Goal: Contribute content: Contribute content

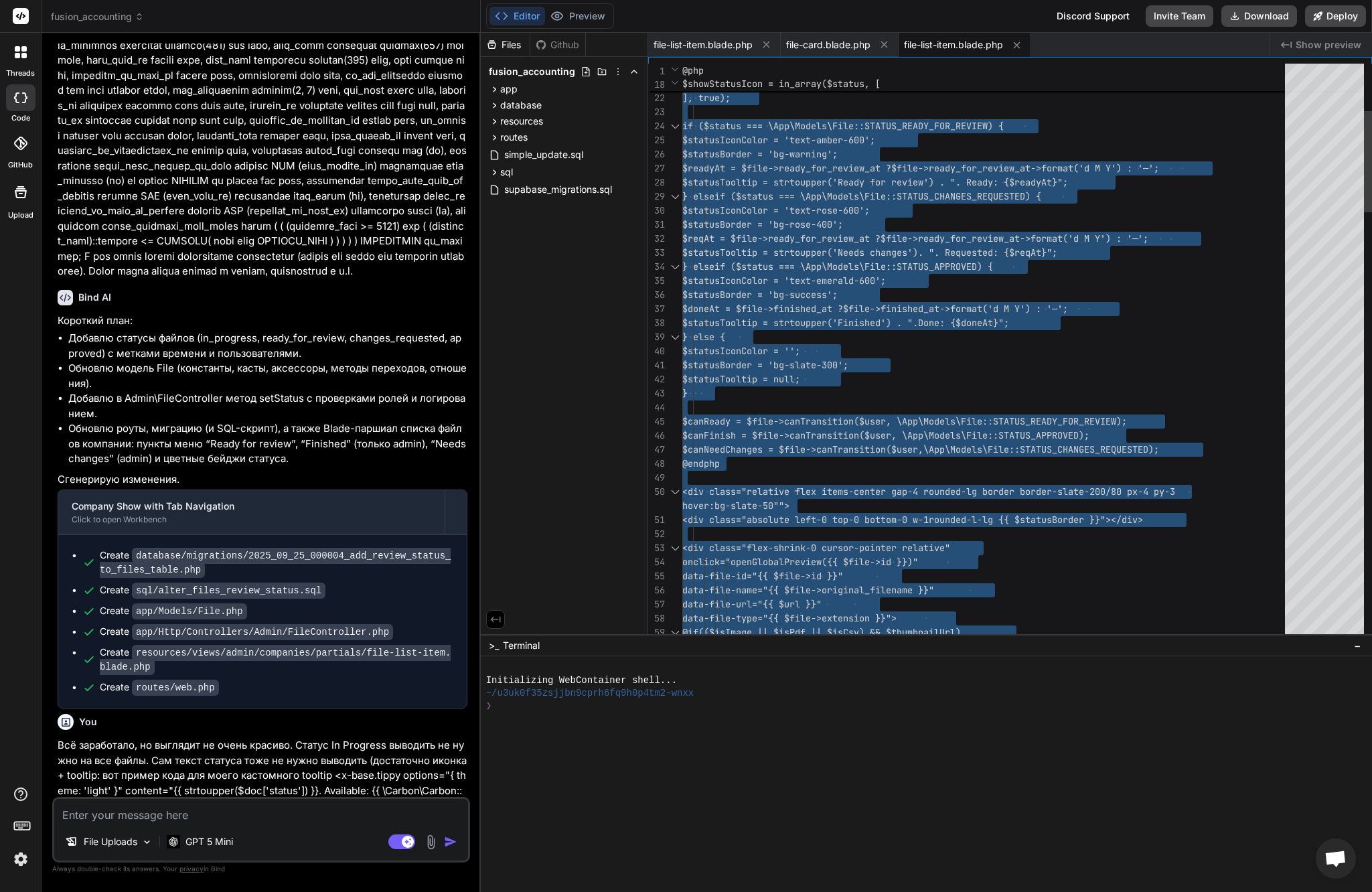
scroll to position [99, 0]
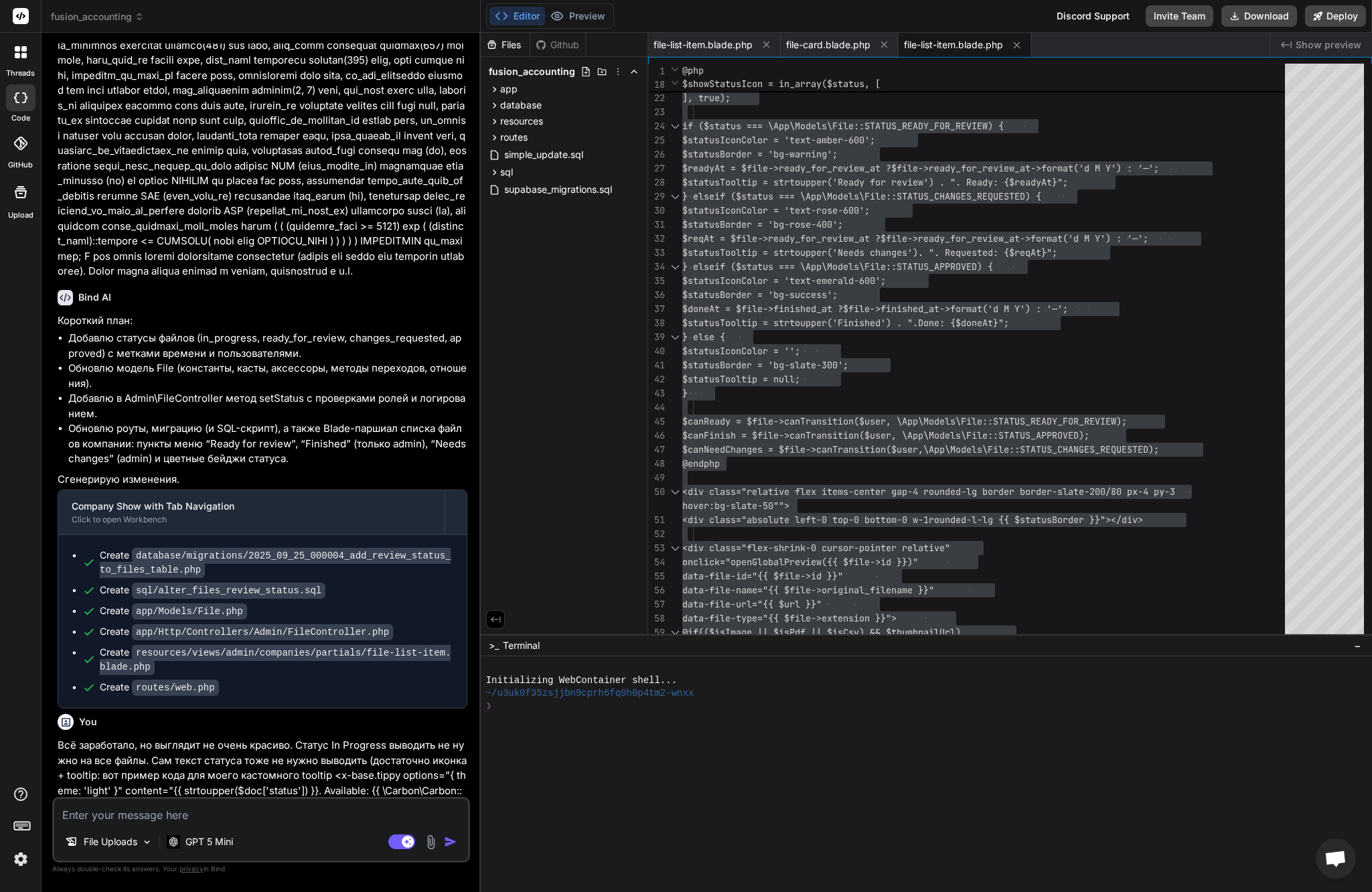
click at [320, 826] on div "File Uploads GPT 5 Mini Agent Mode. When this toggle is activated, AI automatic…" at bounding box center [261, 830] width 417 height 66
click at [246, 812] on textarea at bounding box center [261, 810] width 414 height 24
click at [189, 818] on textarea at bounding box center [261, 810] width 414 height 24
type textarea "d"
type textarea "x"
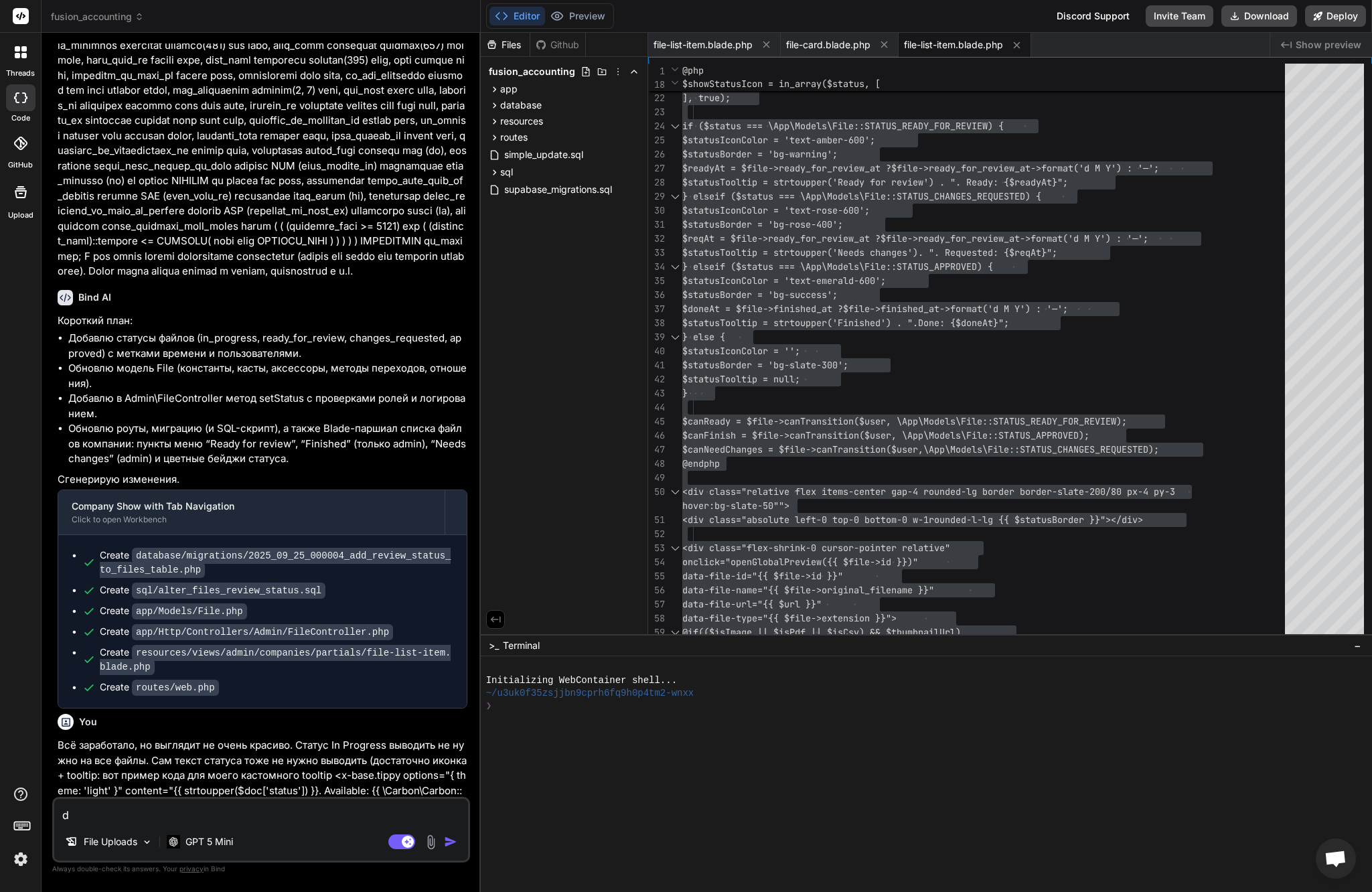
type textarea "dj"
type textarea "x"
type textarea "dj"
type textarea "x"
type textarea "d"
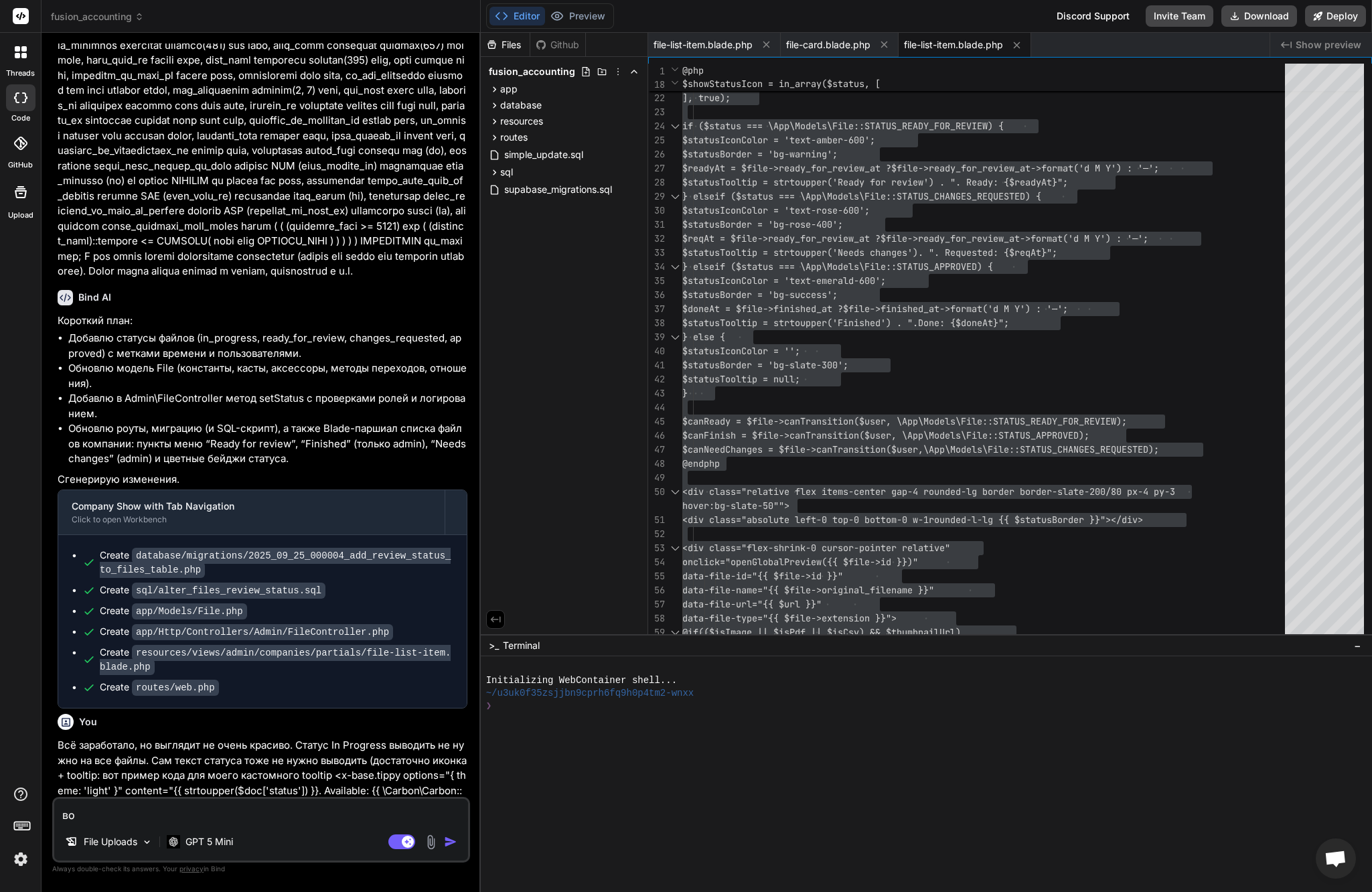
type textarea "вот"
type textarea "x"
type textarea "вот"
type textarea "x"
type textarea "вот [PERSON_NAME]"
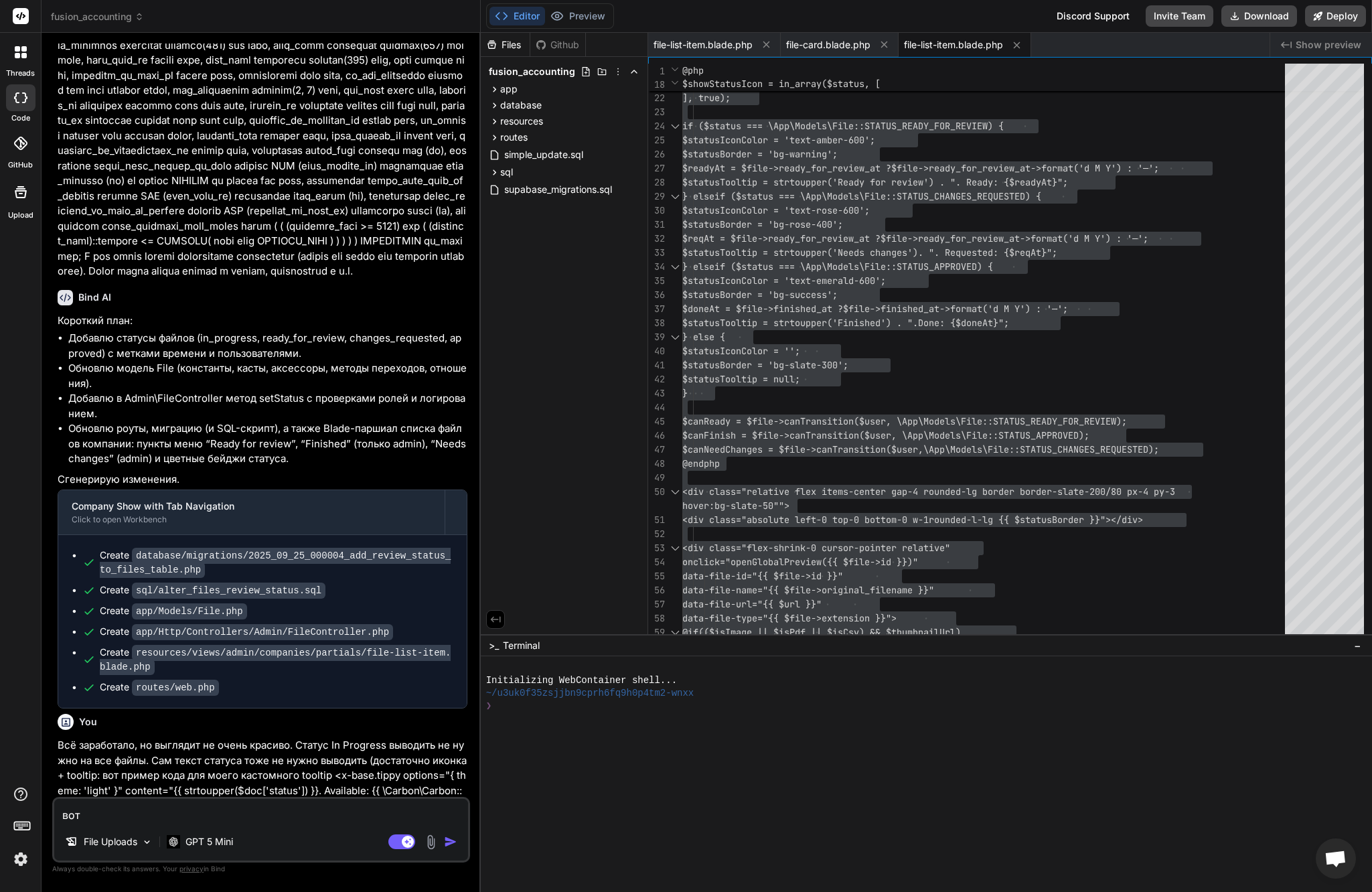
type textarea "x"
type textarea "вот мо"
type textarea "x"
type textarea "вот мой"
type textarea "x"
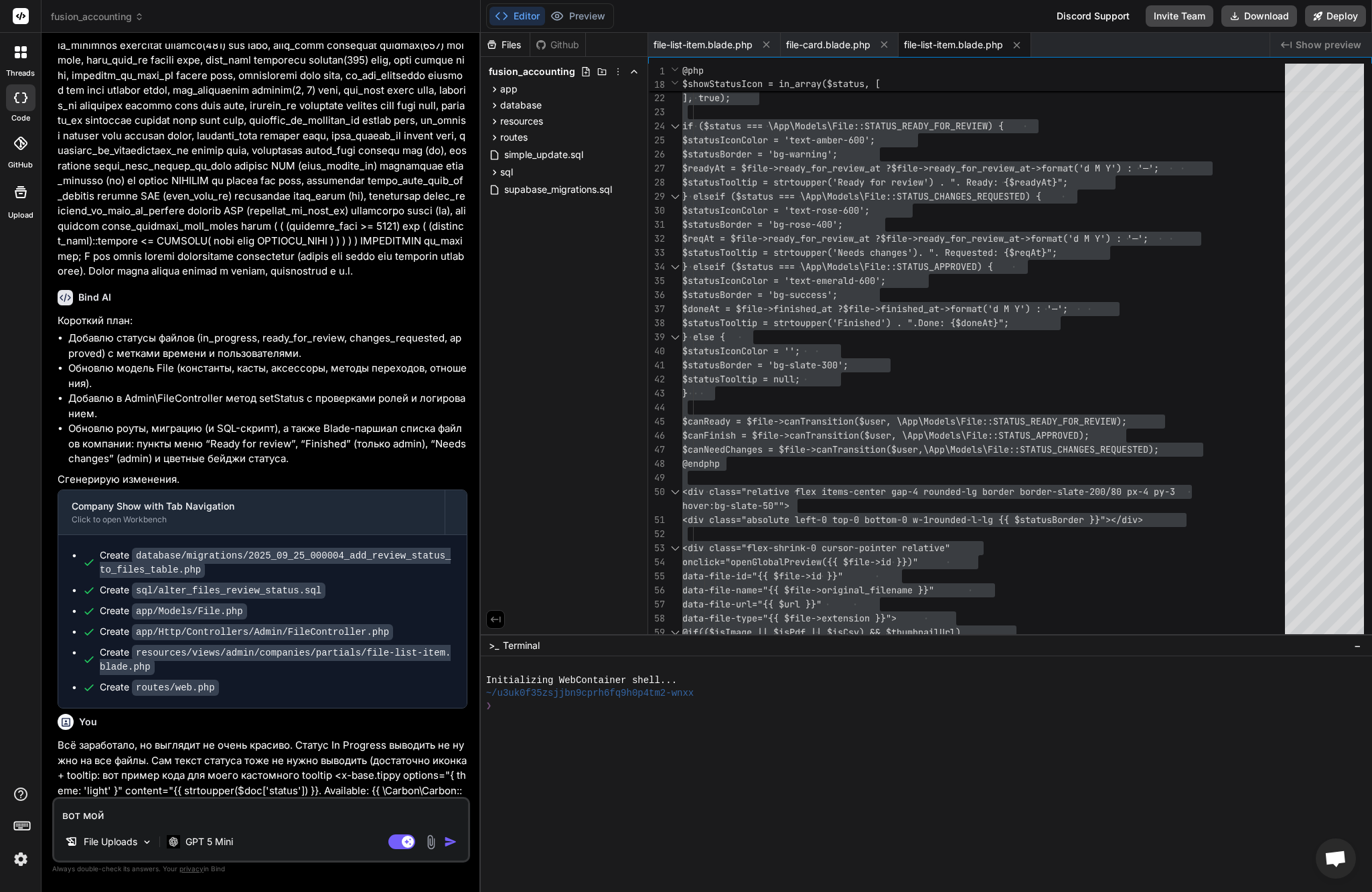
type textarea "вот мой"
type textarea "x"
type textarea "вот мой т"
type textarea "x"
type textarea "вот мой те"
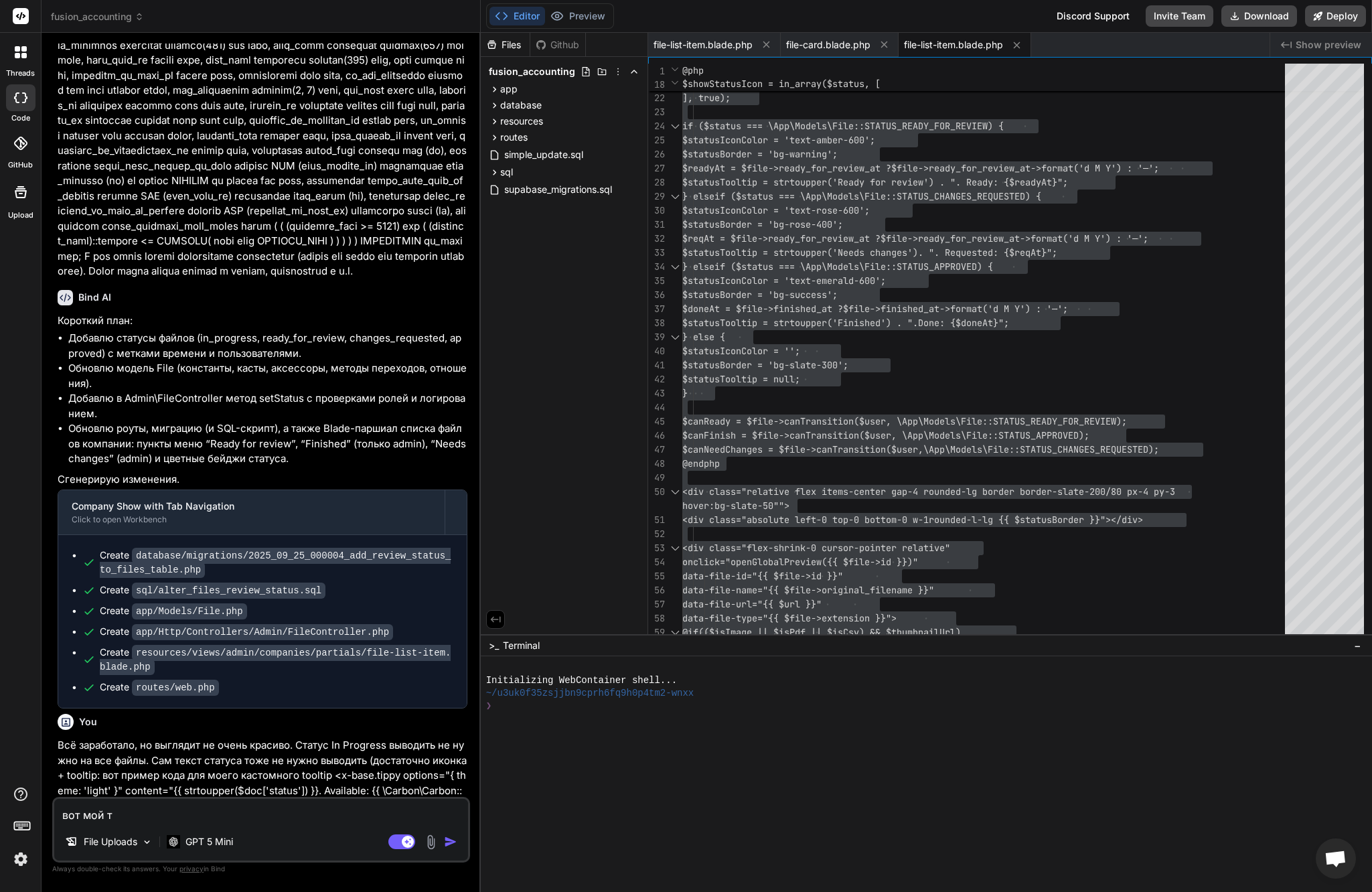
type textarea "x"
type textarea "вот мой т"
type textarea "x"
type textarea "вот мой"
type textarea "x"
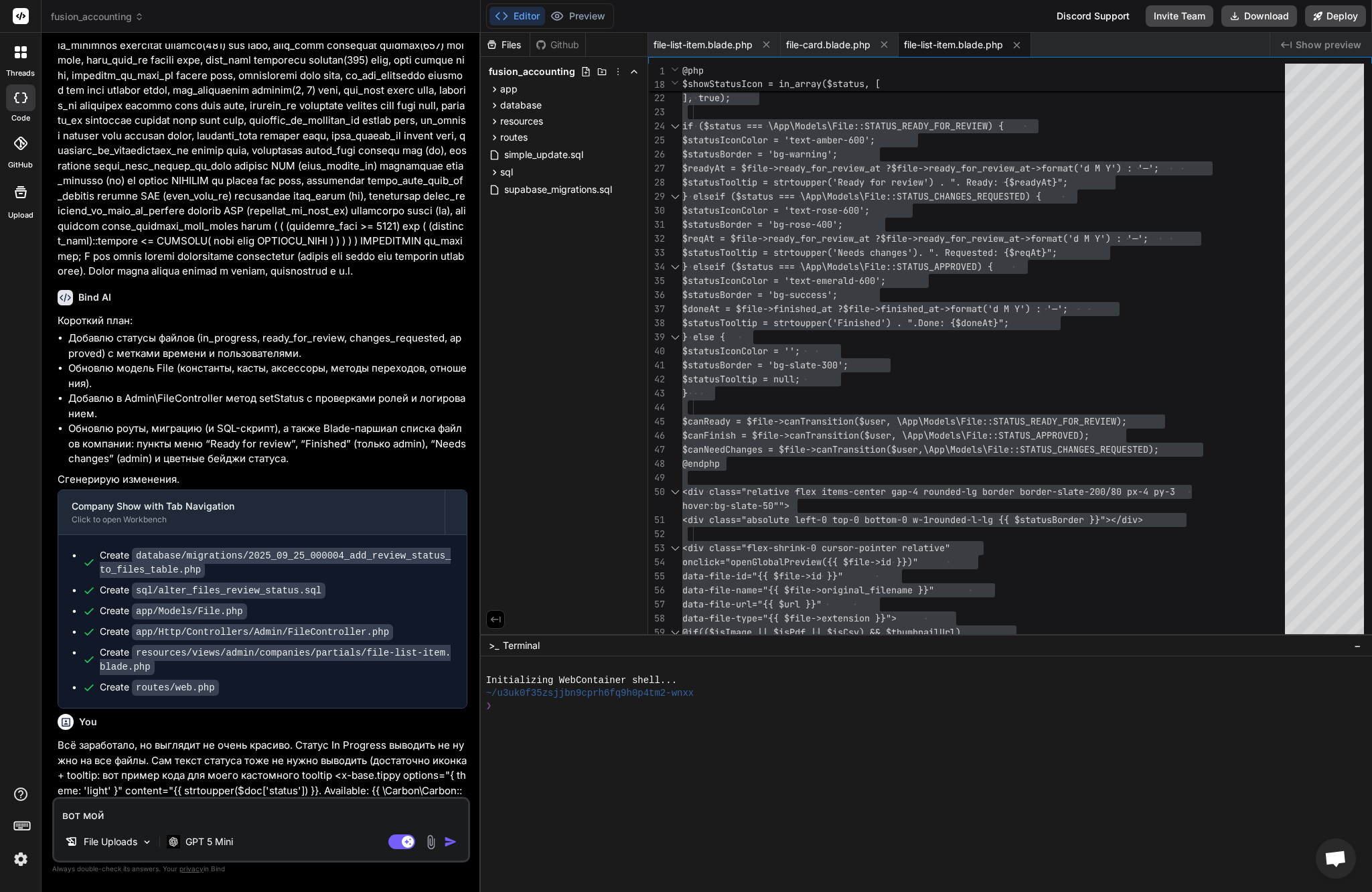
type textarea "вот мой ф"
type textarea "x"
type textarea "вот мой фа"
type textarea "x"
type textarea "вот мой фай"
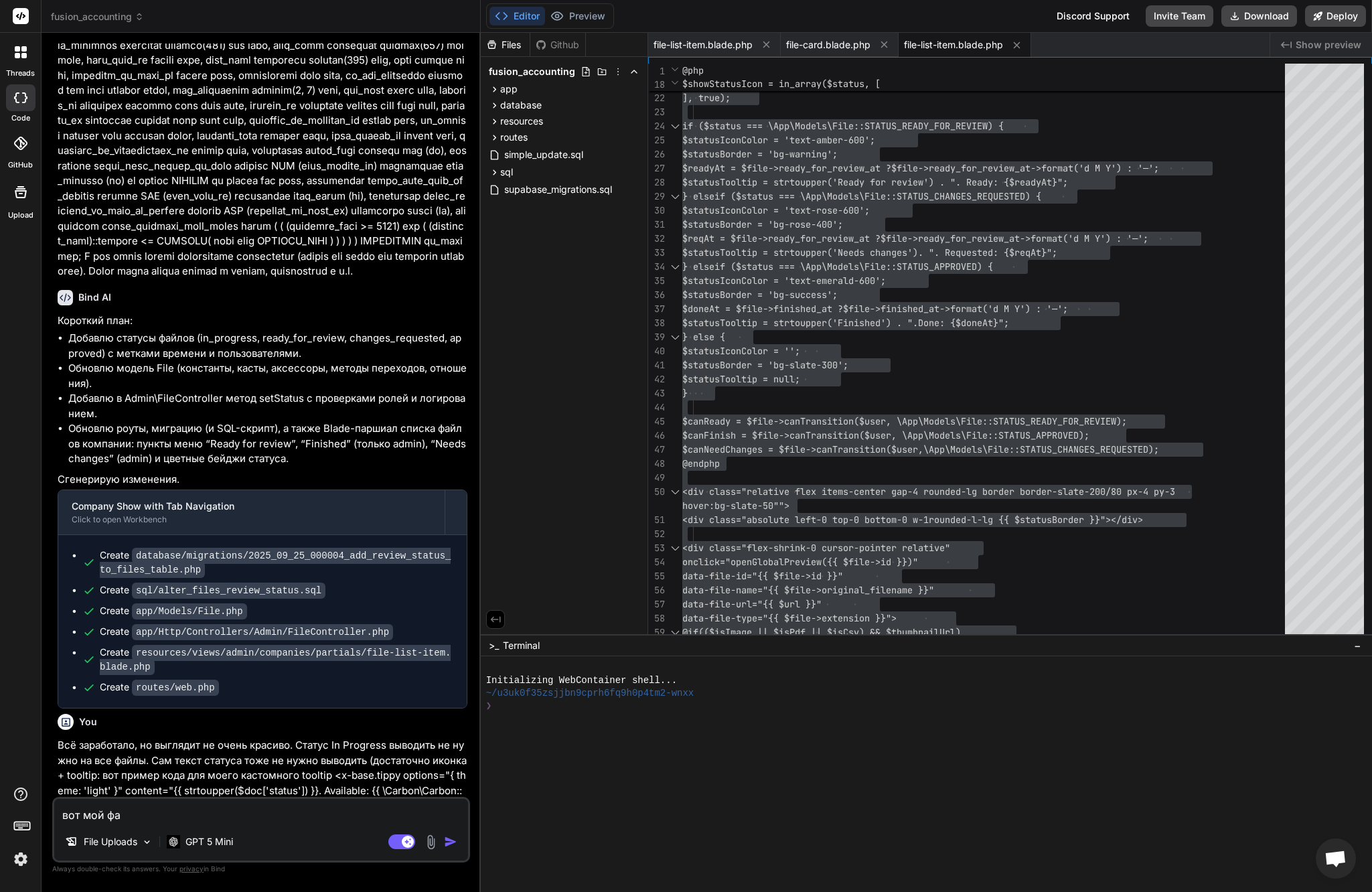
type textarea "x"
type textarea "вот мой файл"
type textarea "x"
type textarea "вот мой файл"
type textarea "x"
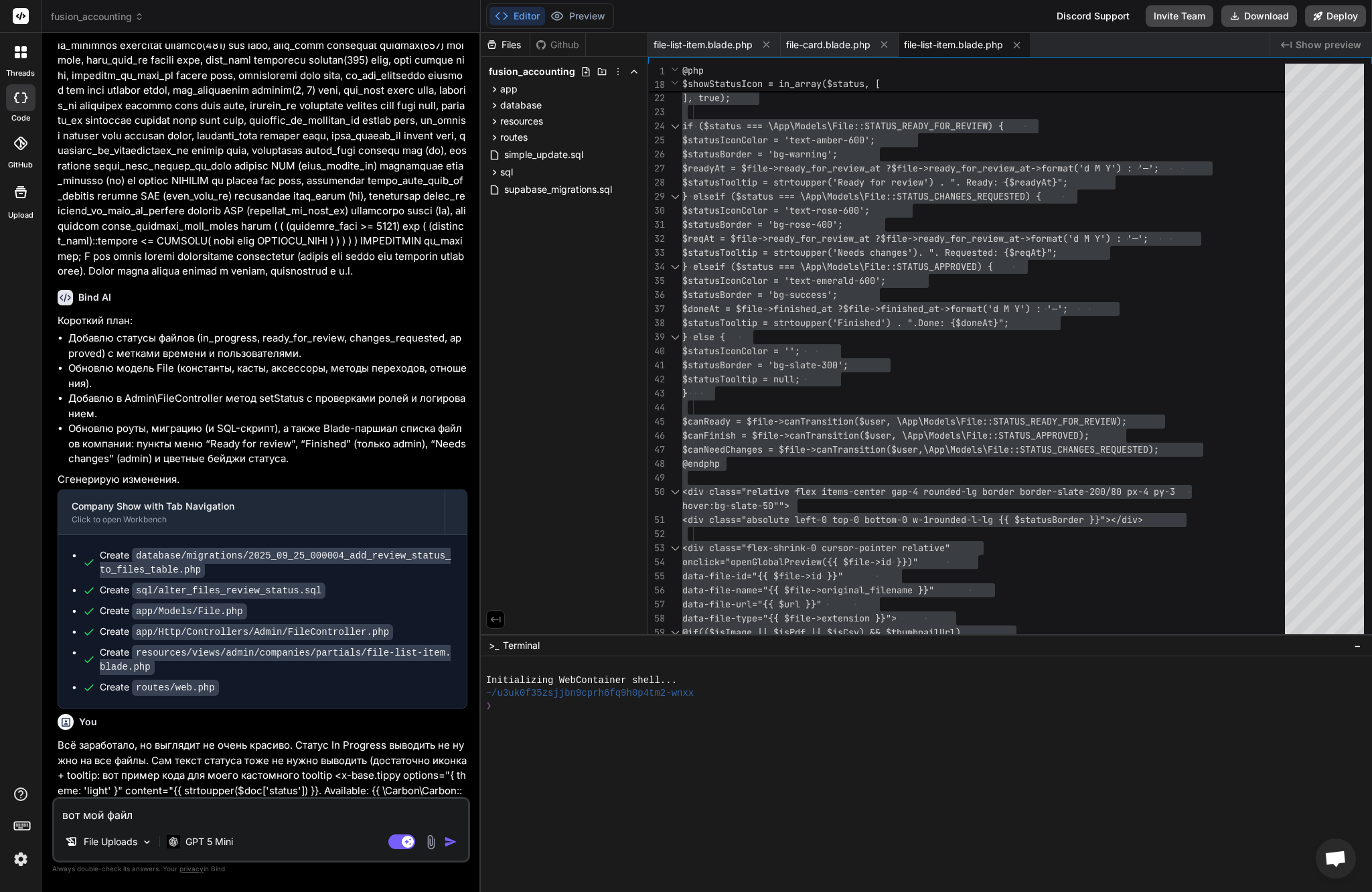
type textarea "вот мой файл н"
type textarea "x"
type textarea "вот мой файл на"
type textarea "x"
type textarea "вот мой файл на"
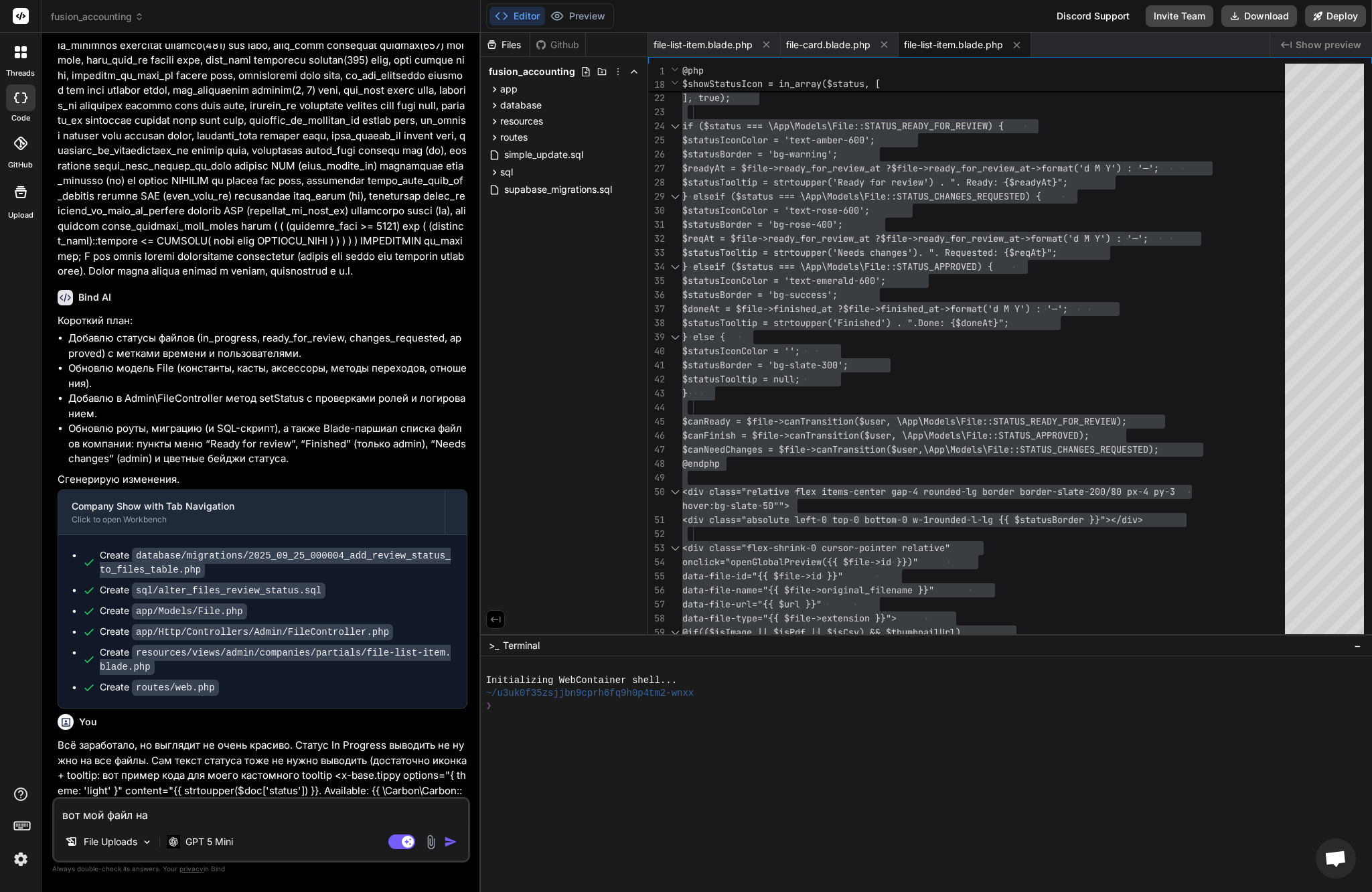
type textarea "x"
type textarea "вот мой файл на д"
type textarea "x"
type textarea "вот мой файл на да"
type textarea "x"
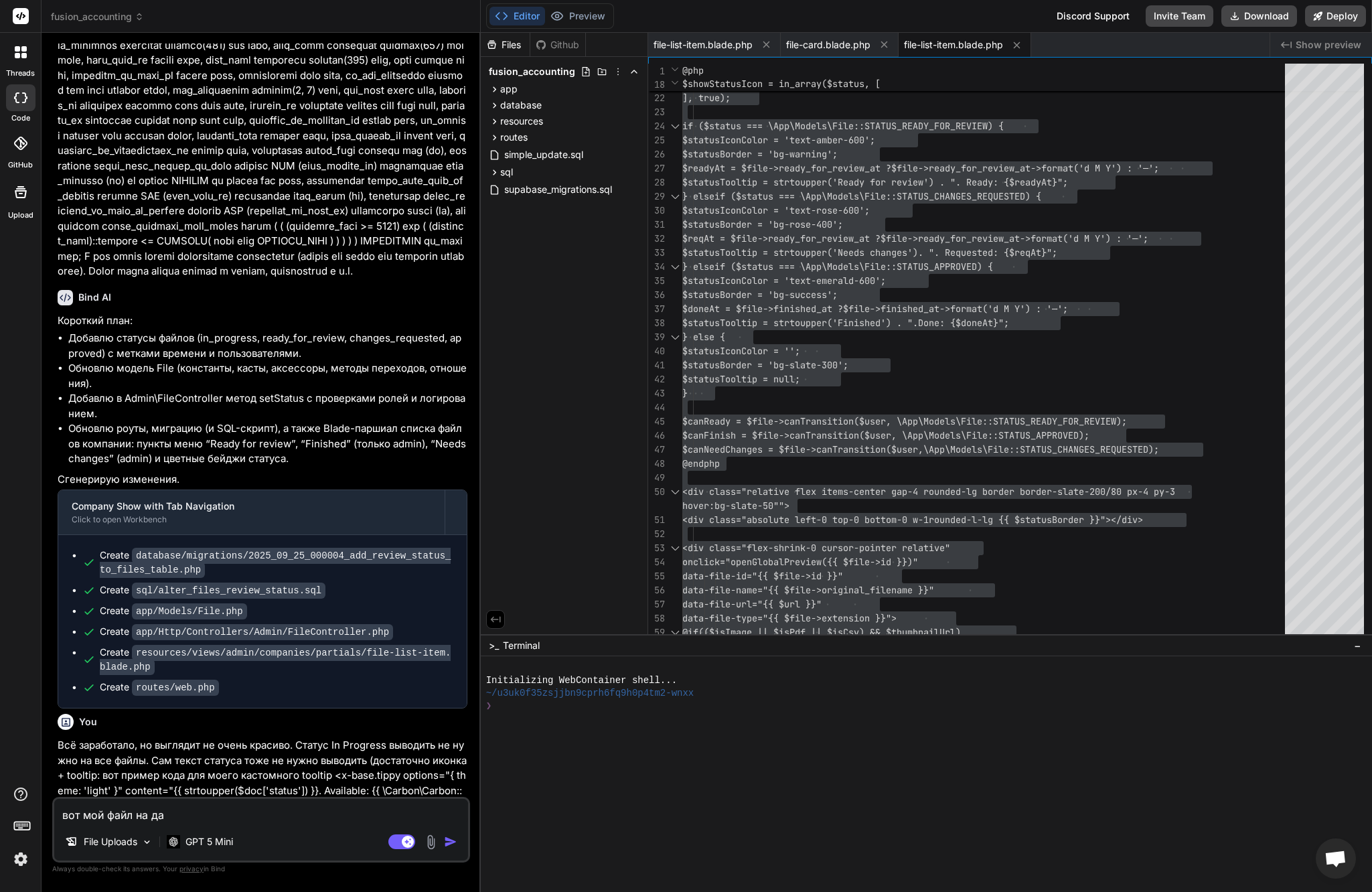
type textarea "вот мой файл на дан"
type textarea "x"
type textarea "вот мой файл на [PERSON_NAME]"
type textarea "x"
type textarea "вот мой файл на данны"
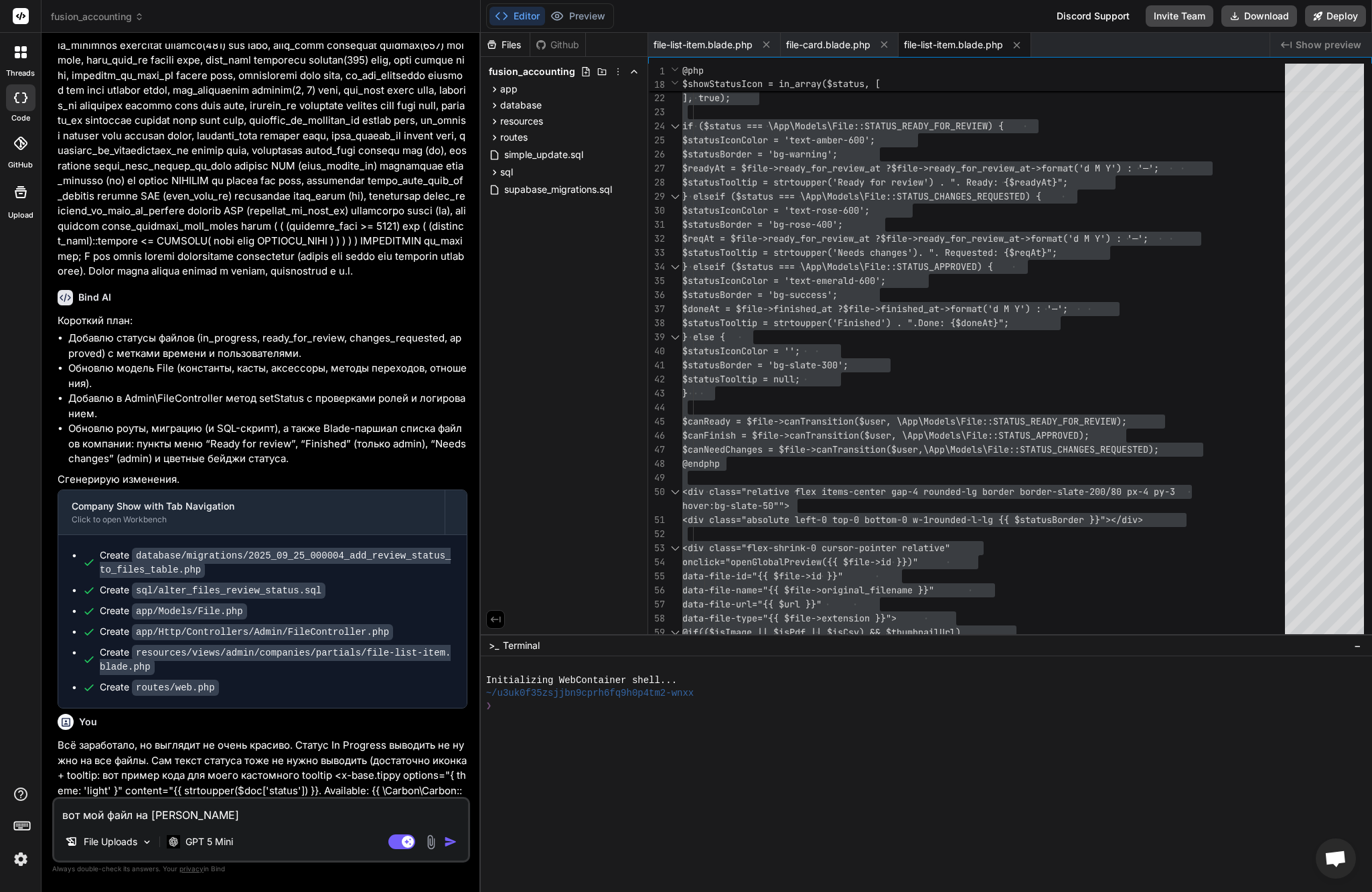
type textarea "x"
type textarea "вот мой файл на данный"
type textarea "x"
type textarea "вот мой файл на данный"
type textarea "x"
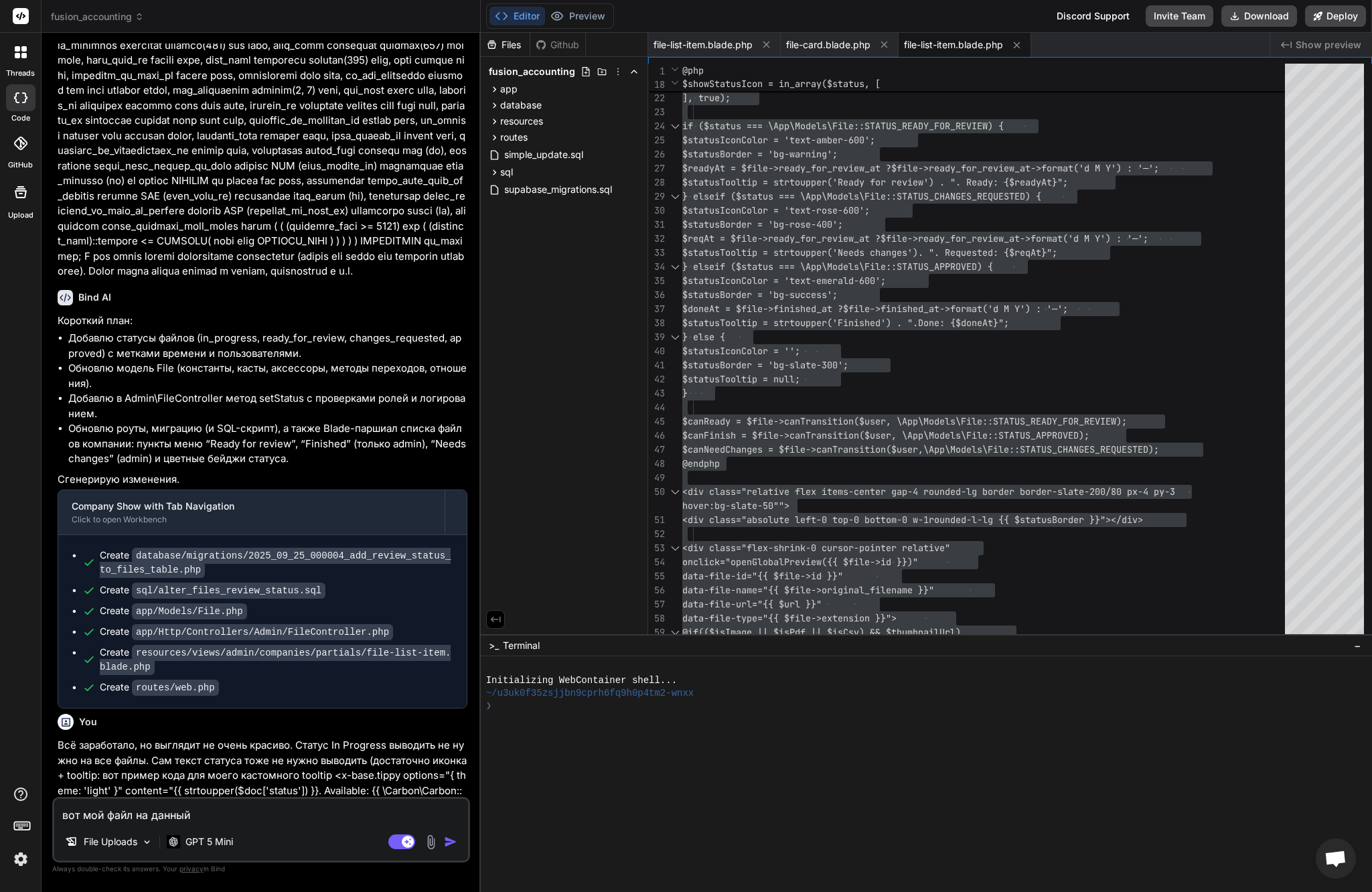
type textarea "вот мой файл на данный м"
type textarea "x"
type textarea "вот мой файл на данный мо"
type textarea "x"
type textarea "вот мой файл на данный мом"
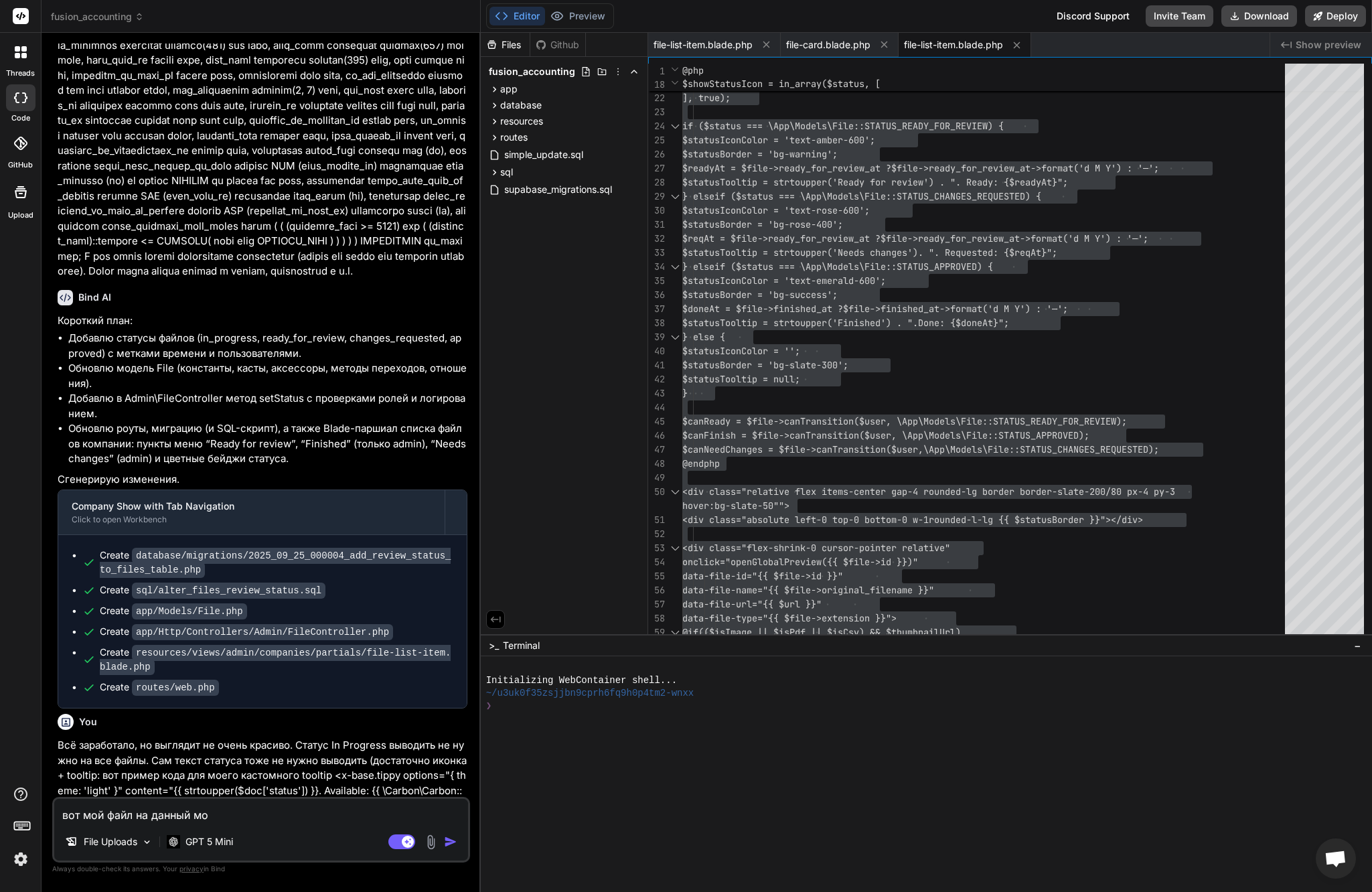
type textarea "x"
type textarea "вот мой файл на данный моме"
type textarea "x"
type textarea "вот мой файл на данный момен"
type textarea "x"
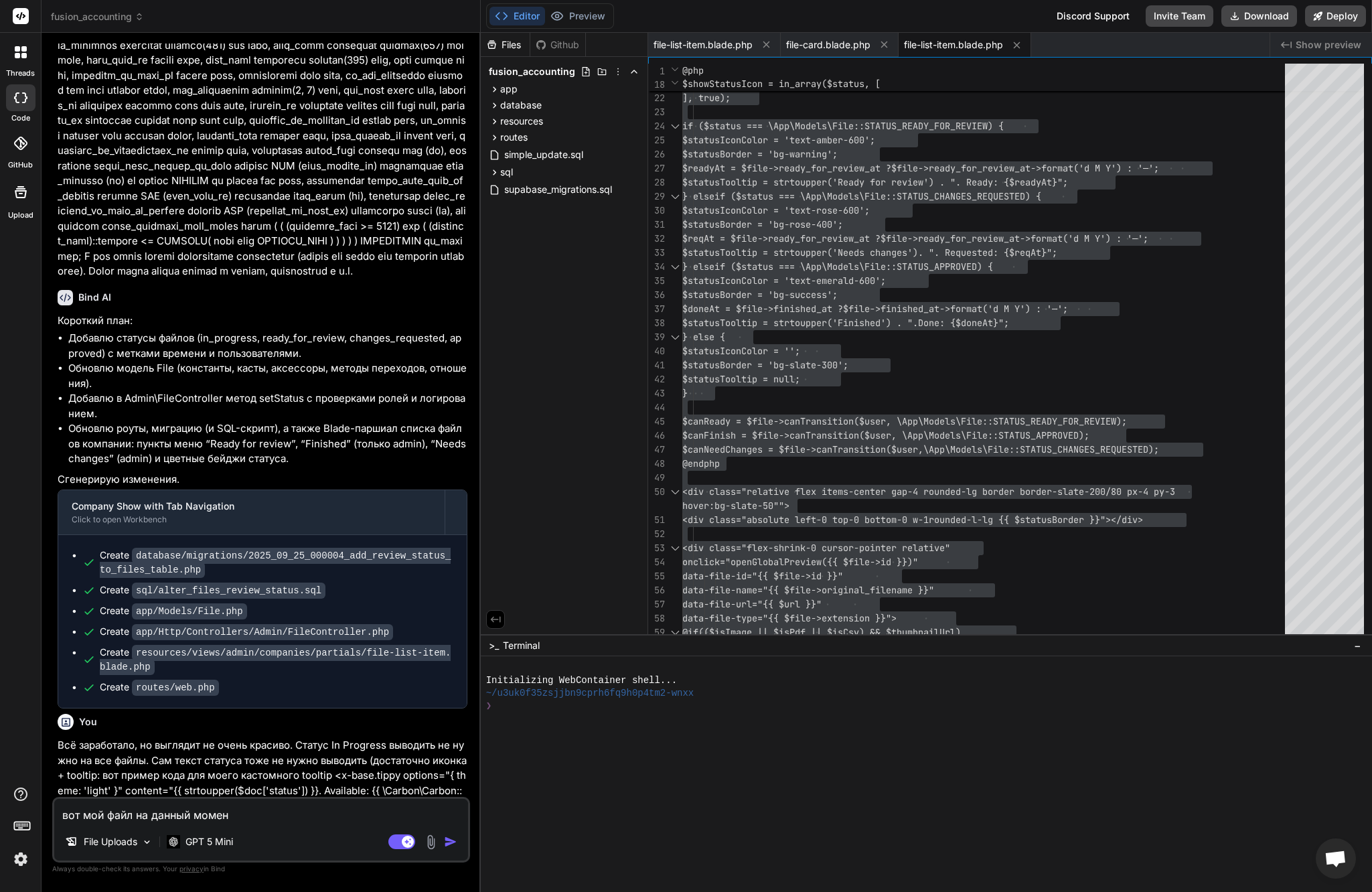
type textarea "вот мой файл на данный момент"
type textarea "x"
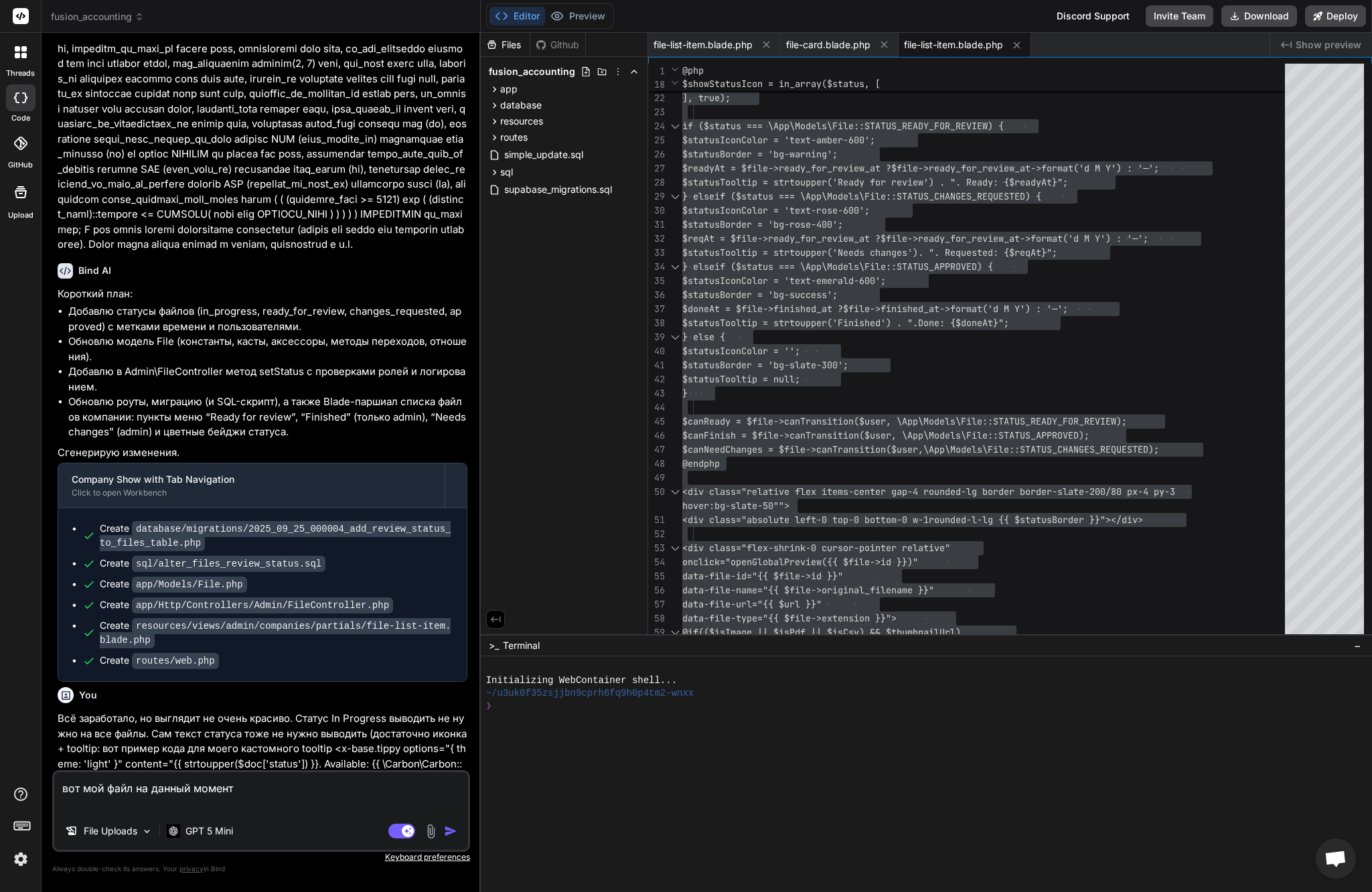
paste textarea "@php $url = Storage::disk('public')->url($file->file_path); $extension = strtol…"
type textarea "lor ips dolo si ametco adipis @eli $sed = Doeiusm::temp('incidi')->utl($etdo->m…"
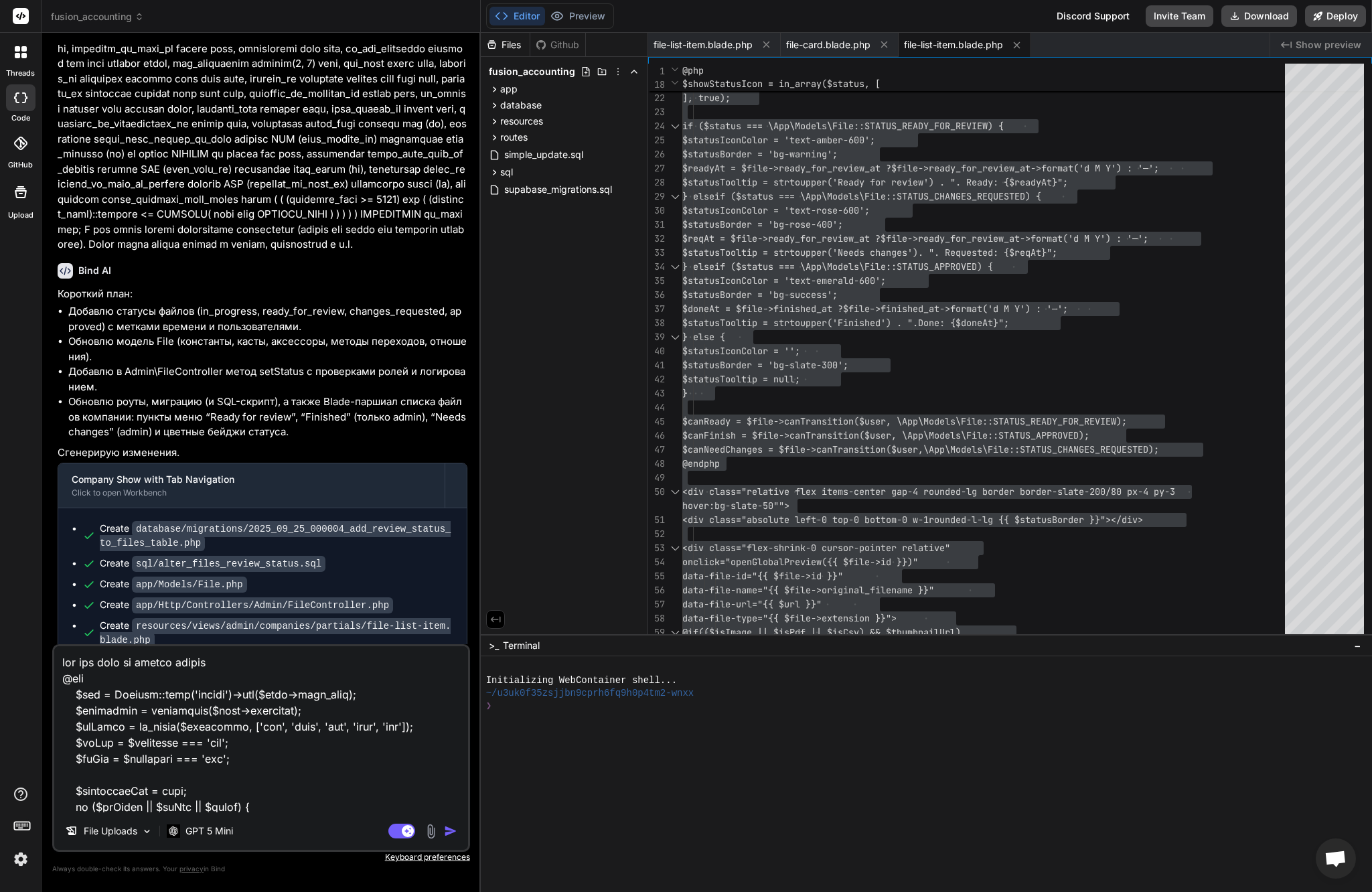
scroll to position [25982, 0]
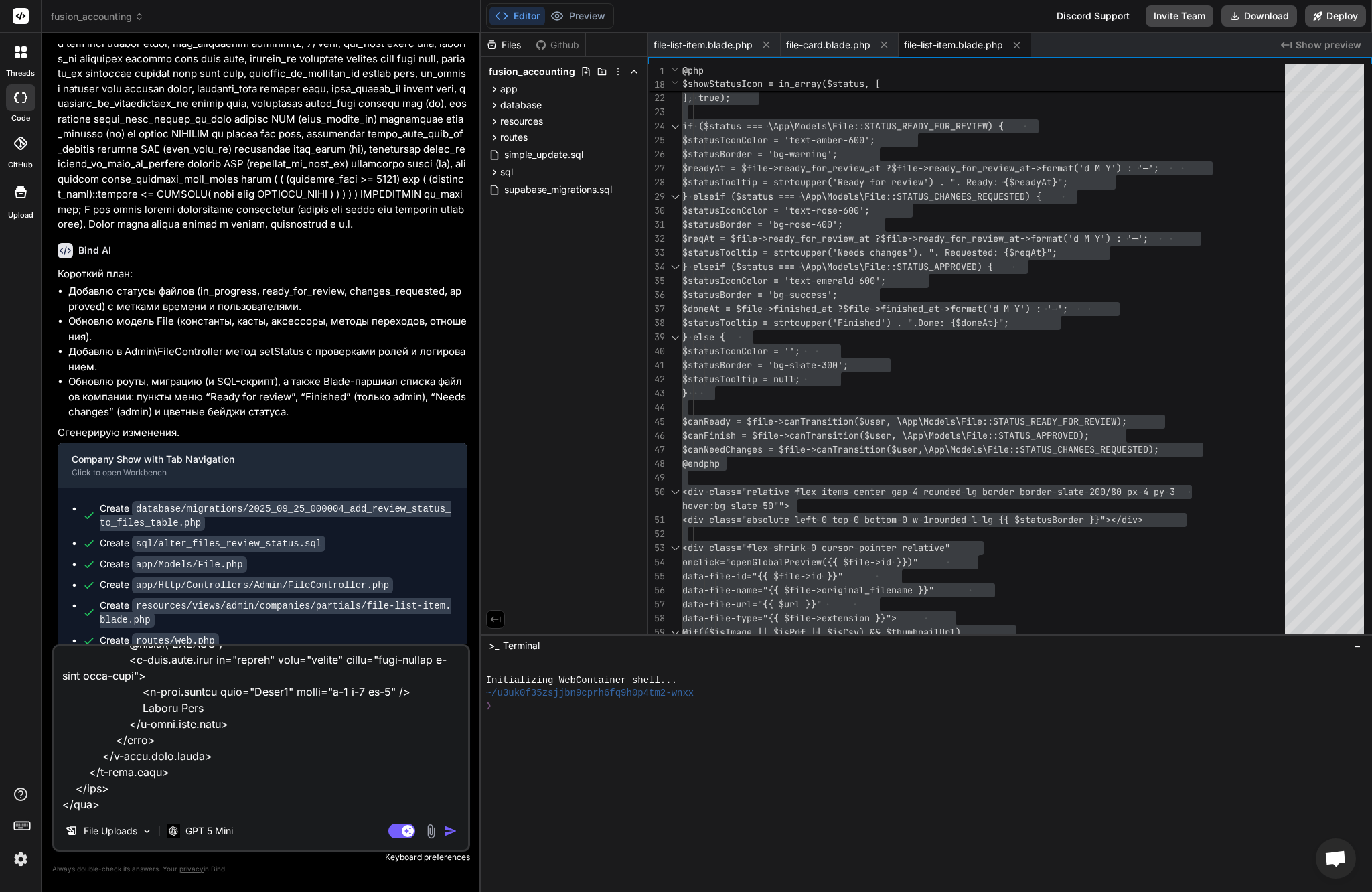
type textarea "x"
type textarea "lor ips dolo si ametco adipis @eli $sed = Doeiusm::temp('incidi')->utl($etdo->m…"
type textarea "x"
type textarea "lor ips dolo si ametco adipis @eli $sed = Doeiusm::temp('incidi')->utl($etdo->m…"
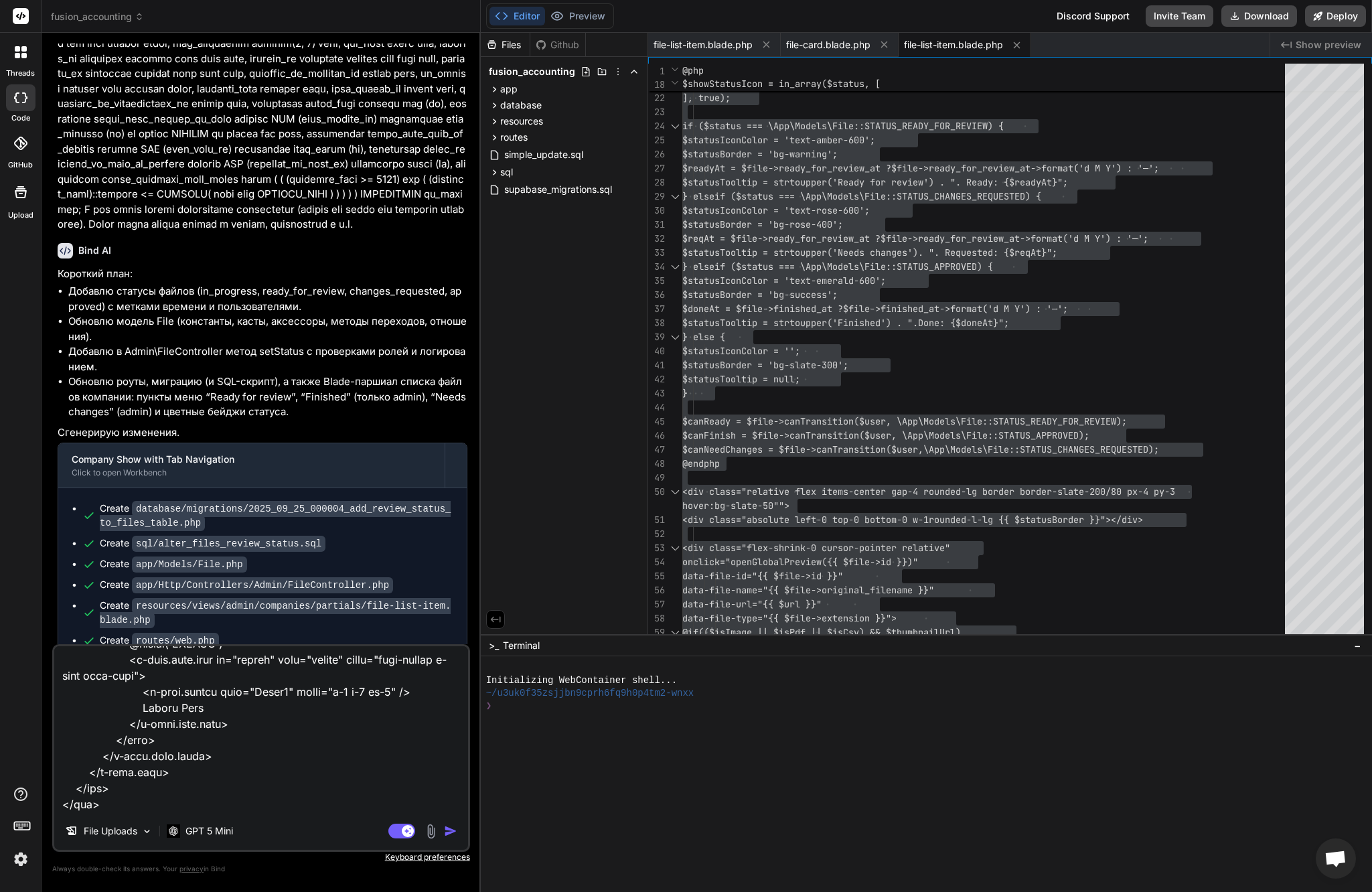
type textarea "x"
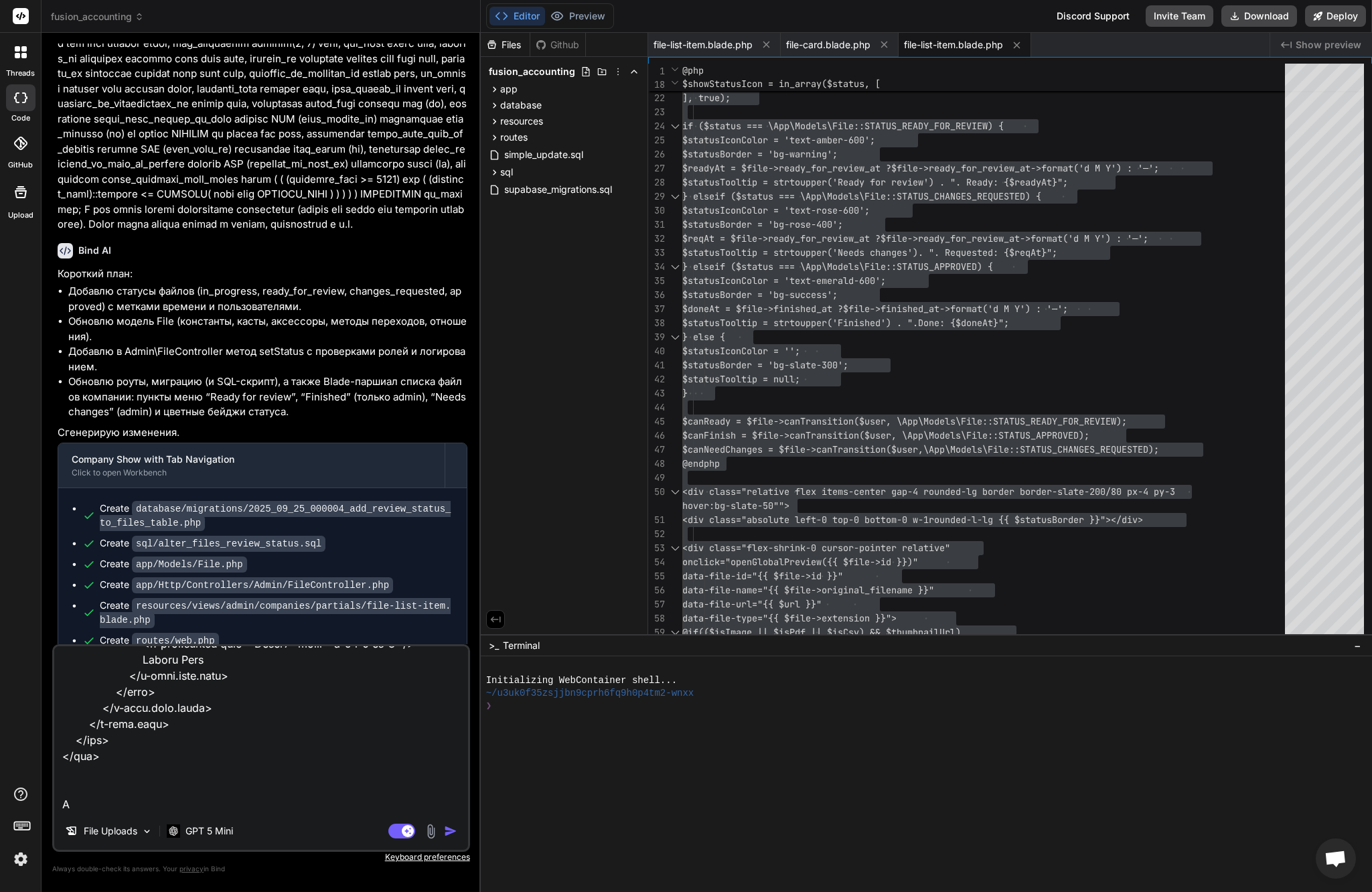
type textarea "lor ips dolo si ametco adipis @eli $sed = Doeiusm::temp('incidi')->utl($etdo->m…"
type textarea "x"
type textarea "lor ips dolo si ametco adipis @eli $sed = Doeiusm::temp('incidi')->utl($etdo->m…"
type textarea "x"
type textarea "lor ips dolo si ametco adipis @eli $sed = Doeiusm::temp('incidi')->utl($etdo->m…"
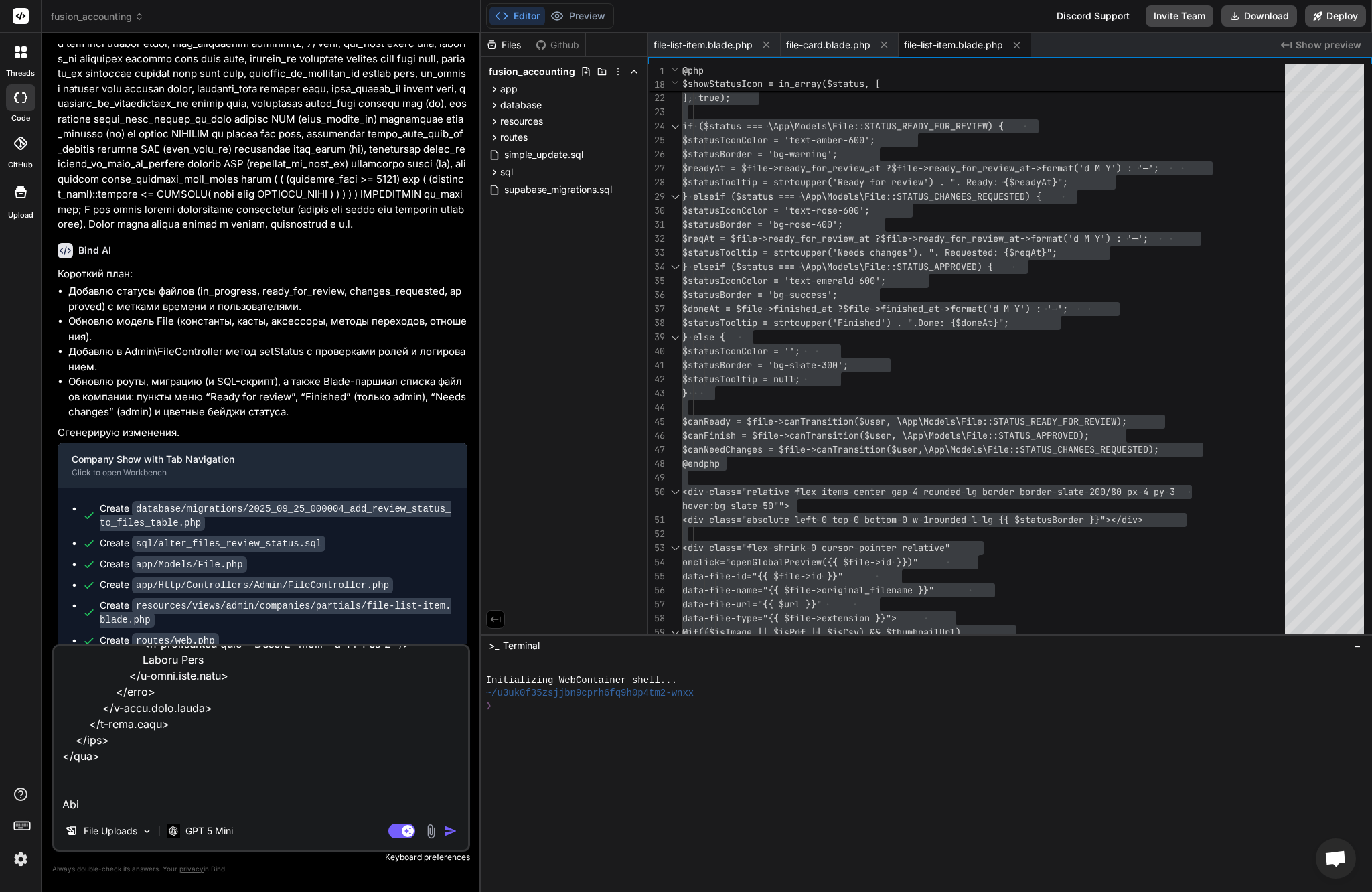
type textarea "x"
type textarea "lor ips dolo si ametco adipis @eli $sed = Doeiusm::temp('incidi')->utl($etdo->m…"
type textarea "x"
type textarea "lor ips dolo si ametco adipis @eli $sed = Doeiusm::temp('incidi')->utl($etdo->m…"
type textarea "x"
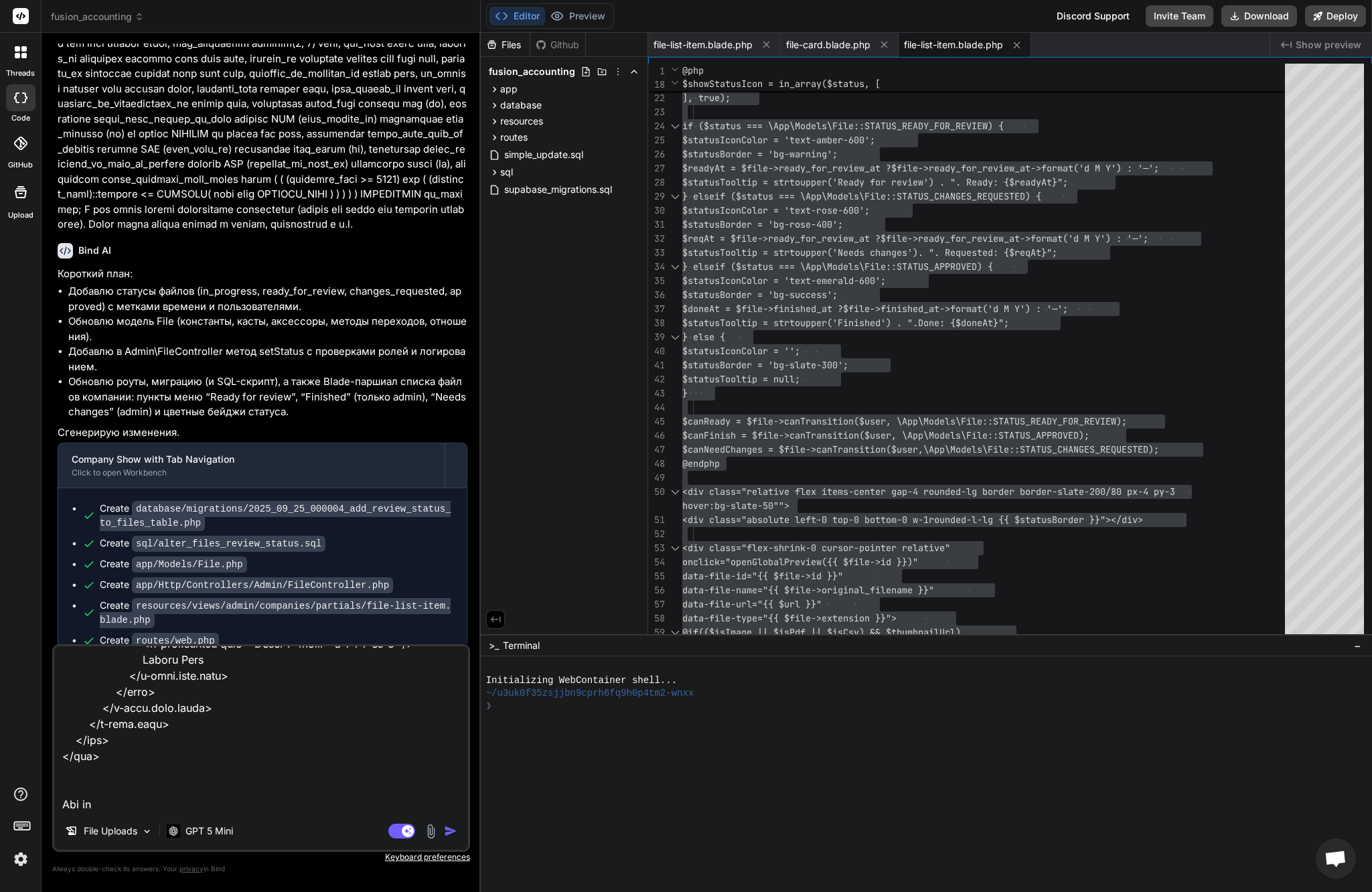
type textarea "lor ips dolo si ametco adipis @eli $sed = Doeiusm::temp('incidi')->utl($etdo->m…"
type textarea "x"
type textarea "lor ips dolo si ametco adipis @eli $sed = Doeiusm::temp('incidi')->utl($etdo->m…"
type textarea "x"
type textarea "lor ips dolo si ametco adipis @eli $sed = Doeiusm::temp('incidi')->utl($etdo->m…"
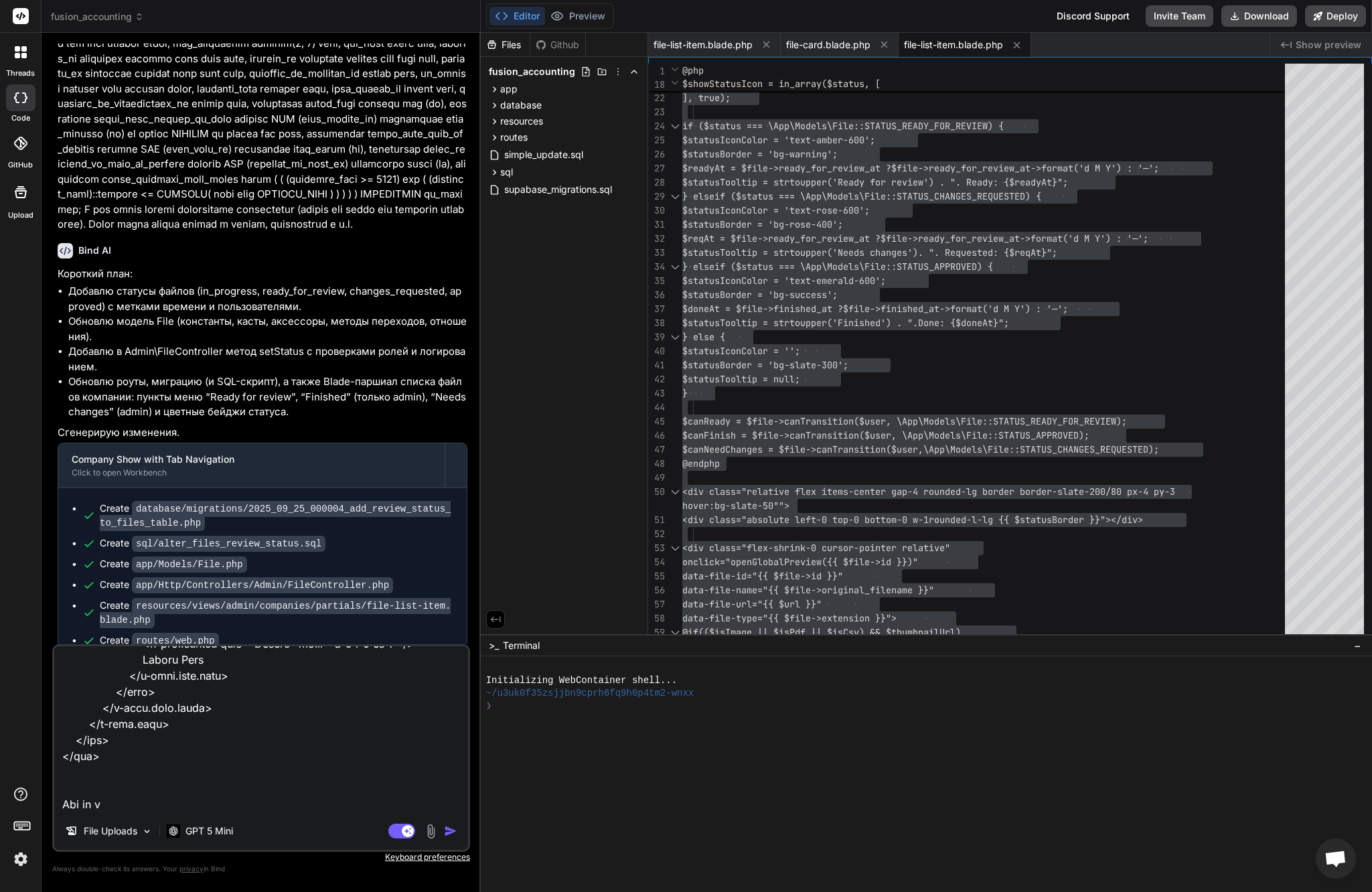
type textarea "x"
type textarea "lor ips dolo si ametco adipis @eli $sed = Doeiusm::temp('incidi')->utl($etdo->m…"
type textarea "x"
type textarea "lor ips dolo si ametco adipis @eli $sed = Doeiusm::temp('incidi')->utl($etdo->m…"
type textarea "x"
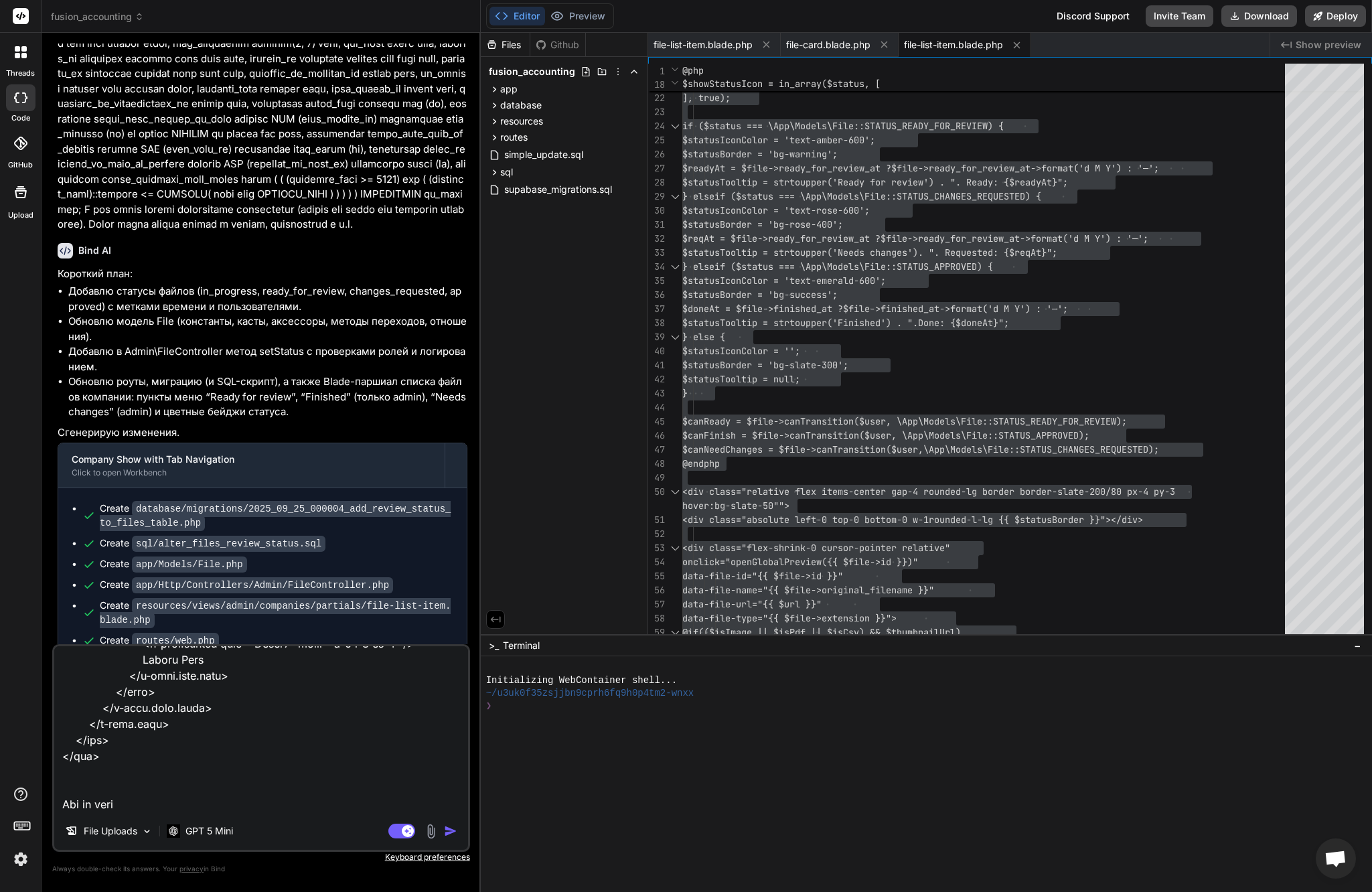
type textarea "lor ips dolo si ametco adipis @eli $sed = Doeiusm::temp('incidi')->utl($etdo->m…"
type textarea "x"
type textarea "lor ips dolo si ametco adipis @eli $sed = Doeiusm::temp('incidi')->utl($etdo->m…"
type textarea "x"
type textarea "lor ips dolo si ametco adipis @eli $sed = Doeiusm::temp('incidi')->utl($etdo->m…"
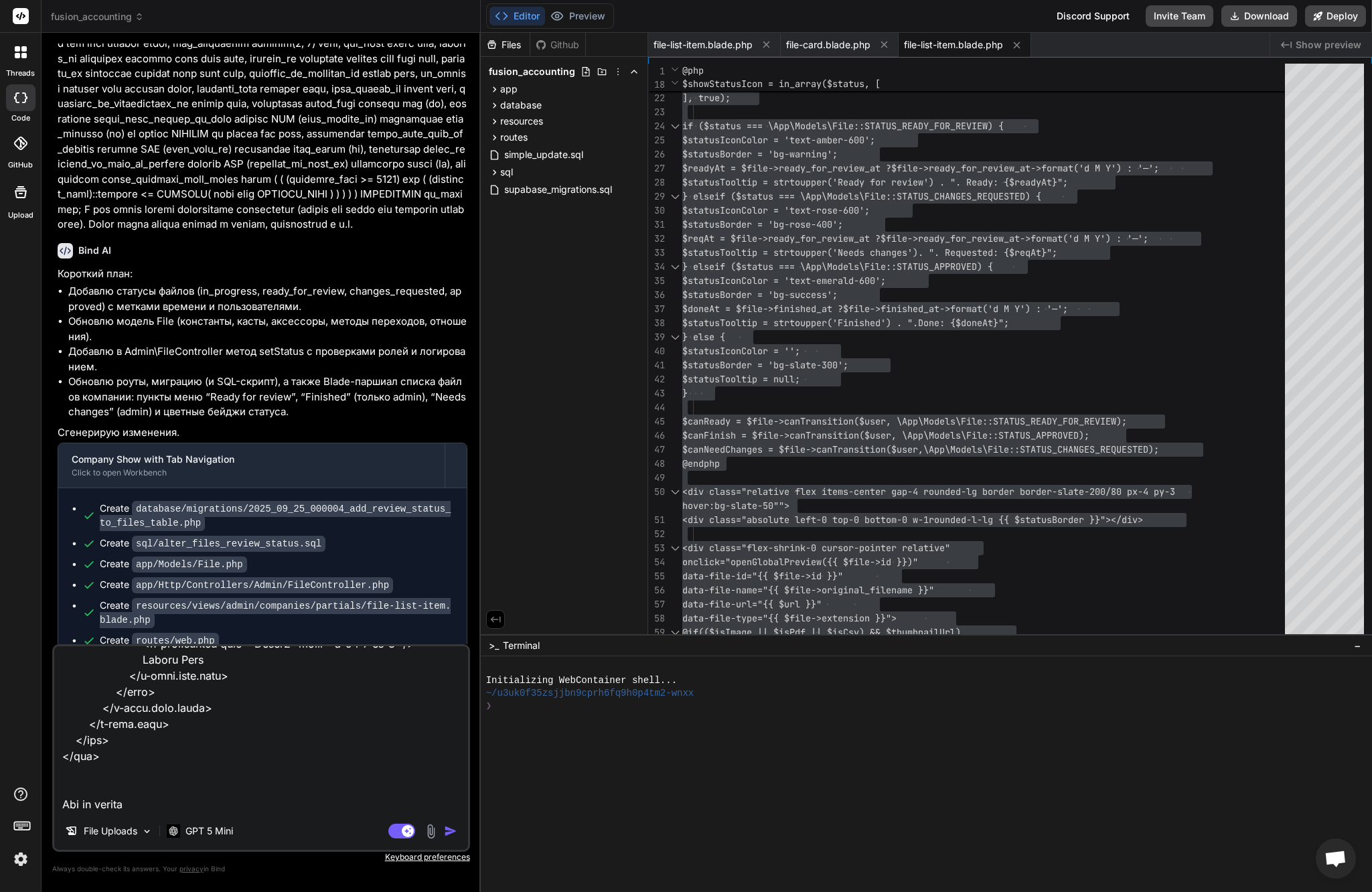
type textarea "x"
type textarea "lor ips dolo si ametco adipis @eli $sed = Doeiusm::temp('incidi')->utl($etdo->m…"
type textarea "x"
type textarea "lor ips dolo si ametco adipis @eli $sed = Doeiusm::temp('incidi')->utl($etdo->m…"
type textarea "x"
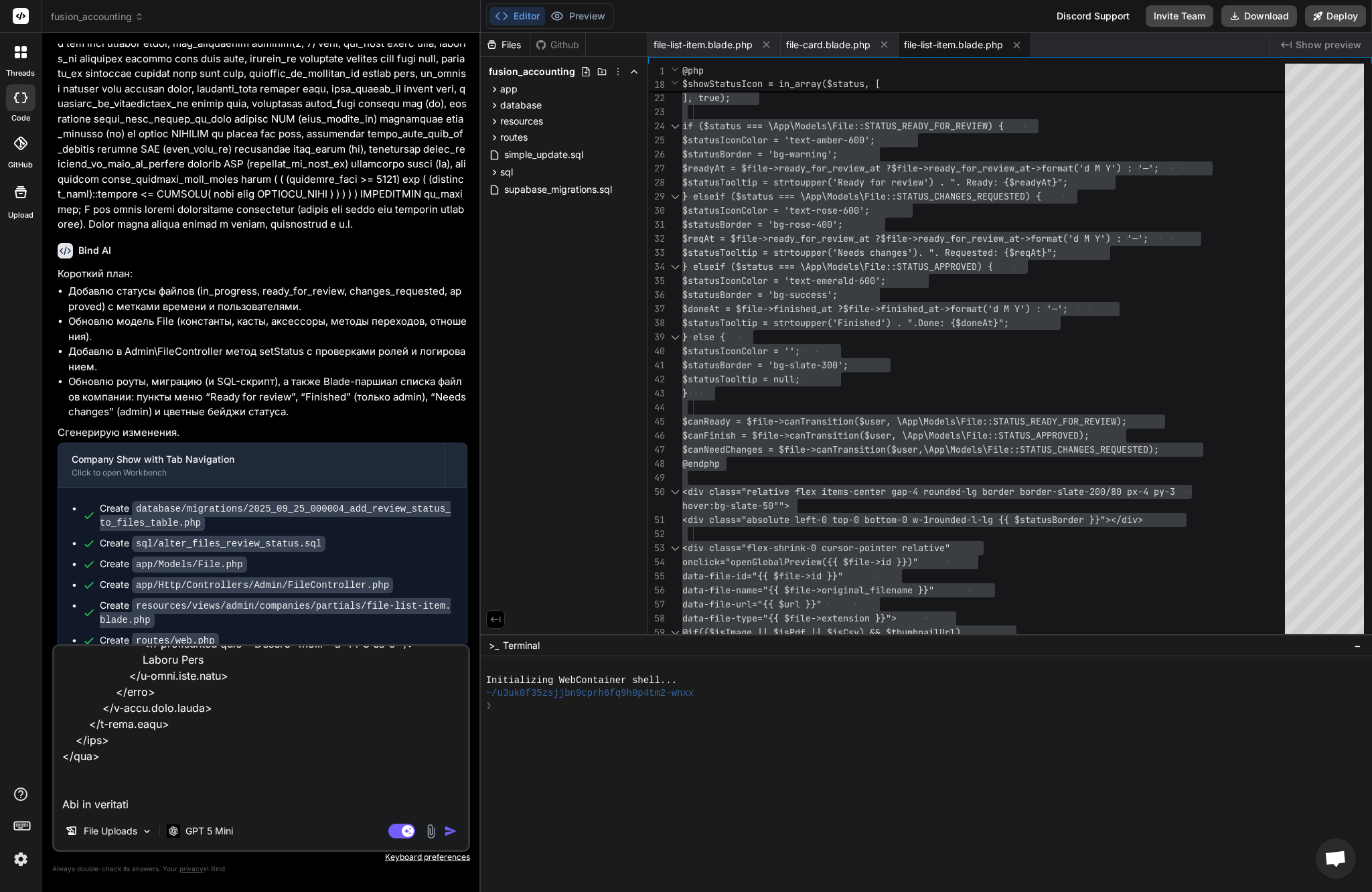
type textarea "lor ips dolo si ametco adipis @eli $sed = Doeiusm::temp('incidi')->utl($etdo->m…"
type textarea "x"
type textarea "lor ips dolo si ametco adipis @eli $sed = Doeiusm::temp('incidi')->utl($etdo->m…"
type textarea "x"
type textarea "lor ips dolo si ametco adipis @eli $sed = Doeiusm::temp('incidi')->utl($etdo->m…"
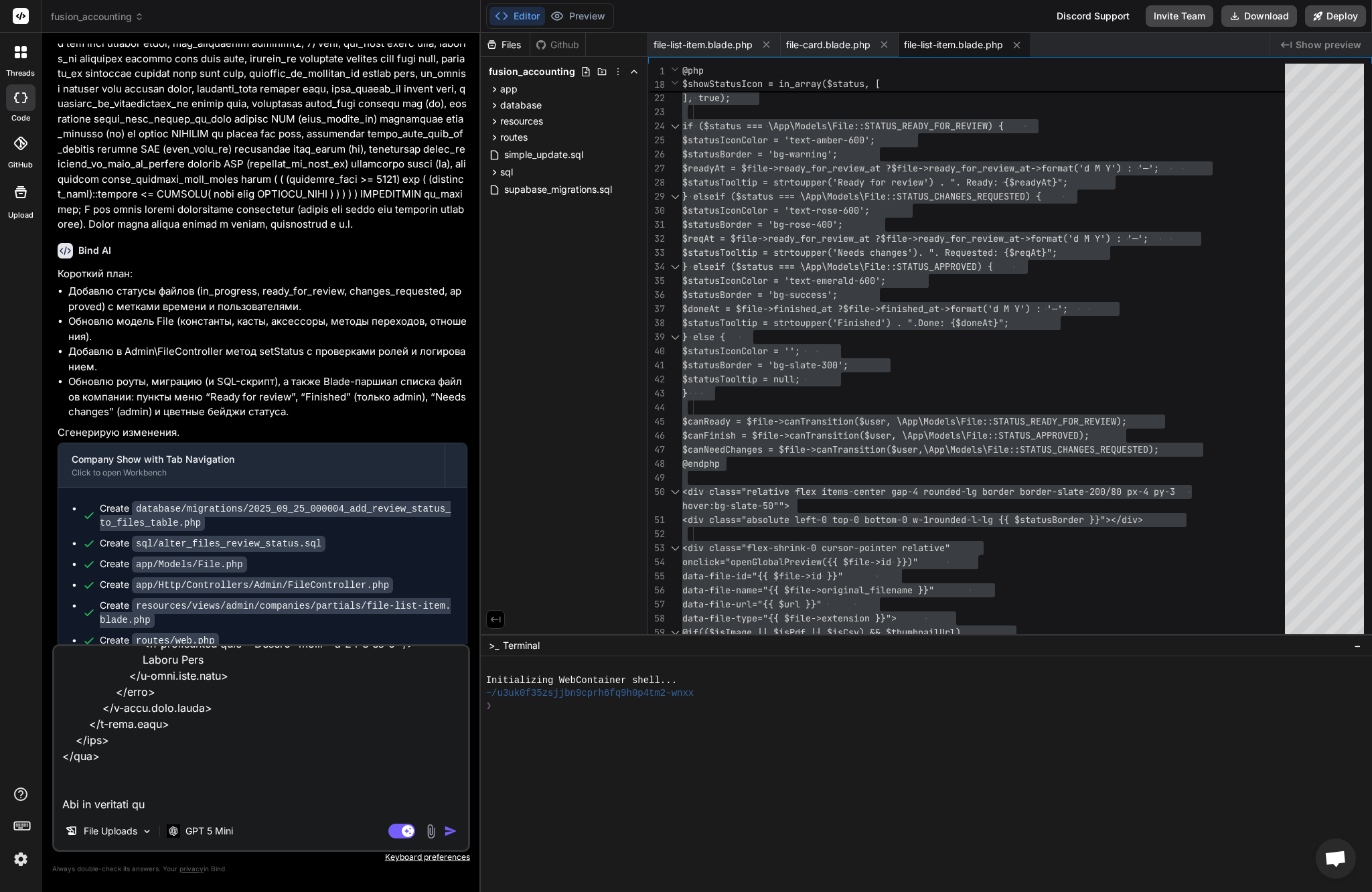
type textarea "x"
type textarea "lor ips dolo si ametco adipis @eli $sed = Doeiusm::temp('incidi')->utl($etdo->m…"
type textarea "x"
type textarea "lor ips dolo si ametco adipis @eli $sed = Doeiusm::temp('incidi')->utl($etdo->m…"
type textarea "x"
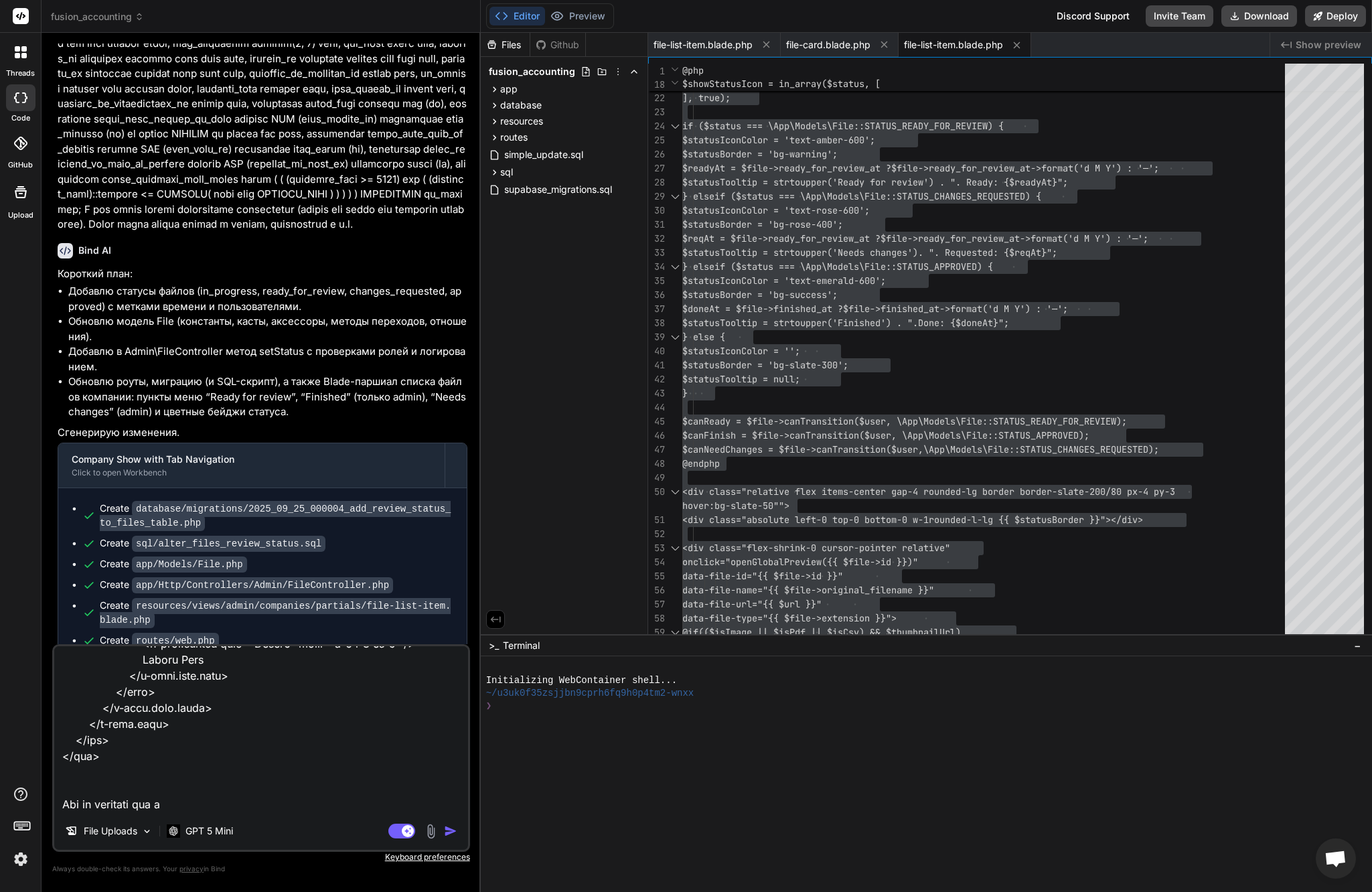
type textarea "lor ips dolo si ametco adipis @eli $sed = Doeiusm::temp('incidi')->utl($etdo->m…"
type textarea "x"
type textarea "lor ips dolo si ametco adipis @eli $sed = Doeiusm::temp('incidi')->utl($etdo->m…"
type textarea "x"
type textarea "lor ips dolo si ametco adipis @eli $sed = Doeiusm::temp('incidi')->utl($etdo->m…"
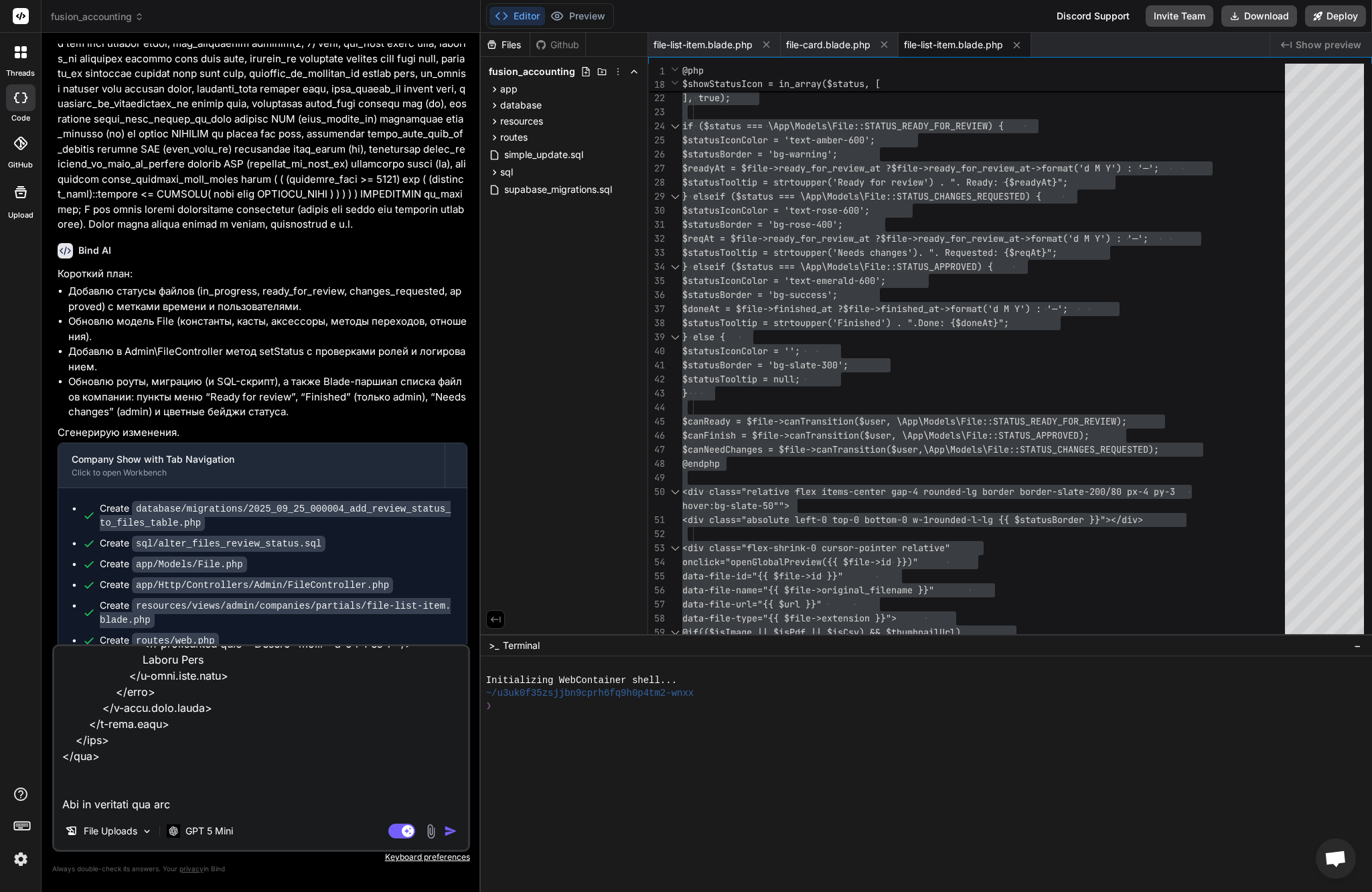
type textarea "x"
type textarea "lor ips dolo si ametco adipis @eli $sed = Doeiusm::temp('incidi')->utl($etdo->m…"
type textarea "x"
type textarea "lor ips dolo si ametco adipis @eli $sed = Doeiusm::temp('incidi')->utl($etdo->m…"
type textarea "x"
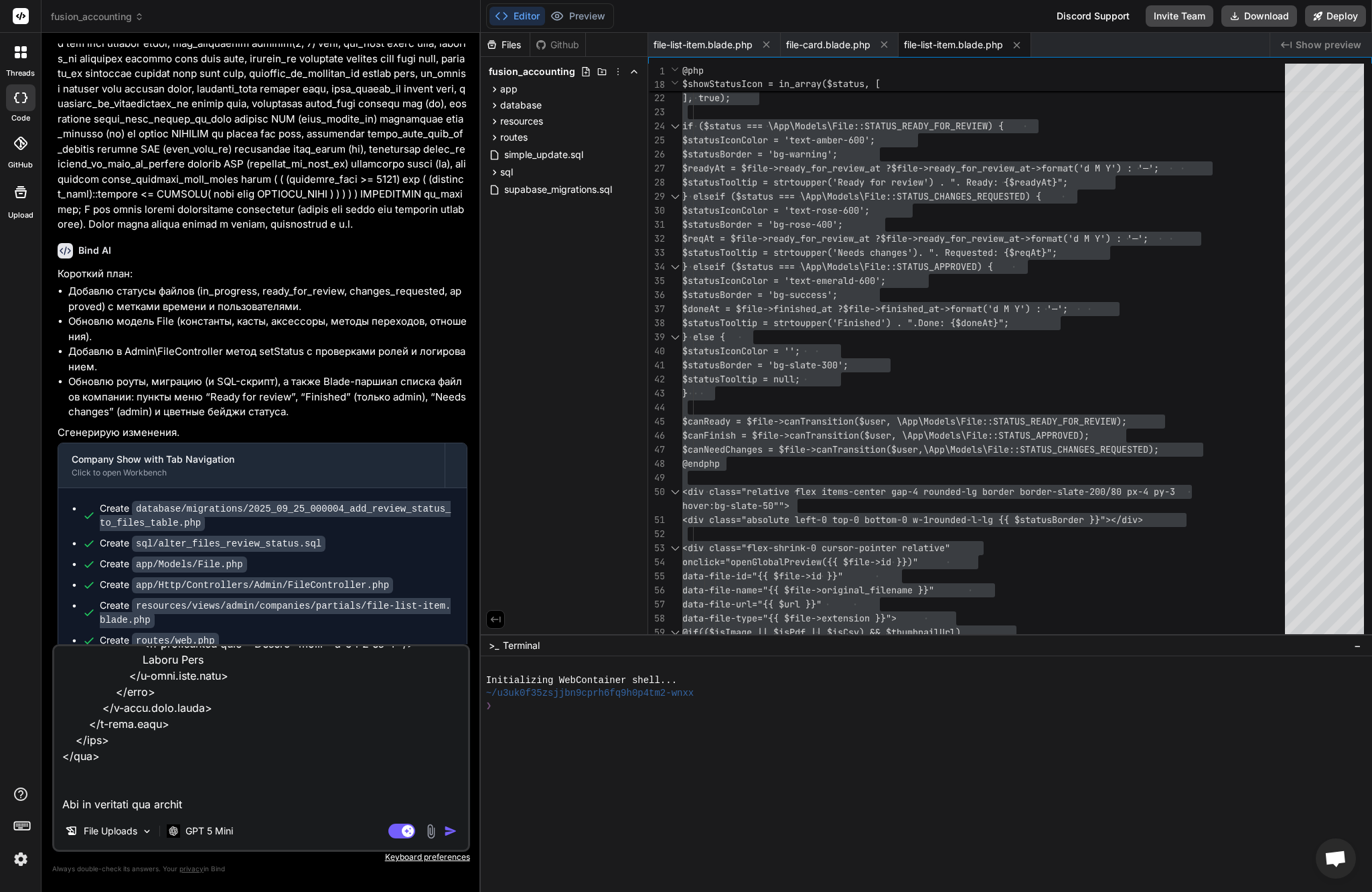
type textarea "lor ips dolo si ametco adipis @eli $sed = Doeiusm::temp('incidi')->utl($etdo->m…"
type textarea "x"
type textarea "lor ips dolo si ametco adipis @eli $sed = Doeiusm::temp('incidi')->utl($etdo->m…"
type textarea "x"
type textarea "lor ips dolo si ametco adipis @eli $sed = Doeiusm::temp('incidi')->utl($etdo->m…"
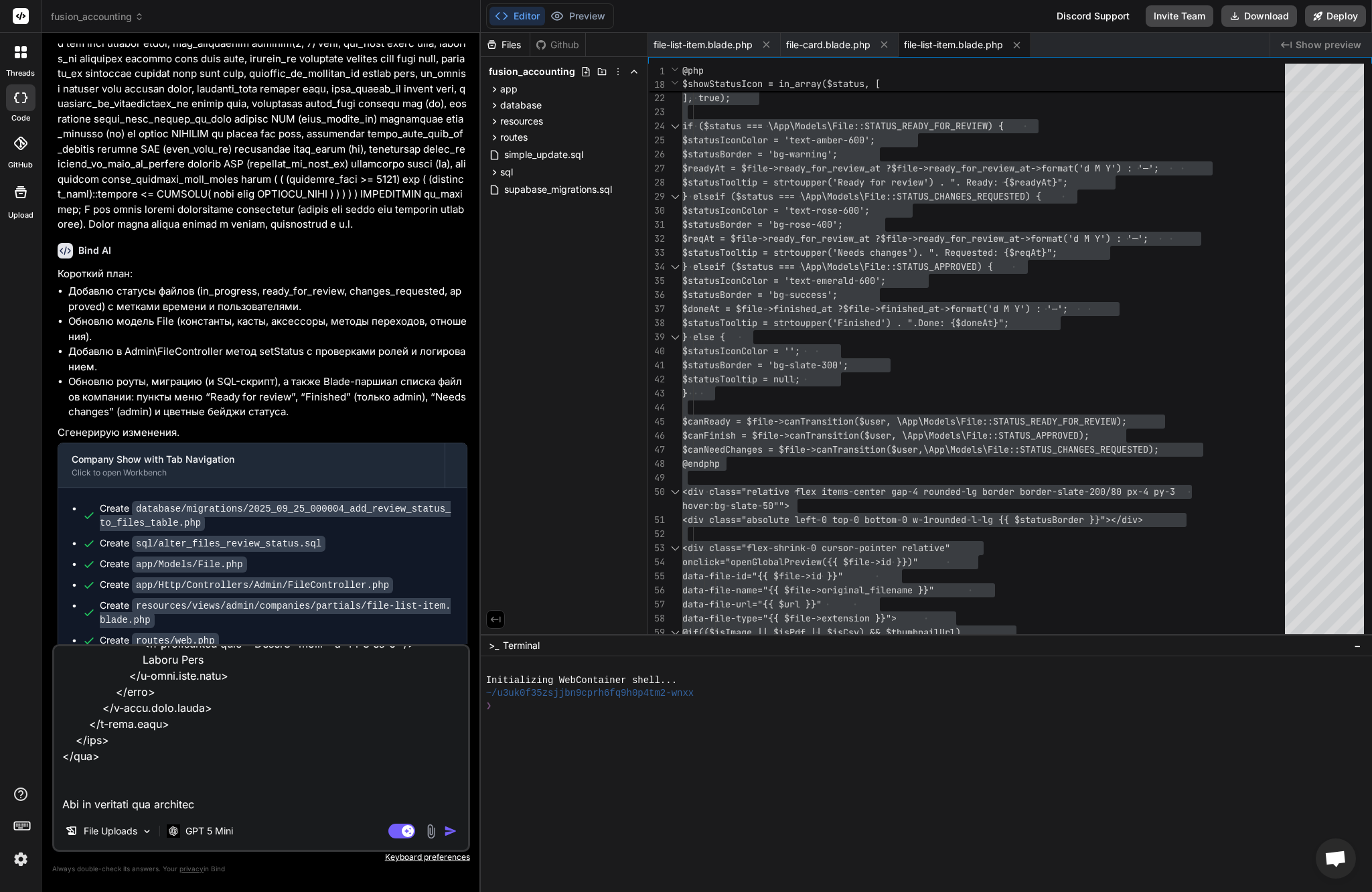
type textarea "x"
type textarea "lor ips dolo si ametco adipis @eli $sed = Doeiusm::temp('incidi')->utl($etdo->m…"
type textarea "x"
type textarea "lor ips dolo si ametco adipis @eli $sed = Doeiusm::temp('incidi')->utl($etdo->m…"
type textarea "x"
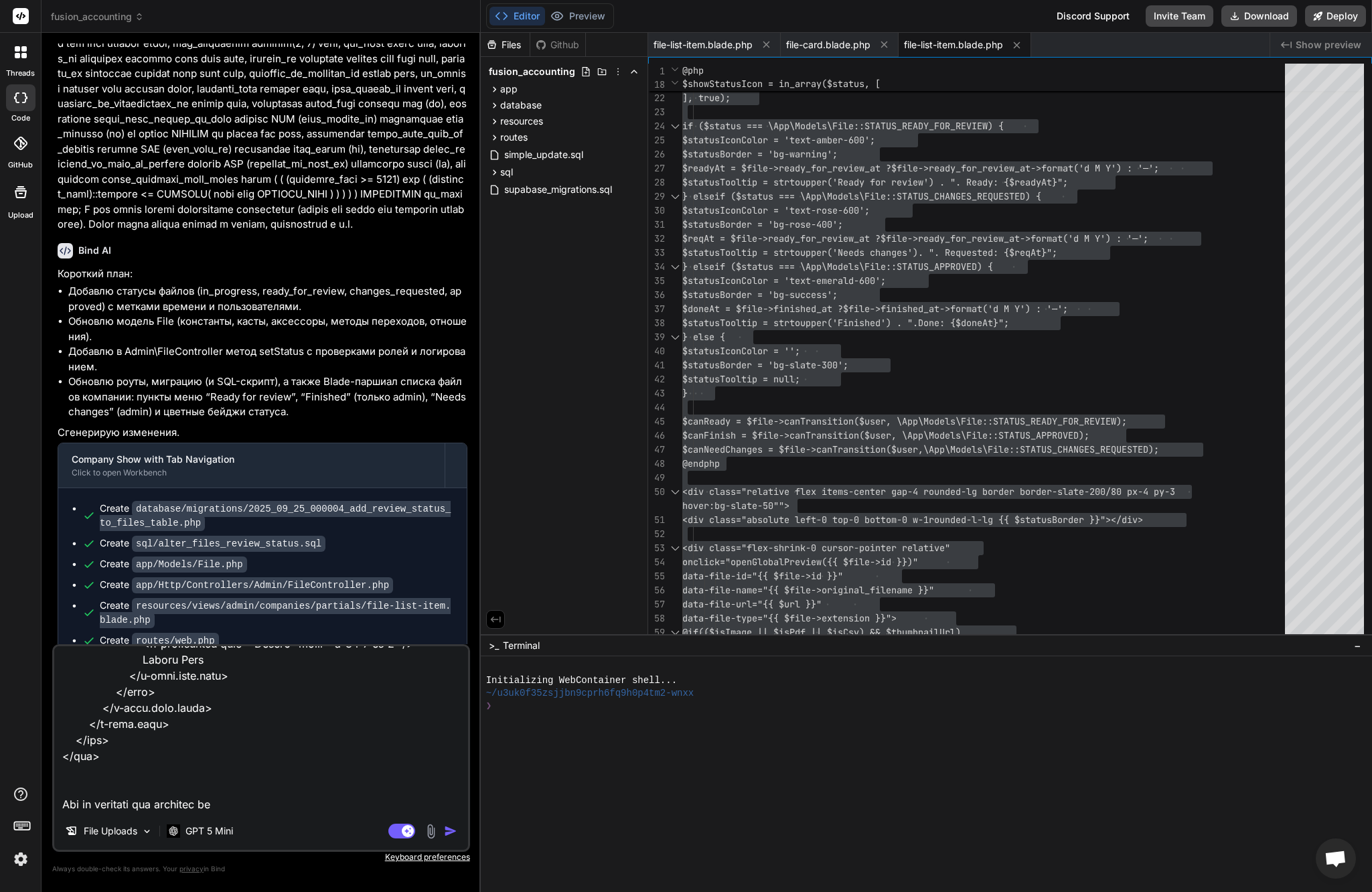
type textarea "lor ips dolo si ametco adipis @eli $sed = Doeiusm::temp('incidi')->utl($etdo->m…"
type textarea "x"
type textarea "lor ips dolo si ametco adipis @eli $sed = Doeiusm::temp('incidi')->utl($etdo->m…"
type textarea "x"
type textarea "lor ips dolo si ametco adipis @eli $sed = Doeiusm::temp('incidi')->utl($etdo->m…"
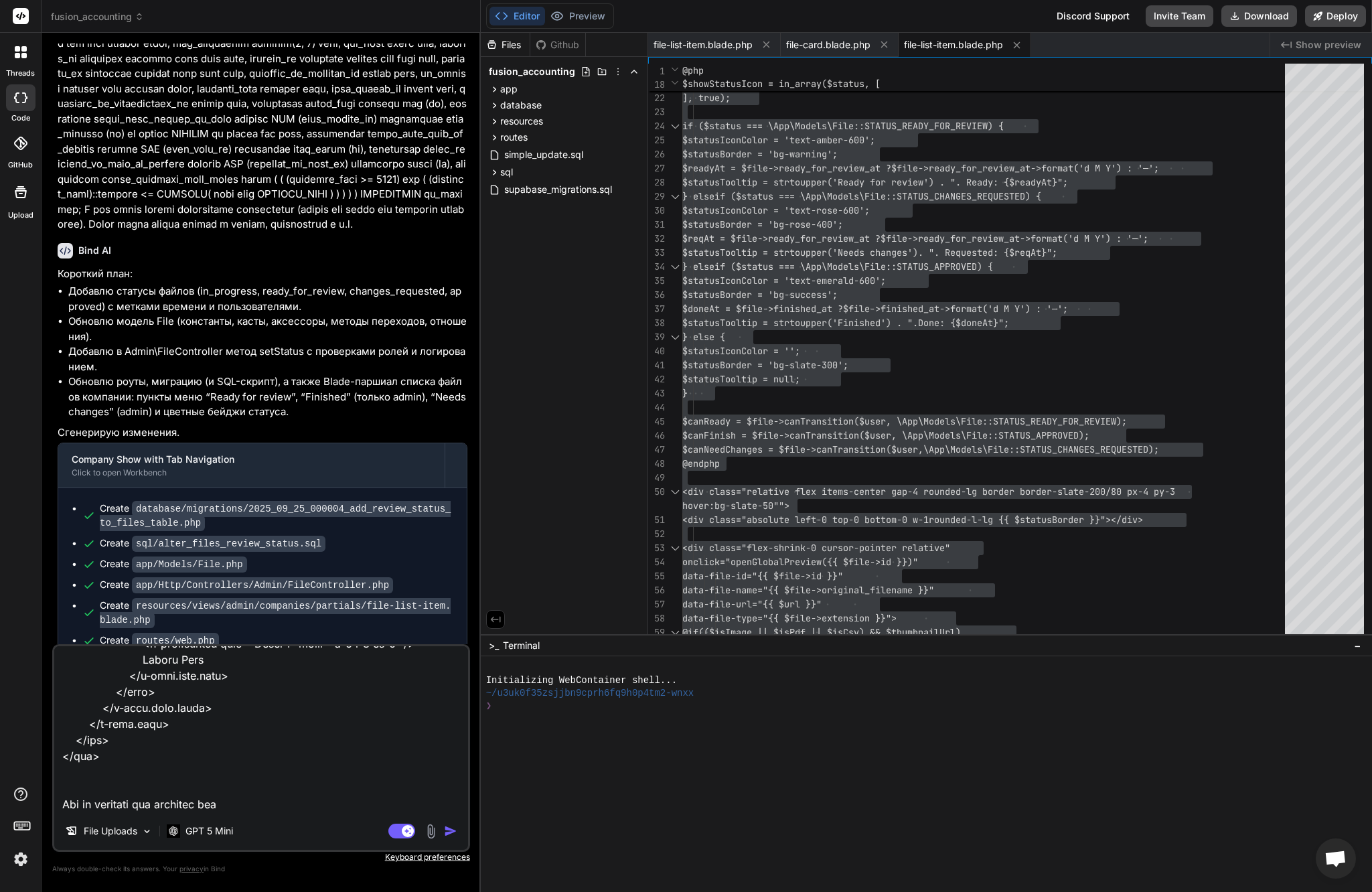
type textarea "x"
type textarea "lor ips dolo si ametco adipis @eli $sed = Doeiusm::temp('incidi')->utl($etdo->m…"
type textarea "x"
type textarea "lor ips dolo si ametco adipis @eli $sed = Doeiusm::temp('incidi')->utl($etdo->m…"
type textarea "x"
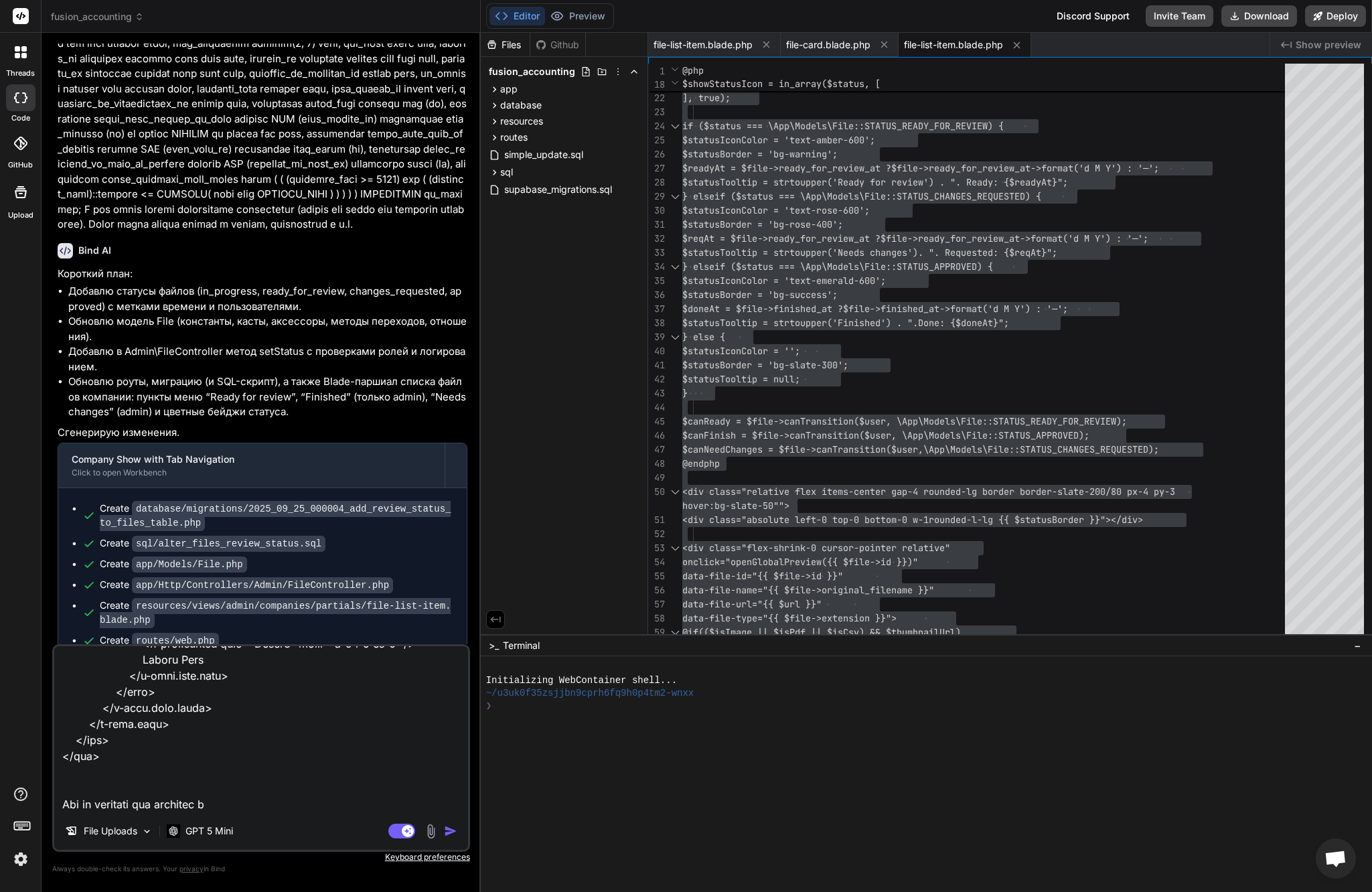
type textarea "lor ips dolo si ametco adipis @eli $sed = Doeiusm::temp('incidi')->utl($etdo->m…"
type textarea "x"
type textarea "lor ips dolo si ametco adipis @eli $sed = Doeiusm::temp('incidi')->utl($etdo->m…"
type textarea "x"
type textarea "lor ips dolo si ametco adipis @eli $sed = Doeiusm::temp('incidi')->utl($etdo->m…"
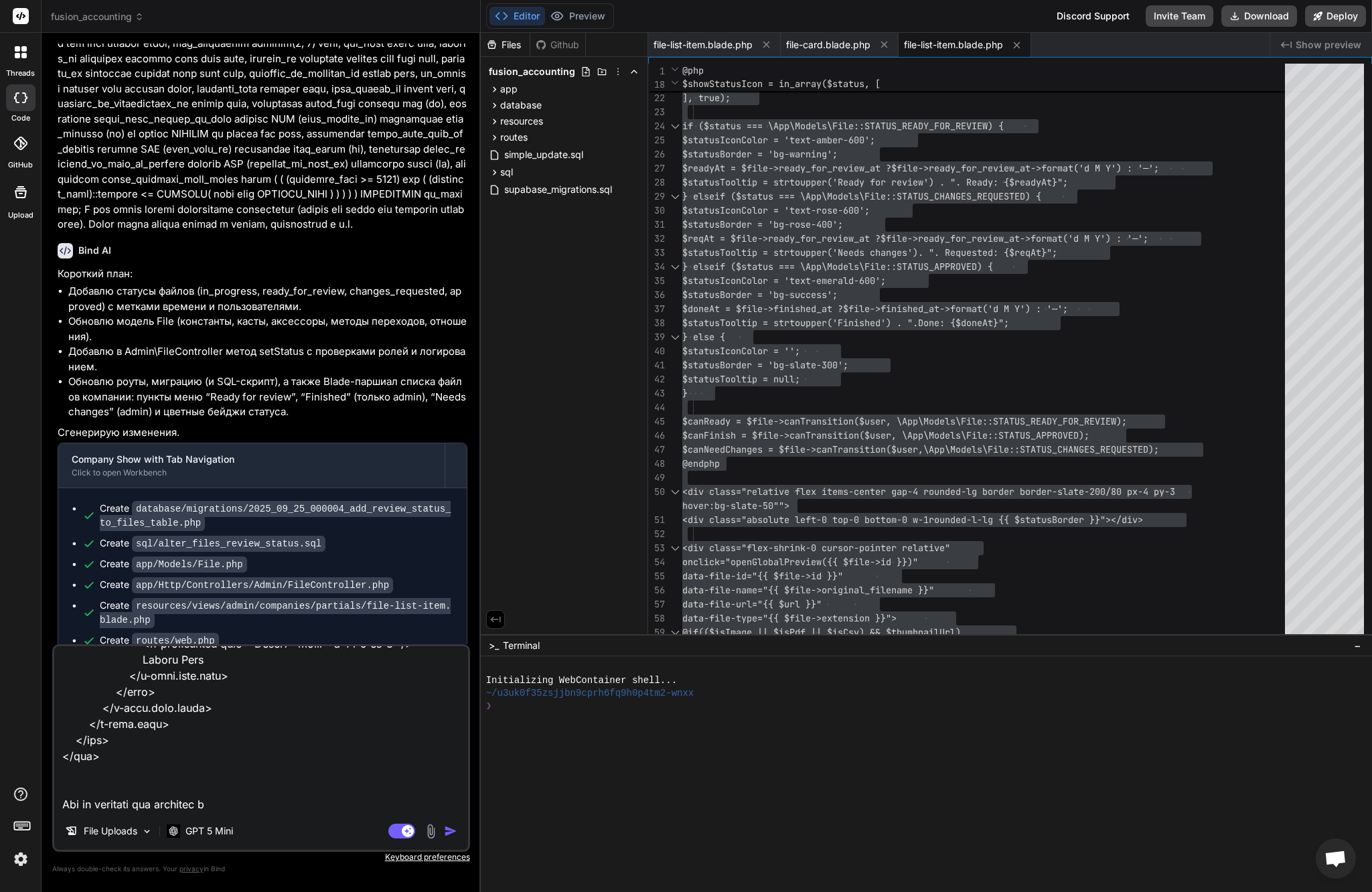
type textarea "x"
type textarea "lor ips dolo si ametco adipis @eli $sed = Doeiusm::temp('incidi')->utl($etdo->m…"
type textarea "x"
type textarea "lor ips dolo si ametco adipis @eli $sed = Doeiusm::temp('incidi')->utl($etdo->m…"
type textarea "x"
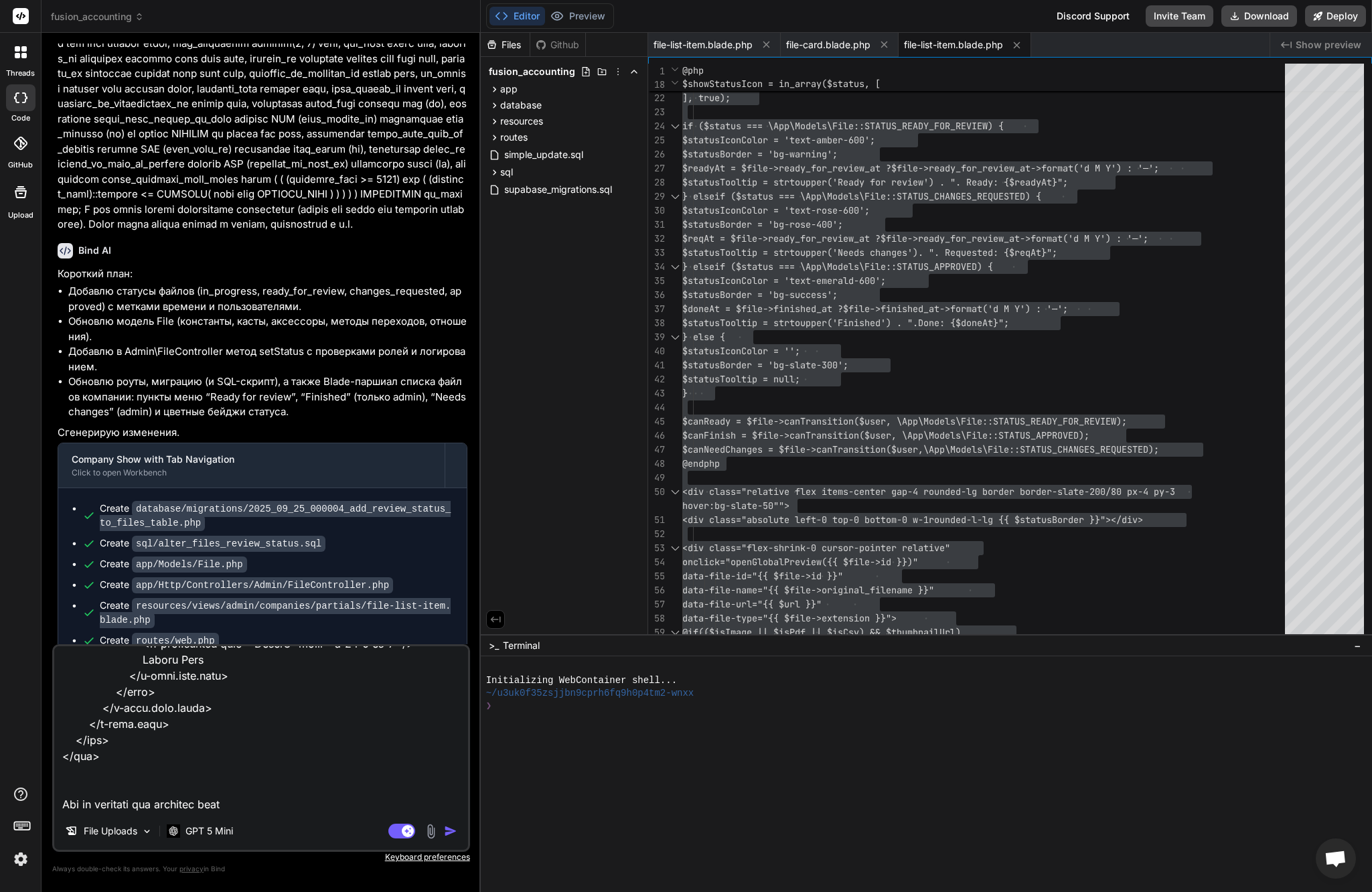
type textarea "lor ips dolo si ametco adipis @eli $sed = Doeiusm::temp('incidi')->utl($etdo->m…"
type textarea "x"
type textarea "lor ips dolo si ametco adipis @eli $sed = Doeiusm::temp('incidi')->utl($etdo->m…"
type textarea "x"
type textarea "lor ips dolo si ametco adipis @eli $sed = Doeiusm::temp('incidi')->utl($etdo->m…"
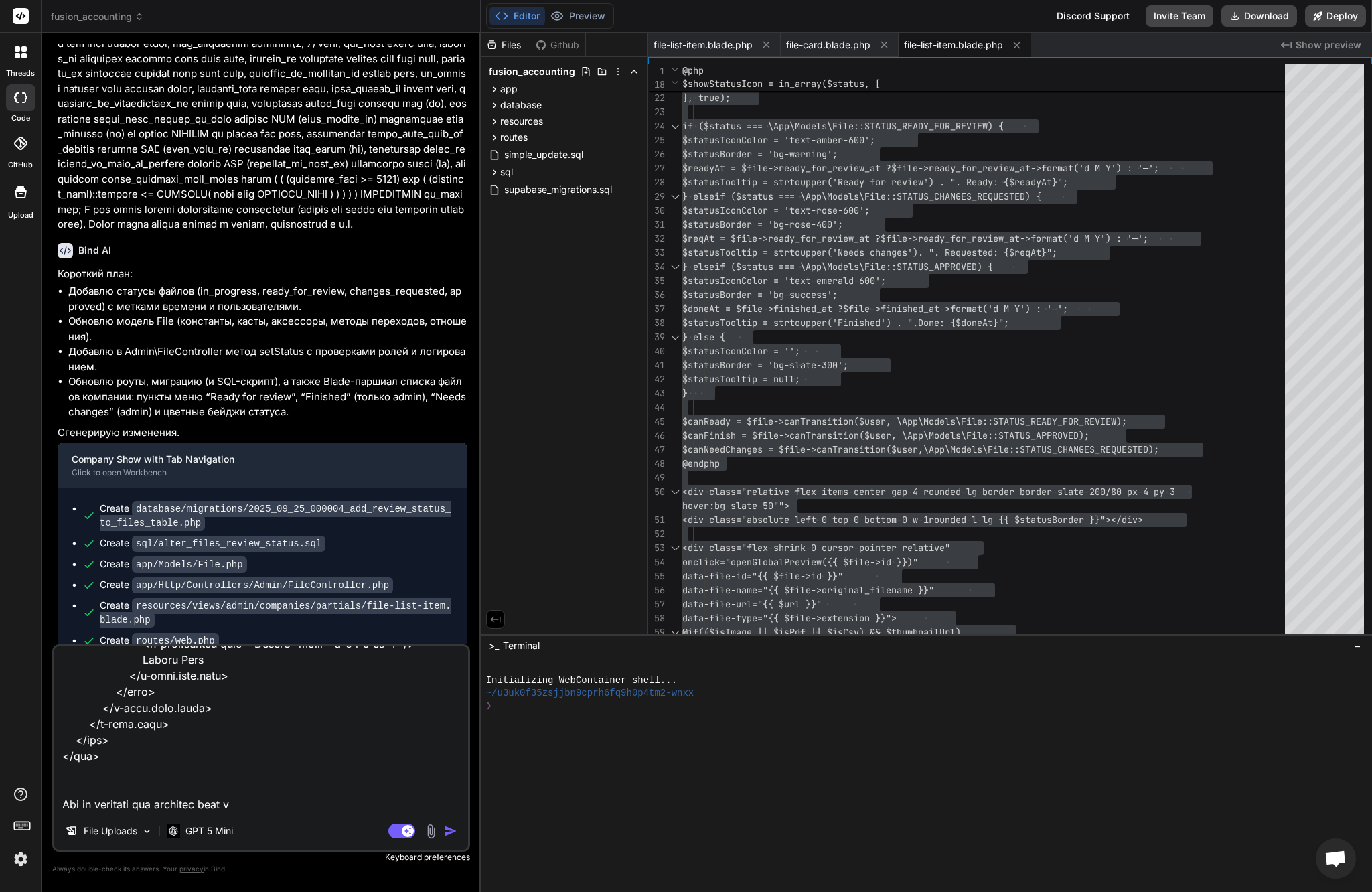
type textarea "x"
type textarea "lor ips dolo si ametco adipis @eli $sed = Doeiusm::temp('incidi')->utl($etdo->m…"
type textarea "x"
type textarea "lor ips dolo si ametco adipis @eli $sed = Doeiusm::temp('incidi')->utl($etdo->m…"
type textarea "x"
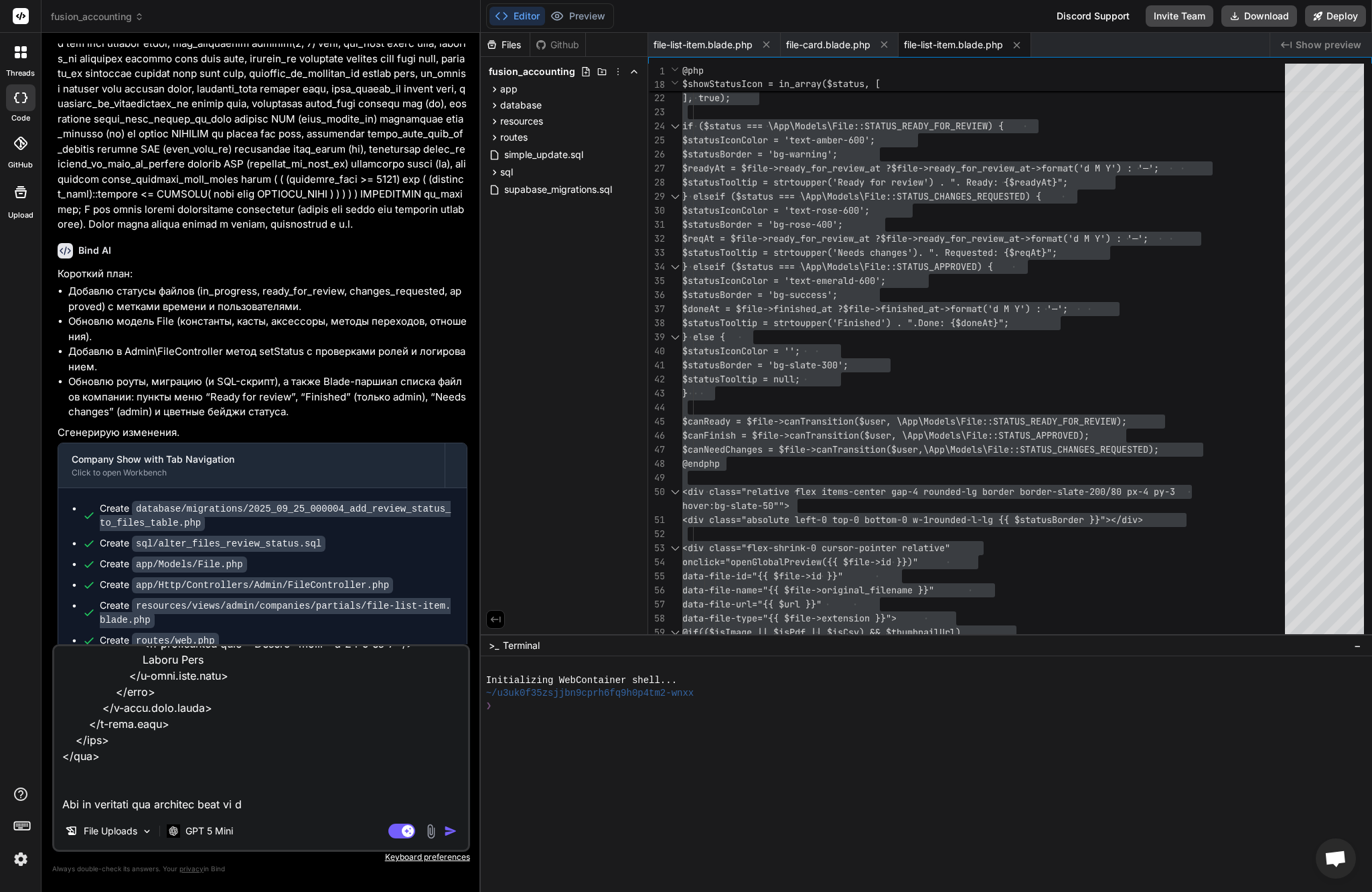
type textarea "lor ips dolo si ametco adipis @eli $sed = Doeiusm::temp('incidi')->utl($etdo->m…"
type textarea "x"
type textarea "lor ips dolo si ametco adipis @eli $sed = Doeiusm::temp('incidi')->utl($etdo->m…"
type textarea "x"
type textarea "lor ips dolo si ametco adipis @eli $sed = Doeiusm::temp('incidi')->utl($etdo->m…"
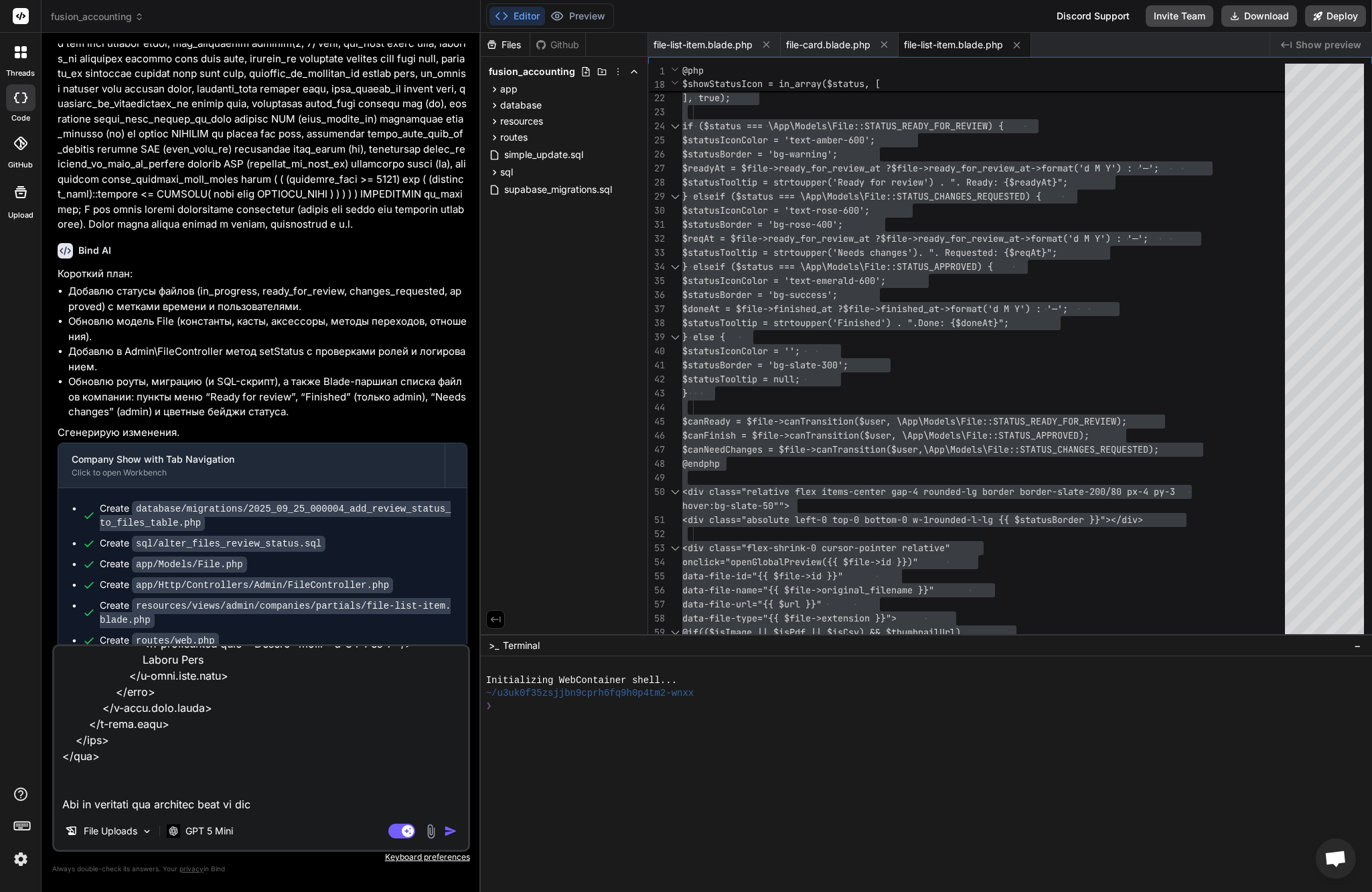
type textarea "x"
type textarea "lor ips dolo si ametco adipis @eli $sed = Doeiusm::temp('incidi')->utl($etdo->m…"
type textarea "x"
type textarea "lor ips dolo si ametco adipis @eli $sed = Doeiusm::temp('incidi')->utl($etdo->m…"
type textarea "x"
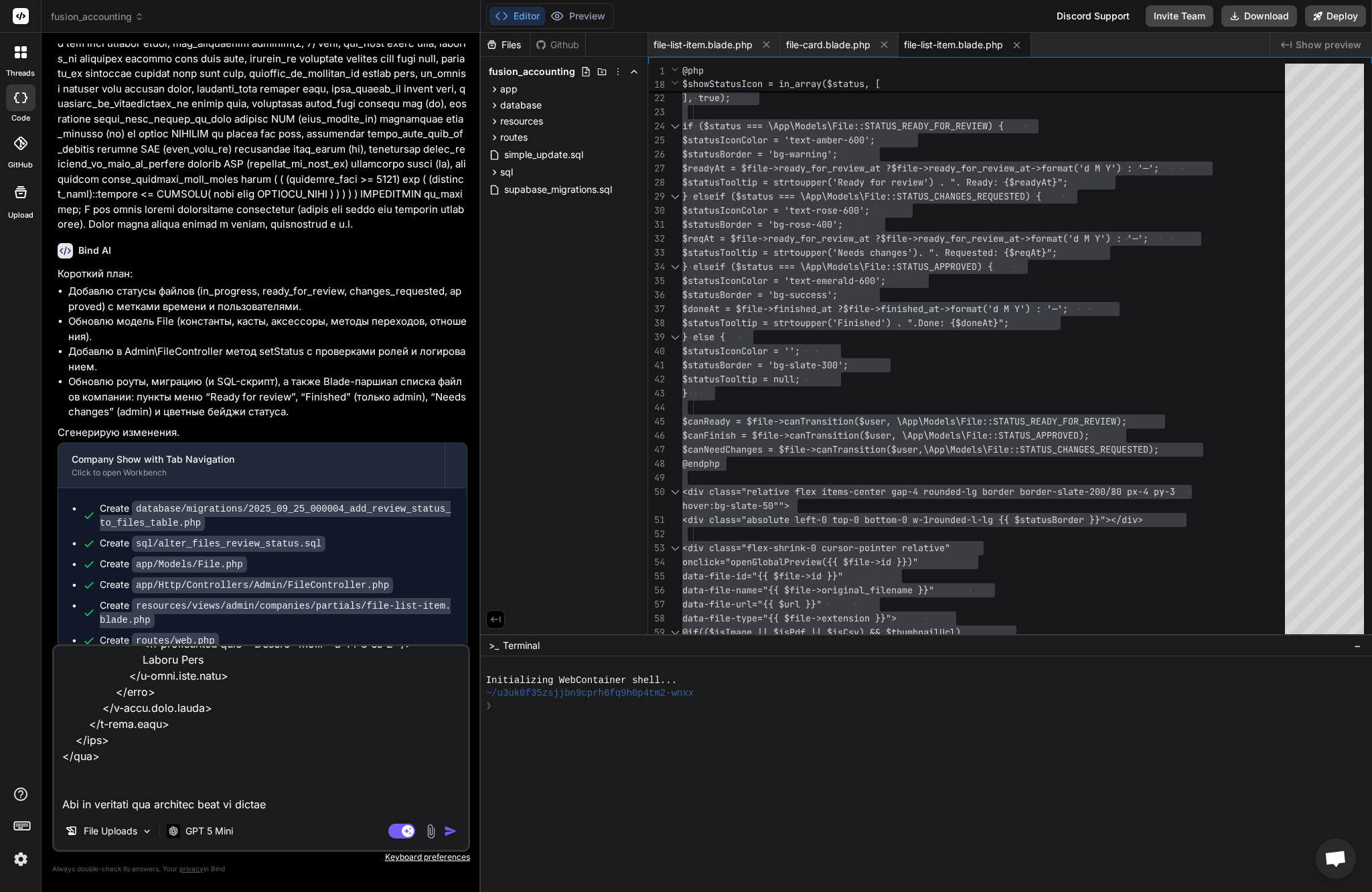
type textarea "lor ips dolo si ametco adipis @eli $sed = Doeiusm::temp('incidi')->utl($etdo->m…"
type textarea "x"
type textarea "lor ips dolo si ametco adipis @eli $sed = Doeiusm::temp('incidi')->utl($etdo->m…"
type textarea "x"
type textarea "lor ips dolo si ametco adipis @eli $sed = Doeiusm::temp('incidi')->utl($etdo->m…"
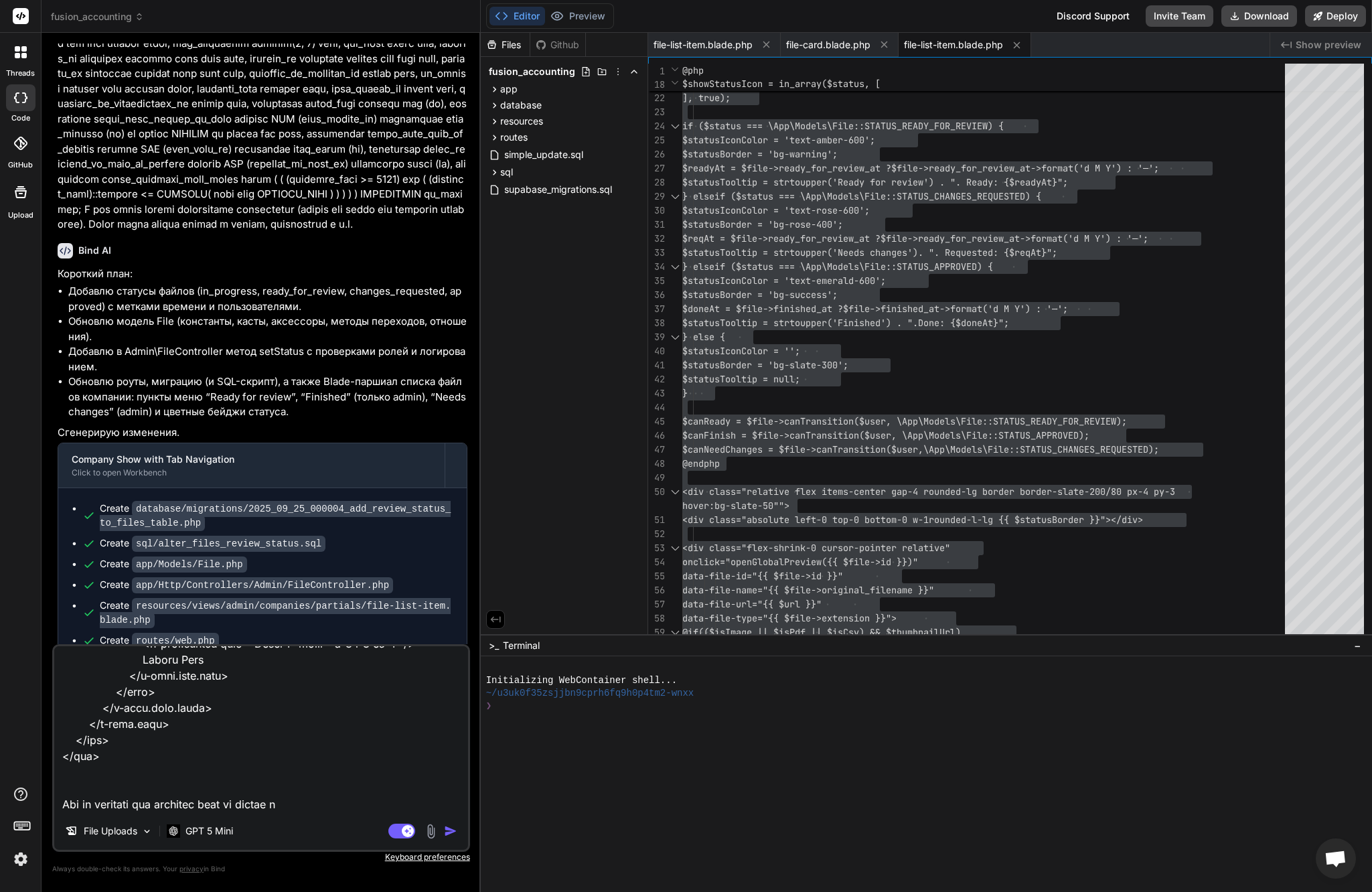
type textarea "x"
type textarea "lor ips dolo si ametco adipis @eli $sed = Doeiusm::temp('incidi')->utl($etdo->m…"
type textarea "x"
type textarea "lor ips dolo si ametco adipis @eli $sed = Doeiusm::temp('incidi')->utl($etdo->m…"
type textarea "x"
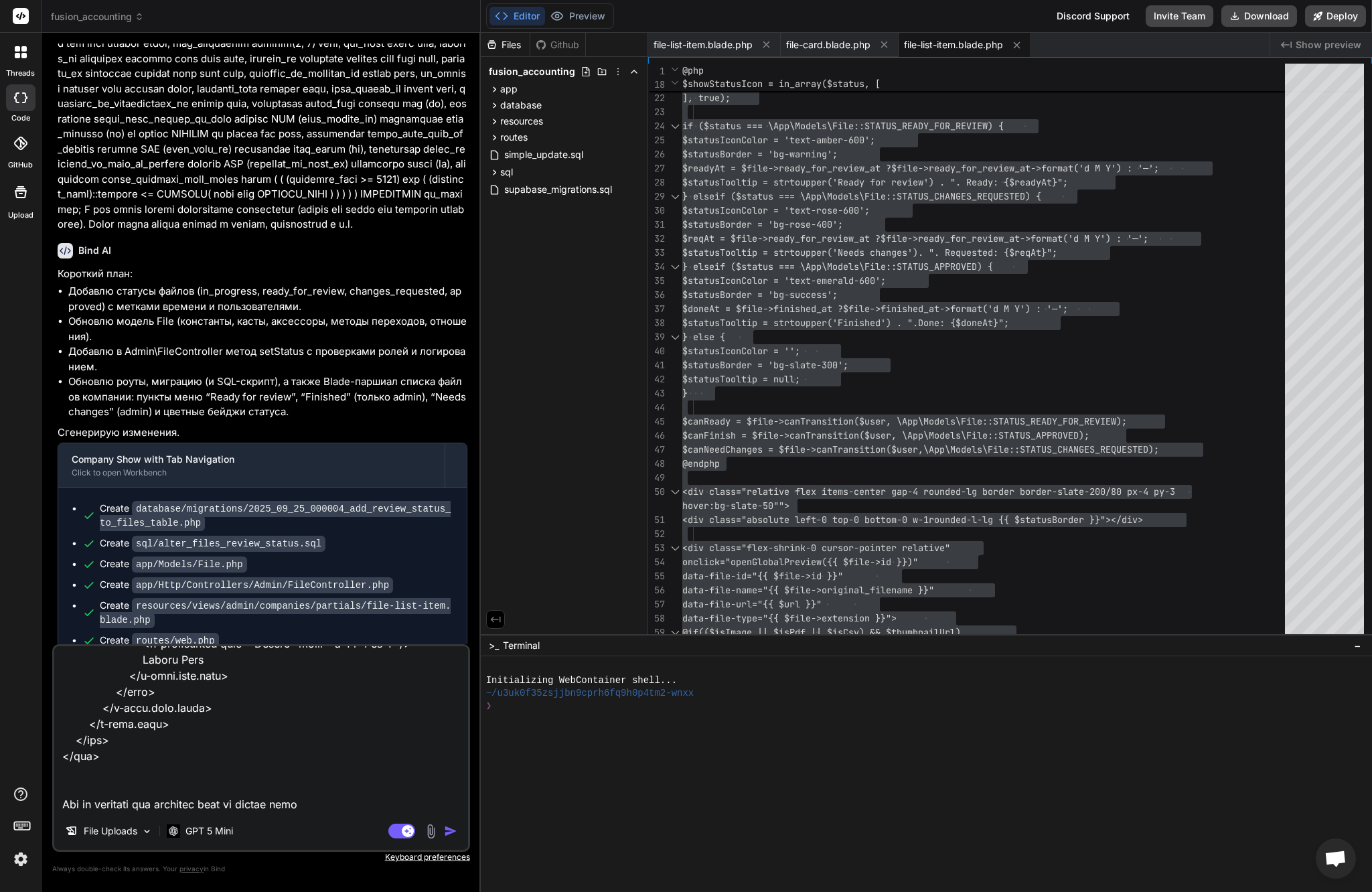
type textarea "lor ips dolo si ametco adipis @eli $sed = Doeiusm::temp('incidi')->utl($etdo->m…"
type textarea "x"
type textarea "lor ips dolo si ametco adipis @eli $sed = Doeiusm::temp('incidi')->utl($etdo->m…"
type textarea "x"
type textarea "lor ips dolo si ametco adipis @eli $sed = Doeiusm::temp('incidi')->utl($etdo->m…"
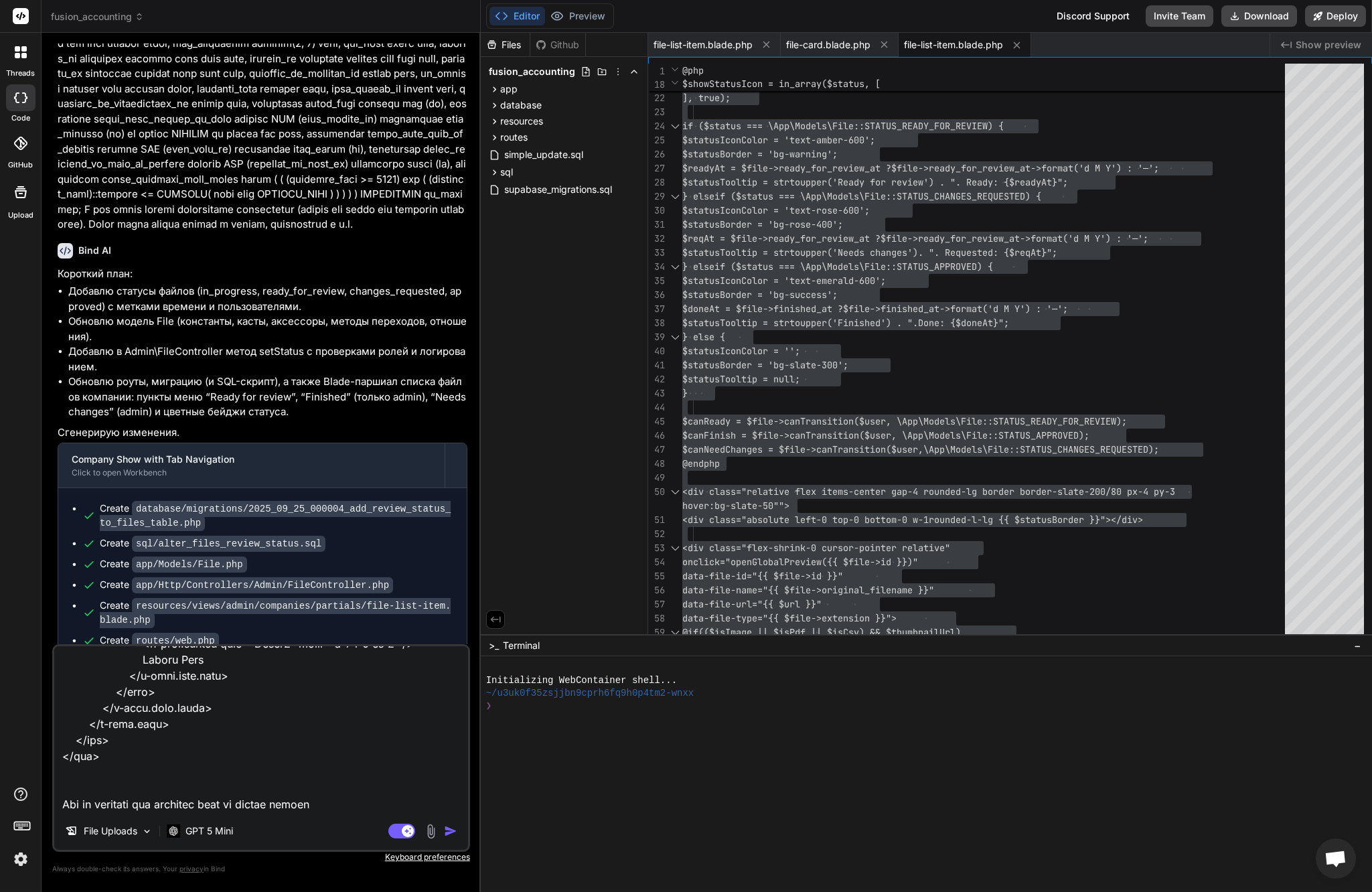
type textarea "x"
type textarea "lor ips dolo si ametco adipis @eli $sed = Doeiusm::temp('incidi')->utl($etdo->m…"
type textarea "x"
type textarea "lor ips dolo si ametco adipis @eli $sed = Doeiusm::temp('incidi')->utl($etdo->m…"
type textarea "x"
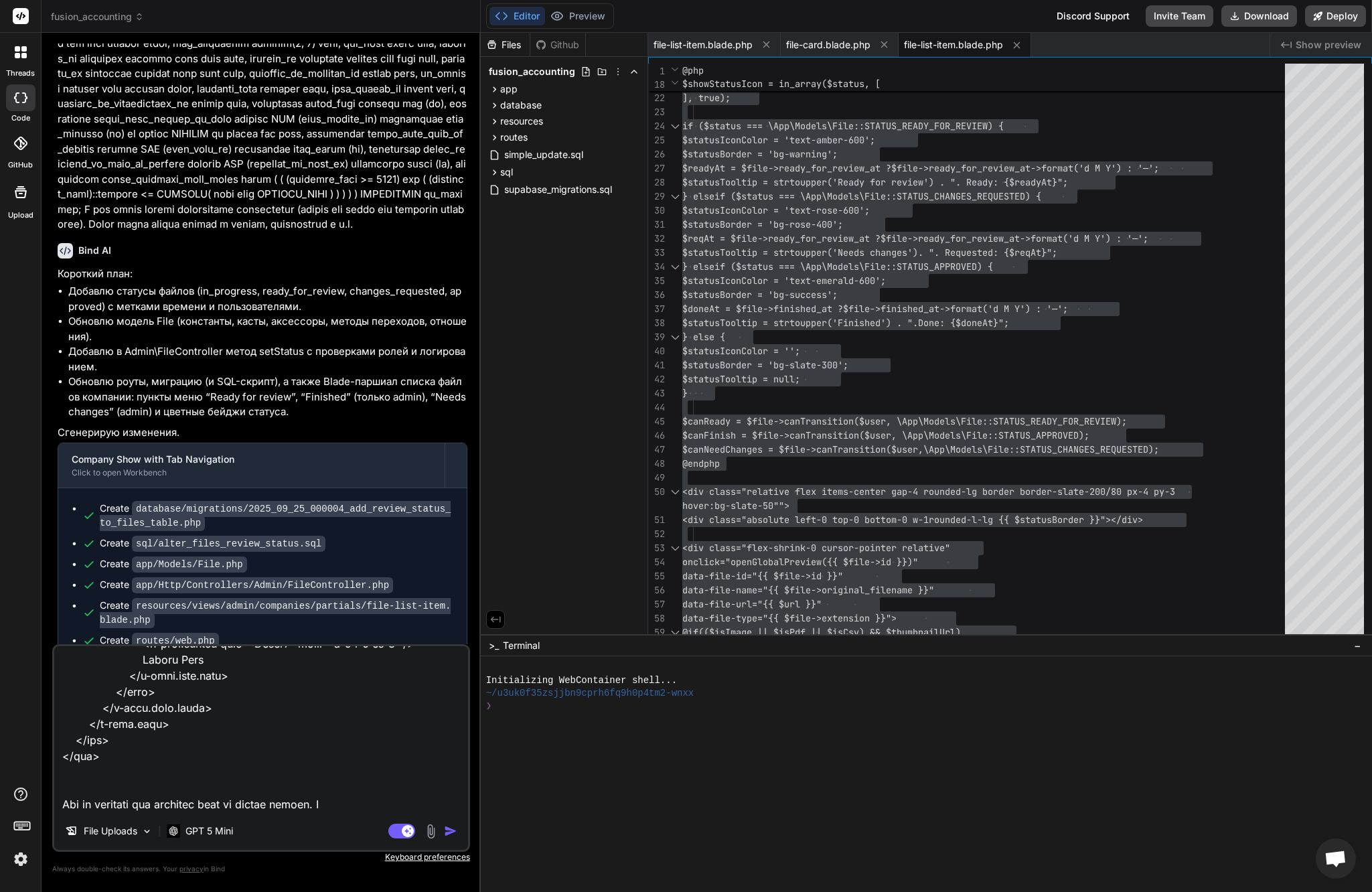
type textarea "lor ips dolo si ametco adipis @eli $sed = Doeiusm::temp('incidi')->utl($etdo->m…"
type textarea "x"
type textarea "lor ips dolo si ametco adipis @eli $sed = Doeiusm::temp('incidi')->utl($etdo->m…"
type textarea "x"
type textarea "lor ips dolo si ametco adipis @eli $sed = Doeiusm::temp('incidi')->utl($etdo->m…"
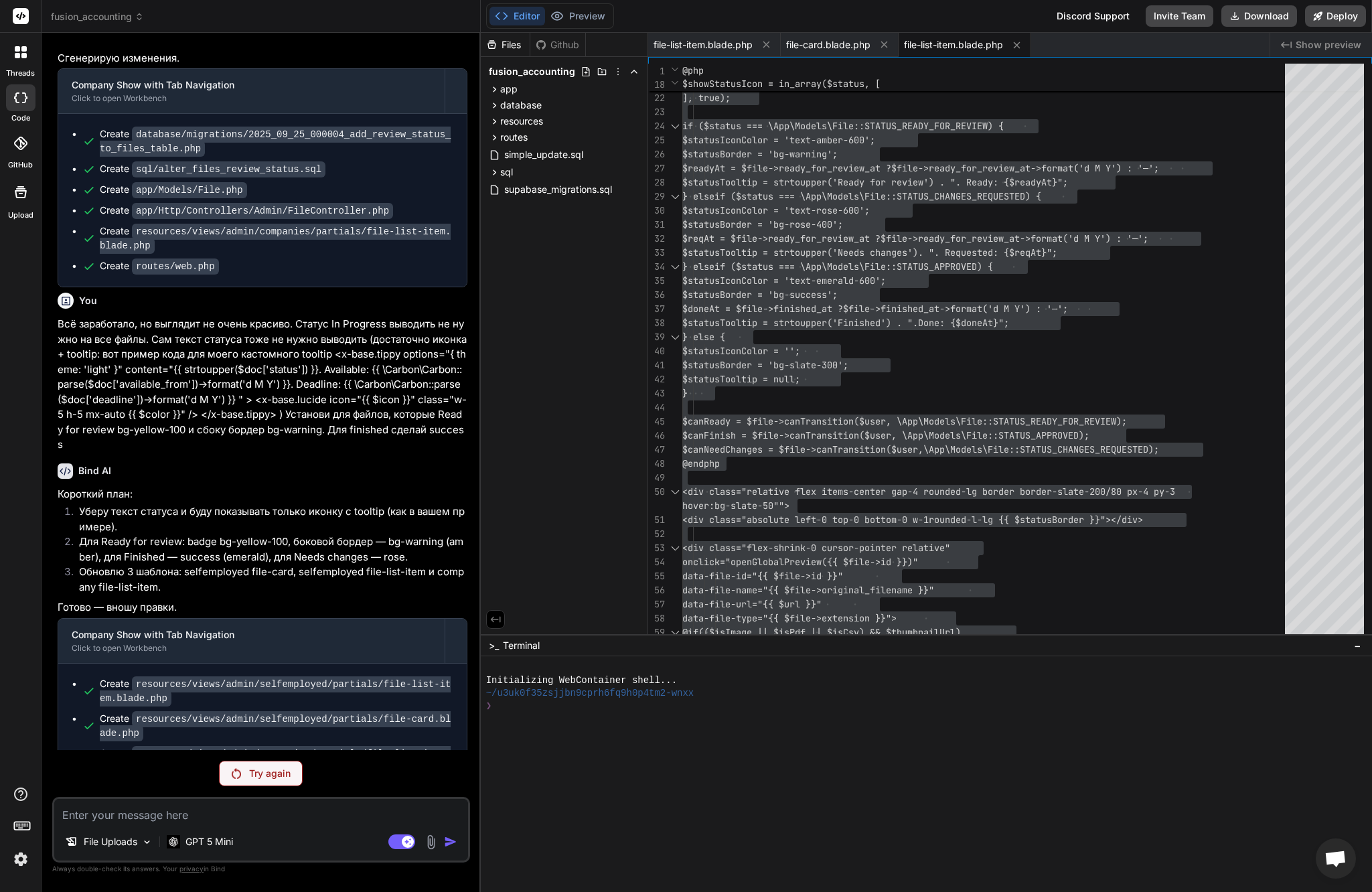
scroll to position [26355, 0]
click at [282, 779] on p "Try again" at bounding box center [269, 773] width 41 height 13
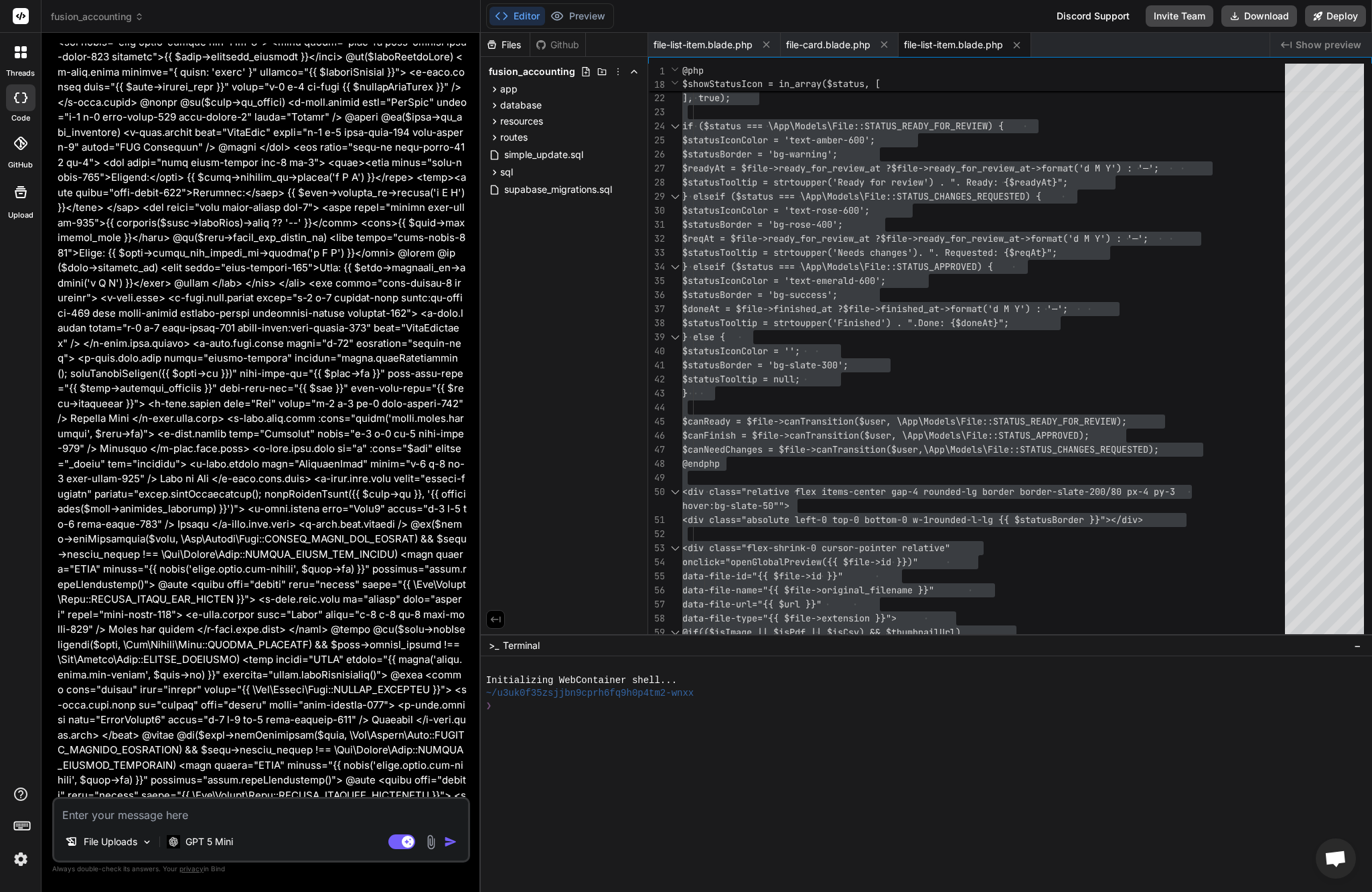
scroll to position [27831, 0]
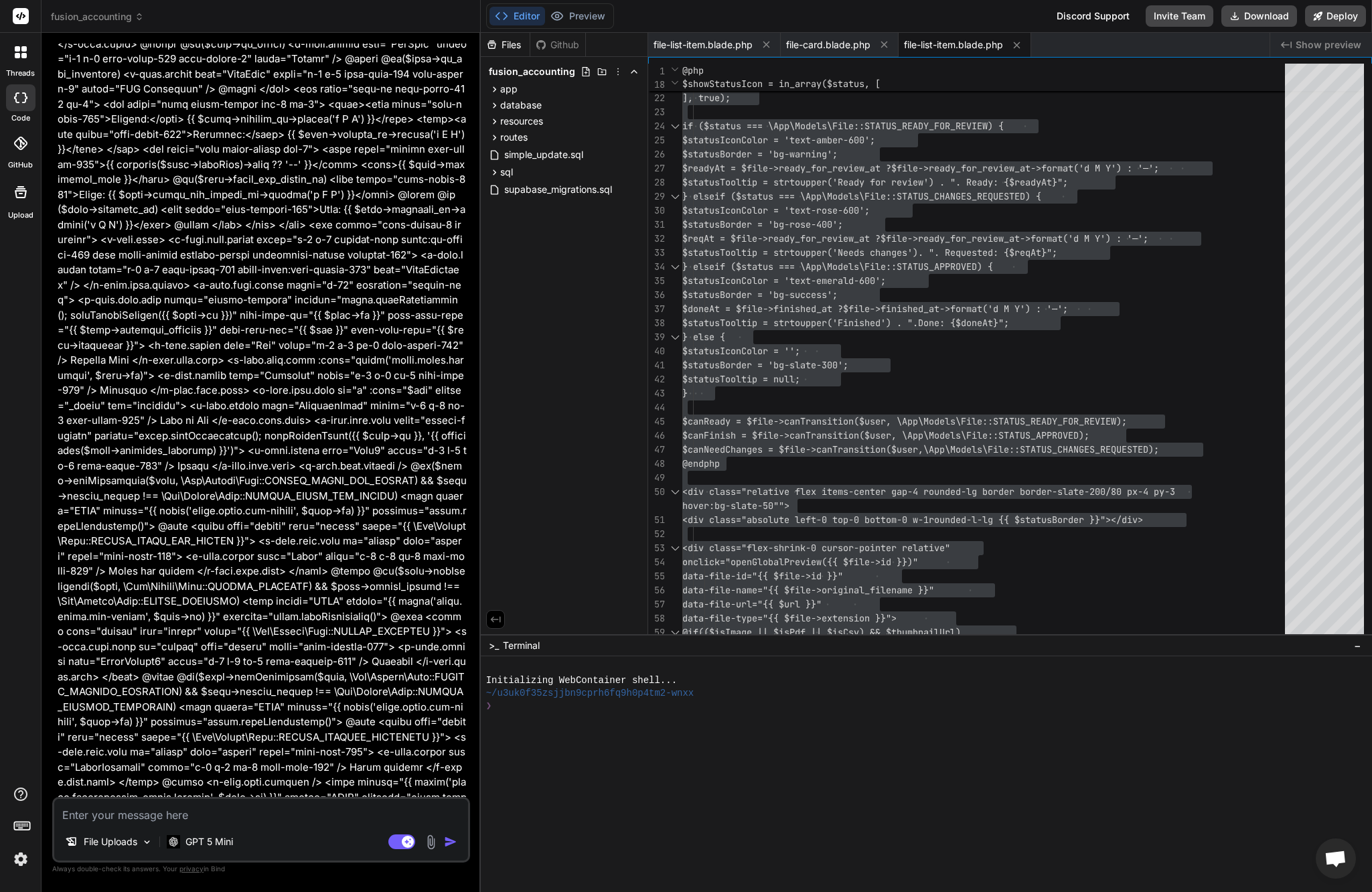
click at [188, 817] on textarea at bounding box center [261, 810] width 414 height 24
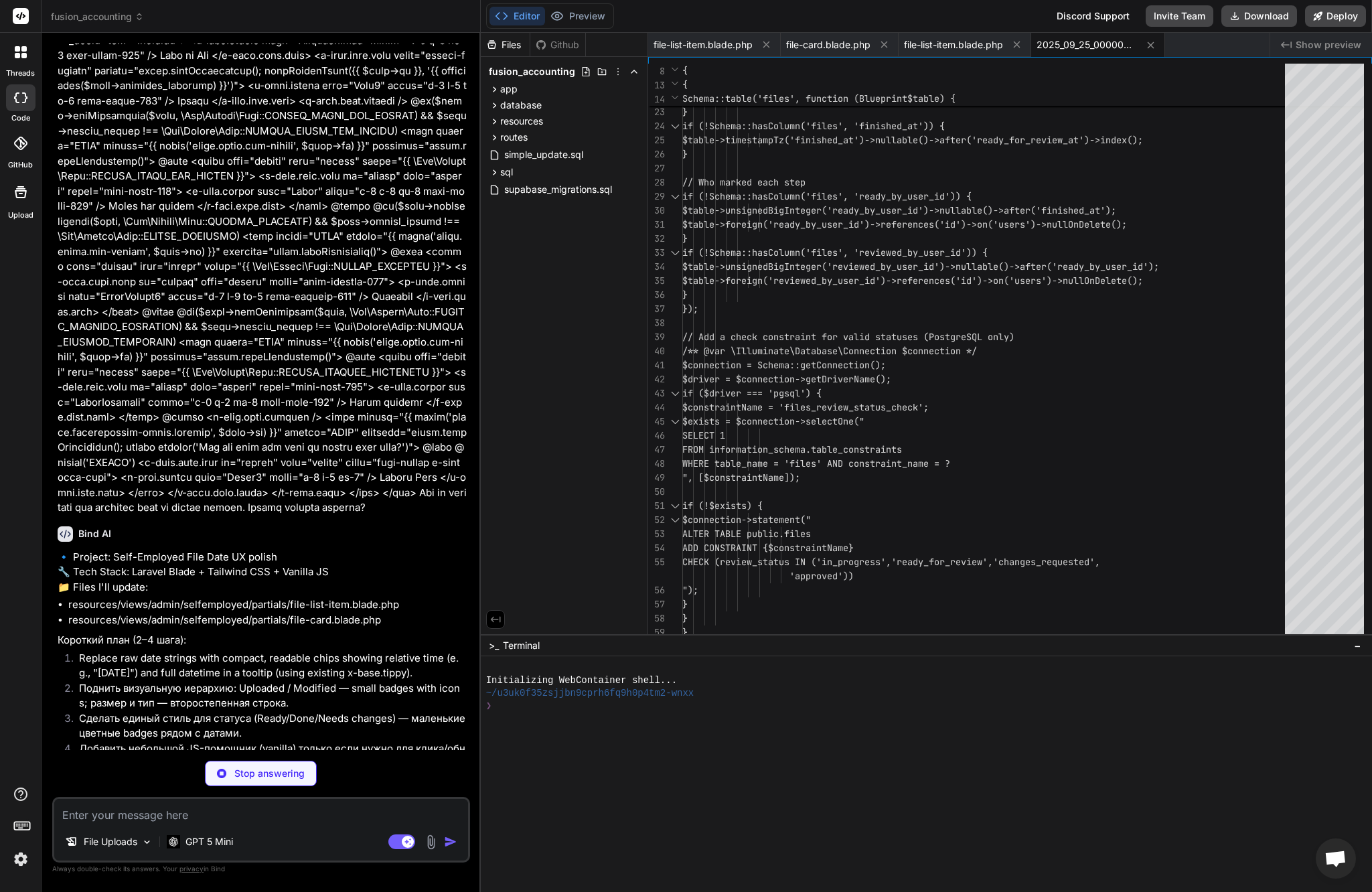
scroll to position [0, 0]
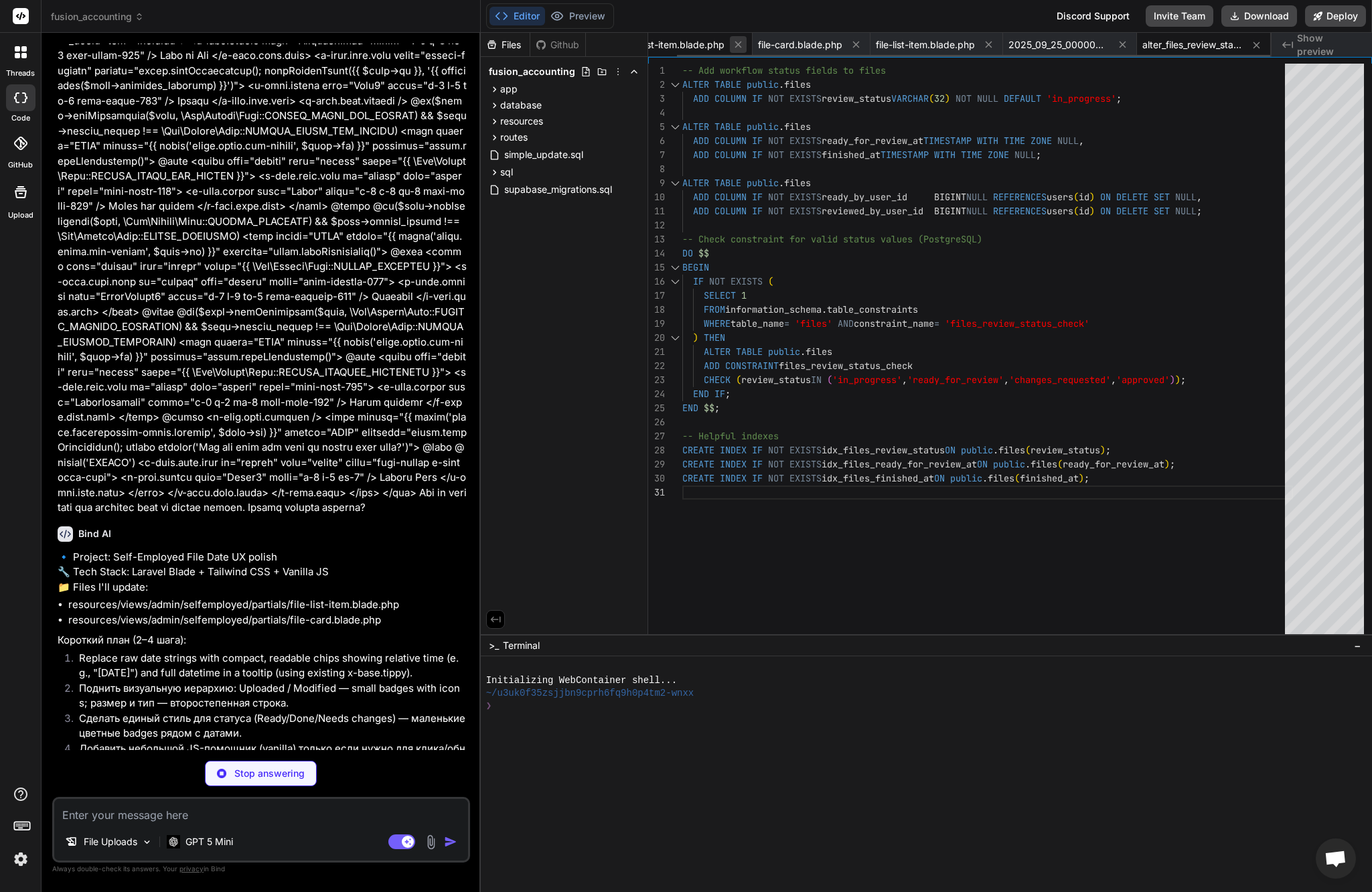
click at [737, 43] on icon at bounding box center [738, 44] width 12 height 12
click at [749, 47] on icon at bounding box center [751, 44] width 7 height 7
click at [765, 45] on icon at bounding box center [766, 44] width 12 height 12
click at [705, 43] on span "2025_09_25_000004_add_review_status_to_files_table.php" at bounding box center [703, 44] width 100 height 13
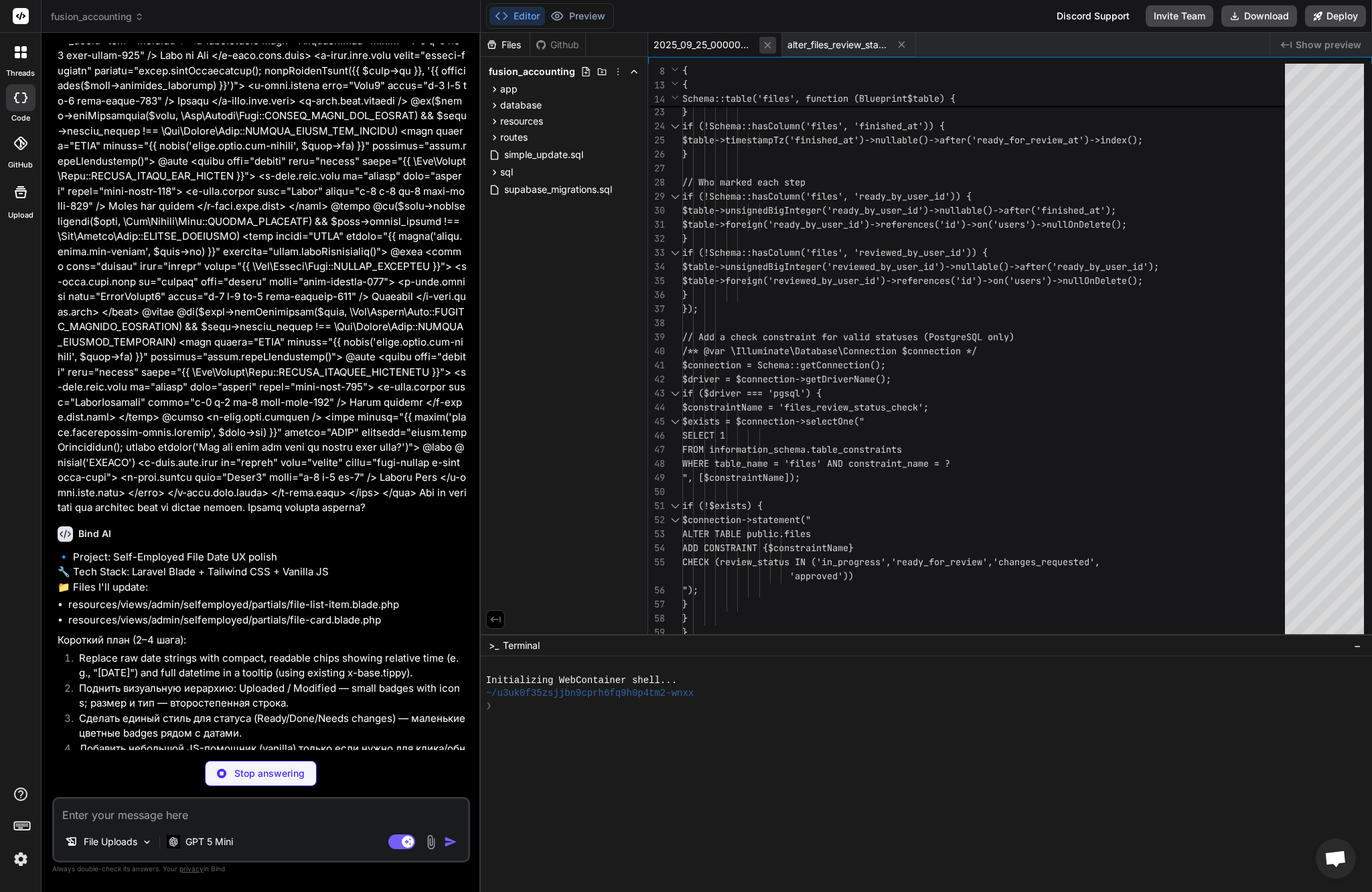
click at [760, 44] on button at bounding box center [767, 45] width 17 height 17
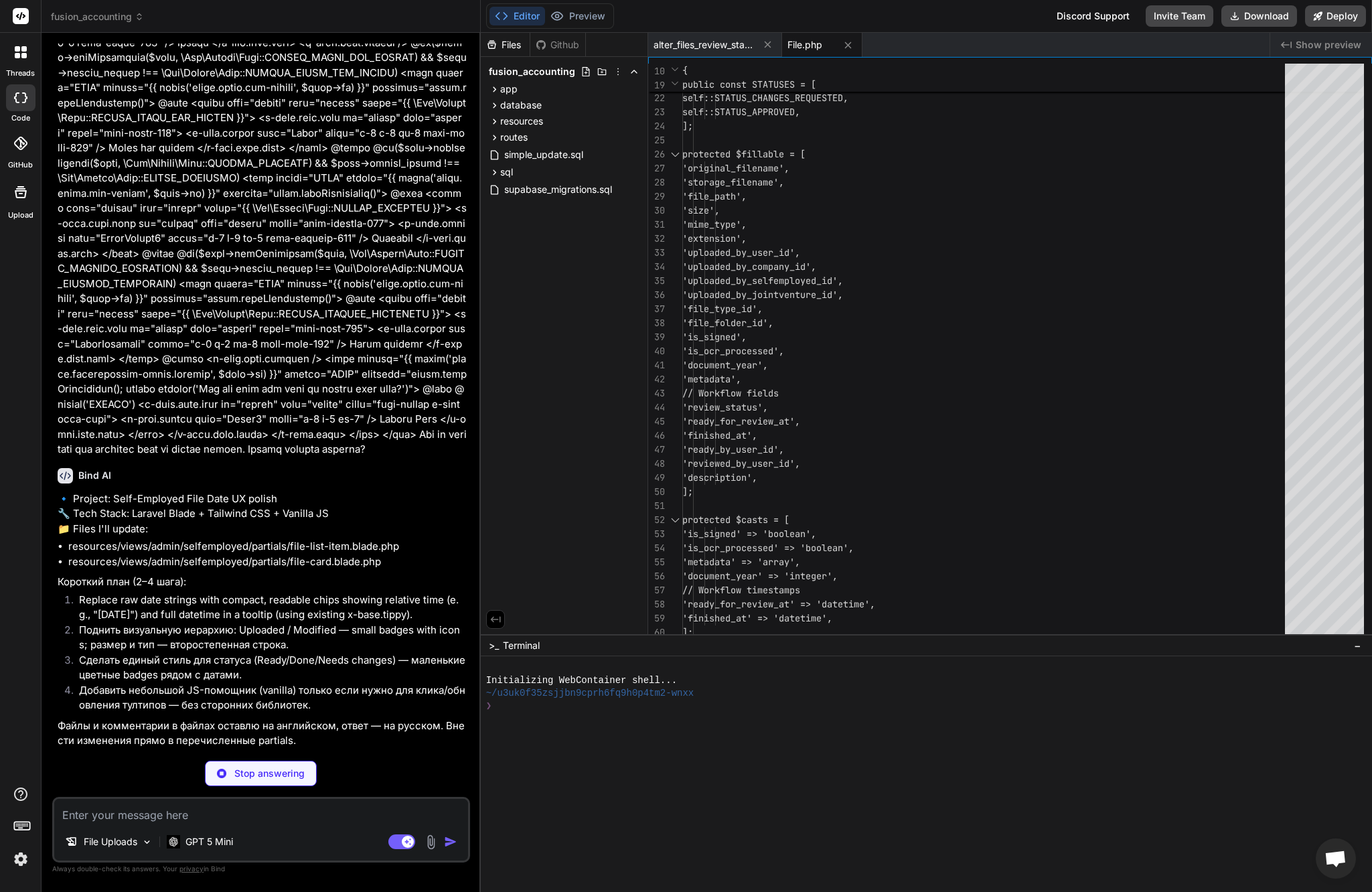
scroll to position [28258, 0]
click at [688, 52] on div "alter_files_review_status.sql" at bounding box center [715, 44] width 134 height 24
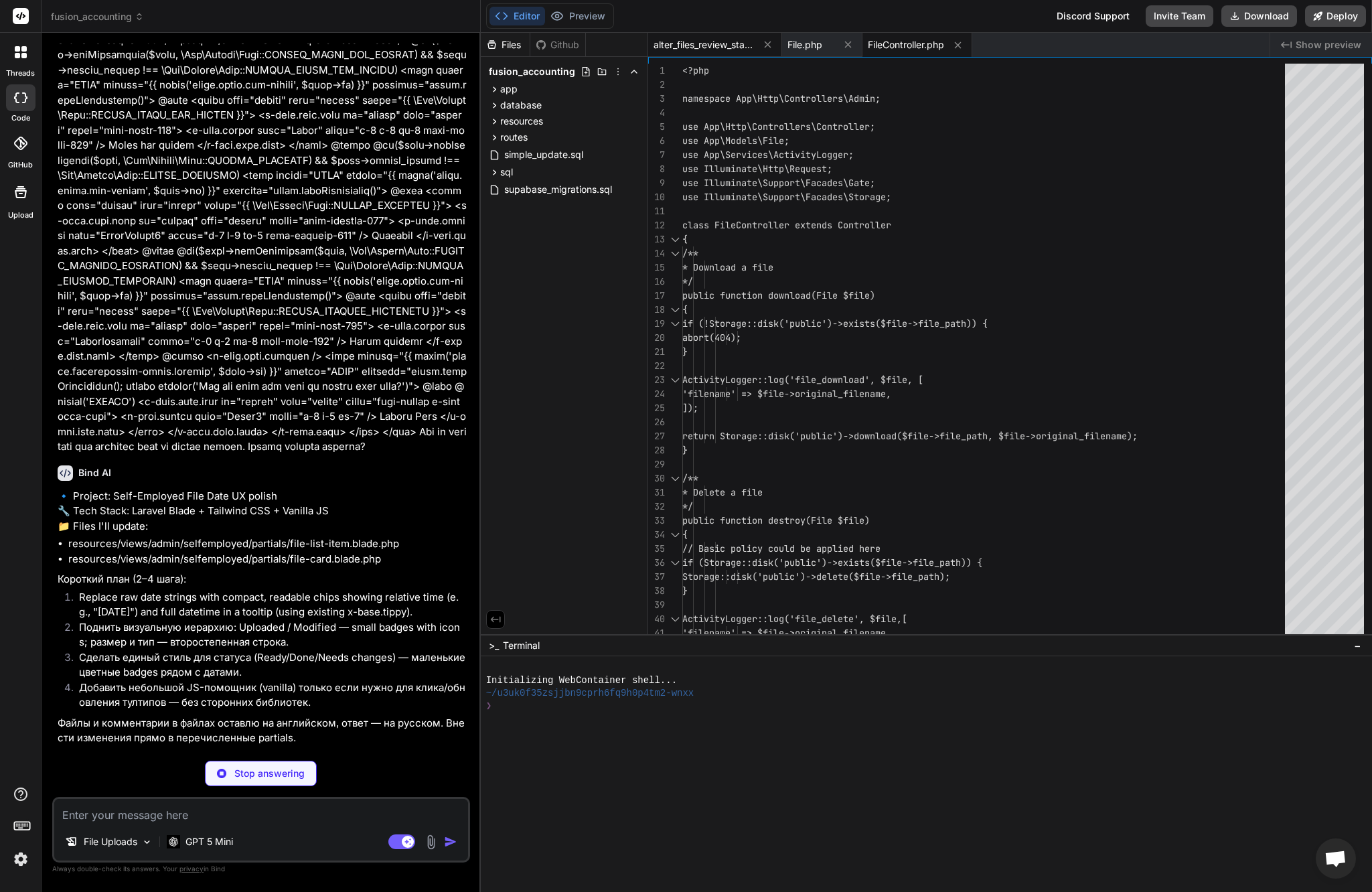
click at [690, 47] on span "alter_files_review_status.sql" at bounding box center [703, 44] width 100 height 13
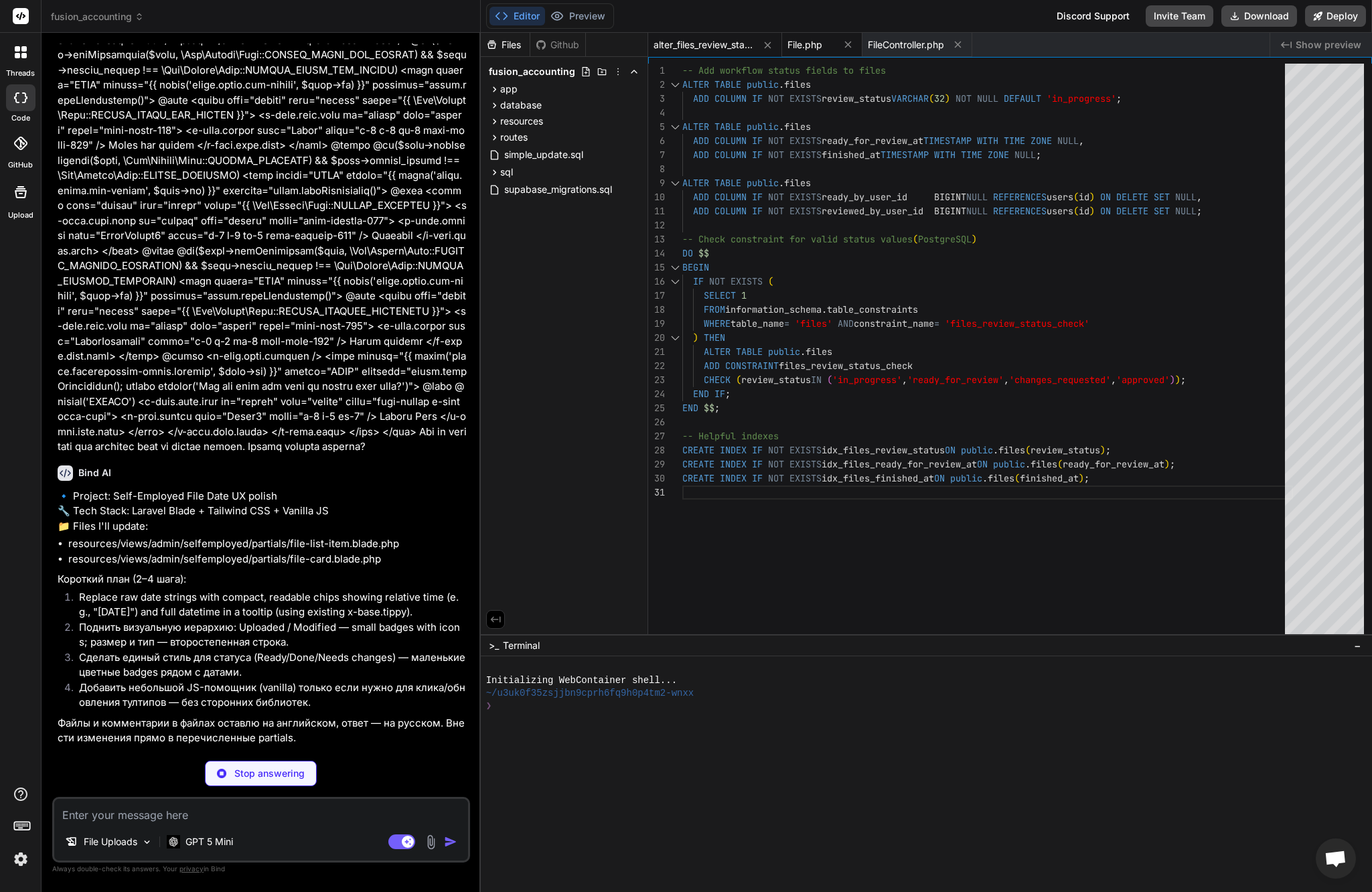
click at [814, 43] on span "File.php" at bounding box center [805, 44] width 35 height 13
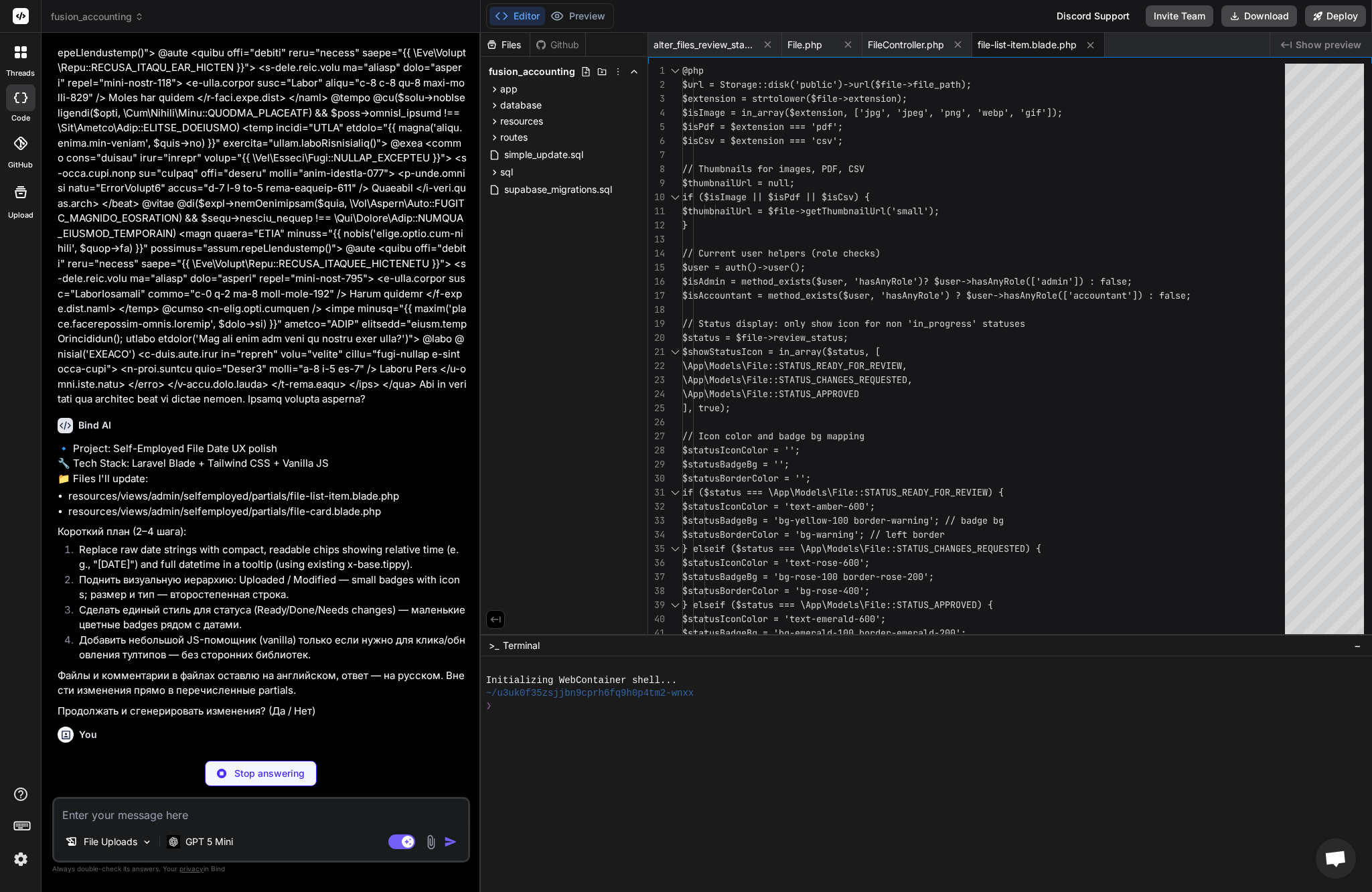
scroll to position [28326, 0]
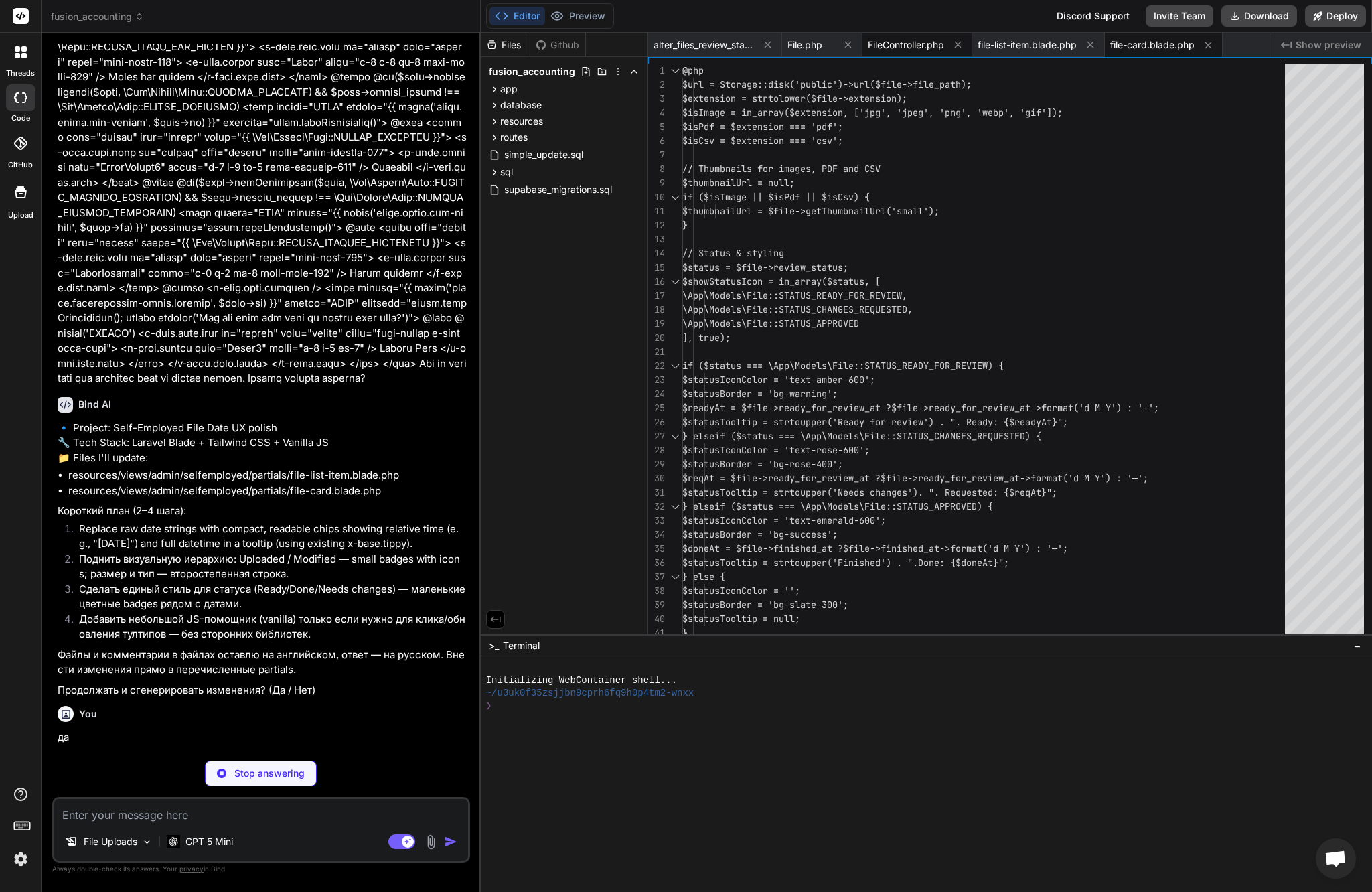
click at [916, 34] on div "FileController.php" at bounding box center [916, 44] width 109 height 24
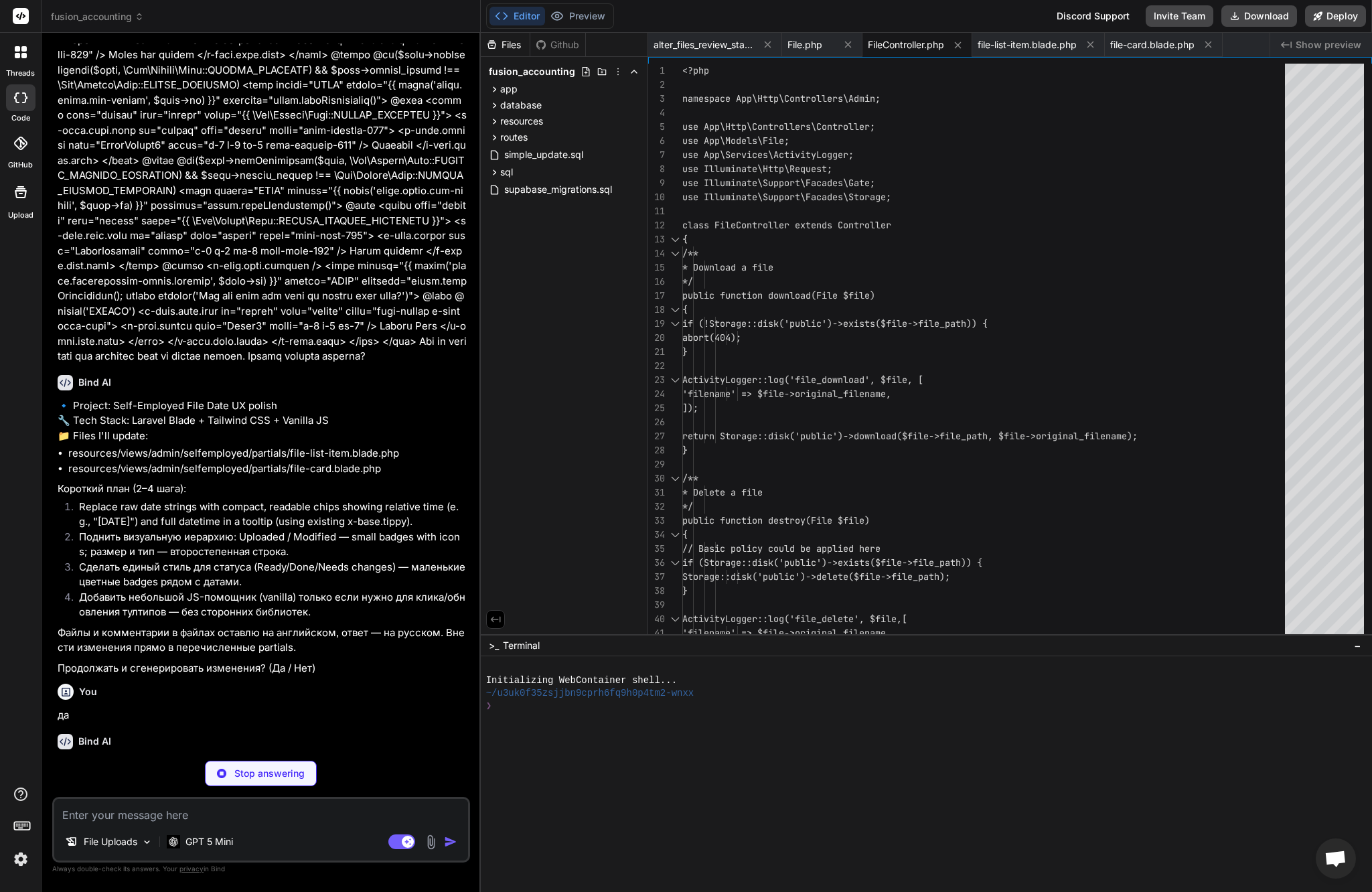
scroll to position [28360, 0]
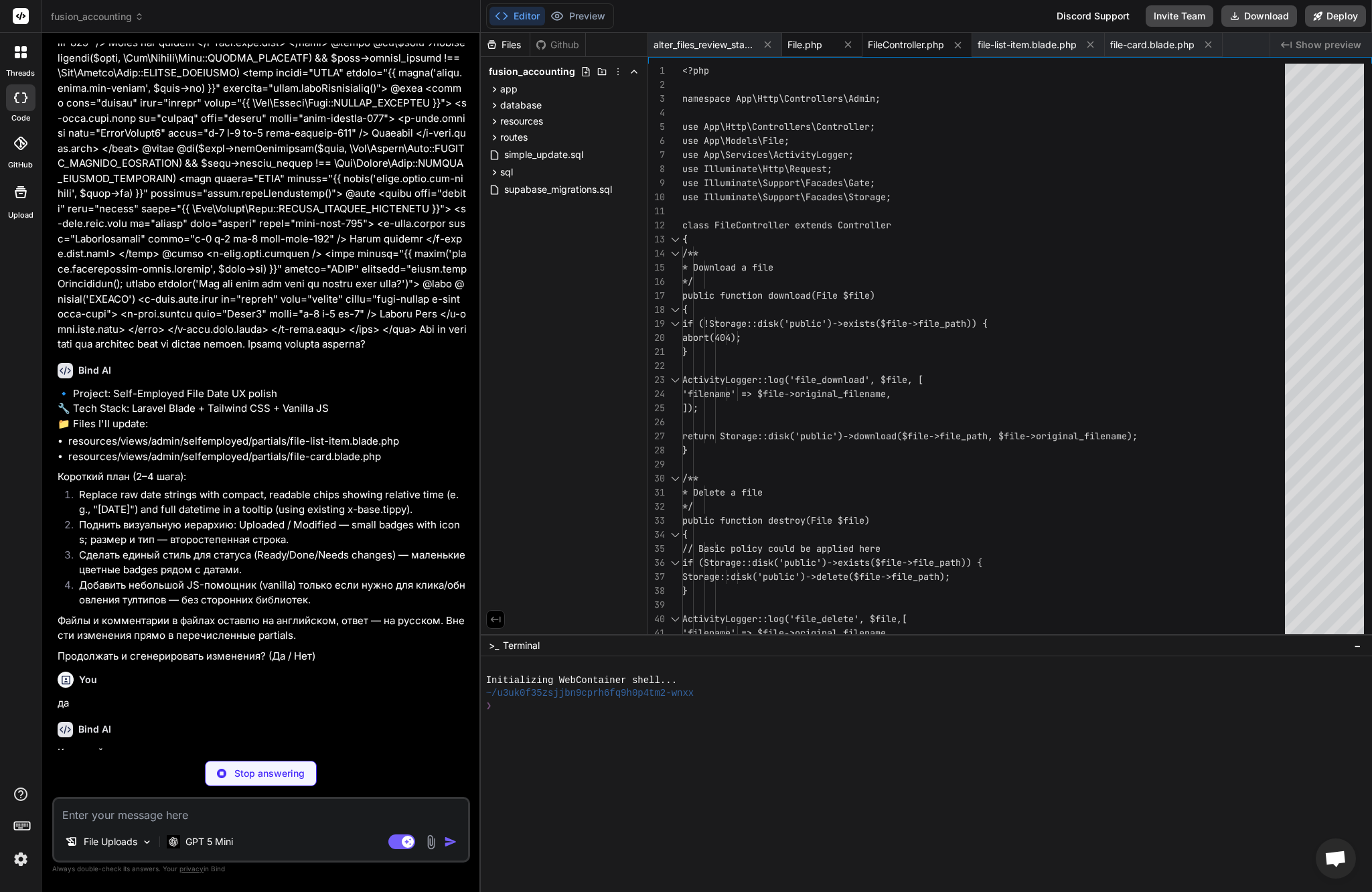
click at [817, 44] on span "File.php" at bounding box center [805, 44] width 35 height 13
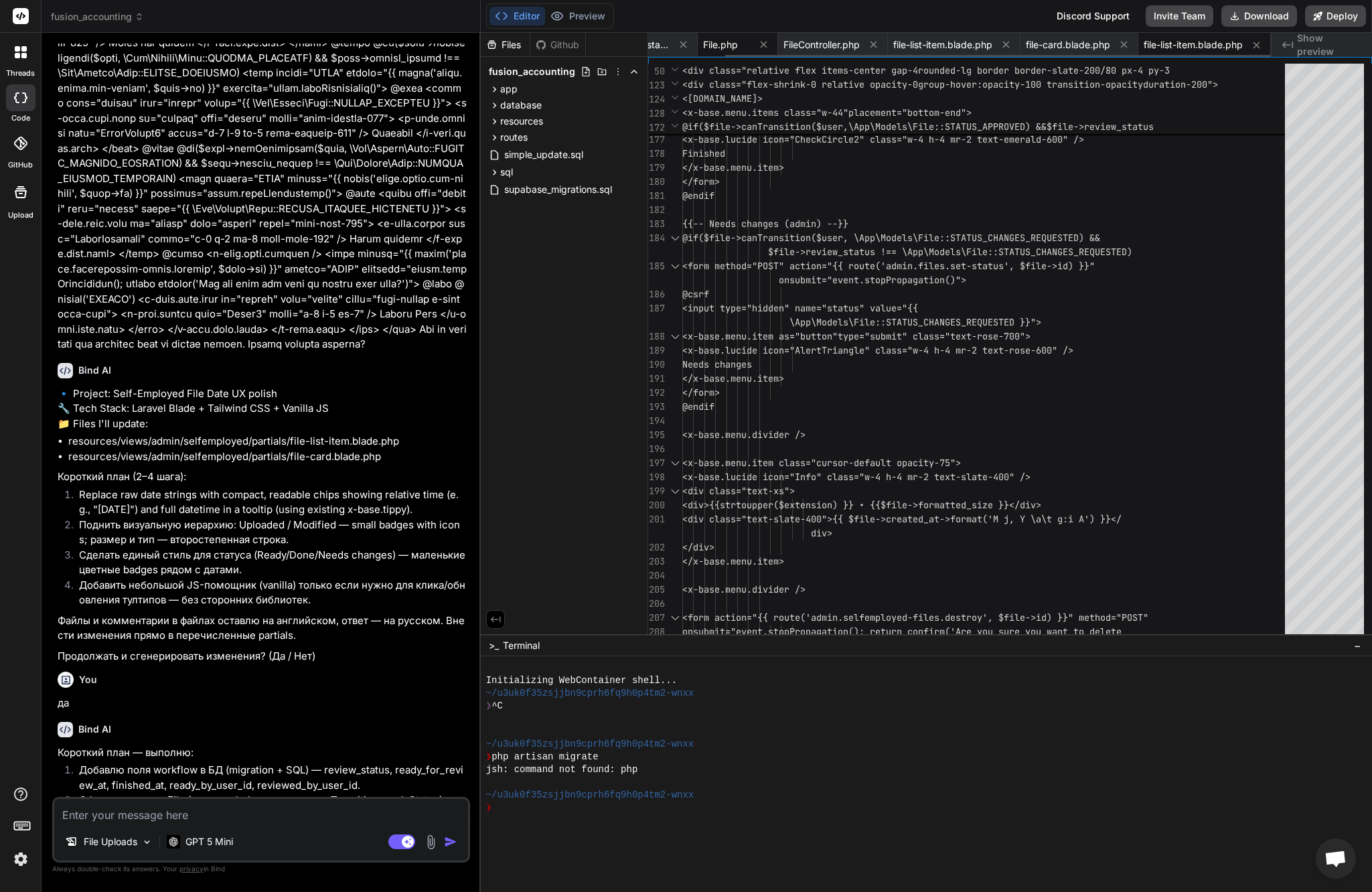
click at [726, 43] on span "File.php" at bounding box center [720, 44] width 35 height 13
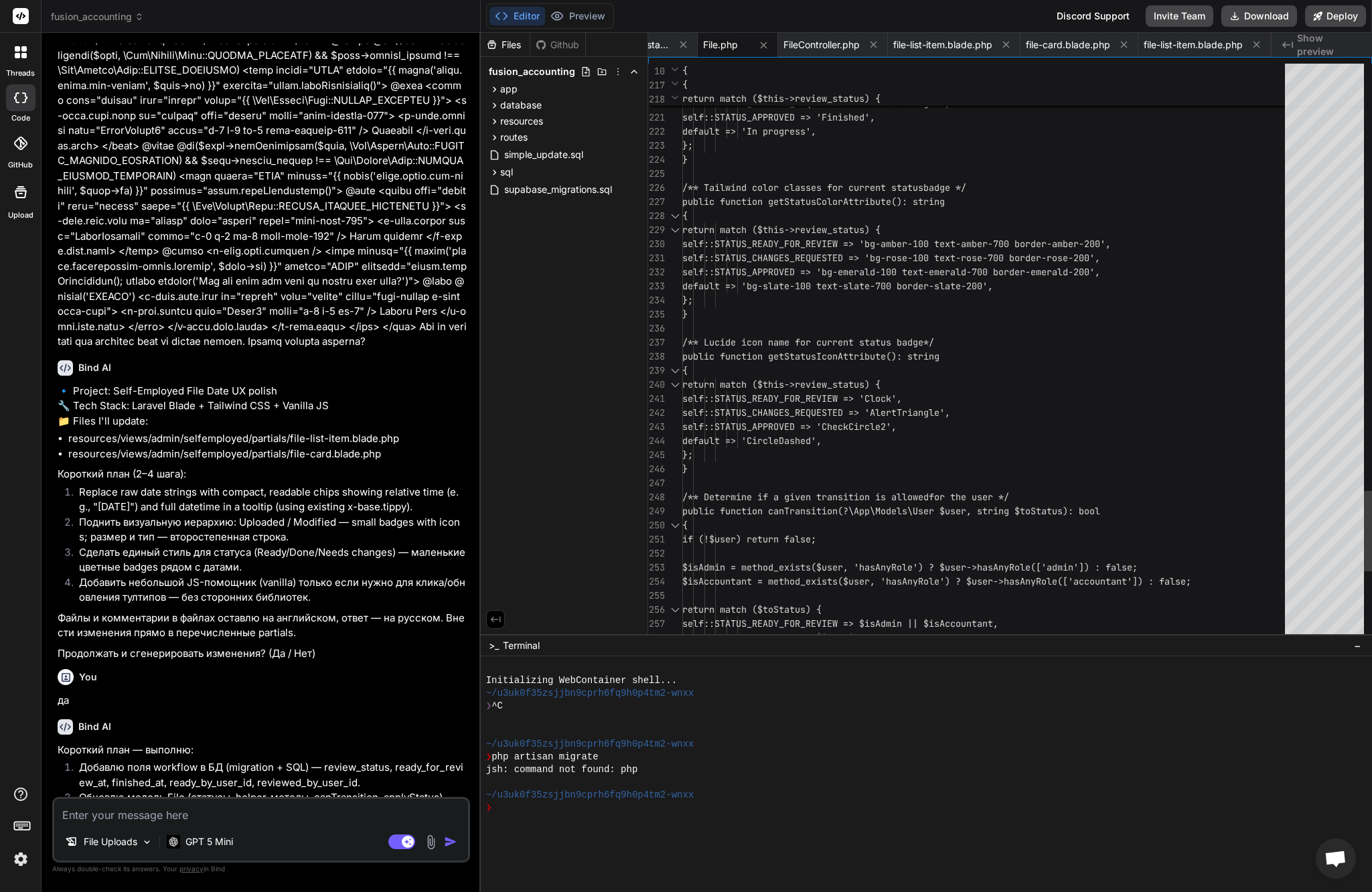
scroll to position [99, 0]
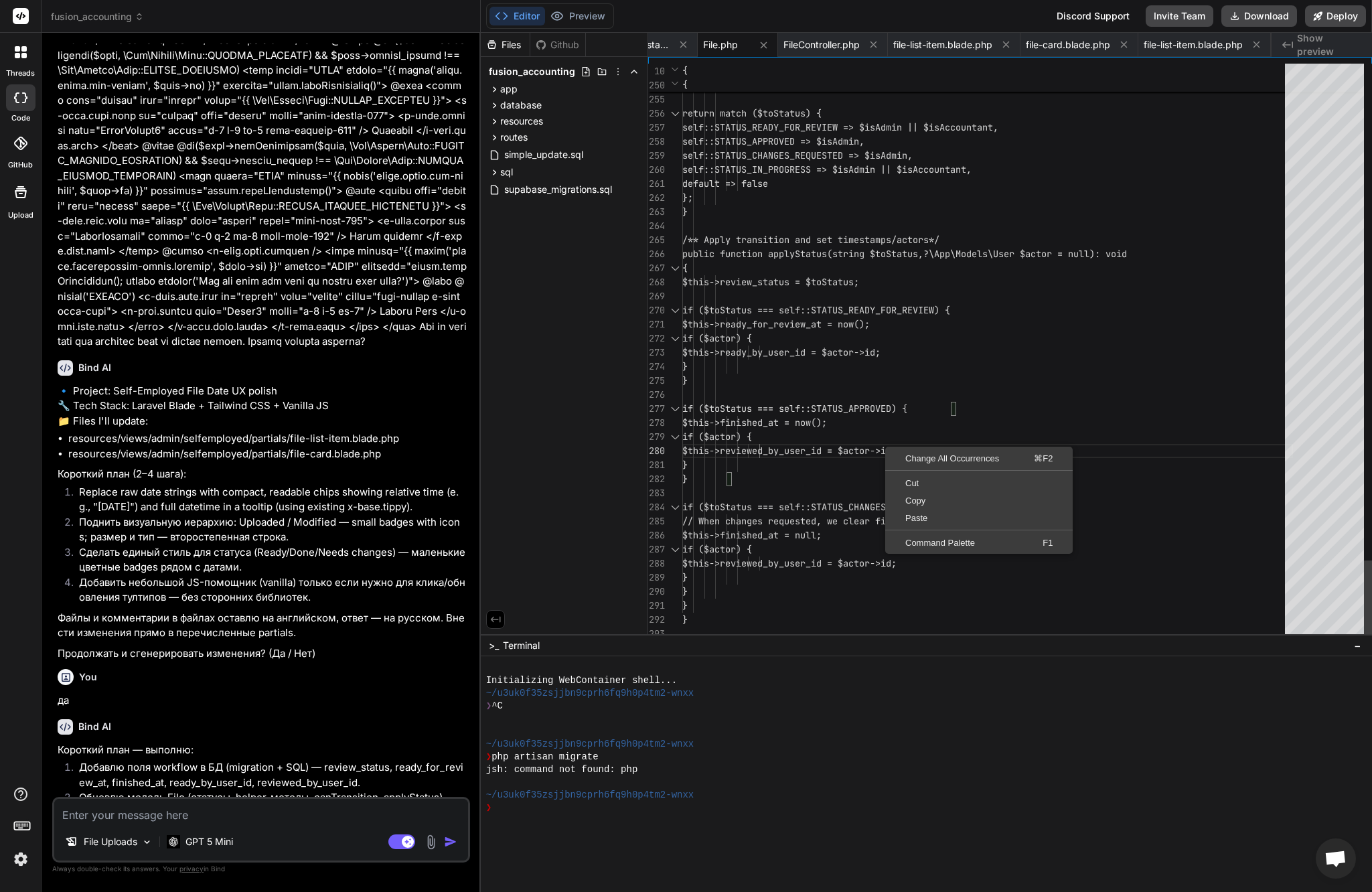
scroll to position [127, 0]
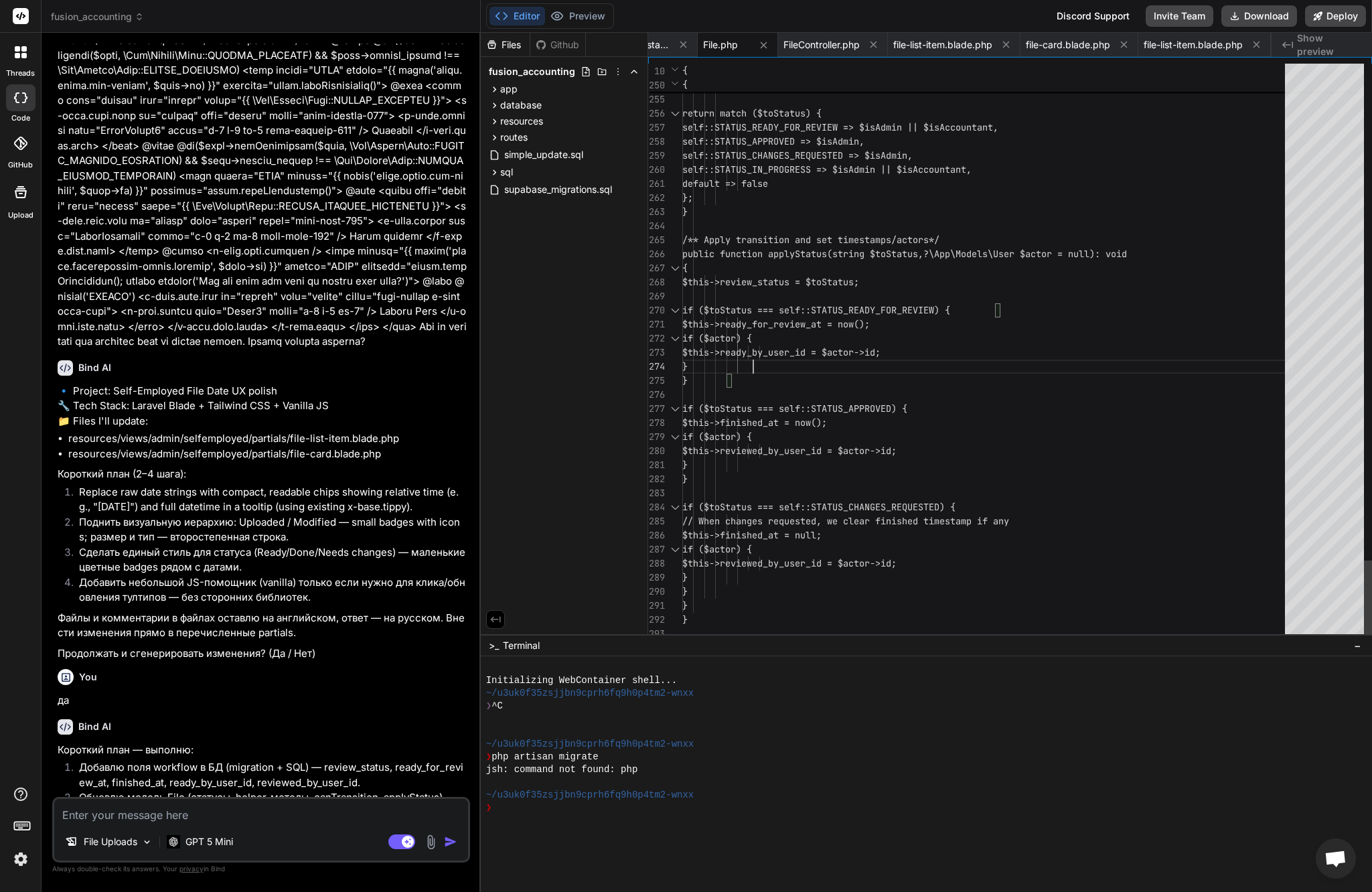
click at [821, 41] on span "FileController.php" at bounding box center [821, 44] width 76 height 13
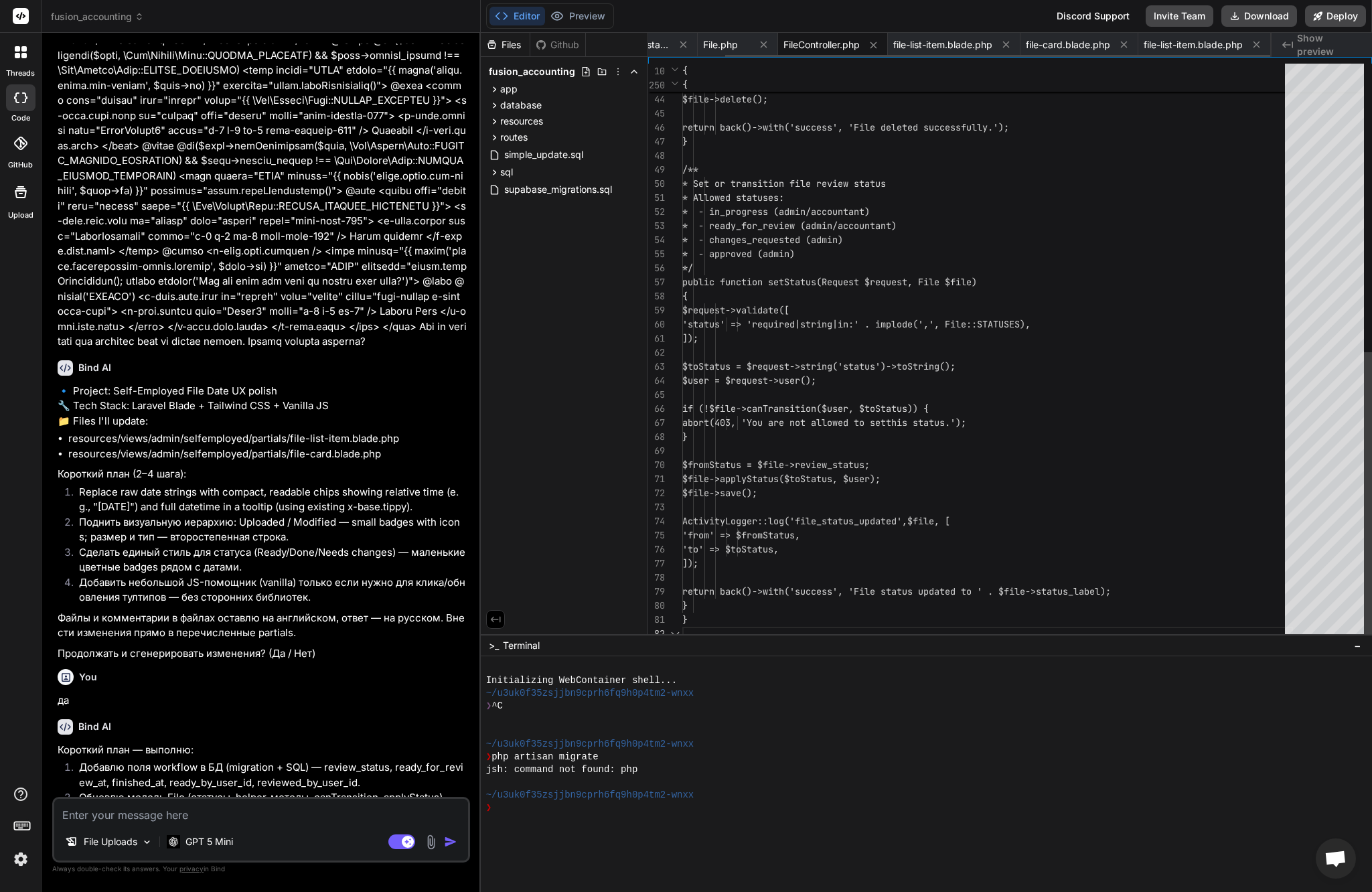
scroll to position [14, 0]
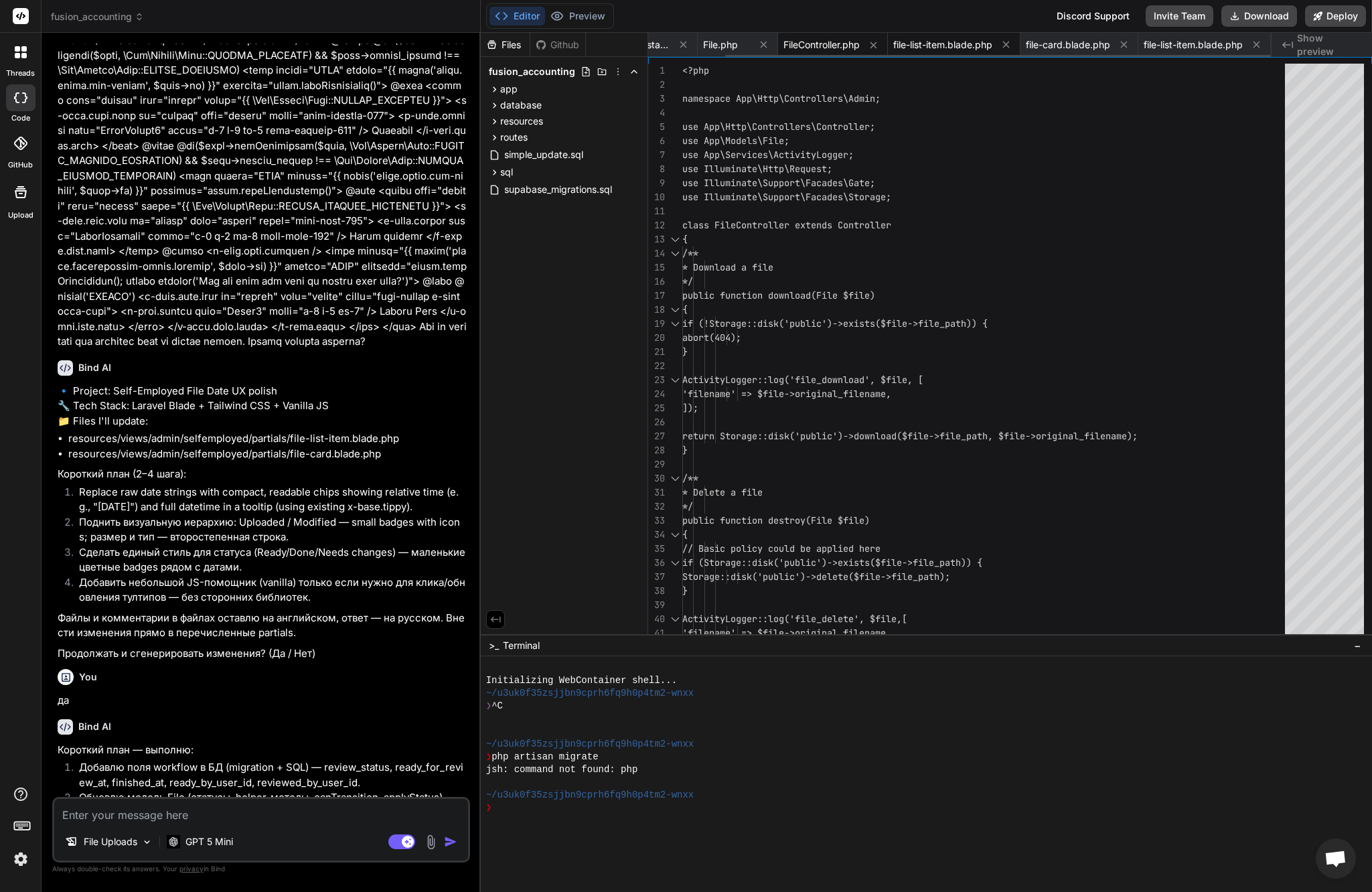
click at [951, 50] on span "file-list-item.blade.php" at bounding box center [943, 44] width 99 height 13
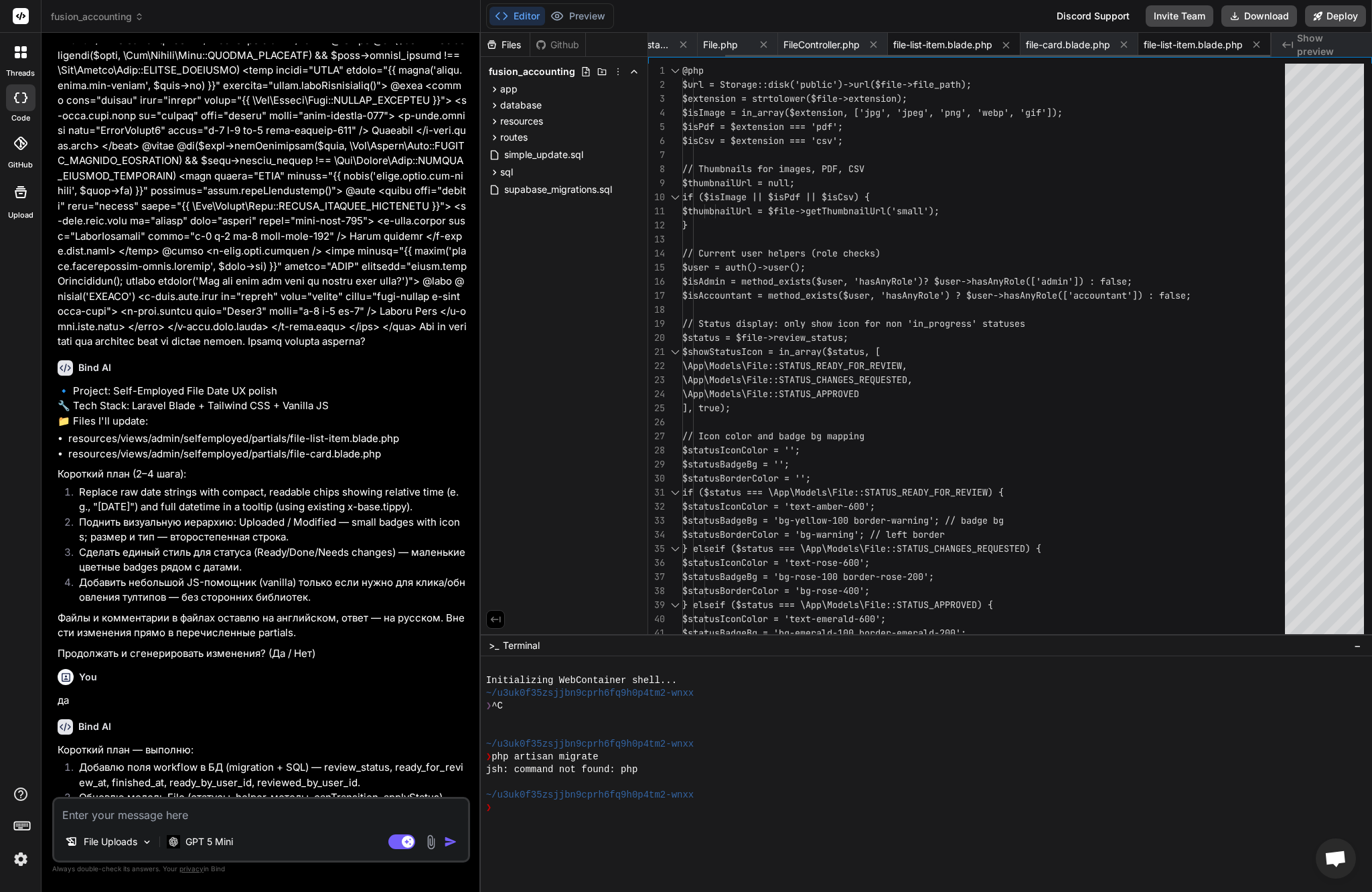
click at [1212, 46] on span "file-list-item.blade.php" at bounding box center [1194, 44] width 99 height 13
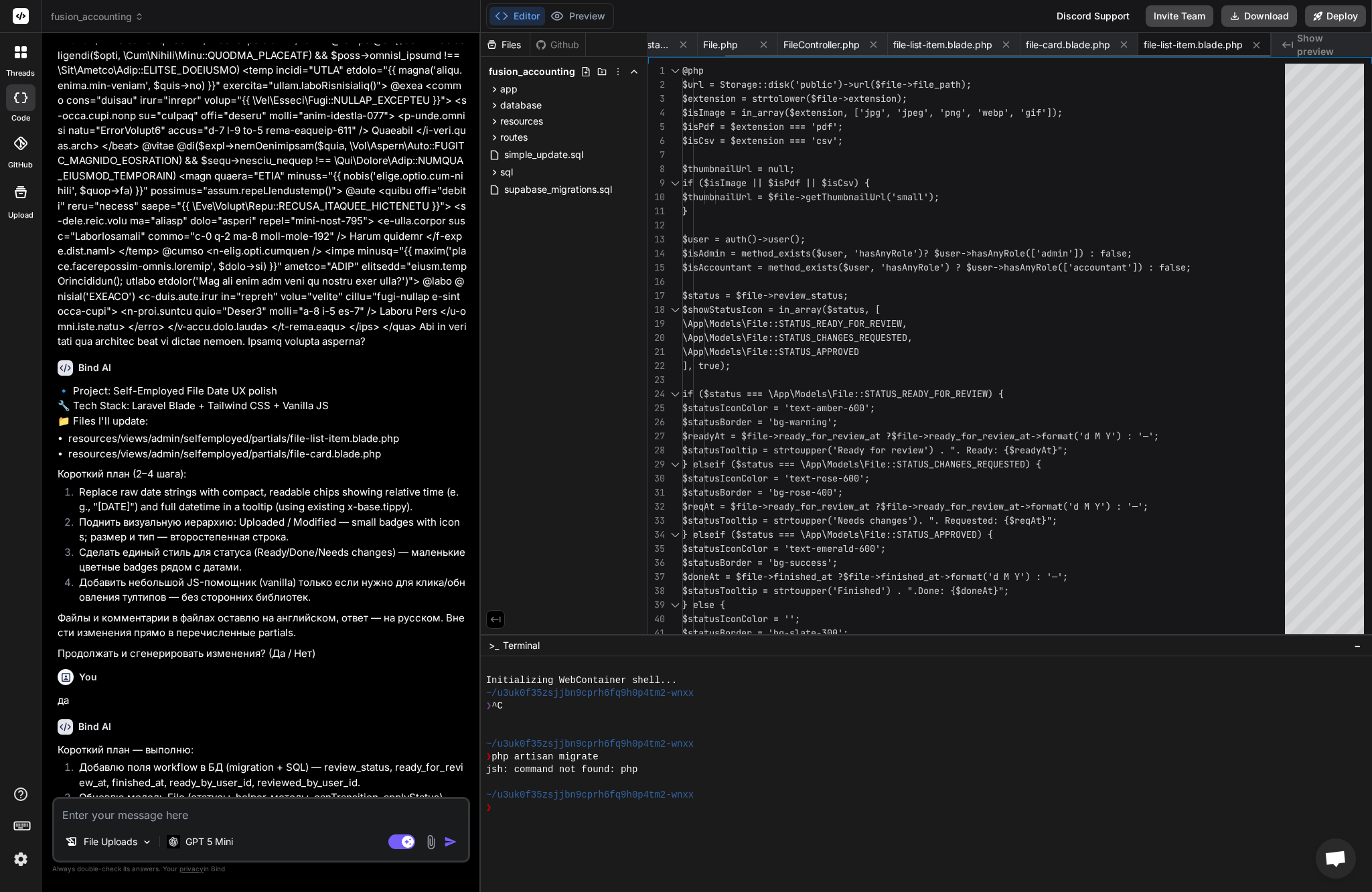
click at [1203, 44] on span "file-list-item.blade.php" at bounding box center [1194, 44] width 99 height 13
drag, startPoint x: 1218, startPoint y: 134, endPoint x: 1215, endPoint y: 60, distance: 74.1
click at [1207, 39] on span "file-list-item.blade.php" at bounding box center [1194, 44] width 99 height 13
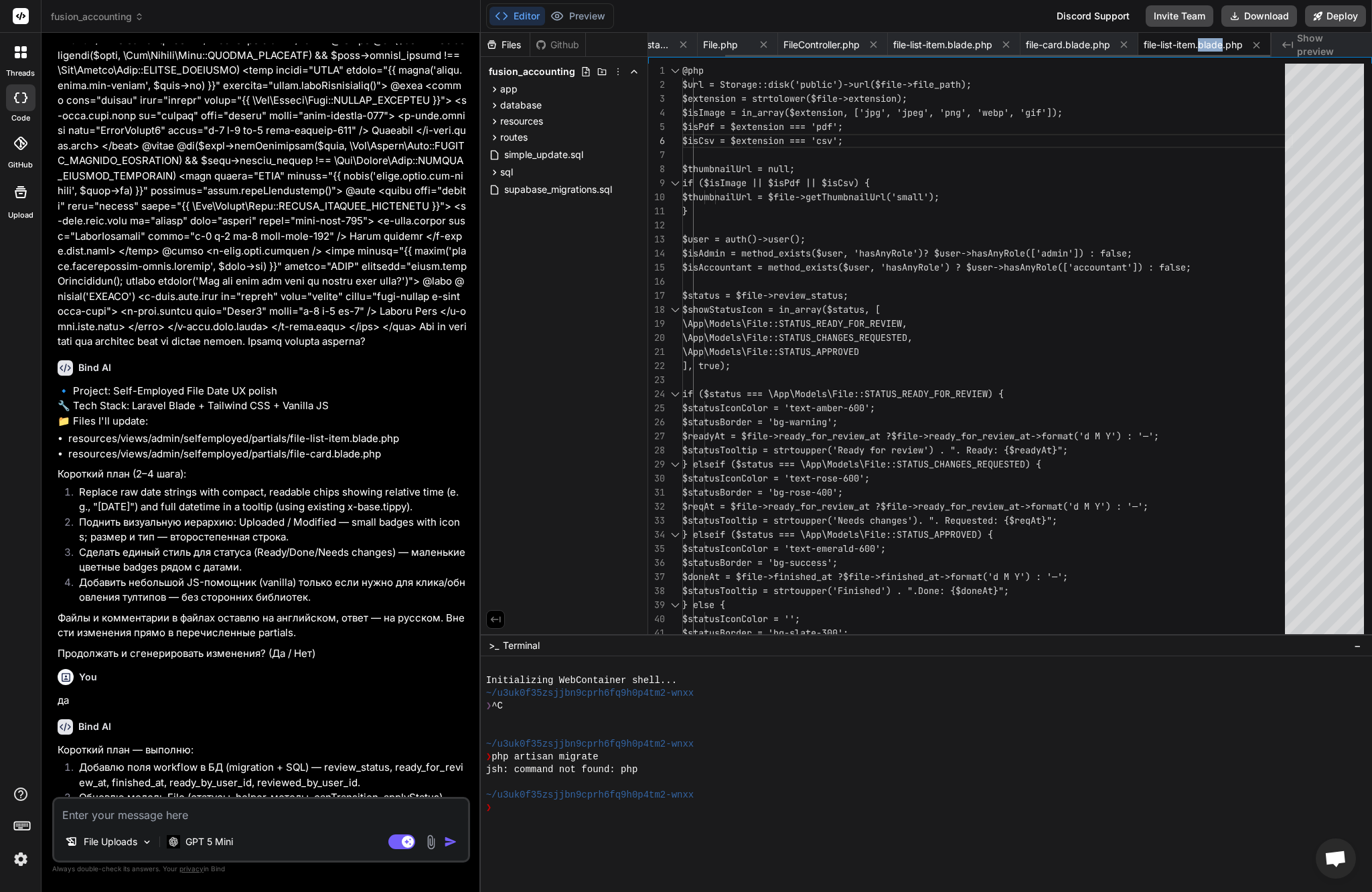
click at [1207, 39] on span "file-list-item.blade.php" at bounding box center [1194, 44] width 99 height 13
click at [1174, 42] on span "file-list-item.blade.php" at bounding box center [1194, 44] width 99 height 13
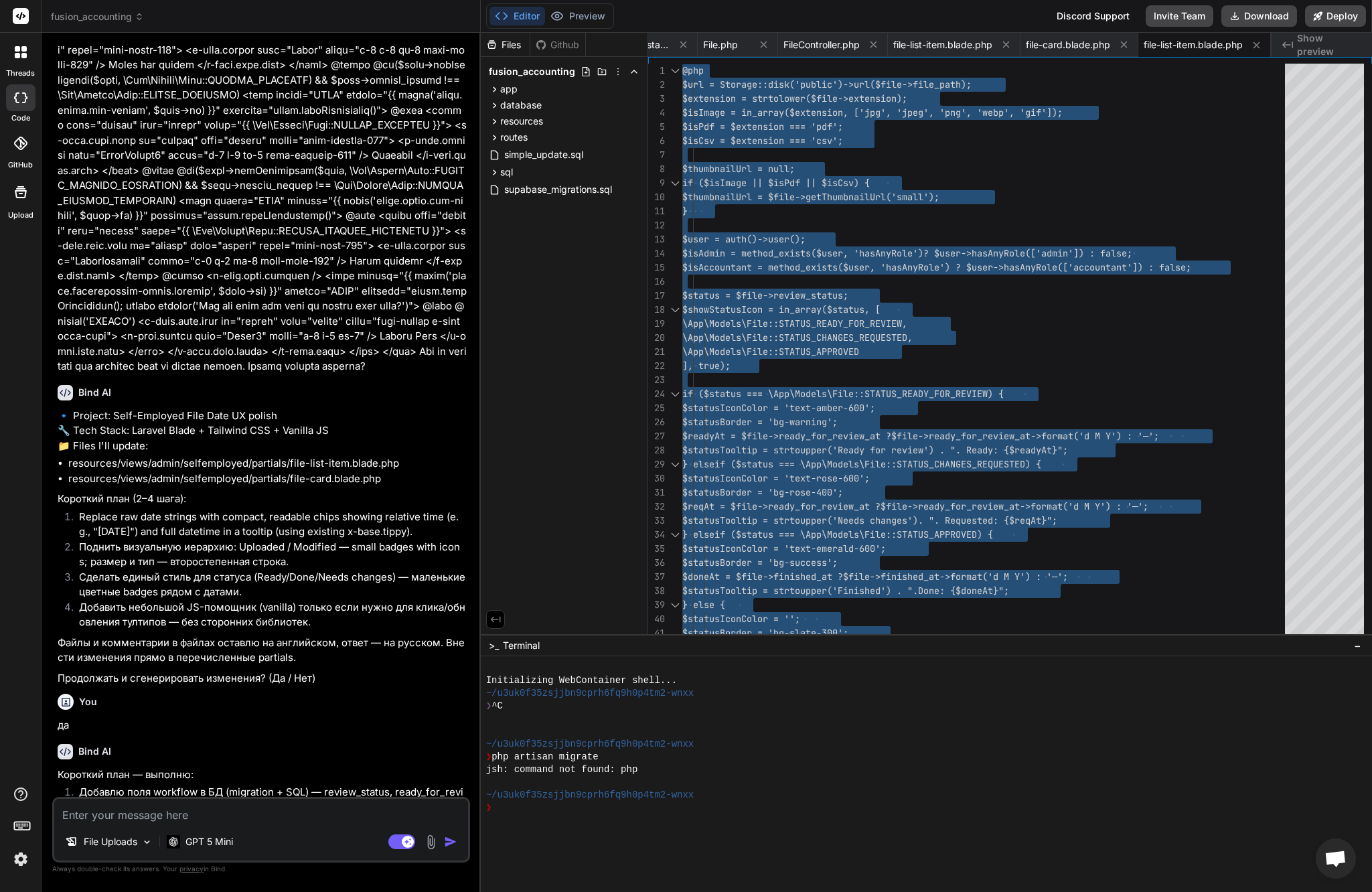
scroll to position [28362, 0]
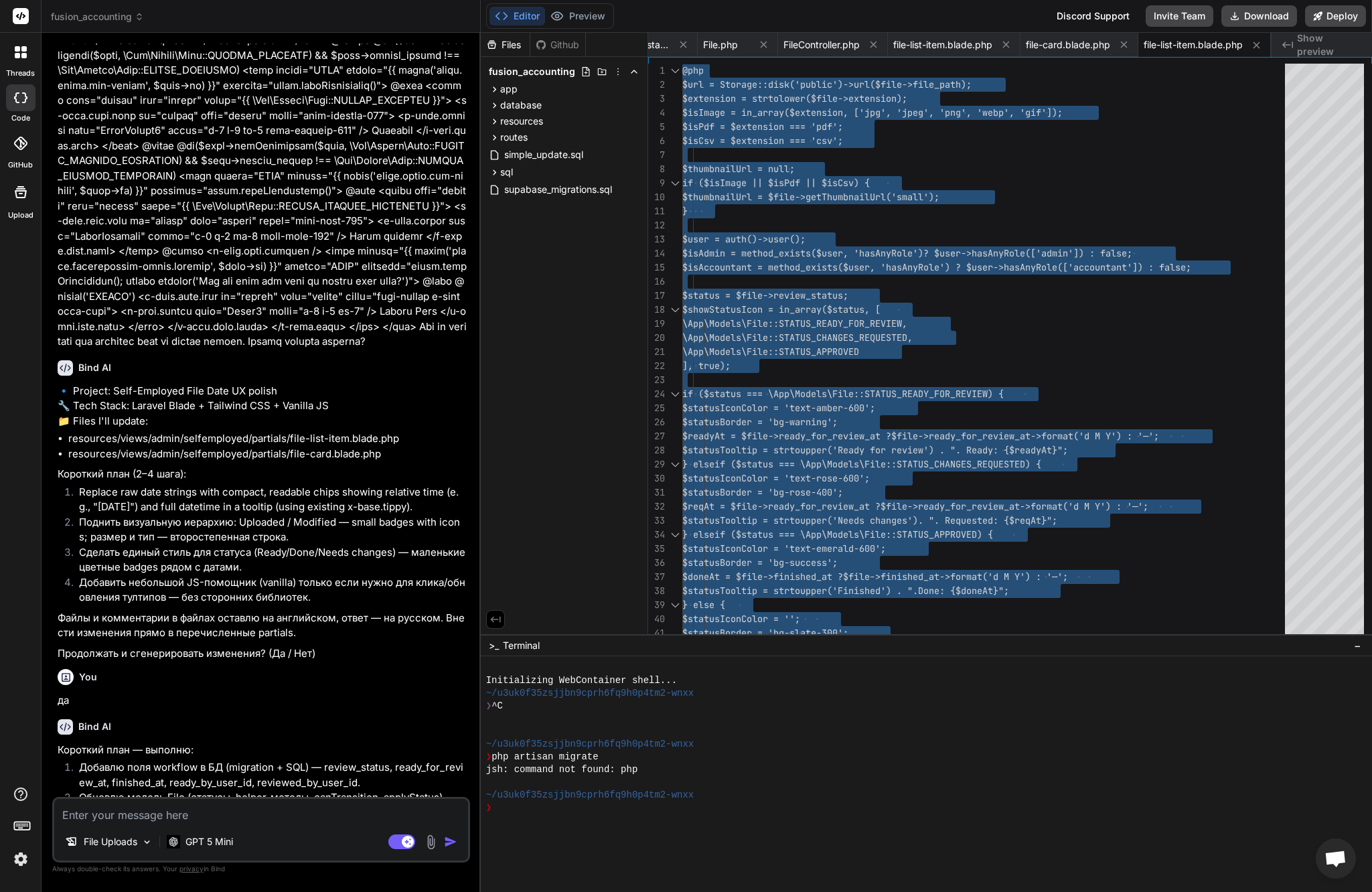
click at [212, 816] on textarea at bounding box center [261, 810] width 414 height 24
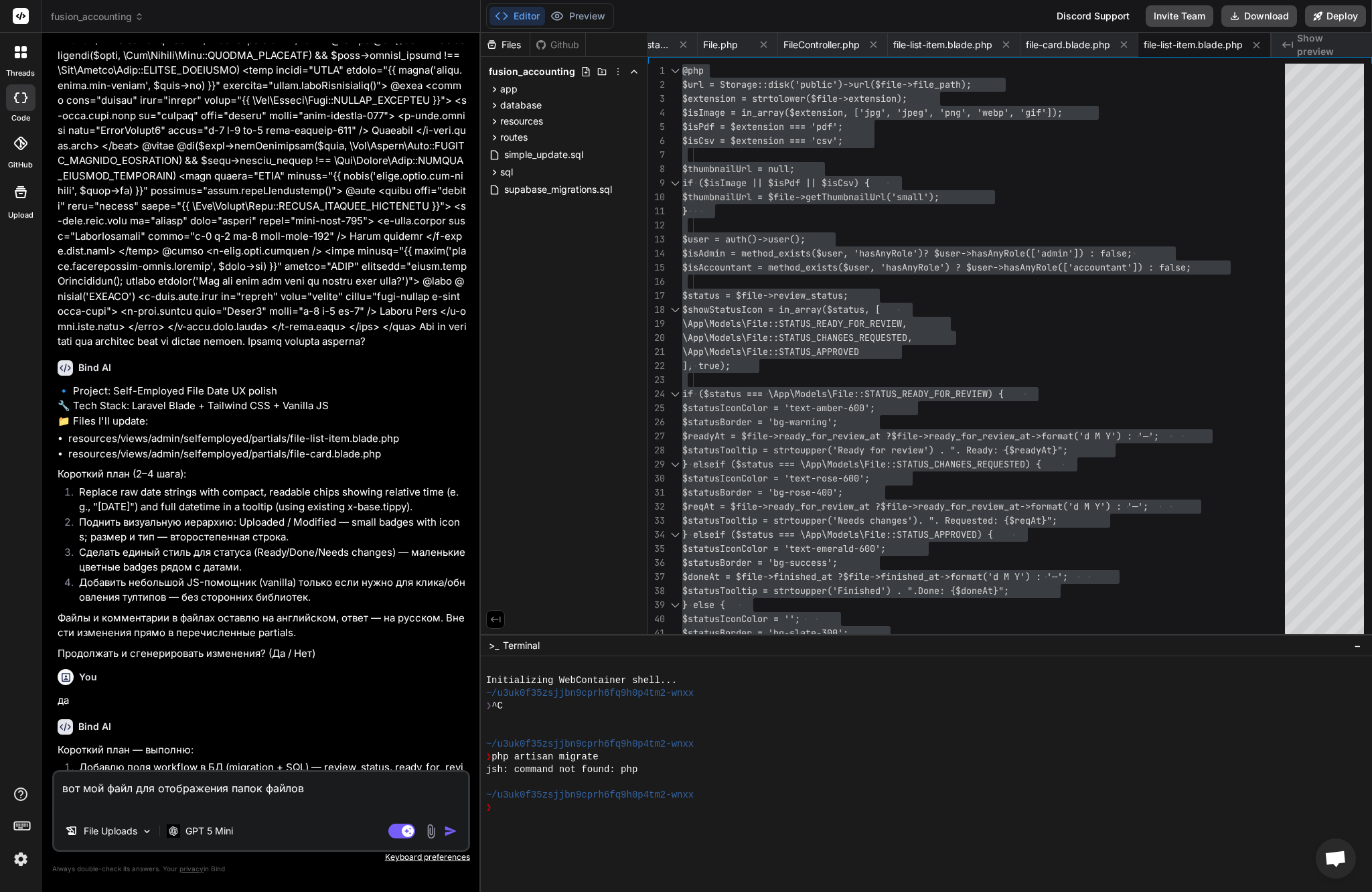
paste textarea "@lor $ipsuMdol = $sitaMetc ?? 'adip'; @elitse @do($eiusModt === 'inci') {{-- Ut…"
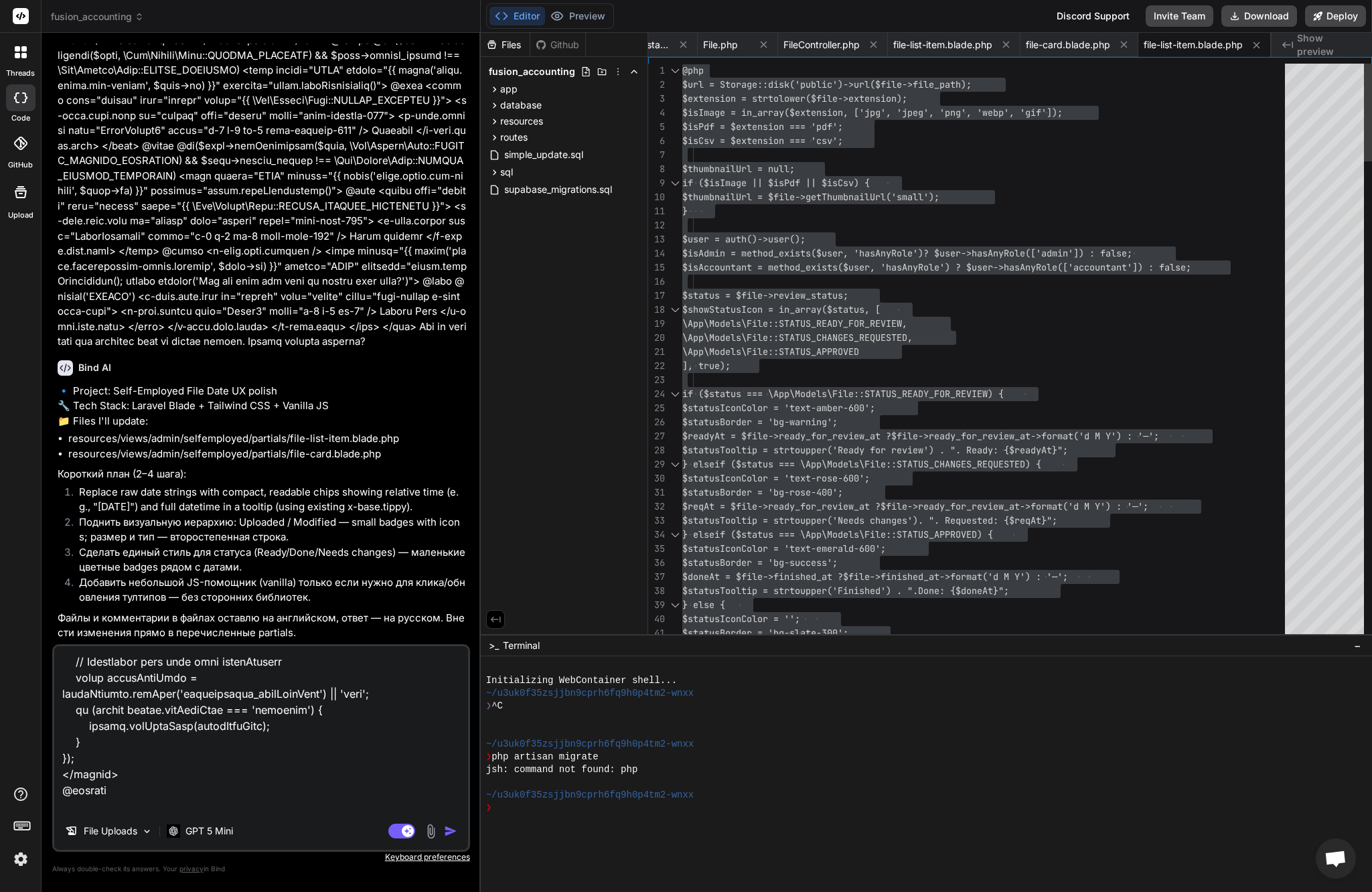
scroll to position [56, 0]
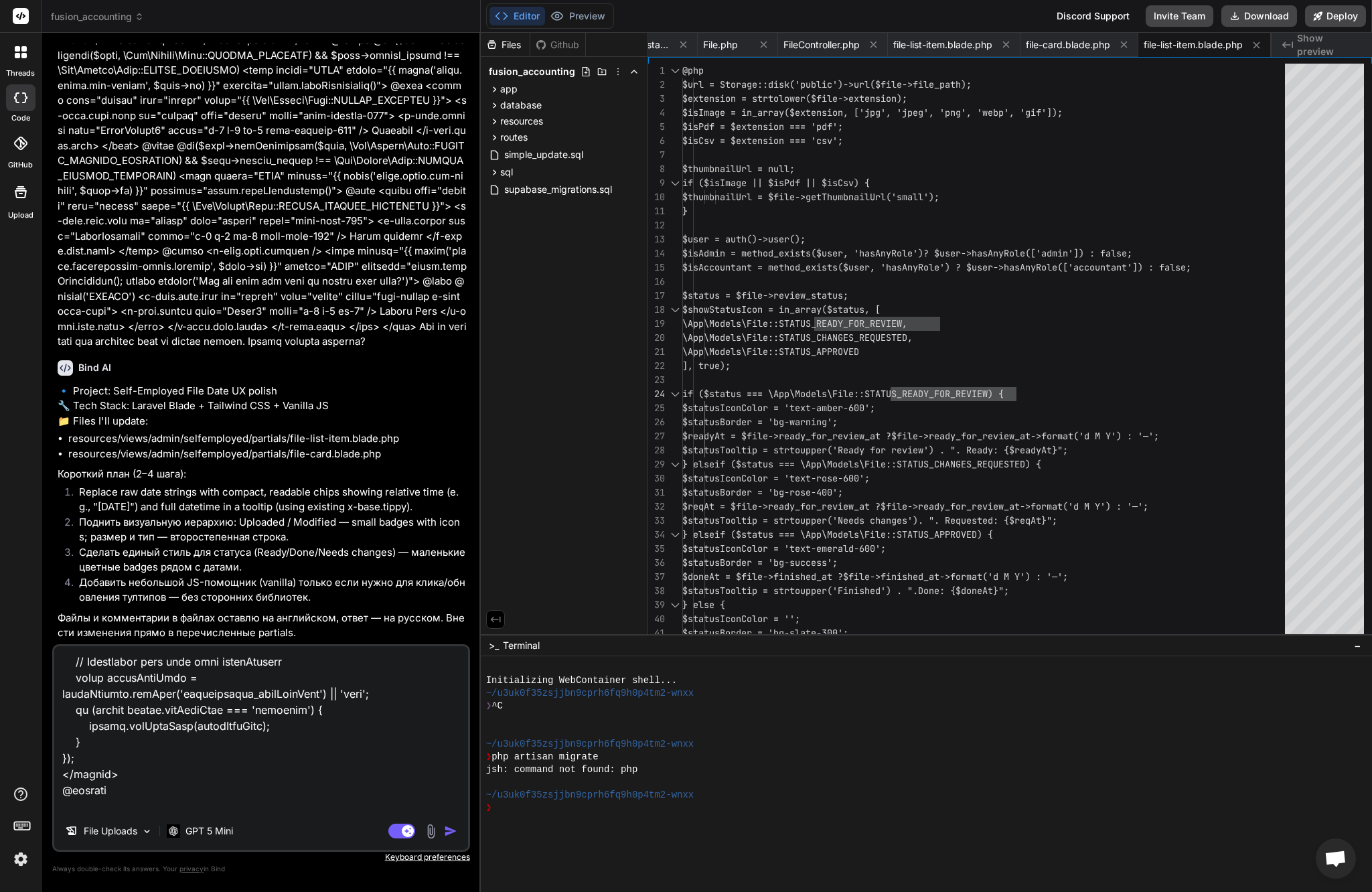
click at [268, 802] on textarea at bounding box center [261, 730] width 414 height 166
paste textarea "STATUS_READY_FOR_REVIEW"
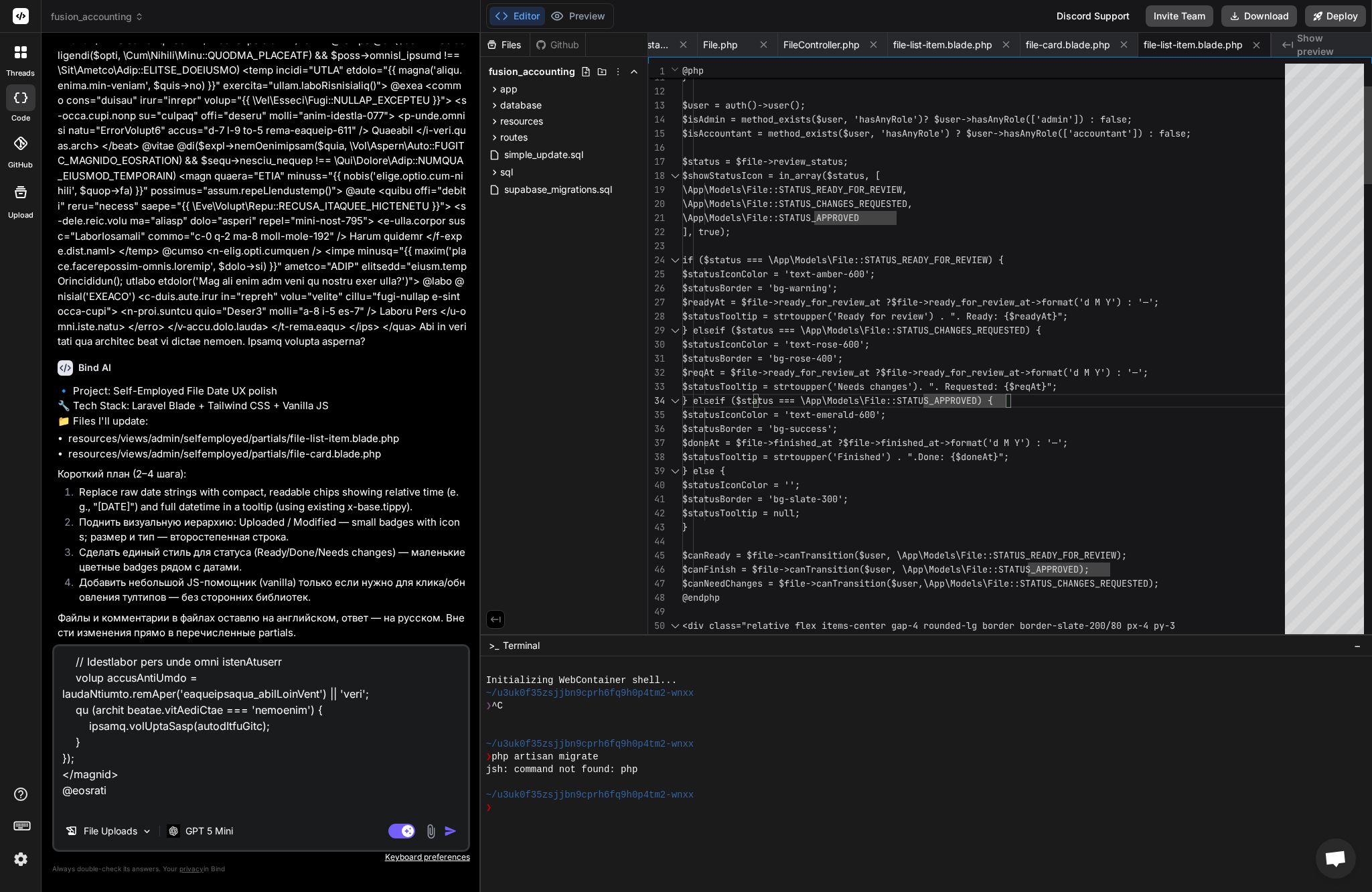
click at [327, 816] on div "File Uploads GPT 5 Mini Agent Mode. When this toggle is activated, AI automatic…" at bounding box center [261, 748] width 417 height 207
click at [354, 803] on textarea at bounding box center [261, 730] width 414 height 166
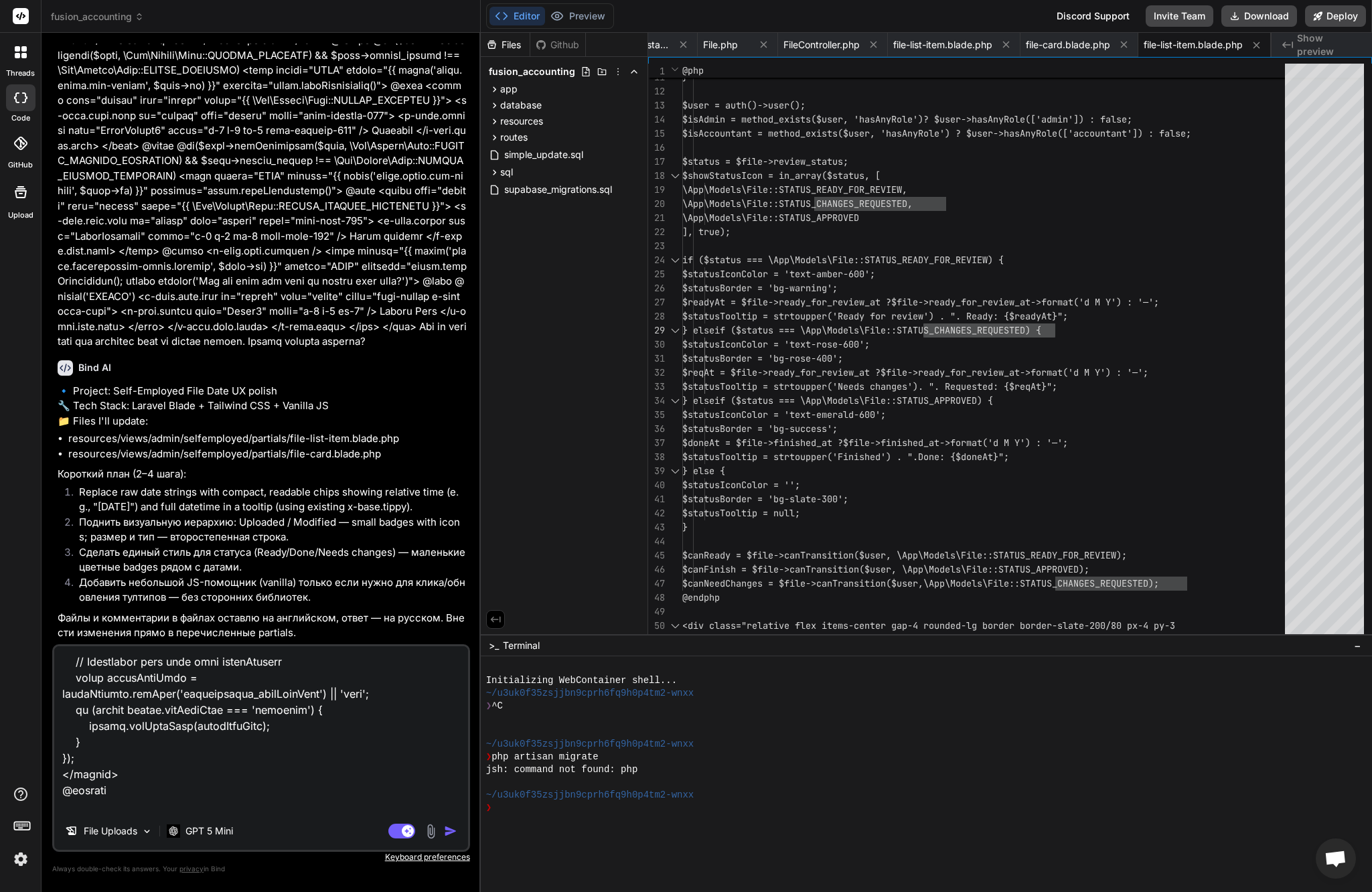
paste textarea "STATUS_CHANGES_REQUESTED"
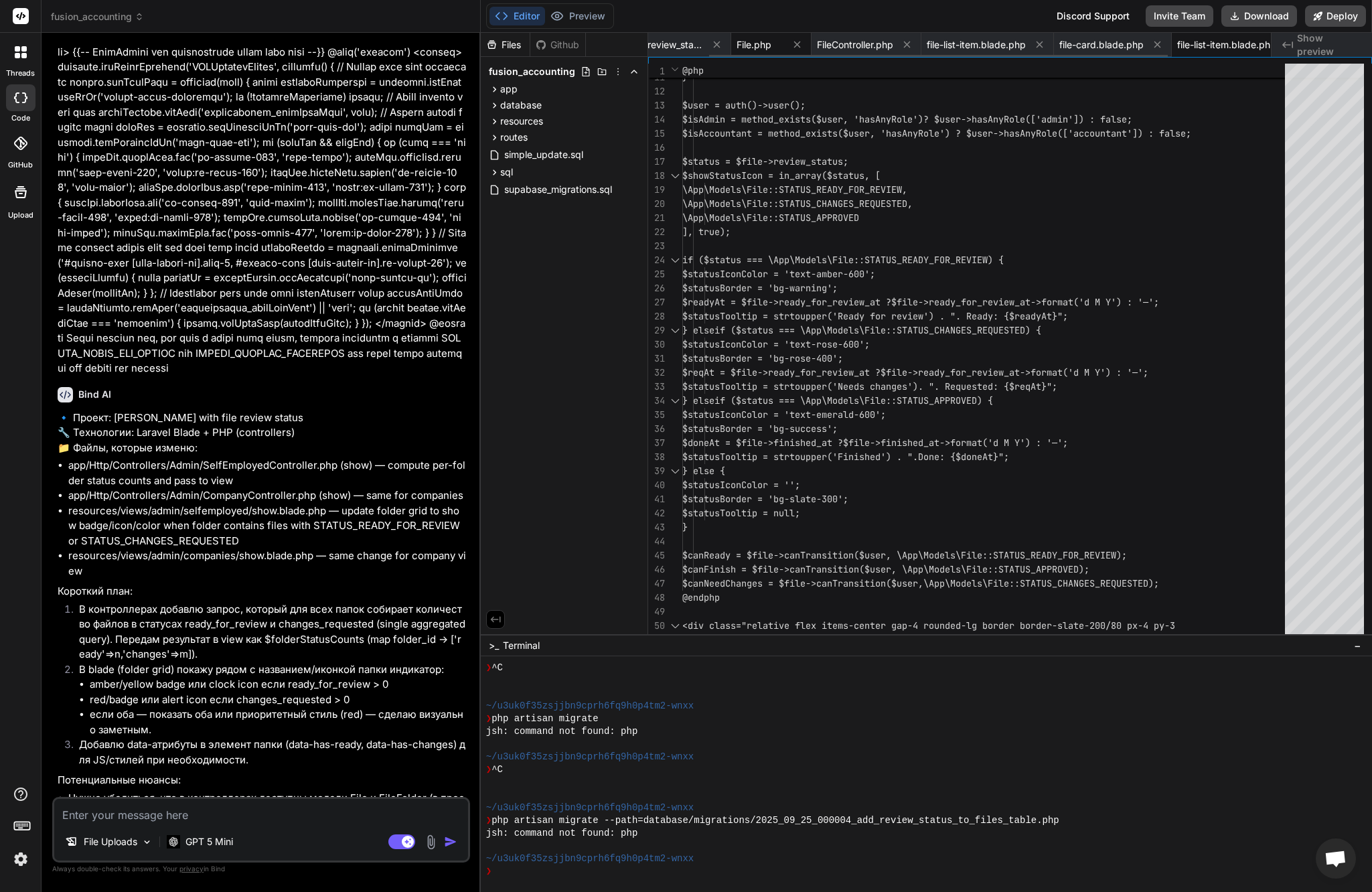
scroll to position [0, 0]
click at [725, 46] on span "alter_files_review_status.sql" at bounding box center [703, 44] width 100 height 13
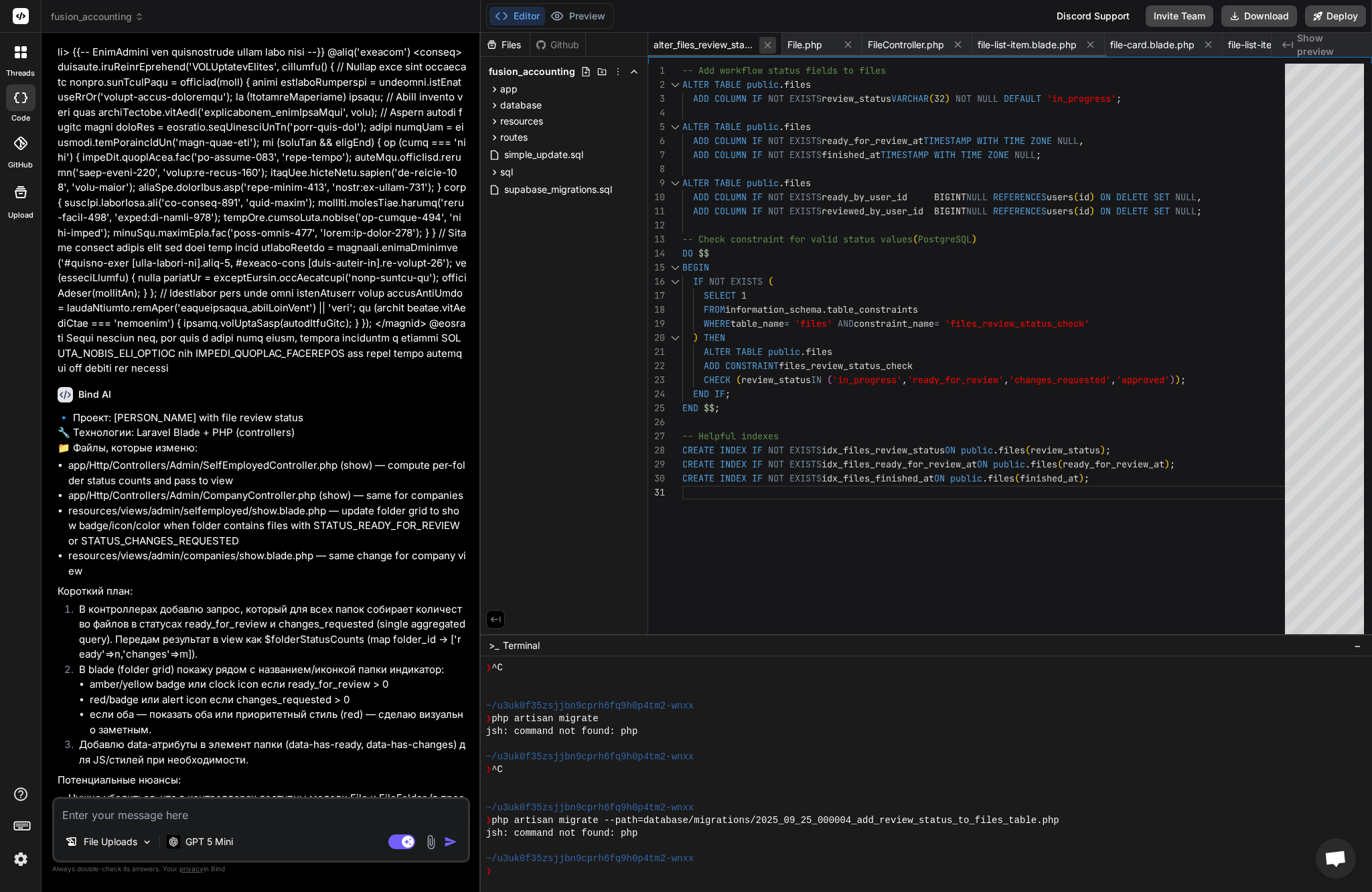
click at [768, 45] on icon at bounding box center [767, 45] width 12 height 12
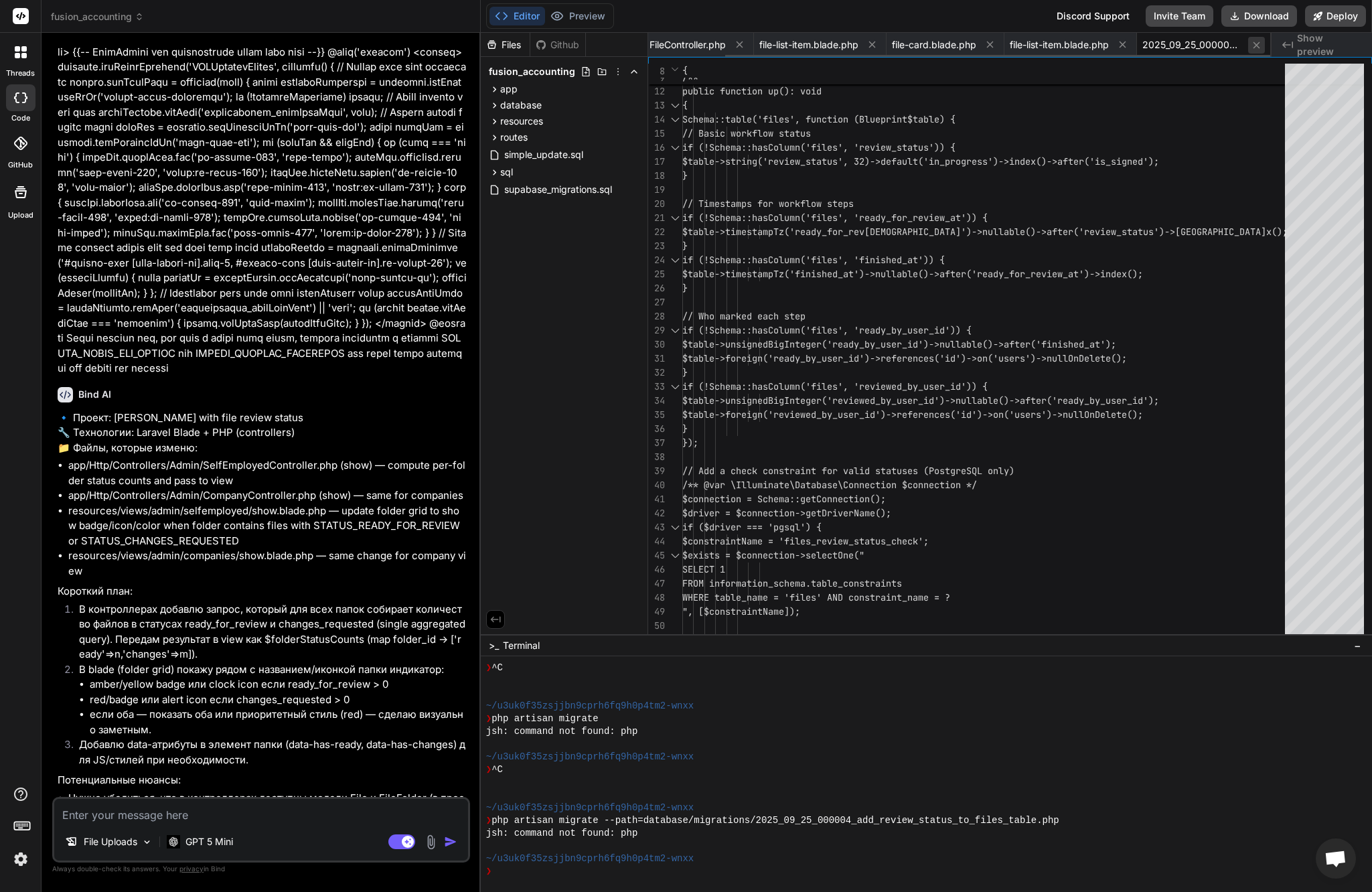
click at [1261, 47] on icon at bounding box center [1256, 45] width 12 height 12
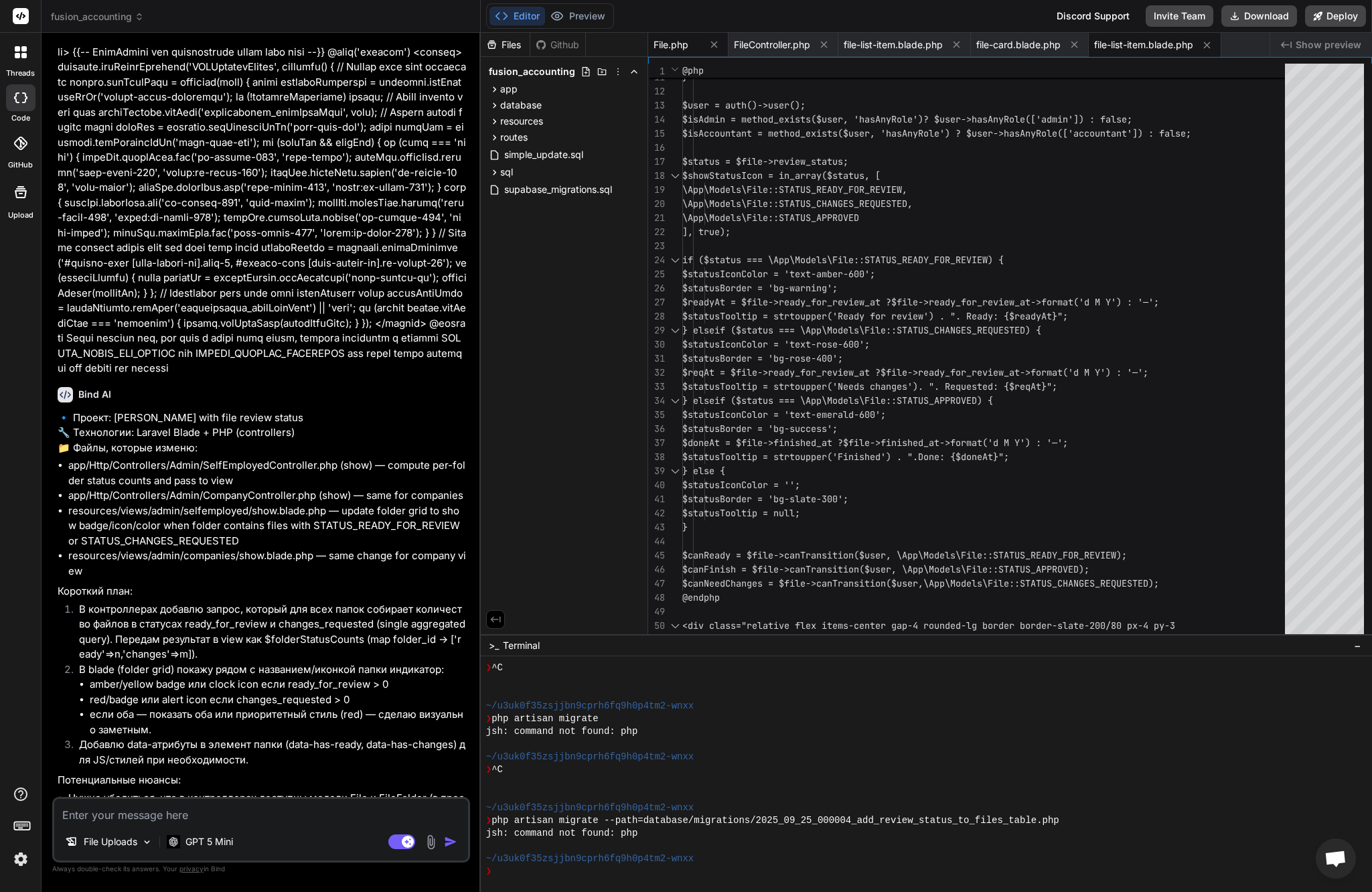
click at [683, 38] on span "File.php" at bounding box center [670, 44] width 35 height 13
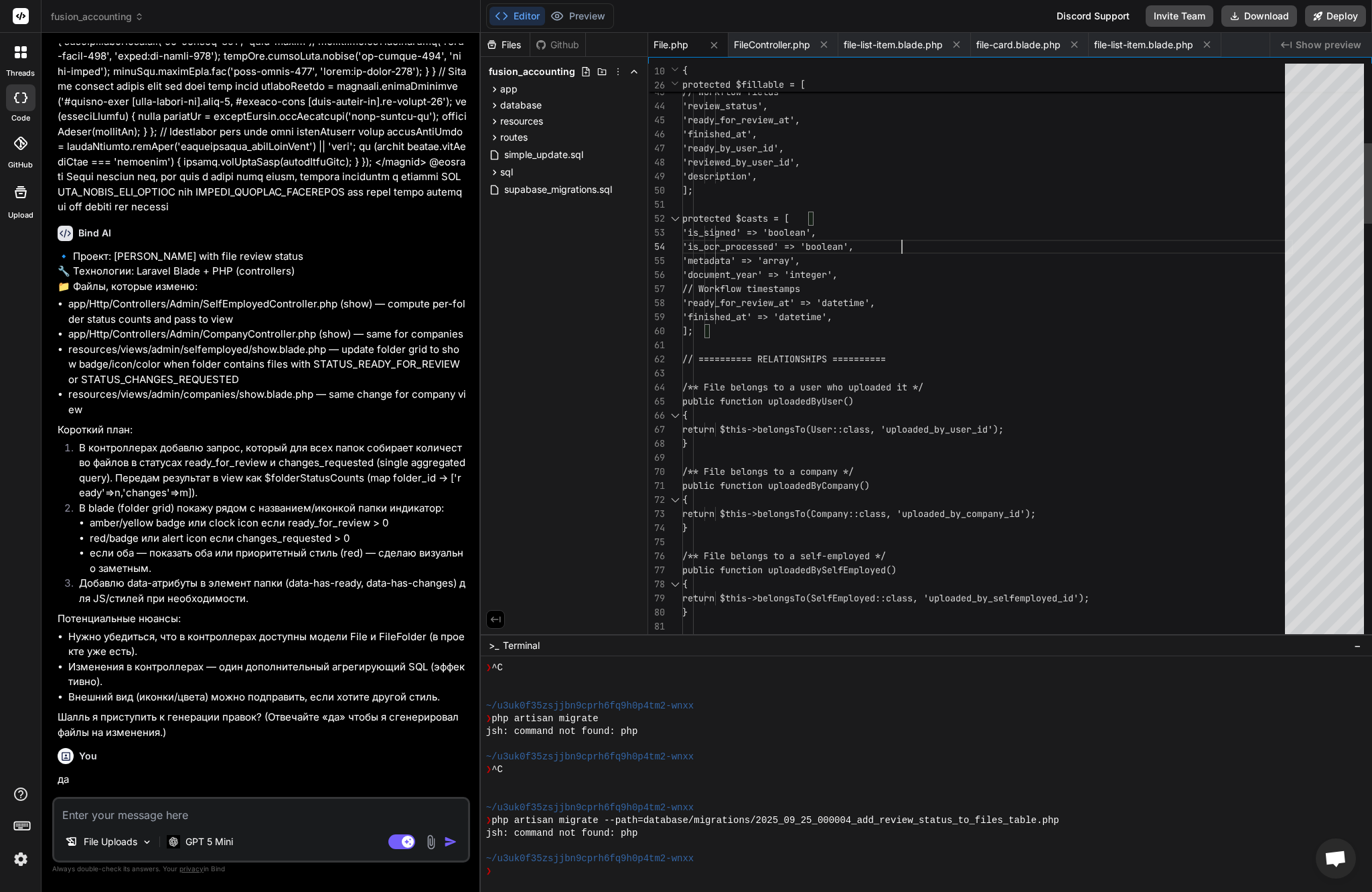
scroll to position [42, 0]
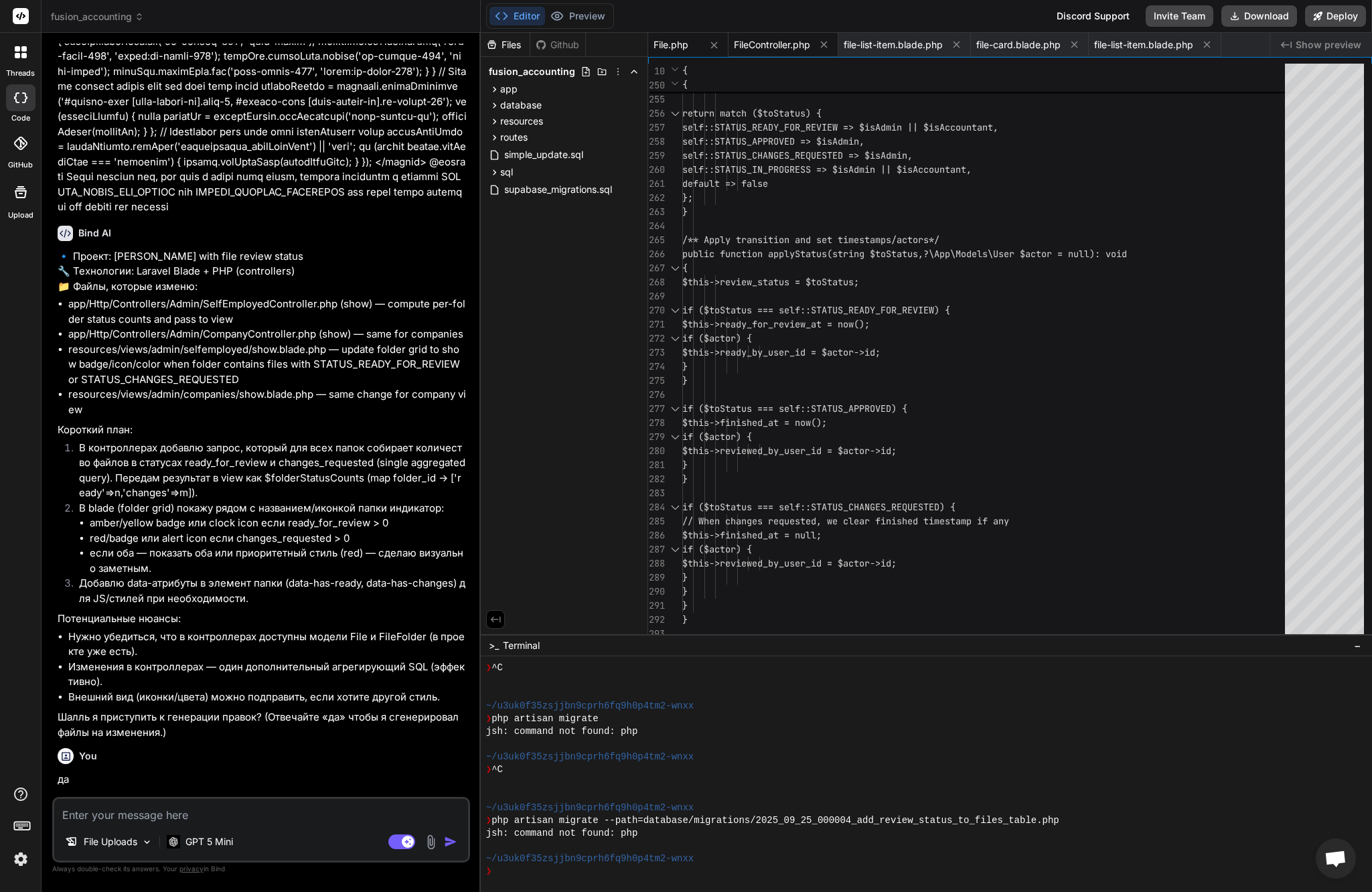
click at [791, 47] on span "FileController.php" at bounding box center [772, 44] width 76 height 13
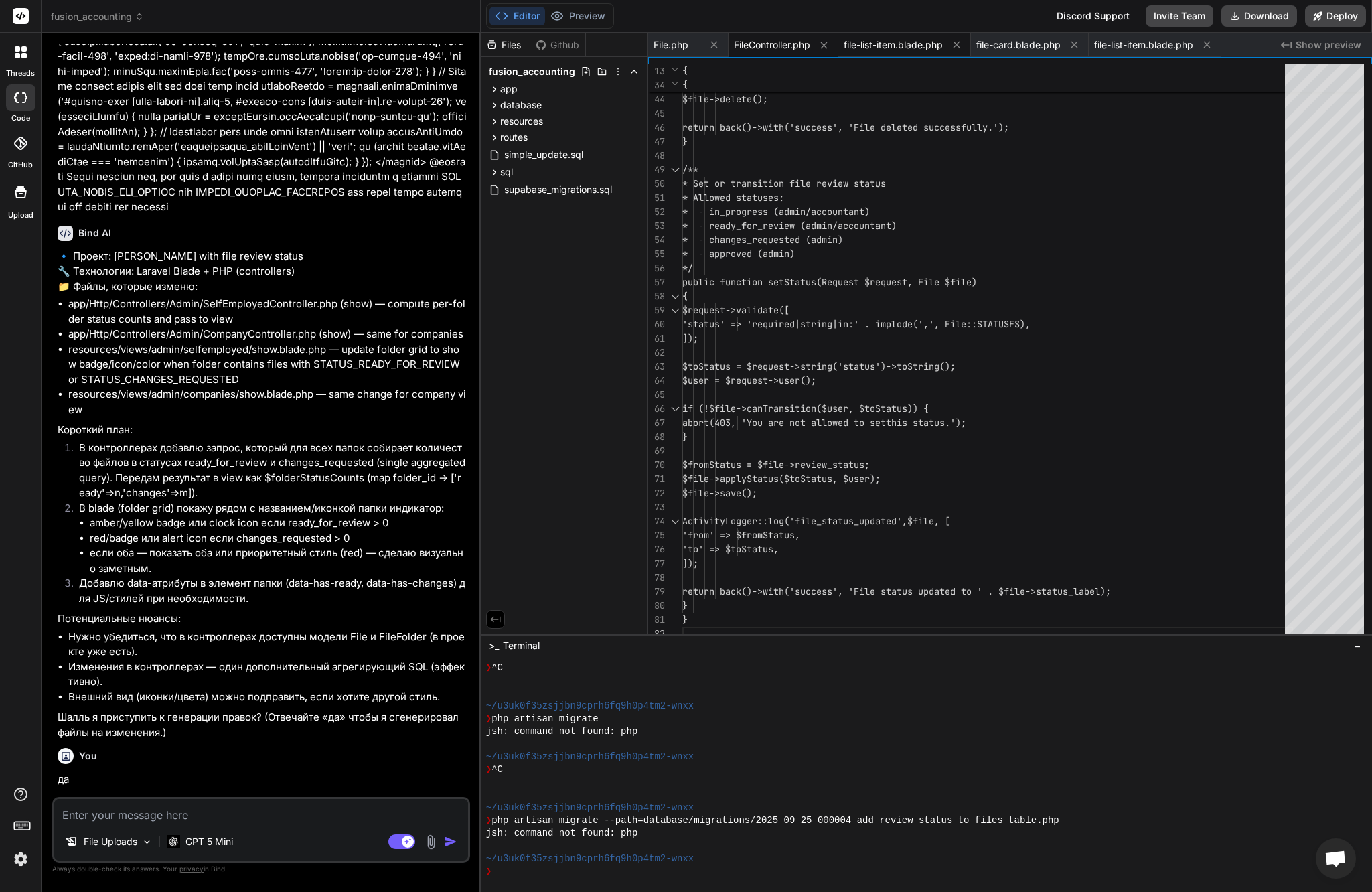
click at [883, 41] on span "file-list-item.blade.php" at bounding box center [893, 44] width 99 height 13
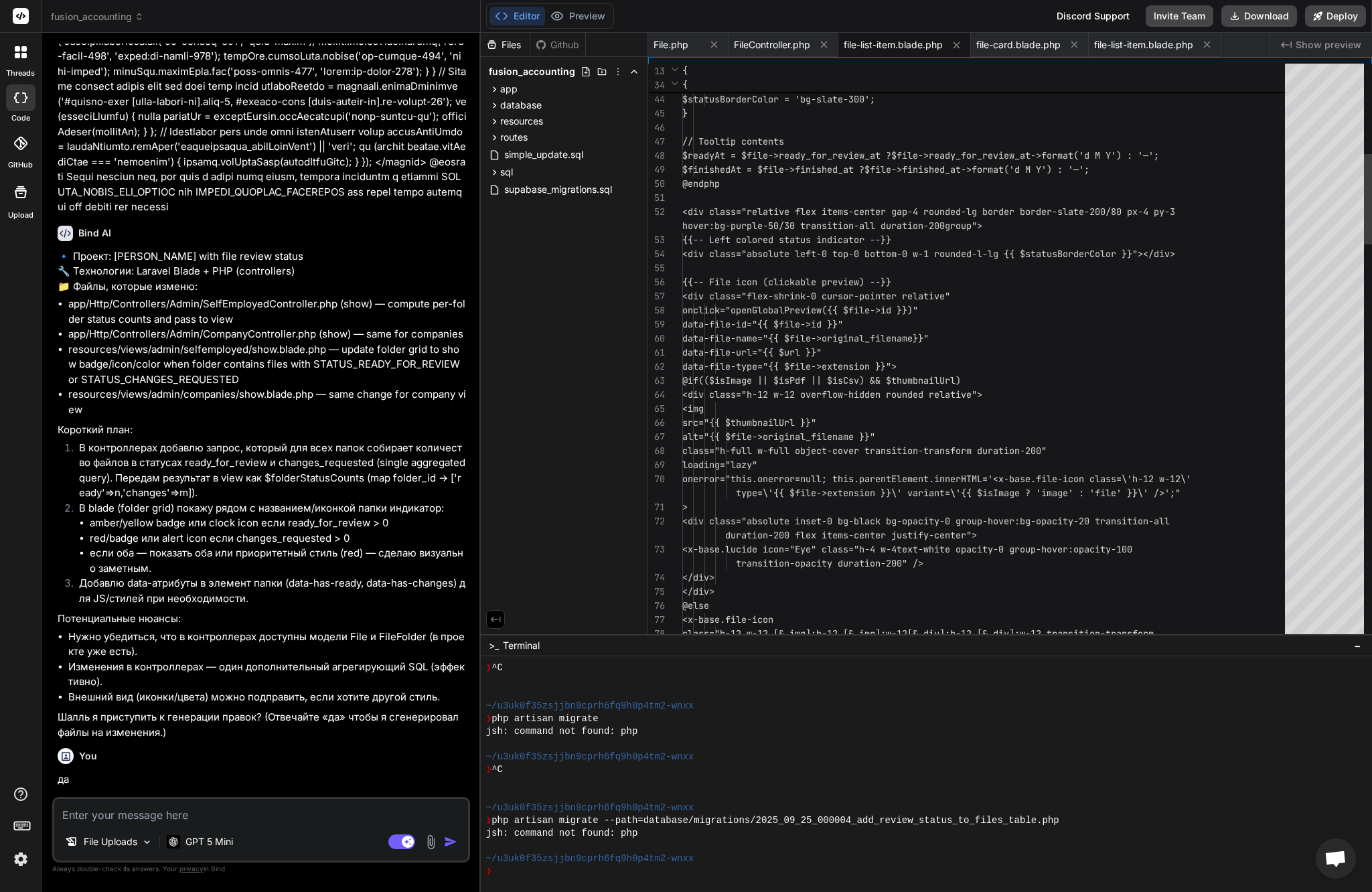
scroll to position [0, 0]
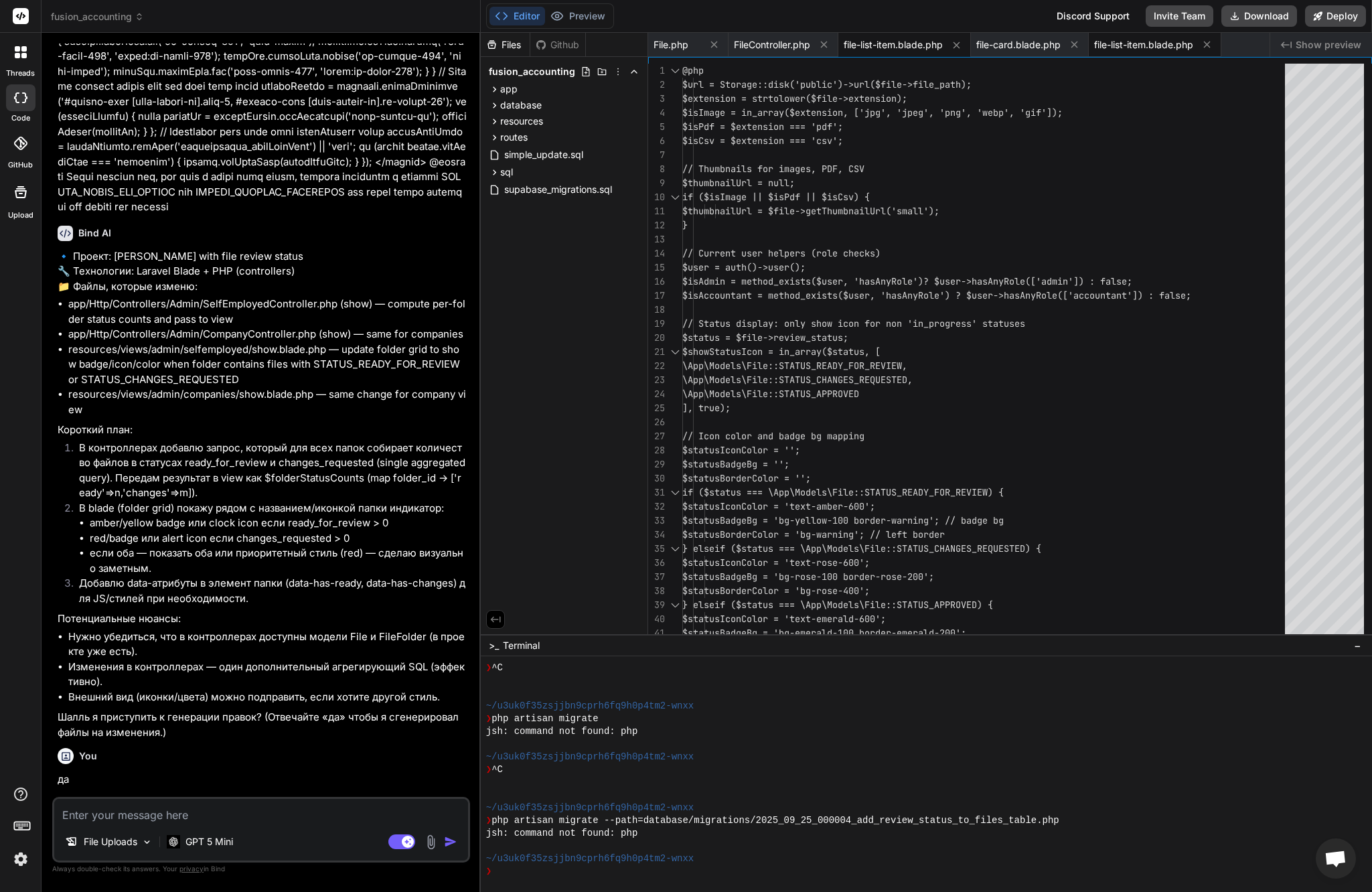
click at [1165, 43] on span "file-list-item.blade.php" at bounding box center [1144, 44] width 99 height 13
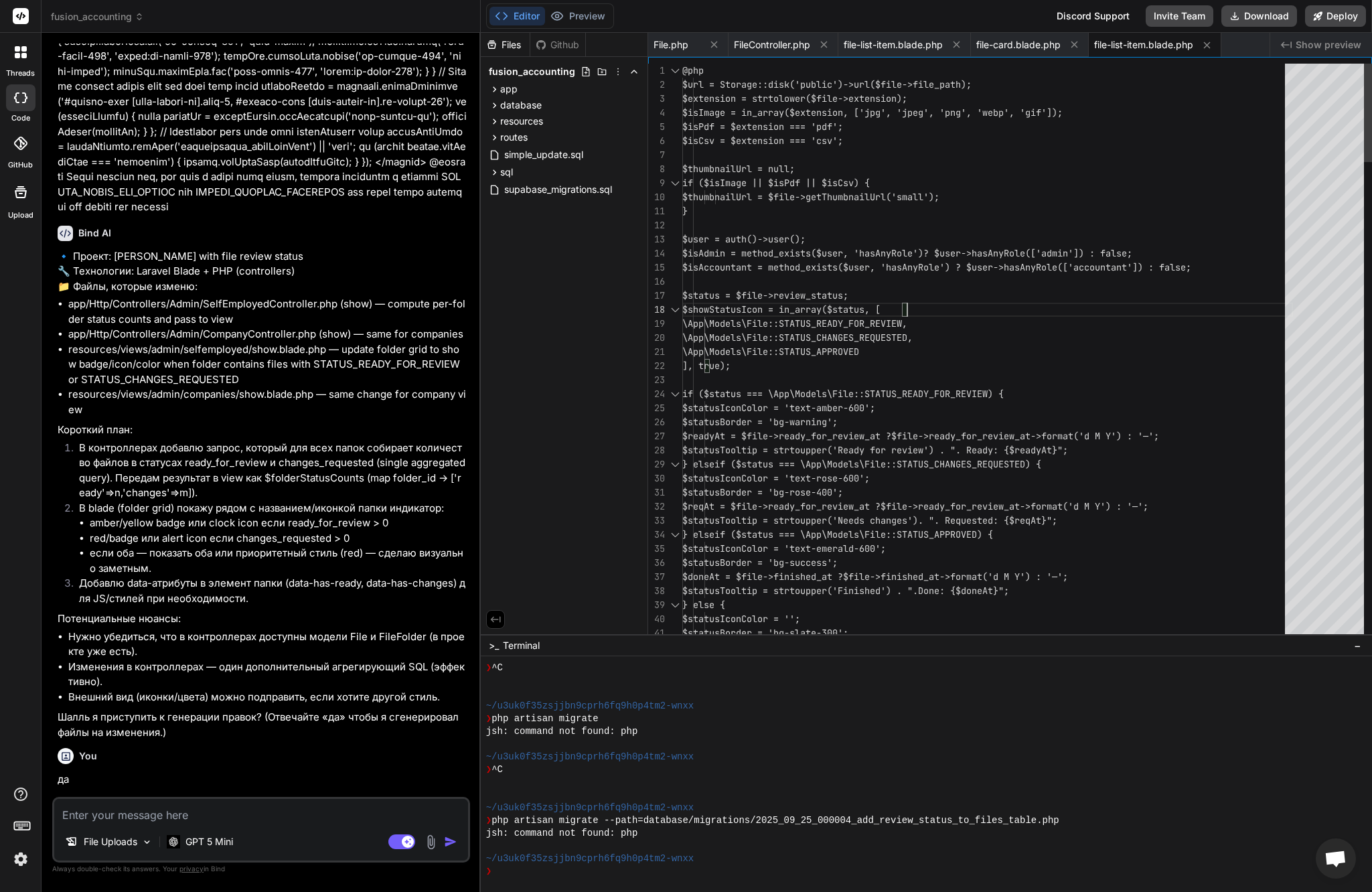
scroll to position [99, 0]
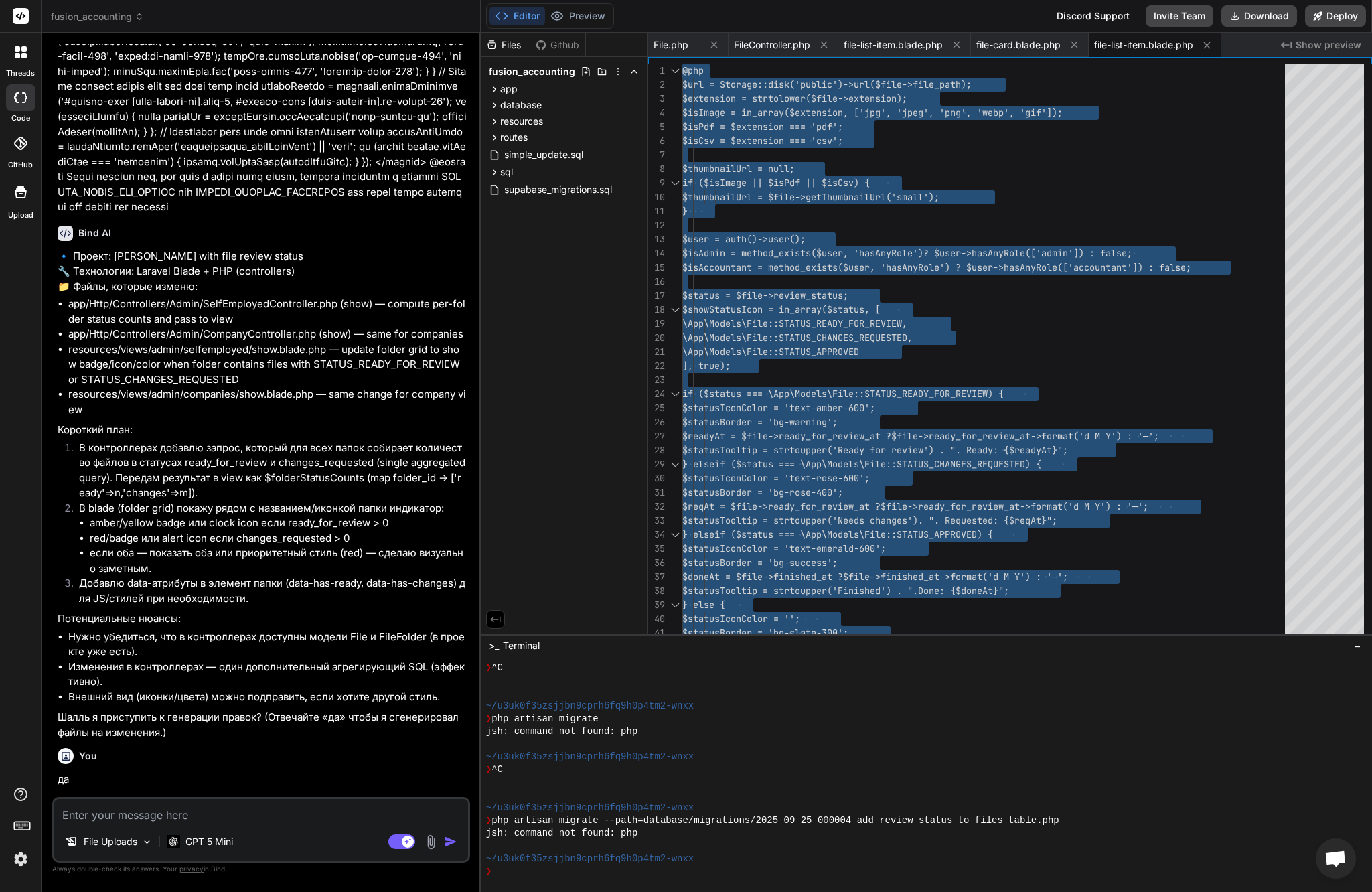
click at [242, 822] on textarea at bounding box center [261, 810] width 414 height 24
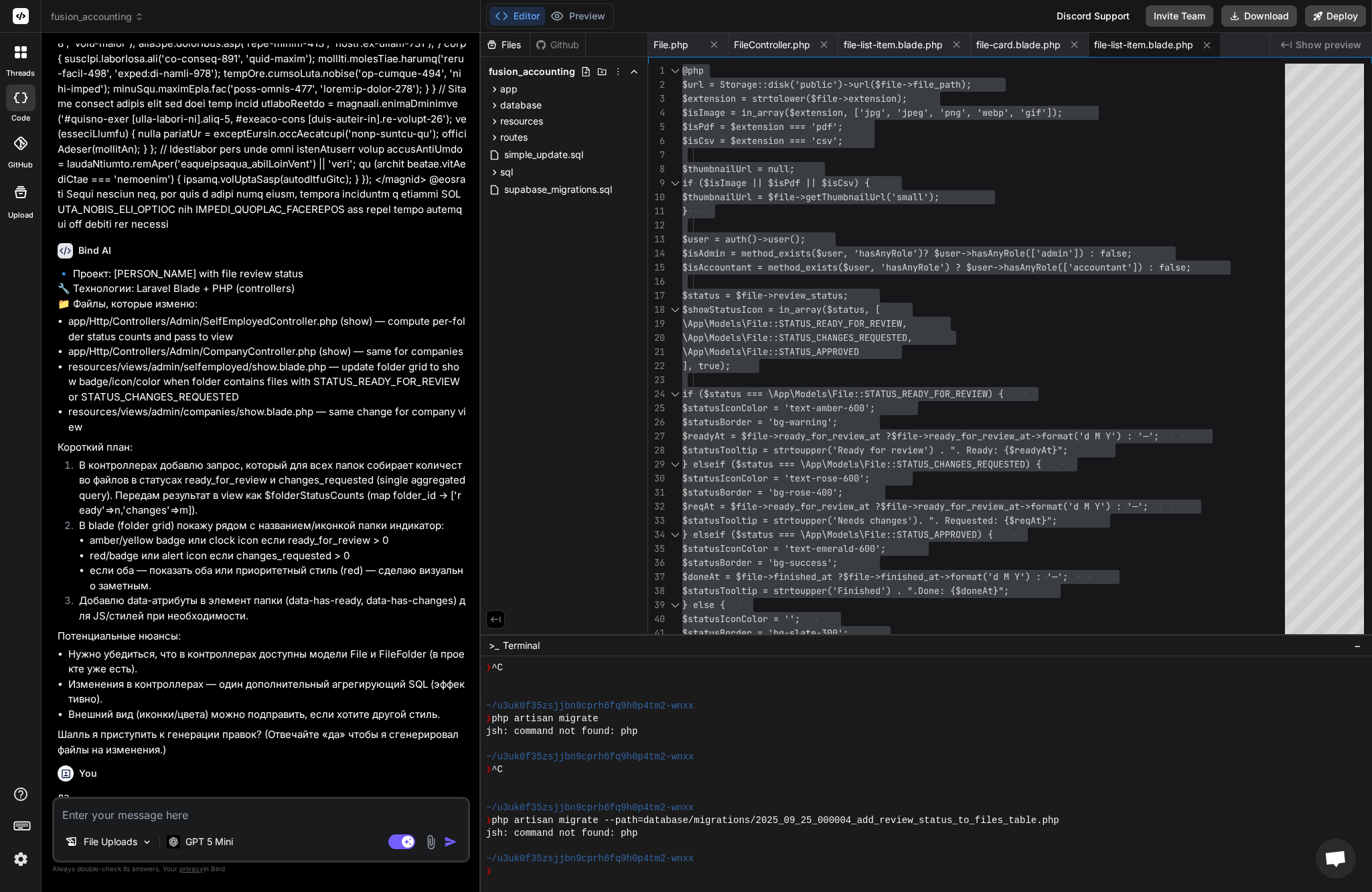
scroll to position [30491, 0]
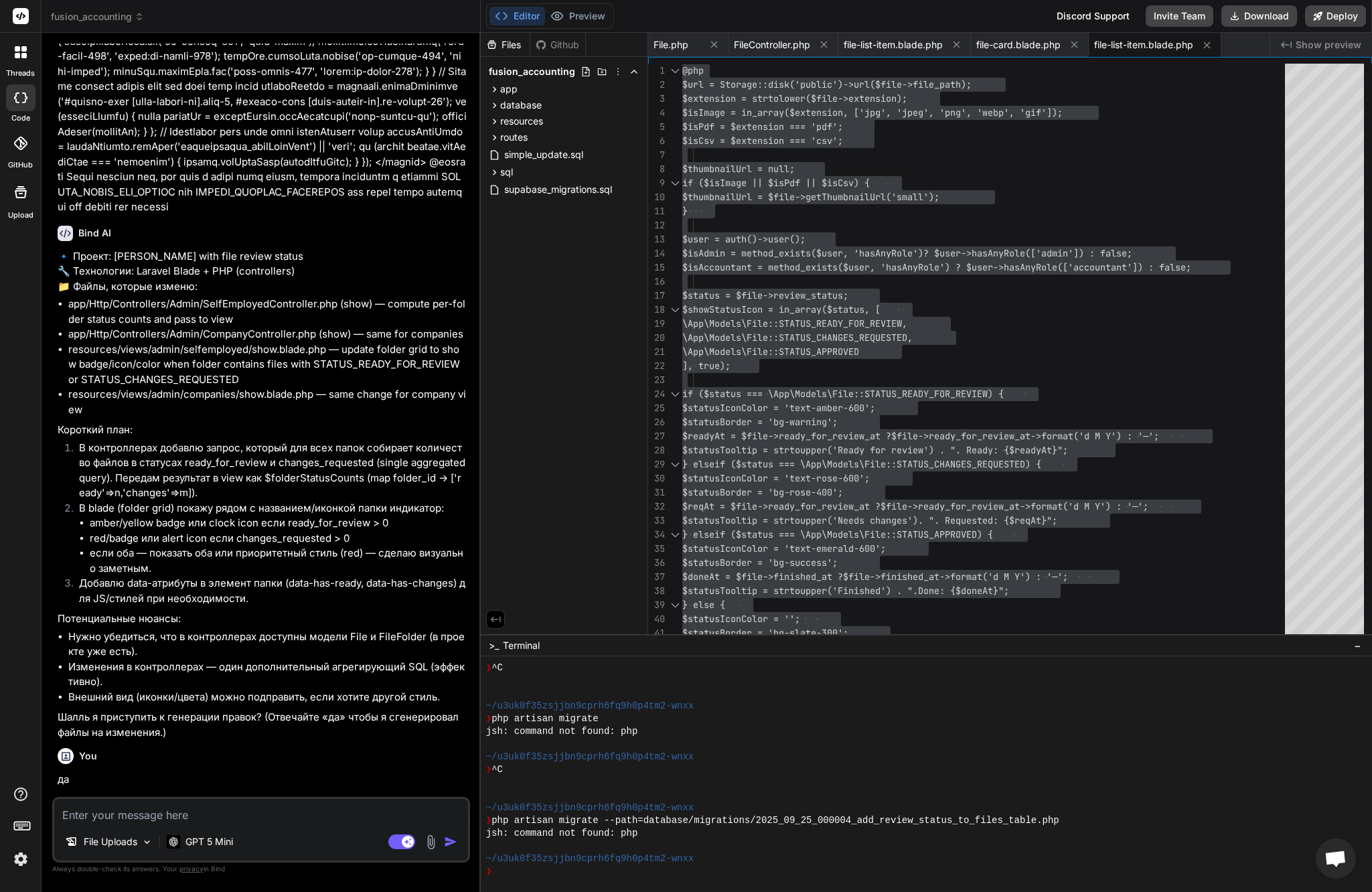
click at [157, 812] on textarea at bounding box center [261, 810] width 414 height 24
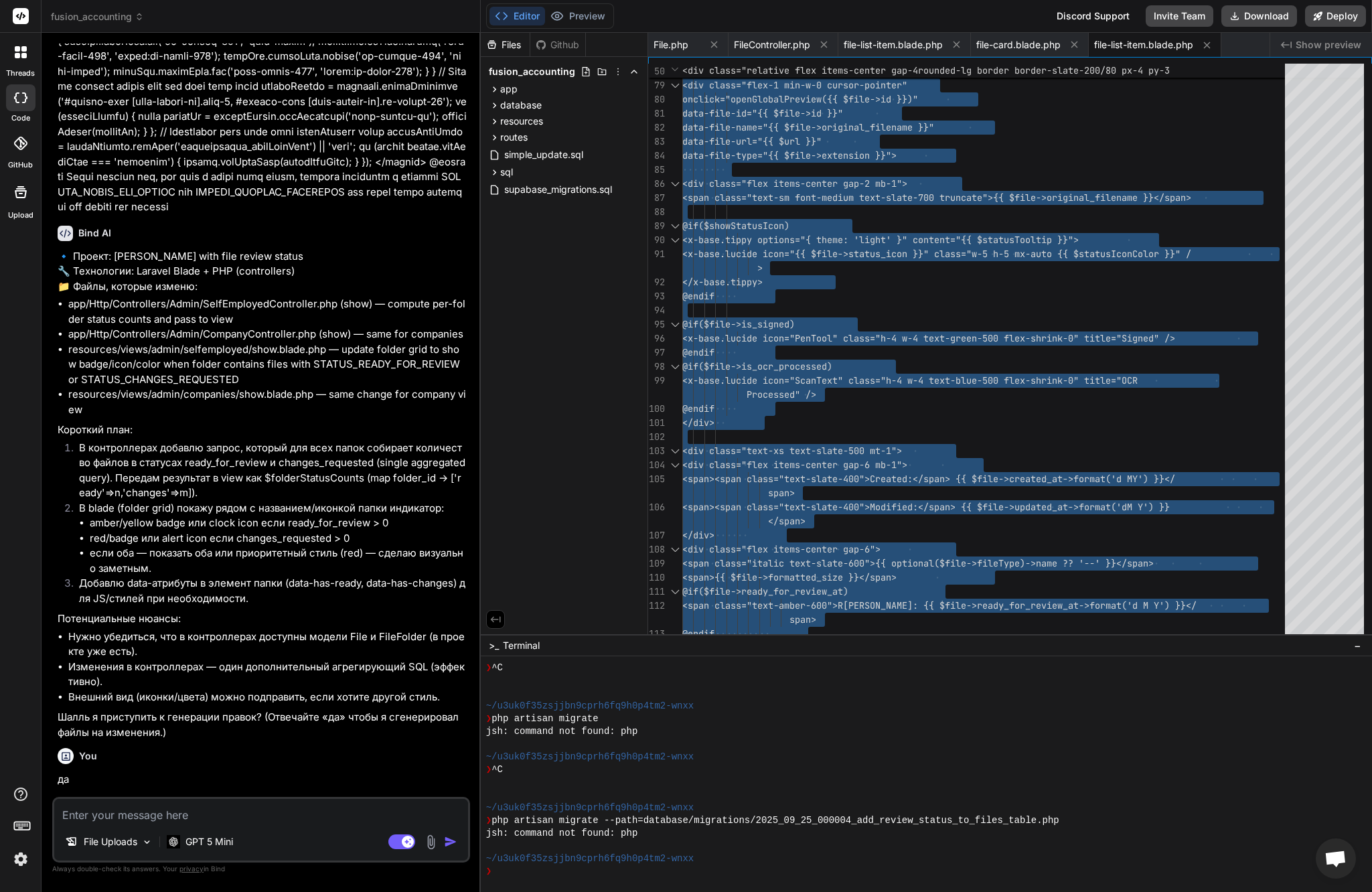
click at [248, 820] on textarea at bounding box center [261, 810] width 414 height 24
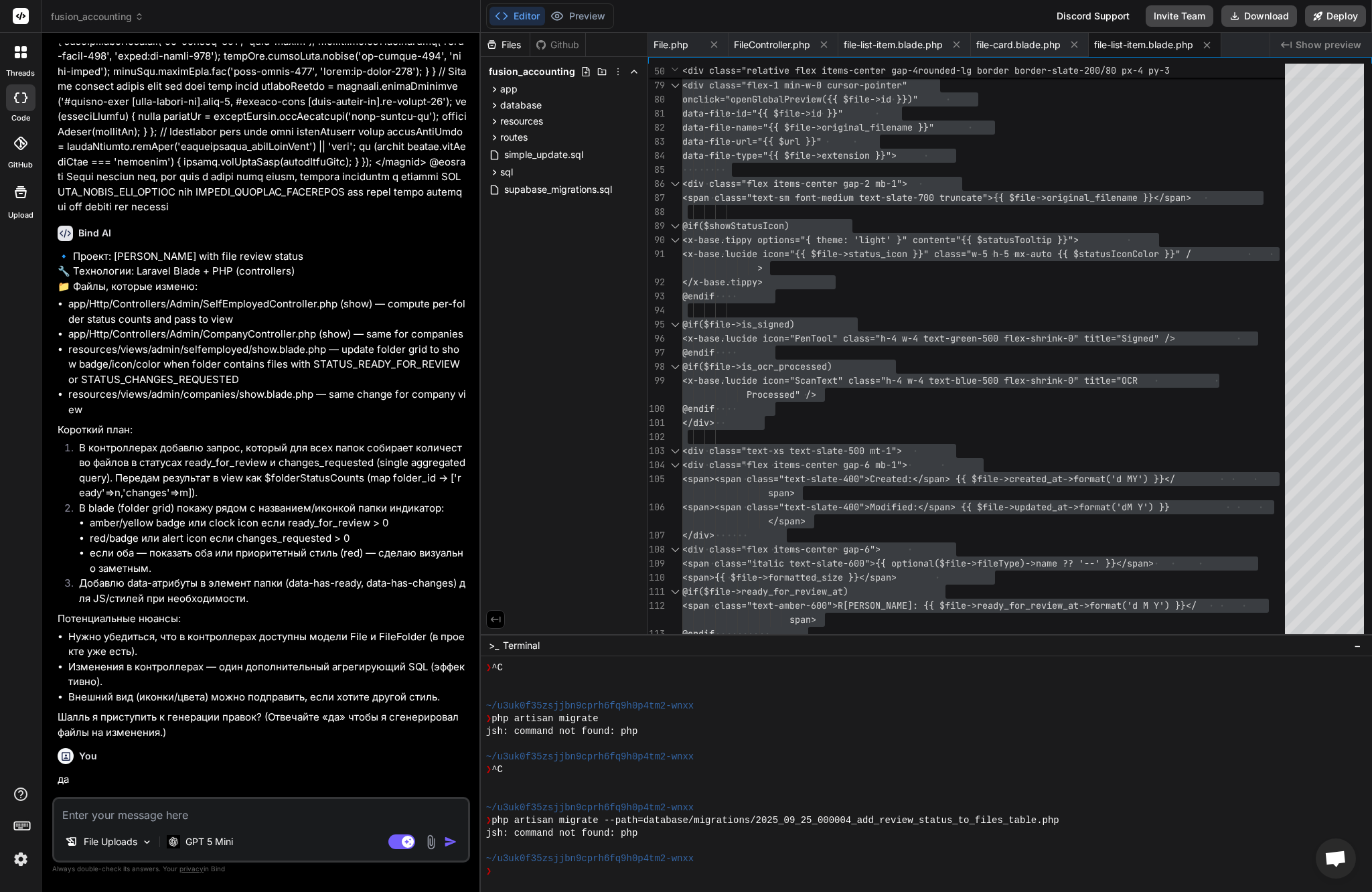
drag, startPoint x: 158, startPoint y: 809, endPoint x: 161, endPoint y: 796, distance: 13.3
click at [158, 809] on textarea at bounding box center [261, 810] width 414 height 24
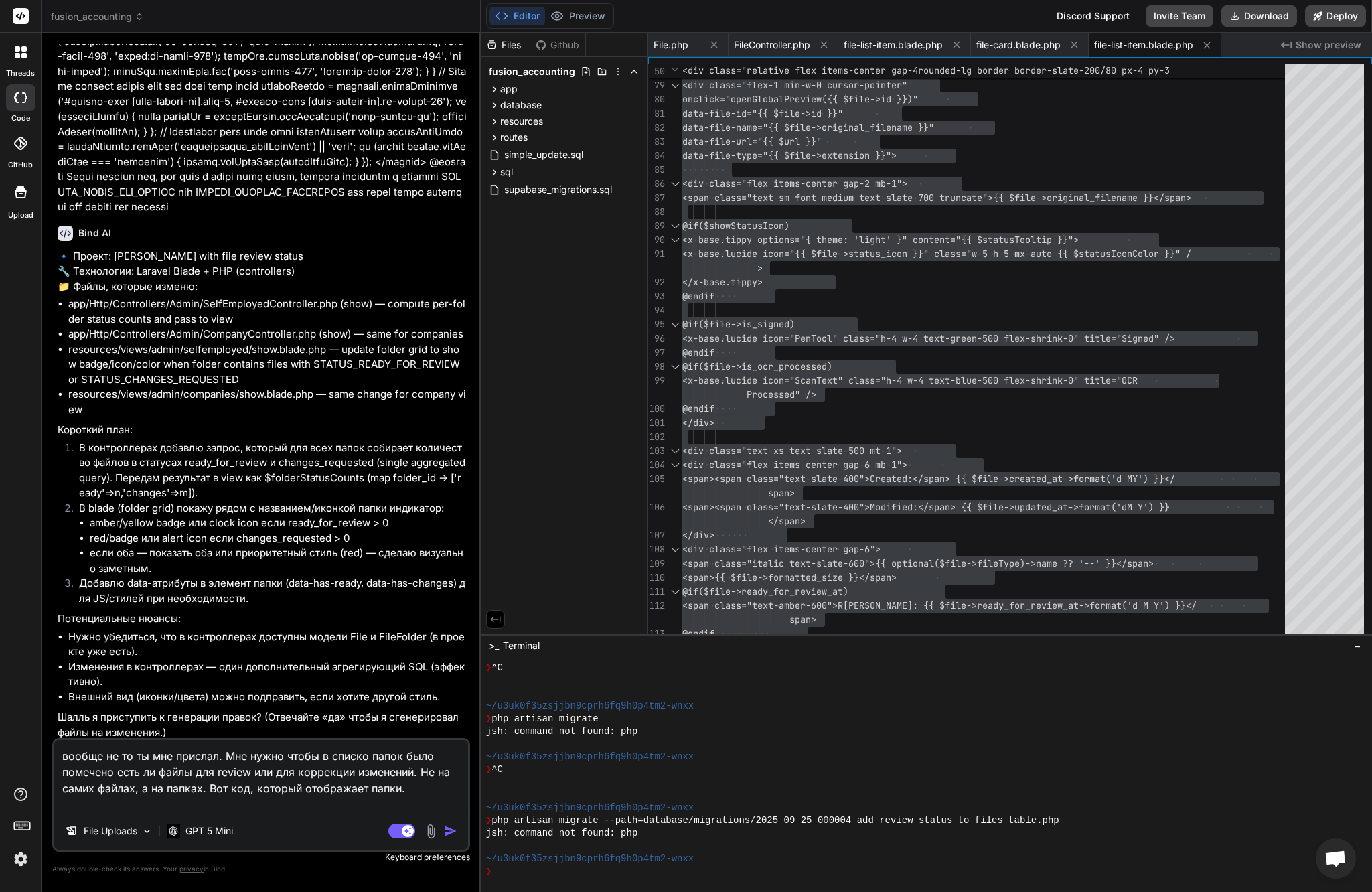
paste textarea "@lor $ipsuMdol = $sitaMetc ?? 'adip'; @elitse @do($eiusModt === 'inci') {{-- Ut…"
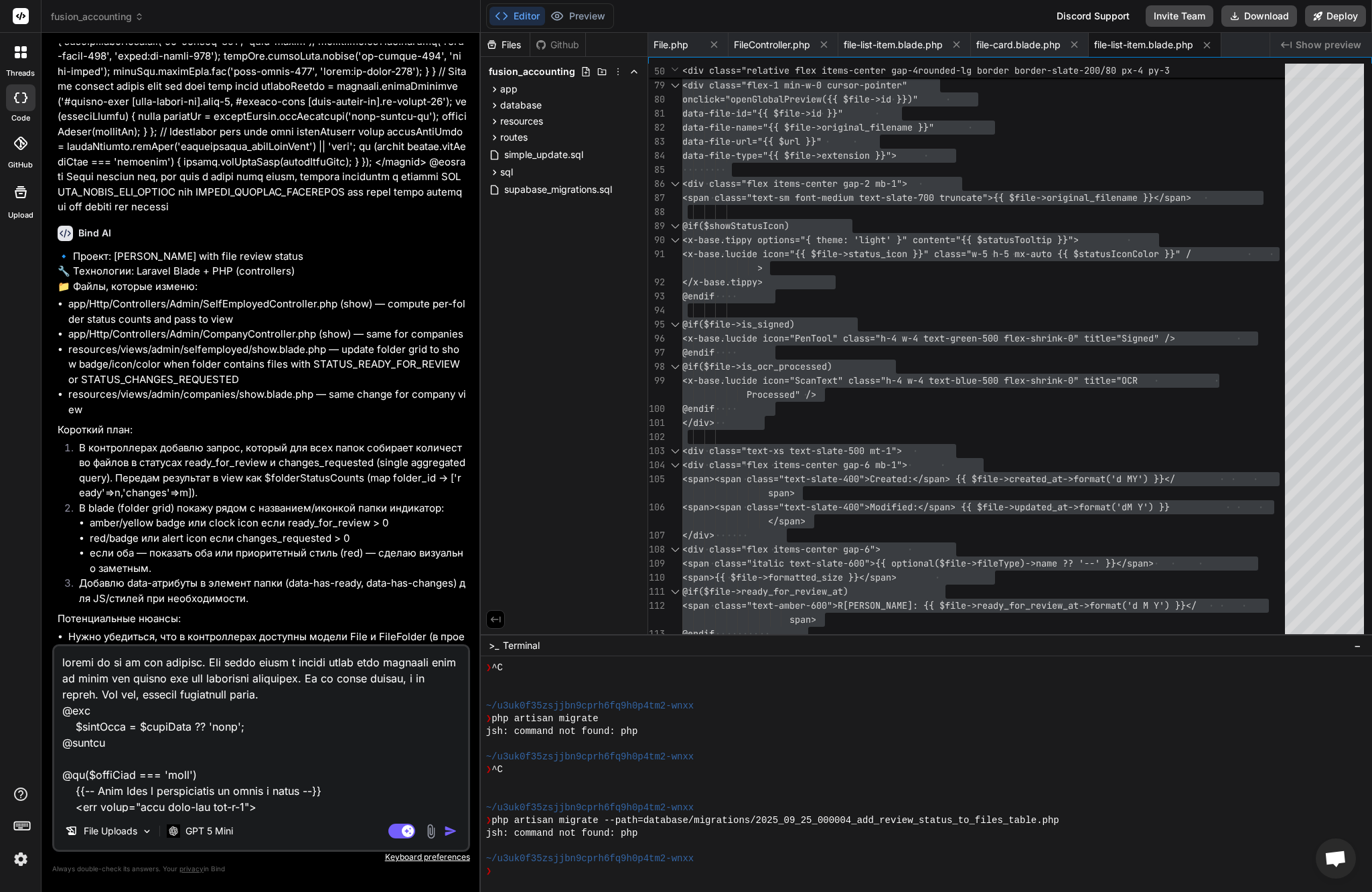
scroll to position [1094, 0]
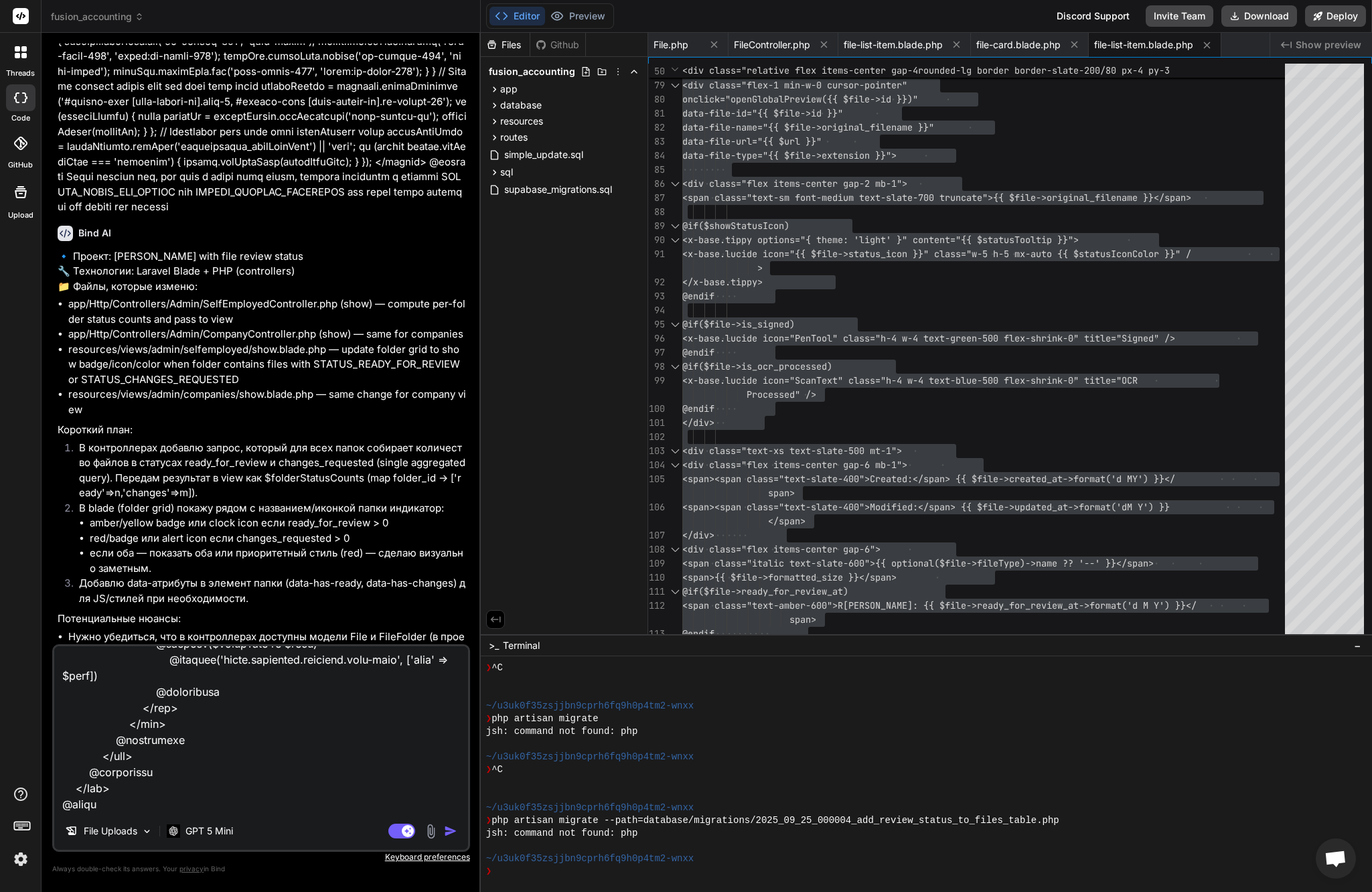
click at [282, 809] on textarea at bounding box center [261, 730] width 414 height 166
paste textarea "<?php namespace App\Models; use Illuminate\Database\Eloquent\Factories\HasFacto…"
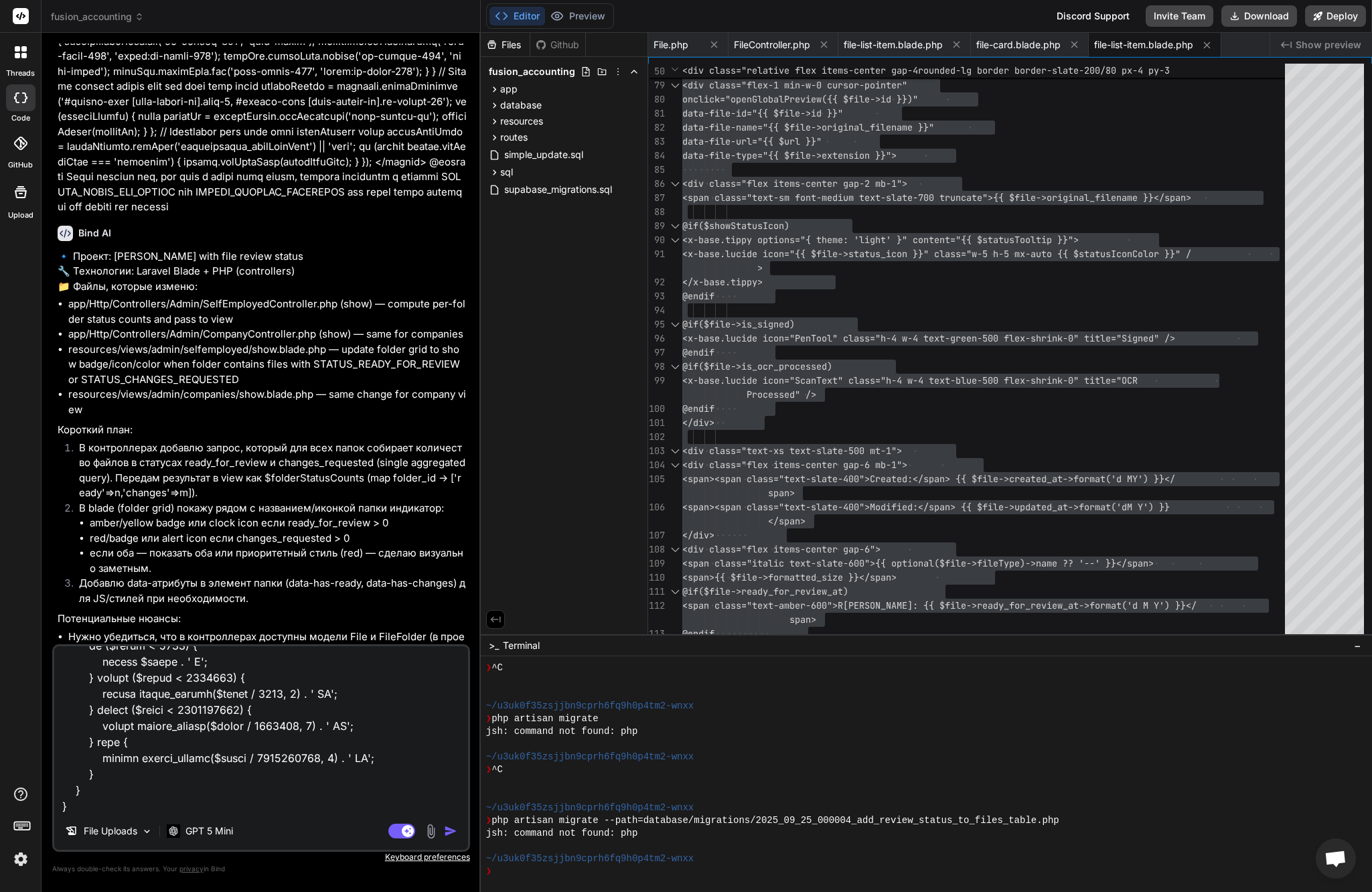
click at [115, 805] on textarea at bounding box center [261, 730] width 414 height 166
click at [134, 809] on textarea at bounding box center [261, 730] width 414 height 166
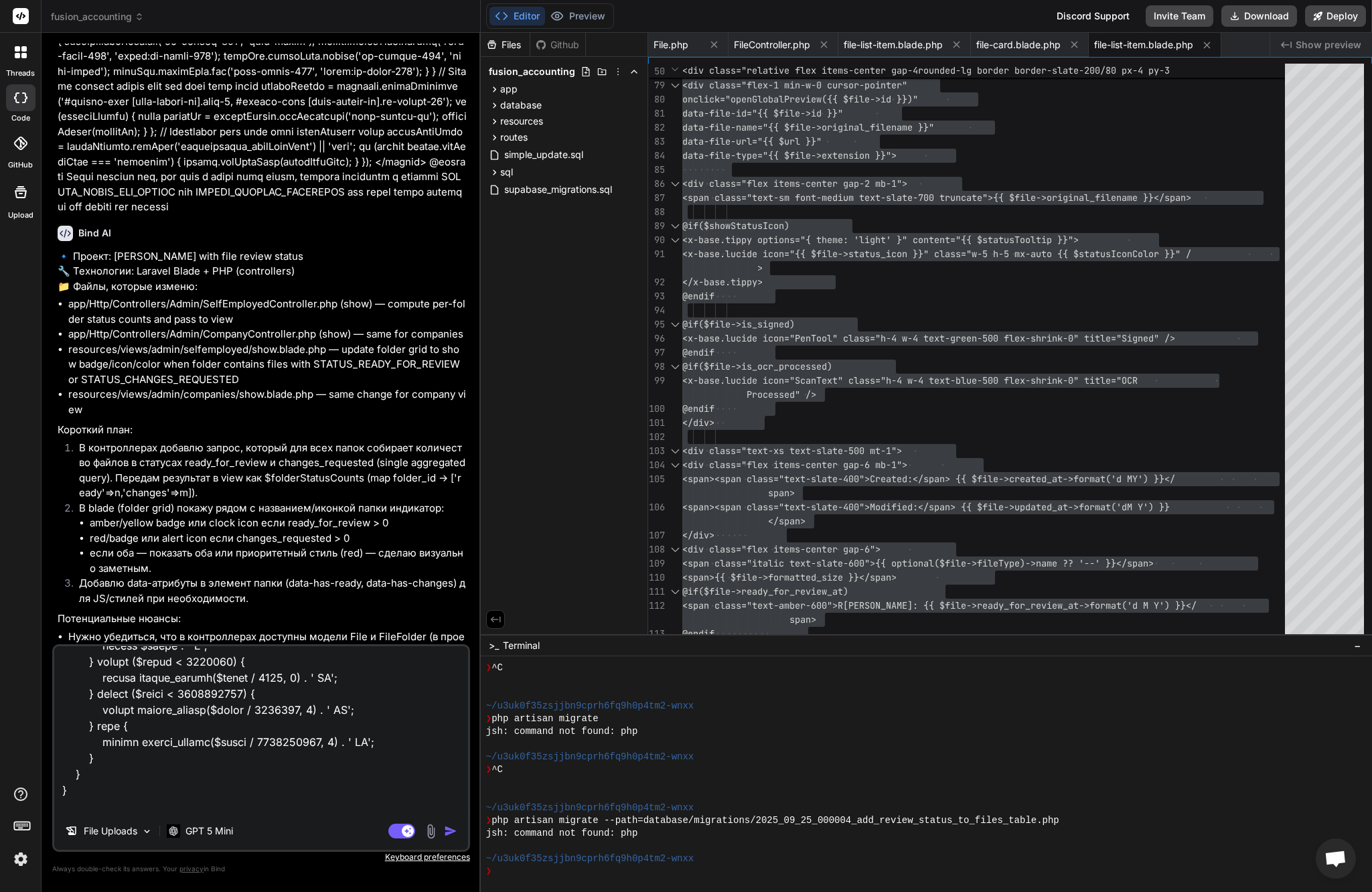
paste textarea "<?php namespace App\Http\Controllers\Admin; use App\Http\Controllers\Controller…"
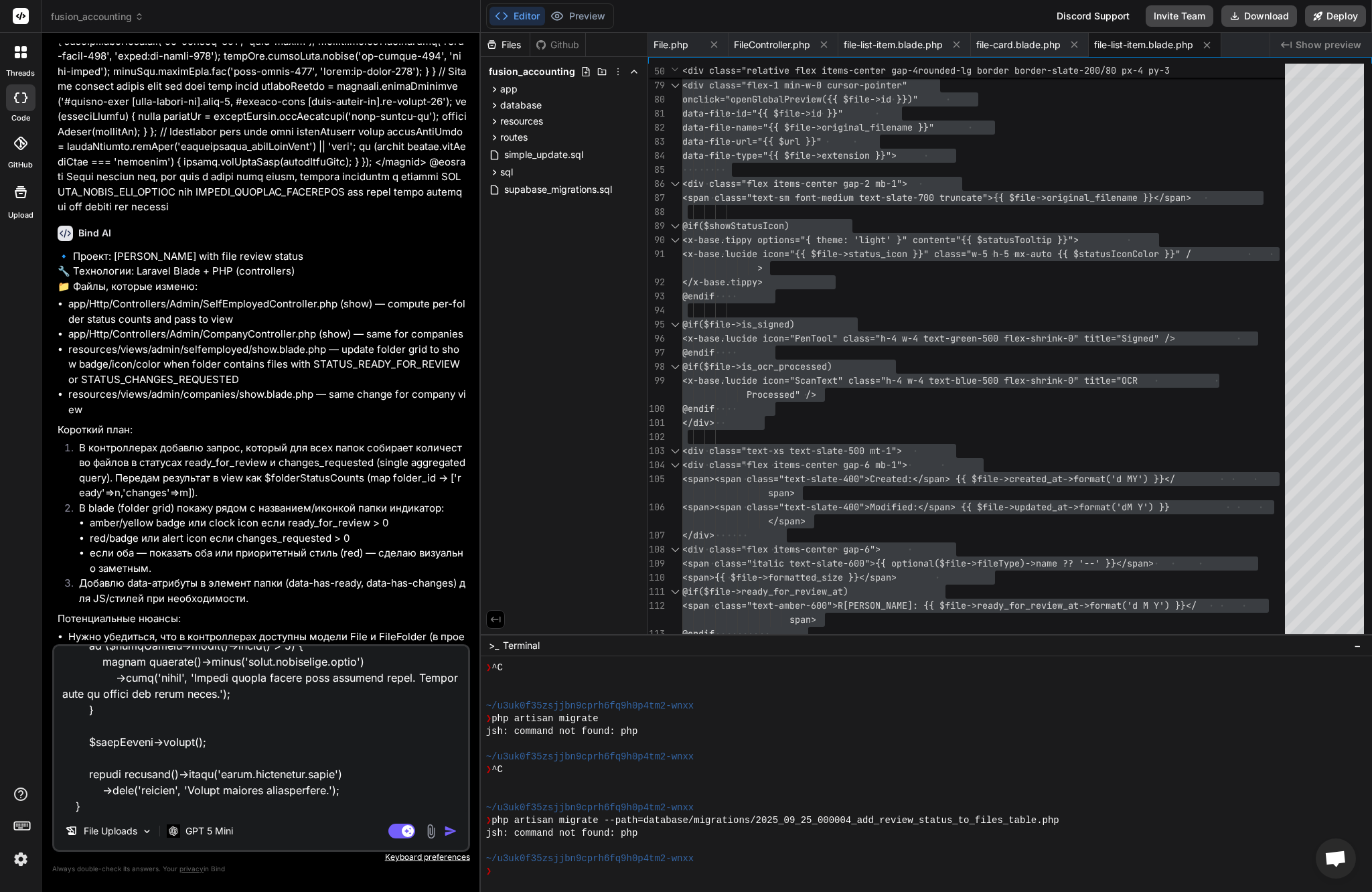
click at [279, 807] on textarea at bounding box center [261, 730] width 414 height 166
paste textarea "<?php namespace App\Http\Controllers\Admin; use App\Http\Controllers\Controller…"
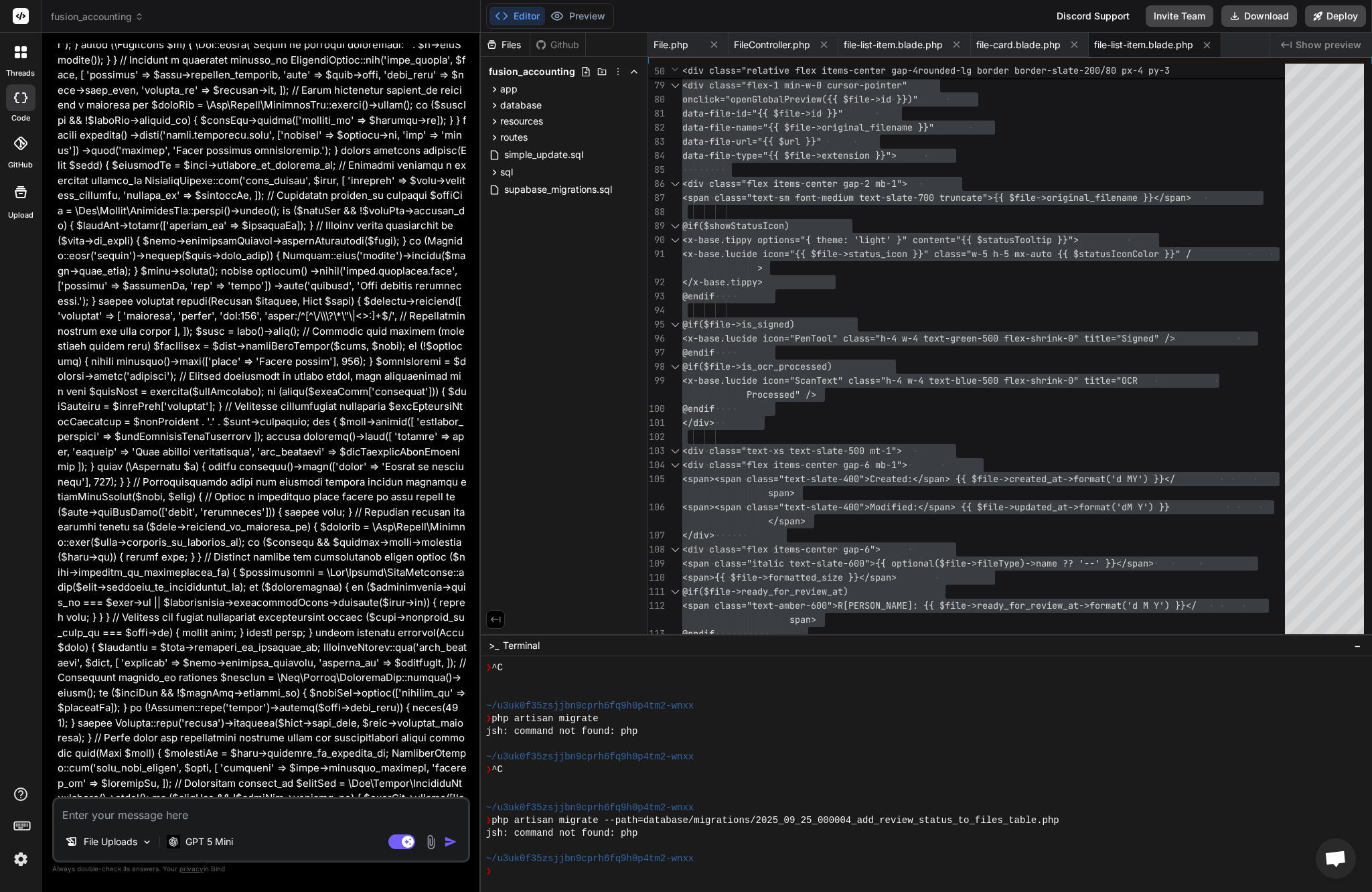
scroll to position [33327, 0]
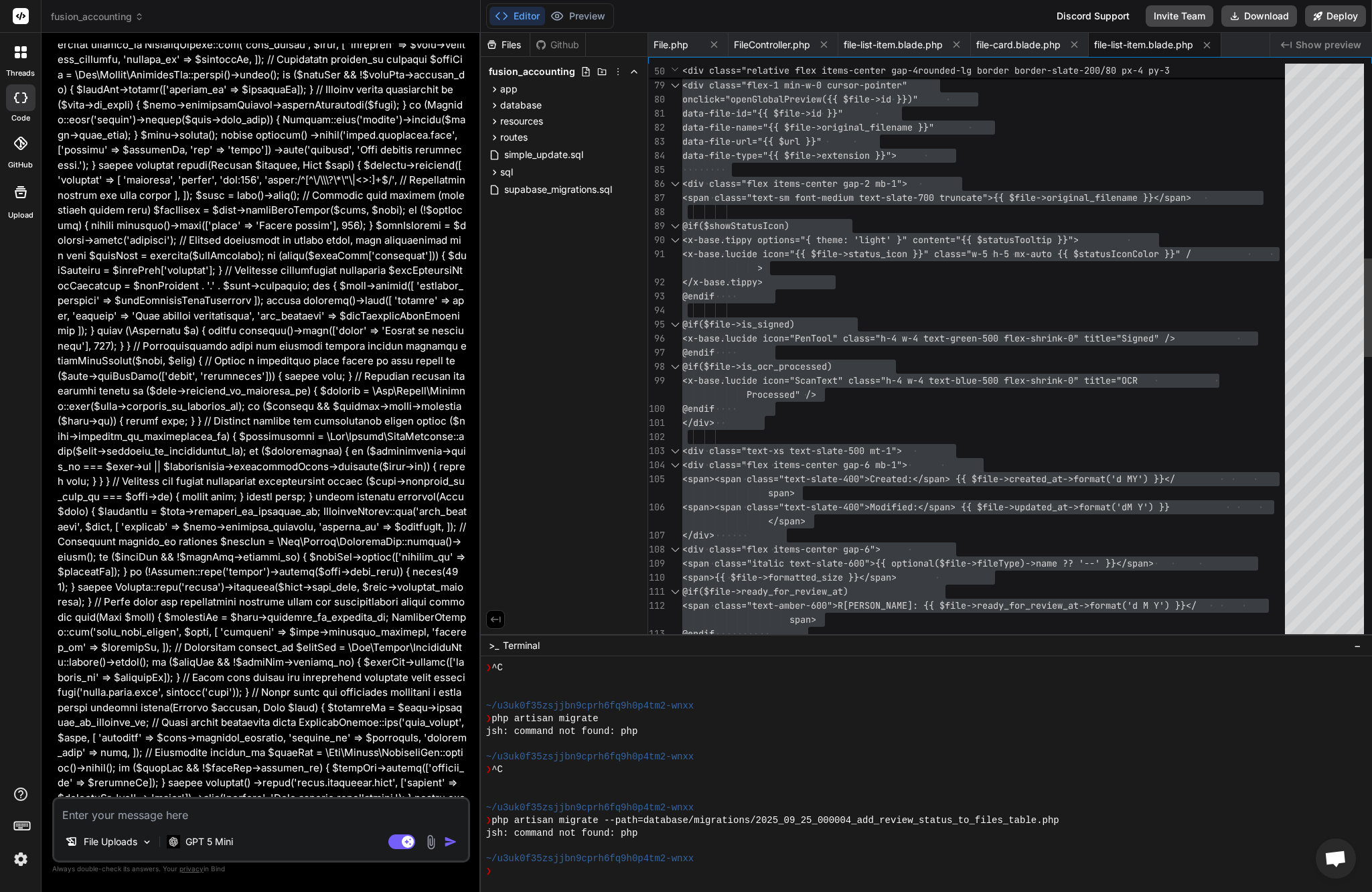
click at [821, 324] on div "</div> <div class="flex-1 min-w-0 cursor-pointer" onclick="openGlobalPreview({{…" at bounding box center [987, 613] width 611 height 3375
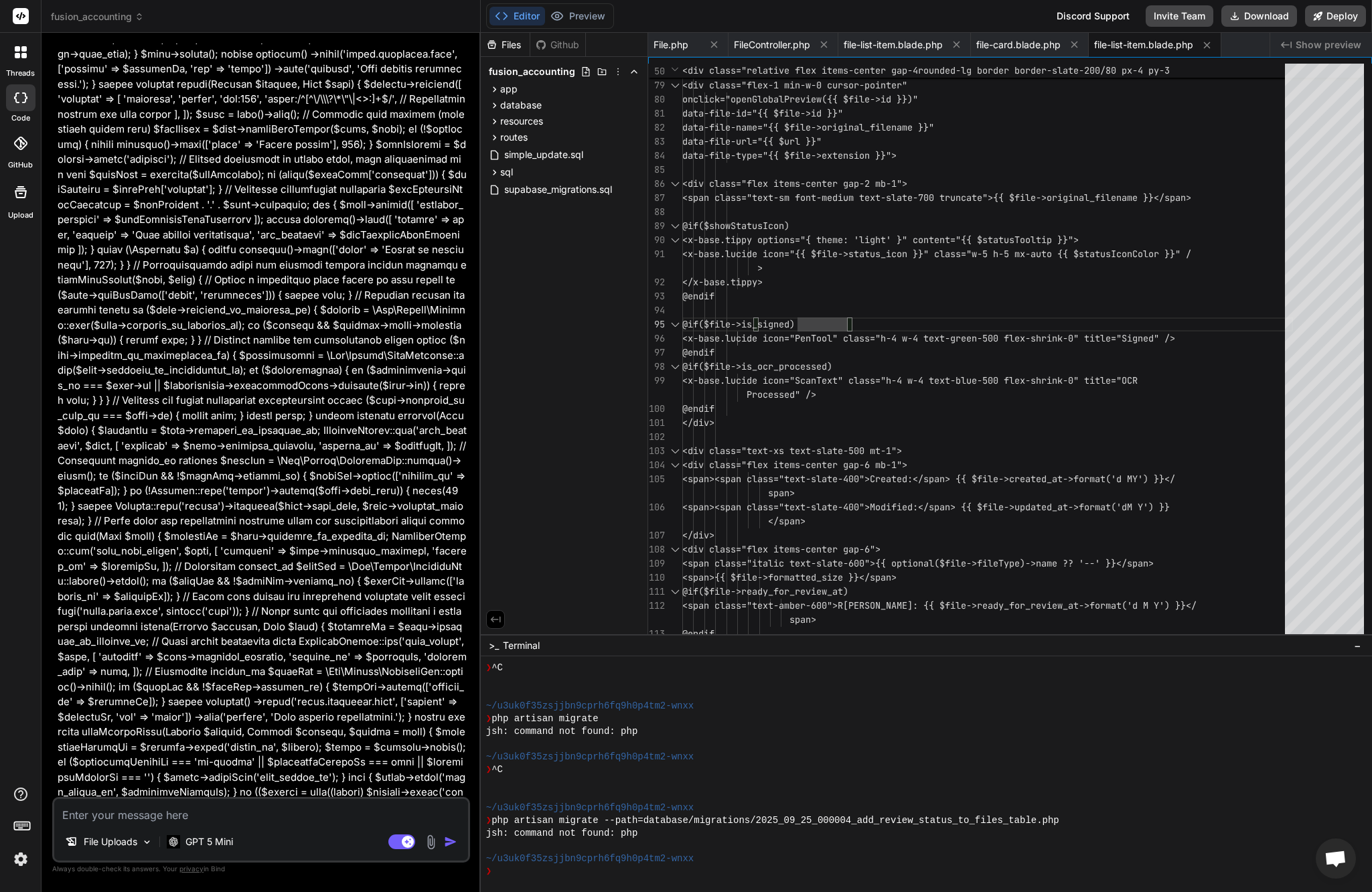
scroll to position [33542, 0]
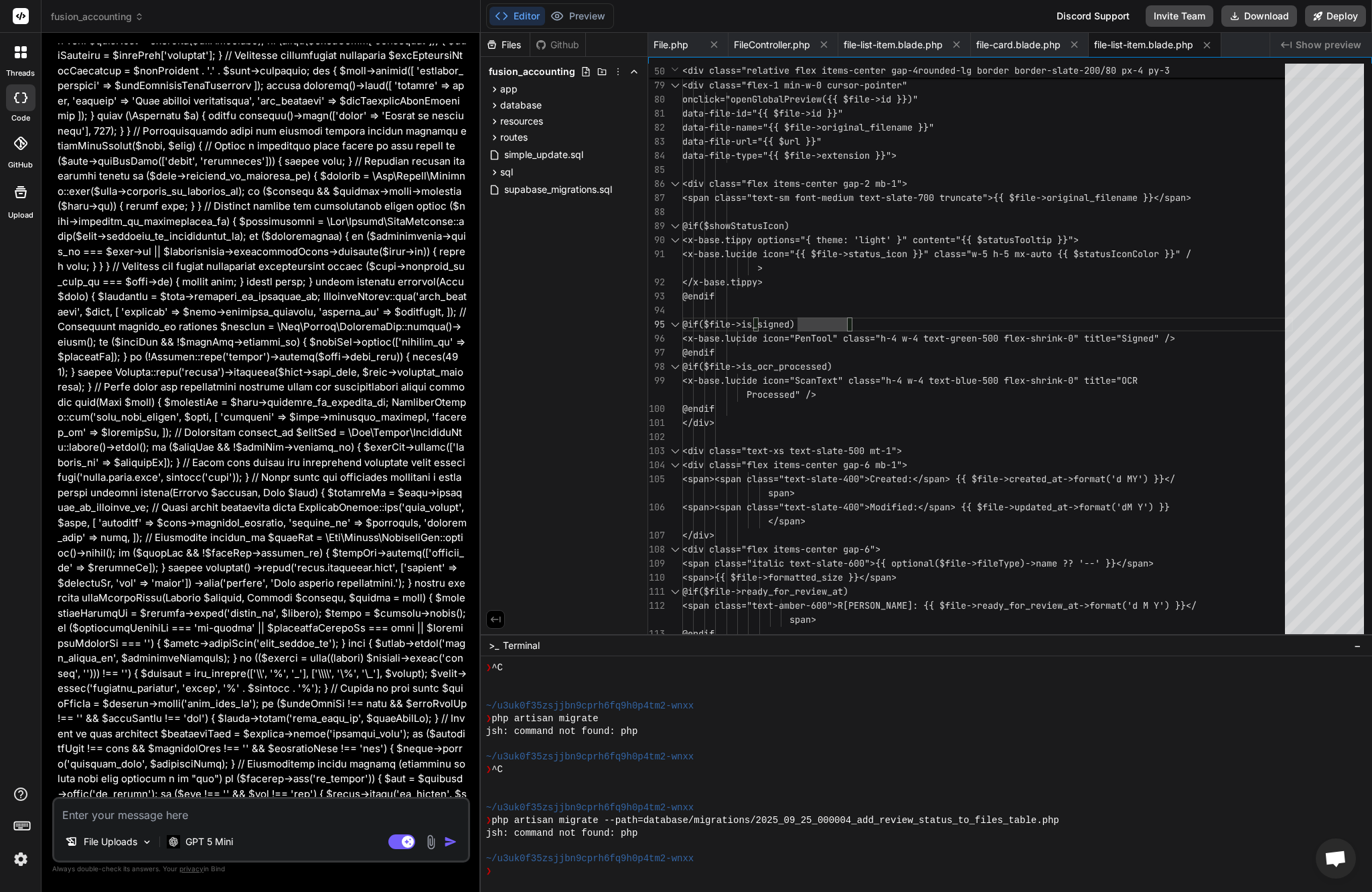
click at [212, 803] on textarea at bounding box center [261, 810] width 414 height 24
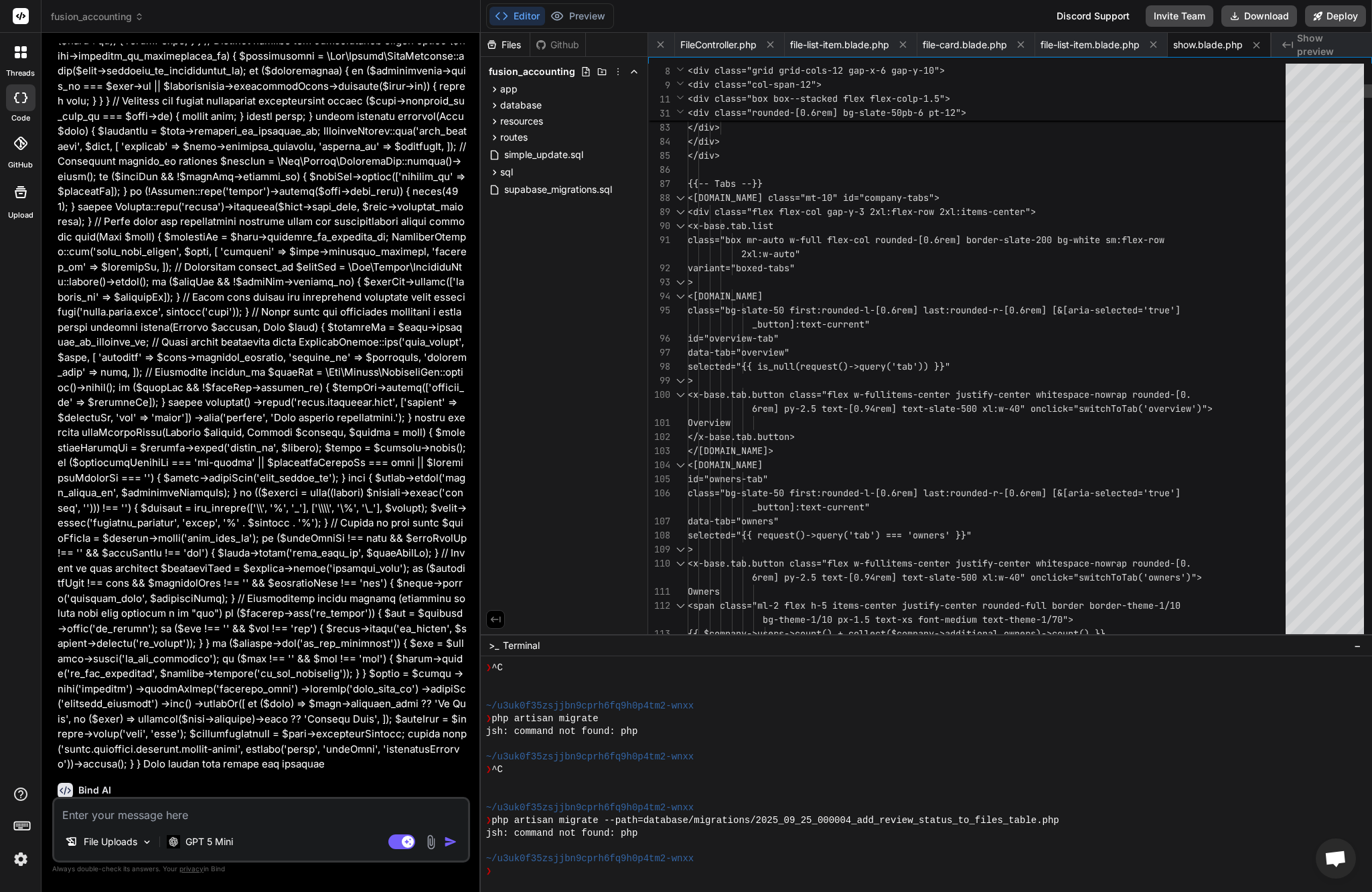
scroll to position [71, 0]
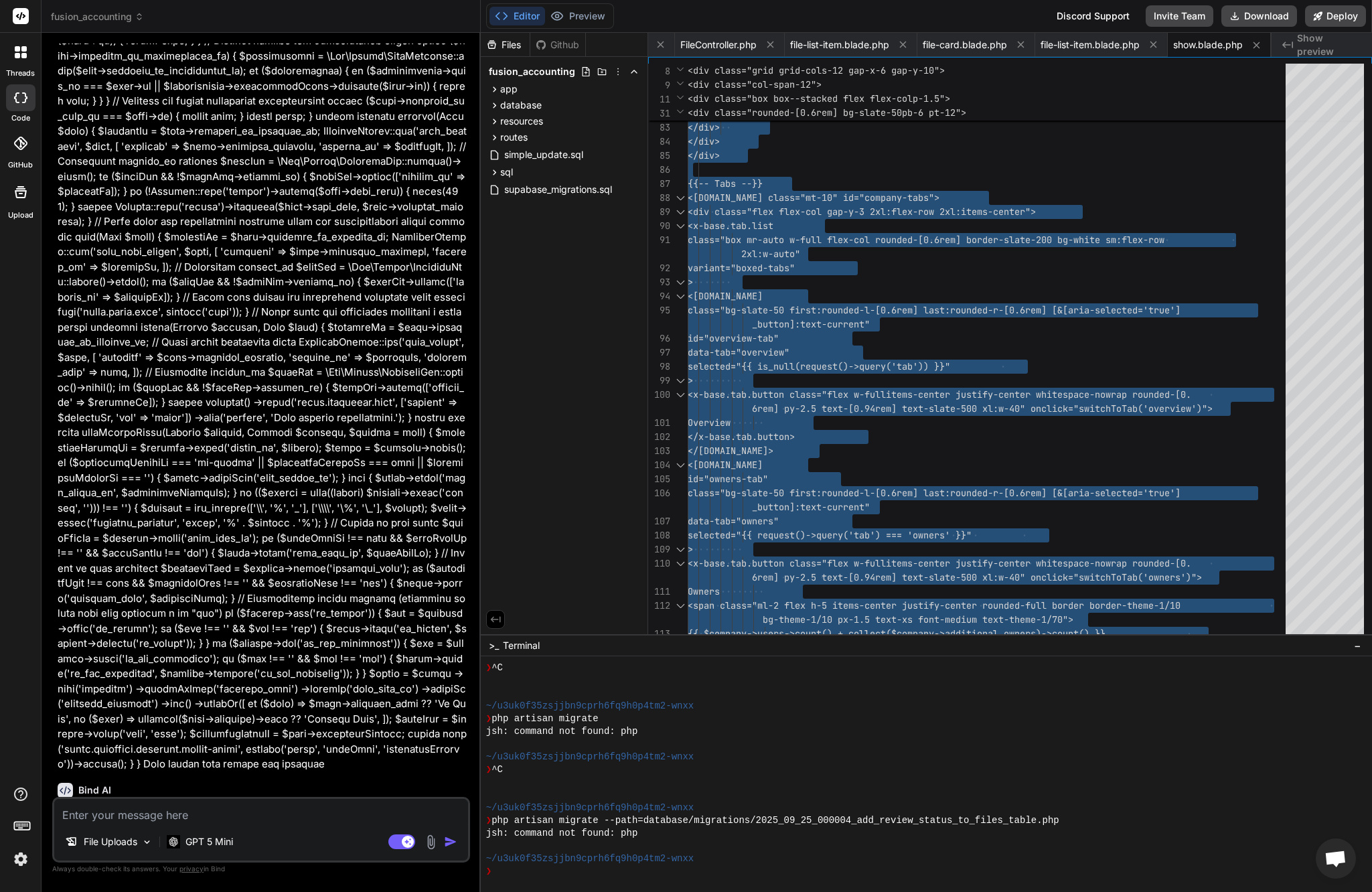
click at [227, 823] on div "File Uploads GPT 5 Mini Agent Mode. When this toggle is activated, AI automatic…" at bounding box center [261, 830] width 417 height 66
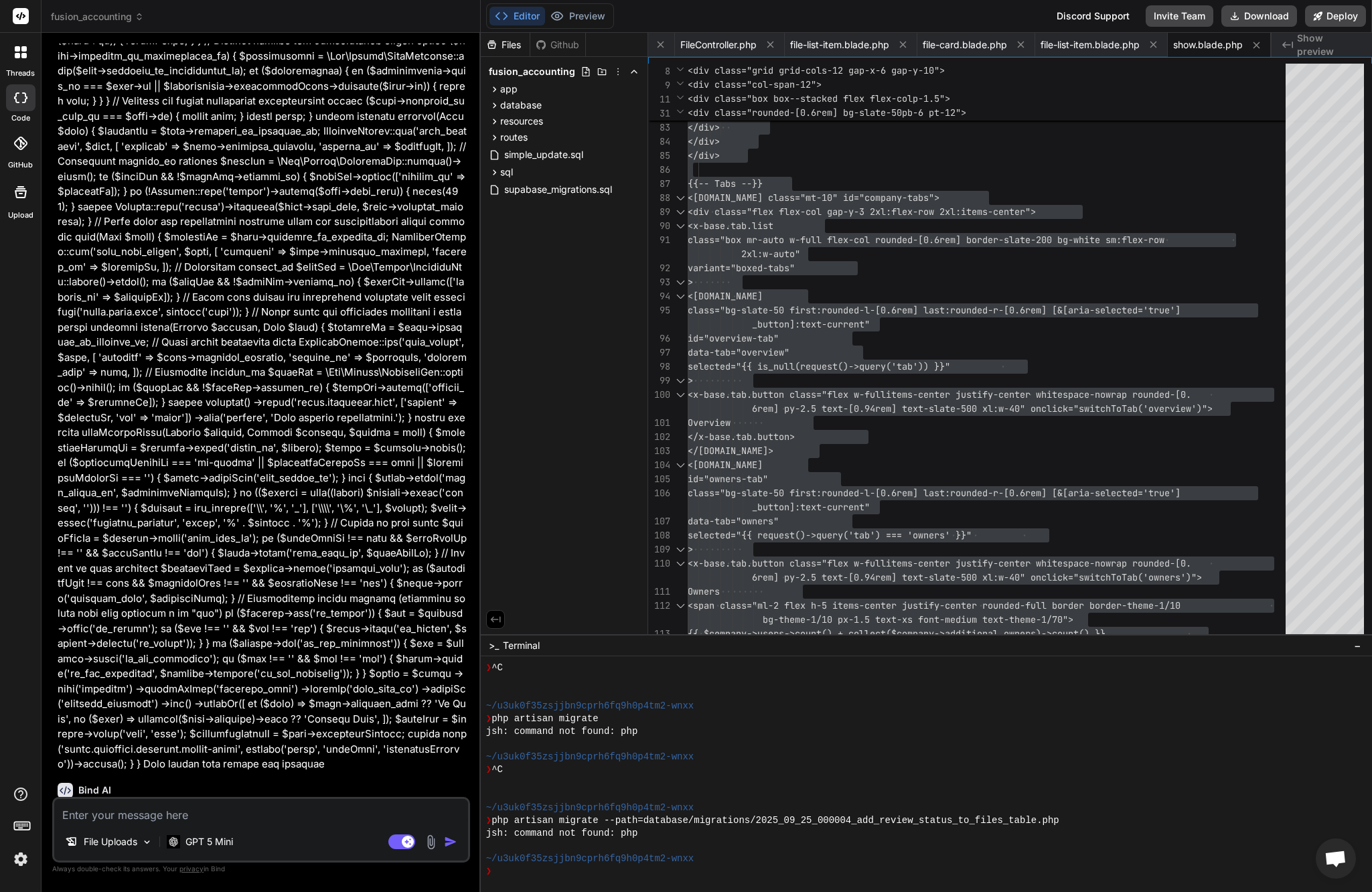
click at [227, 815] on textarea at bounding box center [261, 810] width 414 height 24
click at [447, 840] on img "button" at bounding box center [450, 842] width 13 height 13
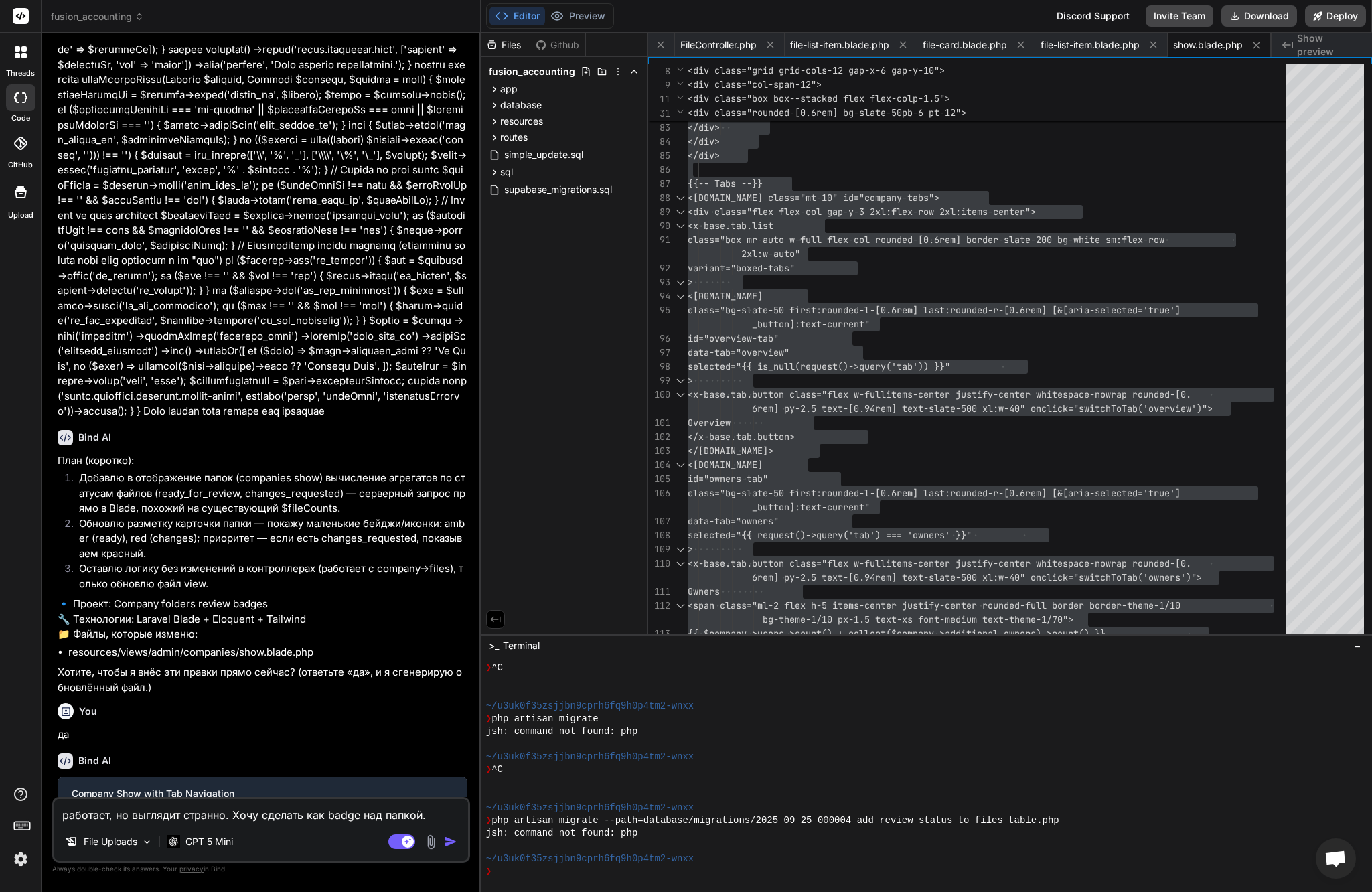
scroll to position [34061, 0]
click at [239, 818] on textarea "работает, но выглядит странно. Хочу сделать как badge над папкой." at bounding box center [261, 810] width 414 height 24
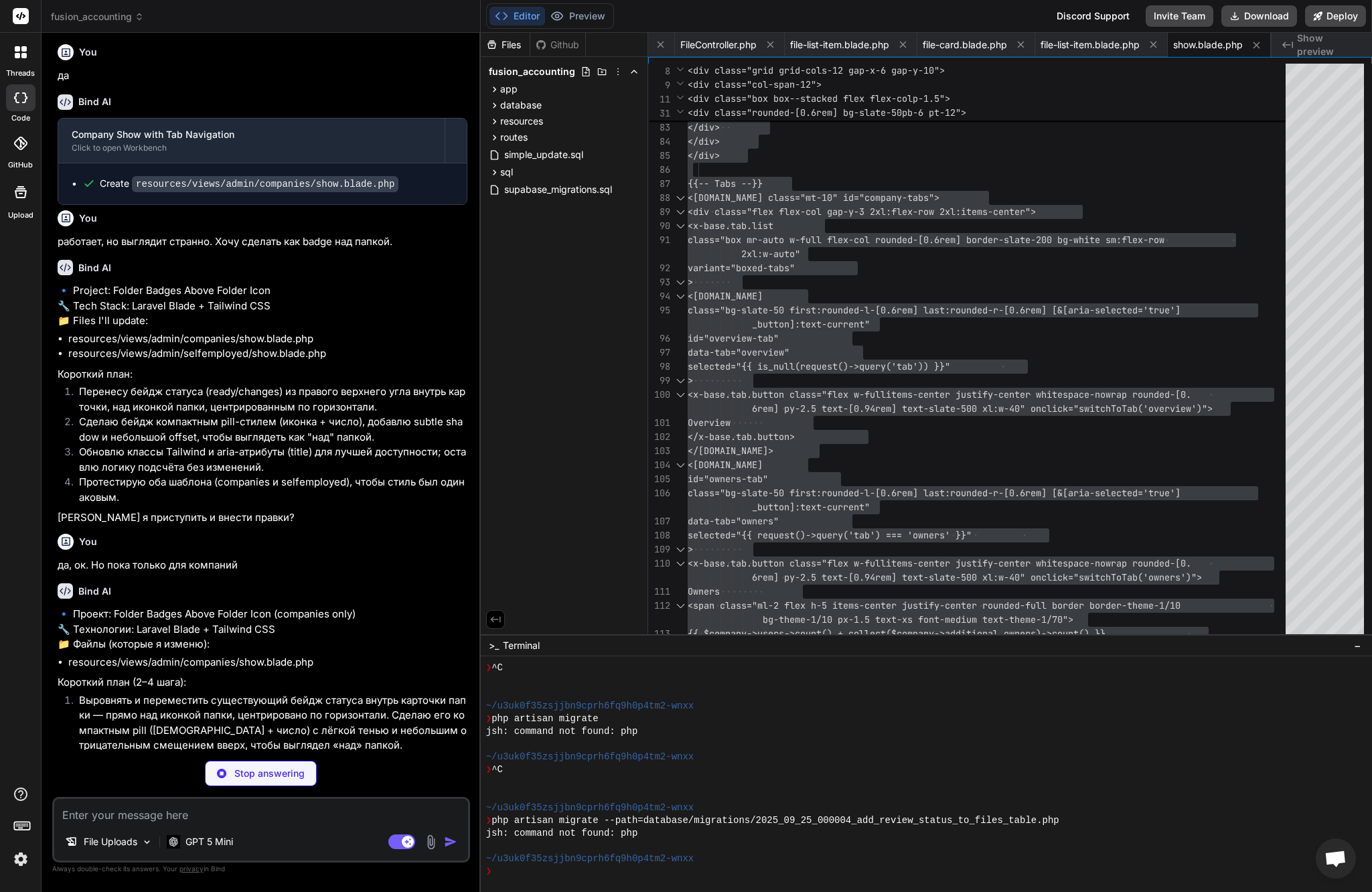
scroll to position [34754, 0]
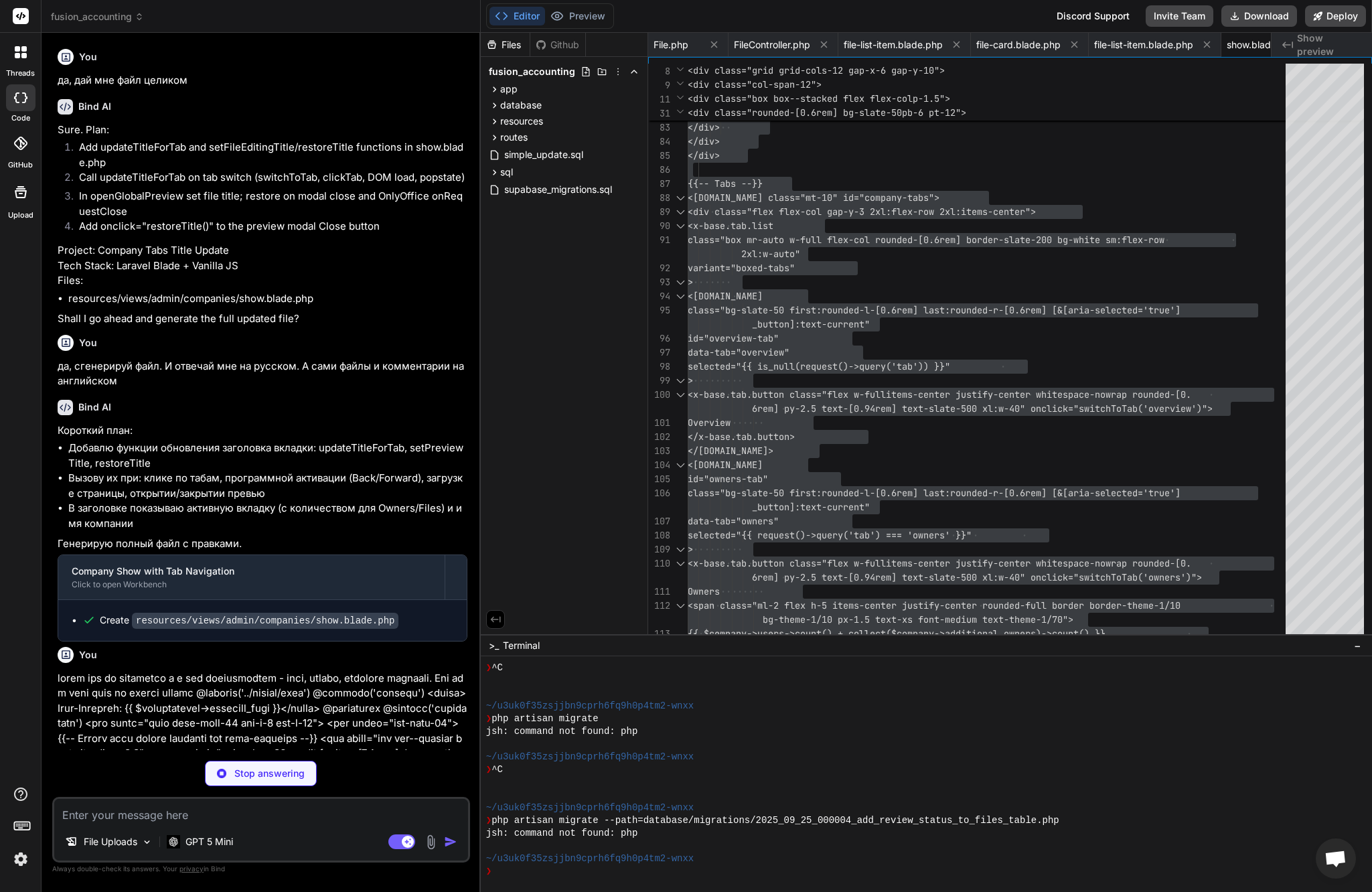
scroll to position [140, 0]
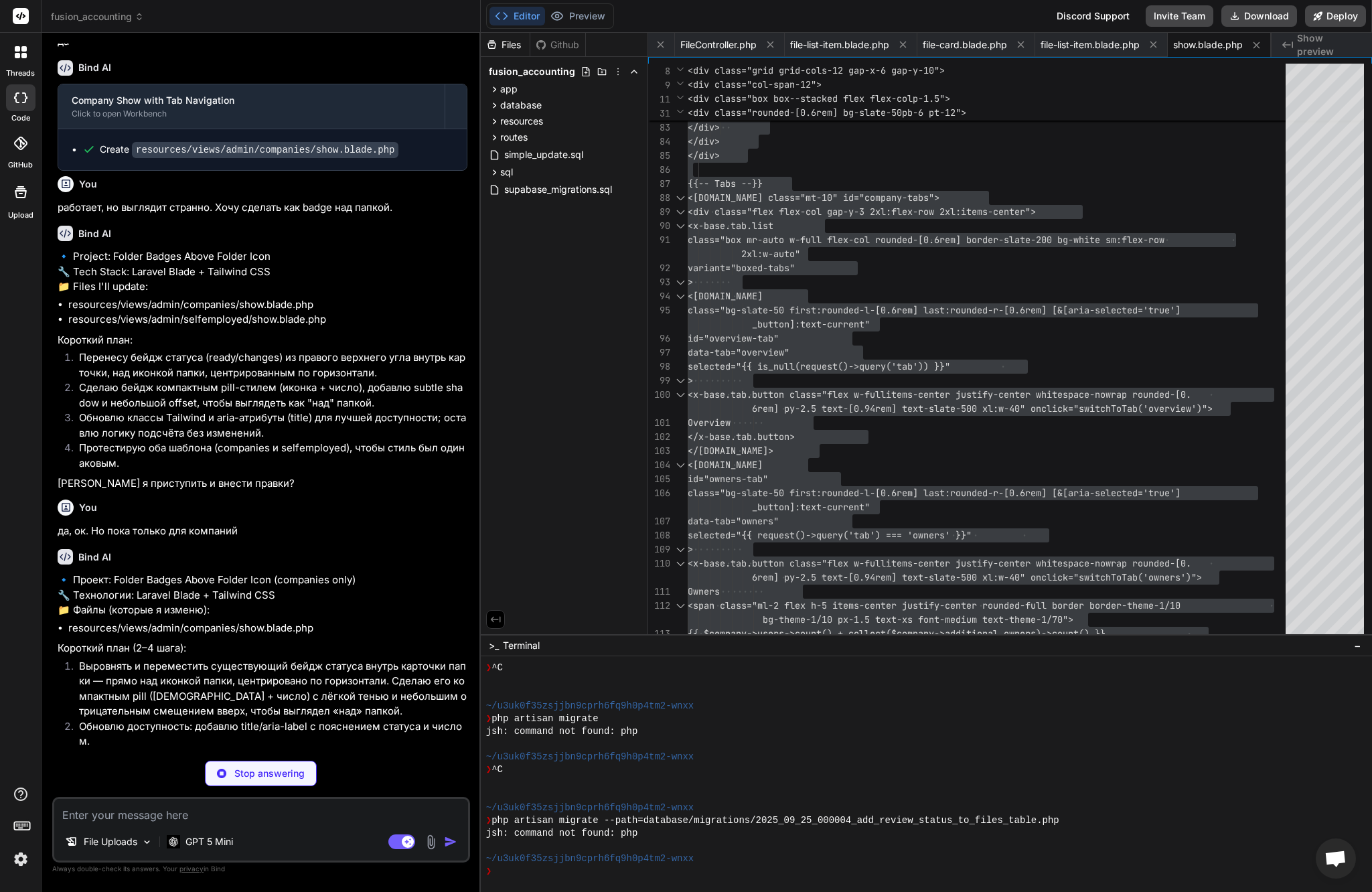
click at [403, 830] on p "Шалль я приступить и внести правки в resources/views/admin/companies/show.blade…" at bounding box center [262, 845] width 410 height 30
type textarea "x"
type textarea "}); } </script> @endpush"
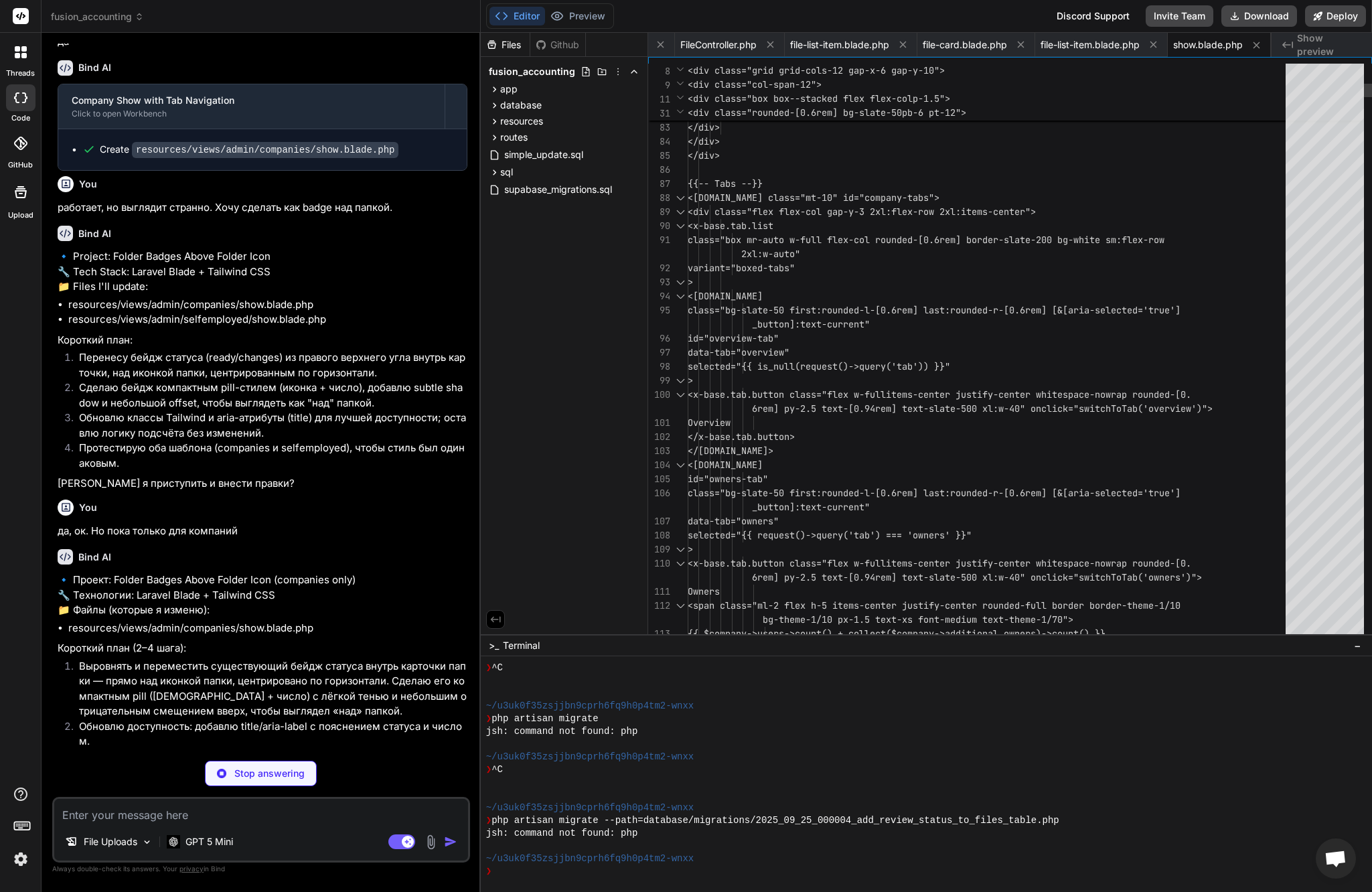
type textarea "x"
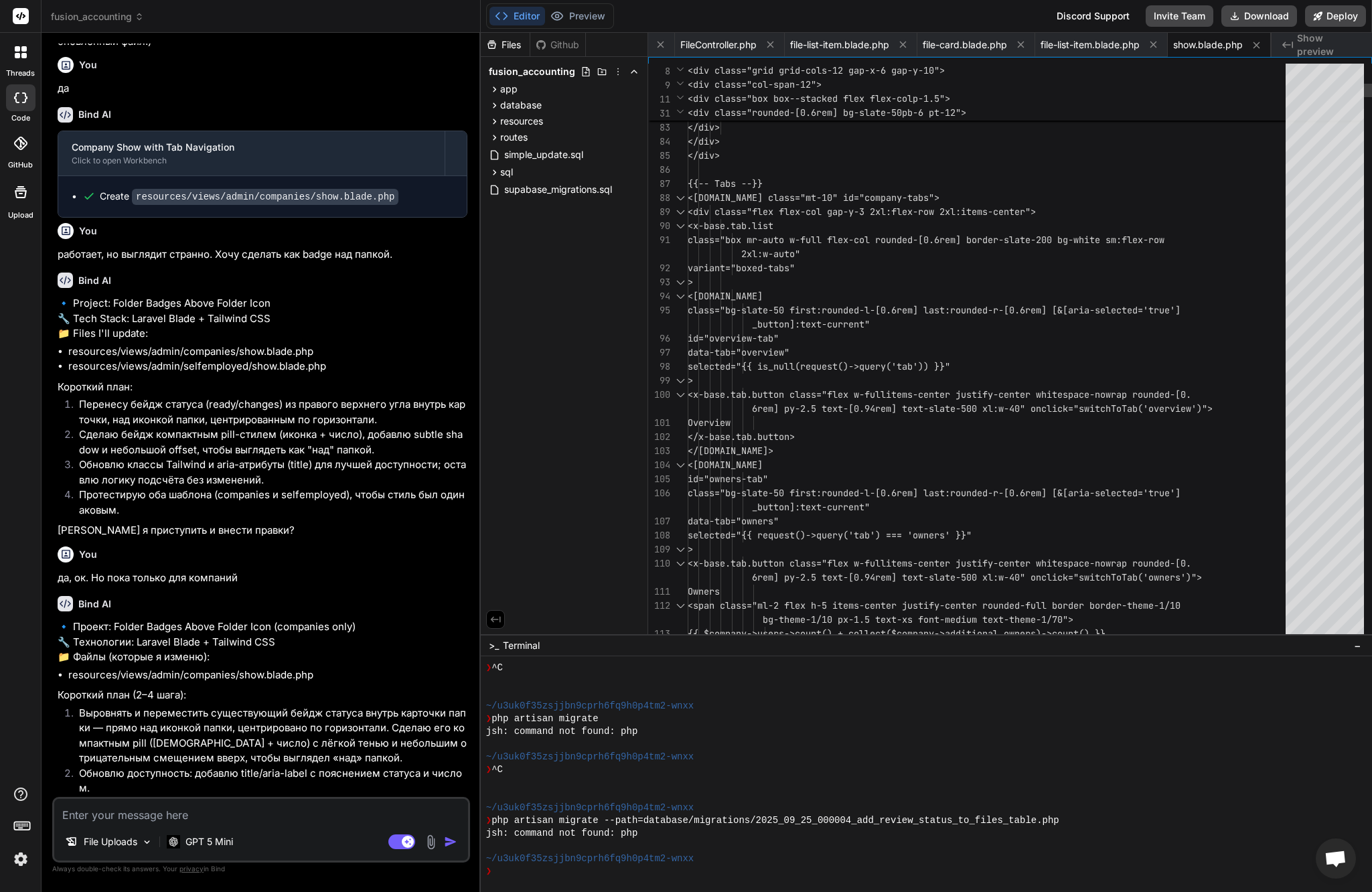
type textarea "<x-base.tab.group class="mt-10" id="company-tabs"> <div class="flex flex-col ga…"
type textarea "x"
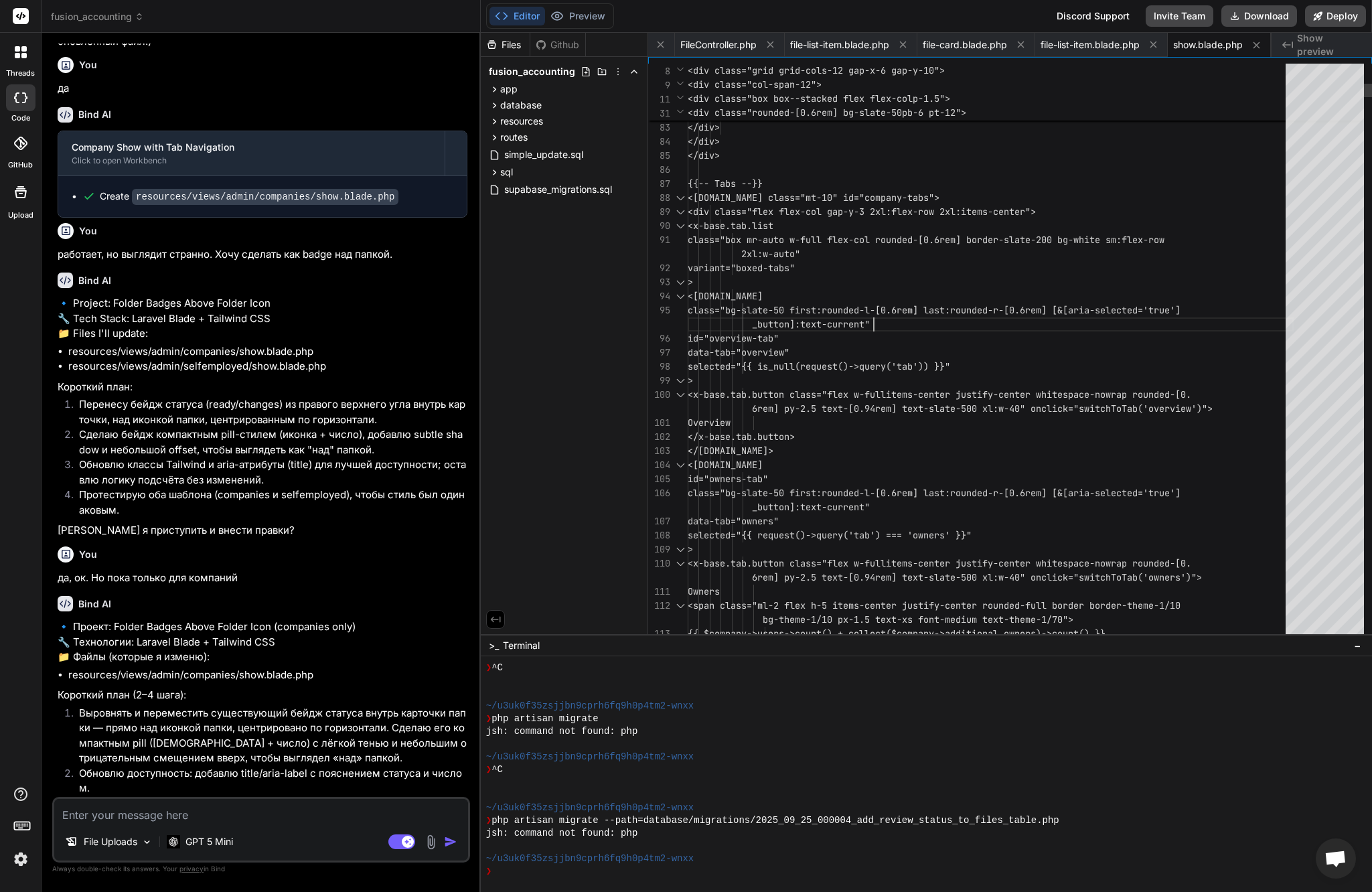
type textarea "@extends('../themes/hook') @section('subhead') <title>Company: {{ $company->nam…"
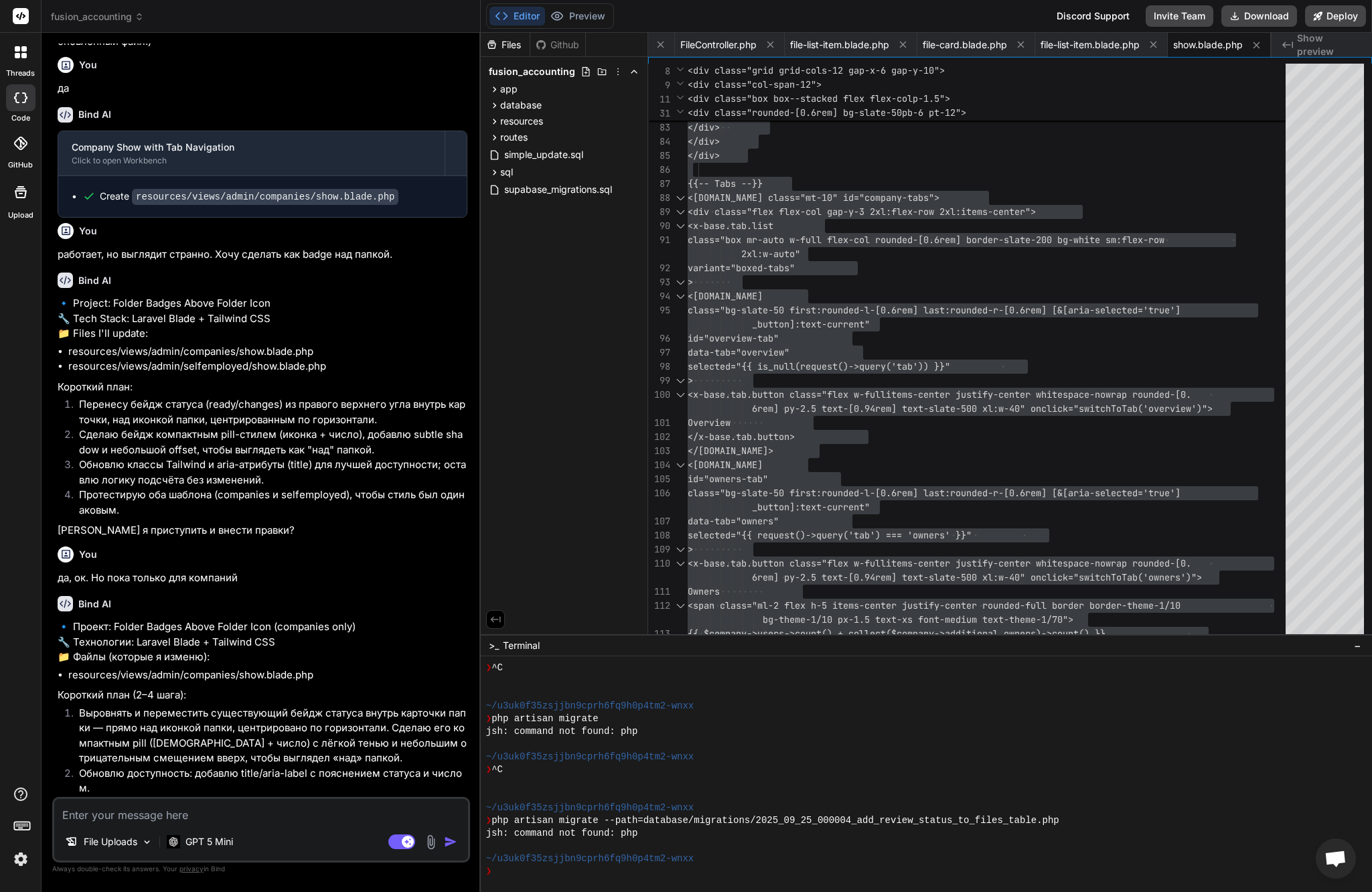
click at [279, 819] on textarea at bounding box center [261, 810] width 414 height 24
type textarea "y"
type textarea "x"
type textarea "yb"
type textarea "x"
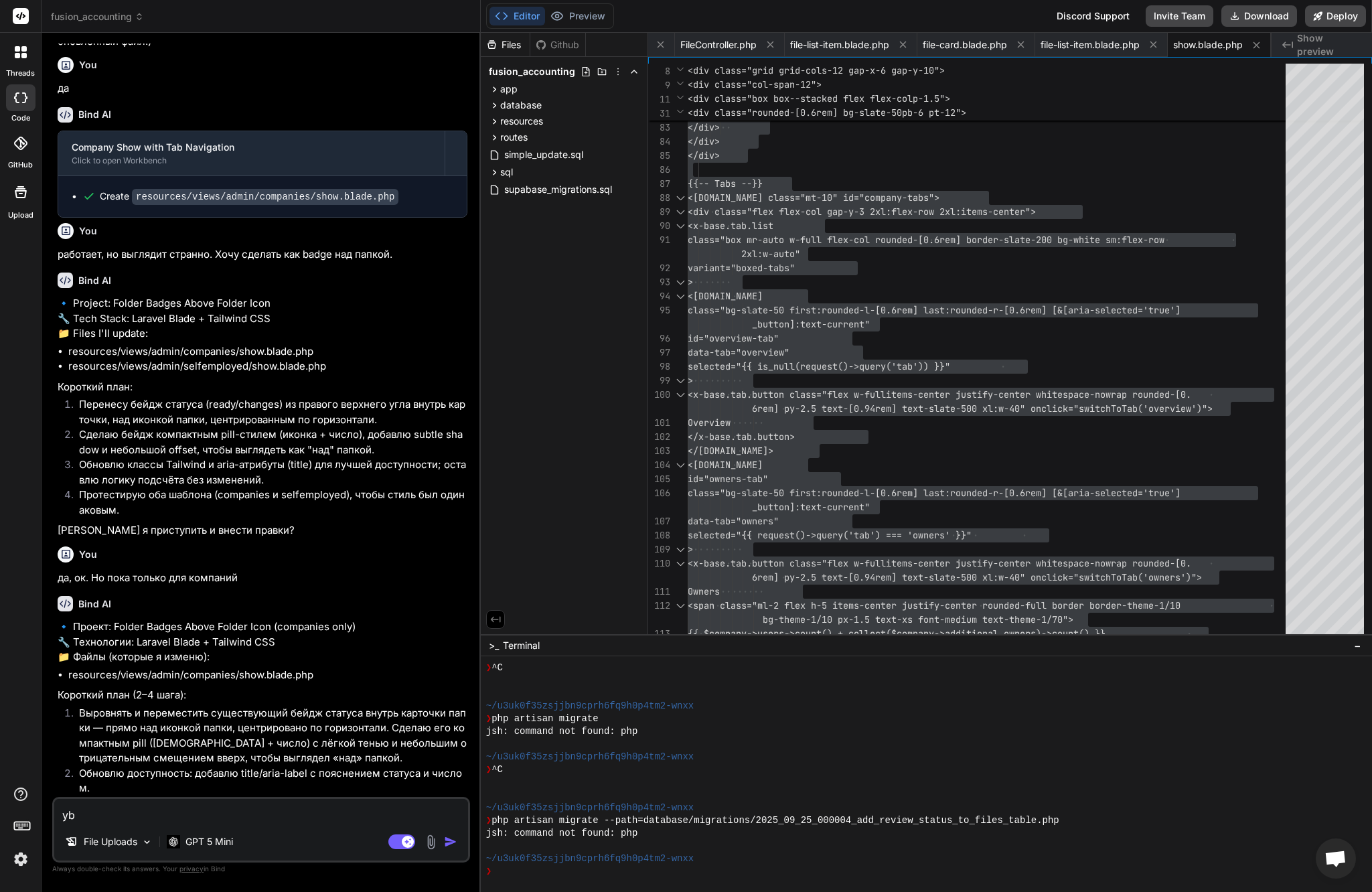
type textarea "ybx"
type textarea "x"
type textarea "ybxt"
type textarea "x"
type textarea "ybxtu"
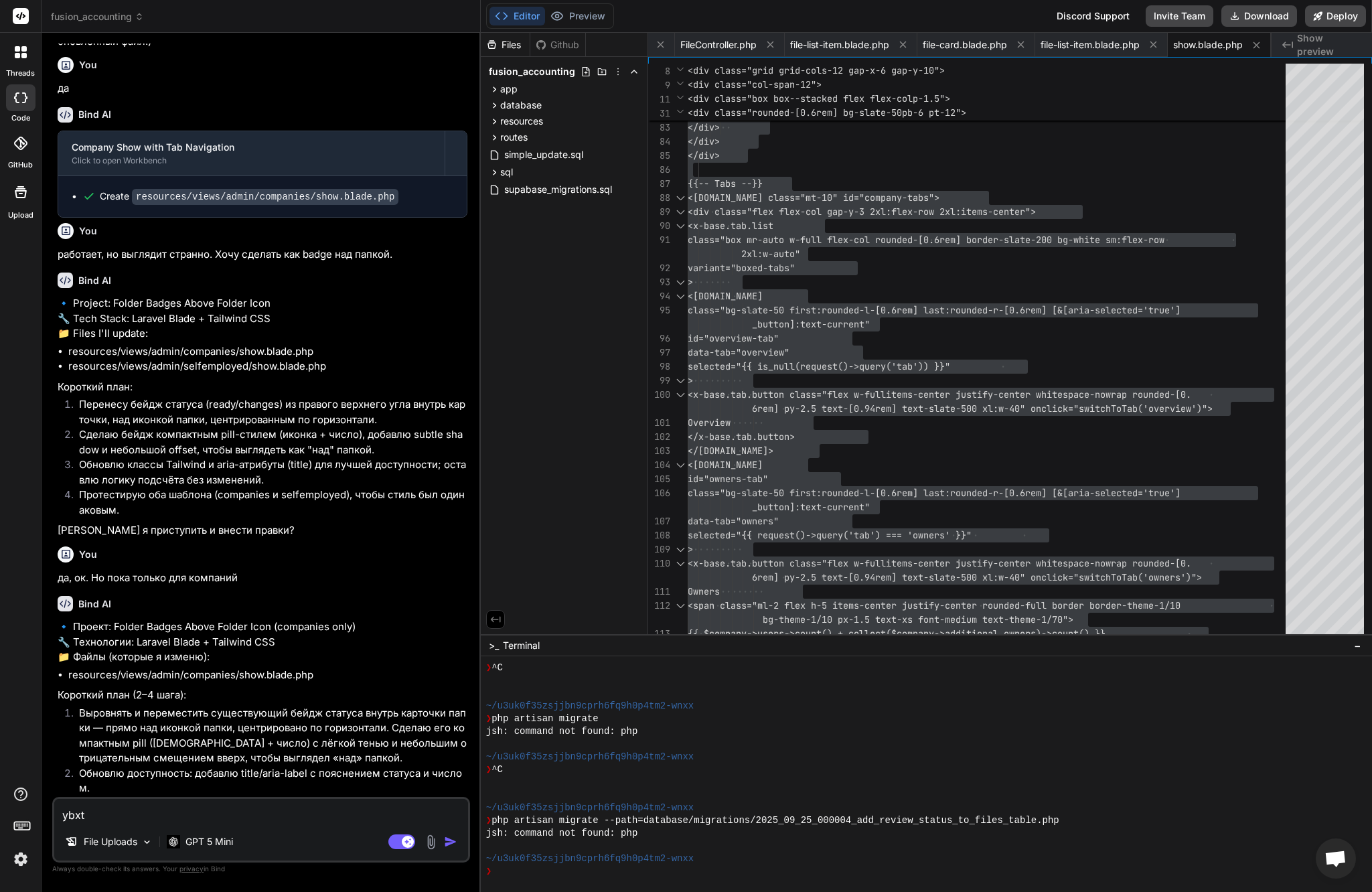
type textarea "x"
type textarea "ybxtuj"
type textarea "x"
type textarea "ybxtuj"
type textarea "x"
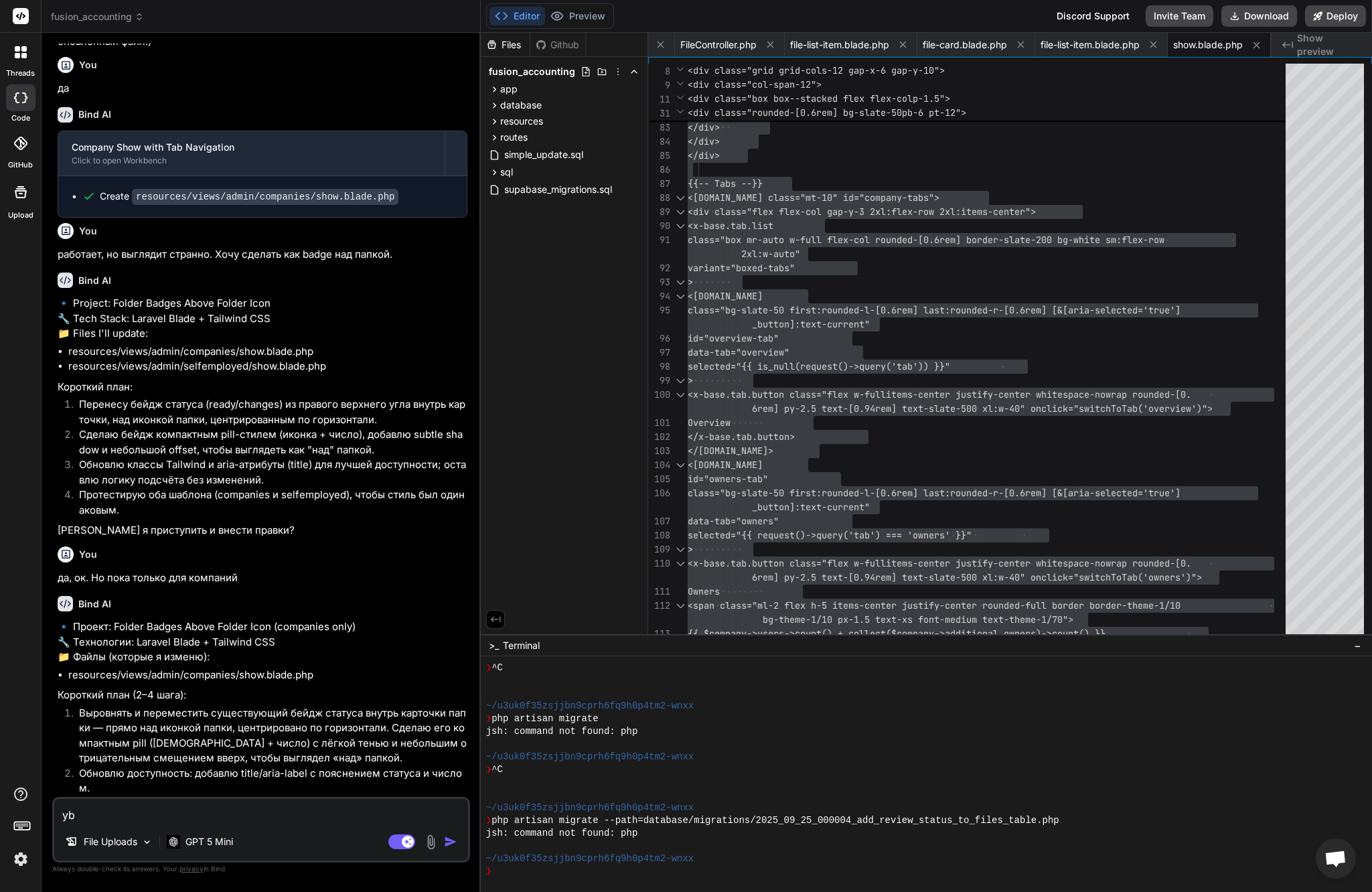
type textarea "y"
type textarea "ничего"
type textarea "x"
type textarea "ничего н"
type textarea "x"
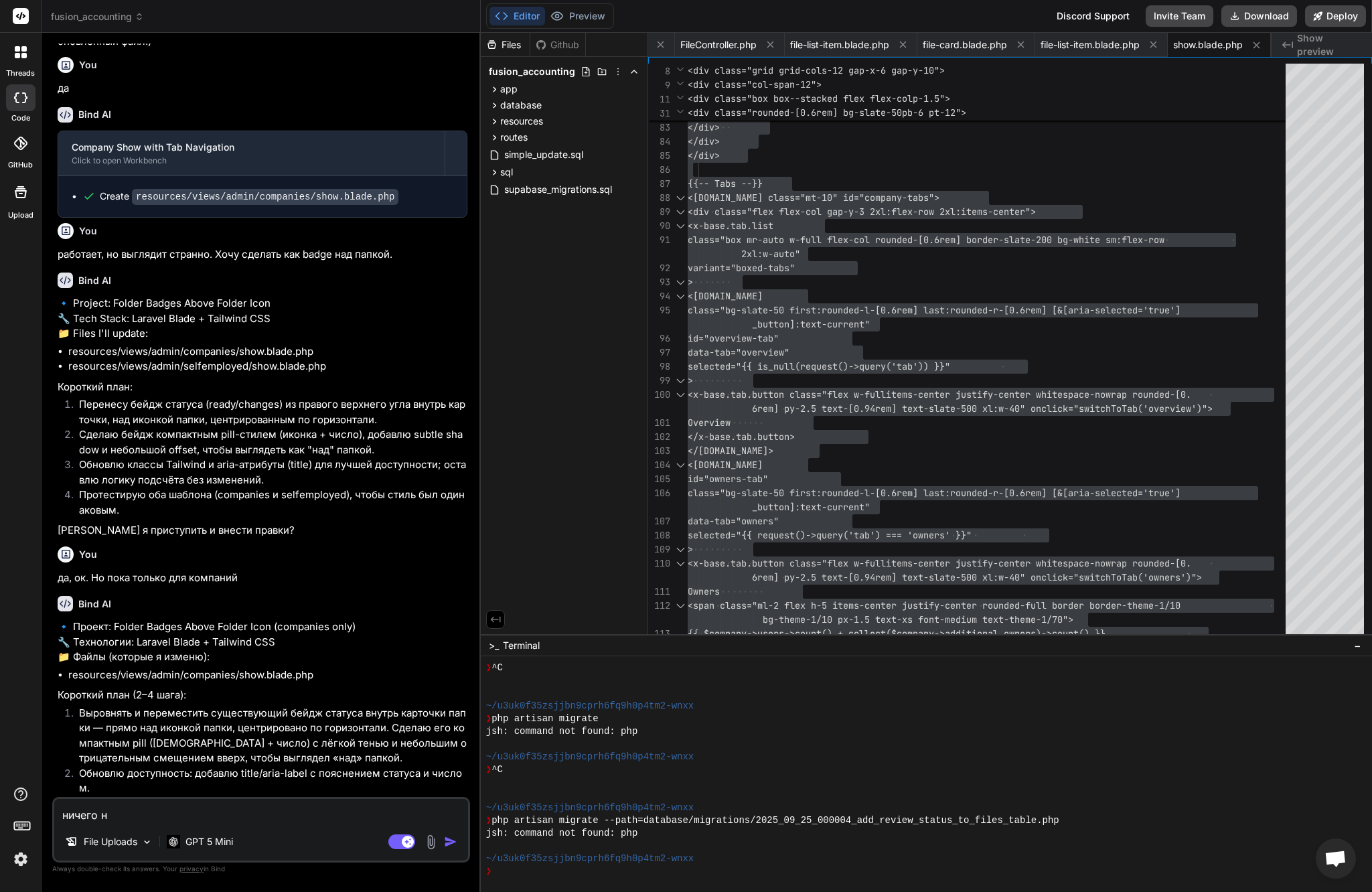
type textarea "ничего не"
type textarea "x"
type textarea "ничего не"
type textarea "x"
type textarea "ничего не п"
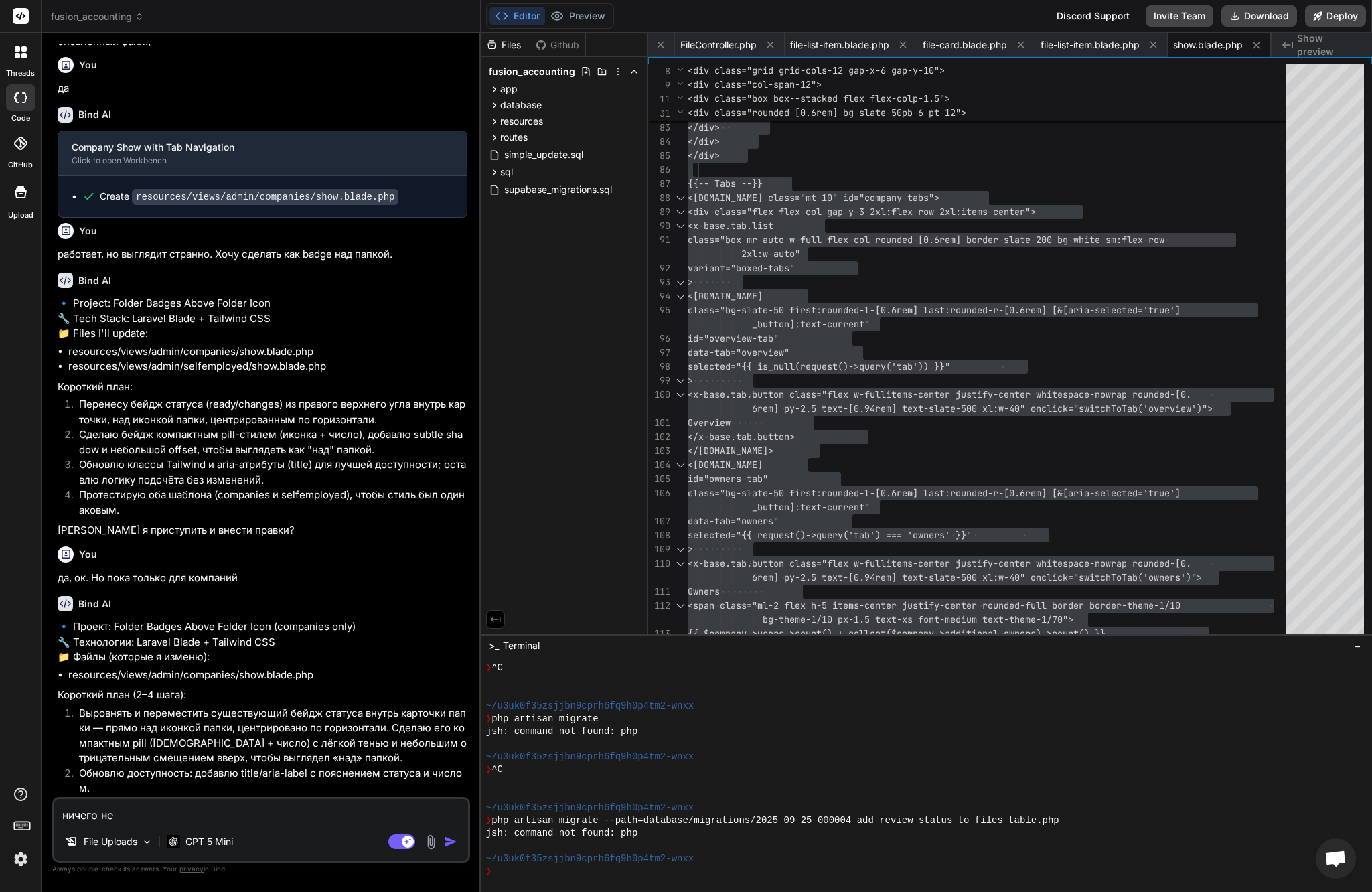
type textarea "x"
type textarea "ничего не по"
type textarea "x"
type textarea "ничего не пом"
type textarea "x"
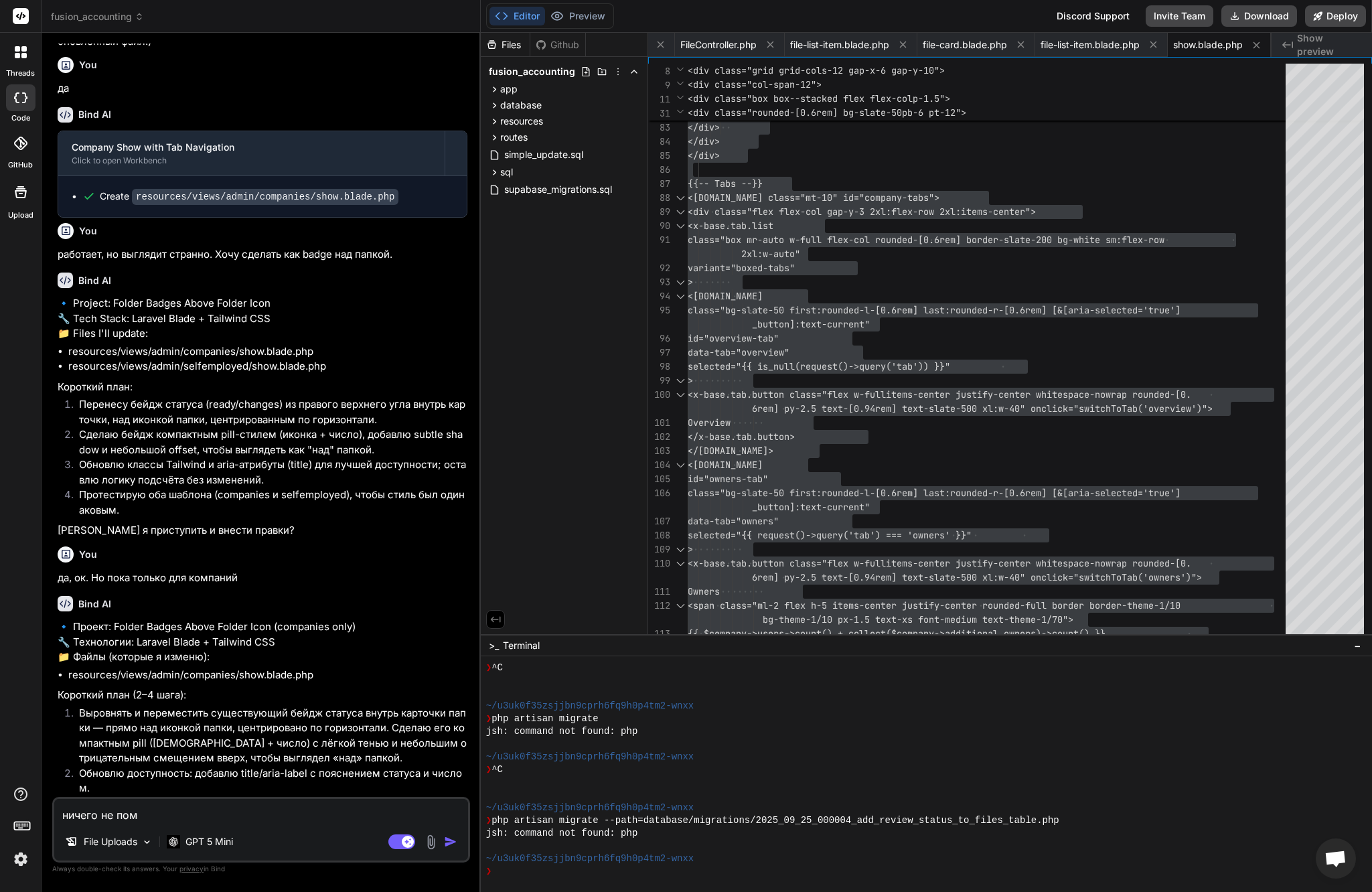
type textarea "ничего не поме"
type textarea "x"
type textarea "ничего не помен"
type textarea "x"
type textarea "ничего не поменя"
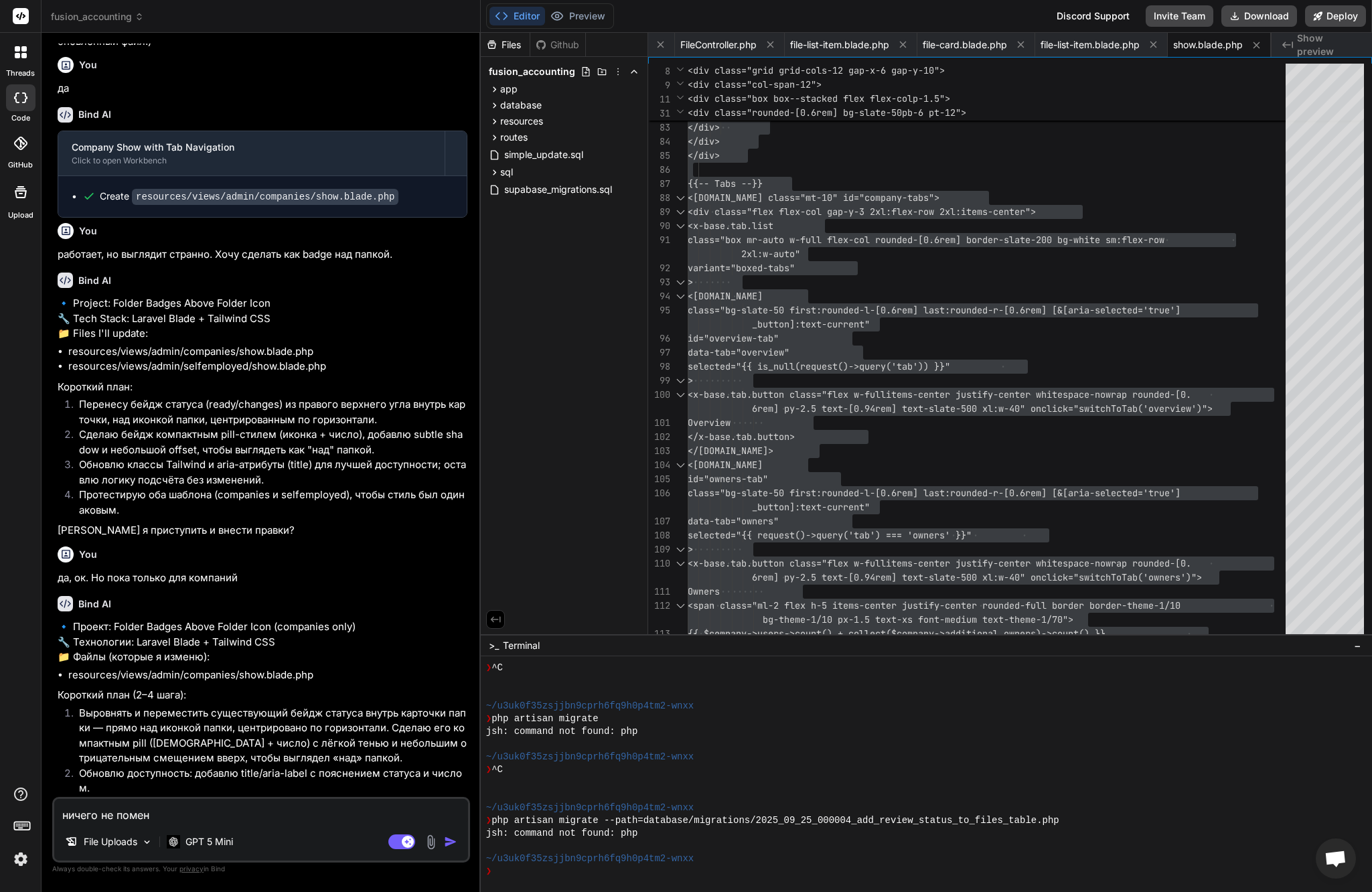
type textarea "x"
type textarea "ничего не поменял"
type textarea "x"
type textarea "ничего не поменяло"
type textarea "x"
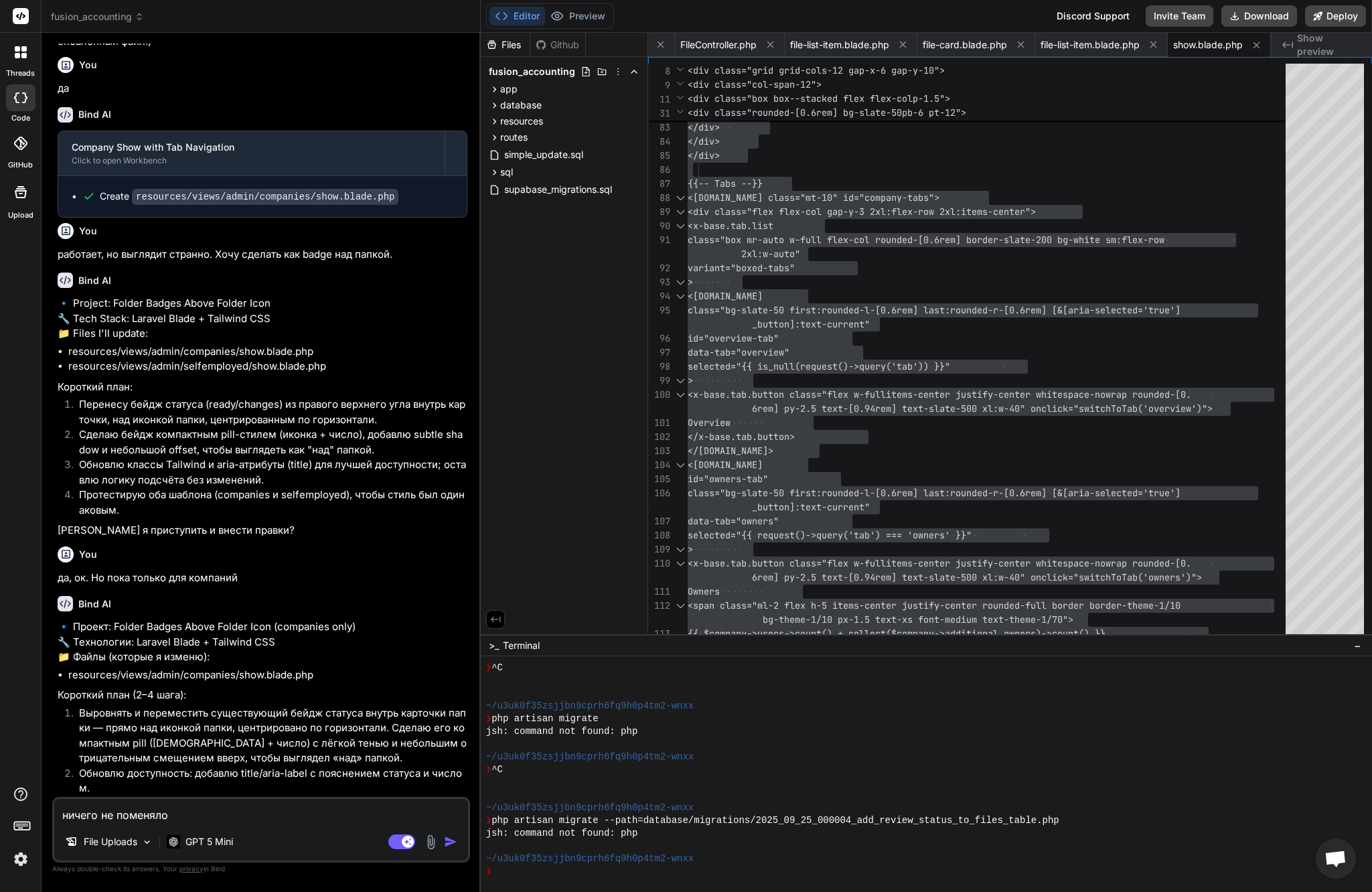
type textarea "ничего не поменялос"
type textarea "x"
type textarea "ничего не поменялось"
type textarea "x"
type textarea "ничего не поменялось."
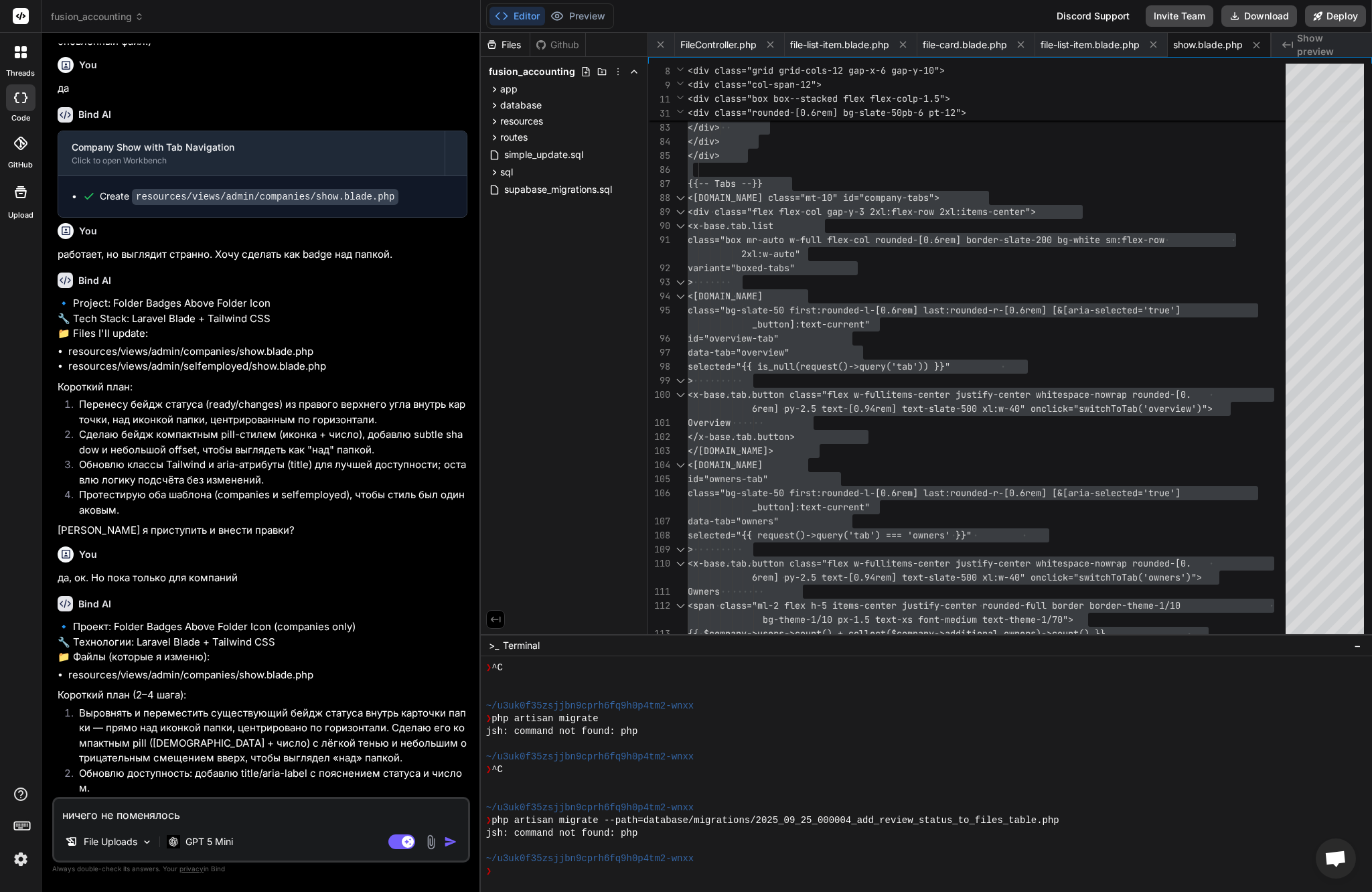
type textarea "x"
type textarea "ничего не поменялось."
type textarea "x"
type textarea "ничего не поменялось. И"
type textarea "x"
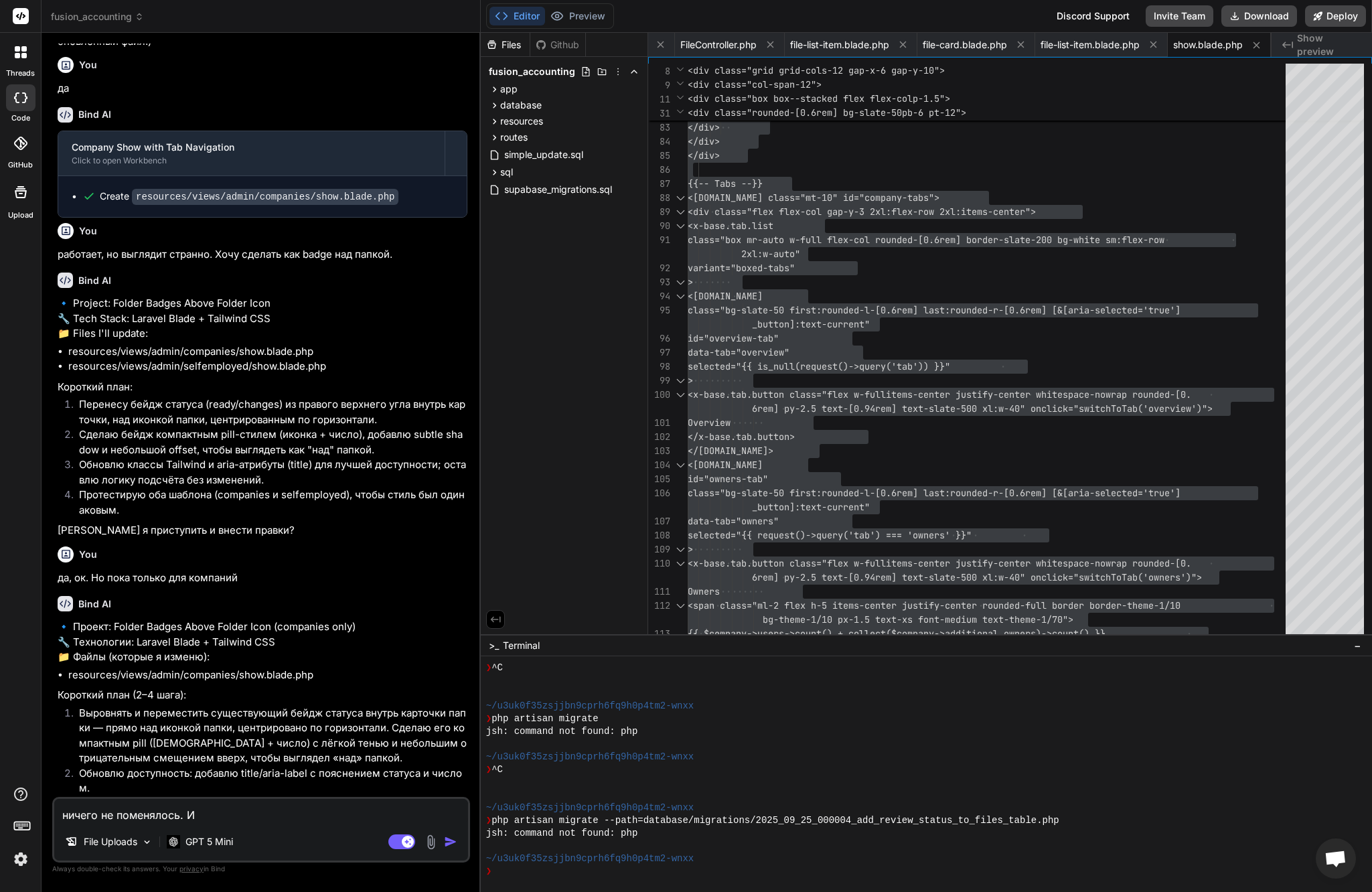
type textarea "ничего не поменялось. Ис"
type textarea "x"
type textarea "ничего не поменялось. Исп"
type textarea "x"
type textarea "ничего не поменялось. Испо"
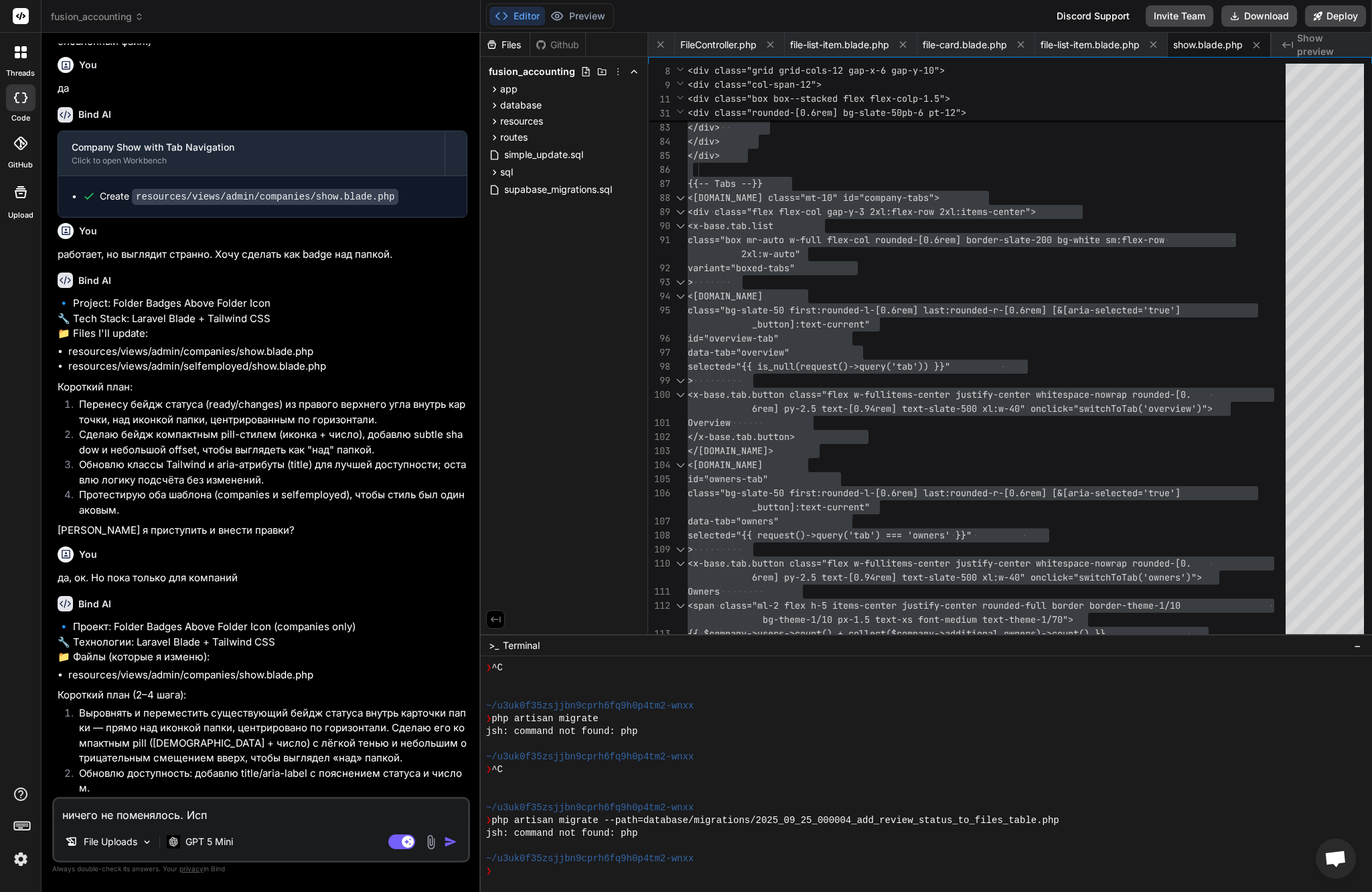
type textarea "x"
type textarea "ничего не поменялось. Испол"
type textarea "x"
type textarea "ничего не поменялось. Исполь"
type textarea "x"
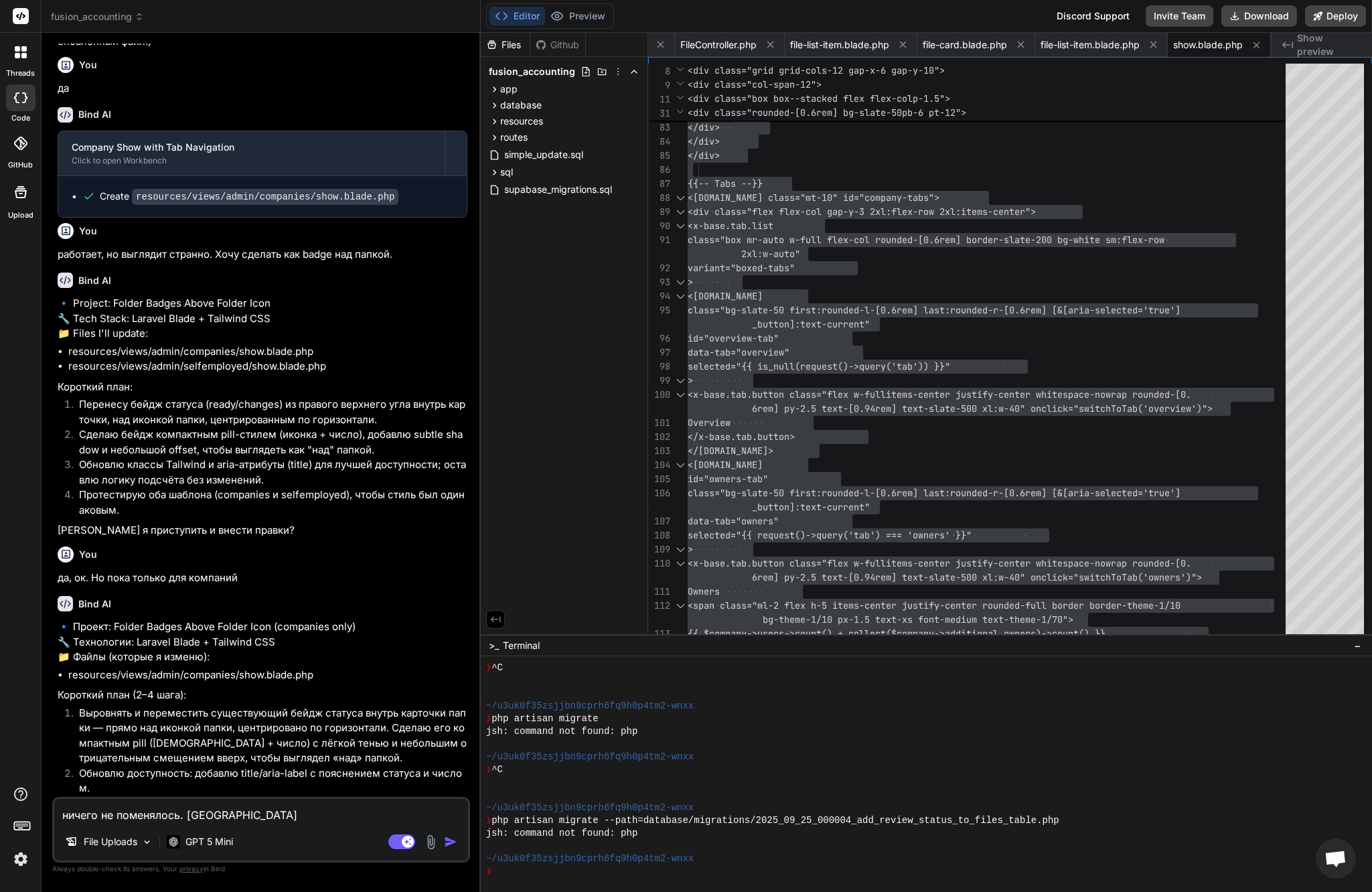
type textarea "ничего не поменялось. Использ"
type textarea "x"
type textarea "ничего не поменялось. Использу"
type textarea "x"
type textarea "ничего не поменялось. Используй"
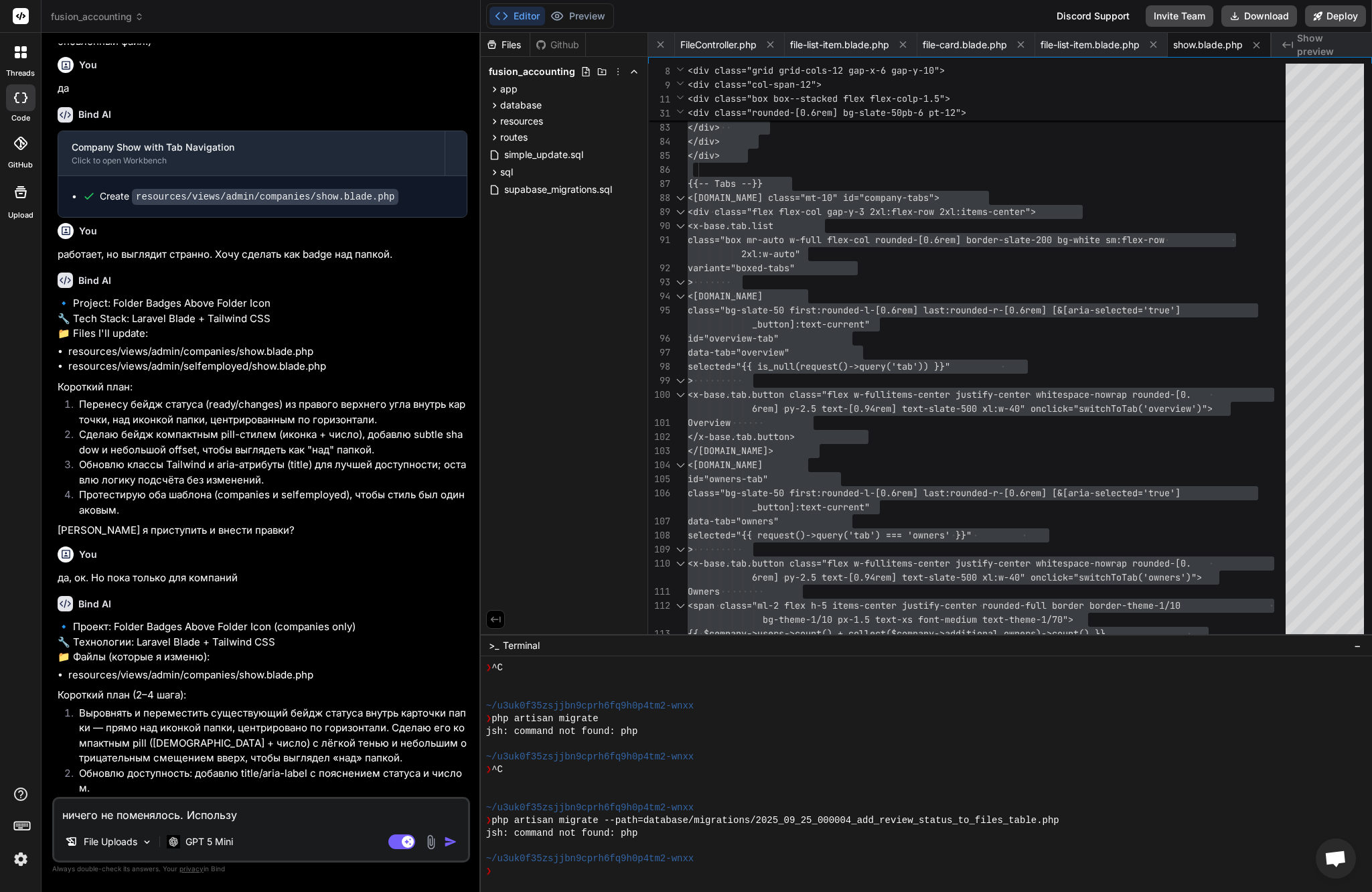
type textarea "x"
type textarea "ничего не поменялось. Используй"
type textarea "x"
type textarea "ничего не поменялось. Используй м"
type textarea "x"
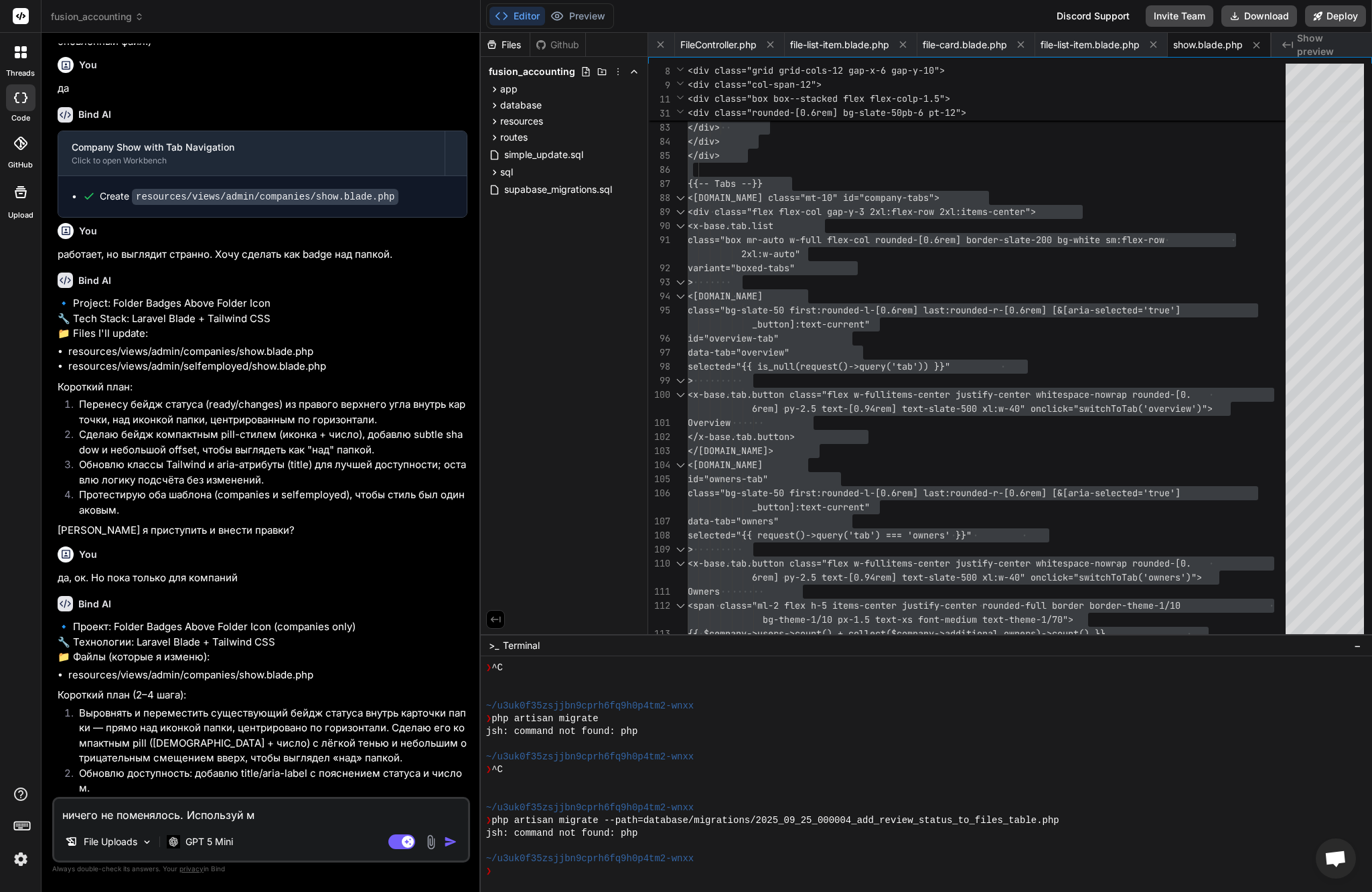
type textarea "ничего не поменялось. Используй мо"
type textarea "x"
type textarea "ничего не поменялось. Используй мой"
type textarea "x"
type textarea "ничего не поменялось. Используй мой"
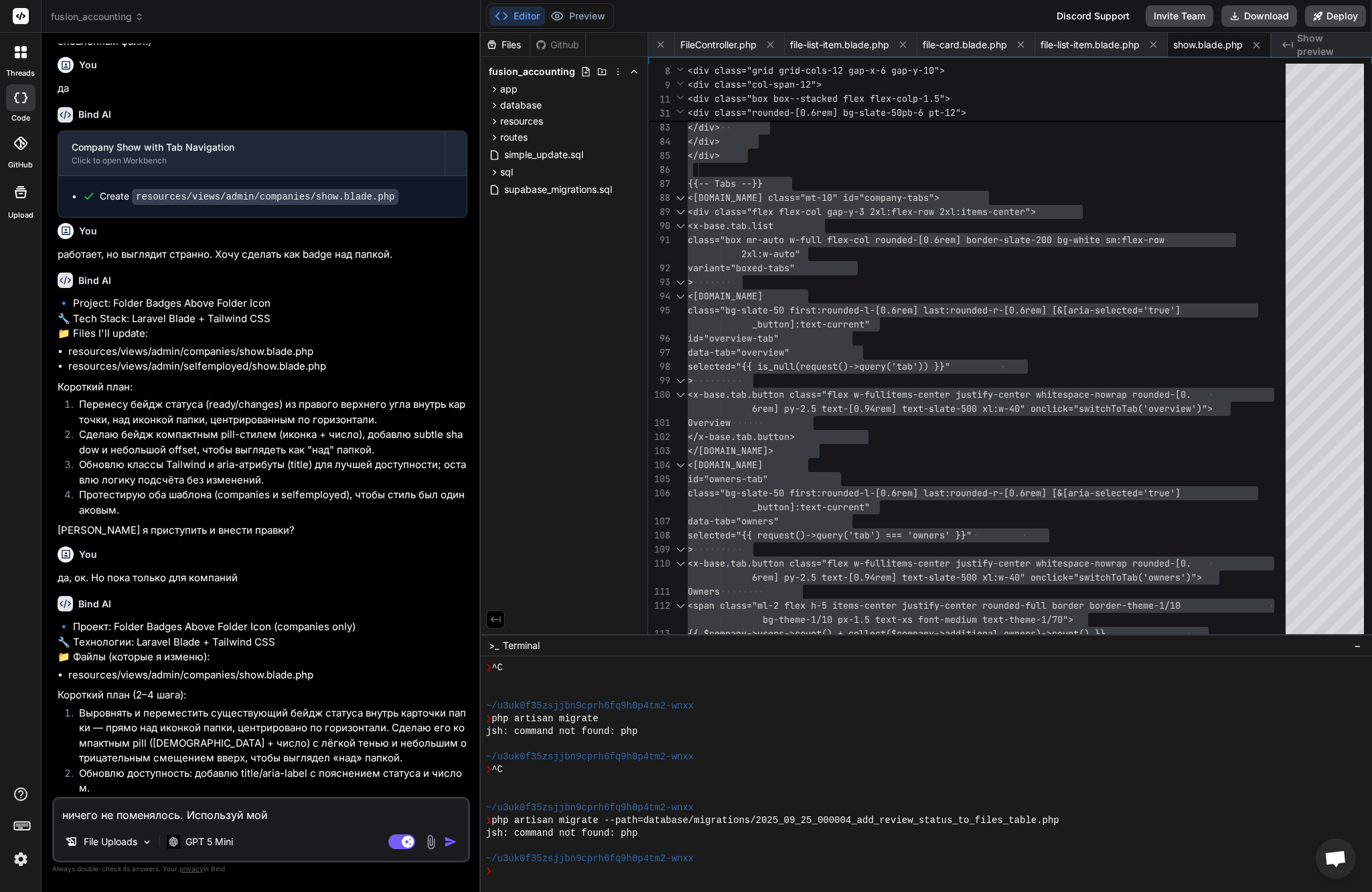
type textarea "x"
type textarea "ничего не поменялось. Используй мой к"
type textarea "x"
type textarea "ничего не поменялось. Используй мой ка"
type textarea "x"
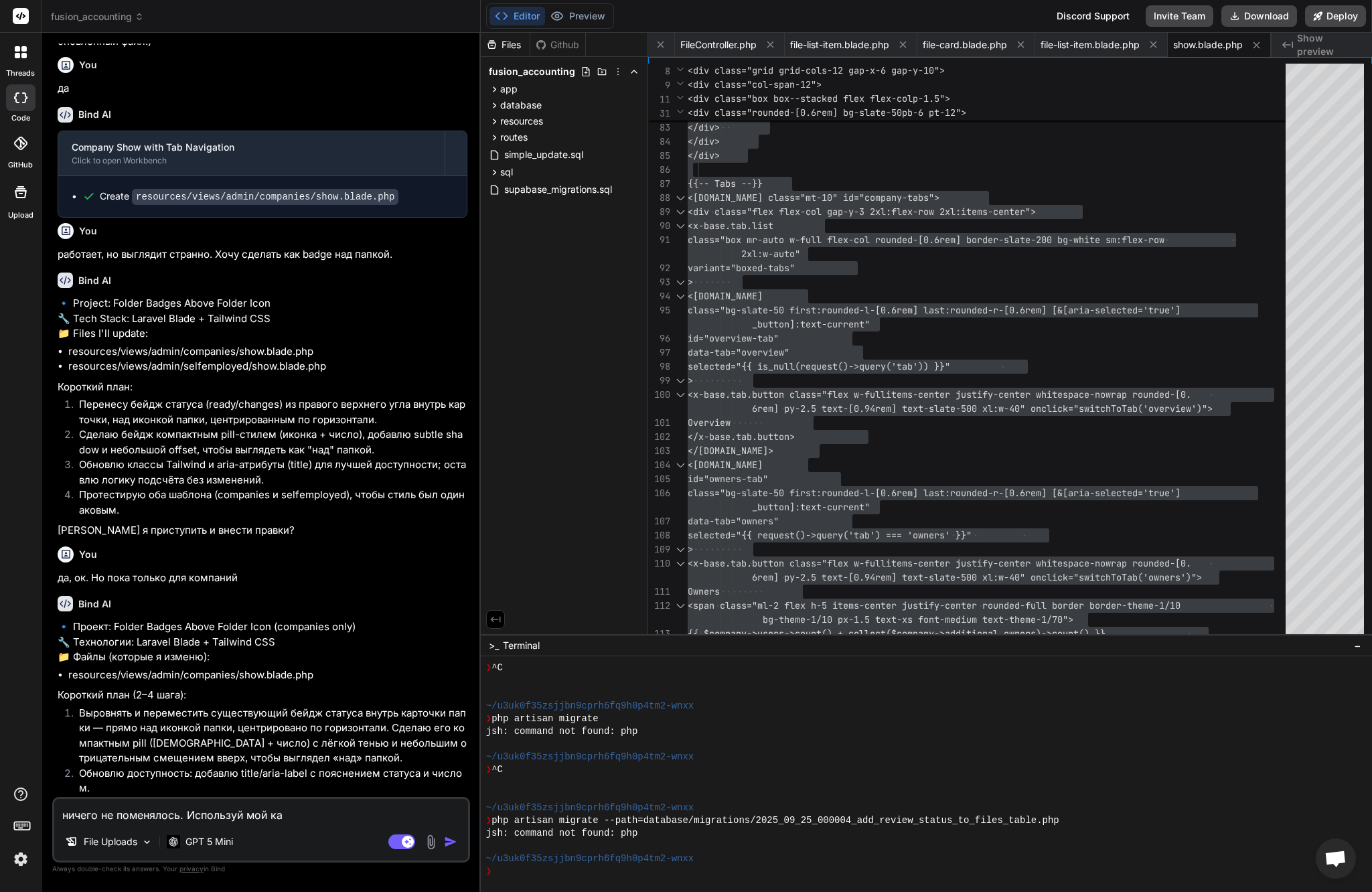
type textarea "ничего не поменялось. Используй мой кас"
type textarea "x"
type textarea "ничего не поменялось. Используй мой каст"
type textarea "x"
type textarea "ничего не поменялось. Используй мой касто"
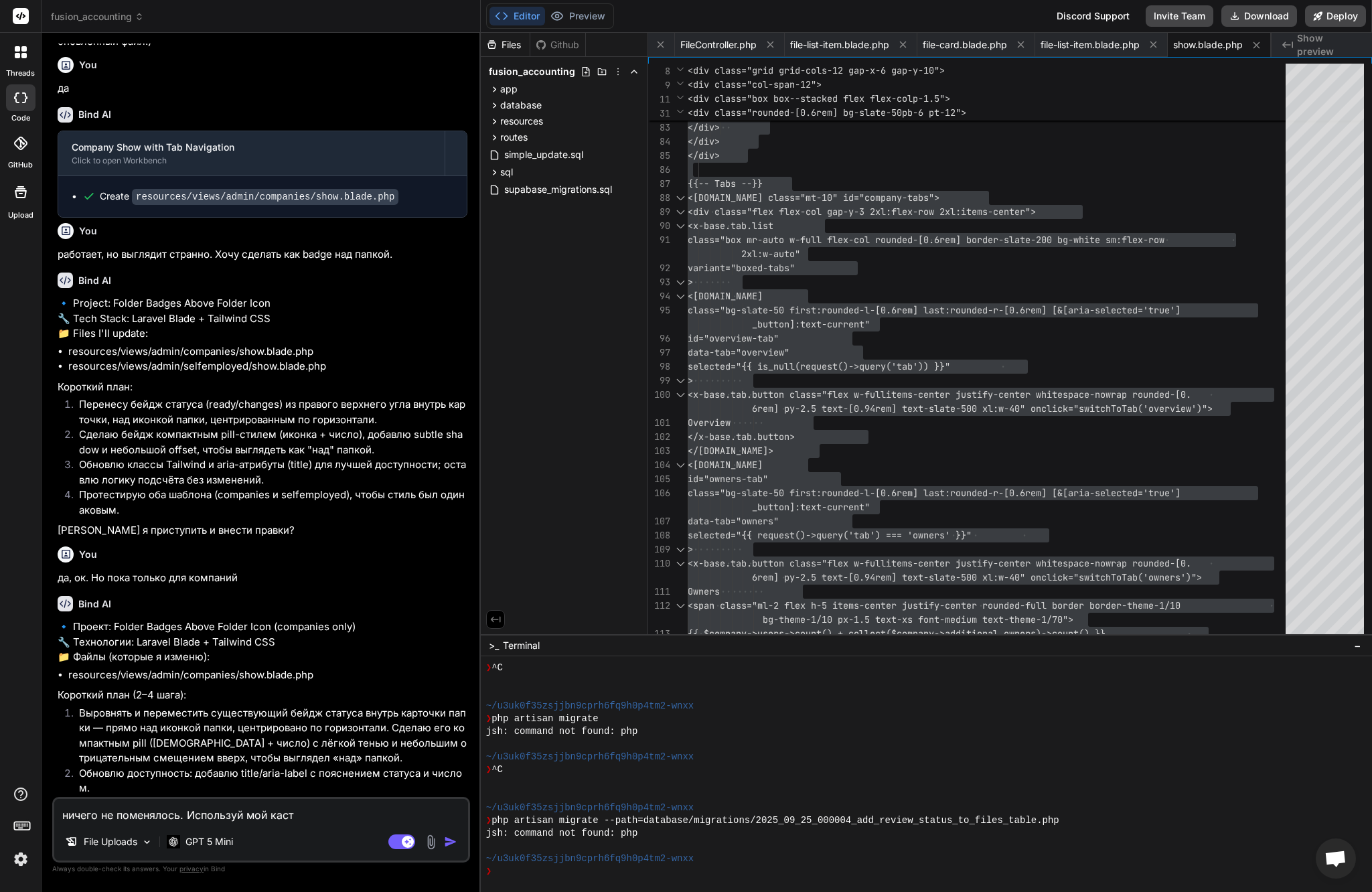
type textarea "x"
type textarea "ничего не поменялось. Используй мой кастом"
type textarea "x"
type textarea "ничего не поменялось. Используй мой кастомн"
type textarea "x"
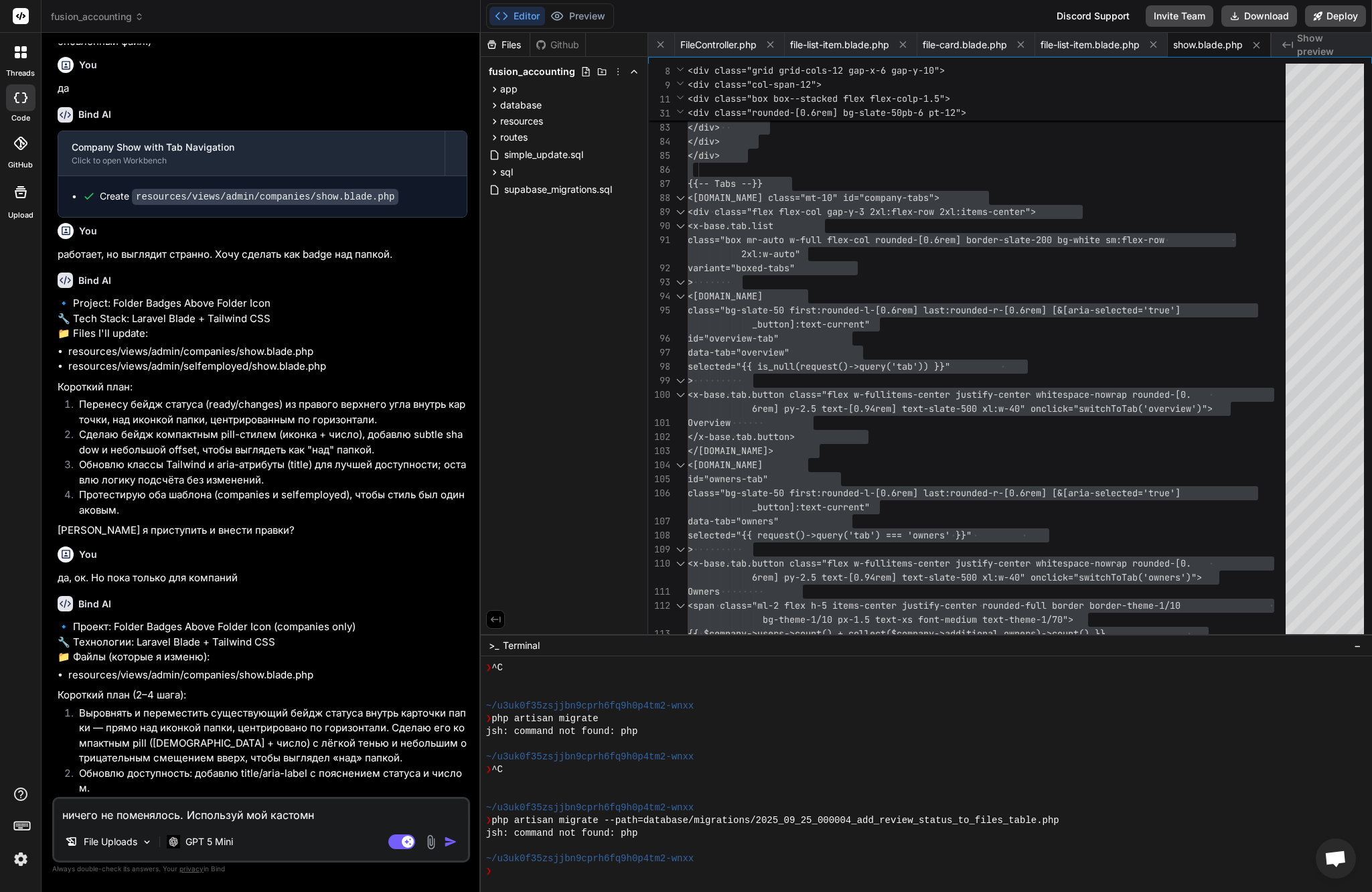
type textarea "ничего не поменялось. Используй мой кастомны"
type textarea "x"
type textarea "ничего не поменялось. Используй мой кастомный"
type textarea "x"
type textarea "ничего не поменялось. Используй мой кастомный"
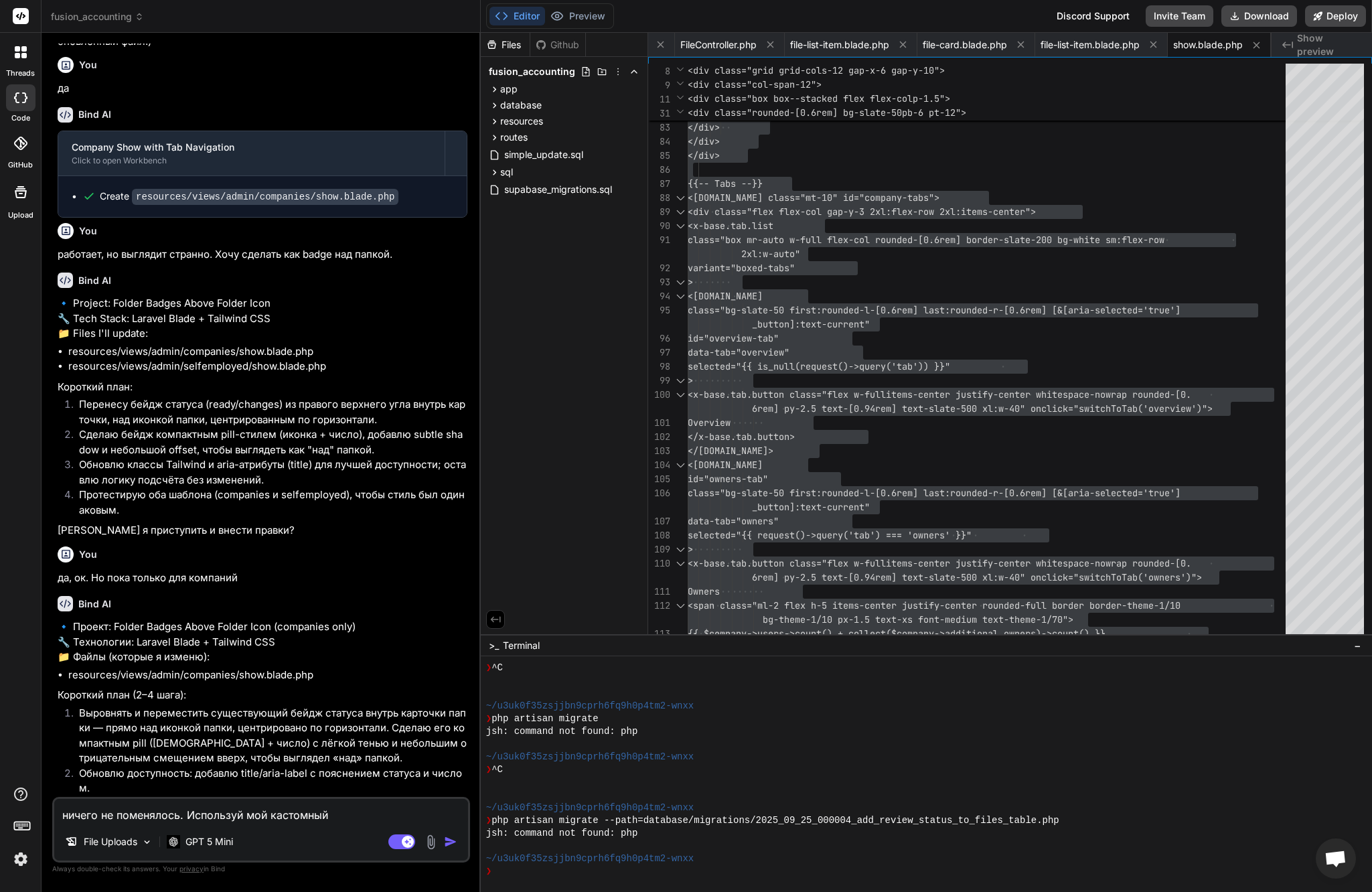
type textarea "x"
type textarea "ничего не поменялось. Используй мой кастомный к"
type textarea "x"
type textarea "ничего не поменялось. Используй мой кастомный ко"
type textarea "x"
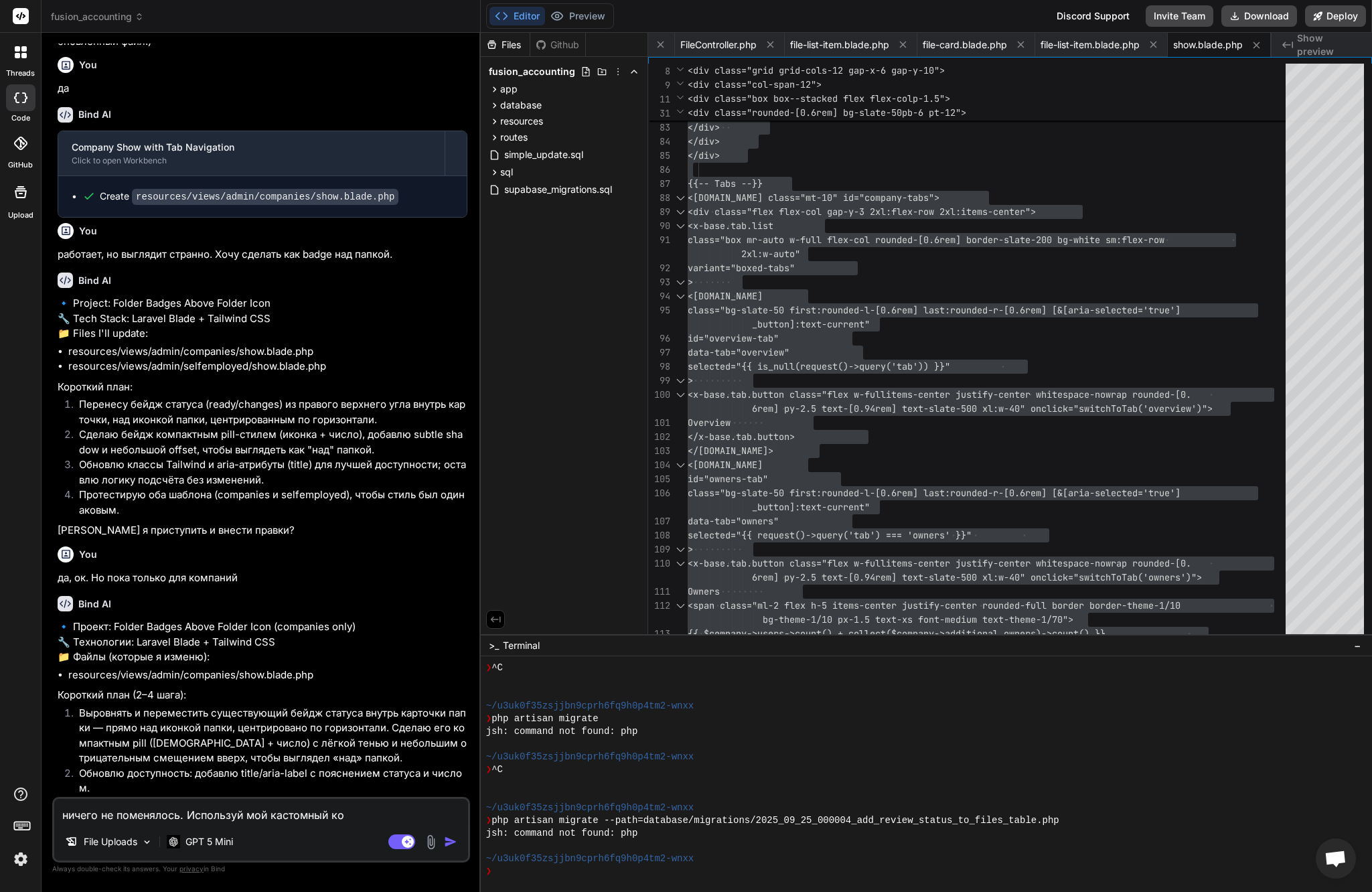
type textarea "ничего не поменялось. Используй мой кастомный код"
type textarea "x"
type textarea "ничего не поменялось. Используй мой кастомный код"
type textarea "x"
type textarea "ничего не поменялось. Используй мой кастомный код д"
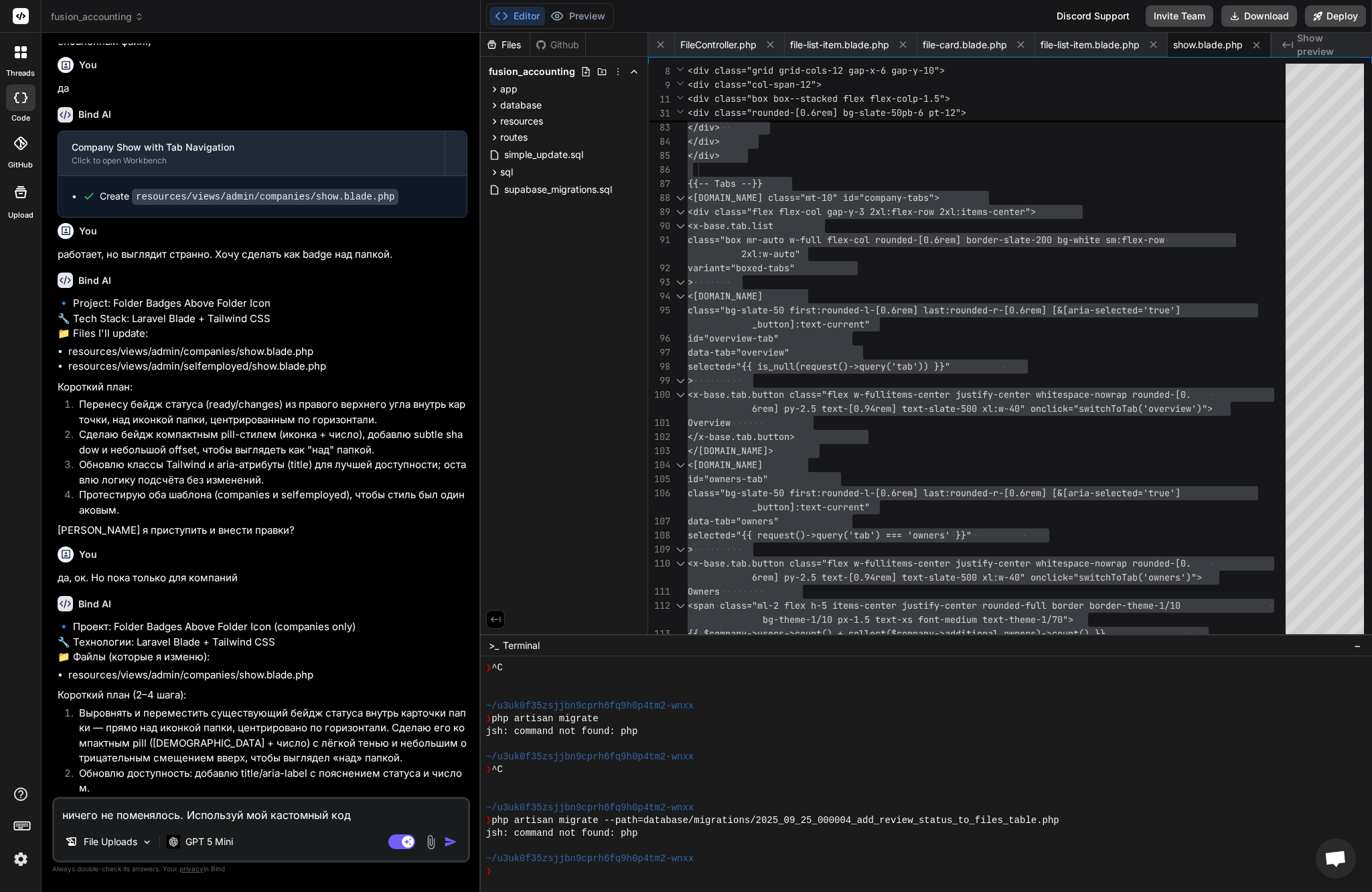
type textarea "x"
type textarea "ничего не поменялось. Используй мой кастомный код дл"
type textarea "x"
type textarea "ничего не поменялось. Используй мой кастомный код для"
type textarea "x"
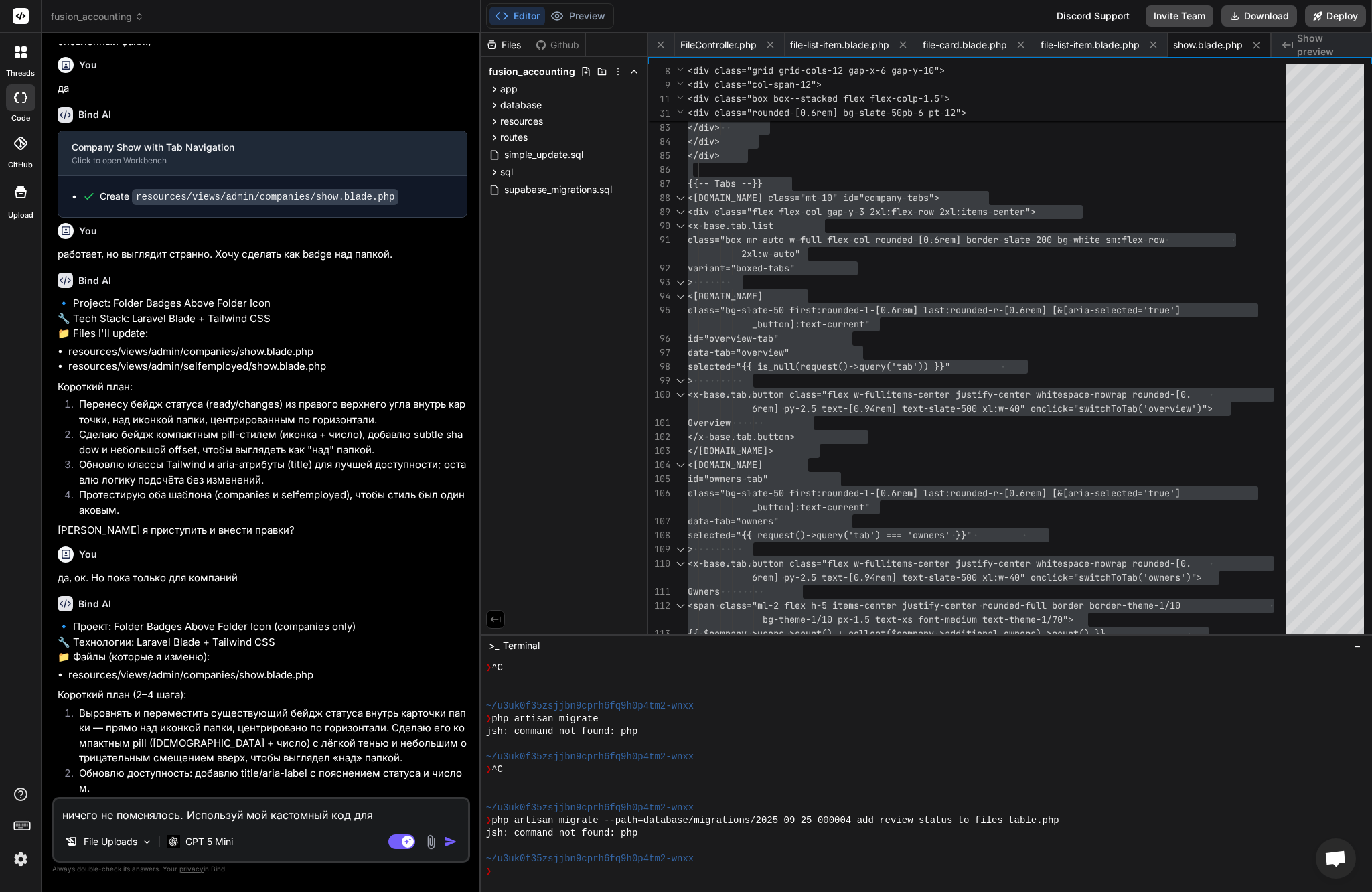
type textarea "ничего не поменялось. Используй мой кастомный код для"
type textarea "x"
type textarea "ничего не поменялось. Используй мой кастомный код для"
type textarea "x"
type textarea "ничего не поменялось. Используй мой кастомный код дл"
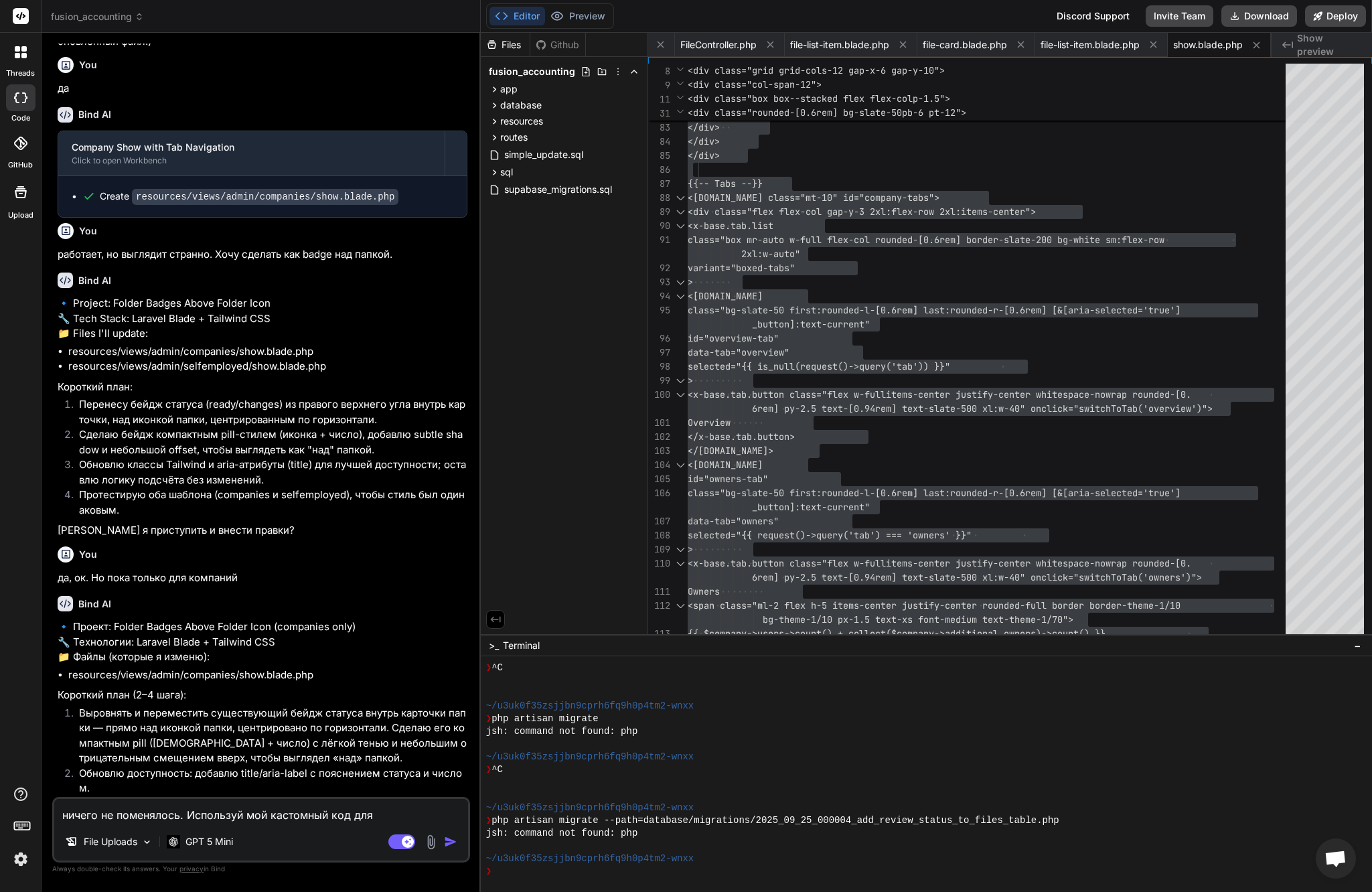
type textarea "x"
type textarea "ничего не поменялось. Используй мой кастомный код д"
type textarea "x"
type textarea "ничего не поменялось. Используй мой кастомный код"
type textarea "x"
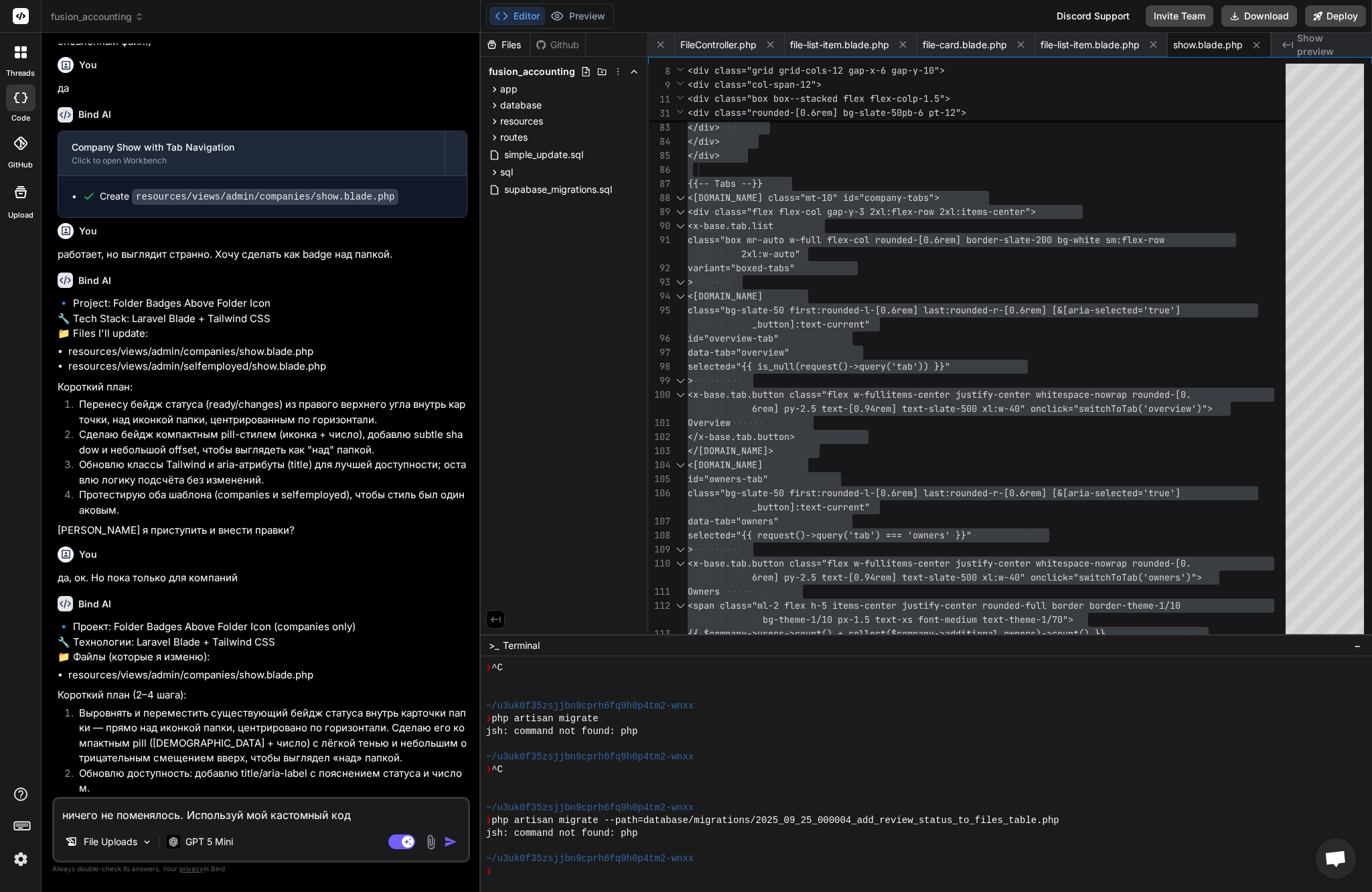
type textarea "ничего не поменялось. Используй мой кастомный код"
type textarea "x"
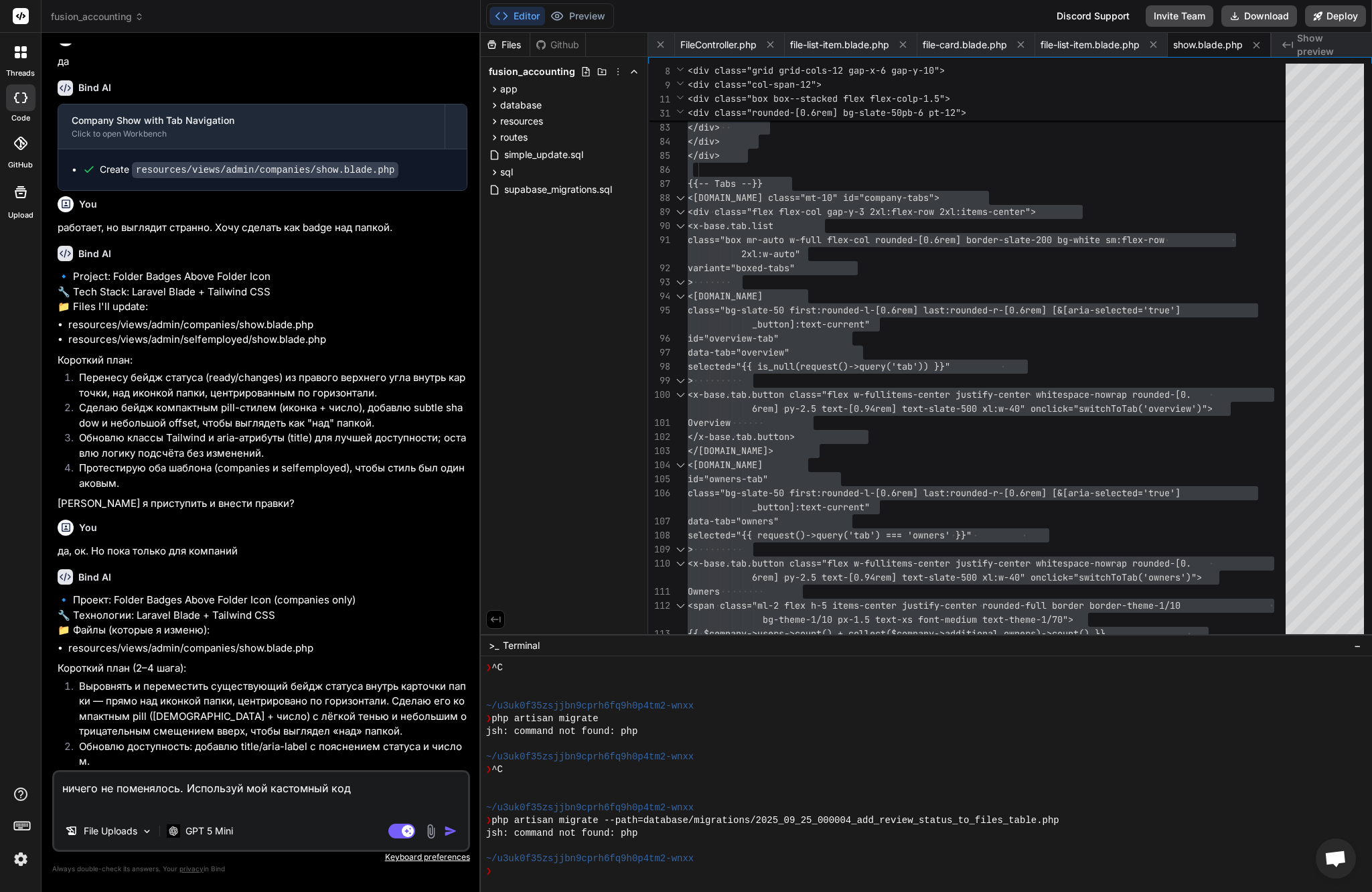
paste textarea "<x-base.tippy class="active relative flex h-14 place-content-center items-cente…"
type textarea "ничего не поменялось. Используй мой кастомный код <x-base.tippy class="active r…"
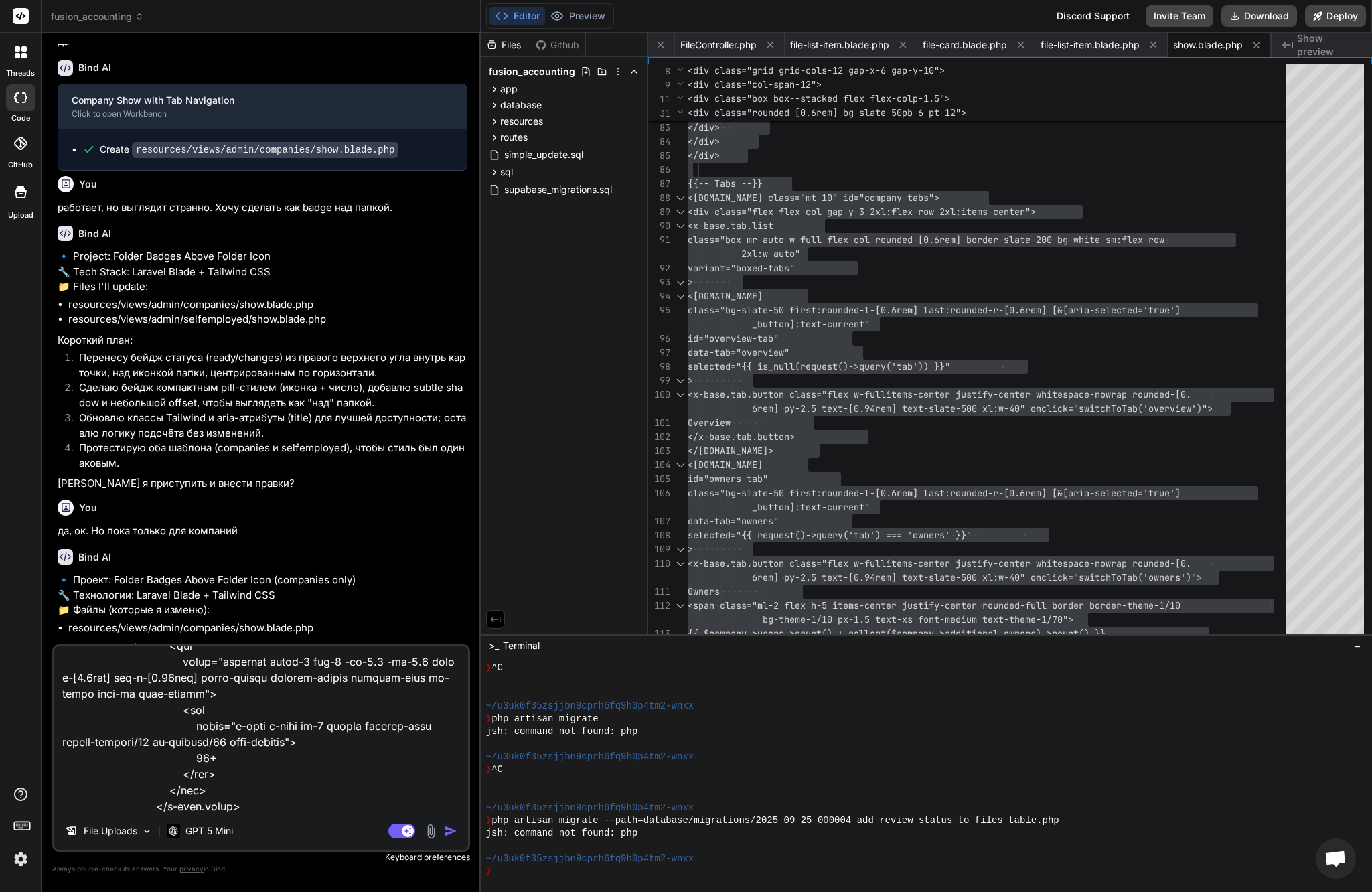
type textarea "x"
type textarea "ничего не поменялось. Используй мой кастомный код <x-base.tippy class="active r…"
type textarea "x"
type textarea "ничего не поменялось. Используй мой кастомный код <x-base.tippy class="active r…"
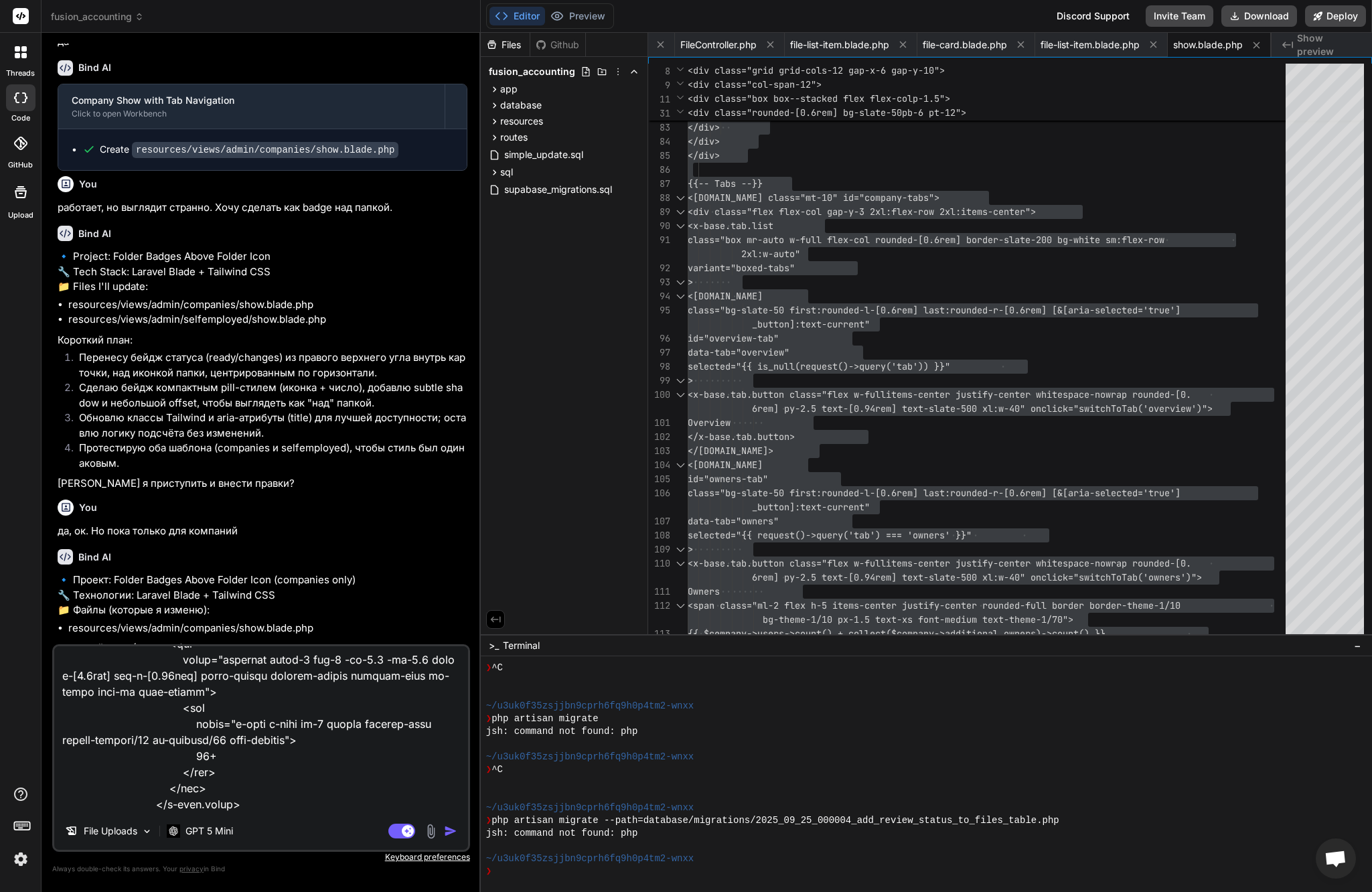
type textarea "x"
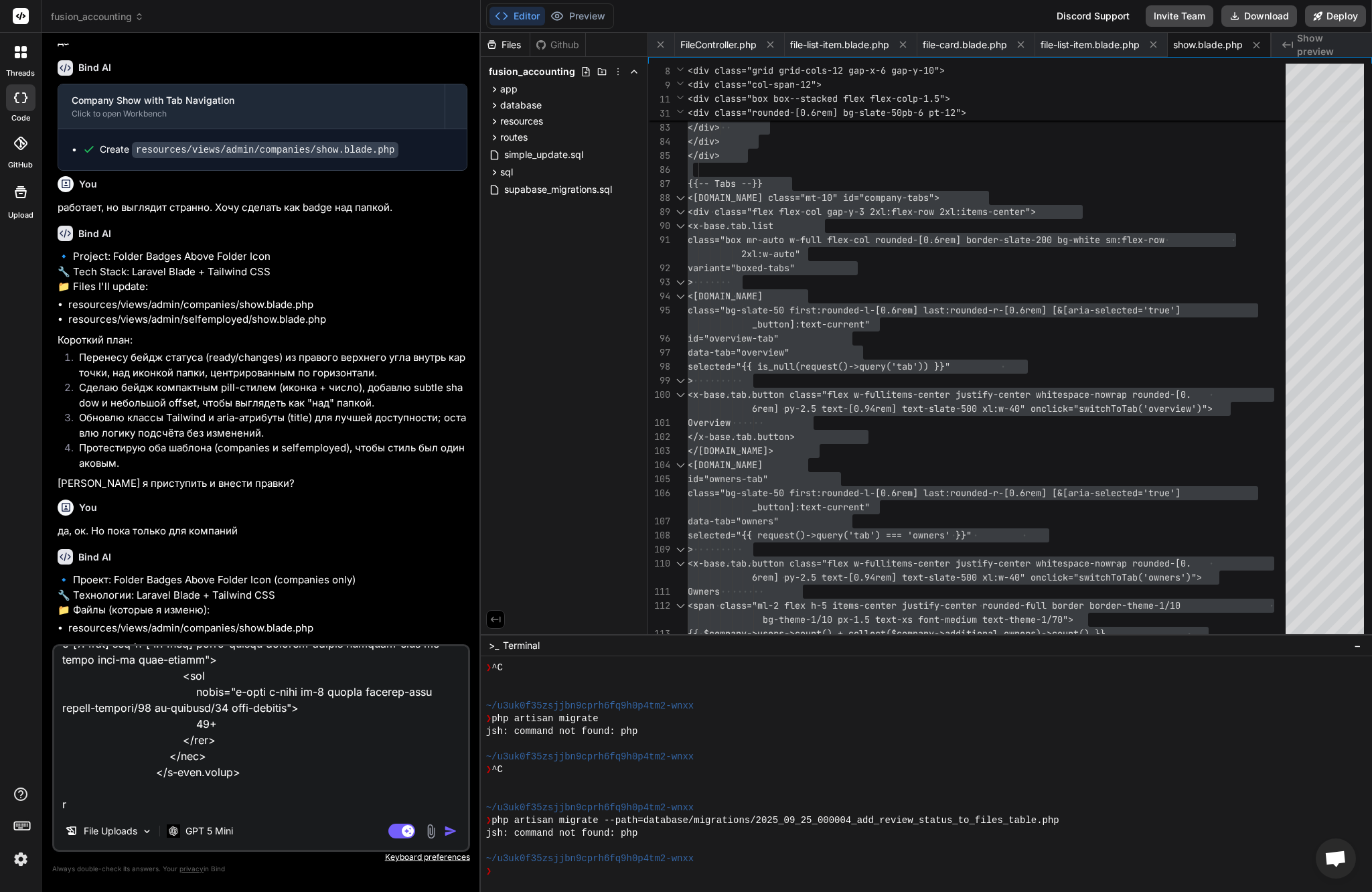
type textarea "ничего не поменялось. Используй мой кастомный код <x-base.tippy class="active r…"
type textarea "x"
type textarea "ничего не поменялось. Используй мой кастомный код <x-base.tippy class="active r…"
type textarea "x"
type textarea "ничего не поменялось. Используй мой кастомный код <x-base.tippy class="active r…"
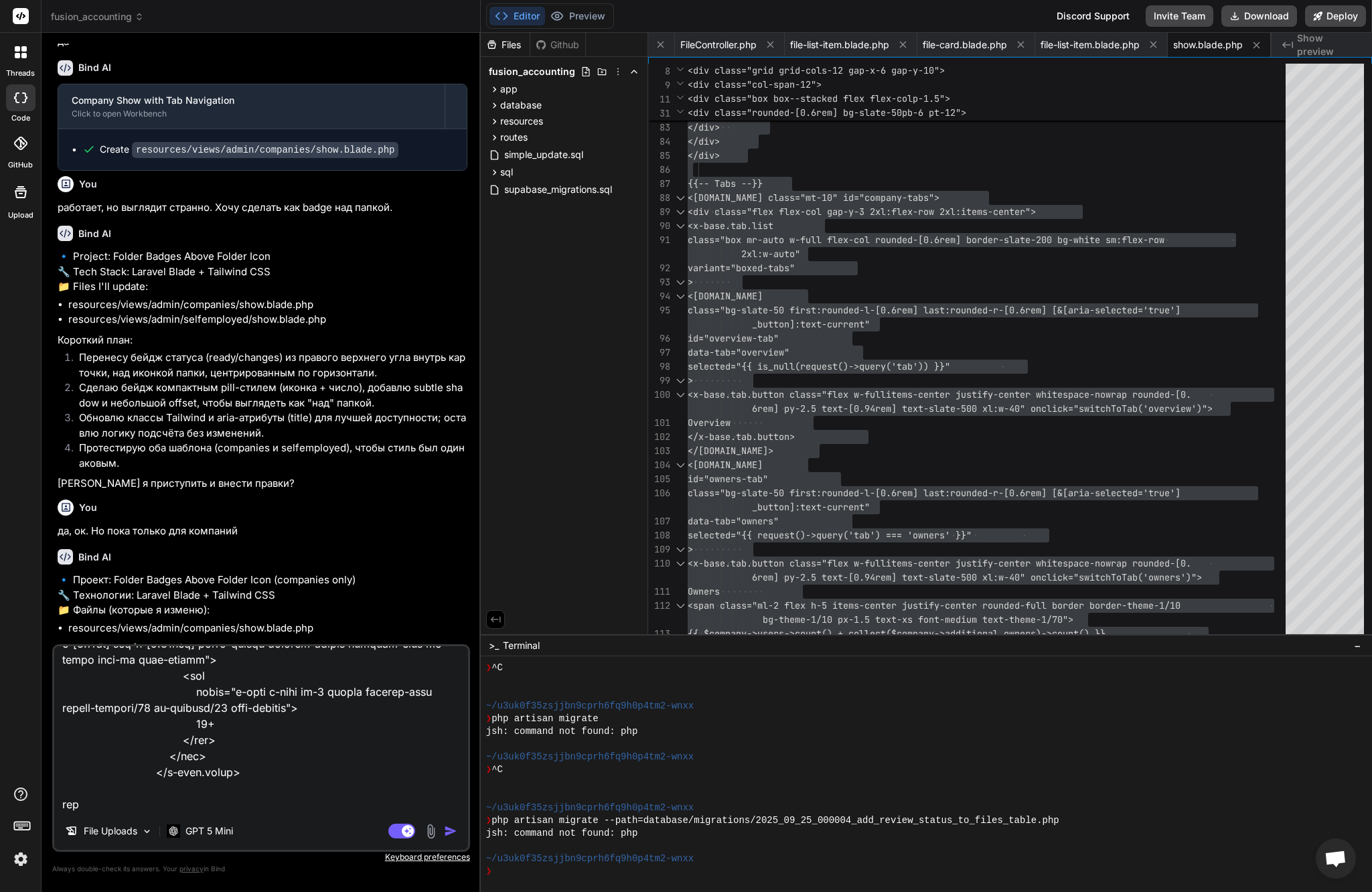
type textarea "x"
type textarea "ничего не поменялось. Используй мой кастомный код <x-base.tippy class="active r…"
type textarea "x"
type textarea "ничего не поменялось. Используй мой кастомный код <x-base.tippy class="active r…"
type textarea "x"
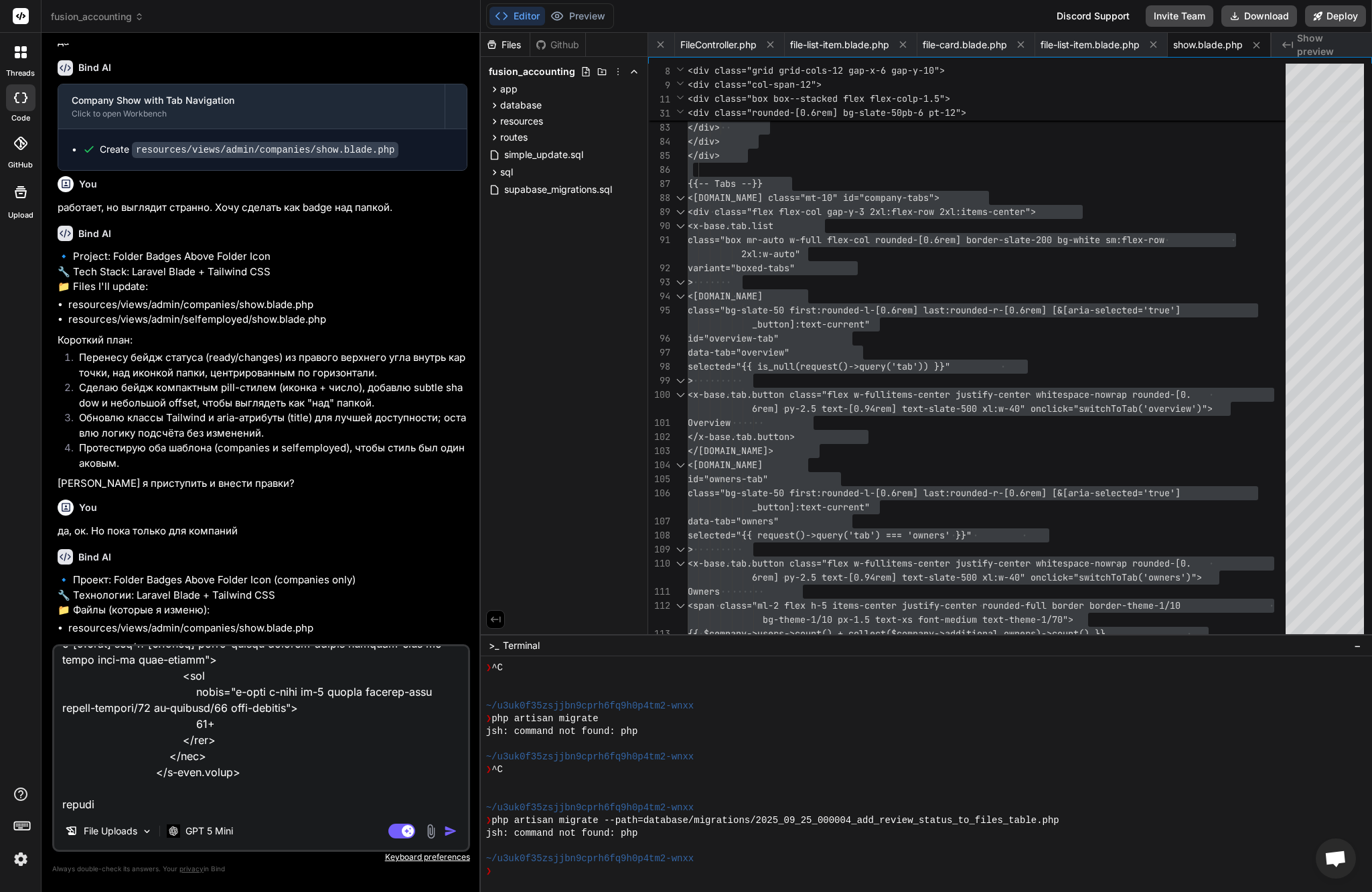
type textarea "ничего не поменялось. Используй мой кастомный код <x-base.tippy class="active r…"
type textarea "x"
type textarea "ничего не поменялось. Используй мой кастомный код <x-base.tippy class="active r…"
type textarea "x"
type textarea "ничего не поменялось. Используй мой кастомный код <x-base.tippy class="active r…"
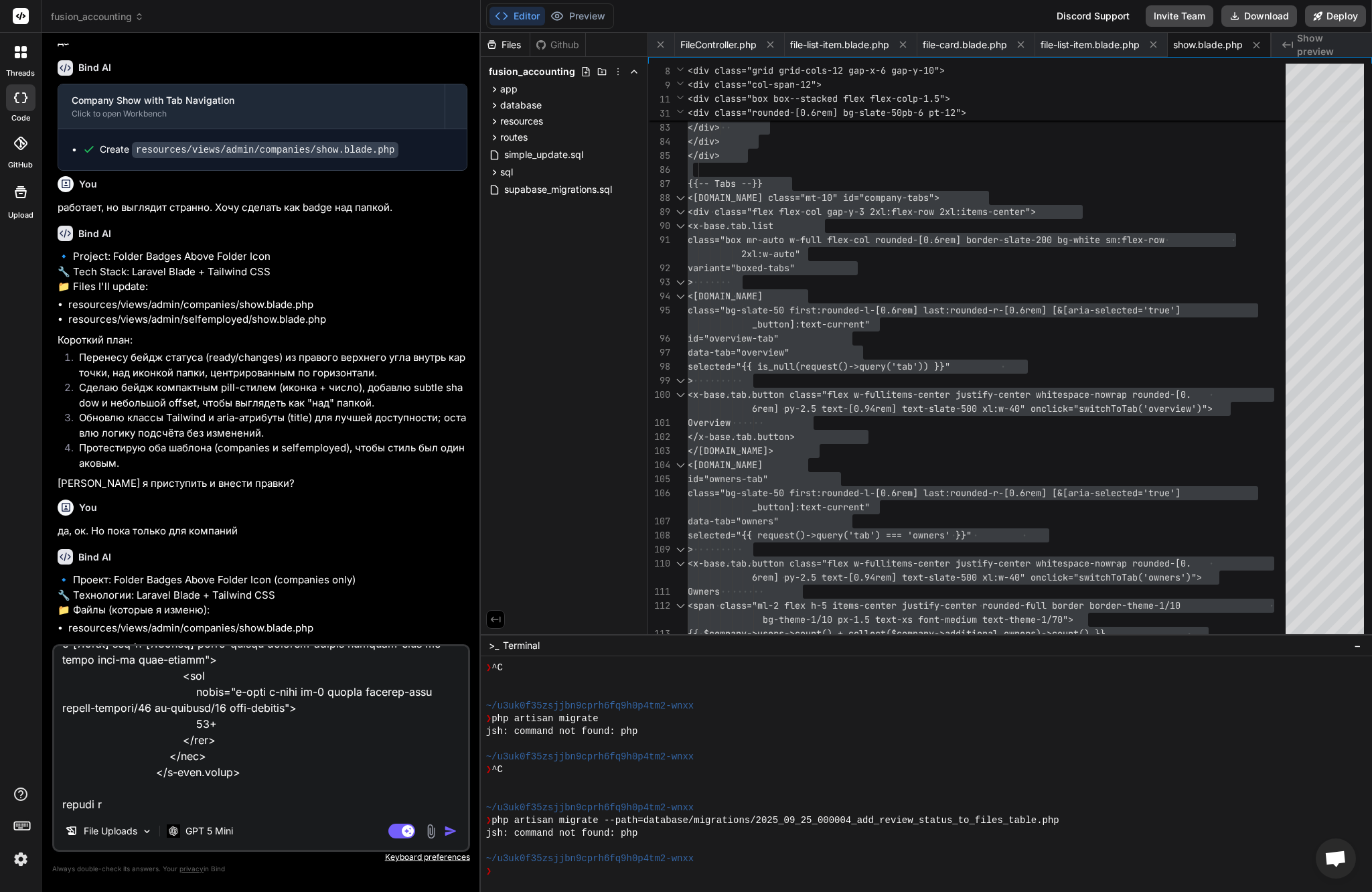
type textarea "x"
type textarea "ничего не поменялось. Используй мой кастомный код <x-base.tippy class="active r…"
type textarea "x"
type textarea "ничего не поменялось. Используй мой кастомный код <x-base.tippy class="active r…"
type textarea "x"
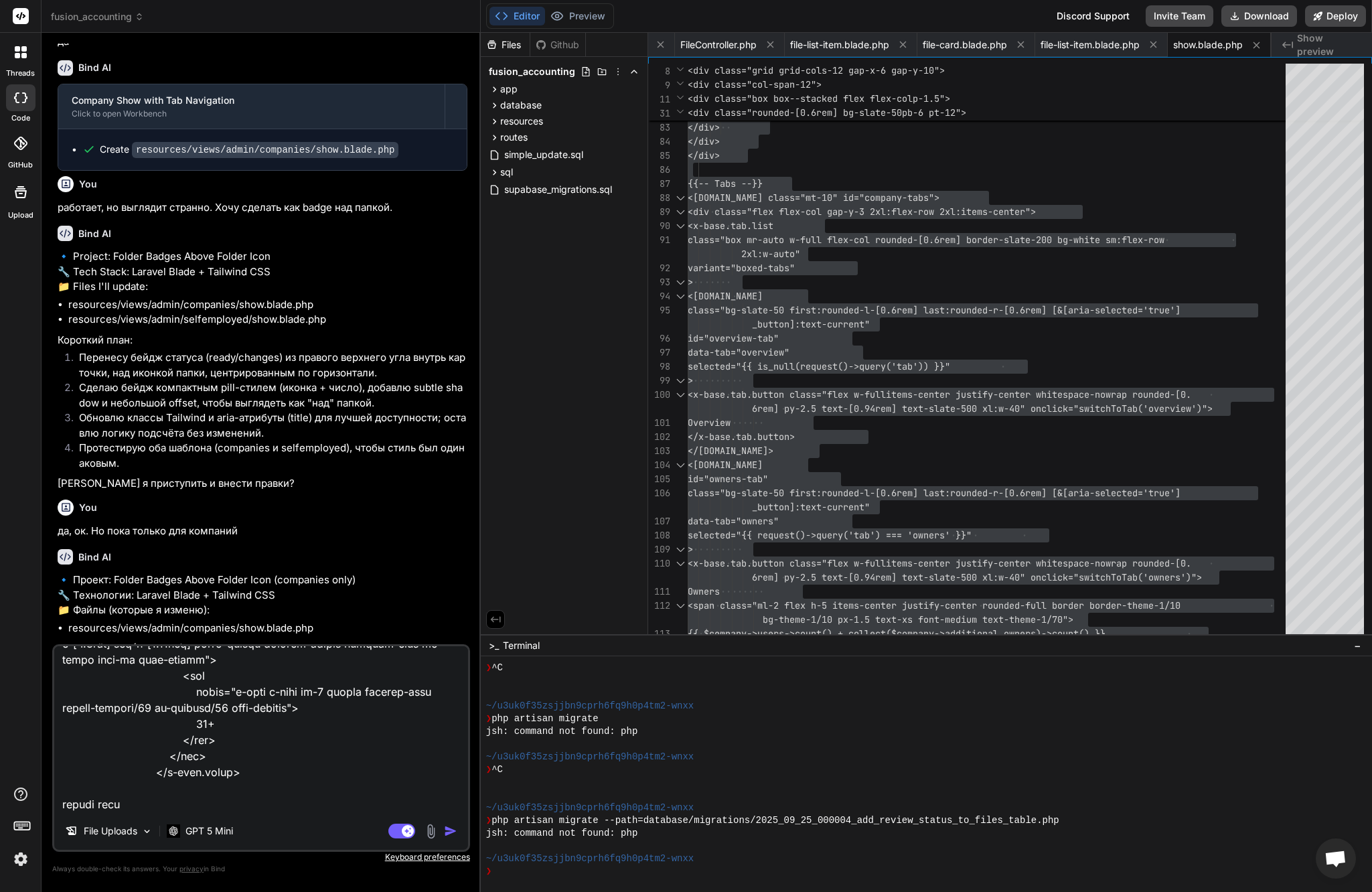
type textarea "ничего не поменялось. Используй мой кастомный код <x-base.tippy class="active r…"
type textarea "x"
type textarea "ничего не поменялось. Используй мой кастомный код <x-base.tippy class="active r…"
type textarea "x"
type textarea "ничего не поменялось. Используй мой кастомный код <x-base.tippy class="active r…"
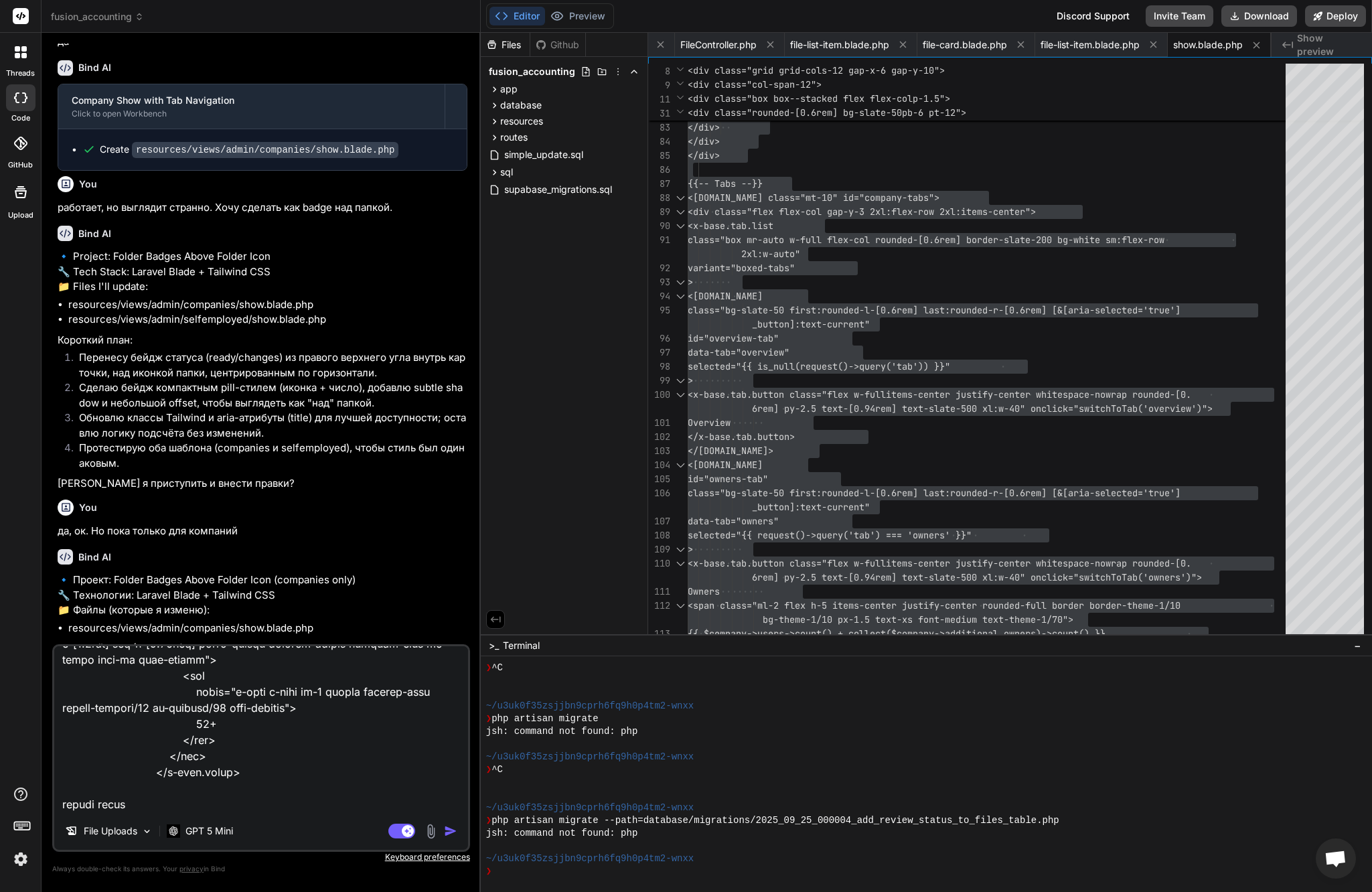
type textarea "x"
type textarea "ничего не поменялось. Используй мой кастомный код <x-base.tippy class="active r…"
type textarea "x"
type textarea "ничего не поменялось. Используй мой кастомный код <x-base.tippy class="active r…"
type textarea "x"
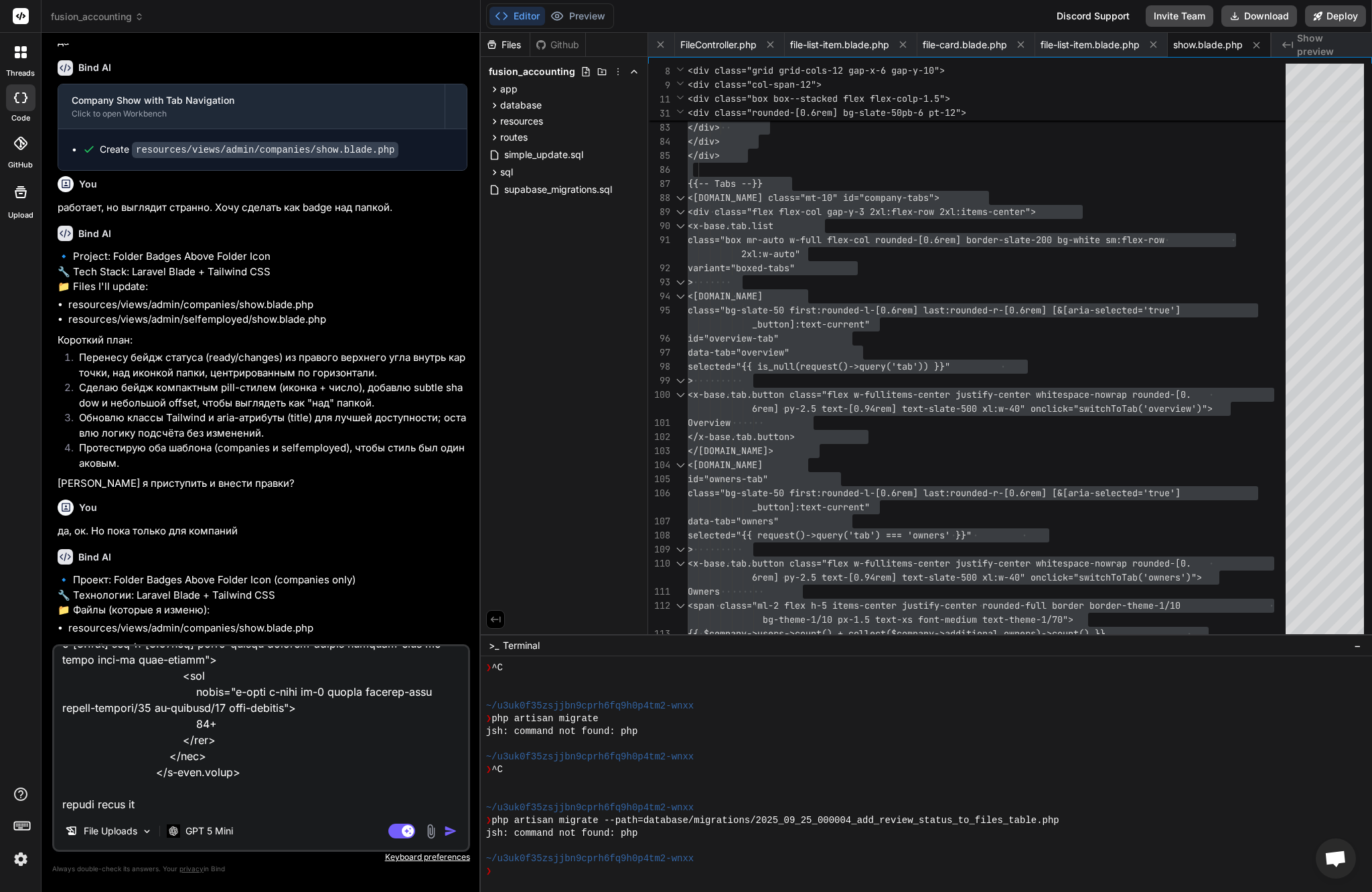
type textarea "ничего не поменялось. Используй мой кастомный код <x-base.tippy class="active r…"
type textarea "x"
type textarea "ничего не поменялось. Используй мой кастомный код <x-base.tippy class="active r…"
type textarea "x"
type textarea "ничего не поменялось. Используй мой кастомный код <x-base.tippy class="active r…"
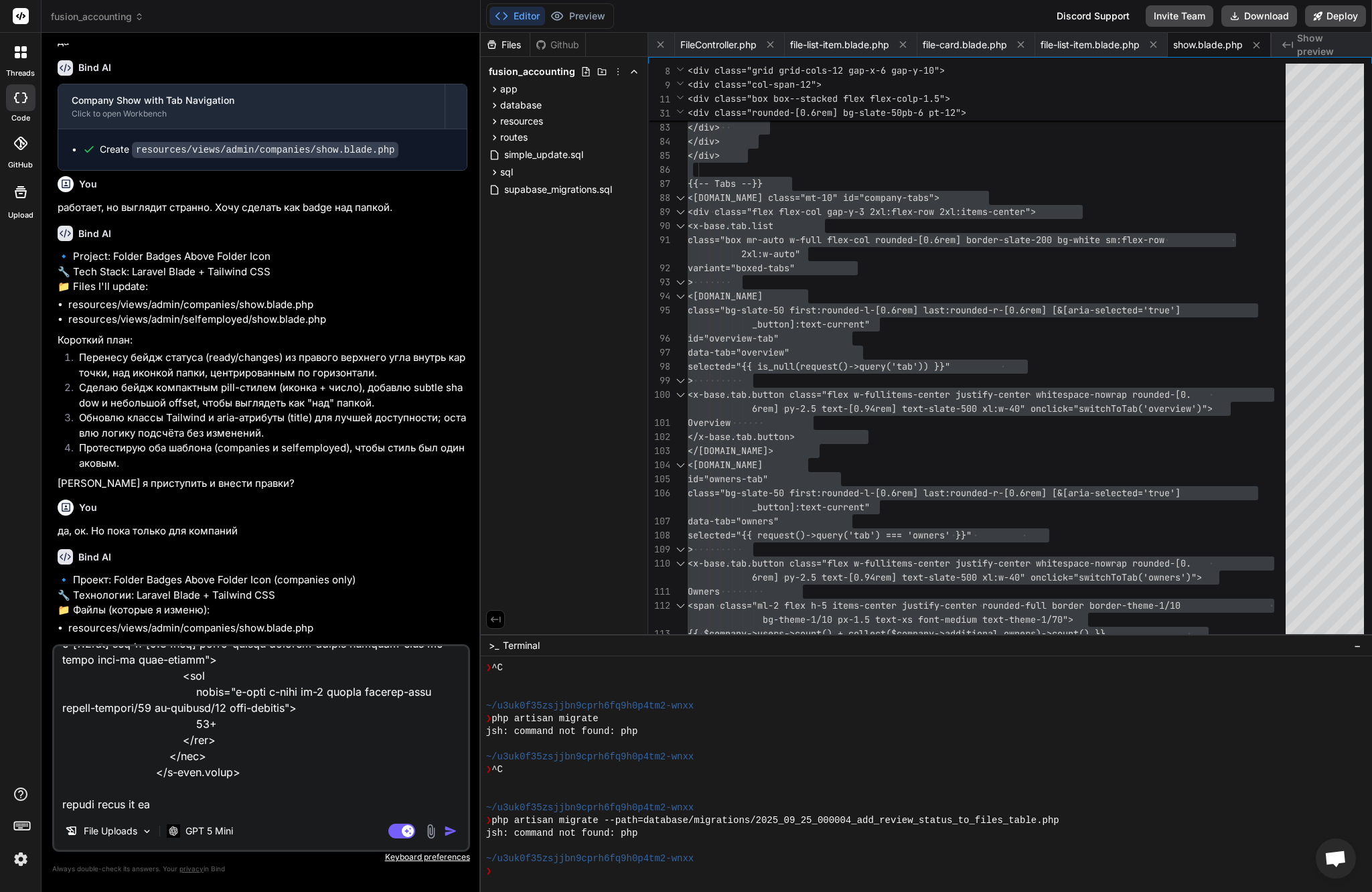
type textarea "x"
type textarea "ничего не поменялось. Используй мой кастомный код <x-base.tippy class="active r…"
type textarea "x"
type textarea "ничего не поменялось. Используй мой кастомный код <x-base.tippy class="active r…"
type textarea "x"
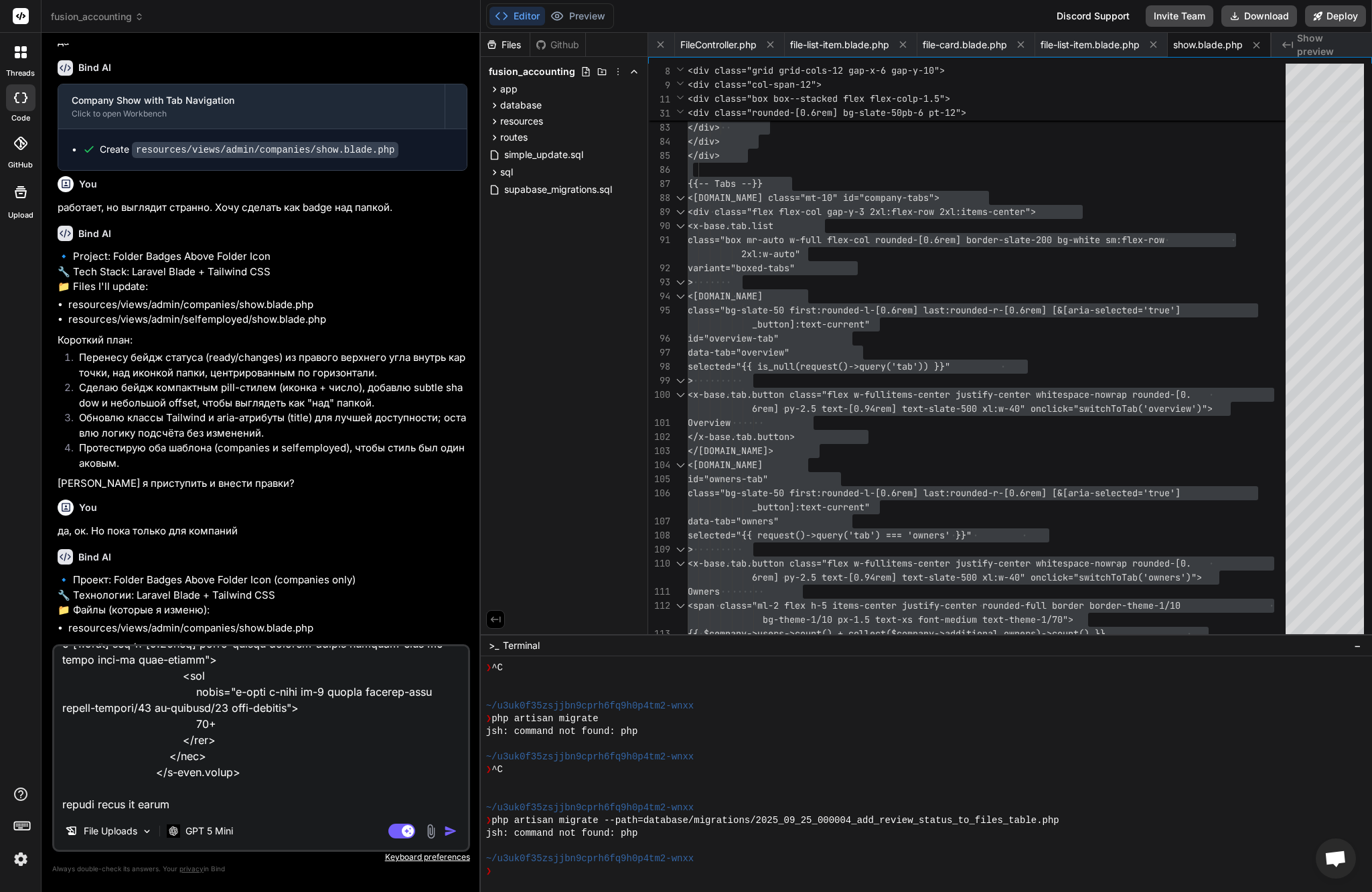
type textarea "ничего не поменялось. Используй мой кастомный код <x-base.tippy class="active r…"
type textarea "x"
type textarea "ничего не поменялось. Используй мой кастомный код <x-base.tippy class="active r…"
type textarea "x"
type textarea "ничего не поменялось. Используй мой кастомный код <x-base.tippy class="active r…"
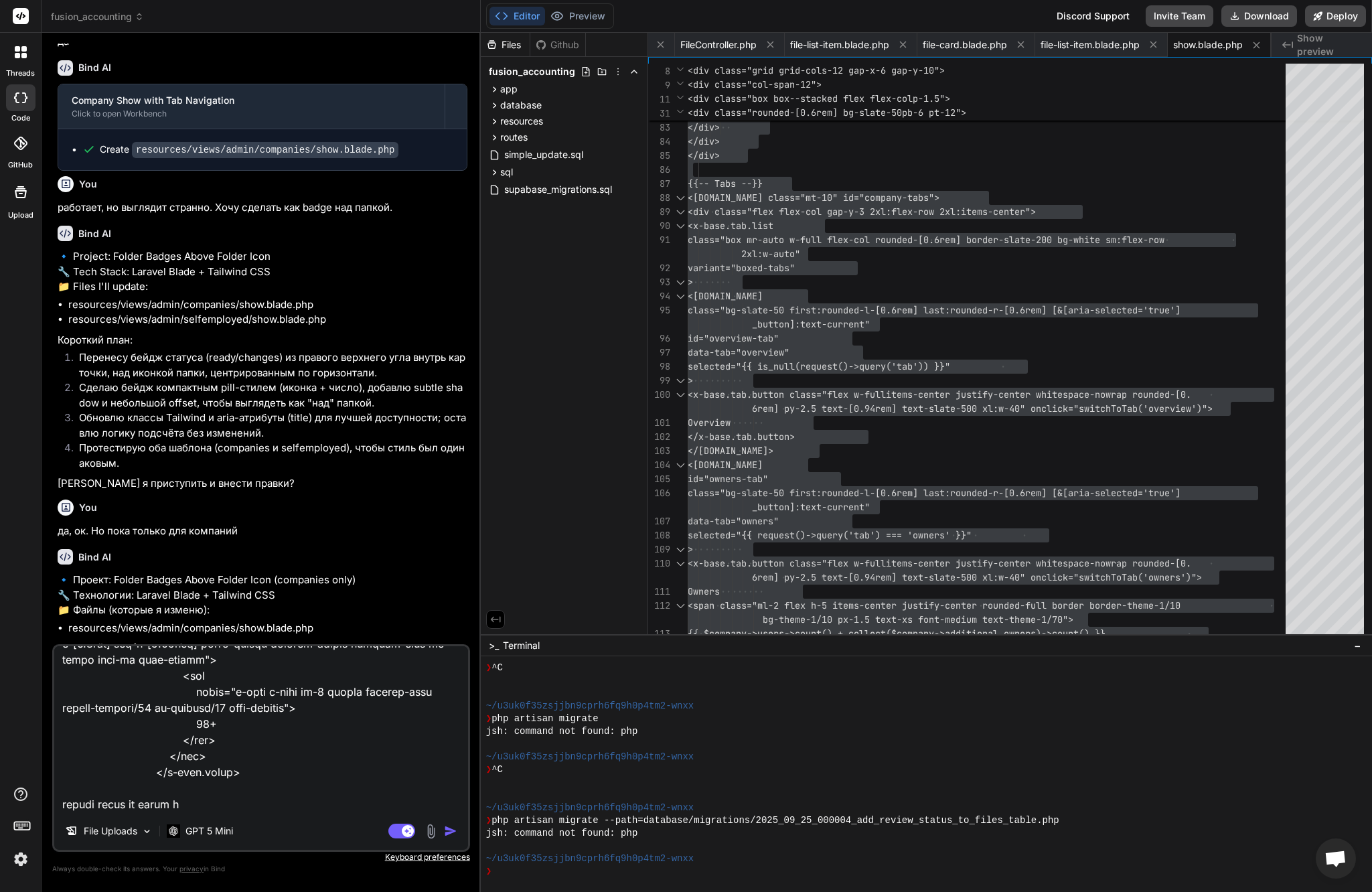
type textarea "x"
type textarea "ничего не поменялось. Используй мой кастомный код <x-base.tippy class="active r…"
type textarea "x"
type textarea "ничего не поменялось. Используй мой кастомный код <x-base.tippy class="active r…"
type textarea "x"
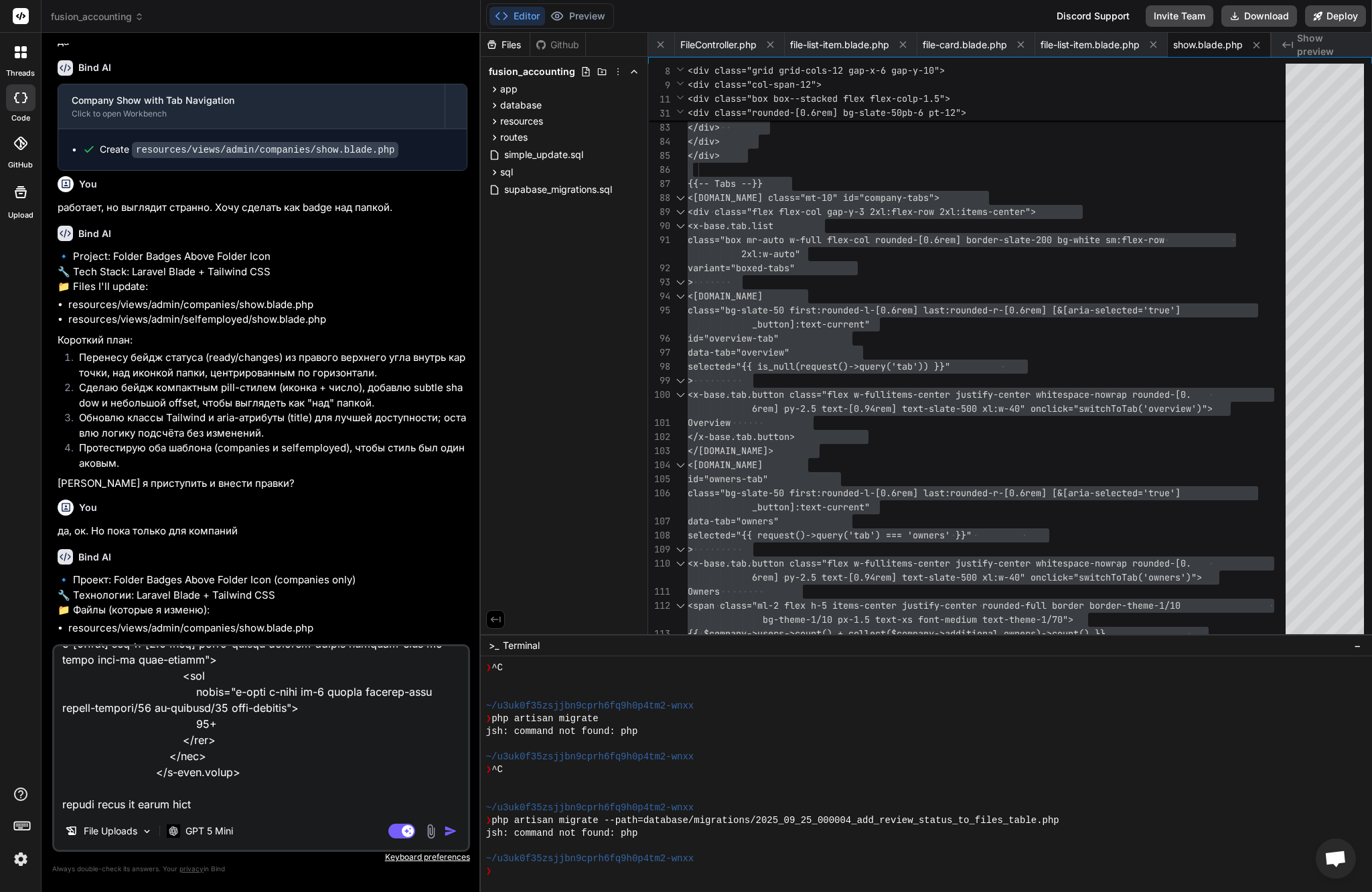
type textarea "ничего не поменялось. Используй мой кастомный код <x-base.tippy class="active r…"
type textarea "x"
type textarea "ничего не поменялось. Используй мой кастомный код <x-base.tippy class="active r…"
type textarea "x"
type textarea "ничего не поменялось. Используй мой кастомный код <x-base.tippy class="active r…"
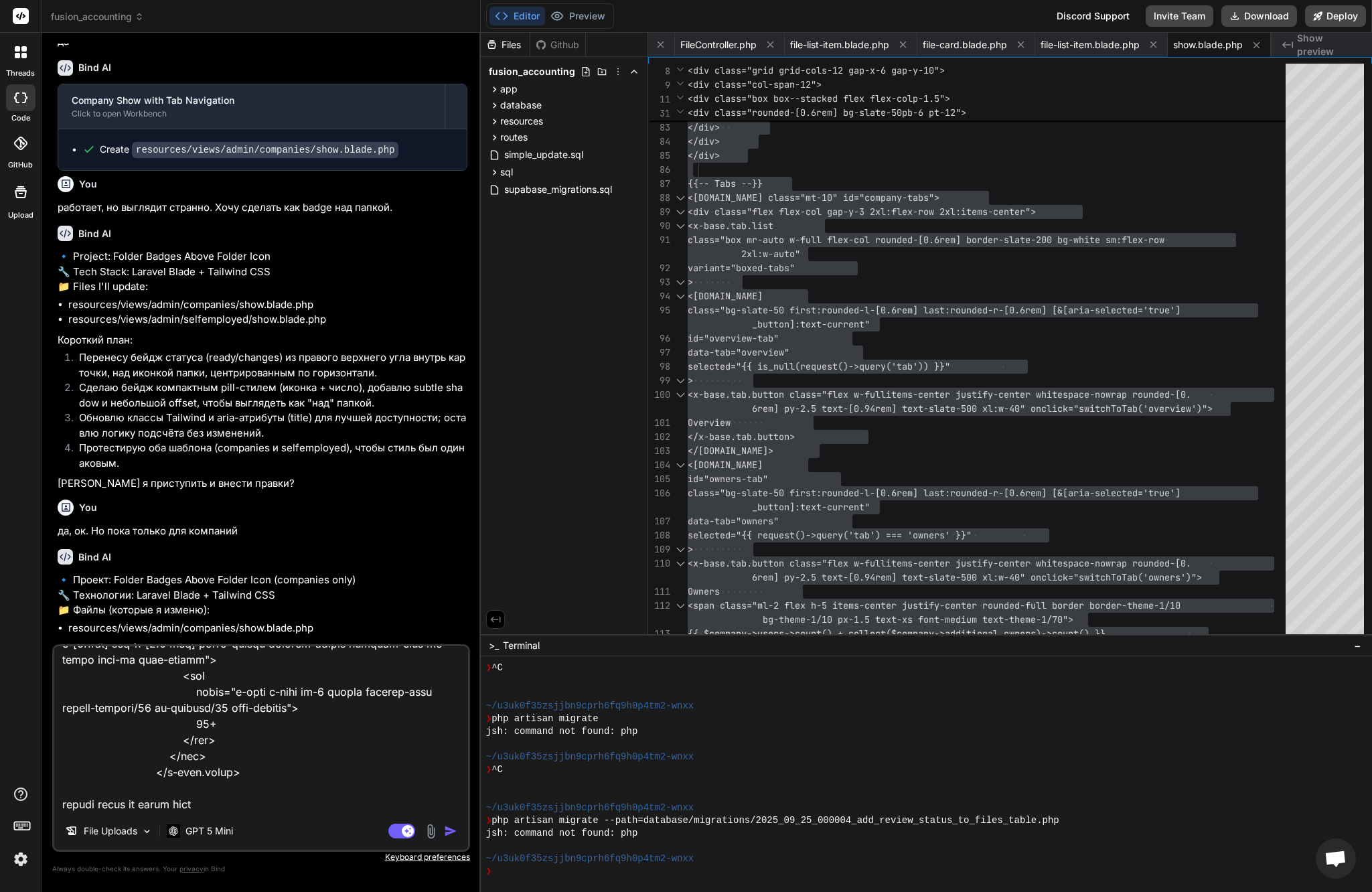
type textarea "x"
type textarea "ничего не поменялось. Используй мой кастомный код <x-base.tippy class="active r…"
type textarea "x"
type textarea "ничего не поменялось. Используй мой кастомный код <x-base.tippy class="active r…"
type textarea "x"
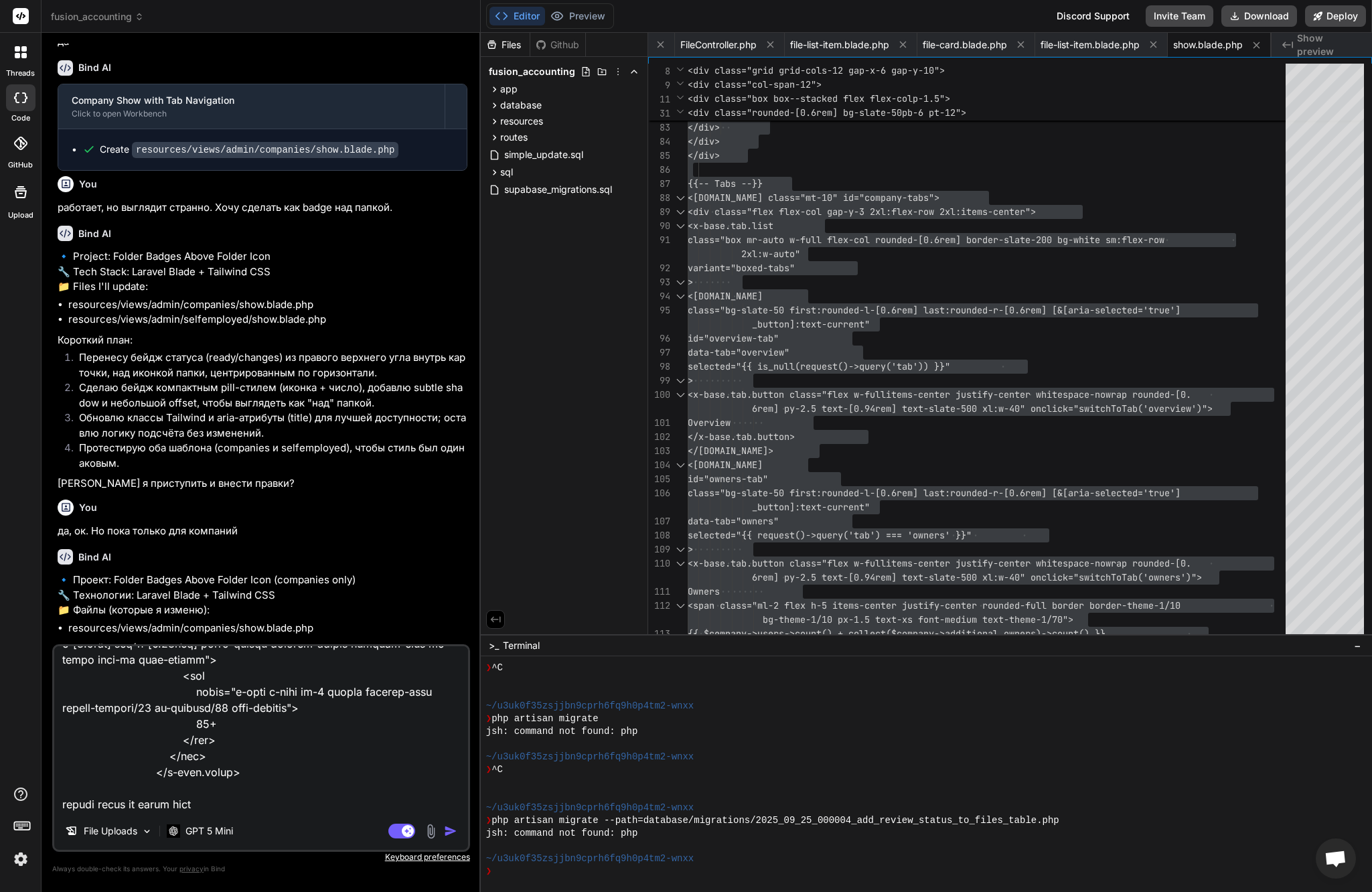
type textarea "ничего не поменялось. Используй мой кастомный код <x-base.tippy class="active r…"
type textarea "x"
type textarea "ничего не поменялось. Используй мой кастомный код <x-base.tippy class="active r…"
type textarea "x"
type textarea "ничего не поменялось. Используй мой кастомный код <x-base.tippy class="active r…"
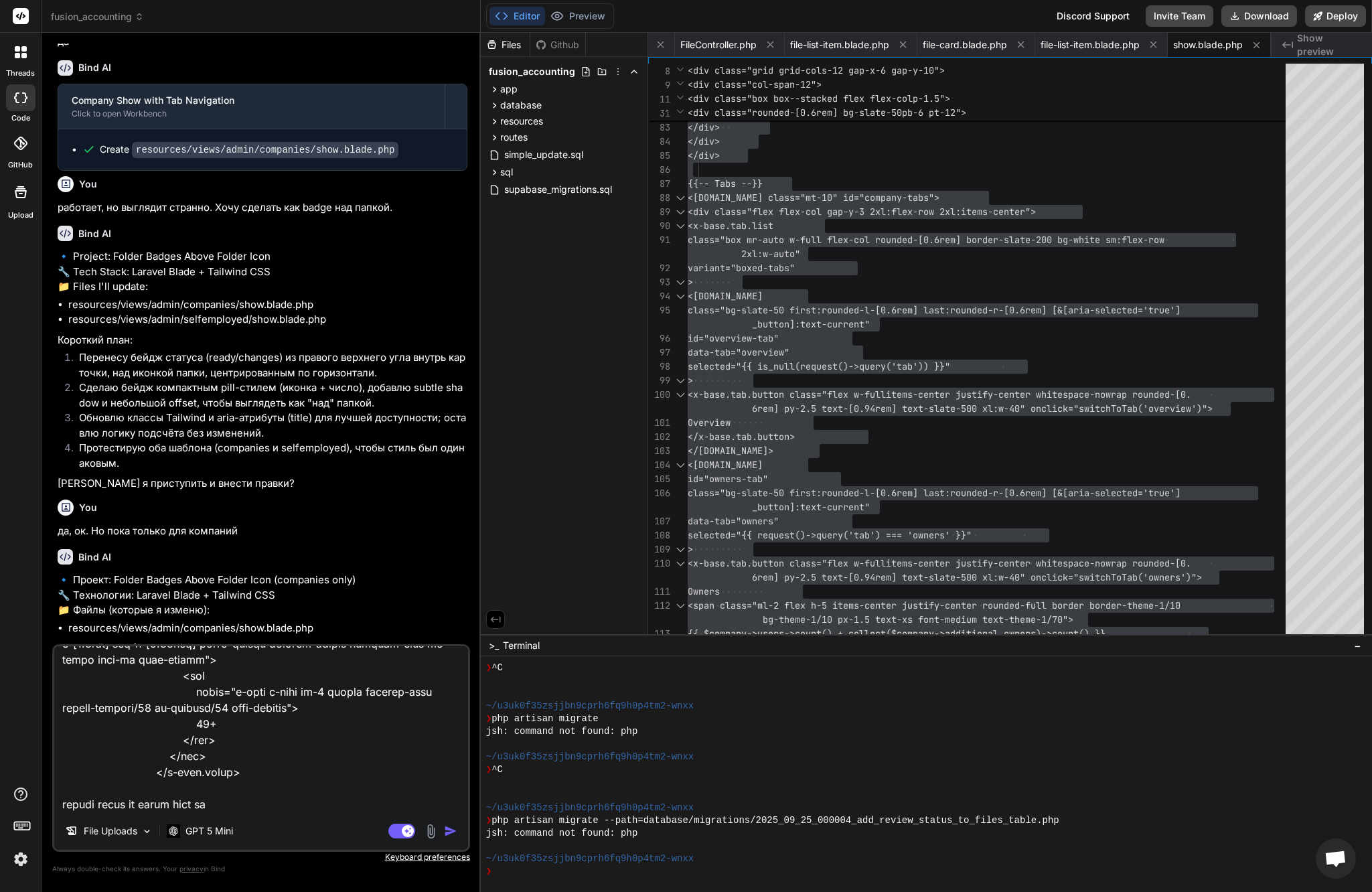
type textarea "x"
type textarea "ничего не поменялось. Используй мой кастомный код <x-base.tippy class="active r…"
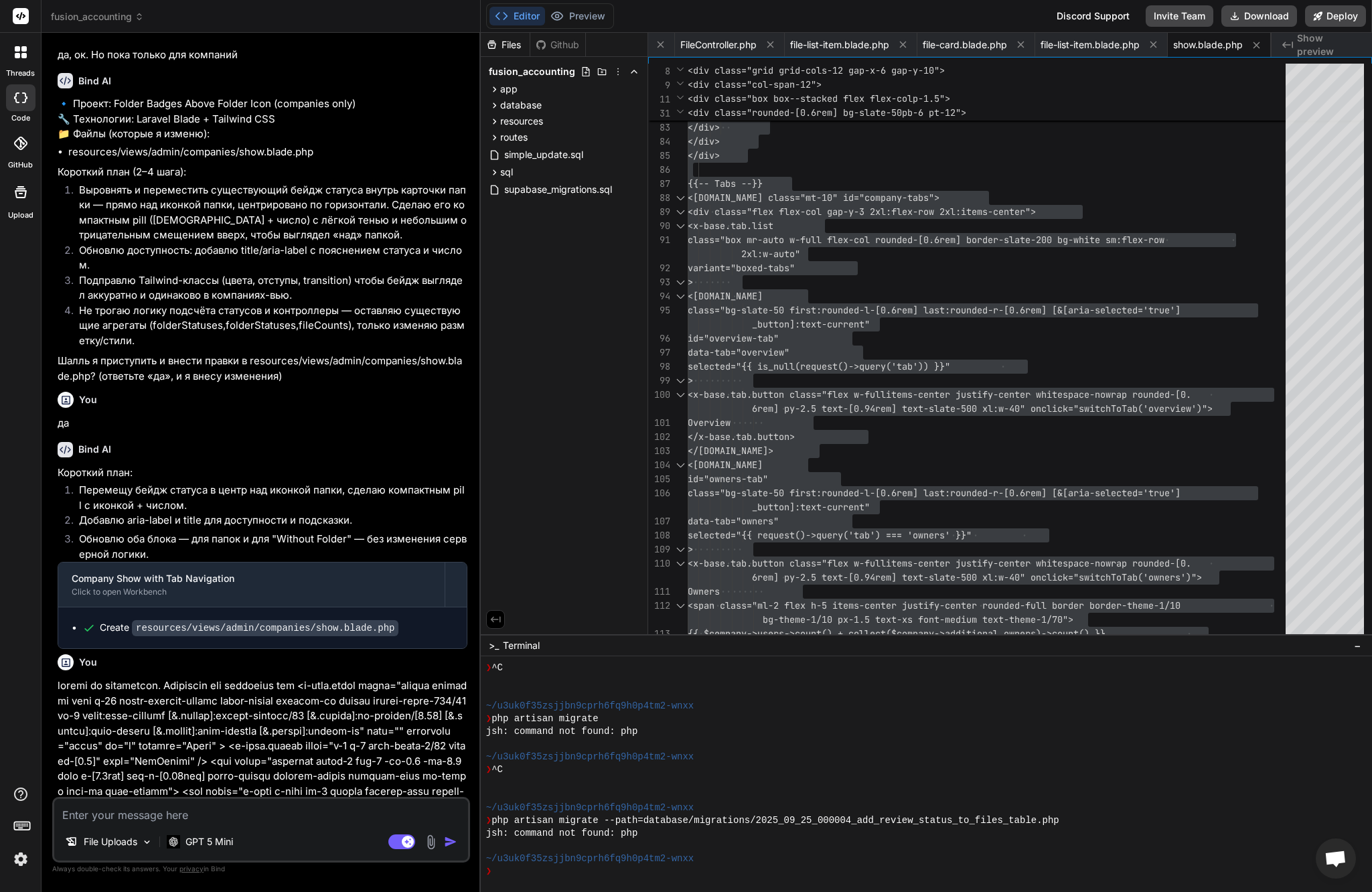
scroll to position [35257, 0]
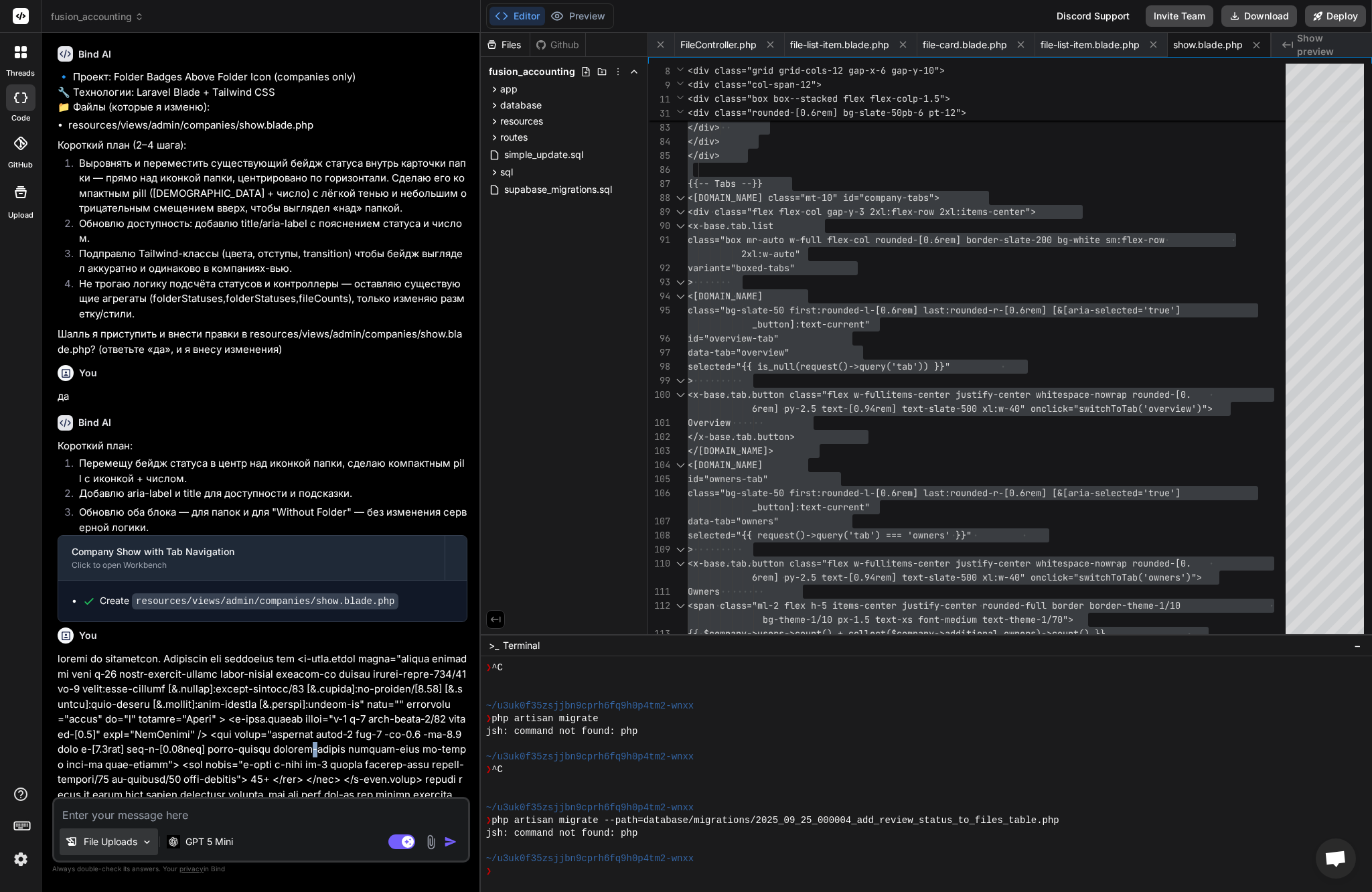
click at [144, 831] on div "File Uploads" at bounding box center [109, 842] width 99 height 27
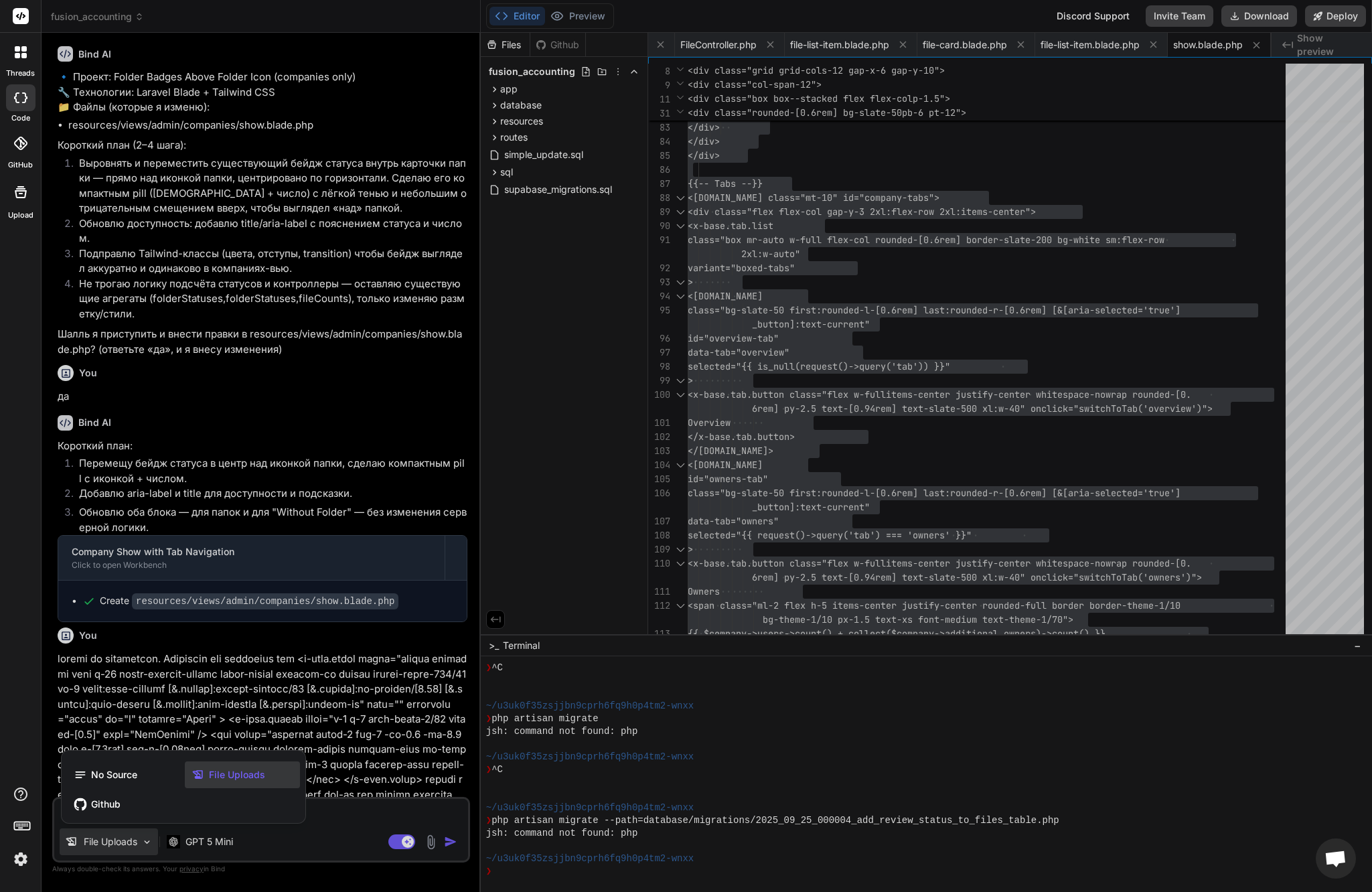
click at [322, 832] on div at bounding box center [686, 446] width 1372 height 892
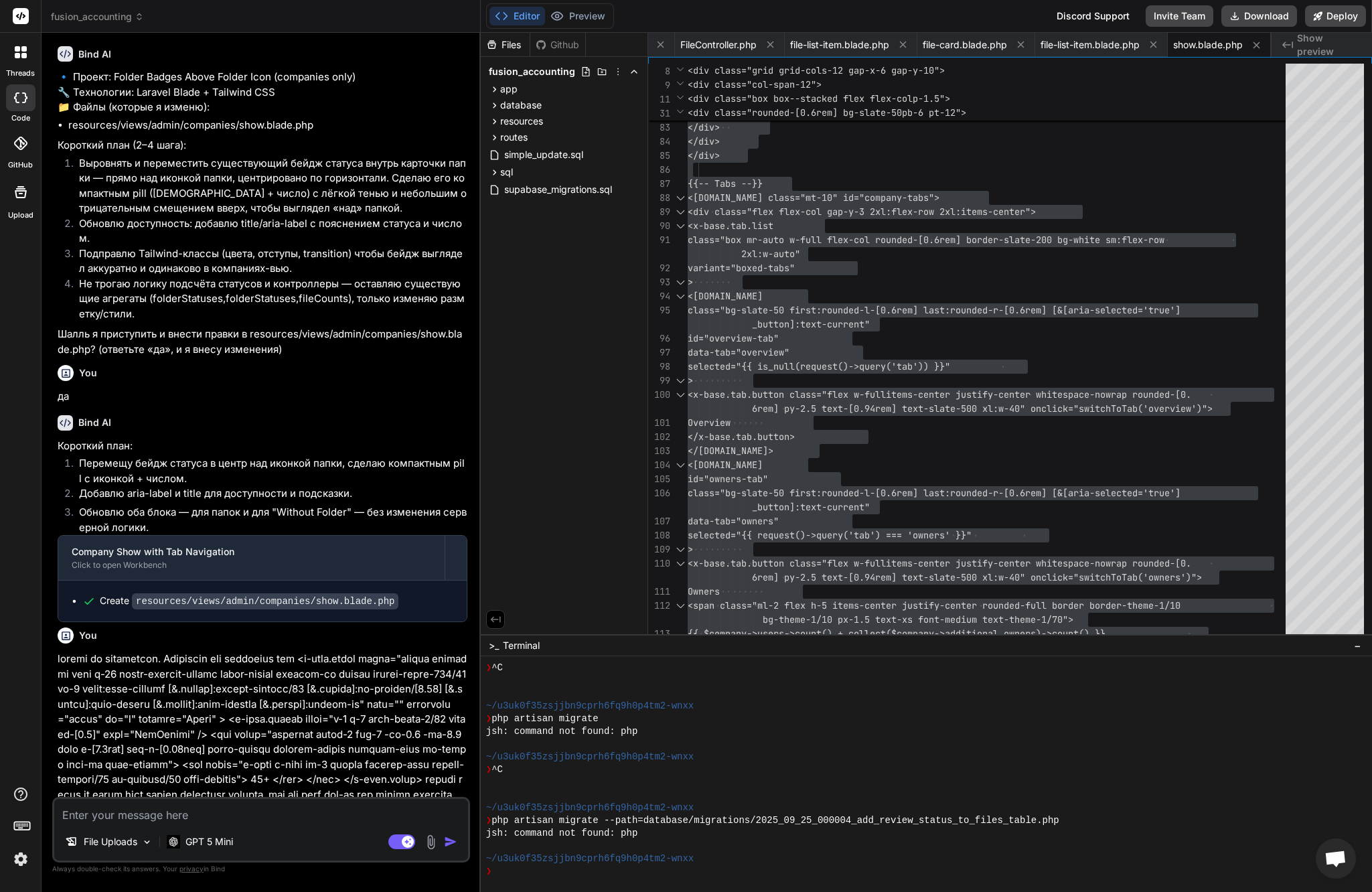
click at [323, 822] on textarea at bounding box center [261, 810] width 414 height 24
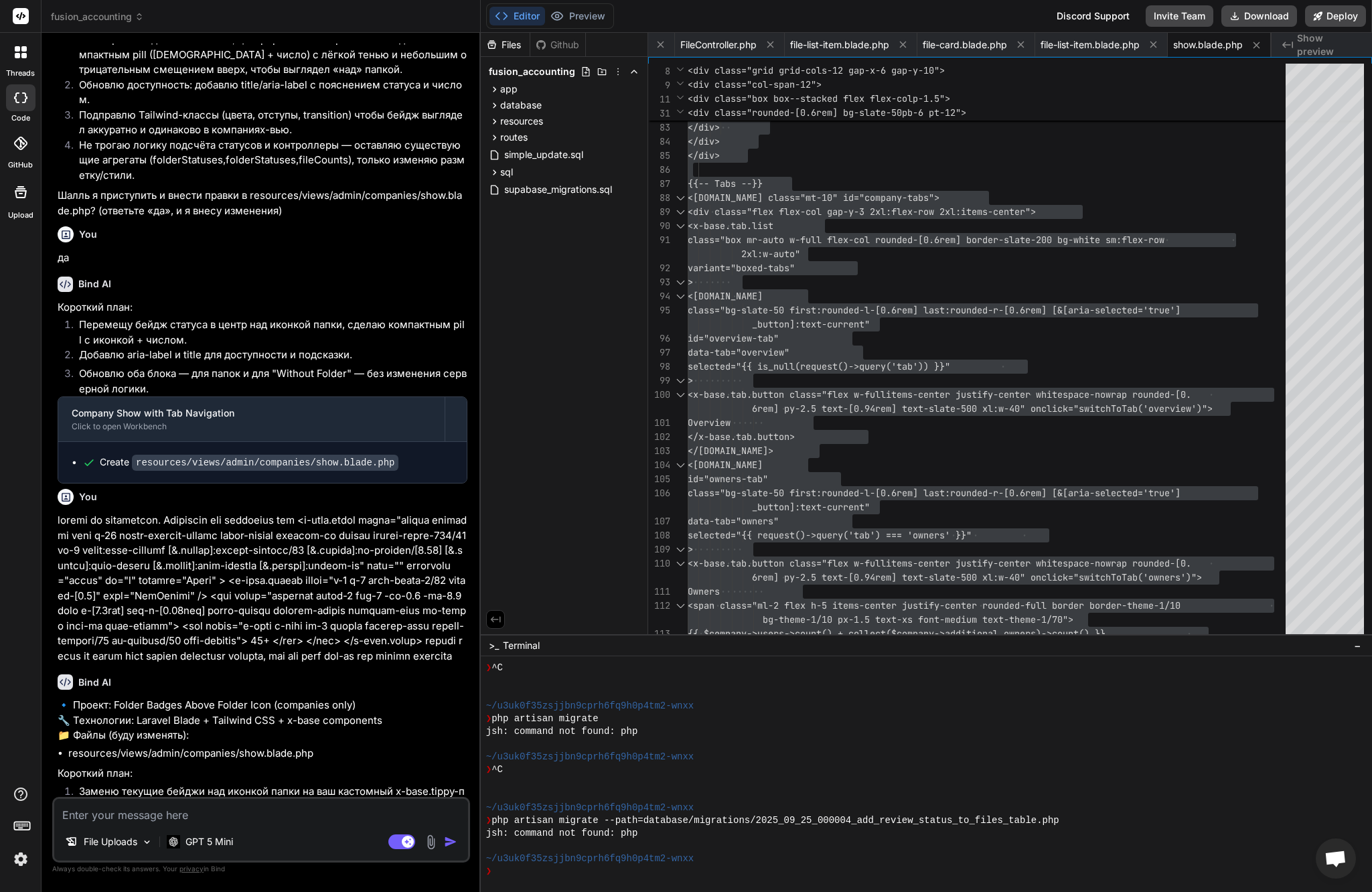
scroll to position [35272, 0]
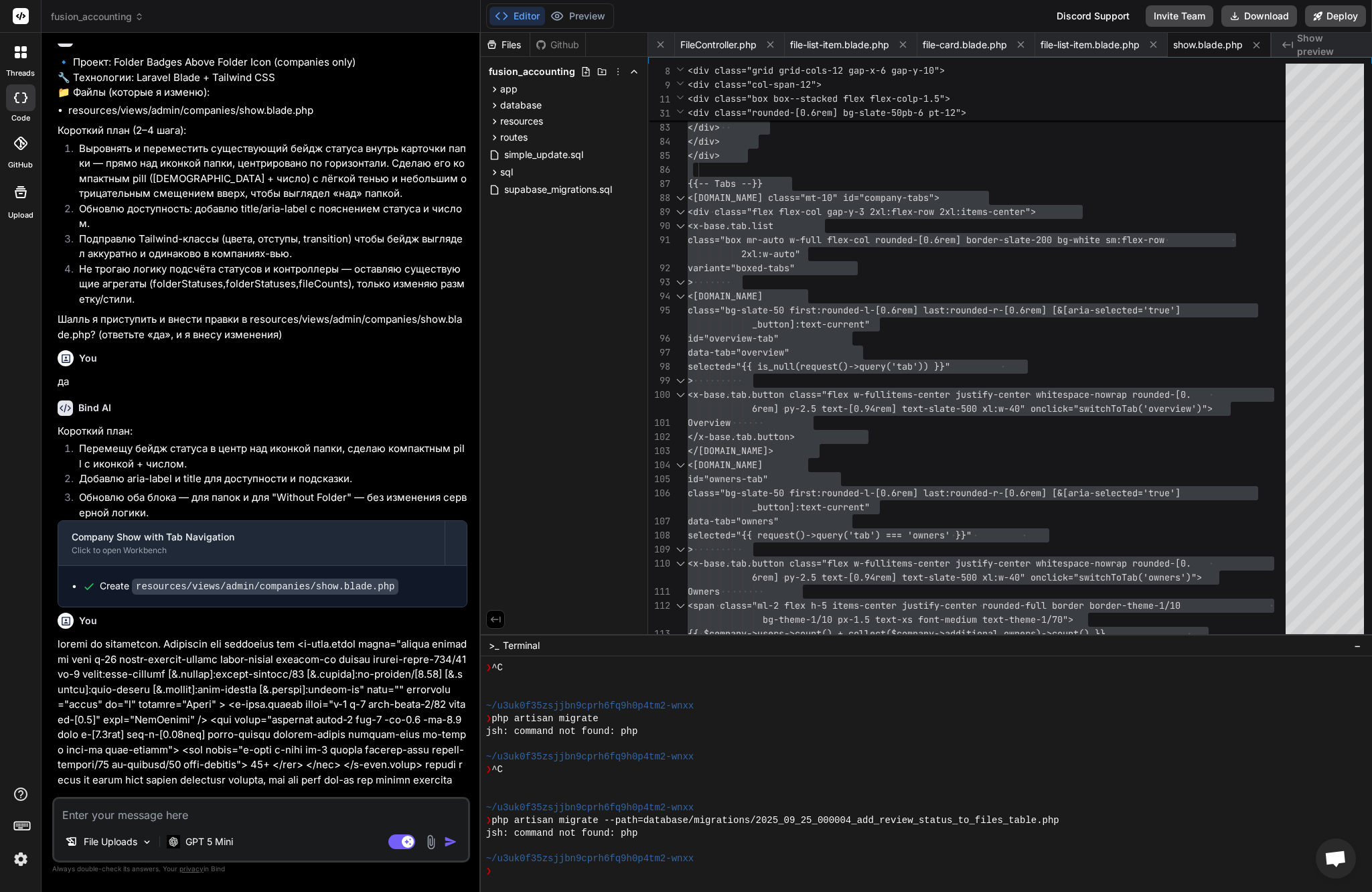
click at [237, 637] on p at bounding box center [262, 712] width 410 height 151
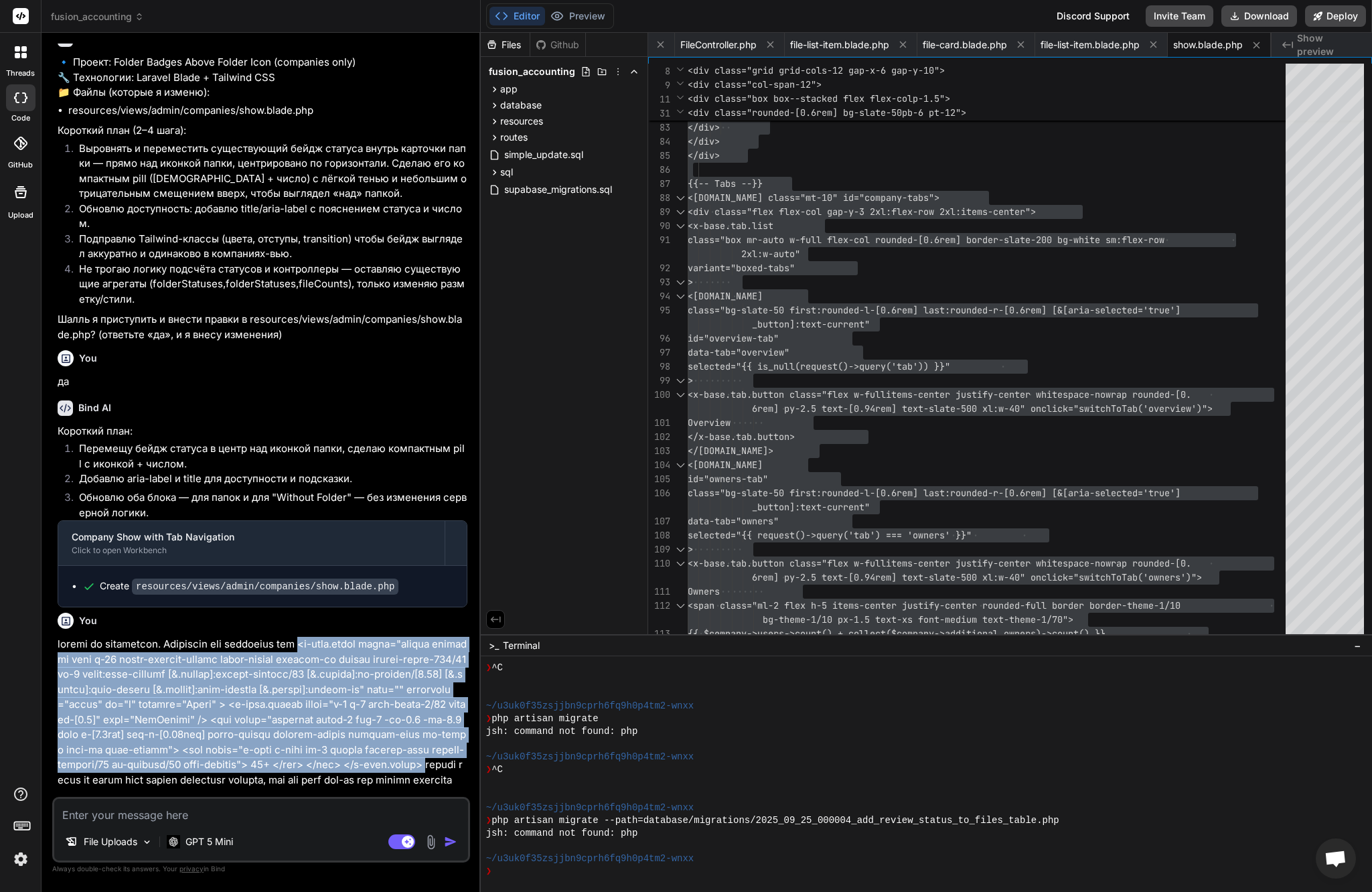
drag, startPoint x: 332, startPoint y: 272, endPoint x: 397, endPoint y: 390, distance: 134.7
click at [397, 637] on p at bounding box center [262, 712] width 410 height 151
copy p "<x-base.tippy class="active relative flex h-14 place-content-center items-cente…"
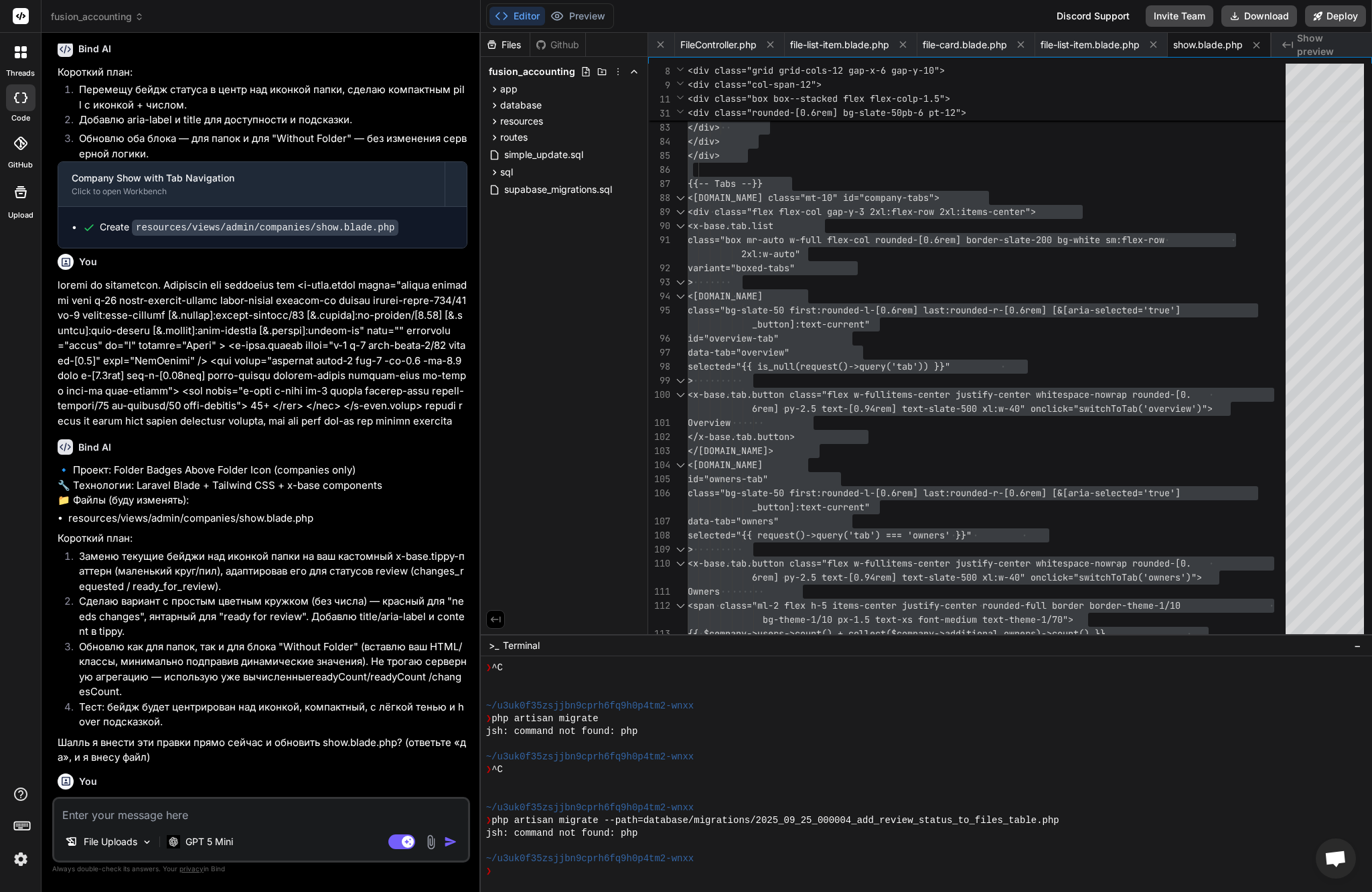
click at [129, 817] on textarea at bounding box center [261, 810] width 414 height 24
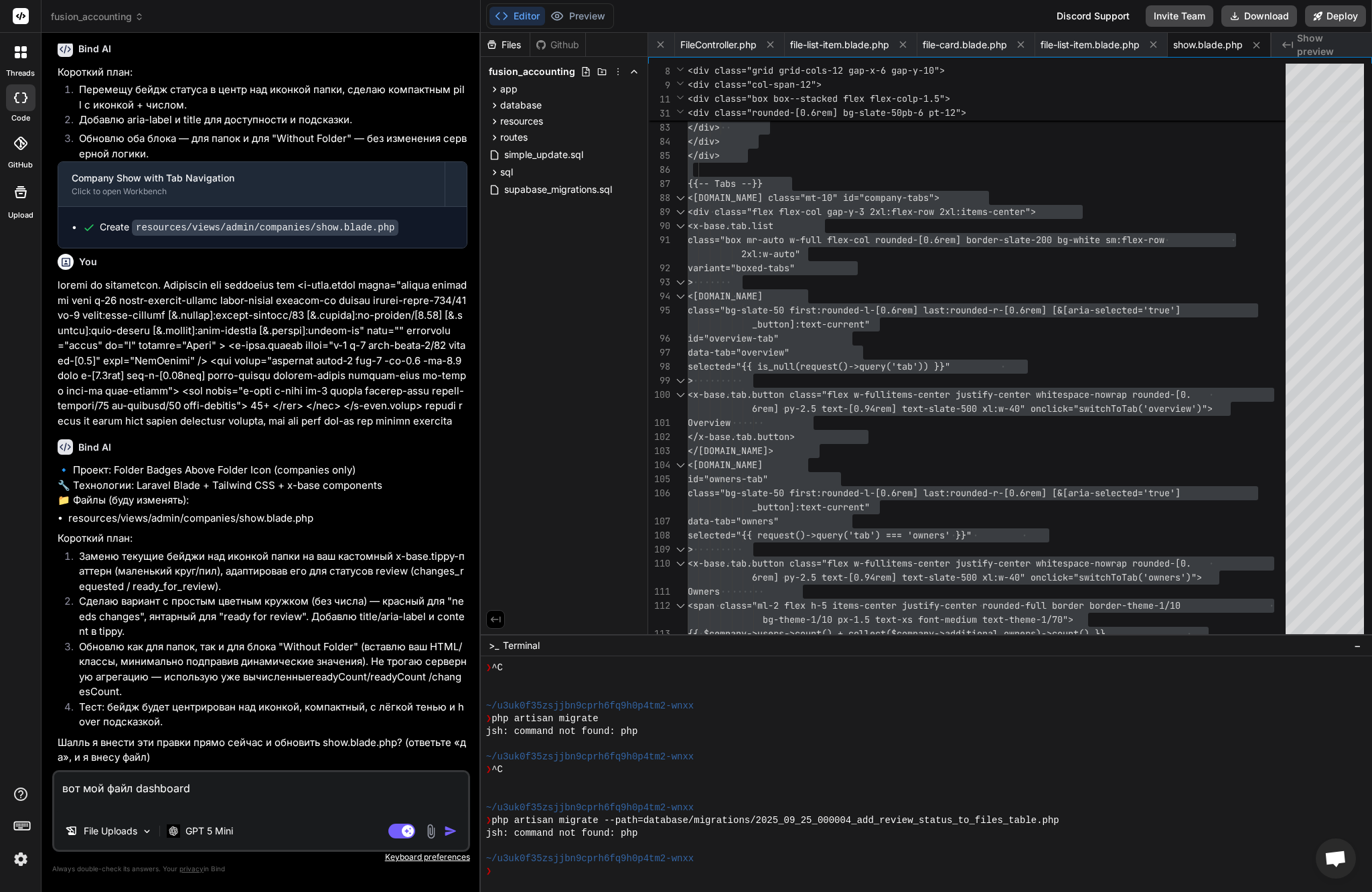
paste textarea "@extends('../themes/hook') @section('subhead') <title>Dashboard</title> @endsec…"
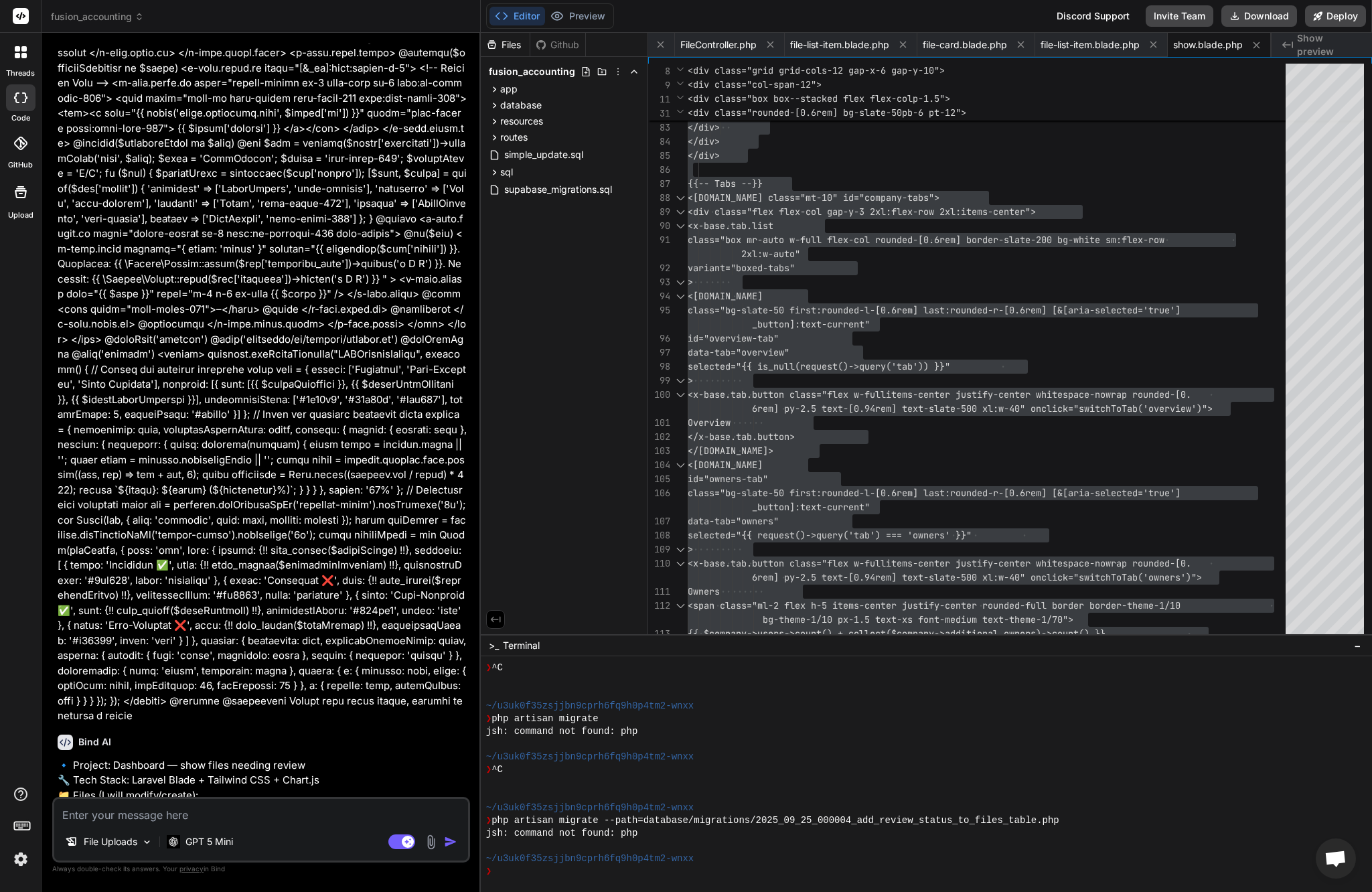
scroll to position [38937, 0]
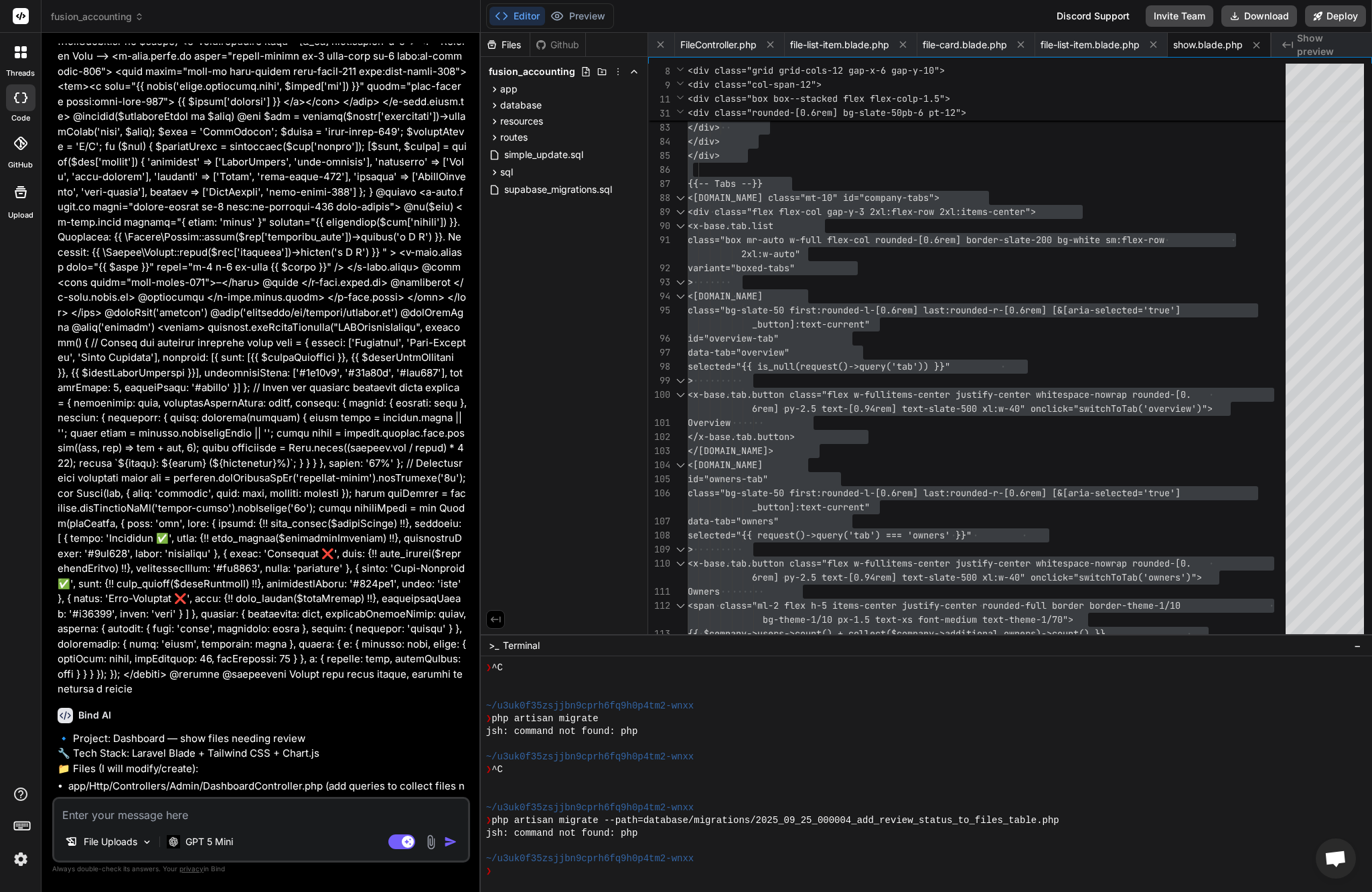
click at [246, 814] on textarea at bounding box center [261, 810] width 414 height 24
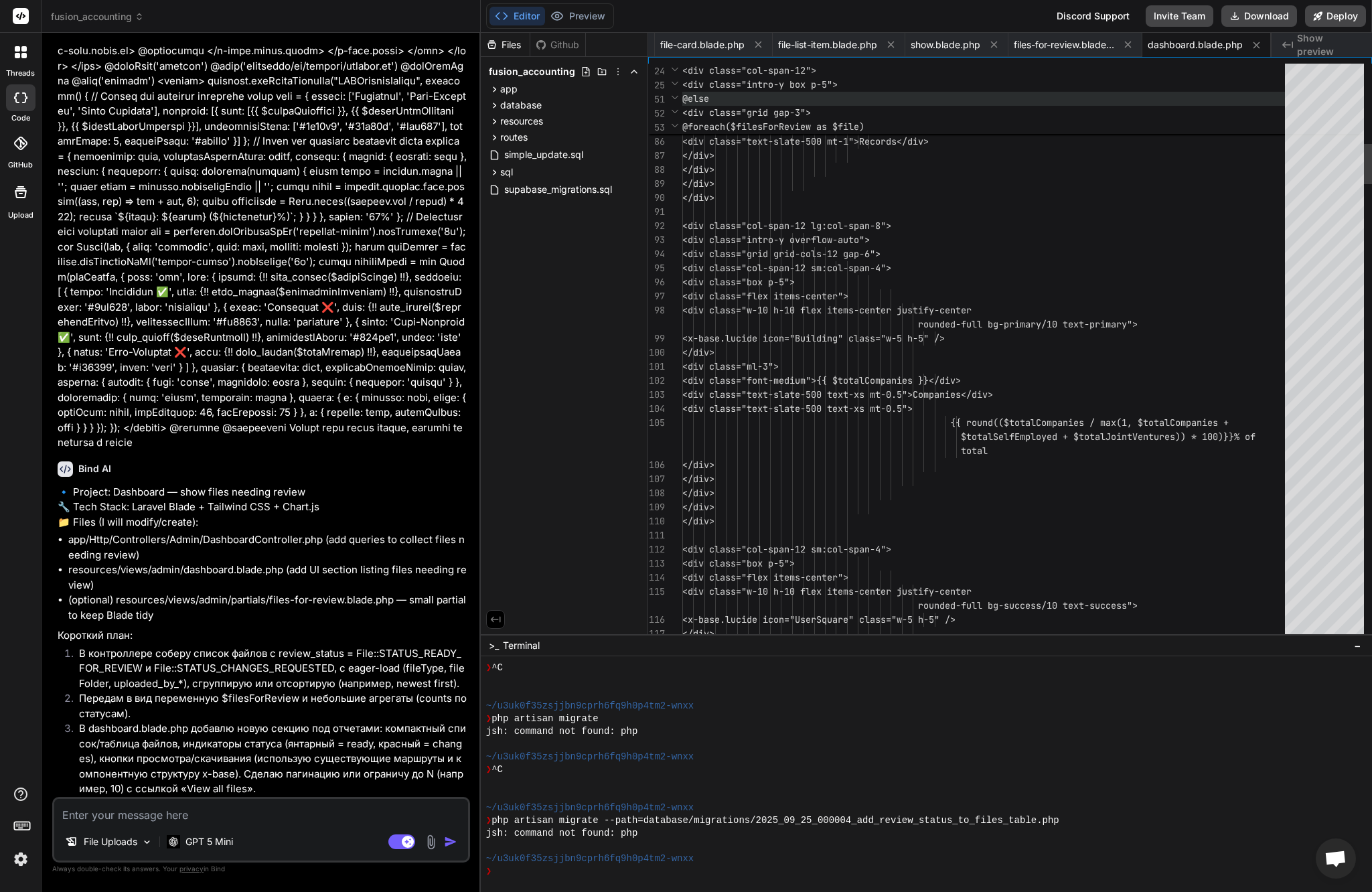
scroll to position [39138, 0]
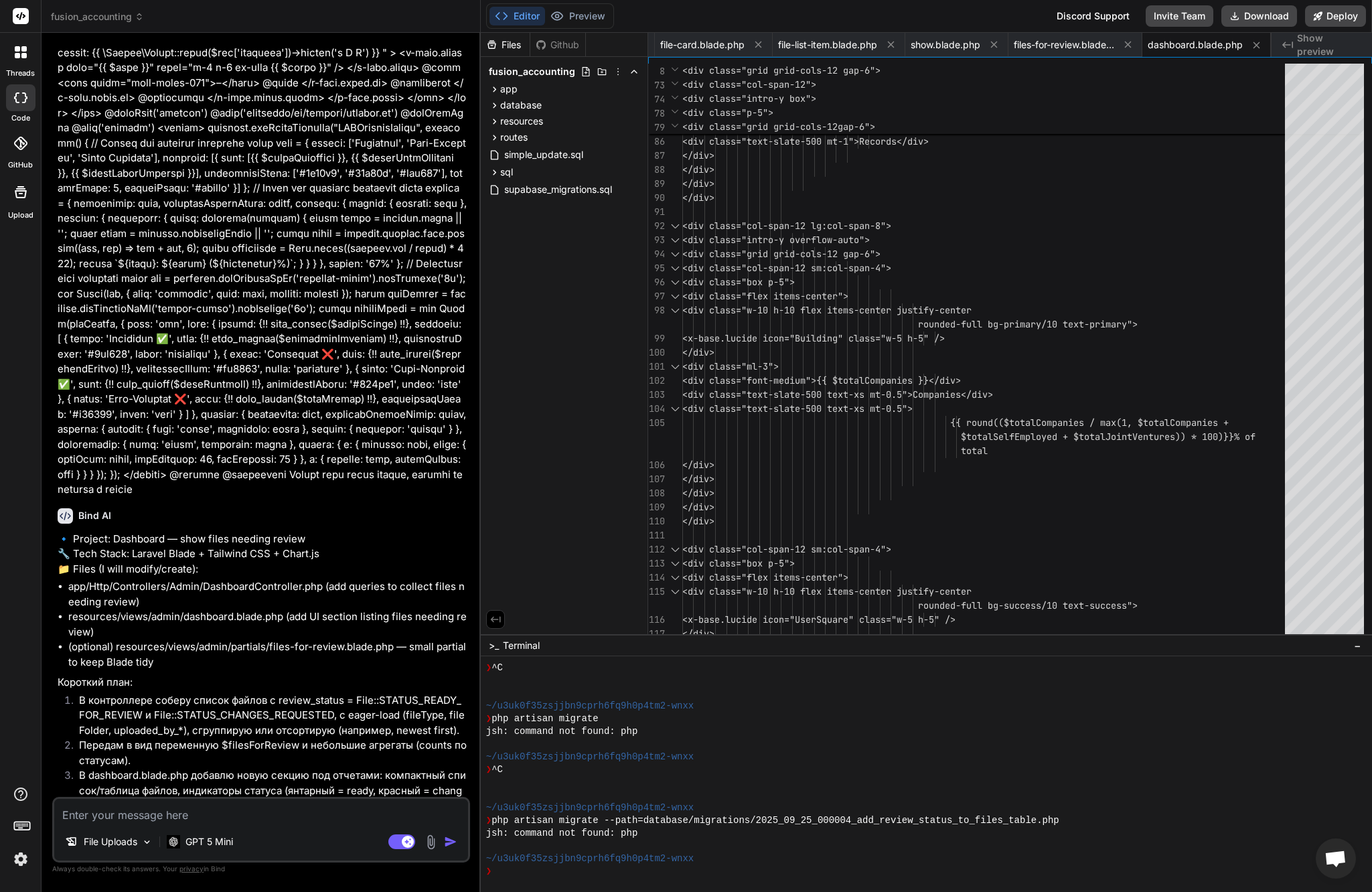
drag, startPoint x: 313, startPoint y: 741, endPoint x: 449, endPoint y: 741, distance: 136.0
copy code "files-for-review.blade.ph"
click at [1085, 47] on span "files-for-review.blade.php" at bounding box center [1063, 44] width 100 height 13
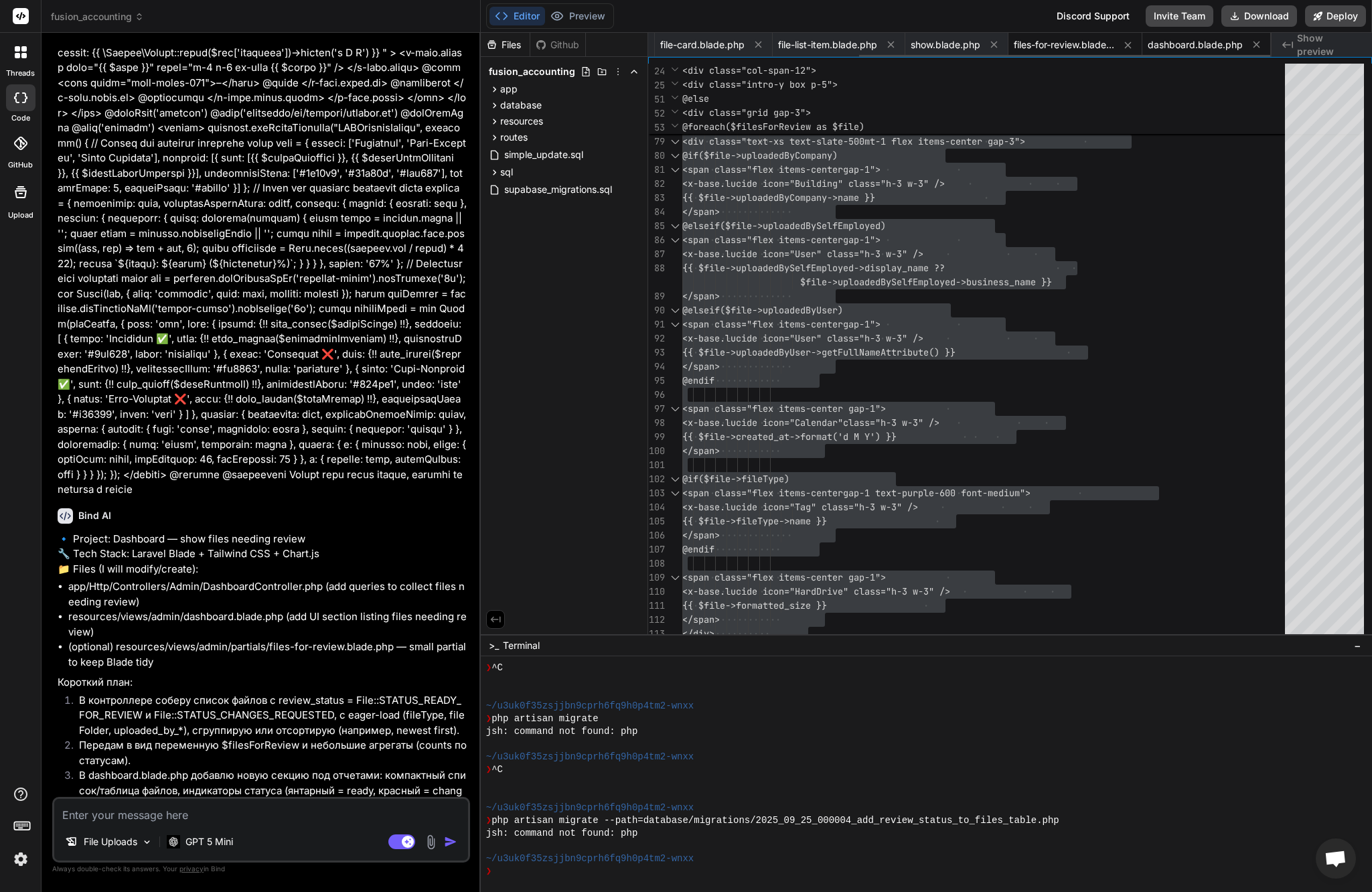
click at [1221, 49] on span "dashboard.blade.php" at bounding box center [1195, 44] width 95 height 13
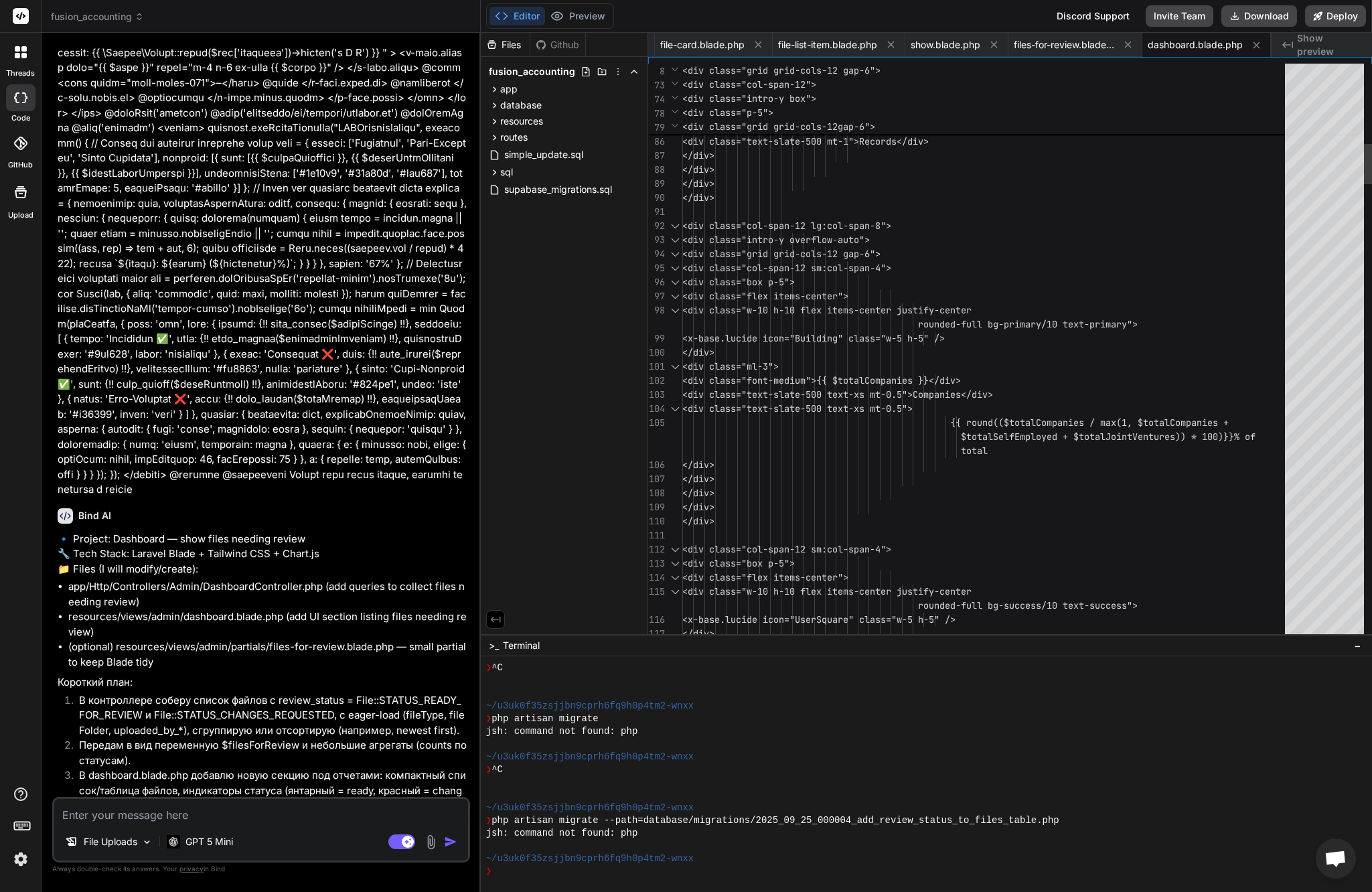
scroll to position [0, 0]
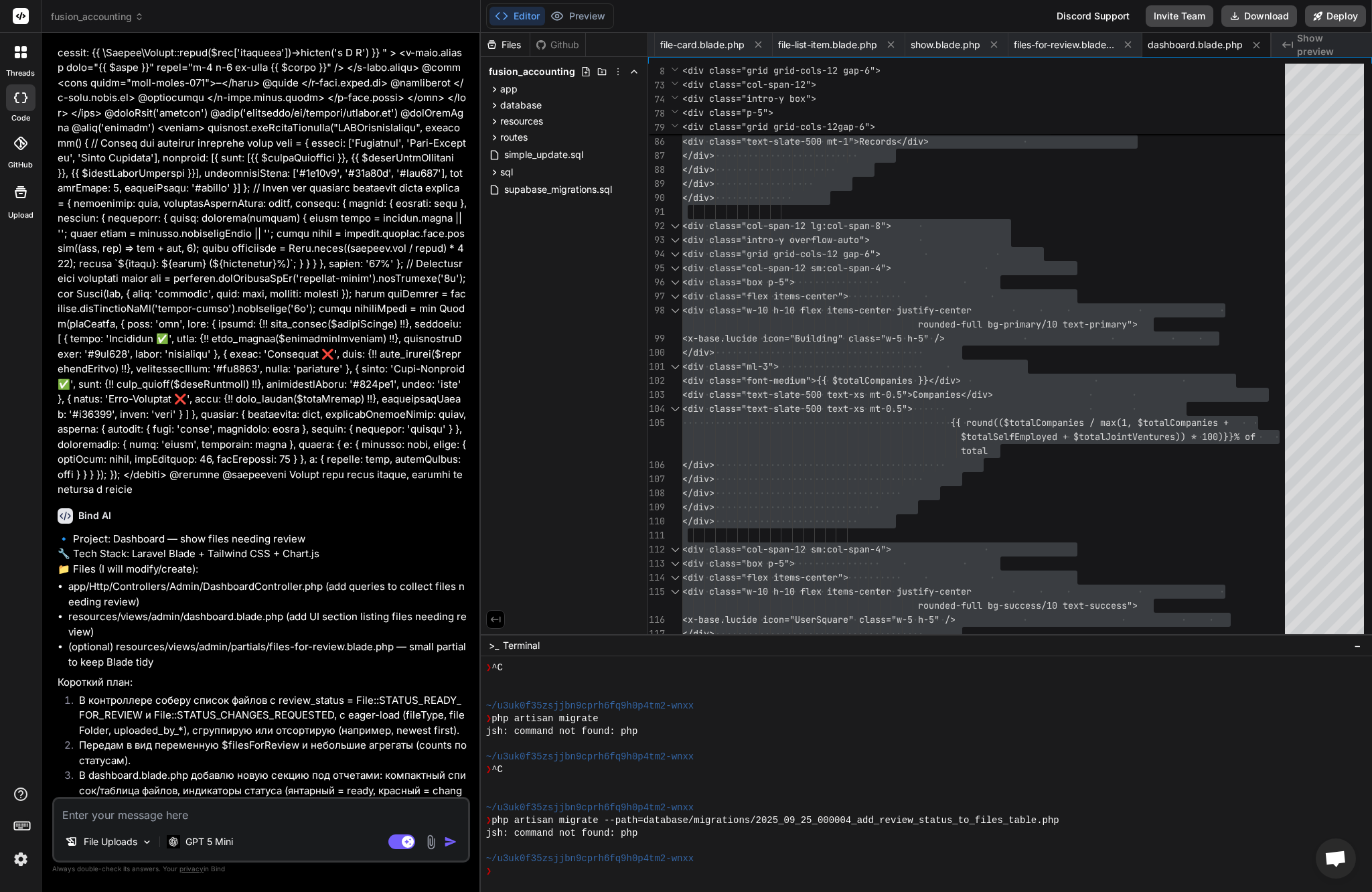
click at [290, 820] on textarea at bounding box center [261, 810] width 414 height 24
click at [433, 842] on img at bounding box center [431, 842] width 16 height 16
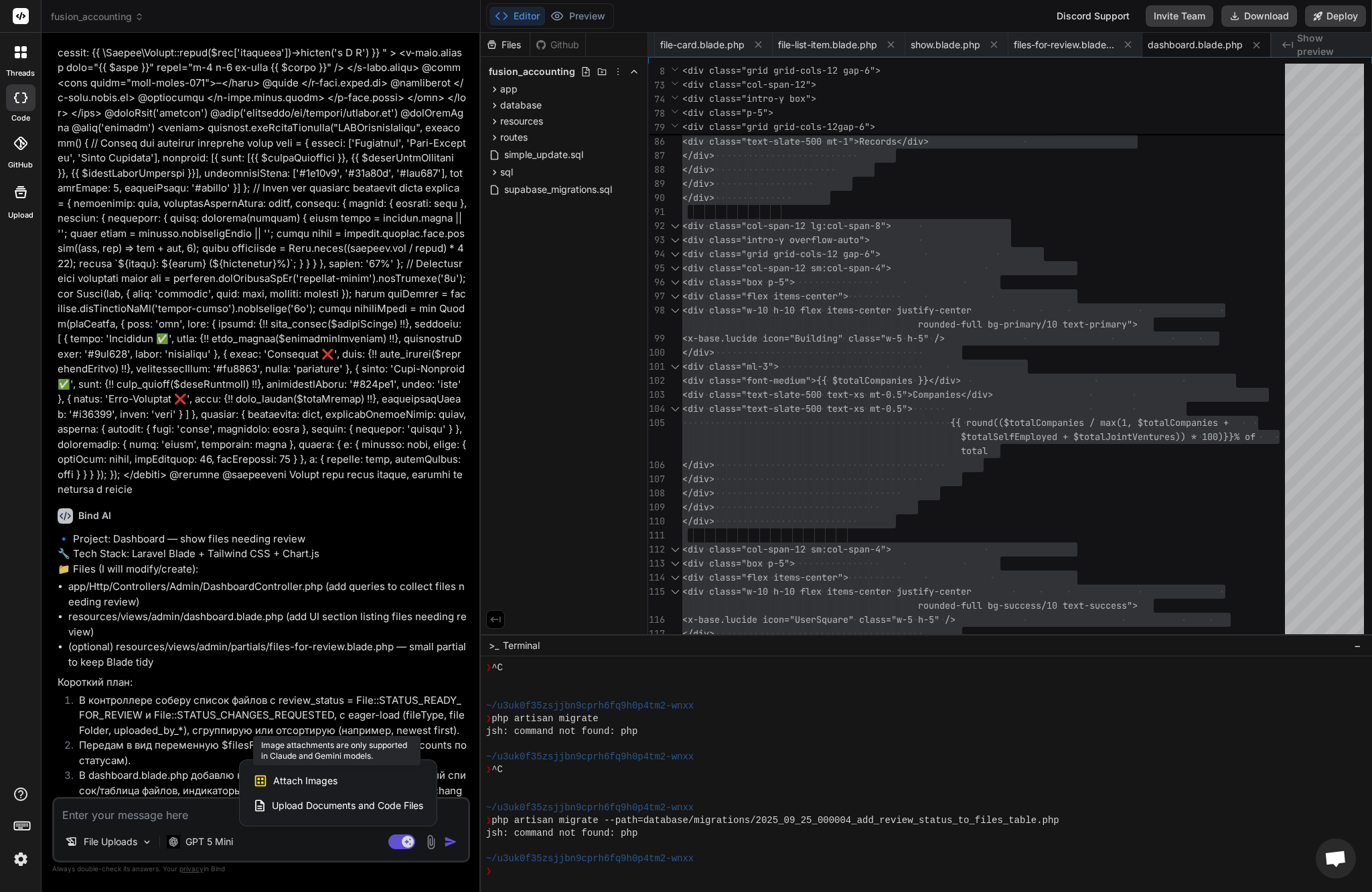
click at [359, 772] on div "Attach Images Image attachments are only supported in Claude and Gemini models." at bounding box center [338, 781] width 170 height 26
click at [362, 776] on div "Attach Images Image attachments are only supported in Claude and Gemini models." at bounding box center [338, 781] width 170 height 26
click at [213, 839] on div at bounding box center [686, 446] width 1372 height 892
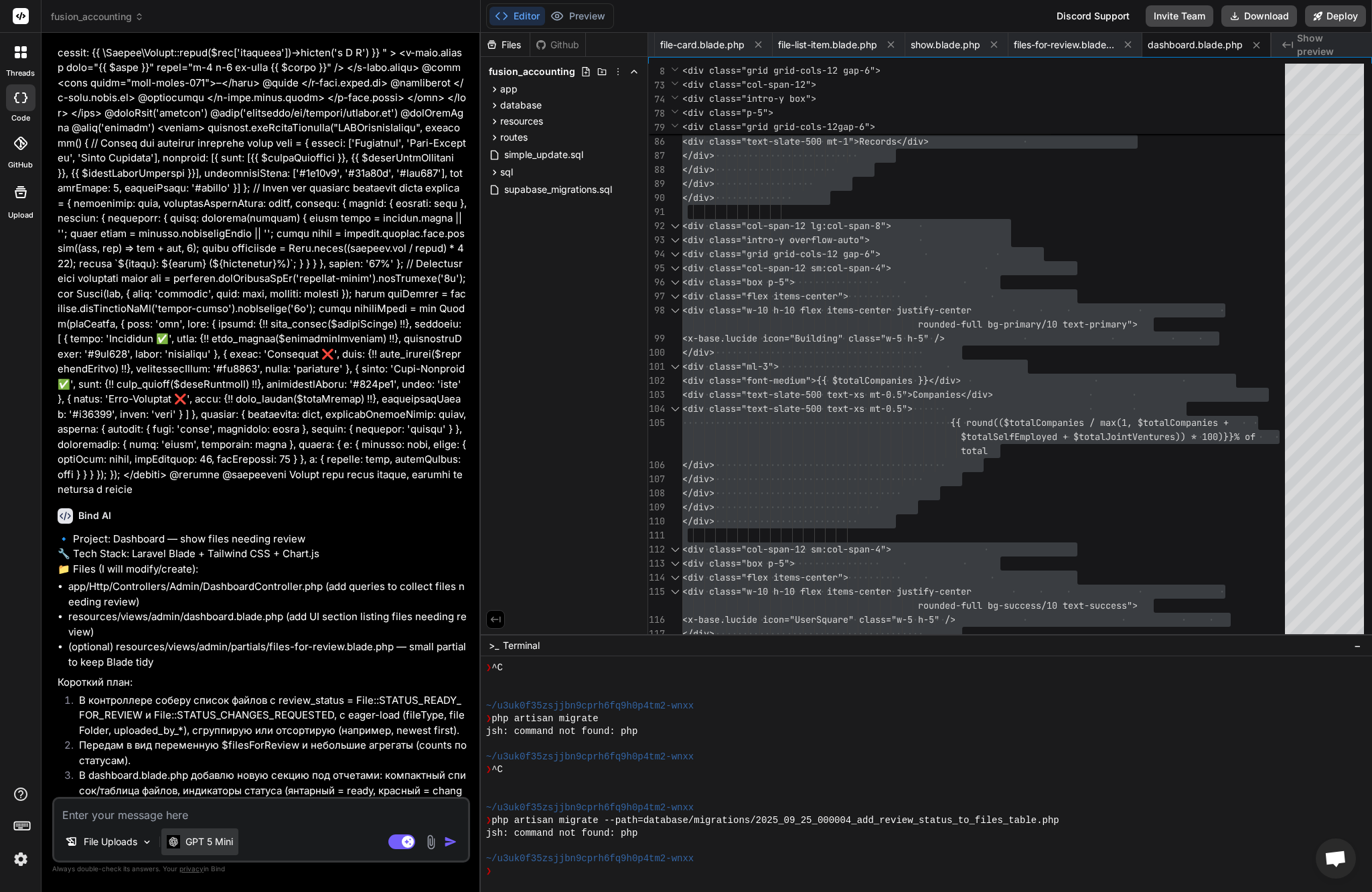
click at [236, 848] on div "GPT 5 Mini" at bounding box center [199, 842] width 77 height 27
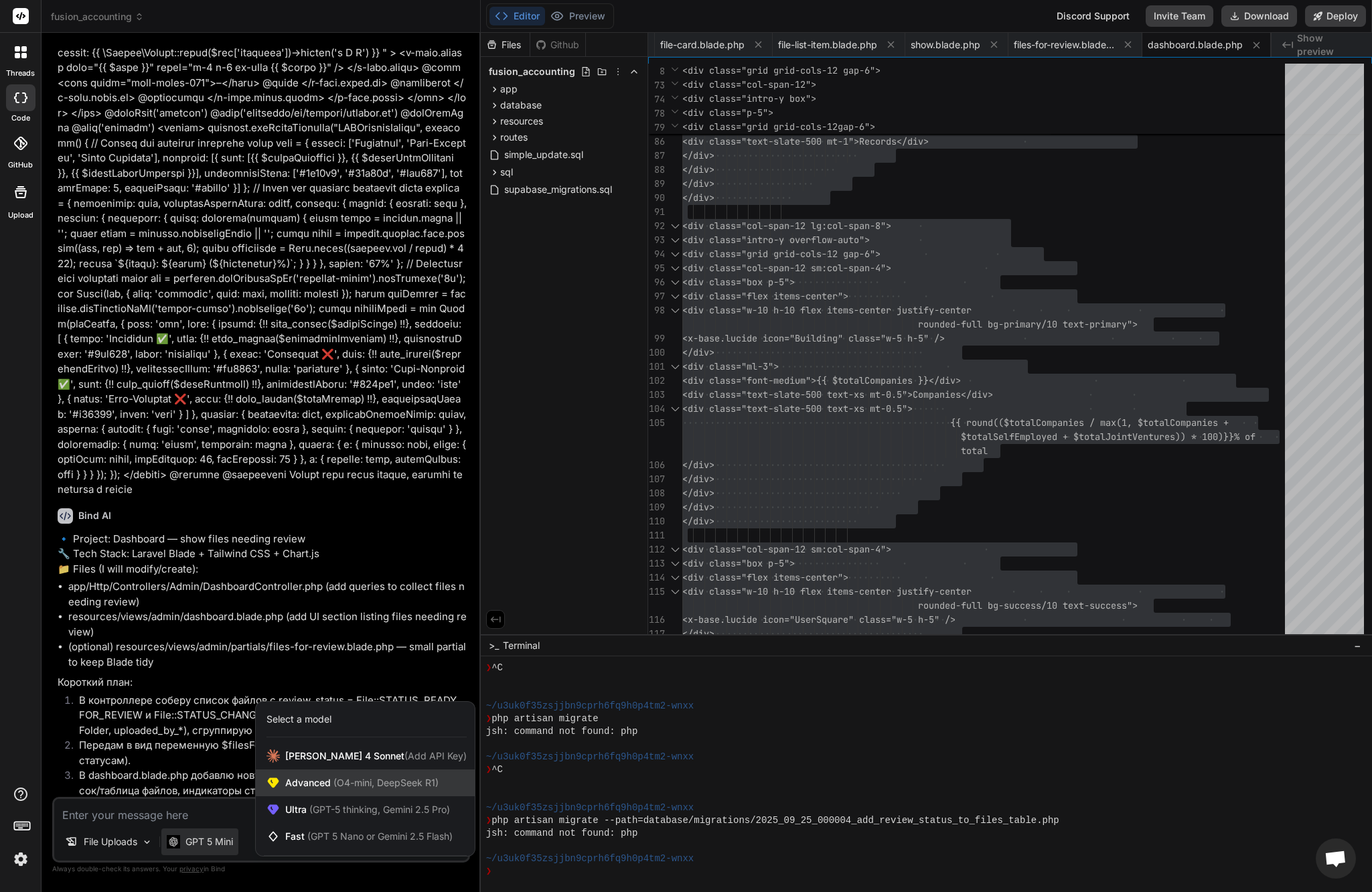
click at [338, 792] on div "Advanced (O4-mini, DeepSeek R1)" at bounding box center [366, 783] width 219 height 27
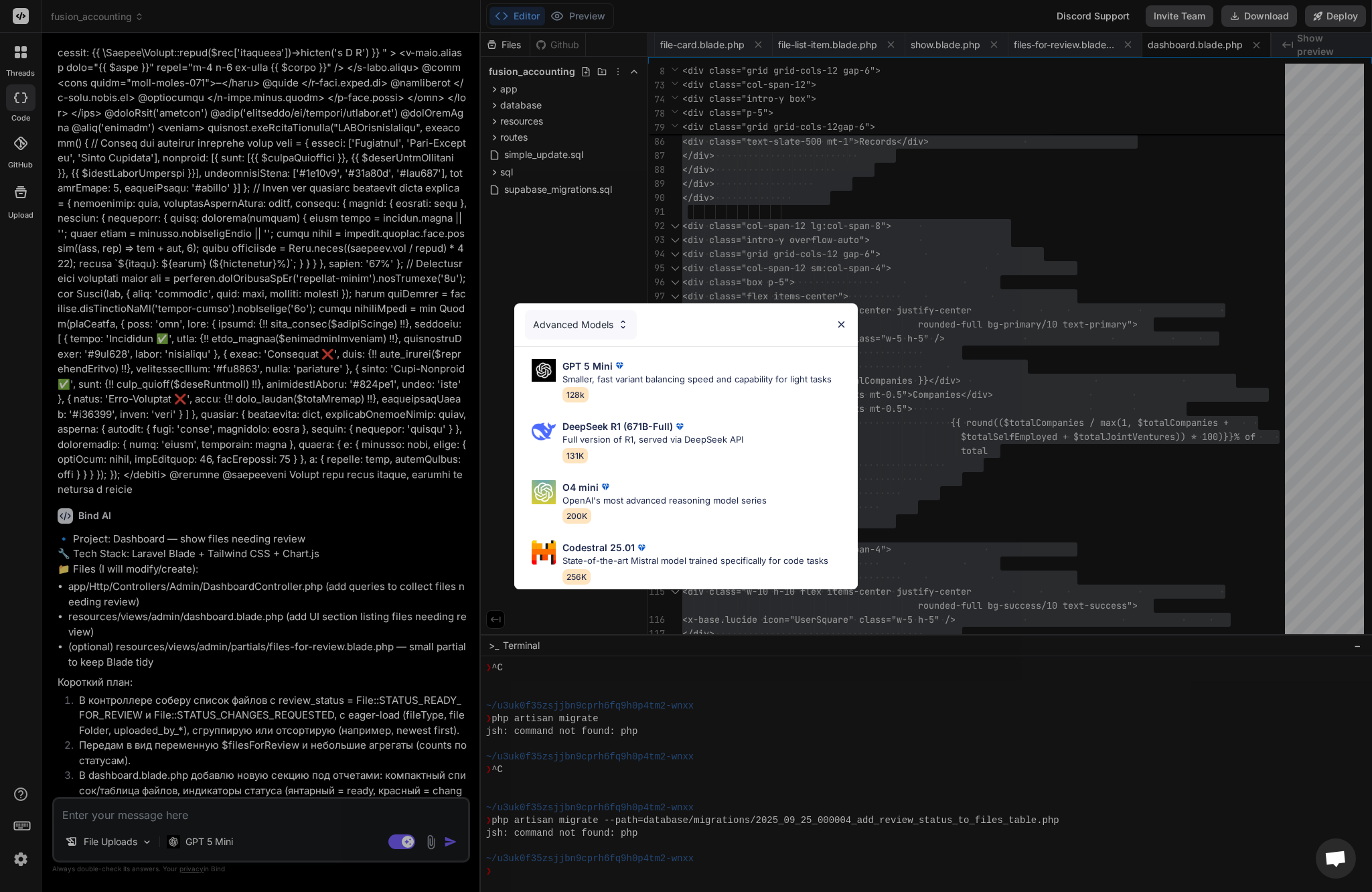
click at [619, 321] on img at bounding box center [622, 325] width 12 height 12
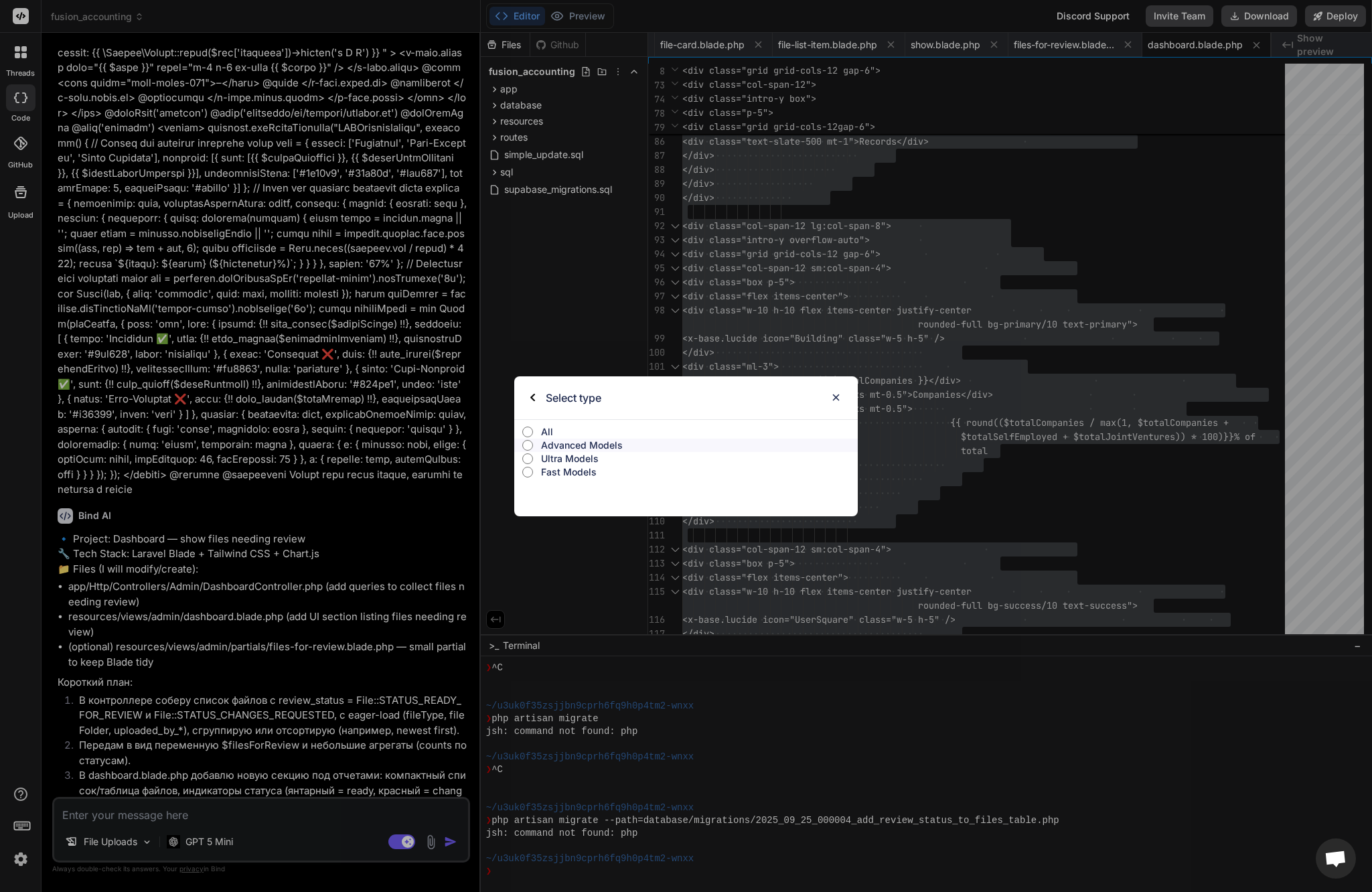
click at [578, 457] on p "Ultra Models" at bounding box center [699, 458] width 317 height 13
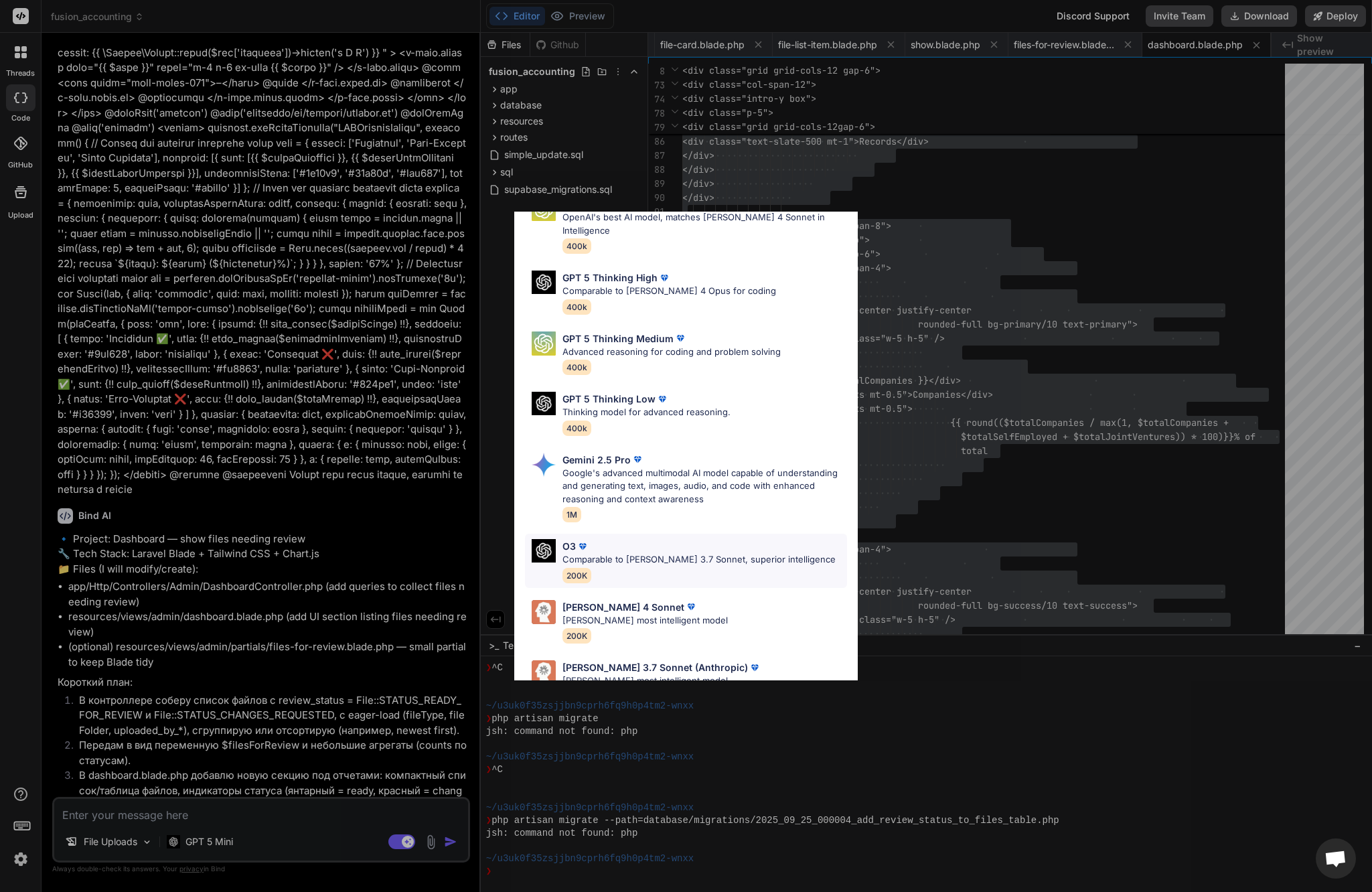
scroll to position [95, 0]
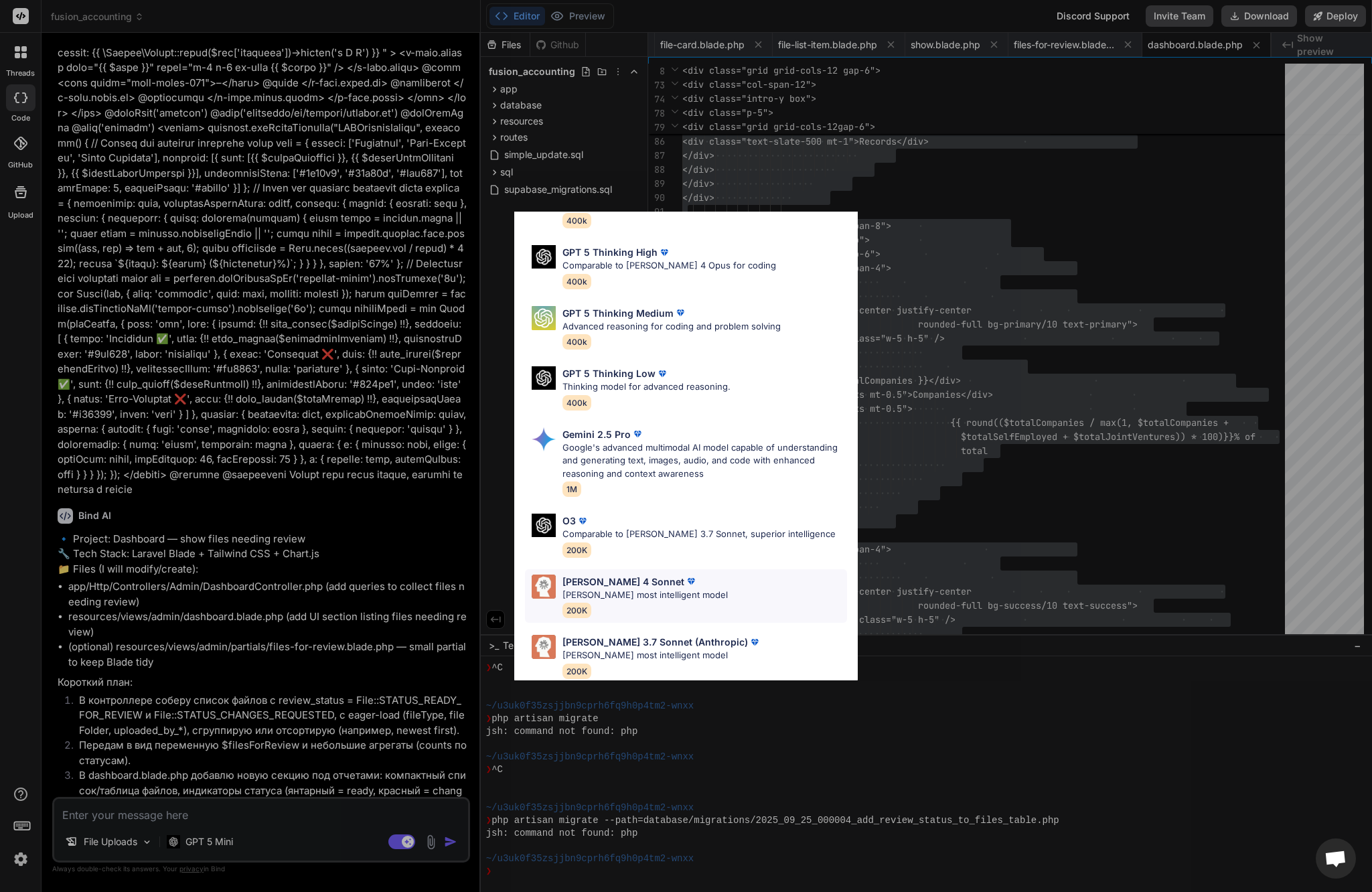
click at [692, 581] on div "Claude 4 Sonnet Claude's most intelligent model 200K" at bounding box center [685, 596] width 321 height 54
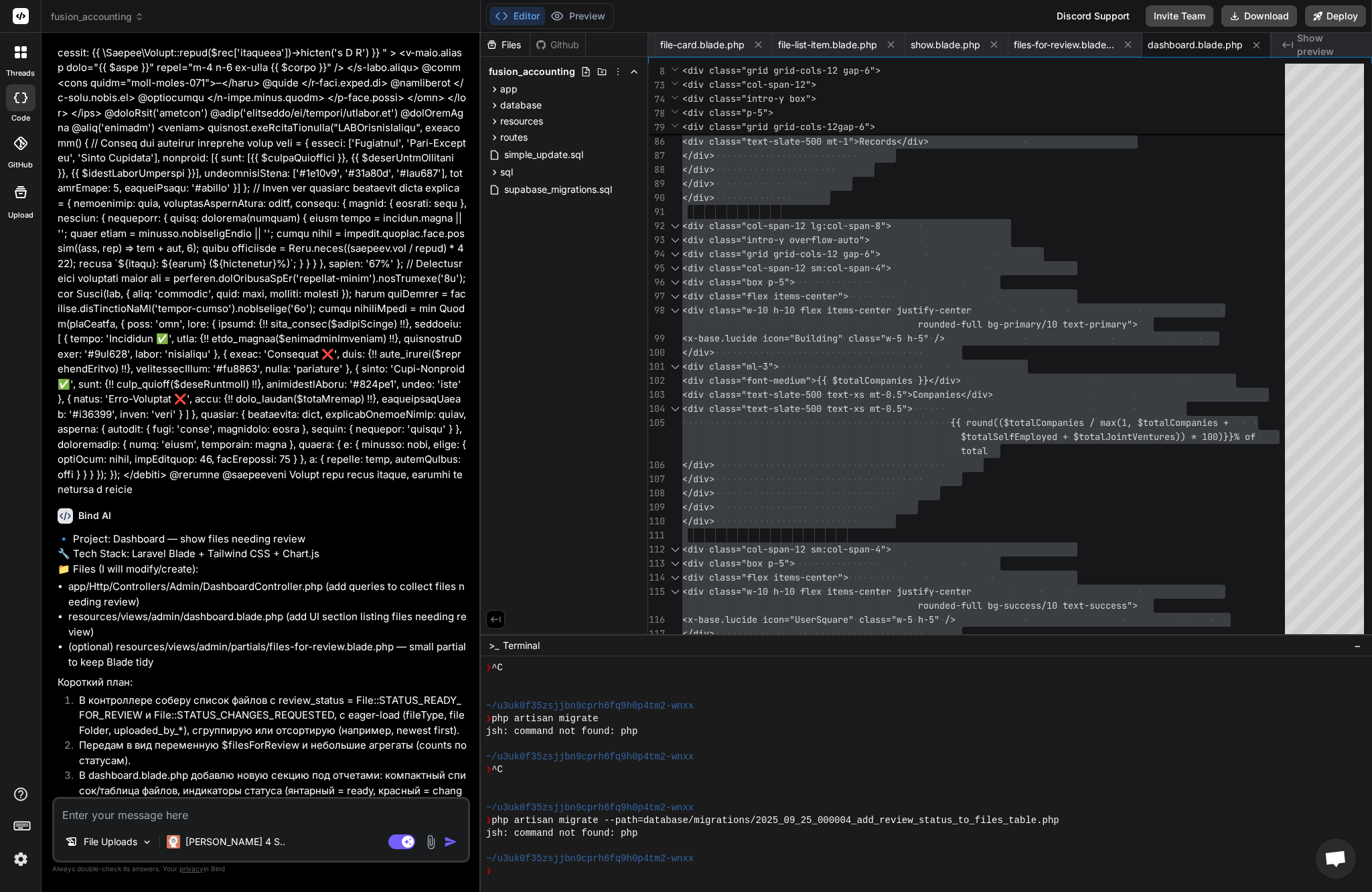
click at [436, 842] on img at bounding box center [431, 842] width 16 height 16
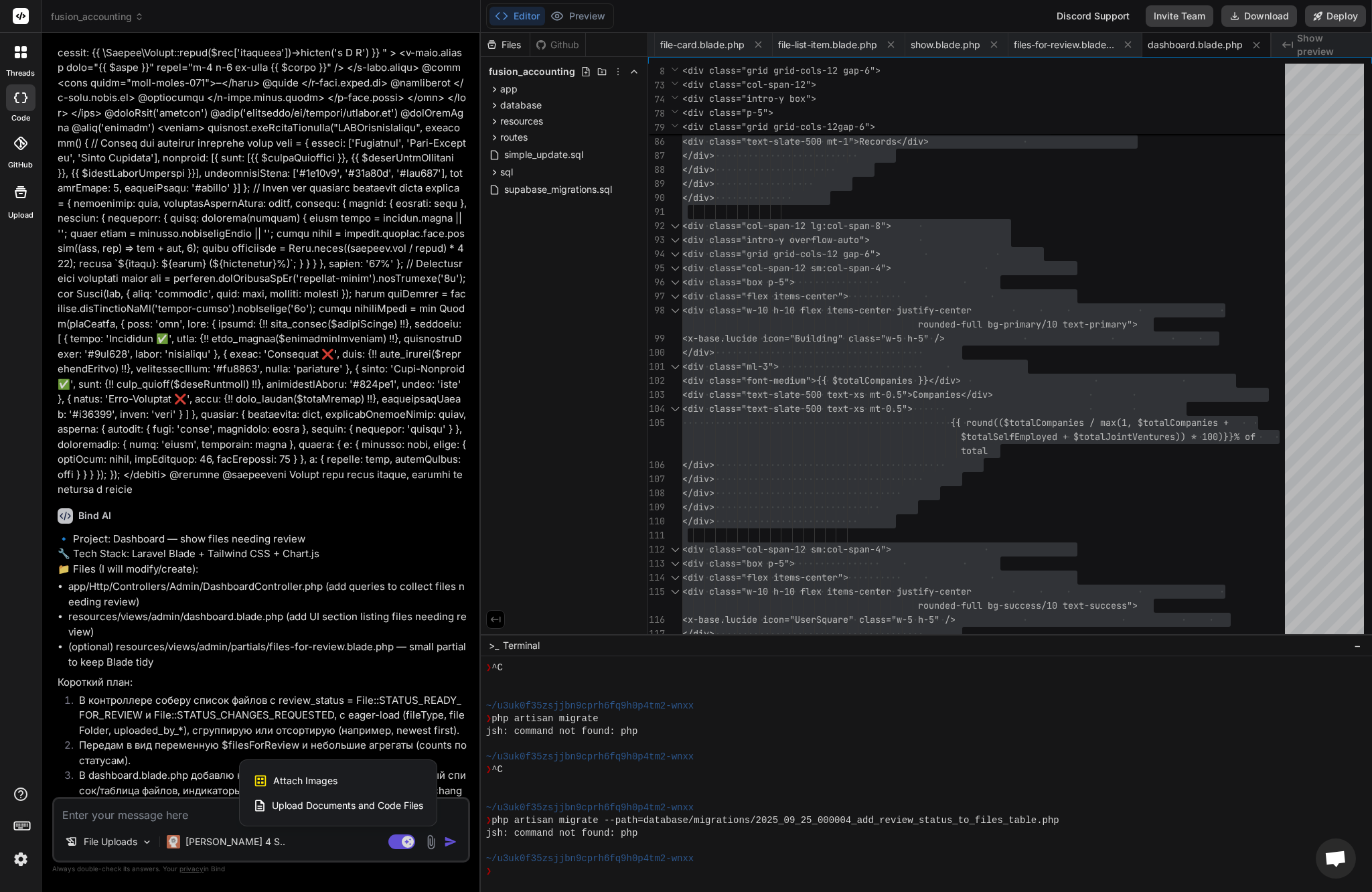
click at [371, 787] on div "Attach Images Image attachments are only supported in Claude and Gemini models." at bounding box center [338, 781] width 170 height 26
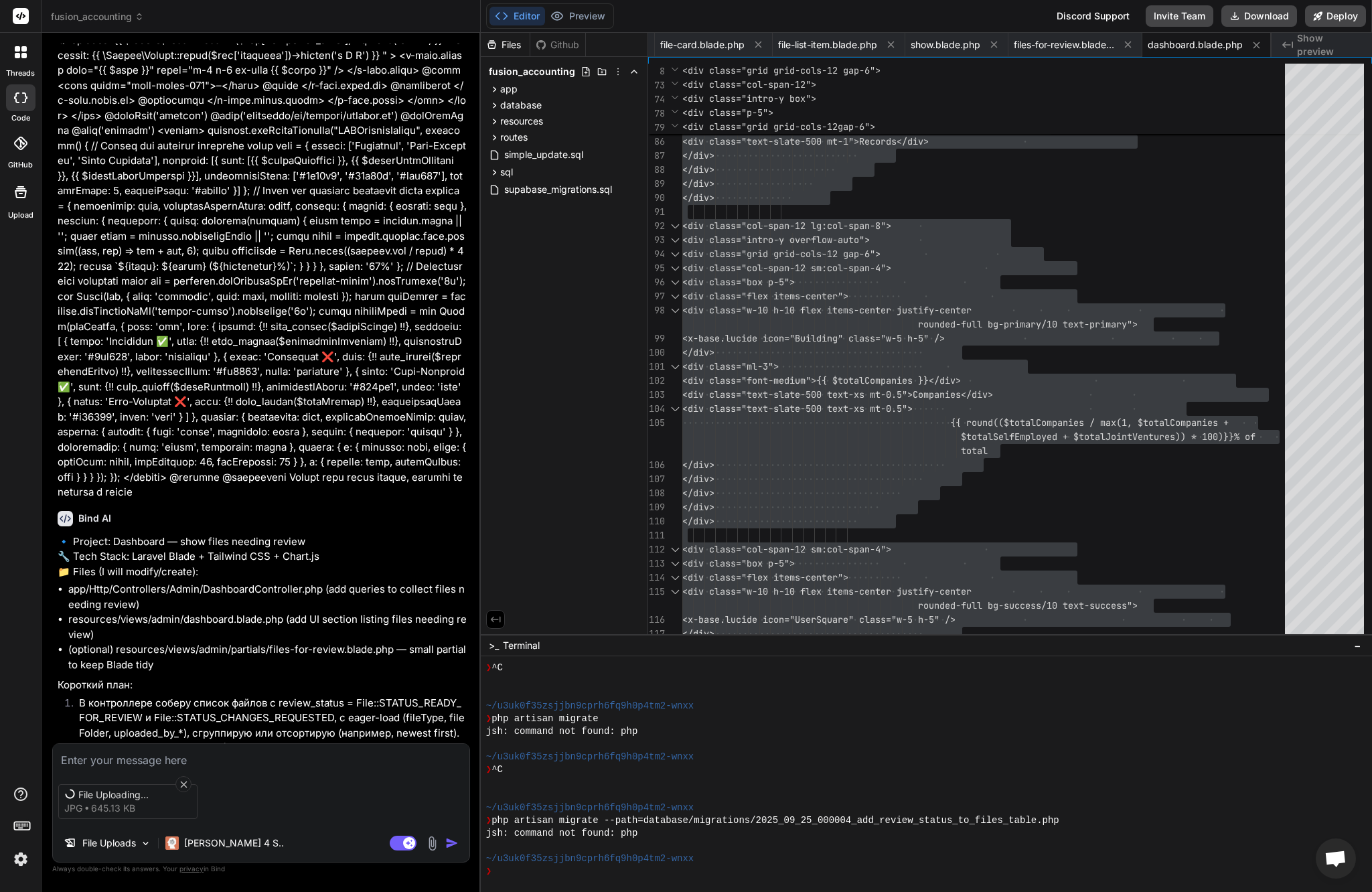
scroll to position [39184, 0]
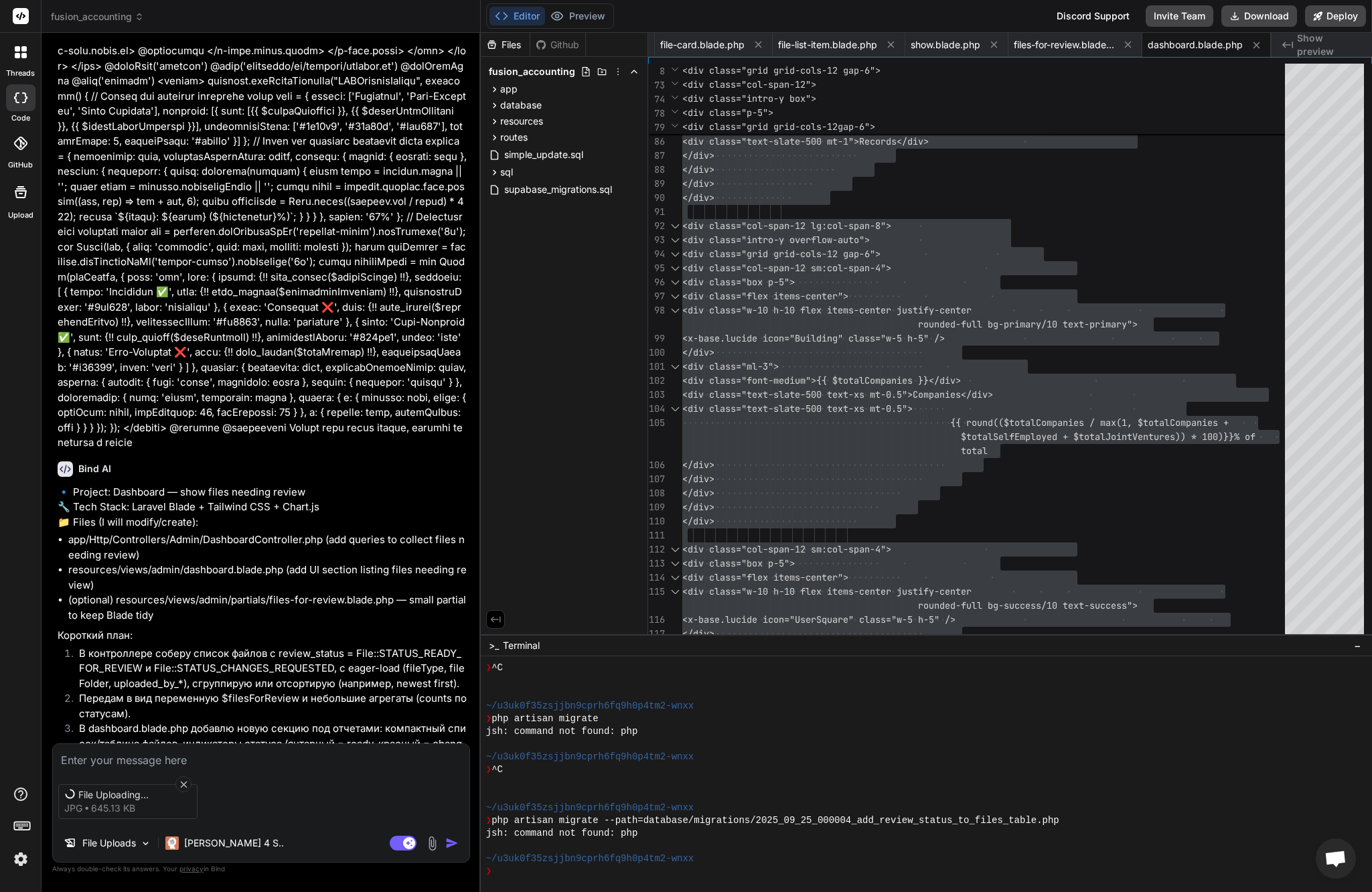
click at [227, 754] on textarea at bounding box center [261, 755] width 417 height 24
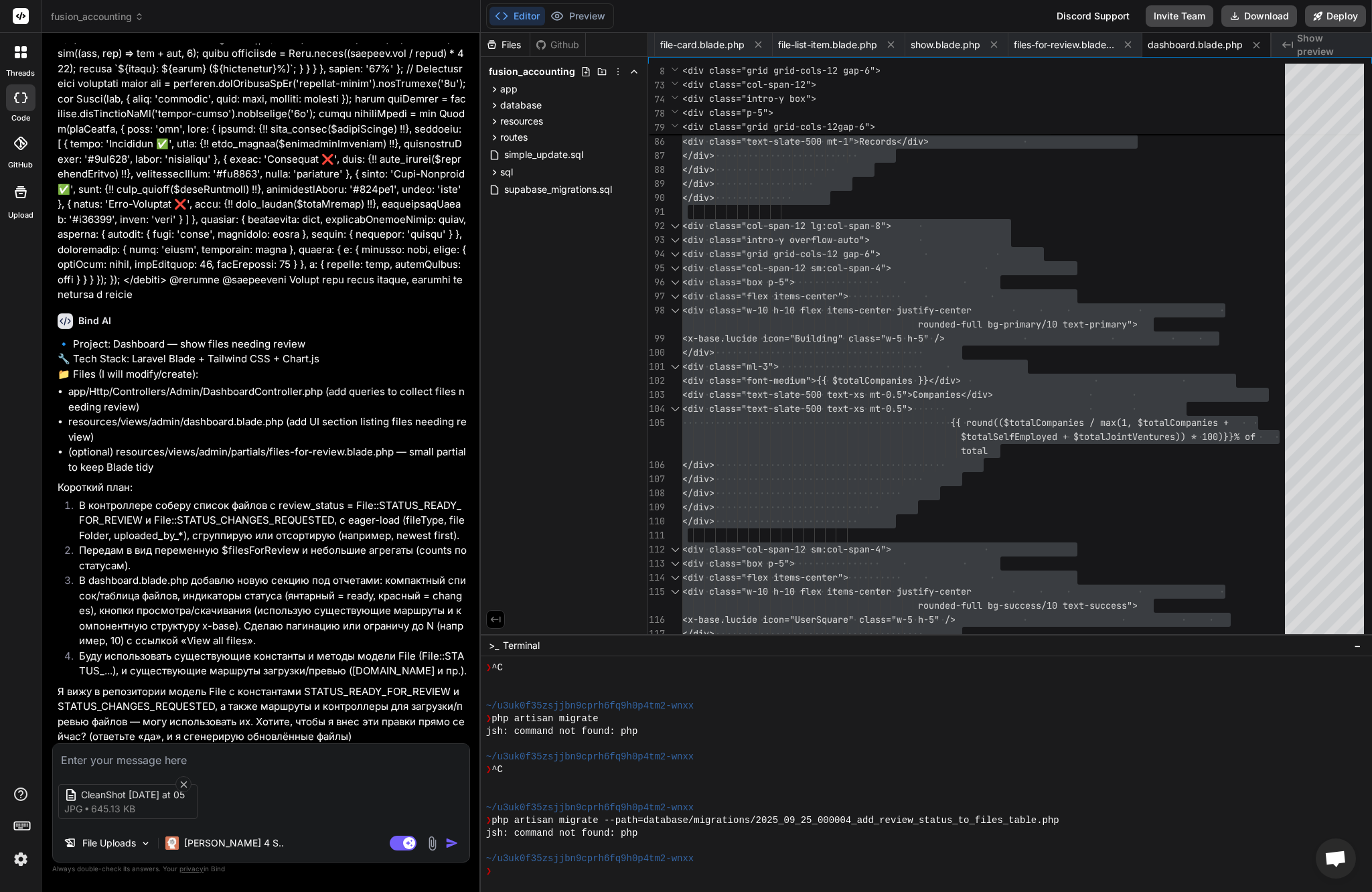
scroll to position [39284, 0]
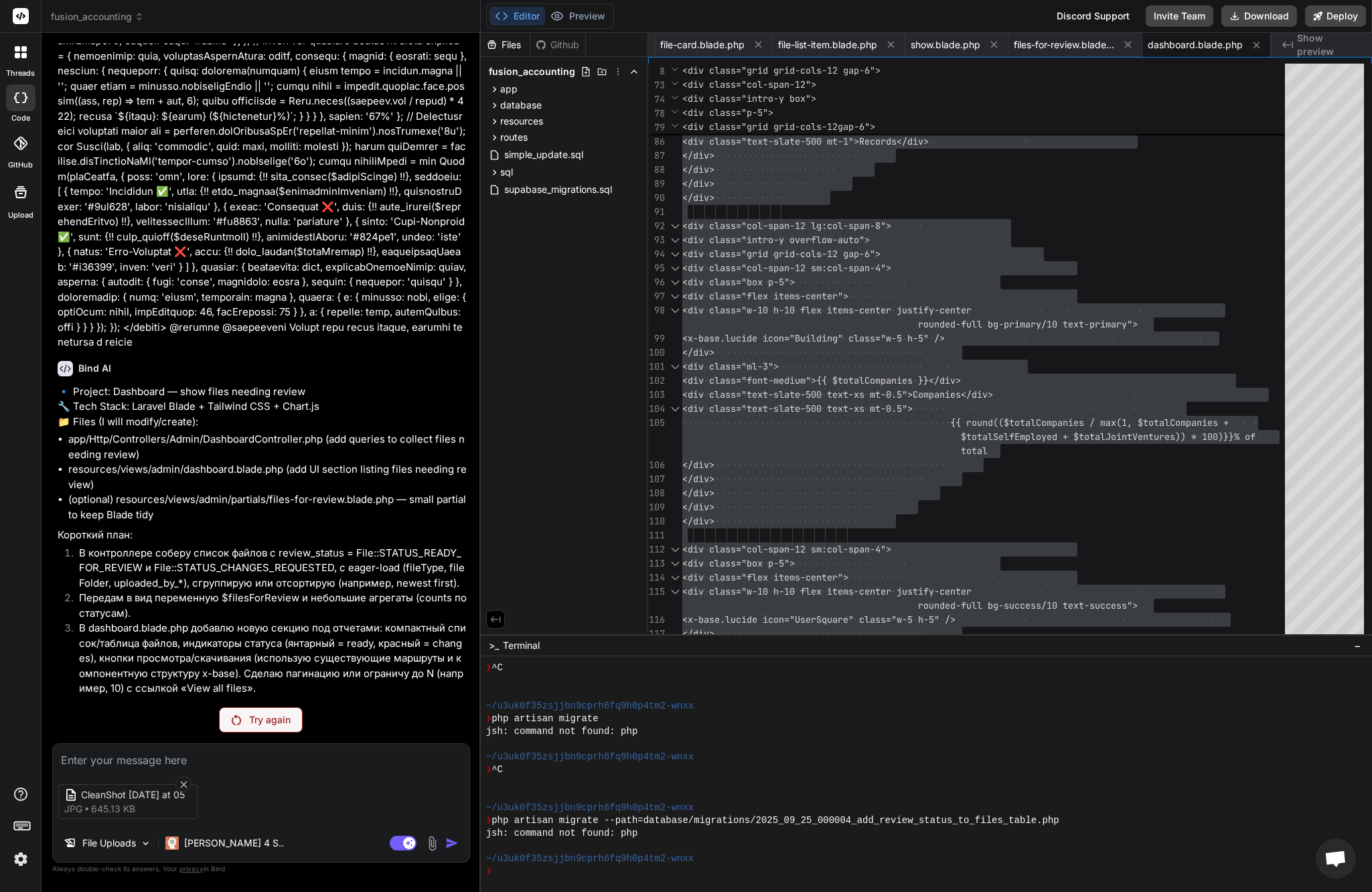
click at [269, 715] on p "Try again" at bounding box center [269, 720] width 41 height 13
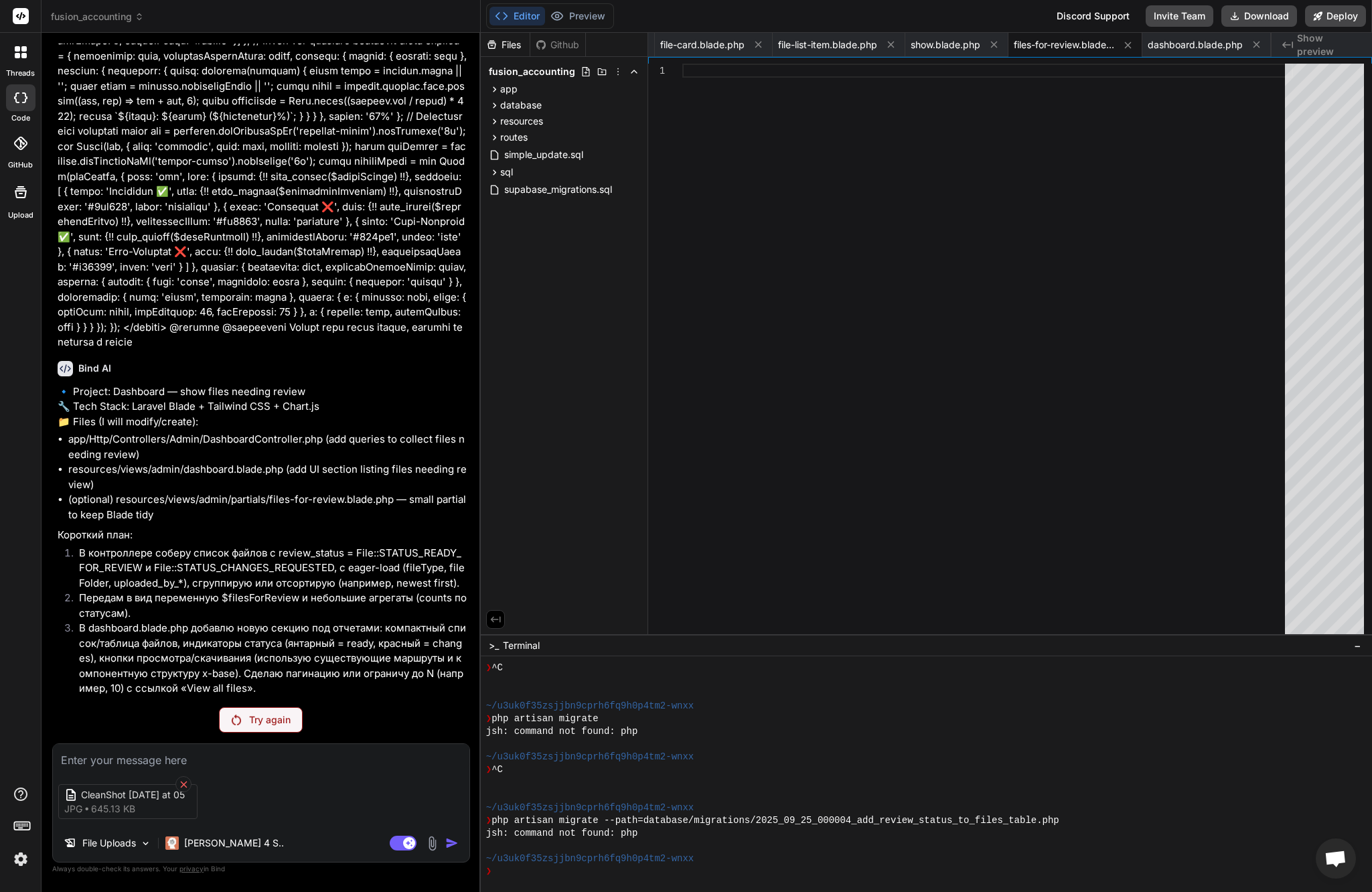
click at [182, 781] on icon at bounding box center [183, 784] width 12 height 12
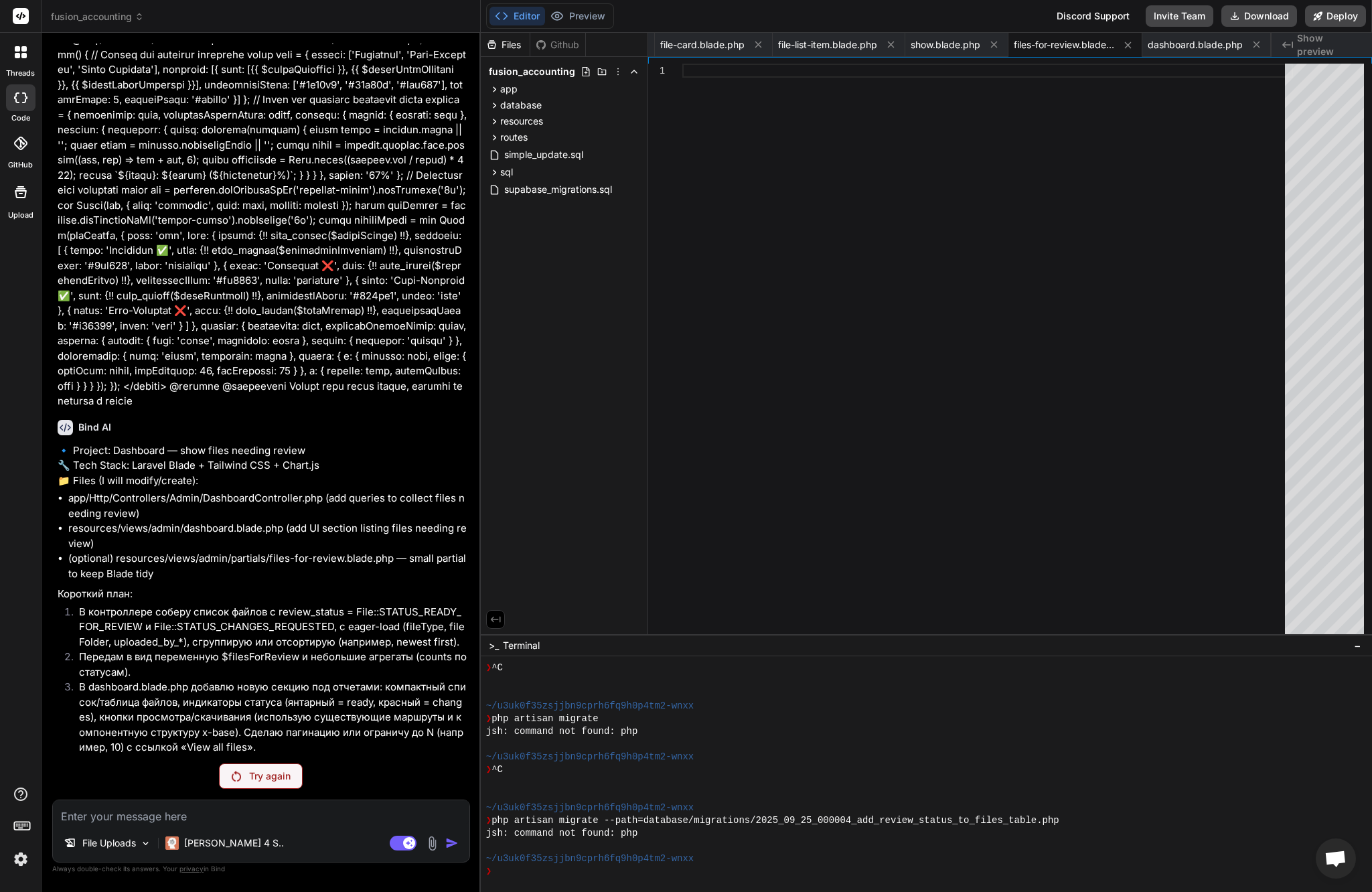
click at [164, 826] on div "File Uploads Claude 4 S.. Agent Mode. When this toggle is activated, AI automat…" at bounding box center [261, 831] width 417 height 63
click at [165, 820] on textarea at bounding box center [261, 812] width 417 height 24
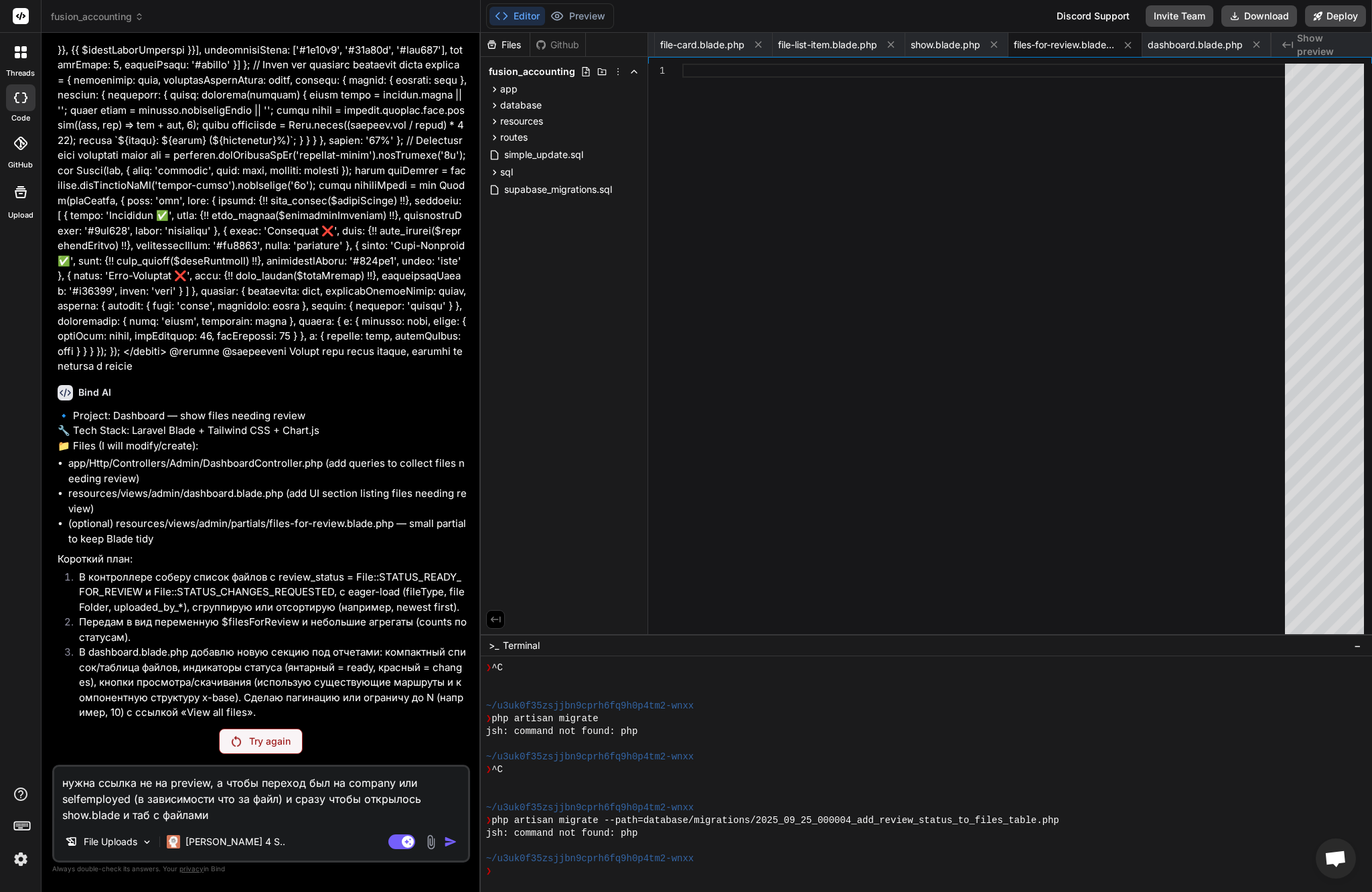
scroll to position [39288, 0]
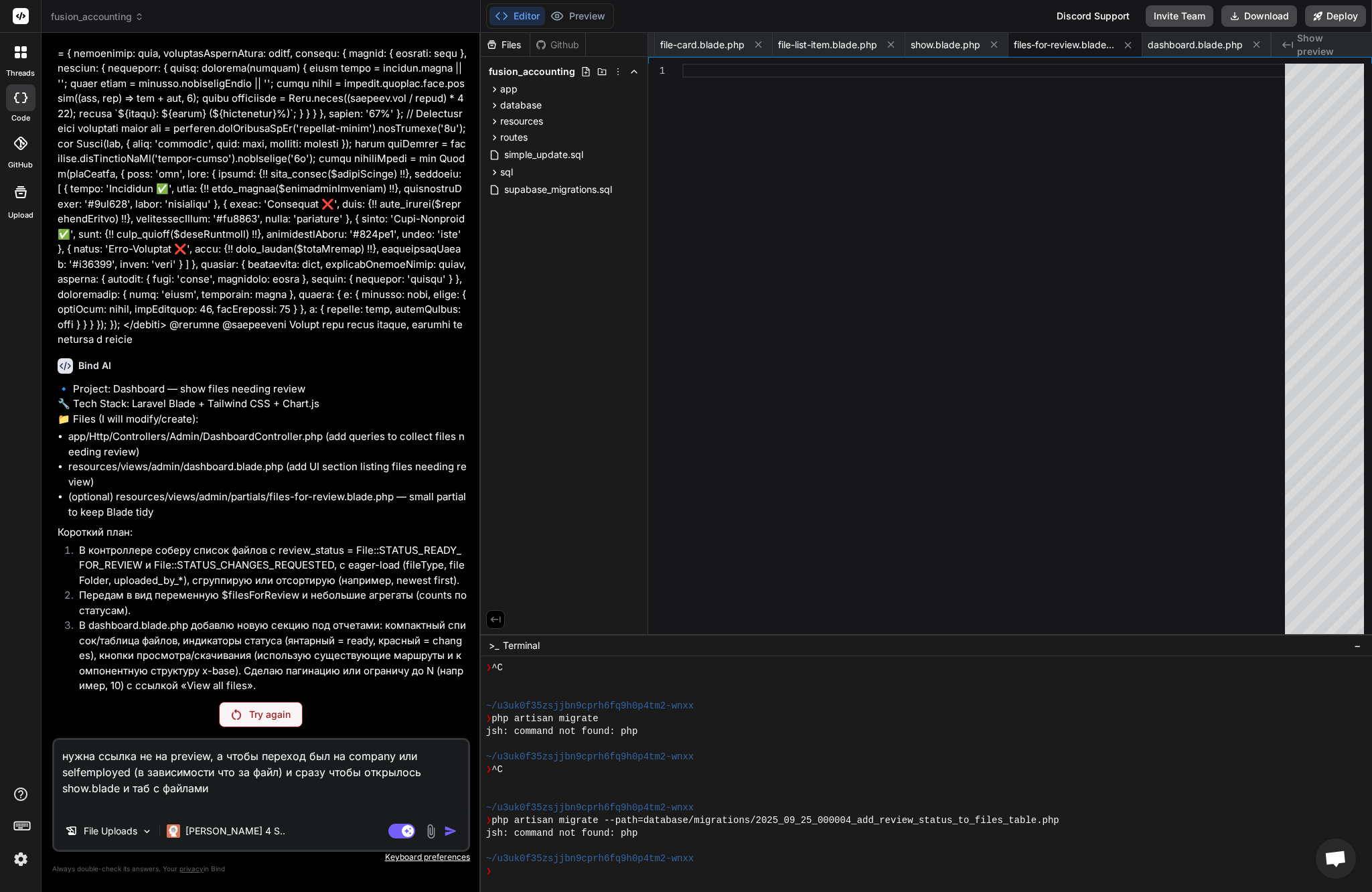
click at [317, 808] on textarea "нужна ссылка не на preview, а чтобы переход был на company или selfemployed (в …" at bounding box center [261, 776] width 414 height 72
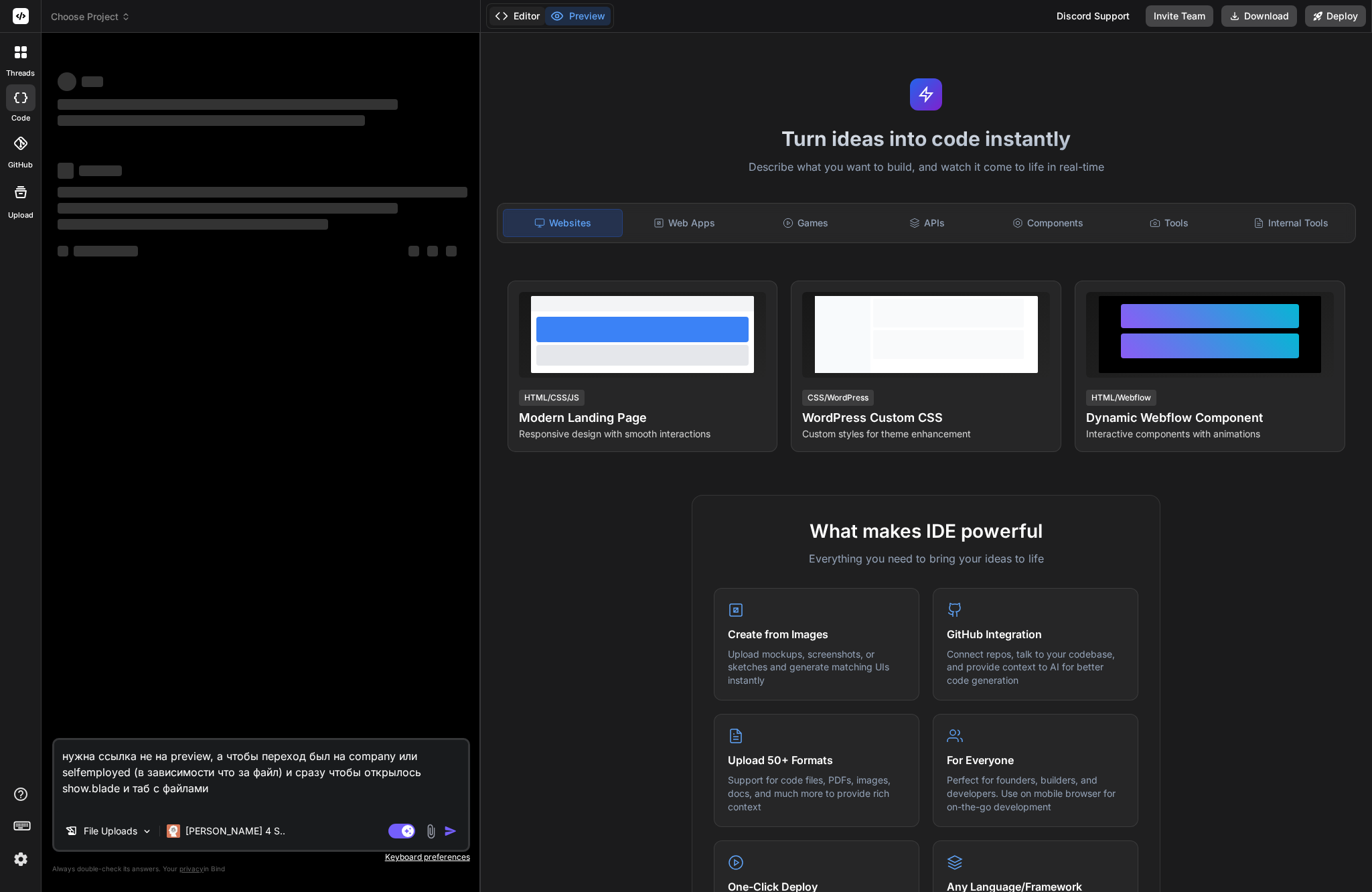
click at [535, 18] on button "Editor" at bounding box center [518, 16] width 56 height 19
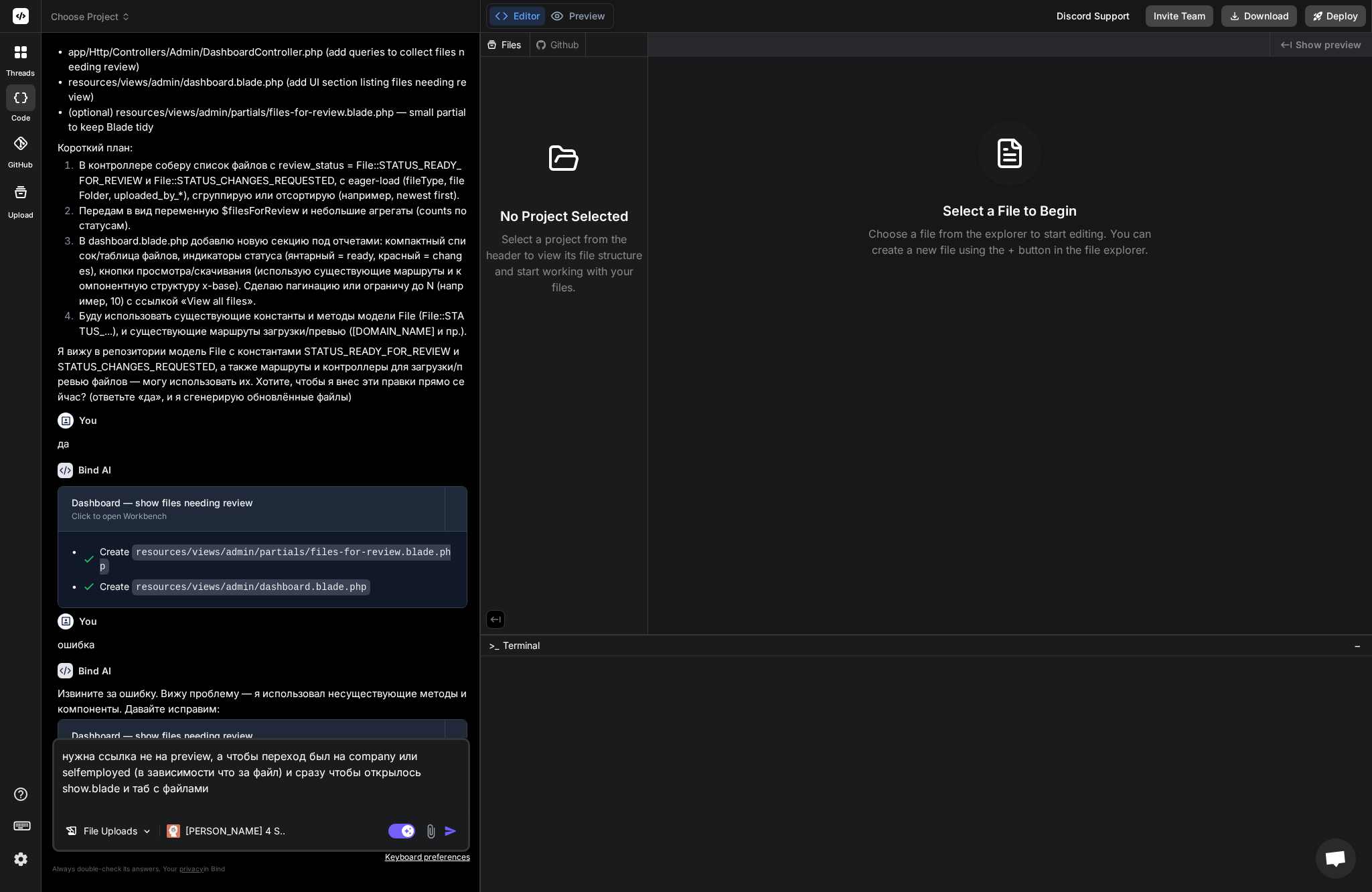
click at [451, 829] on img "button" at bounding box center [450, 831] width 13 height 13
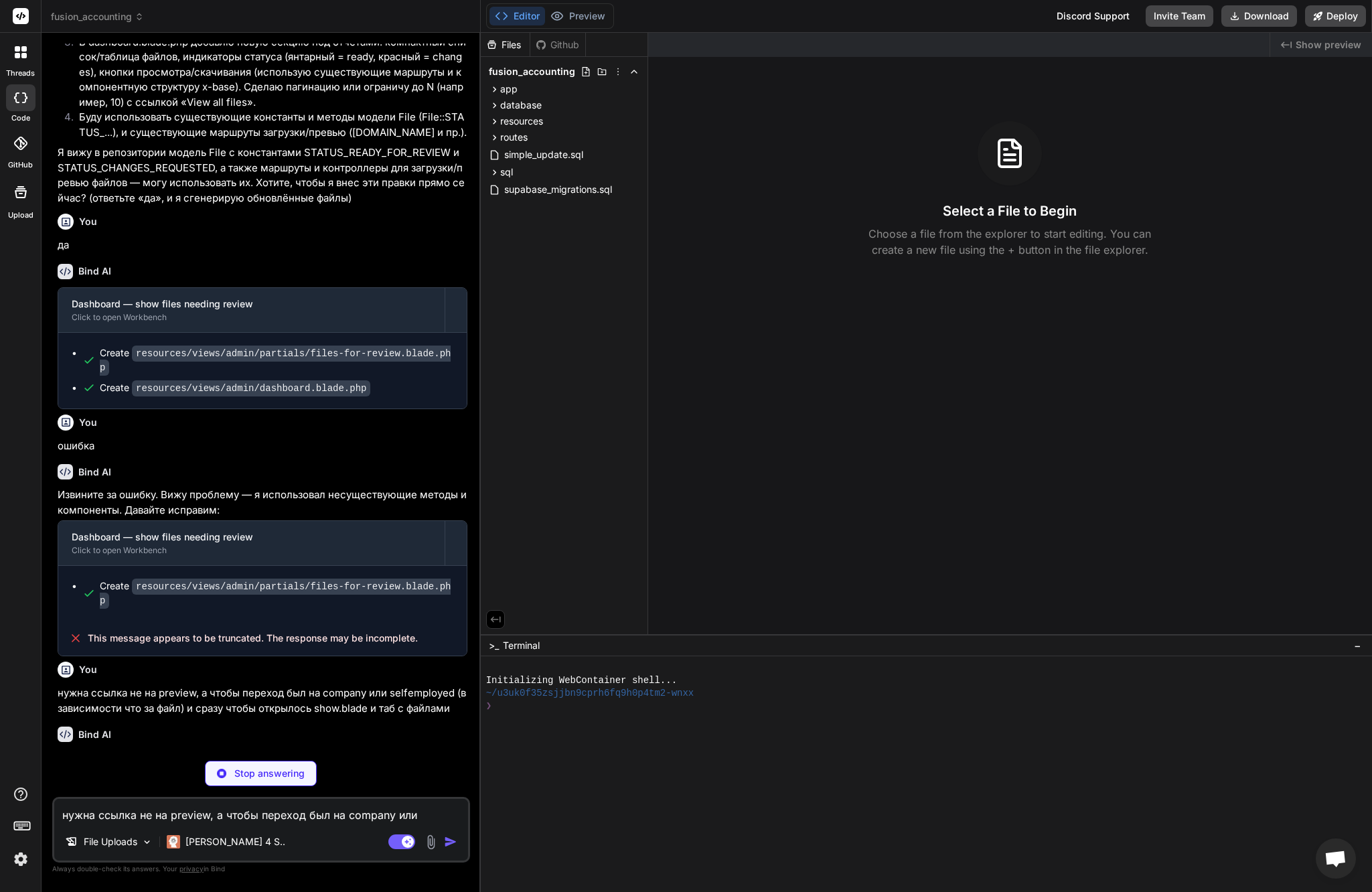
scroll to position [3927, 0]
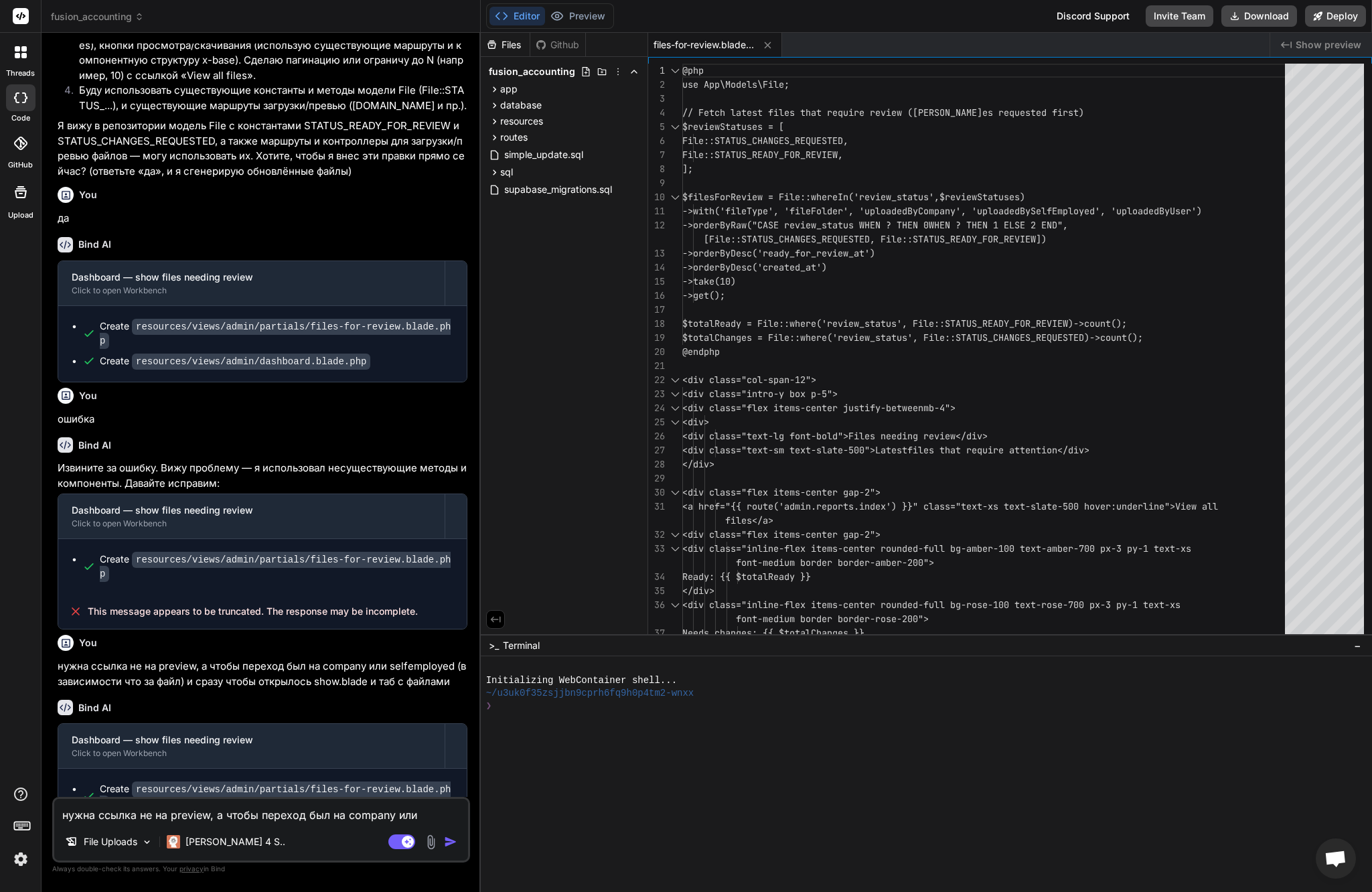
type textarea "x"
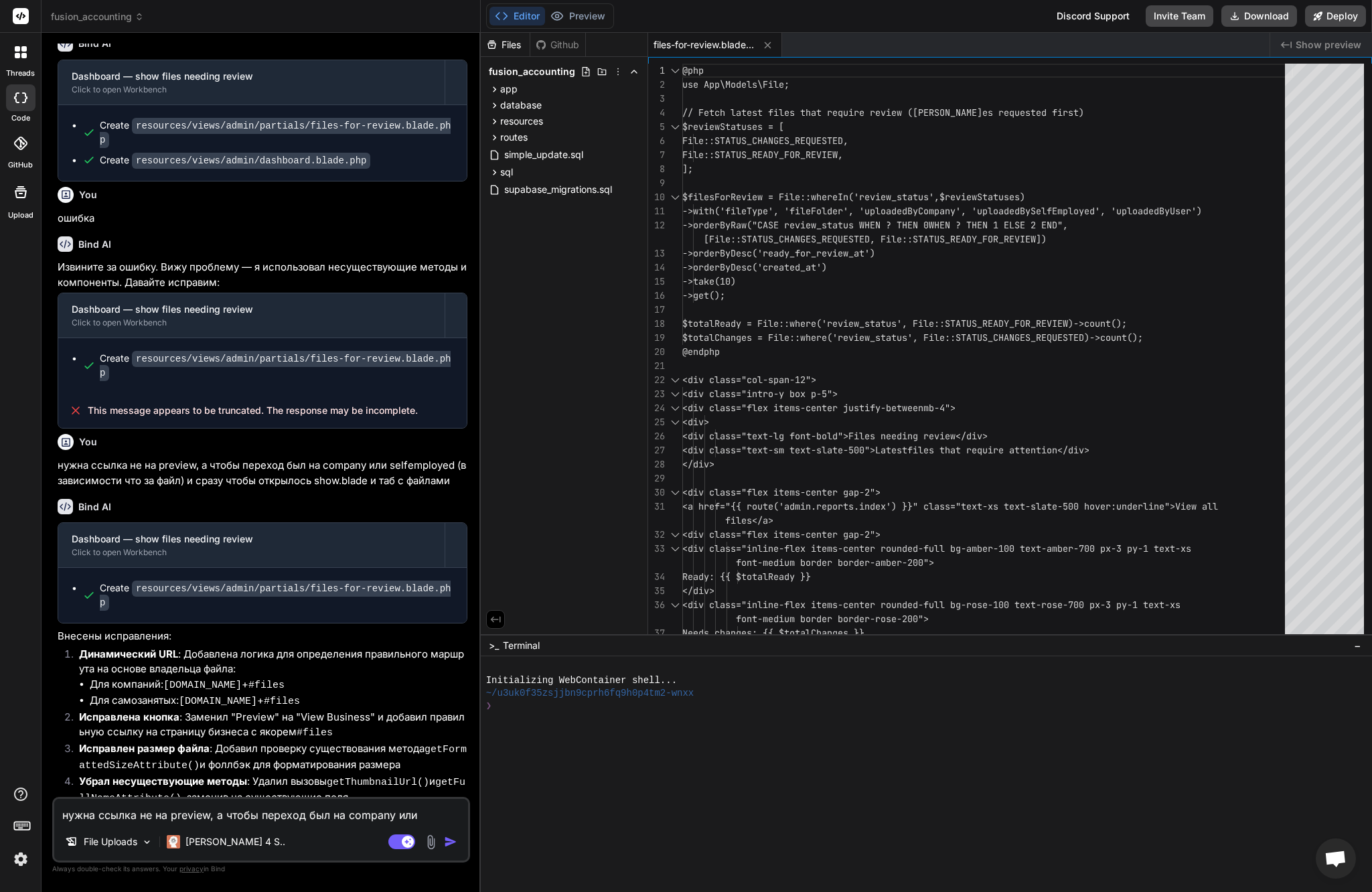
scroll to position [4179, 0]
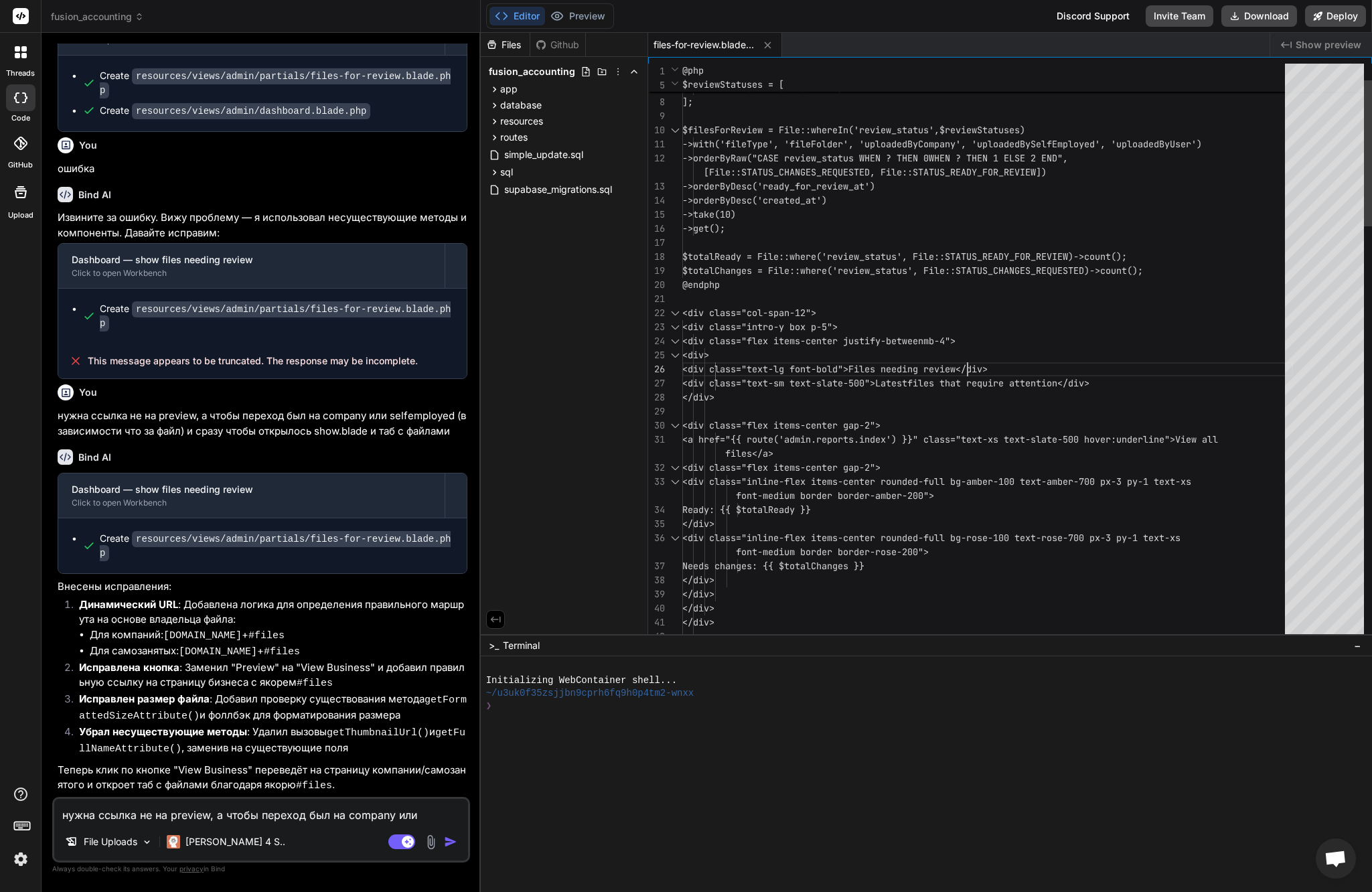
scroll to position [85, 0]
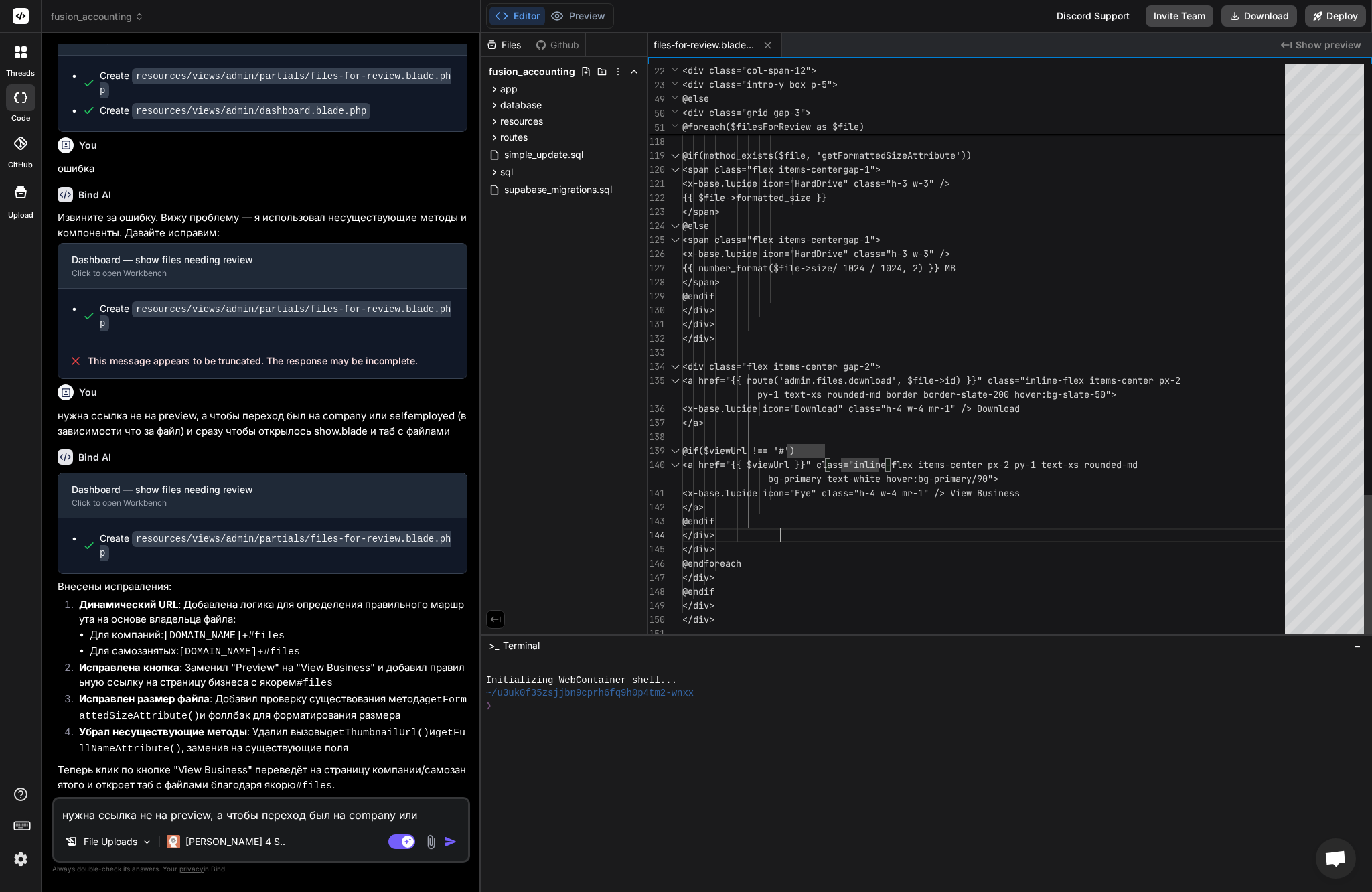
type textarea "</div> <div class="flex items-center gap-2"> <a href="{{ route('admin.files.dow…"
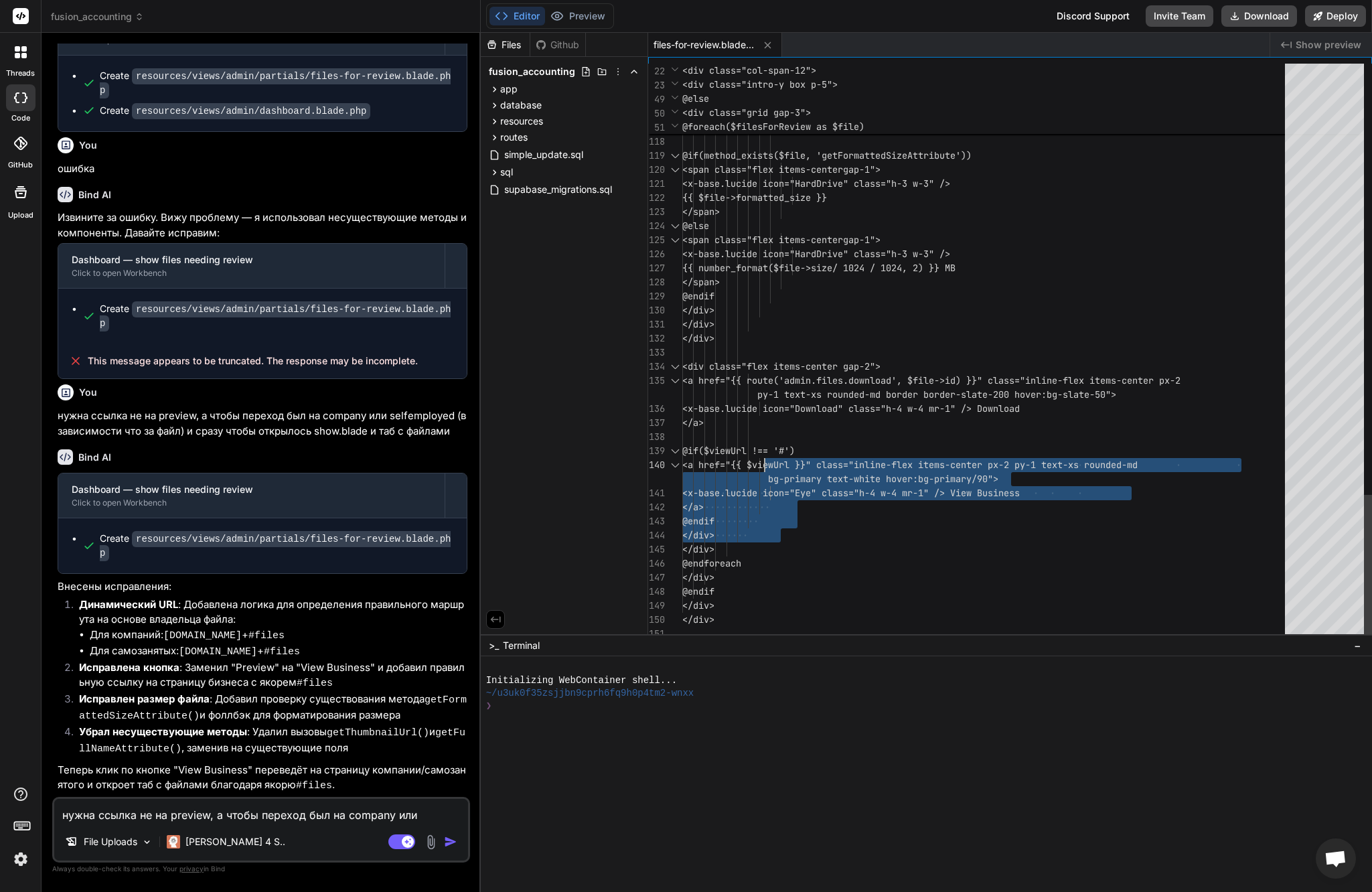
scroll to position [113, 0]
drag, startPoint x: 798, startPoint y: 523, endPoint x: 757, endPoint y: 444, distance: 89.0
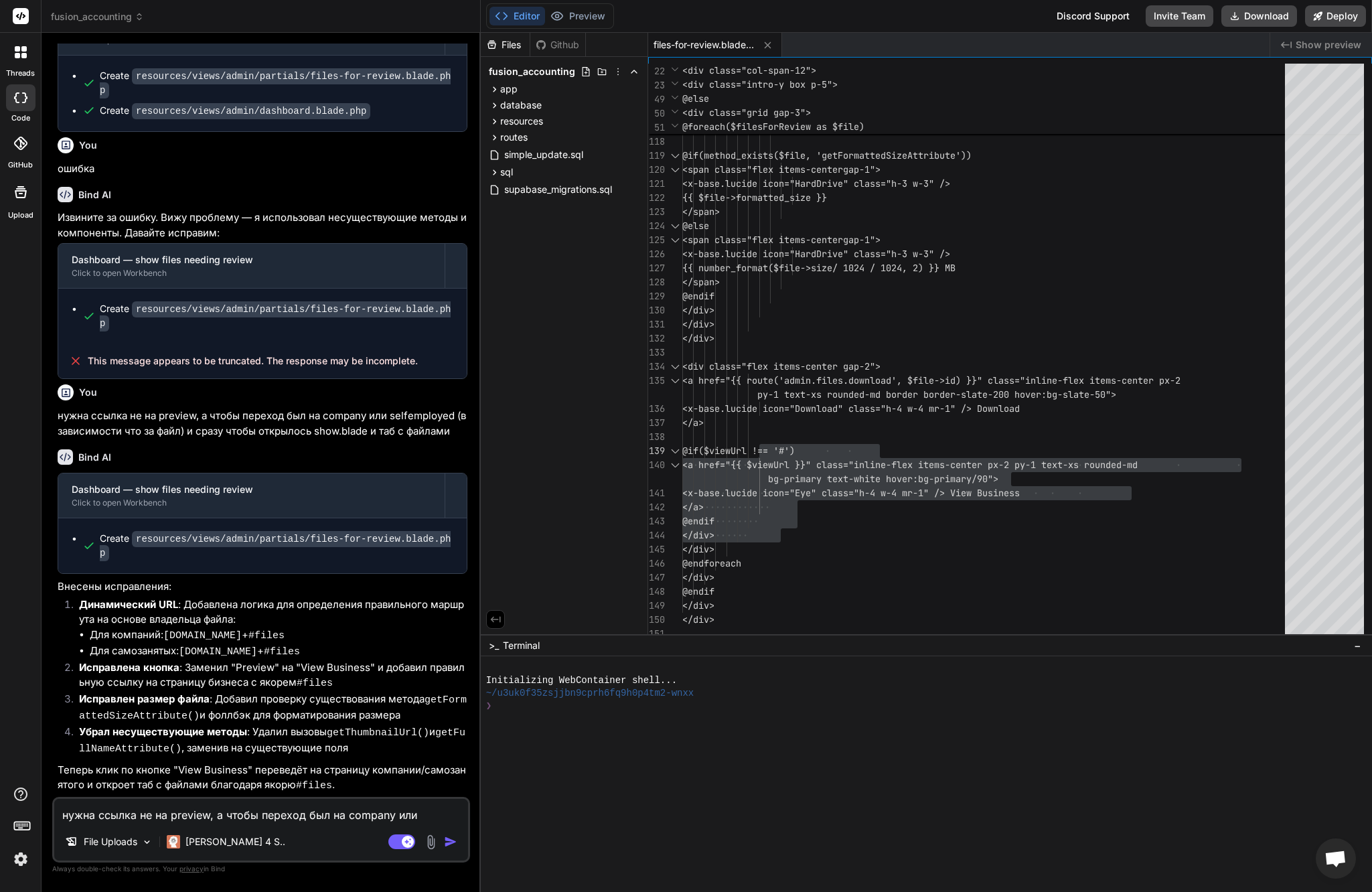
click at [232, 816] on textarea "нужна ссылка не на preview, а чтобы переход был на company или selfemployed (в …" at bounding box center [261, 810] width 414 height 24
type textarea "g"
type textarea "x"
type textarea "gh"
type textarea "x"
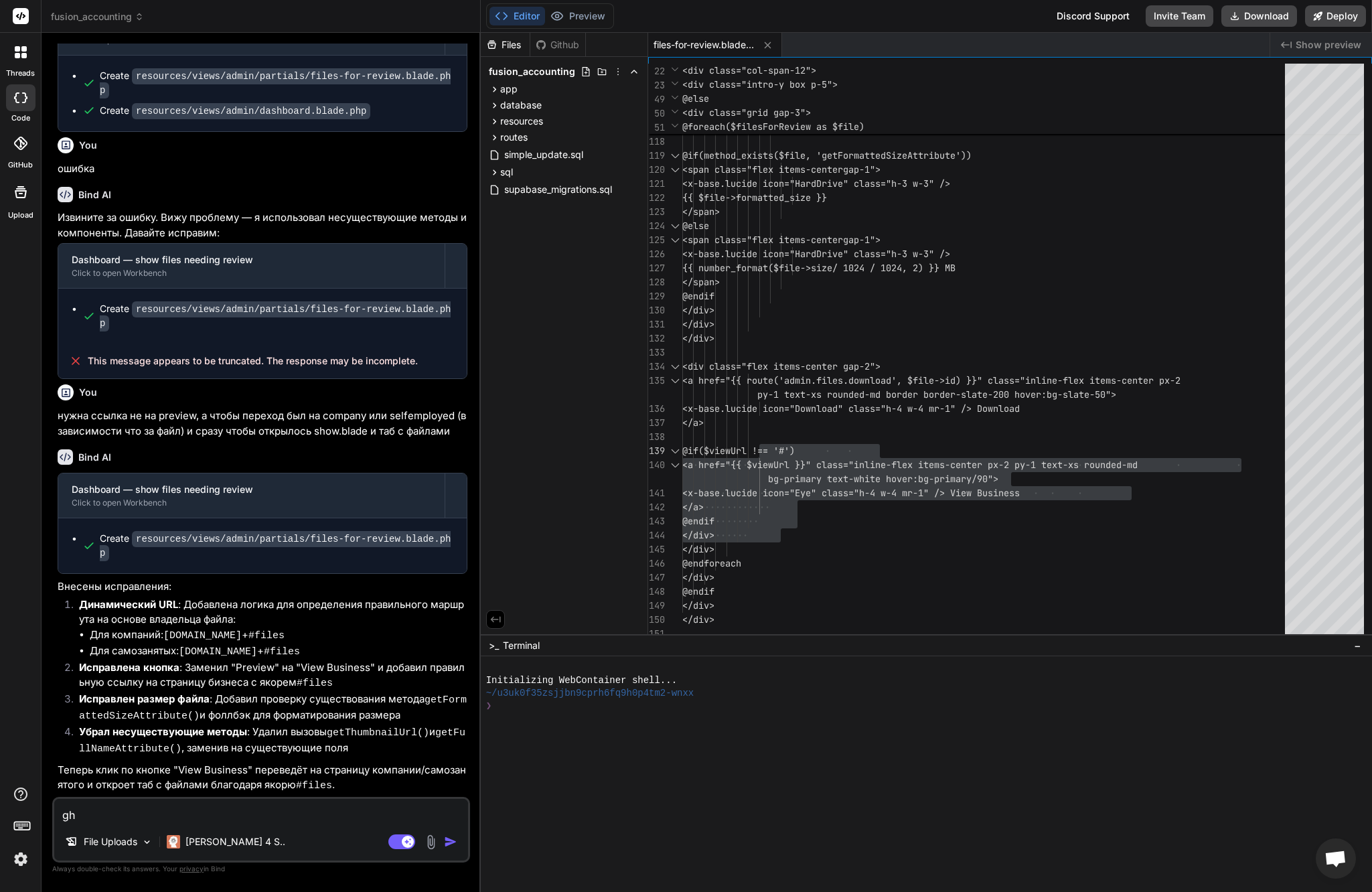
type textarea "gh"
type textarea "x"
type textarea "g"
type textarea "про"
type textarea "x"
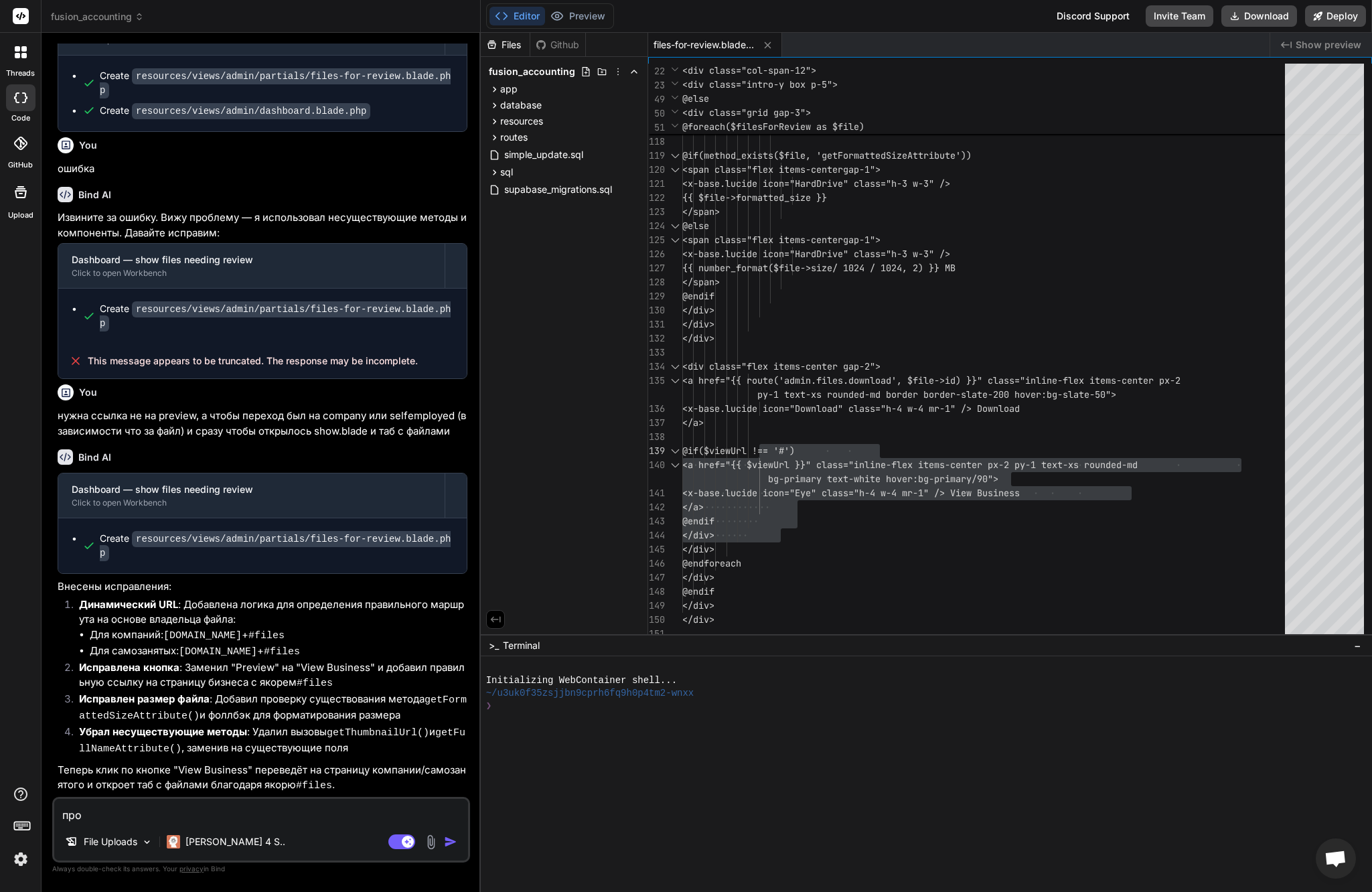
type textarea "прос"
type textarea "x"
type textarea "прост"
type textarea "x"
type textarea "просто"
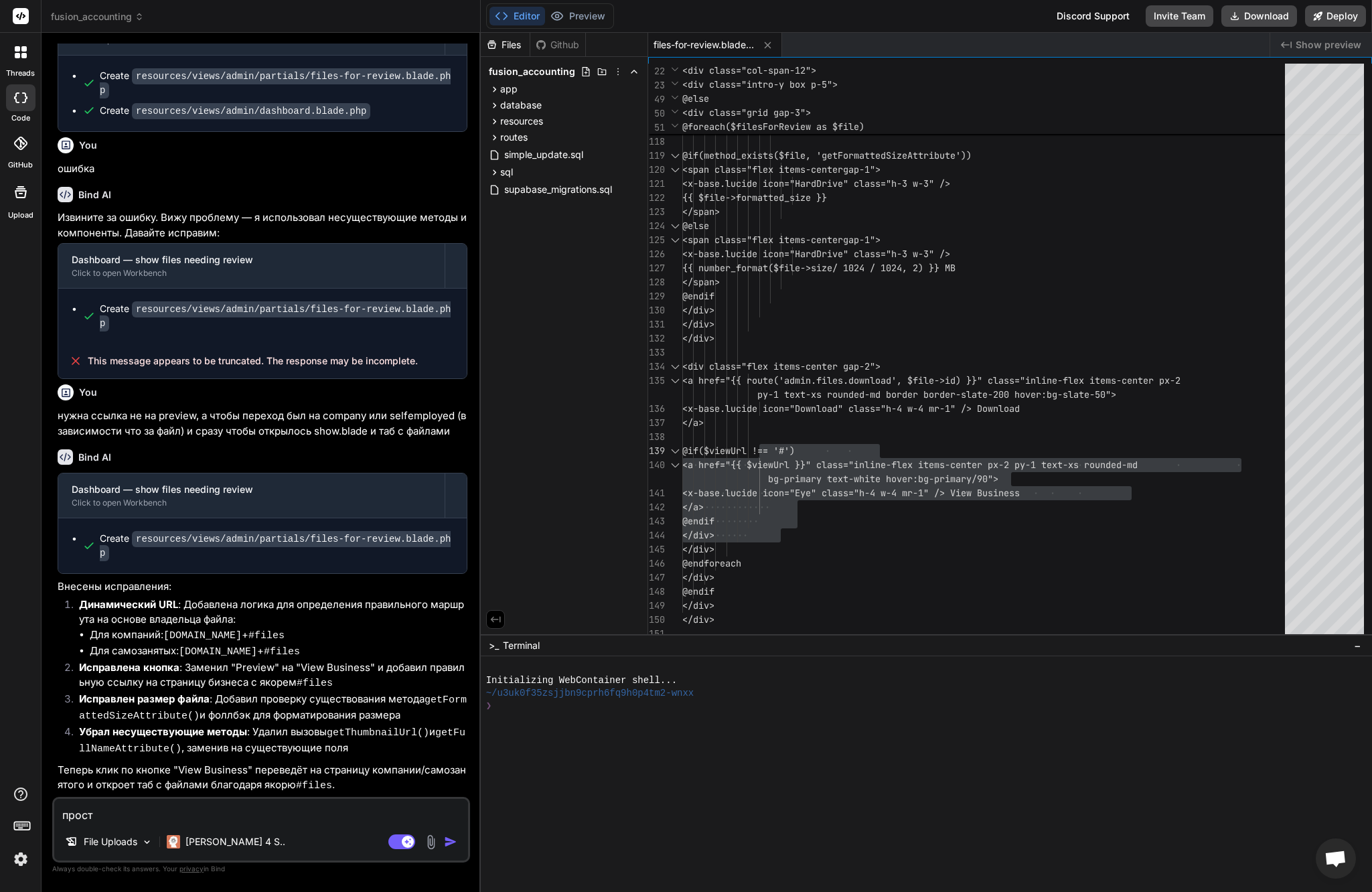
type textarea "x"
type textarea "просто"
type textarea "x"
type textarea "просто м"
type textarea "x"
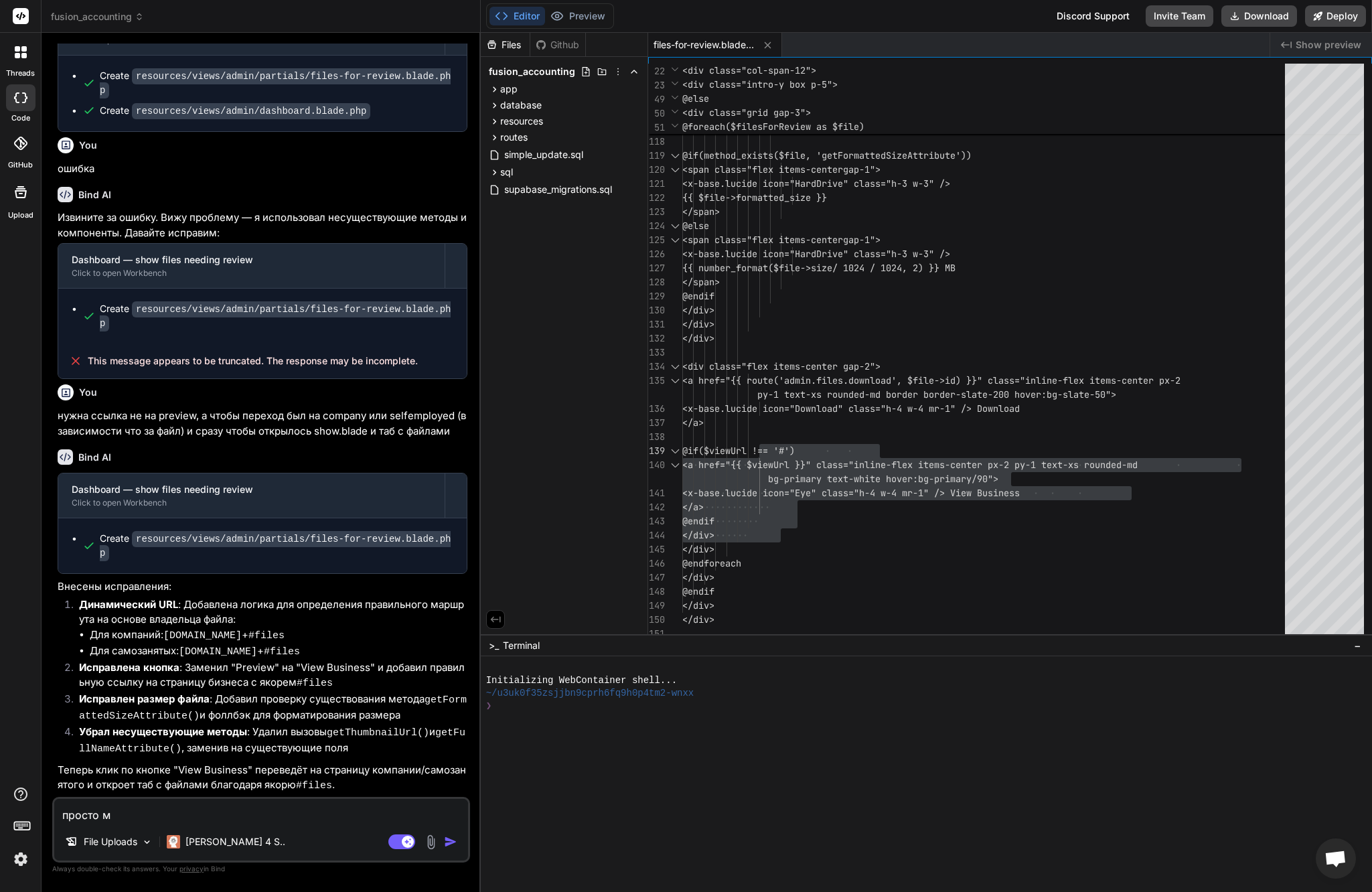
type textarea "просто мо"
type textarea "x"
type textarea "просто мож"
type textarea "x"
type textarea "просто може"
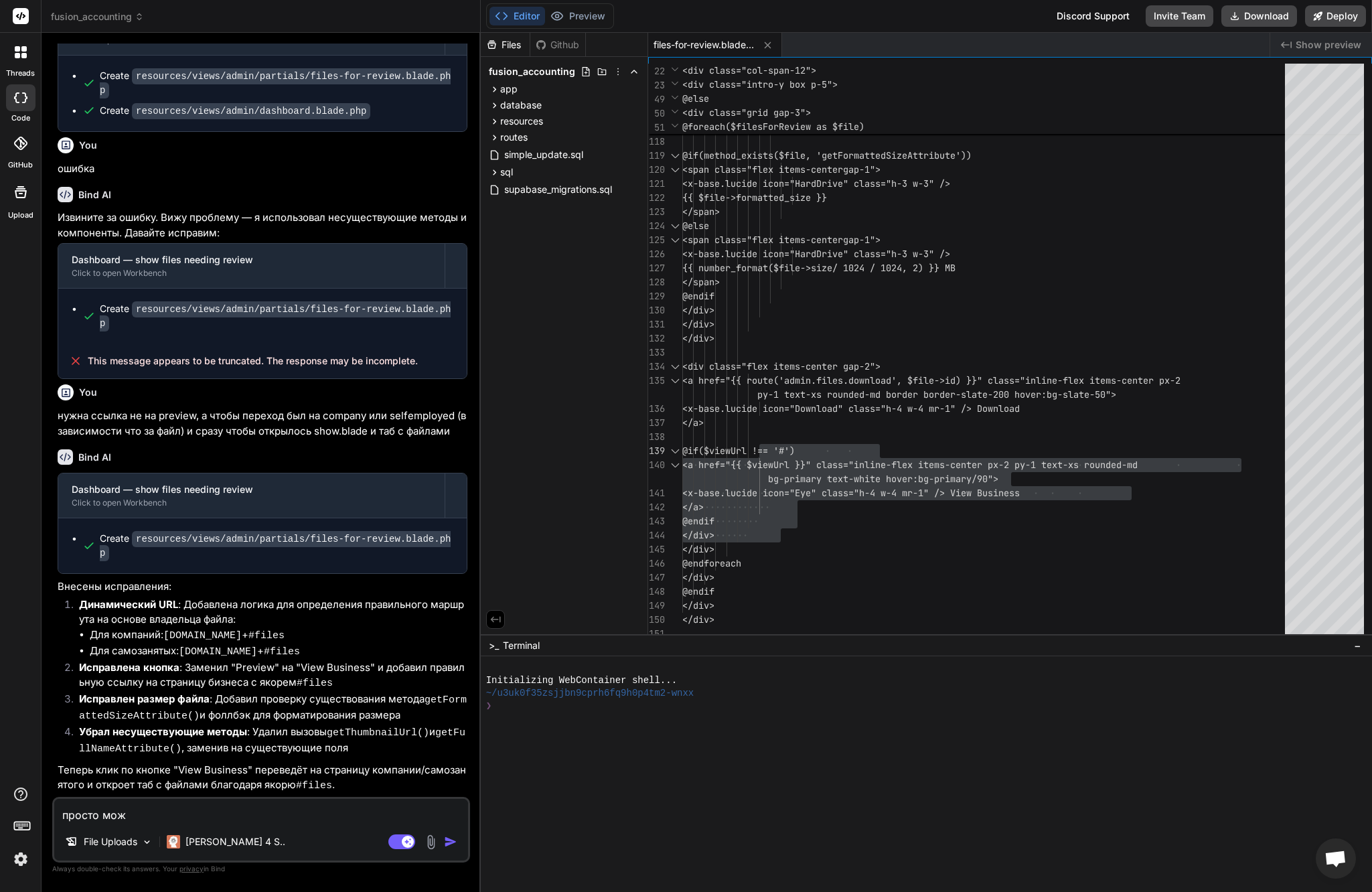
type textarea "x"
type textarea "просто можеш"
type textarea "x"
type textarea "просто можешь"
type textarea "x"
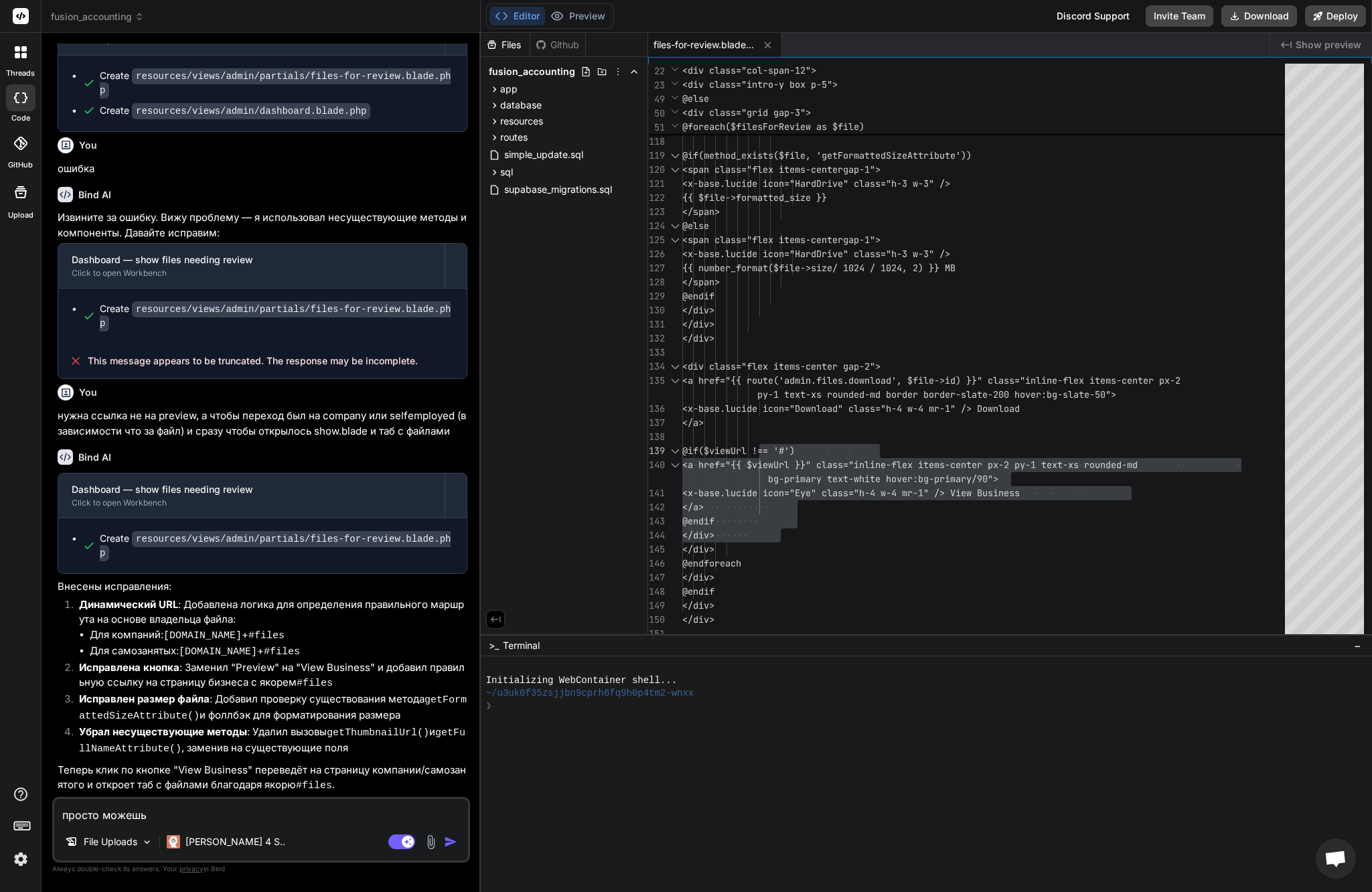
type textarea "просто можешь"
type textarea "x"
type textarea "просто можешь п"
type textarea "x"
type textarea "просто можешь по"
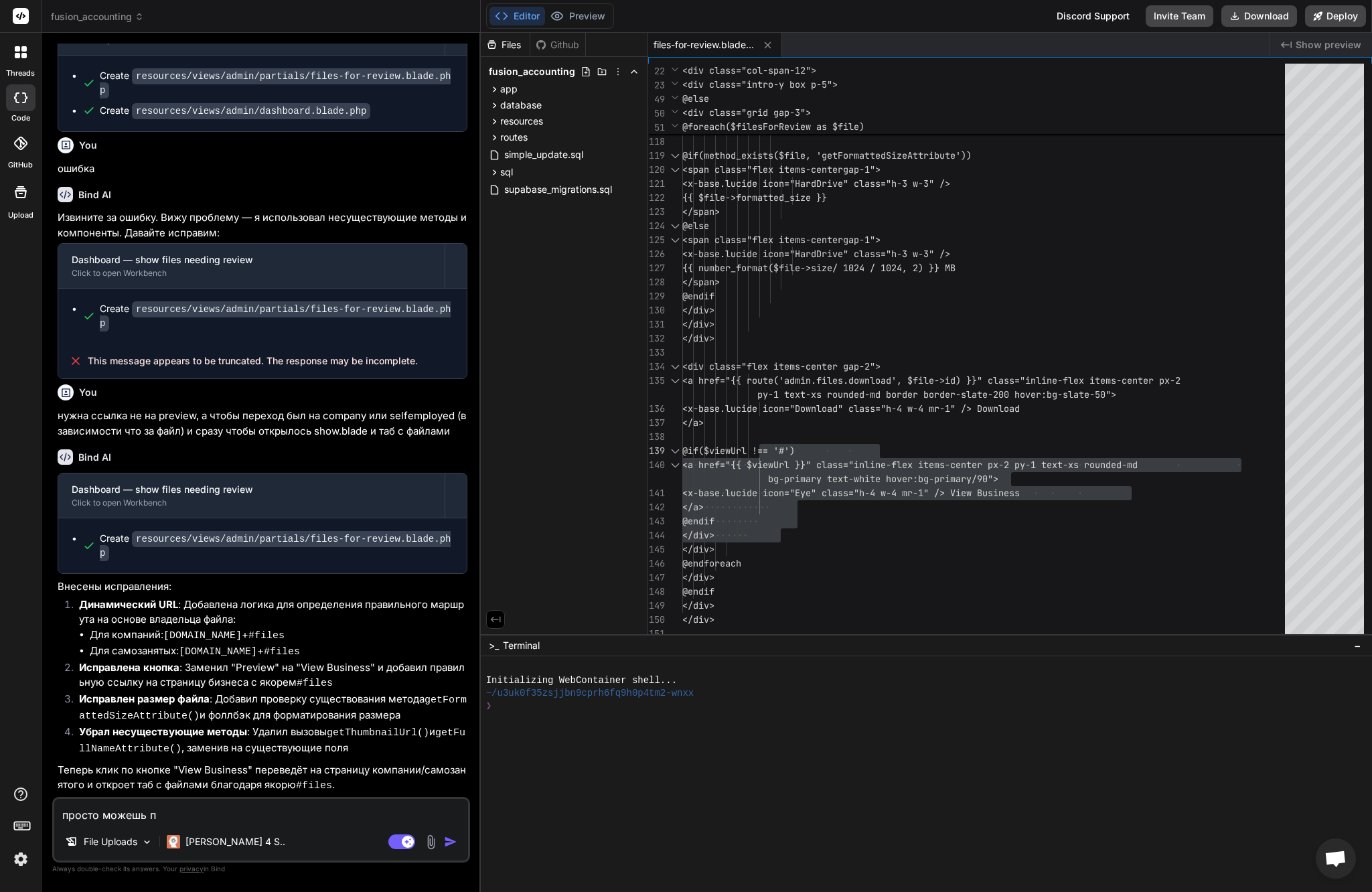
type textarea "x"
type textarea "просто можешь пом"
type textarea "x"
type textarea "просто можешь поме"
type textarea "x"
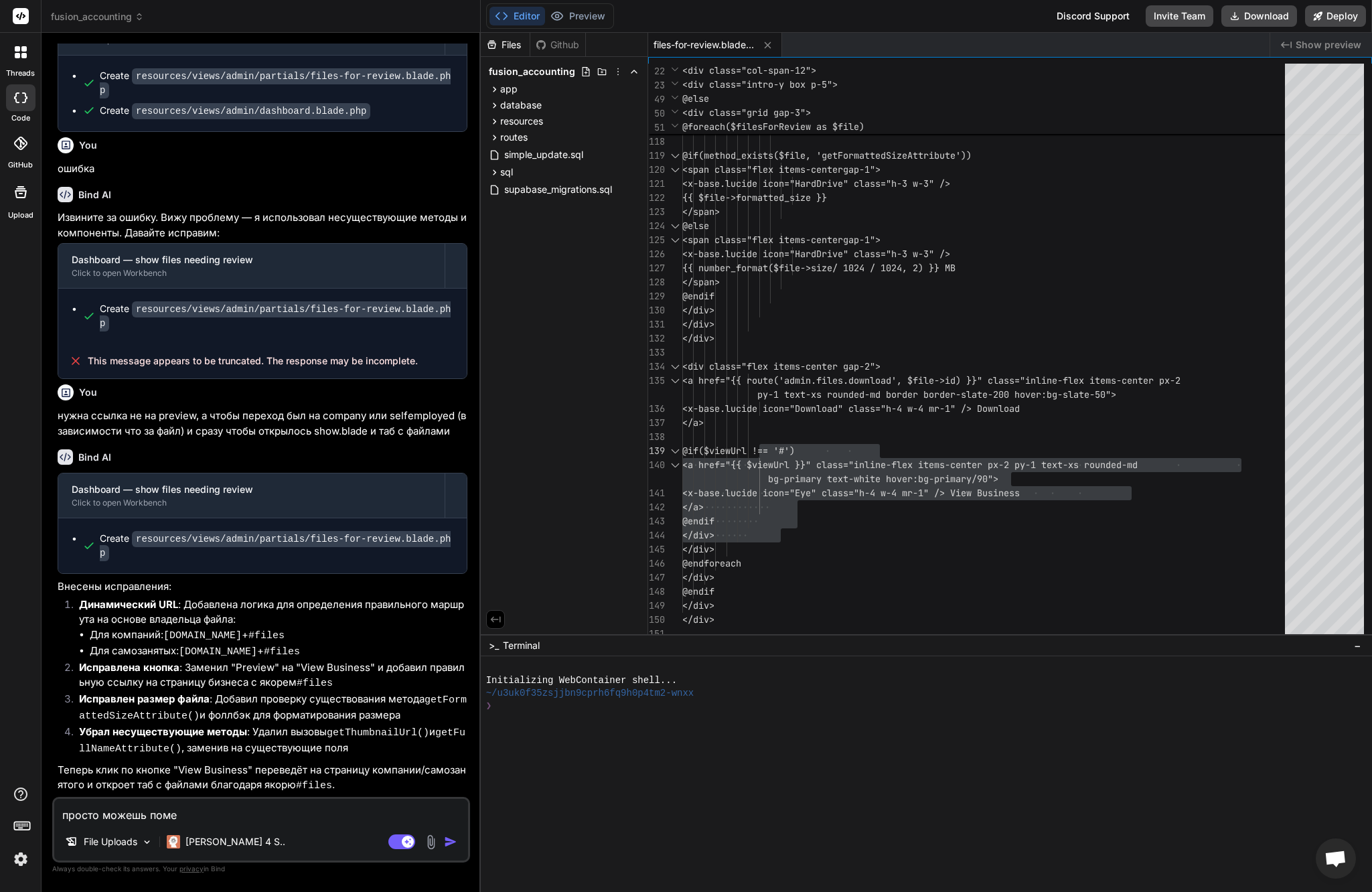
type textarea "просто можешь помен"
type textarea "x"
type textarea "просто можешь поменя"
type textarea "x"
type textarea "просто можешь поменят"
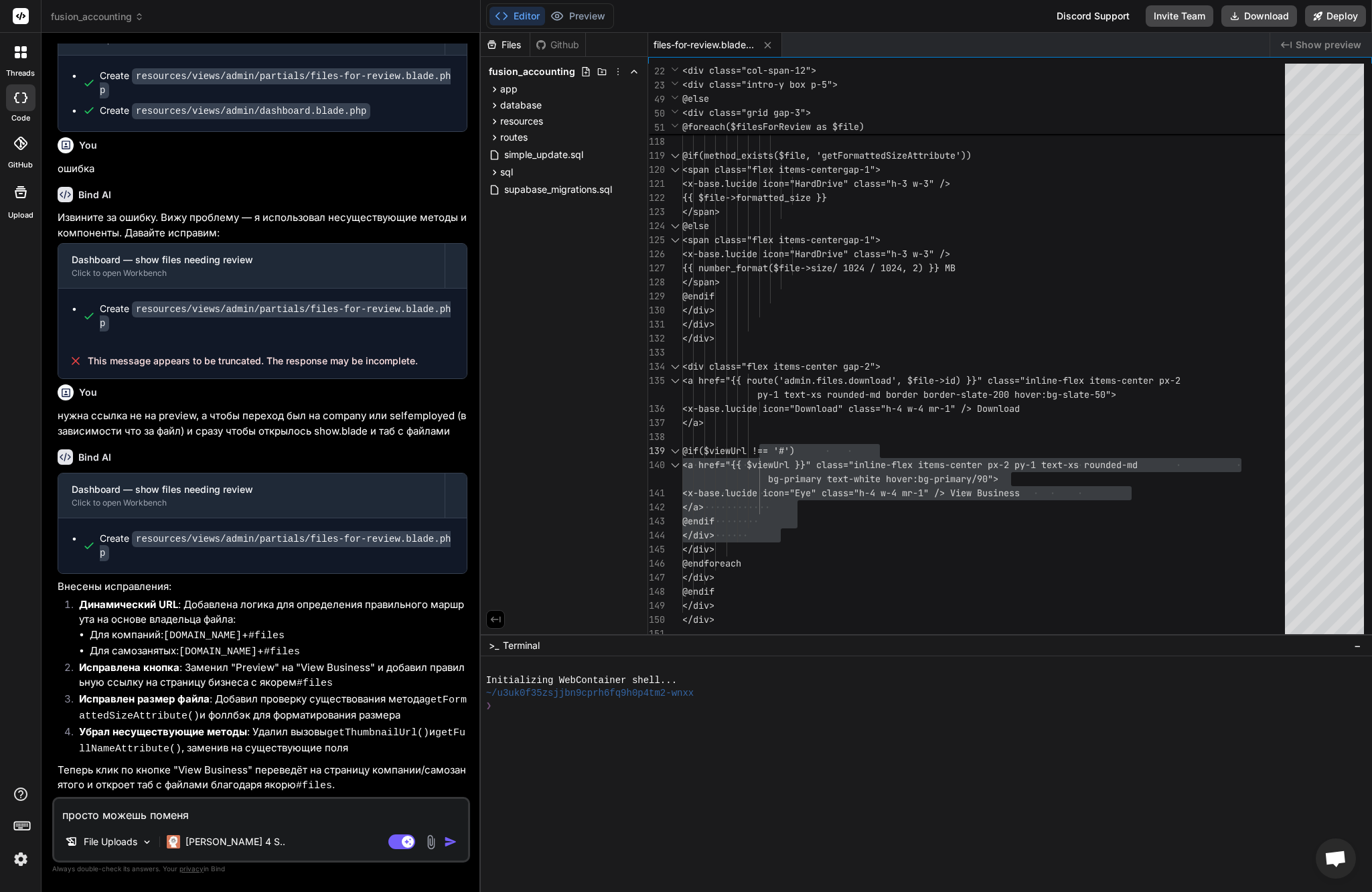
type textarea "x"
type textarea "просто можешь поменять"
type textarea "x"
type textarea "просто можешь поменять"
type textarea "x"
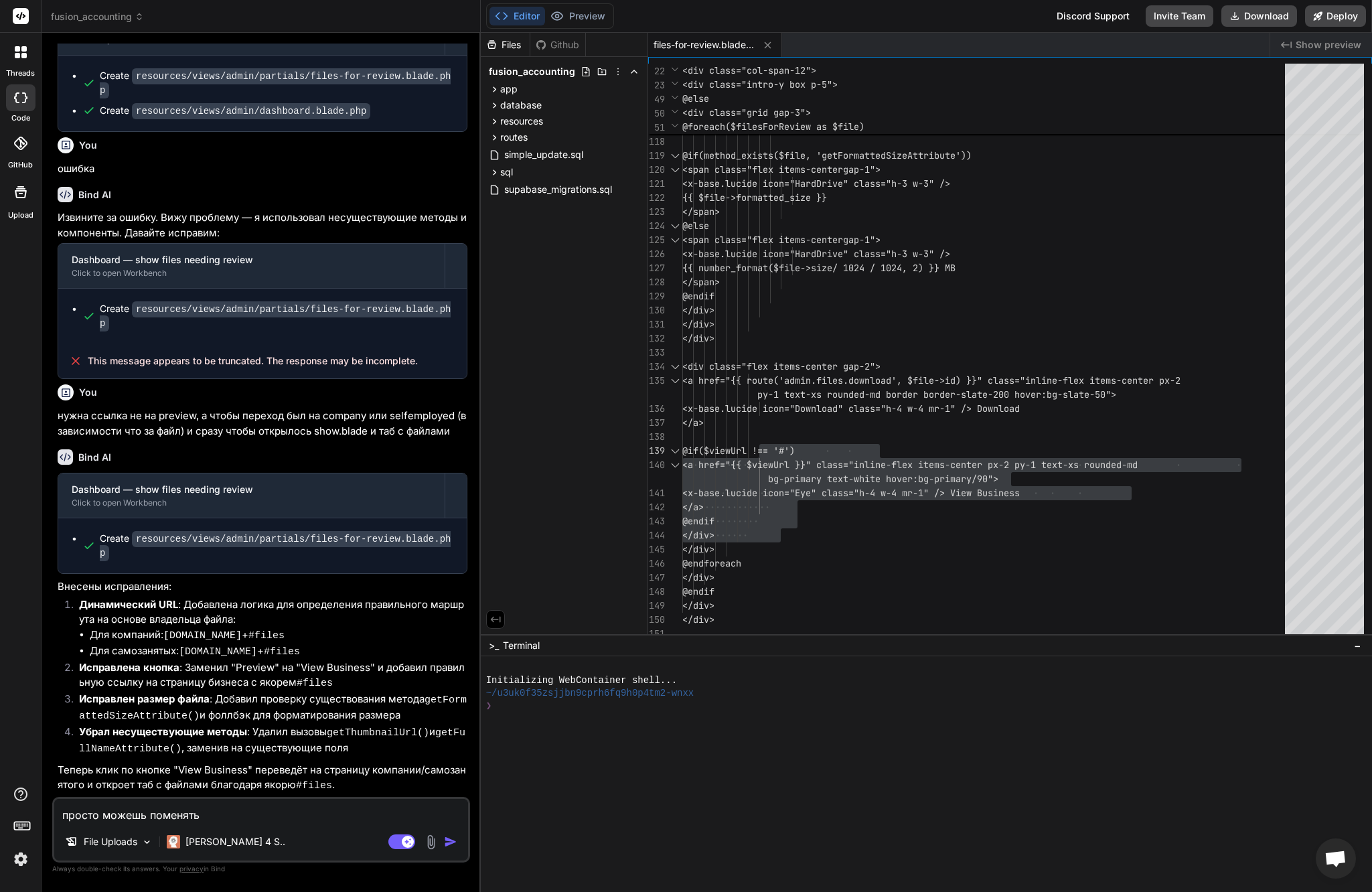
paste textarea "onclick="openGlobalPreview({{ $file->id }})""
type textarea "просто можешь поменять onclick="openGlobalPreview({{ $file->id }})""
type textarea "x"
type textarea "просто можешь поменять onclick="openGlobalPreview({{ $file->id }})""
type textarea "x"
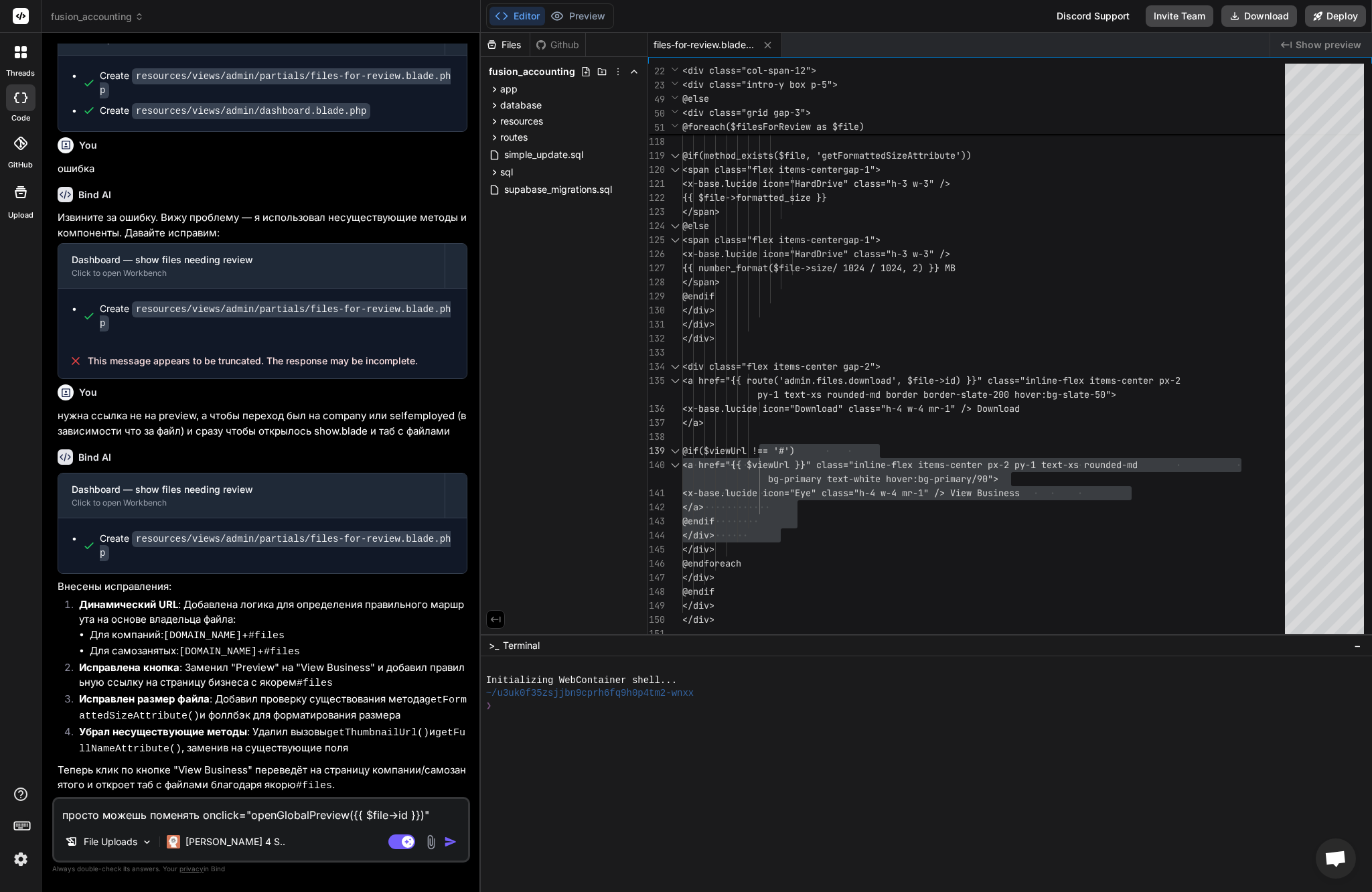
type textarea "просто можешь поменять onclick="openGlobalPreview({{ $file->id }})" н"
type textarea "x"
type textarea "просто можешь поменять onclick="openGlobalPreview({{ $file->id }})" на"
type textarea "x"
type textarea "просто можешь поменять onclick="openGlobalPreview({{ $file->id }})" на"
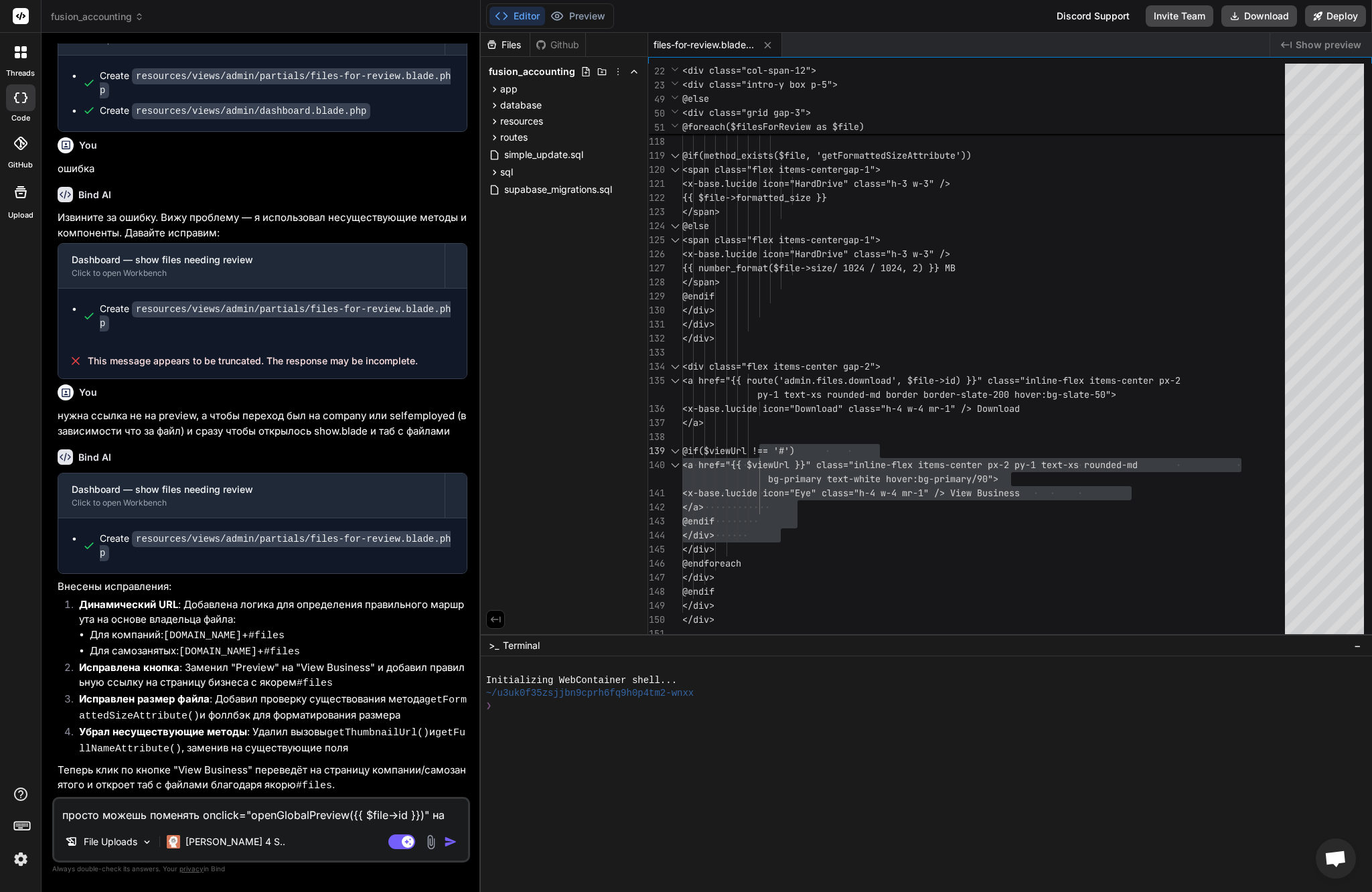
type textarea "x"
type textarea "просто можешь поменять onclick="openGlobalPreview({{ $file->id }})" на с"
type textarea "x"
type textarea "просто можешь поменять onclick="openGlobalPreview({{ $file->id }})" на сс"
type textarea "x"
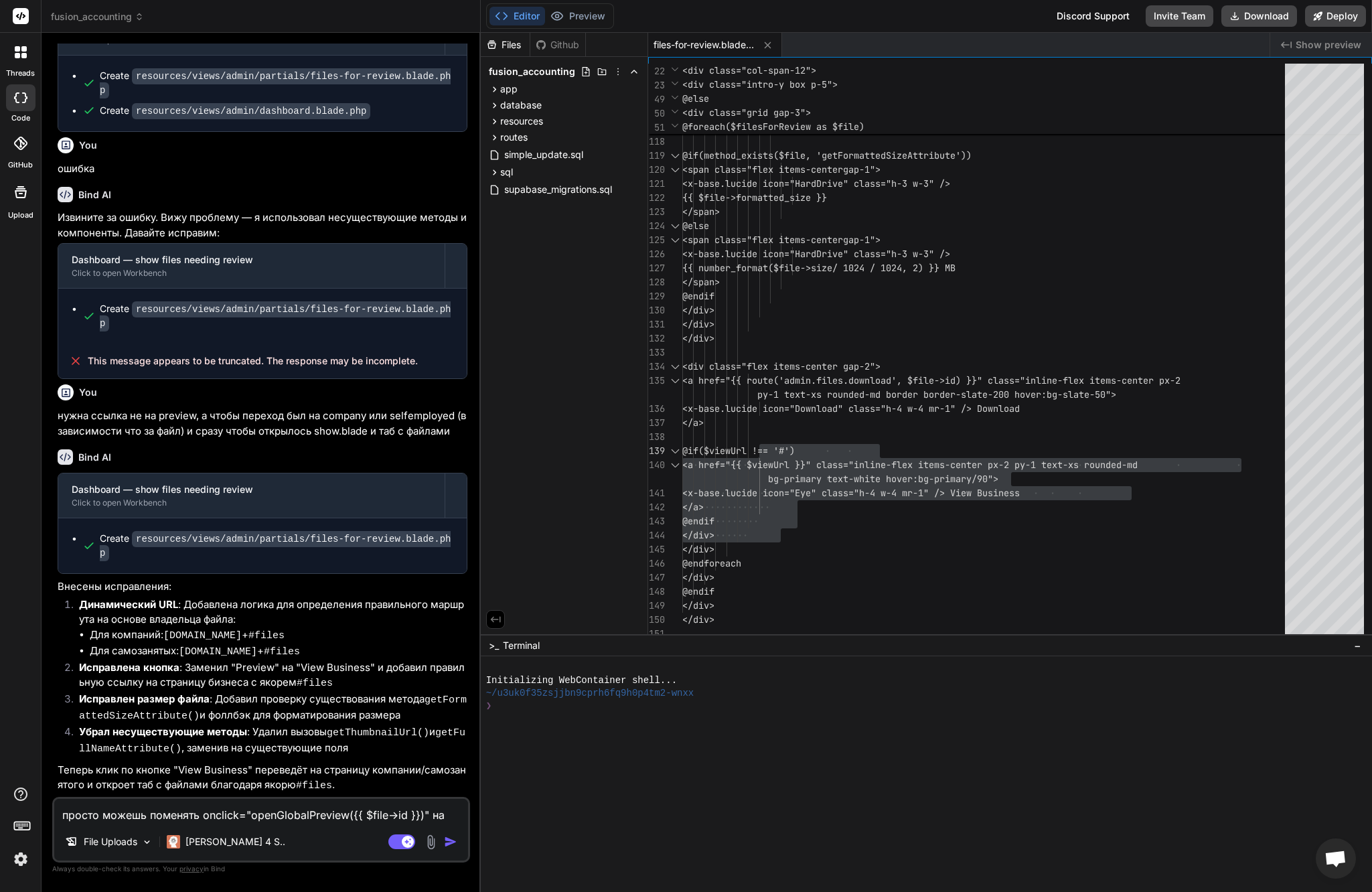
type textarea "просто можешь поменять onclick="openGlobalPreview({{ $file->id }})" на ссы"
type textarea "x"
type textarea "просто можешь поменять onclick="openGlobalPreview({{ $file->id }})" на ссыл"
type textarea "x"
type textarea "просто можешь поменять onclick="openGlobalPreview({{ $file->id }})" на ссылк"
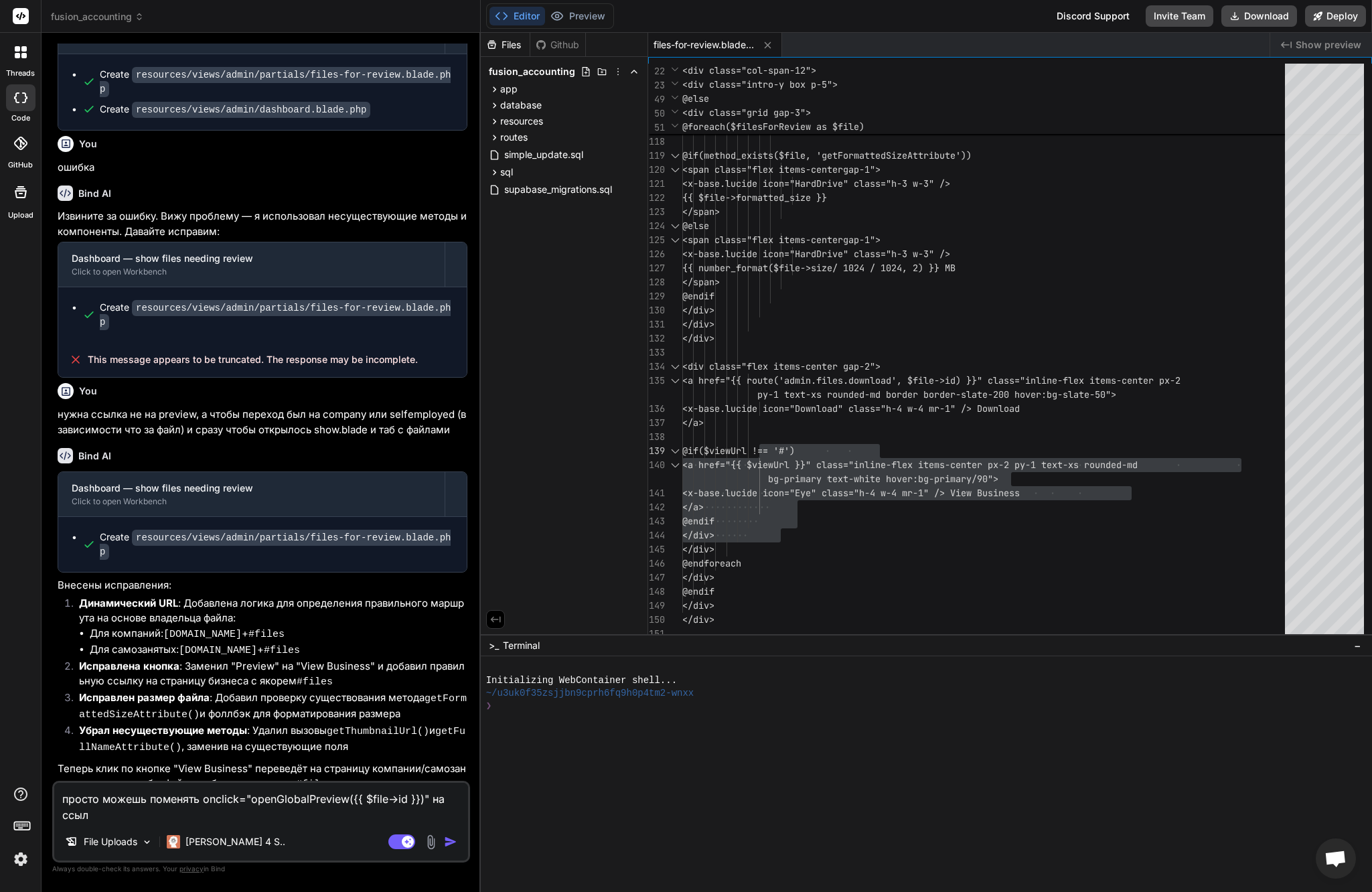
type textarea "x"
type textarea "просто можешь поменять onclick="openGlobalPreview({{ $file->id }})" на ссылку"
type textarea "x"
type textarea "просто можешь поменять onclick="openGlobalPreview({{ $file->id }})" на ссылку"
type textarea "x"
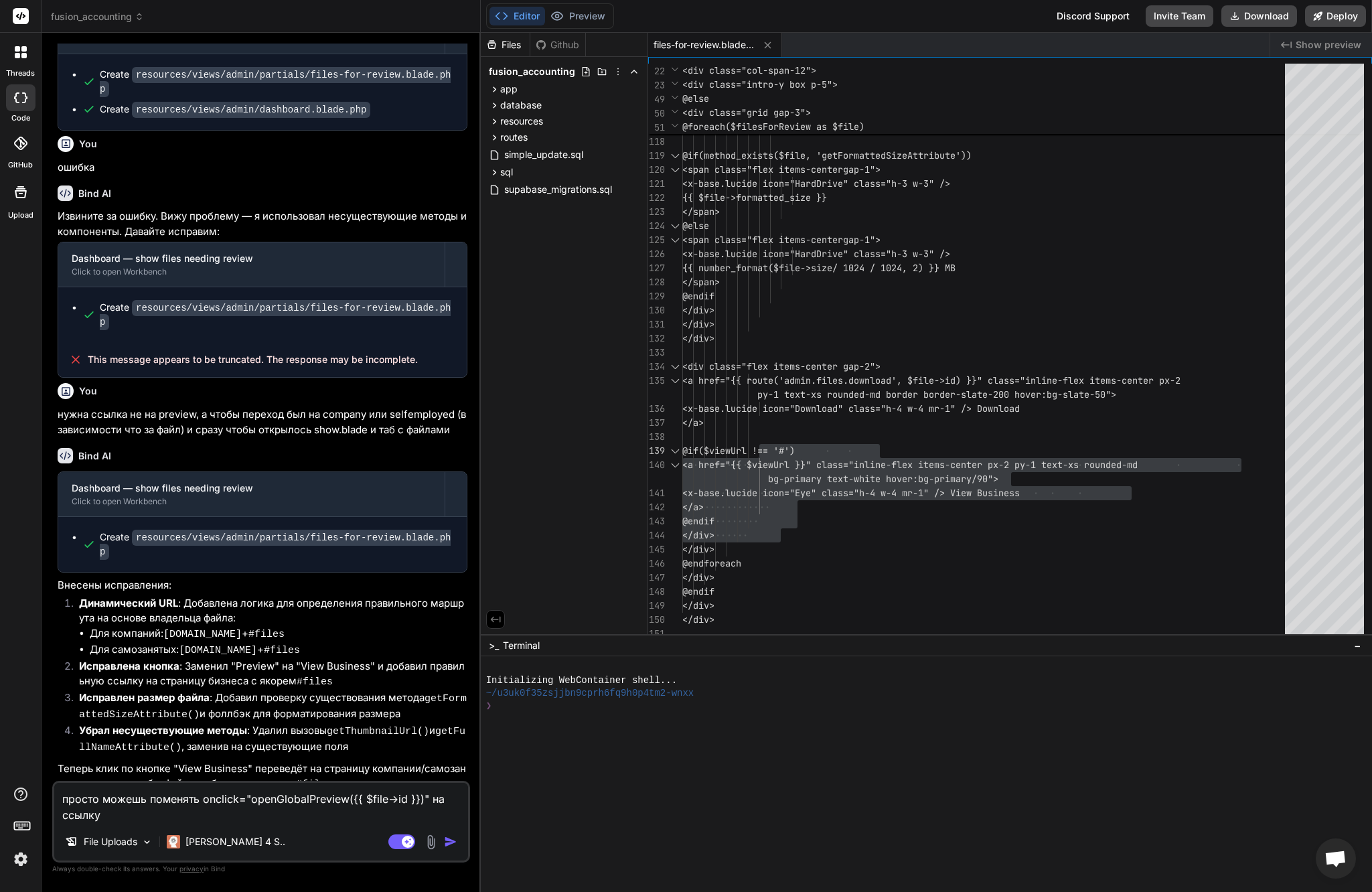
type textarea "просто можешь поменять onclick="openGlobalPreview({{ $file->id }})" на ссылку в"
type textarea "x"
type textarea "просто можешь поменять onclick="openGlobalPreview({{ $file->id }})" на ссылку в"
type textarea "x"
type textarea "просто можешь поменять onclick="openGlobalPreview({{ $file->id }})" на ссылку в…"
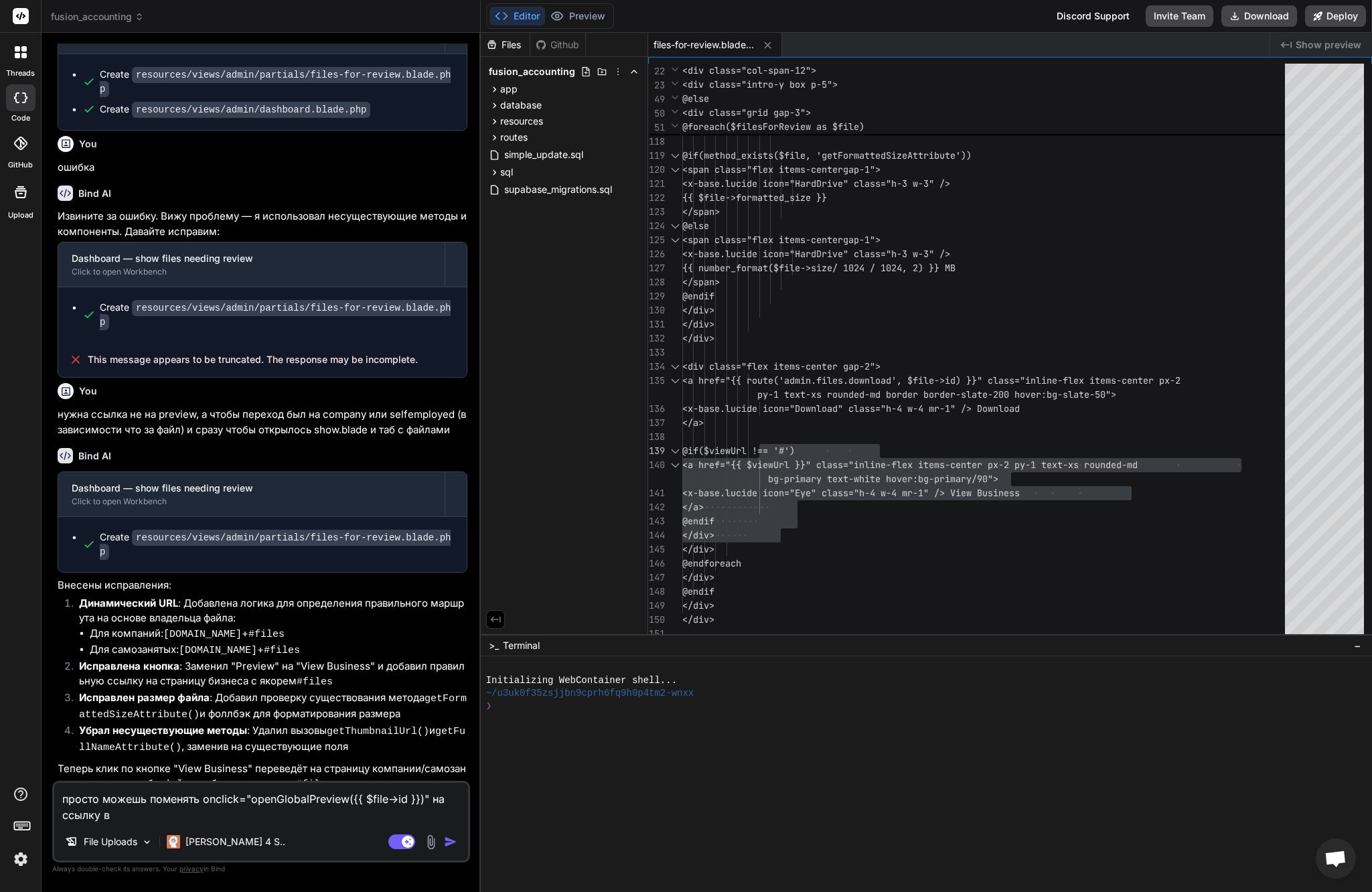
type textarea "x"
type textarea "просто можешь поменять onclick="openGlobalPreview({{ $file->id }})" на ссылку в…"
type textarea "x"
type textarea "просто можешь поменять onclick="openGlobalPreview({{ $file->id }})" на ссылку в…"
type textarea "x"
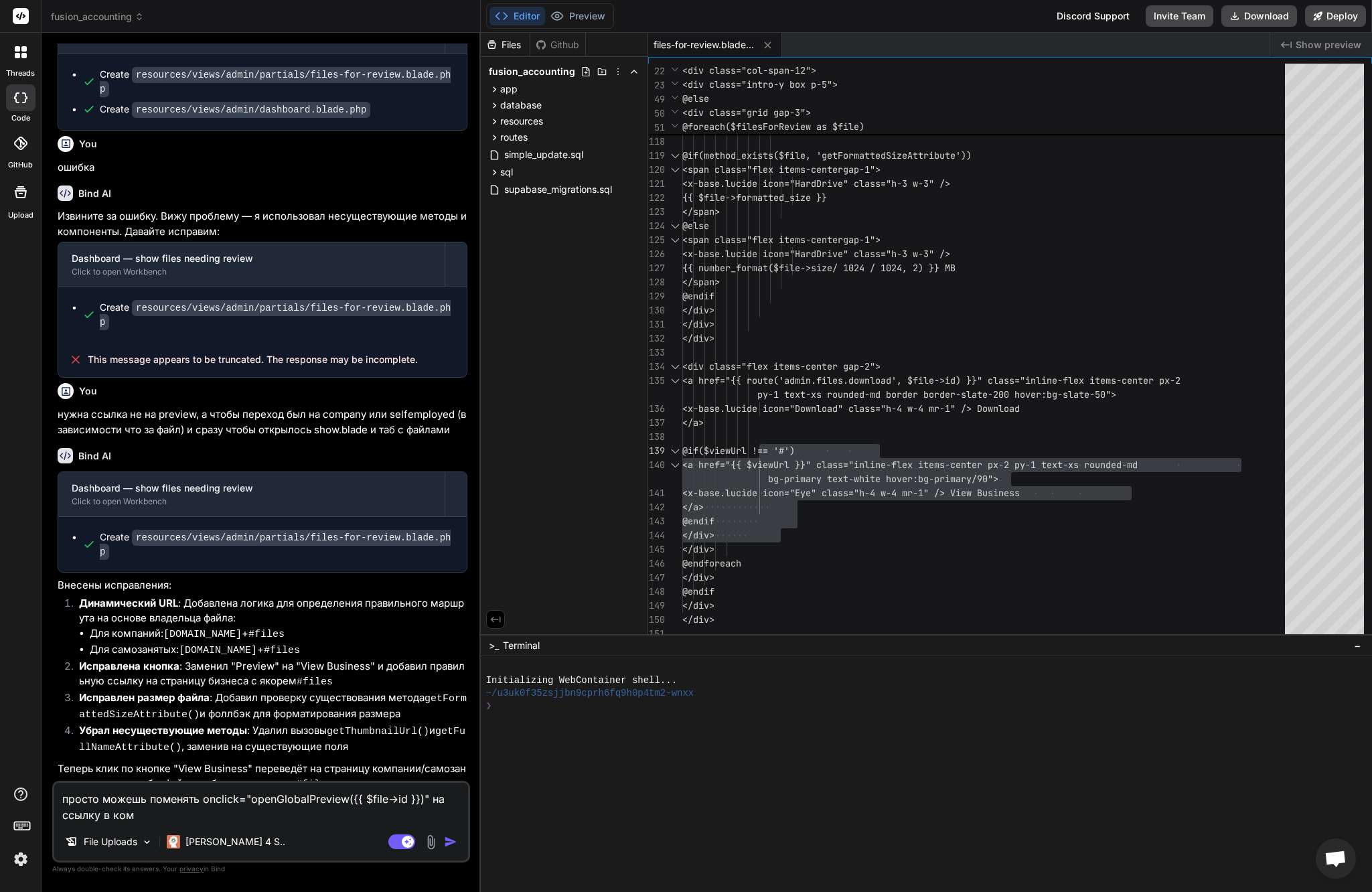
type textarea "просто можешь поменять onclick="openGlobalPreview({{ $file->id }})" на ссылку в…"
type textarea "x"
type textarea "просто можешь поменять onclick="openGlobalPreview({{ $file->id }})" на ссылку в…"
type textarea "x"
type textarea "просто можешь поменять onclick="openGlobalPreview({{ $file->id }})" на ссылку в…"
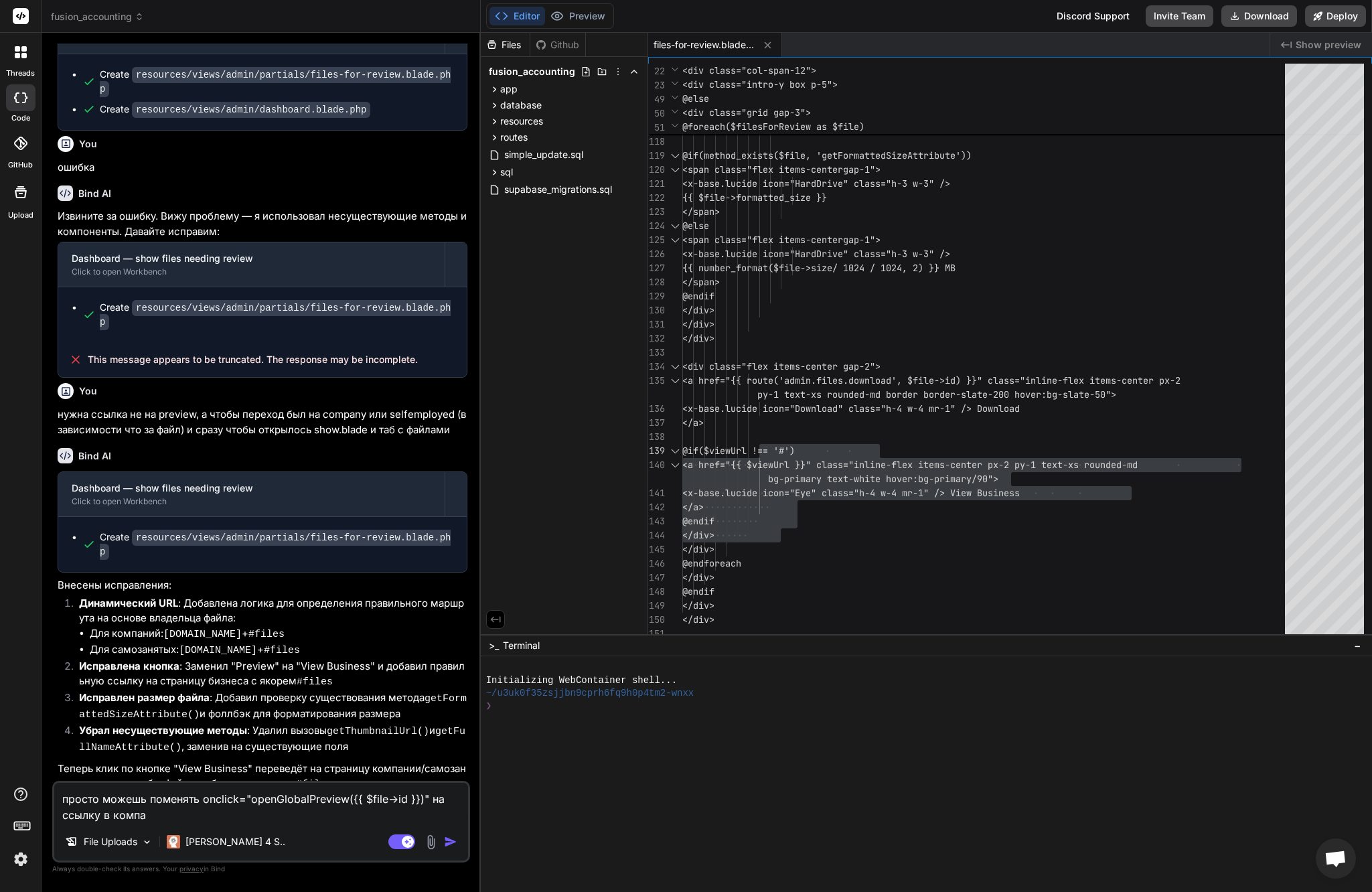
type textarea "x"
type textarea "просто можешь поменять onclick="openGlobalPreview({{ $file->id }})" на ссылку в…"
type textarea "x"
type textarea "просто можешь поменять onclick="openGlobalPreview({{ $file->id }})" на ссылку в…"
type textarea "x"
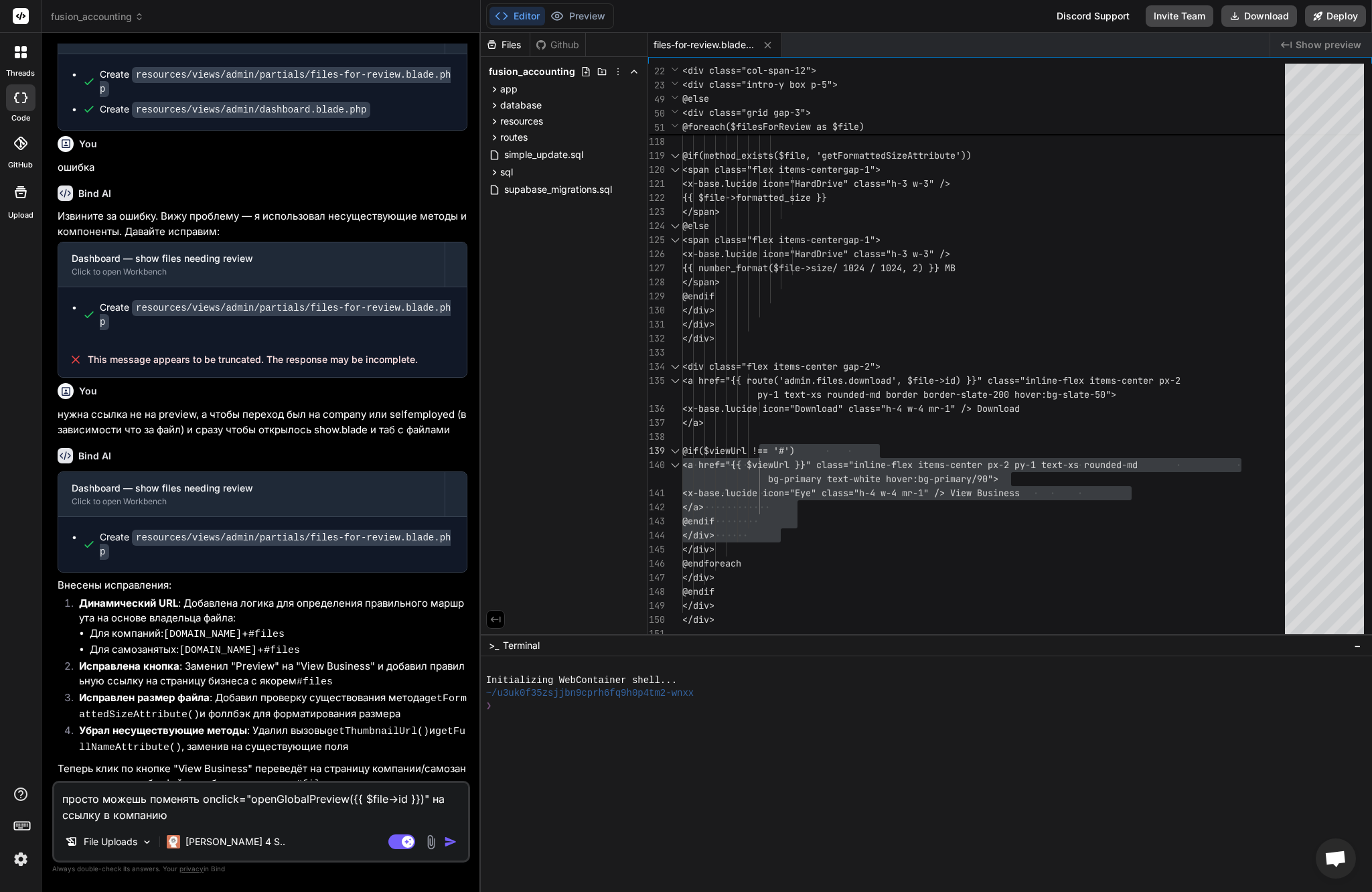
type textarea "просто можешь поменять onclick="openGlobalPreview({{ $file->id }})" на ссылку в…"
type textarea "x"
type textarea "просто можешь поменять onclick="openGlobalPreview({{ $file->id }})" на ссылку в…"
type textarea "x"
type textarea "просто можешь поменять onclick="openGlobalPreview({{ $file->id }})" на ссылку в…"
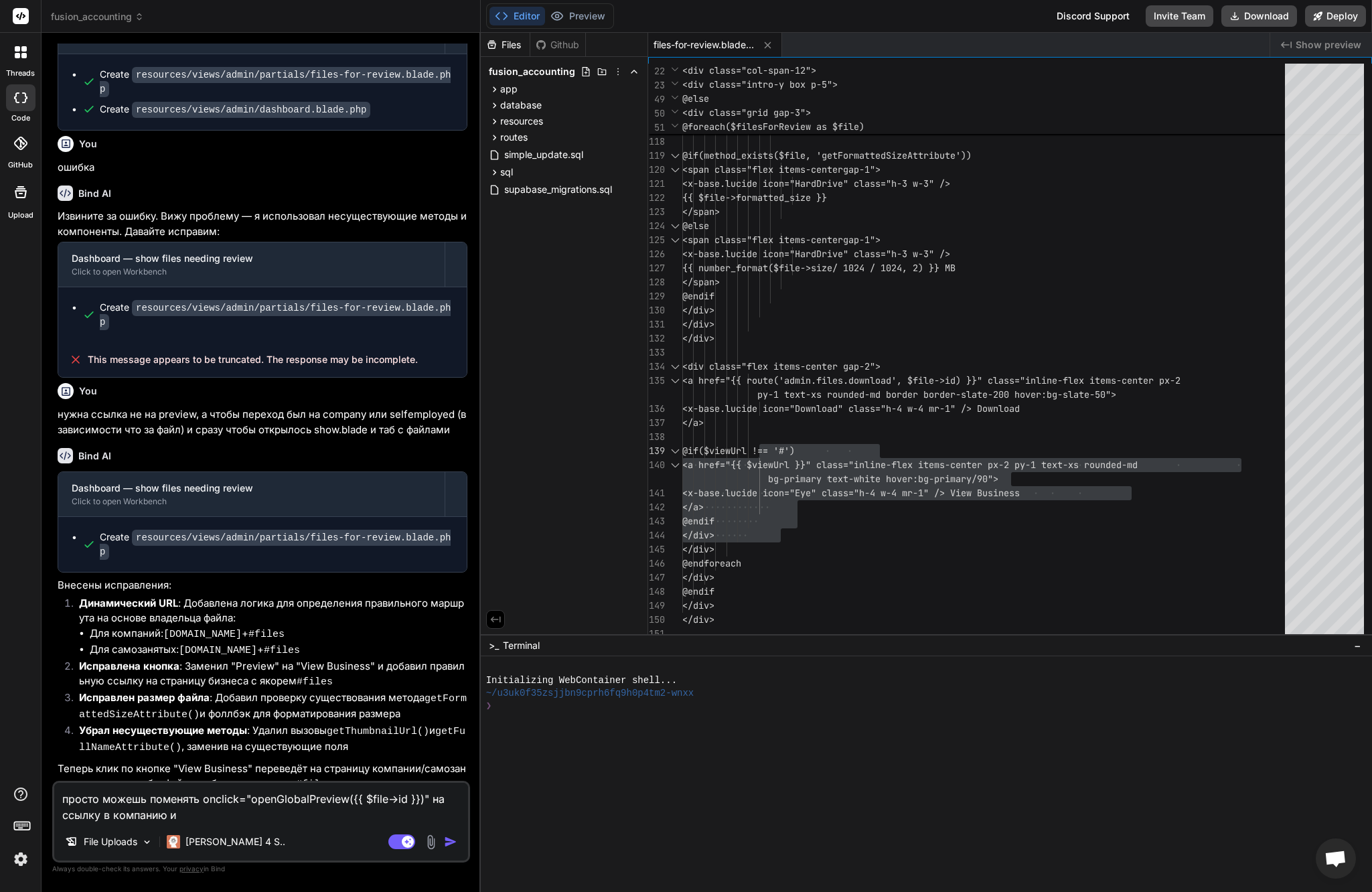
type textarea "x"
type textarea "просто можешь поменять onclick="openGlobalPreview({{ $file->id }})" на ссылку в…"
type textarea "x"
type textarea "просто можешь поменять onclick="openGlobalPreview({{ $file->id }})" на ссылку в…"
type textarea "x"
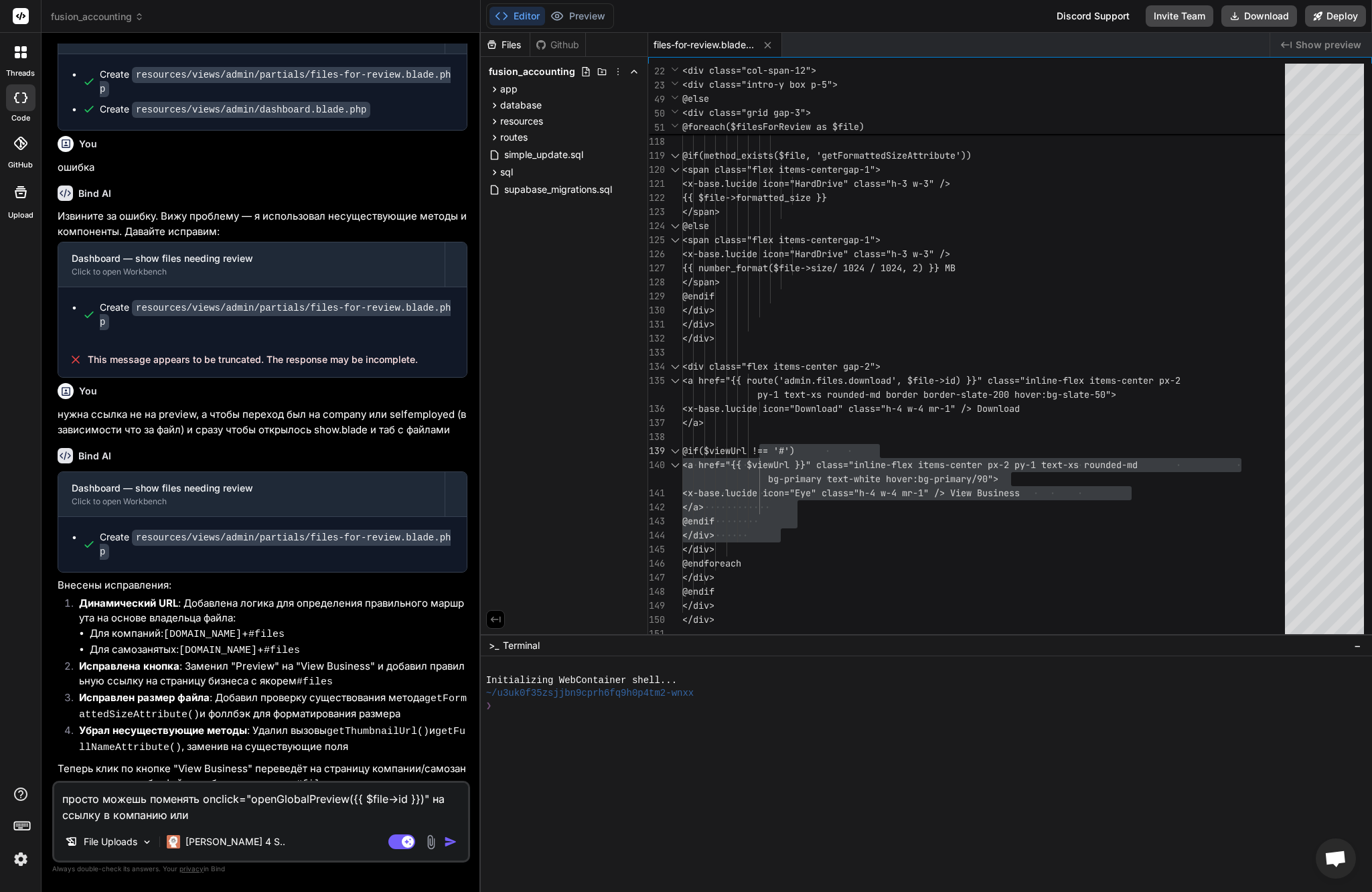
type textarea "просто можешь поменять onclick="openGlobalPreview({{ $file->id }})" на ссылку в…"
type textarea "x"
type textarea "просто можешь поменять onclick="openGlobalPreview({{ $file->id }})" на ссылку в…"
type textarea "x"
type textarea "просто можешь поменять onclick="openGlobalPreview({{ $file->id }})" на ссылку в…"
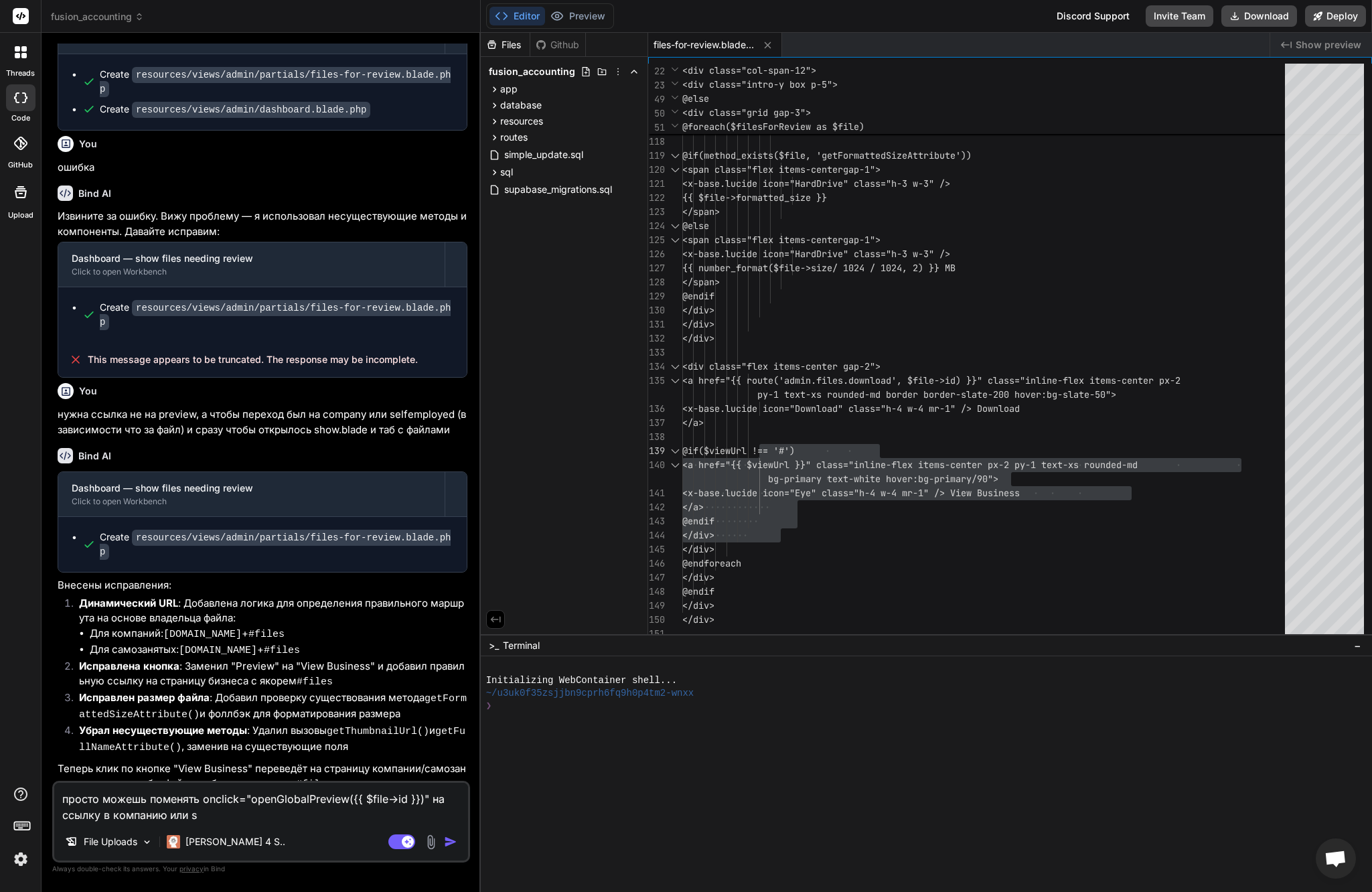
type textarea "x"
type textarea "просто можешь поменять onclick="openGlobalPreview({{ $file->id }})" на ссылку в…"
type textarea "x"
type textarea "просто можешь поменять onclick="openGlobalPreview({{ $file->id }})" на ссылку в…"
type textarea "x"
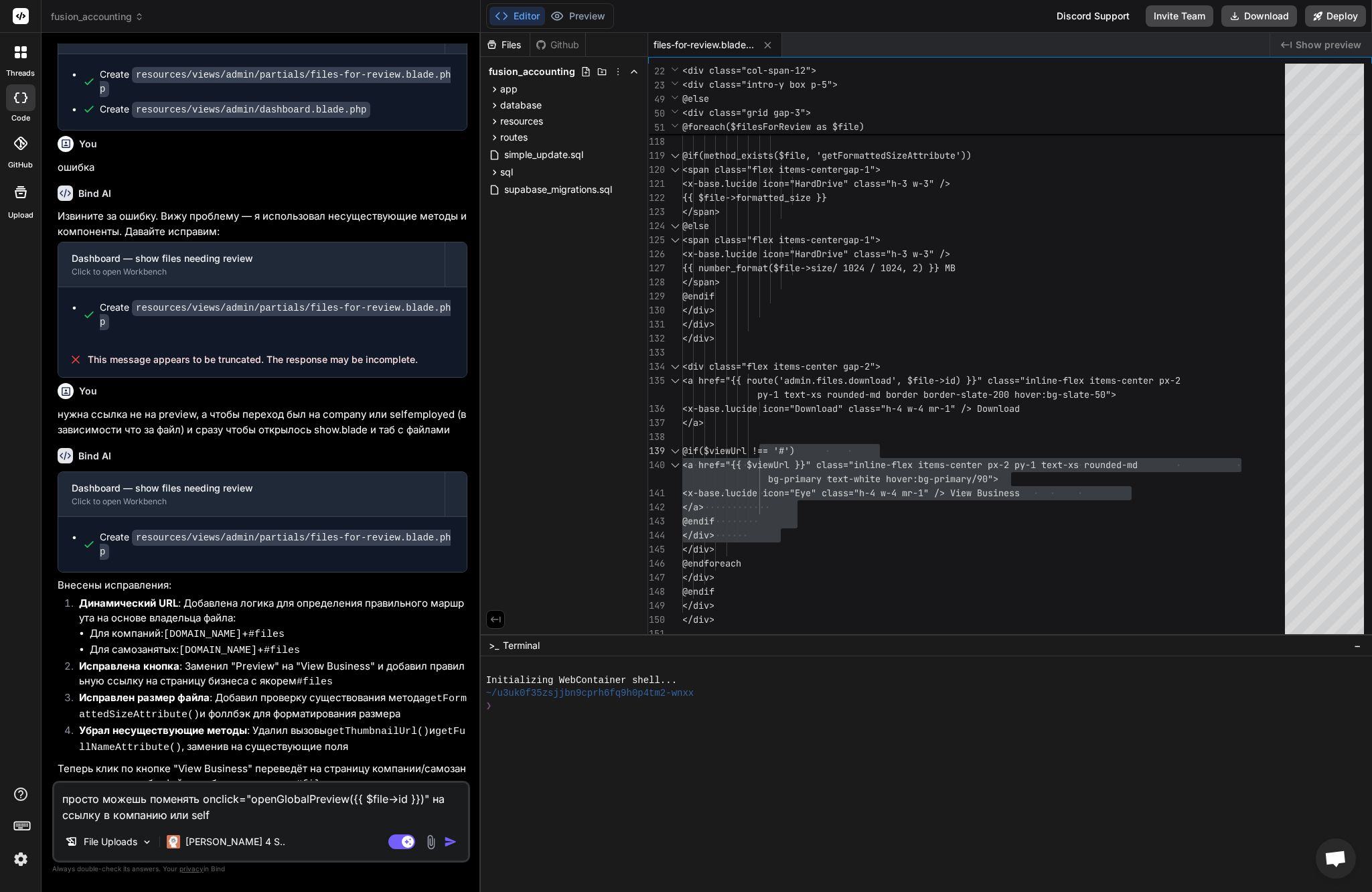
type textarea "просто можешь поменять onclick="openGlobalPreview({{ $file->id }})" на ссылку в…"
type textarea "x"
type textarea "просто можешь поменять onclick="openGlobalPreview({{ $file->id }})" на ссылку в…"
type textarea "x"
type textarea "просто можешь поменять onclick="openGlobalPreview({{ $file->id }})" на ссылку в…"
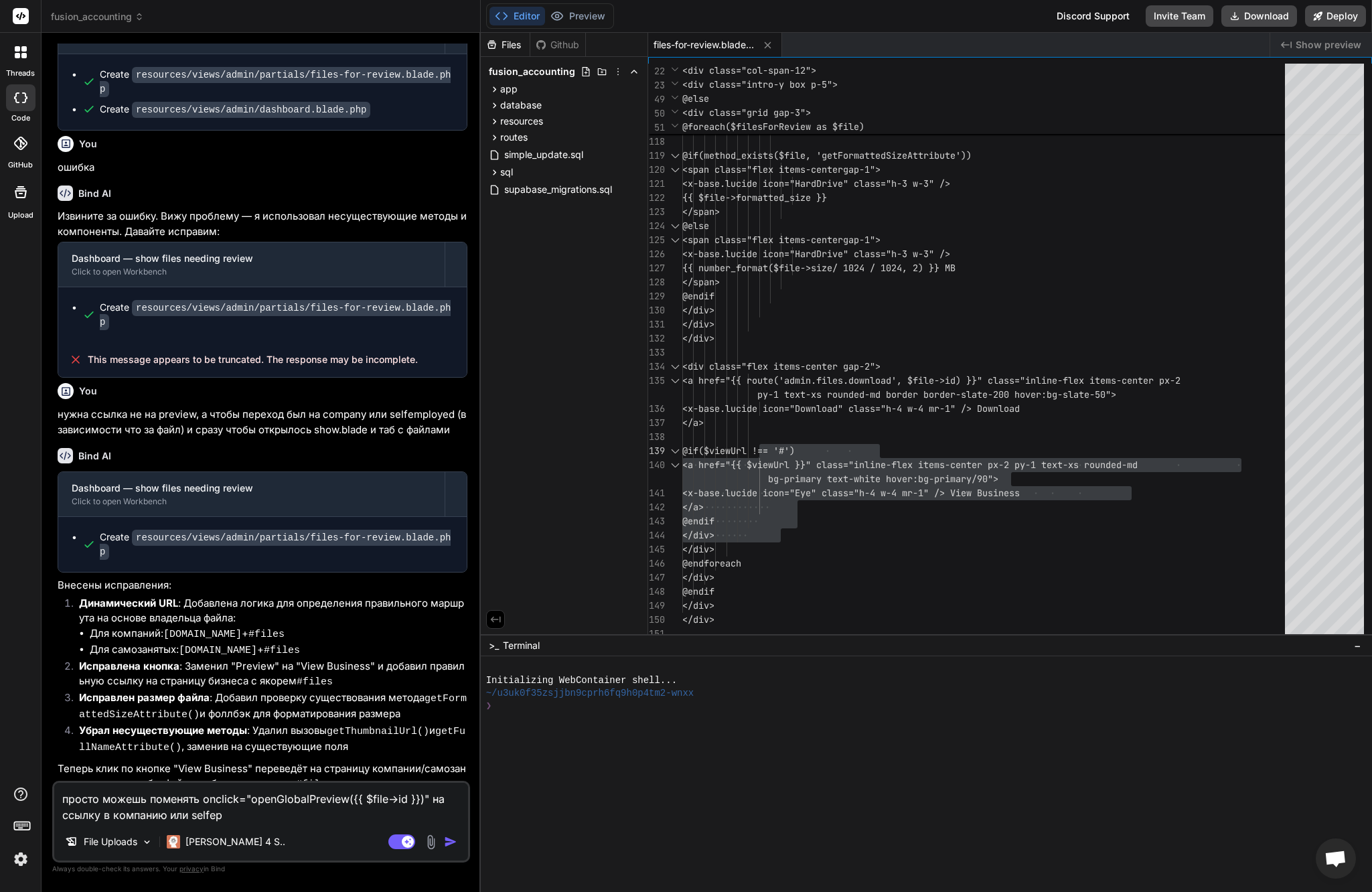
type textarea "x"
type textarea "просто можешь поменять onclick="openGlobalPreview({{ $file->id }})" на ссылку в…"
type textarea "x"
type textarea "просто можешь поменять onclick="openGlobalPreview({{ $file->id }})" на ссылку в…"
type textarea "x"
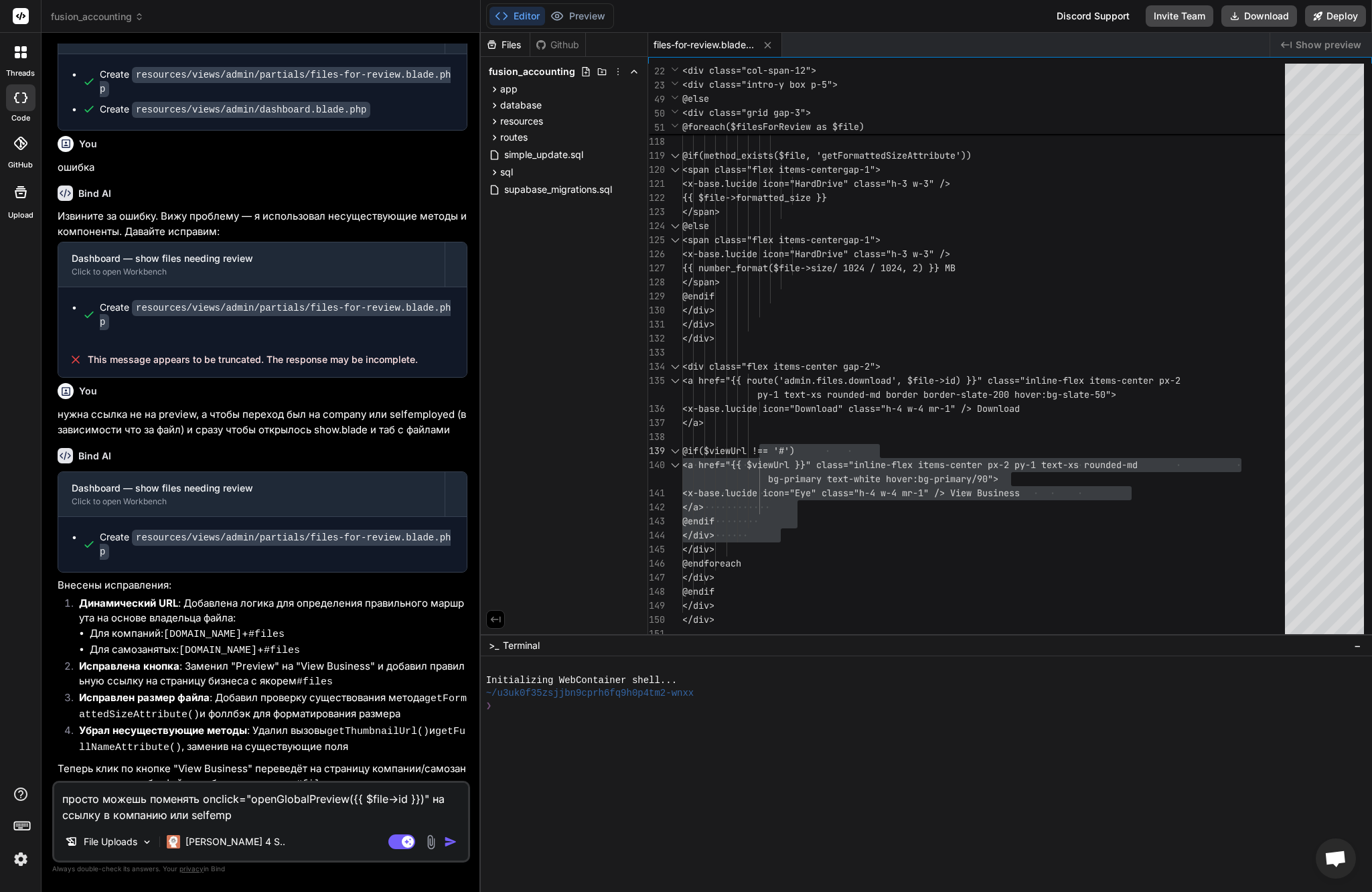
type textarea "просто можешь поменять onclick="openGlobalPreview({{ $file->id }})" на ссылку в…"
type textarea "x"
type textarea "просто можешь поменять onclick="openGlobalPreview({{ $file->id }})" на ссылку в…"
type textarea "x"
type textarea "просто можешь поменять onclick="openGlobalPreview({{ $file->id }})" на ссылку в…"
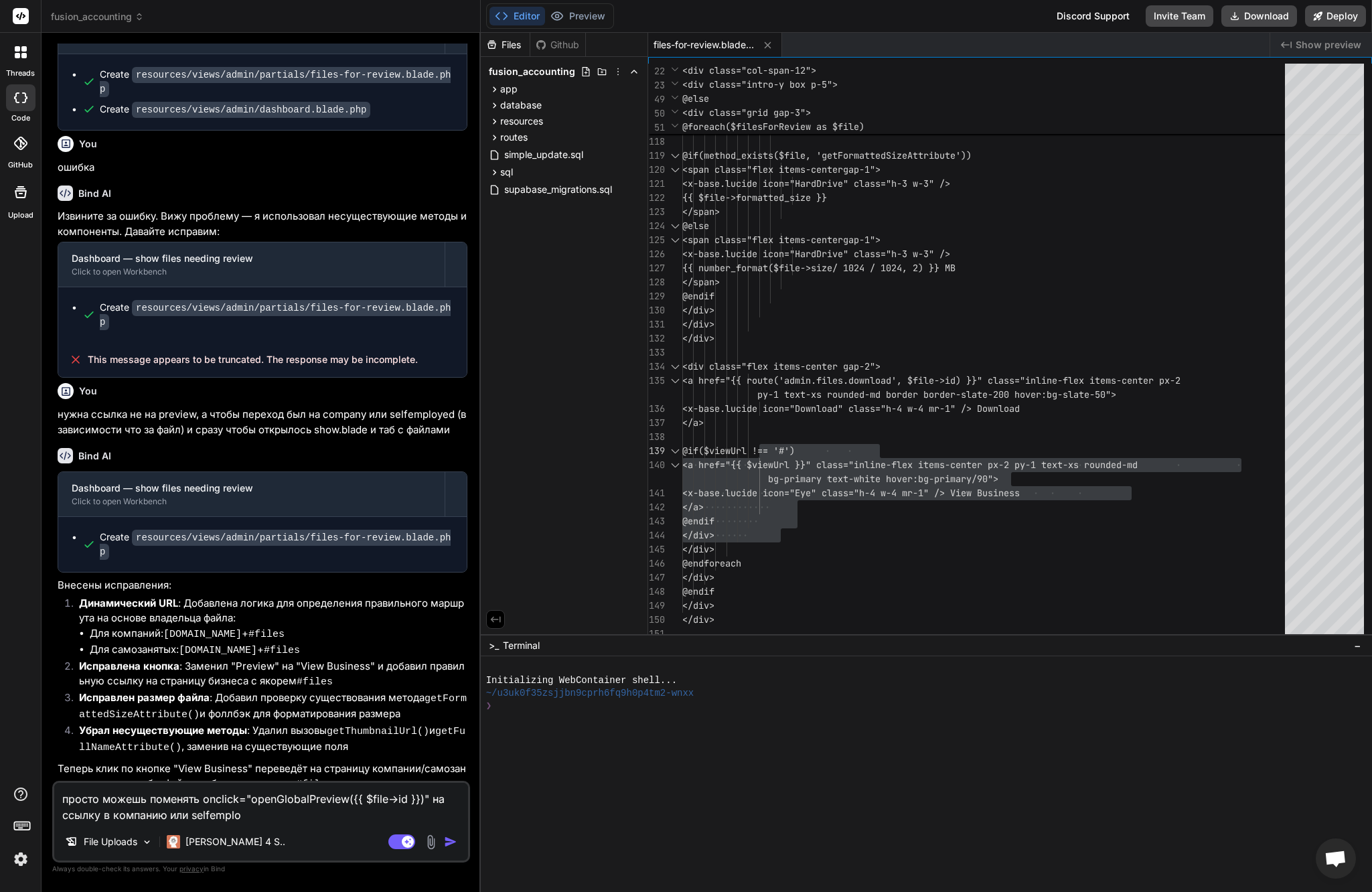
type textarea "x"
type textarea "просто можешь поменять onclick="openGlobalPreview({{ $file->id }})" на ссылку в…"
type textarea "x"
type textarea "просто можешь поменять onclick="openGlobalPreview({{ $file->id }})" на ссылку в…"
type textarea "x"
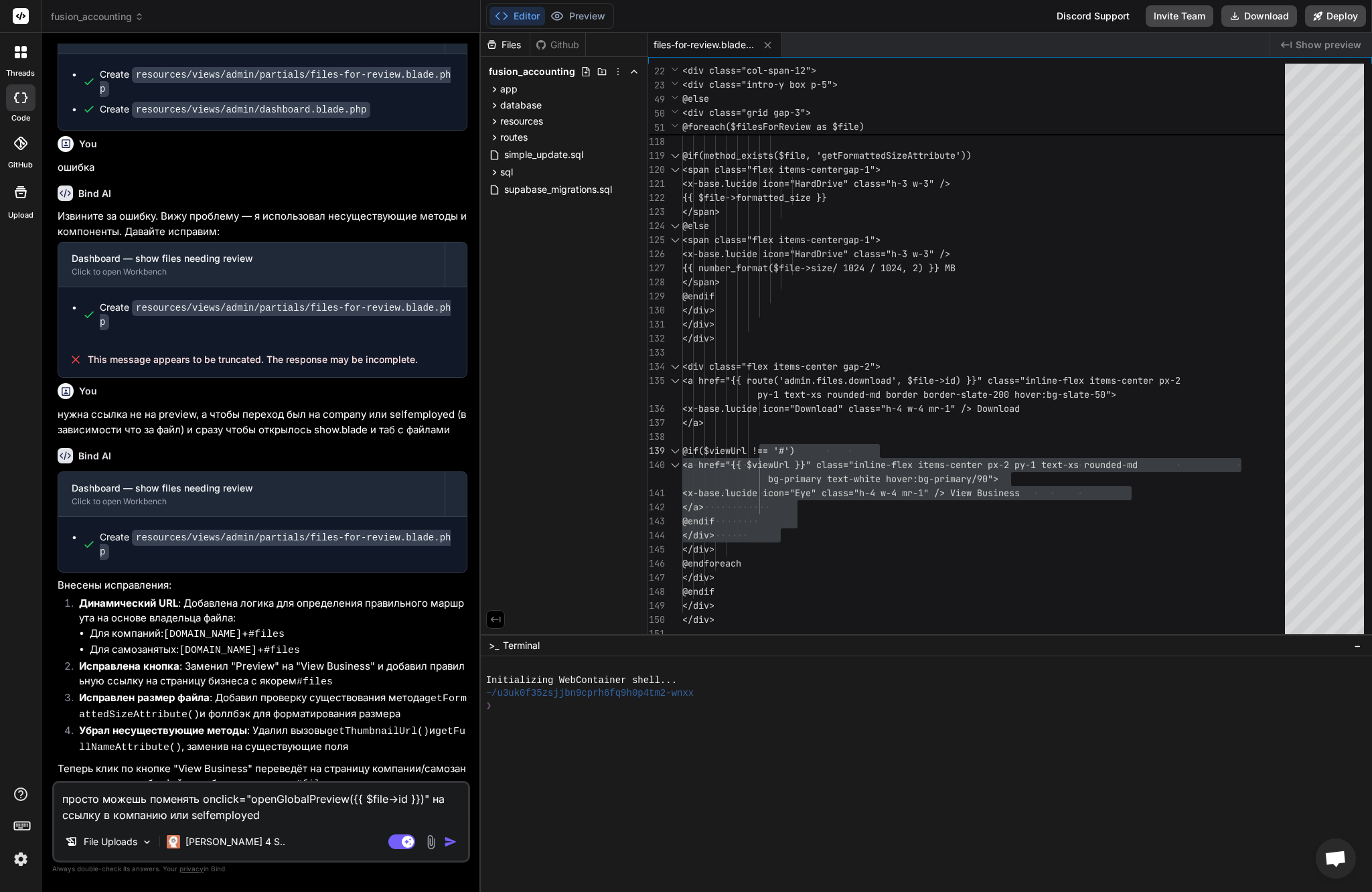
type textarea "просто можешь поменять onclick="openGlobalPreview({{ $file->id }})" на ссылку в…"
type textarea "x"
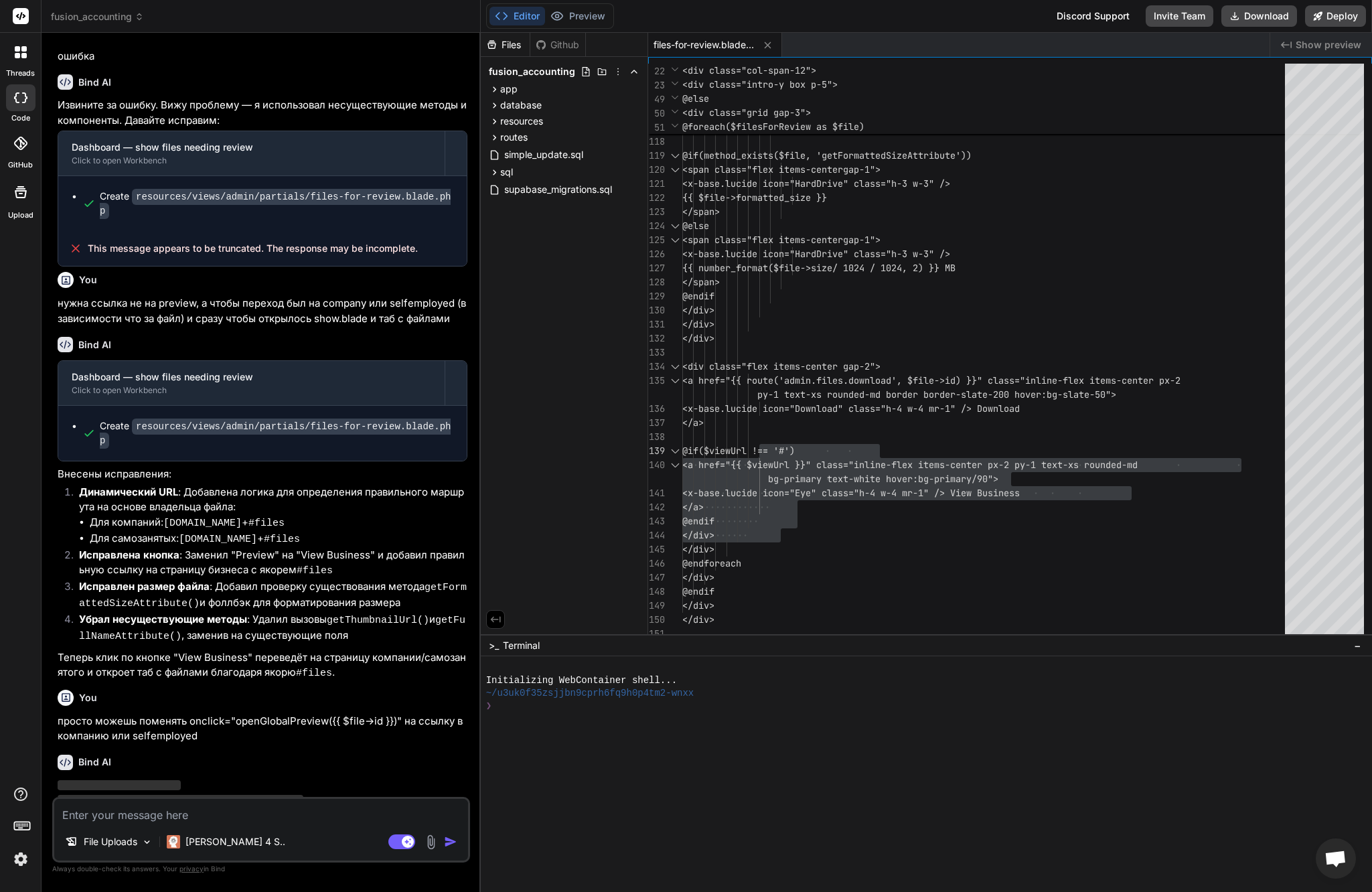
scroll to position [4333, 0]
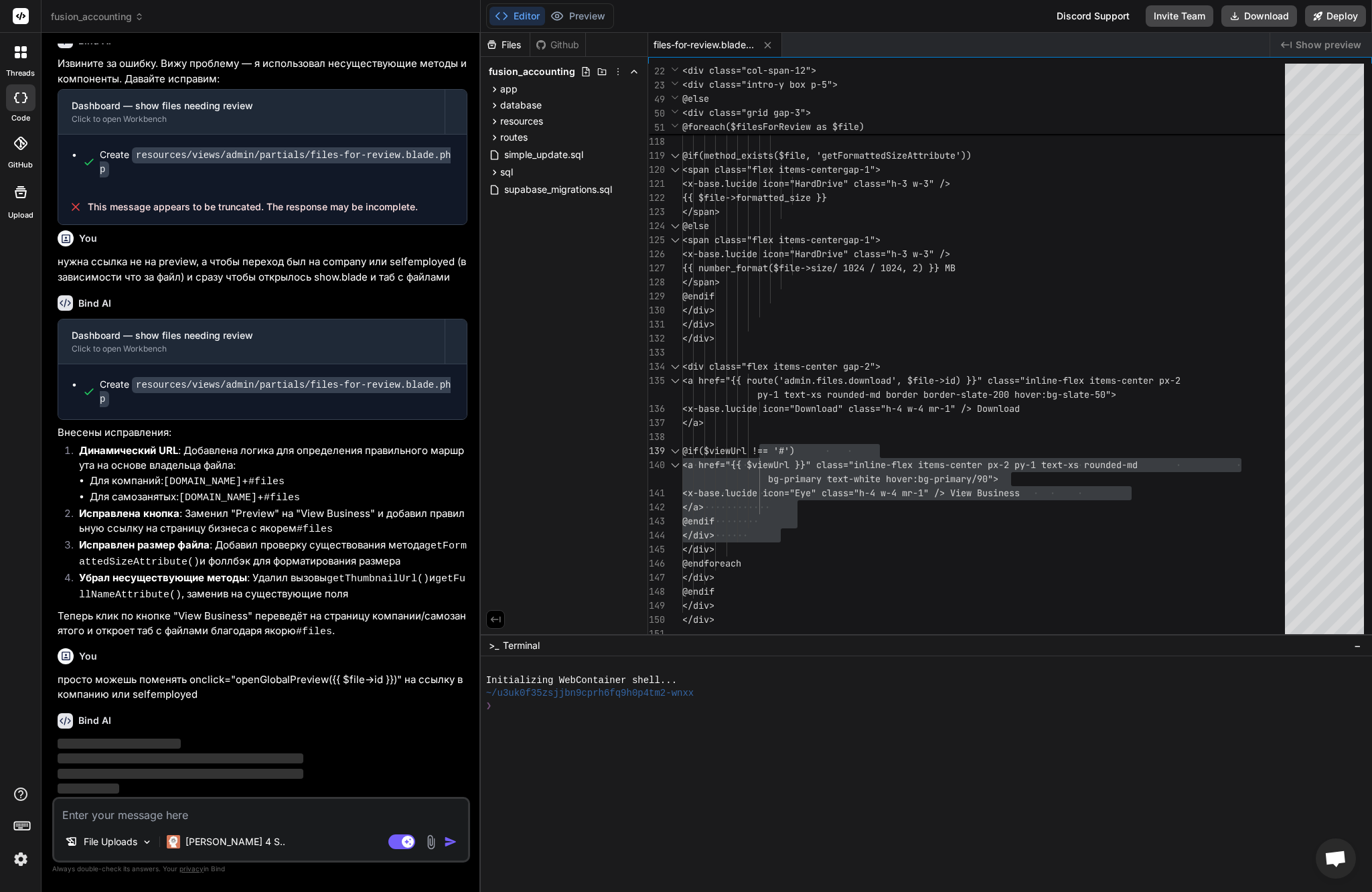
click at [181, 820] on textarea at bounding box center [261, 810] width 414 height 24
type textarea "d"
type textarea "x"
type textarea "dj"
type textarea "x"
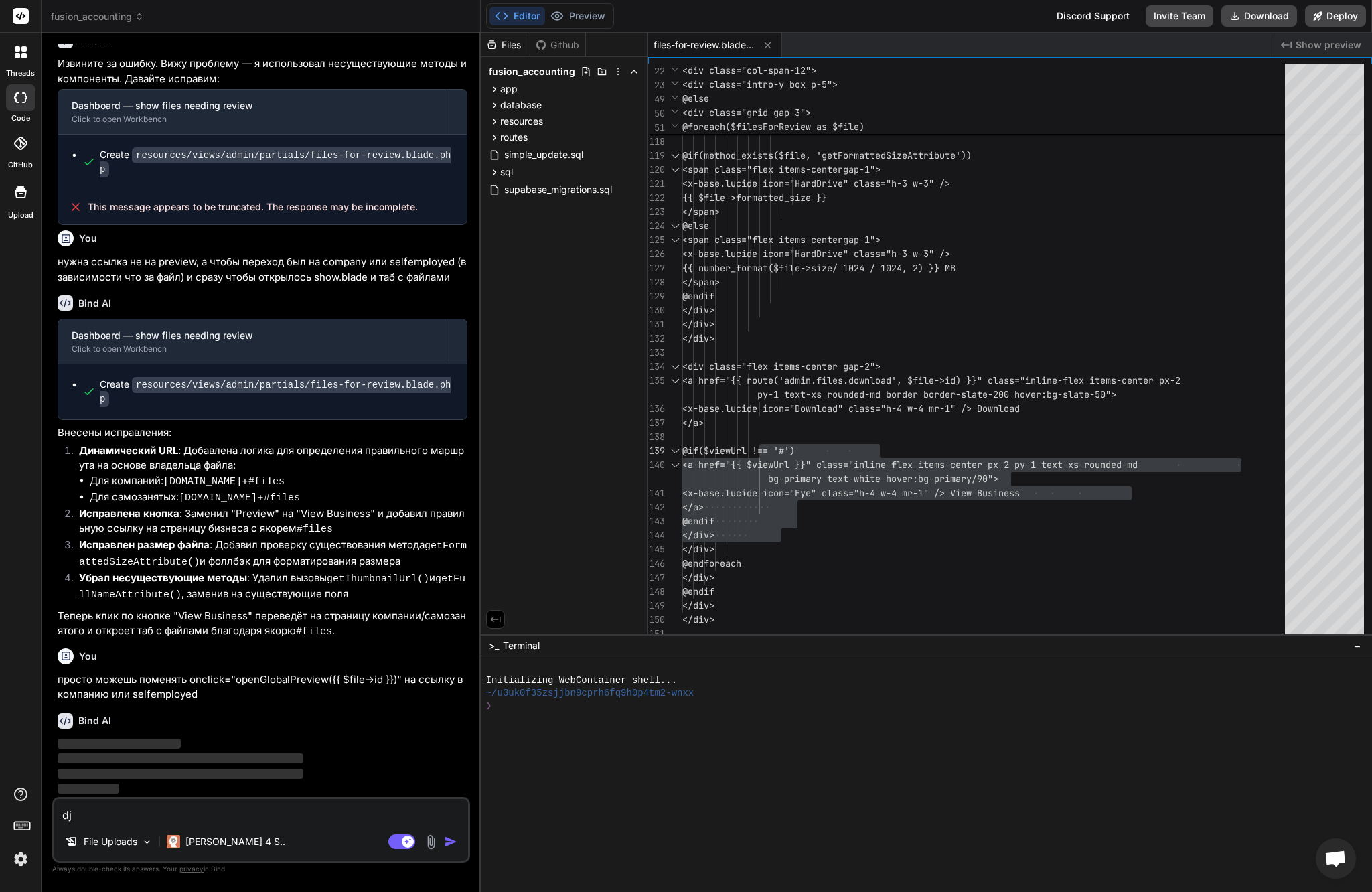
type textarea "d"
type textarea "вот"
type textarea "x"
type textarea "вот"
type textarea "x"
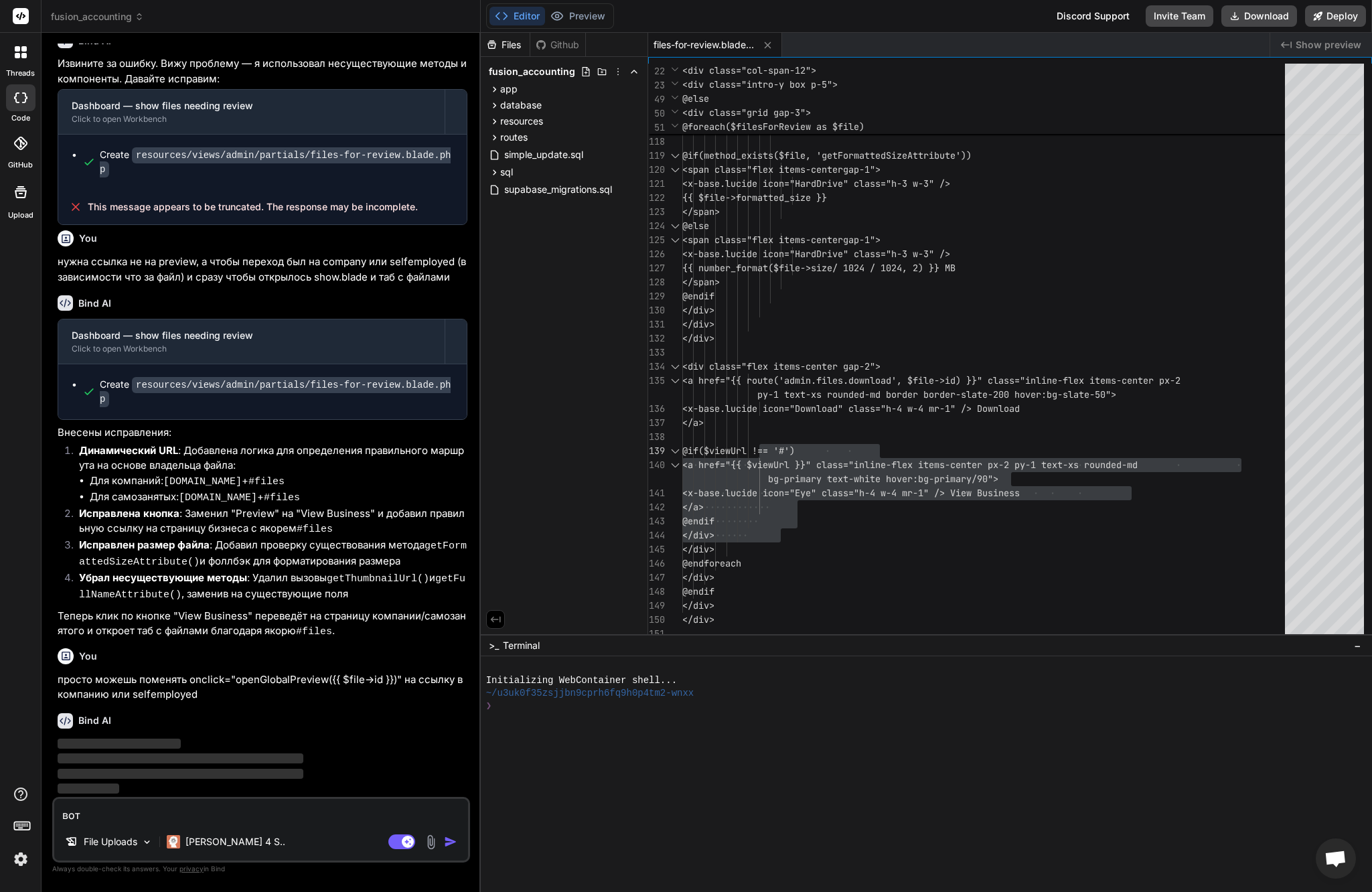
type textarea "вот п"
type textarea "x"
type textarea "вот пр"
type textarea "x"
type textarea "вот при"
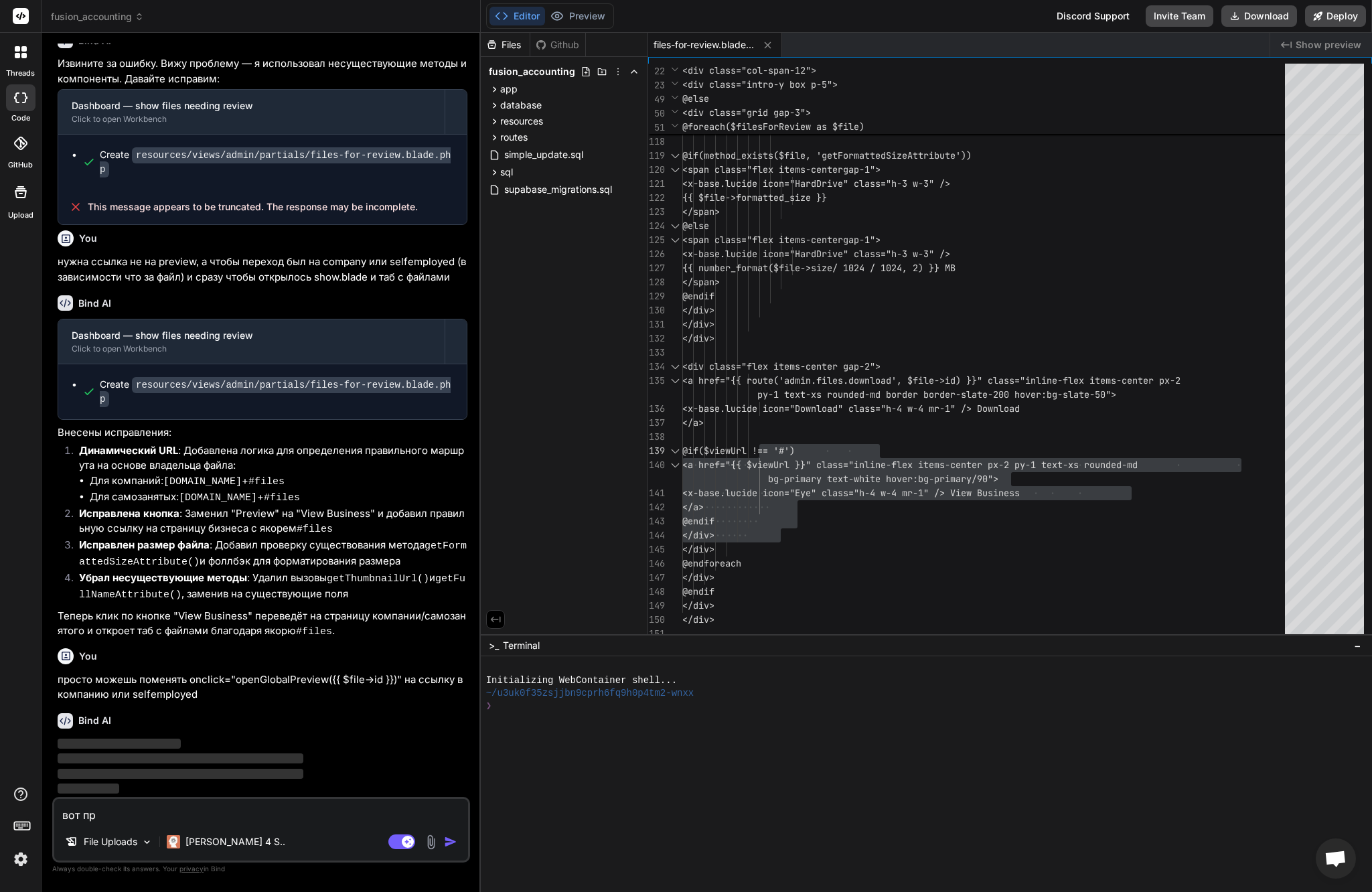
type textarea "x"
type textarea "вот прим"
type textarea "x"
type textarea "вот приме"
type textarea "x"
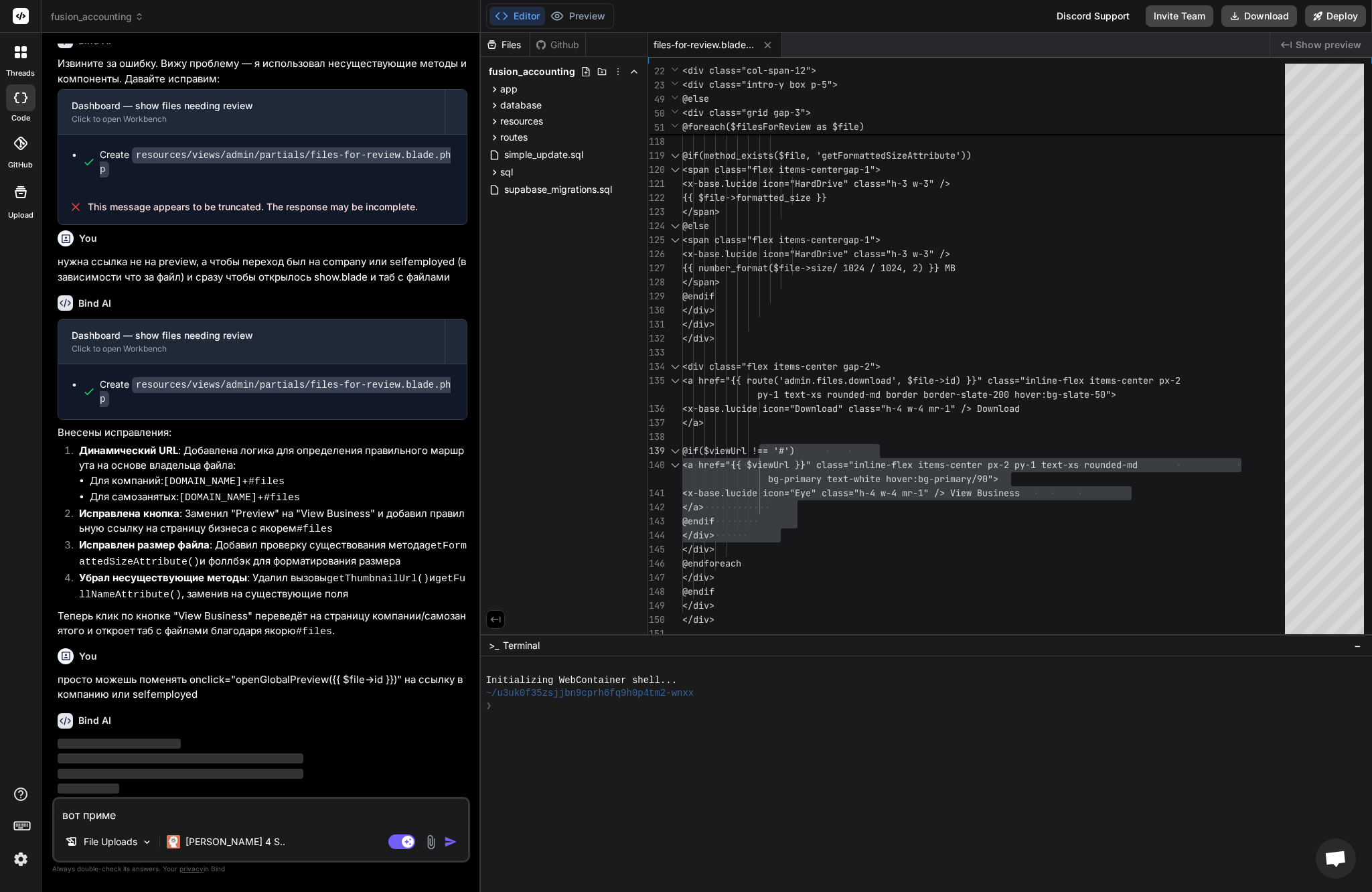
type textarea "вот пример"
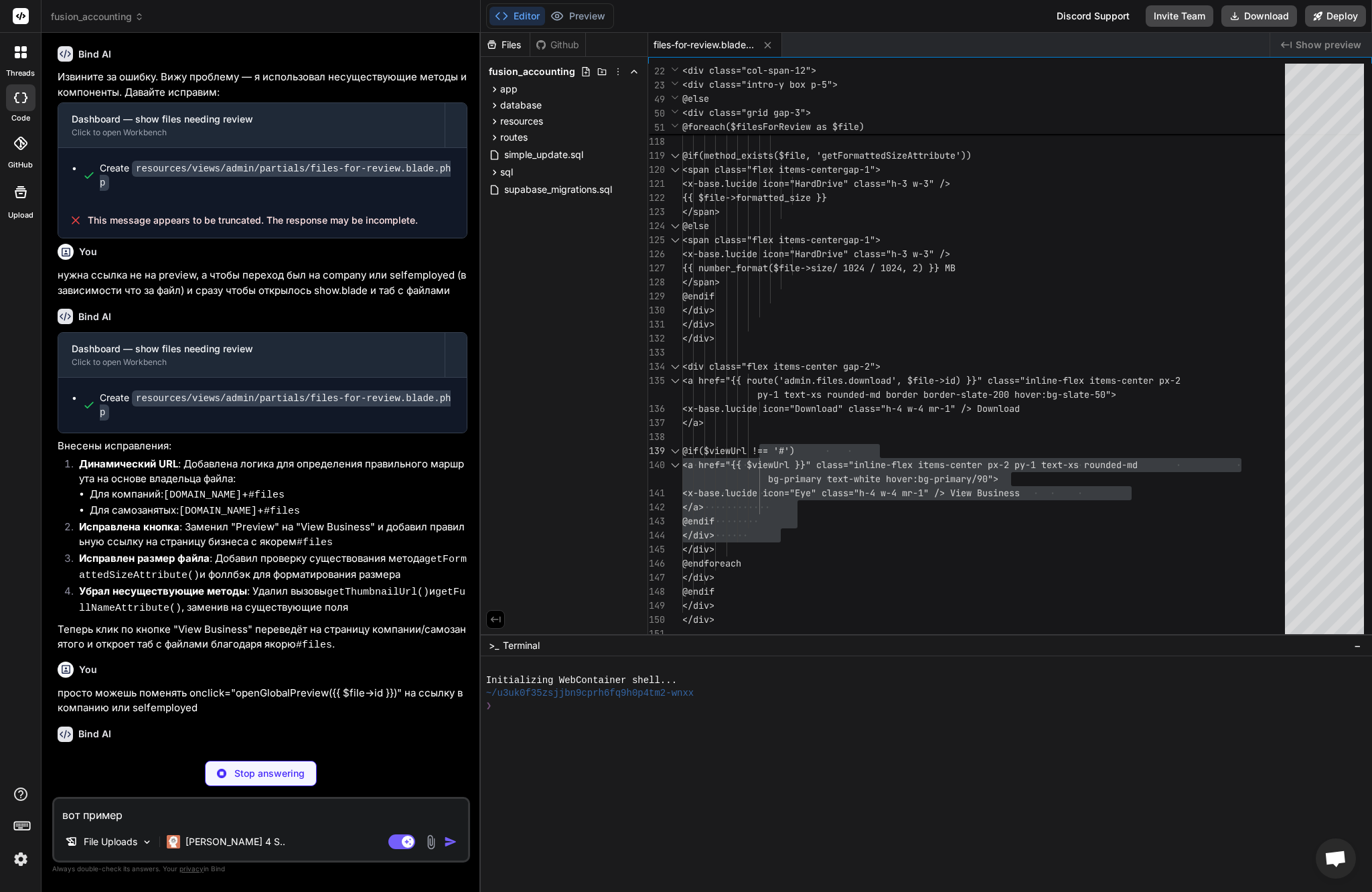
type textarea "x"
type textarea "вот пример"
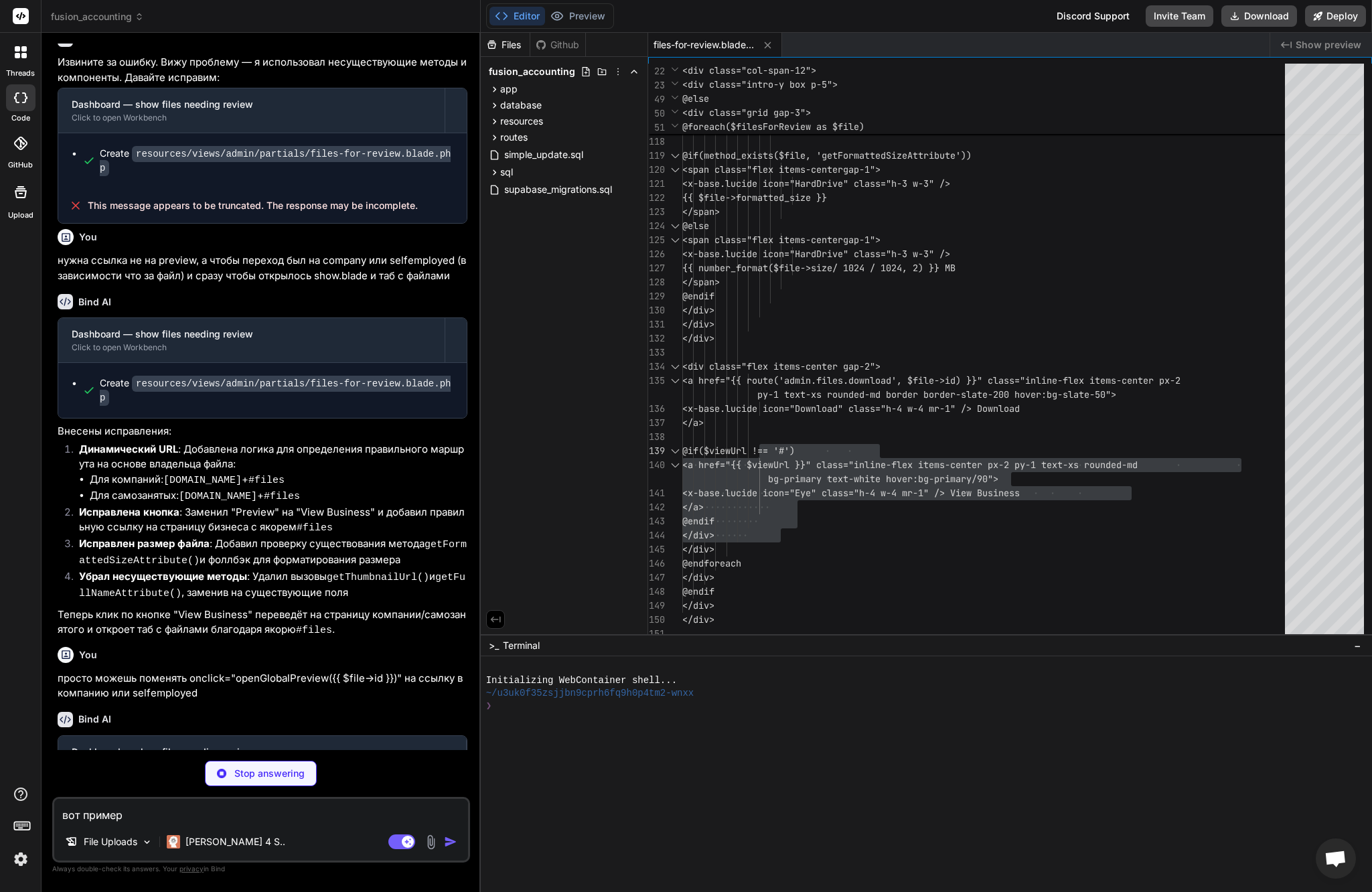
type textarea "x"
paste textarea "https://fusionaccounting.online/admin/companies/72?tab=files"
type textarea "вот пример https://fusionaccounting.online/admin/companies/72?tab=files"
type textarea "x"
type textarea "вот пример https://fusionaccounting.online/admin/companies/72?tab=files"
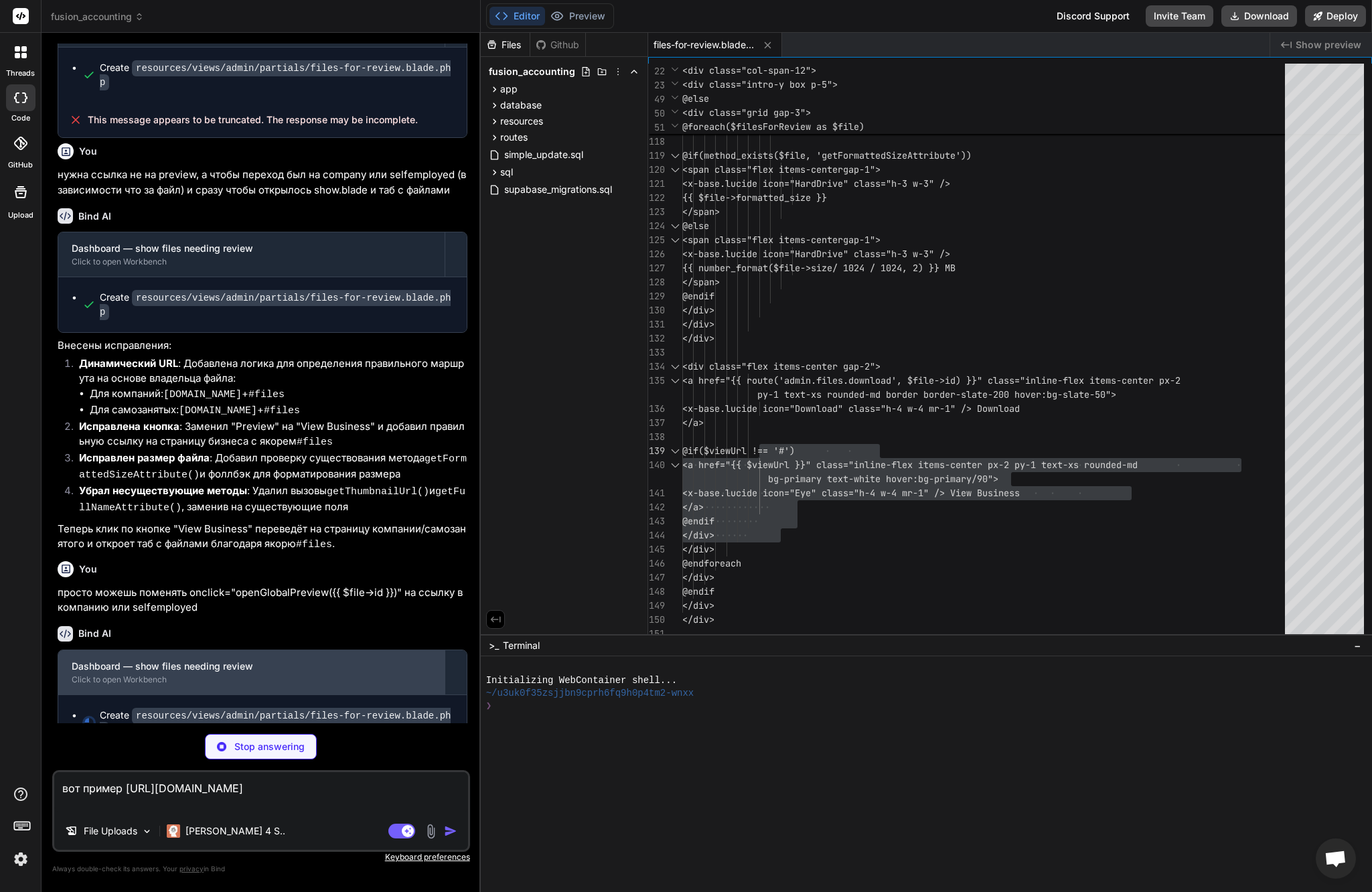
scroll to position [4447, 0]
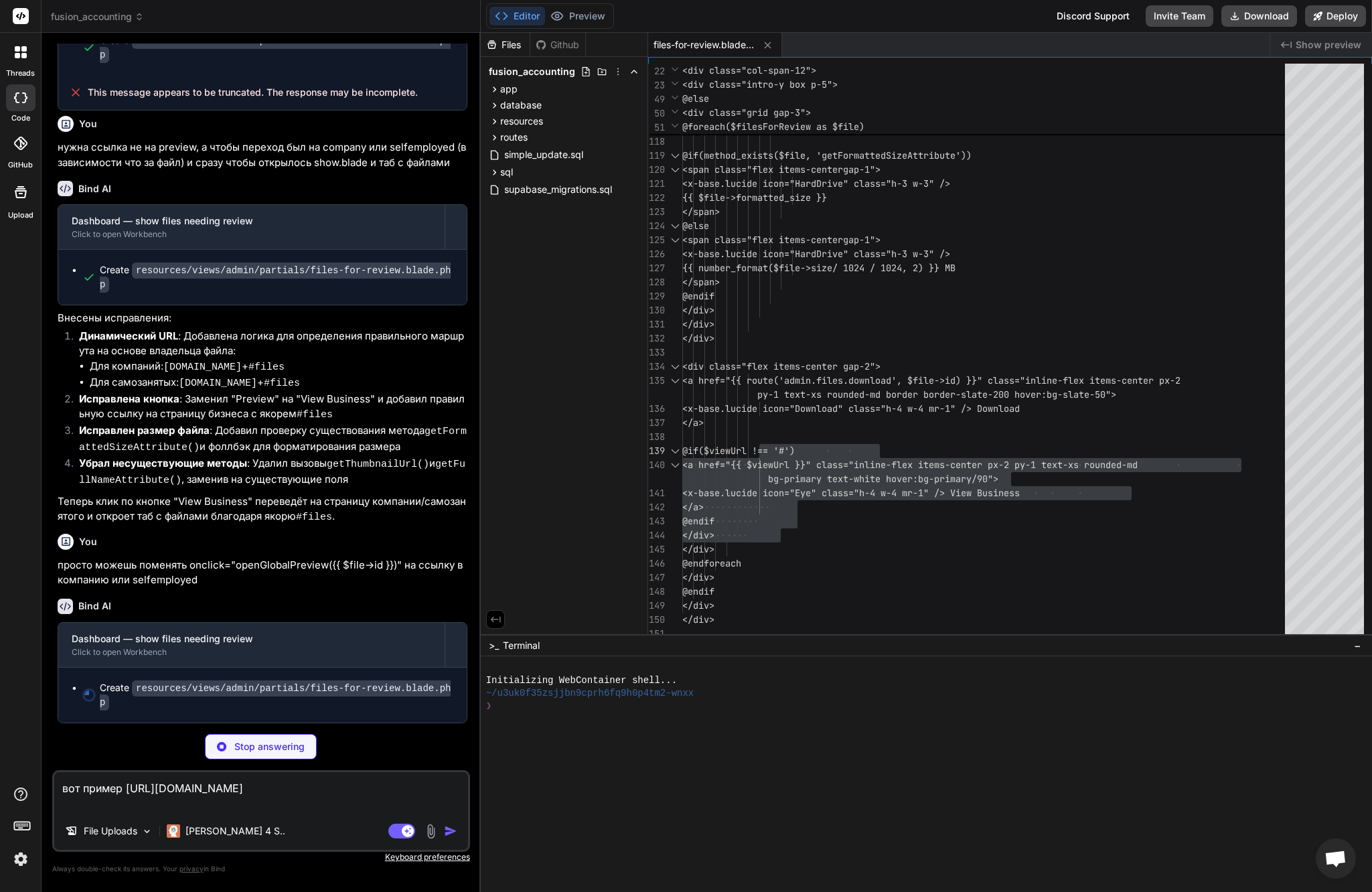
type textarea "x"
type textarea "</a> @endif </div> </div> @endforeach </div> @endif </div> </div>"
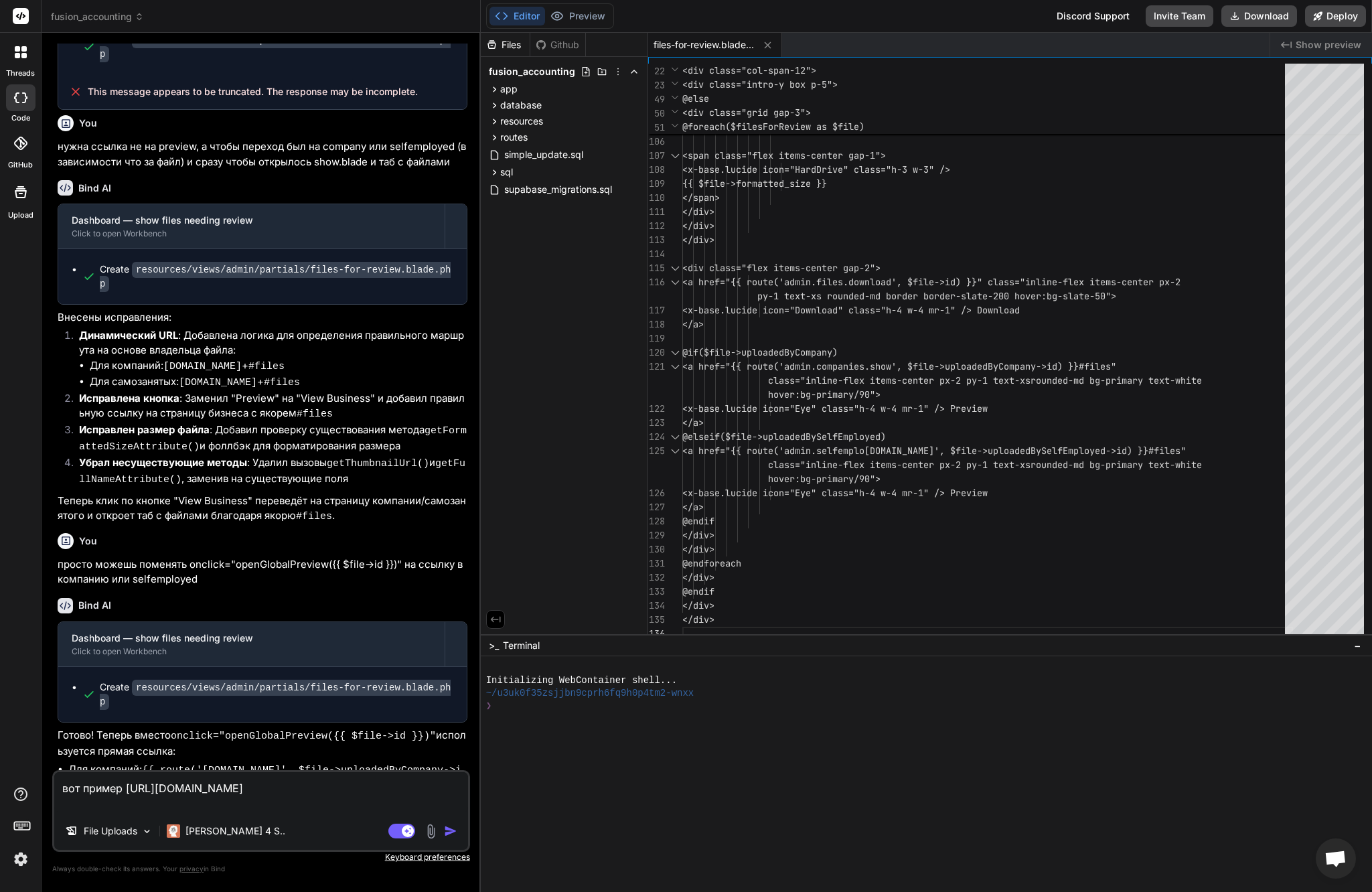
type textarea "x"
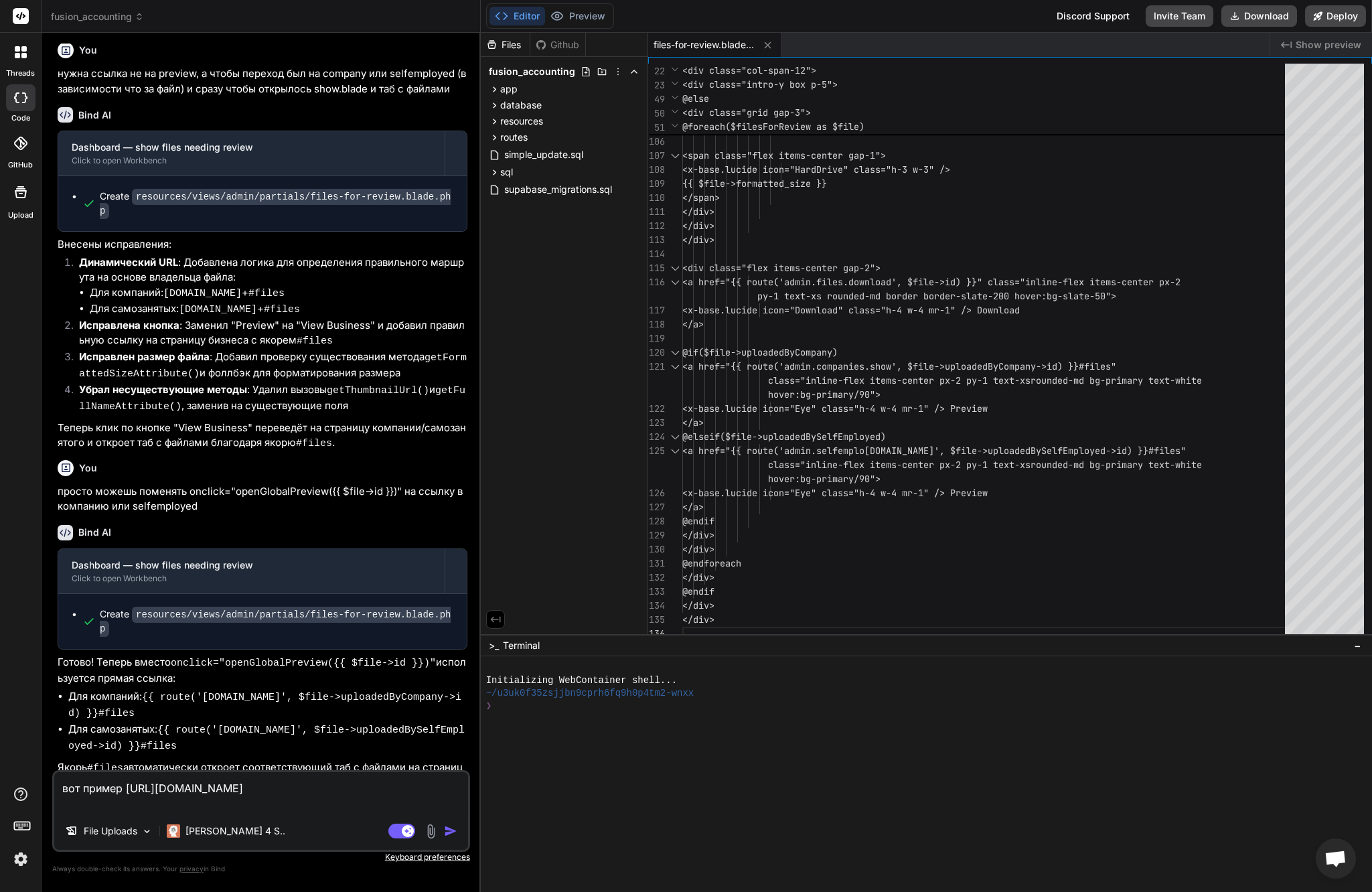
scroll to position [4536, 0]
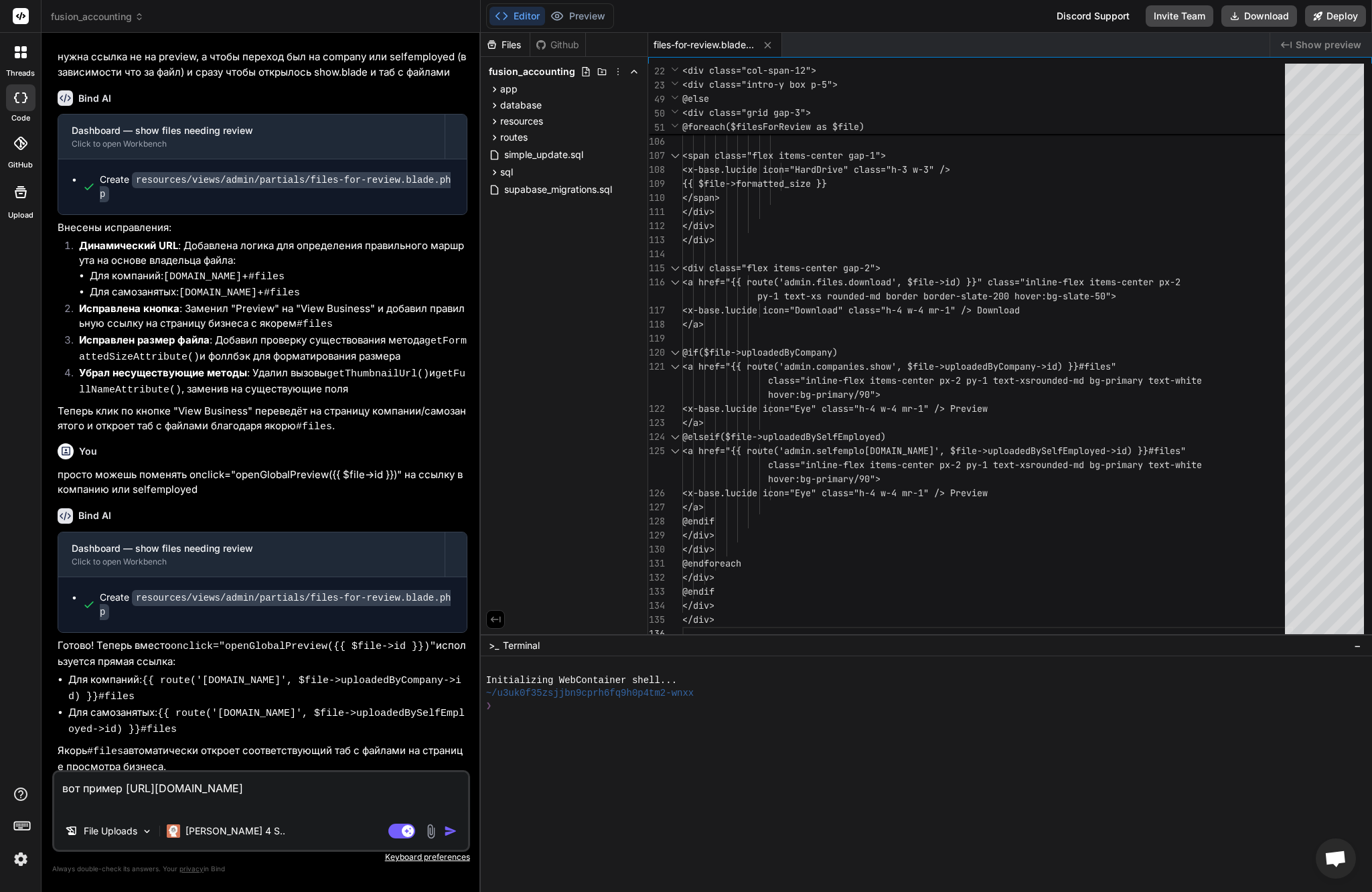
type textarea "вот пример https://fusionaccounting.online/admin/companies/72?tab=files"
click at [311, 708] on code "{{ route('admin.selfemployed.show', $file->uploadedBySelfEmployed->id) }}#files" at bounding box center [266, 722] width 397 height 28
type textarea "@php use App\Models\File; // Fetch latest files that require review (changes re…"
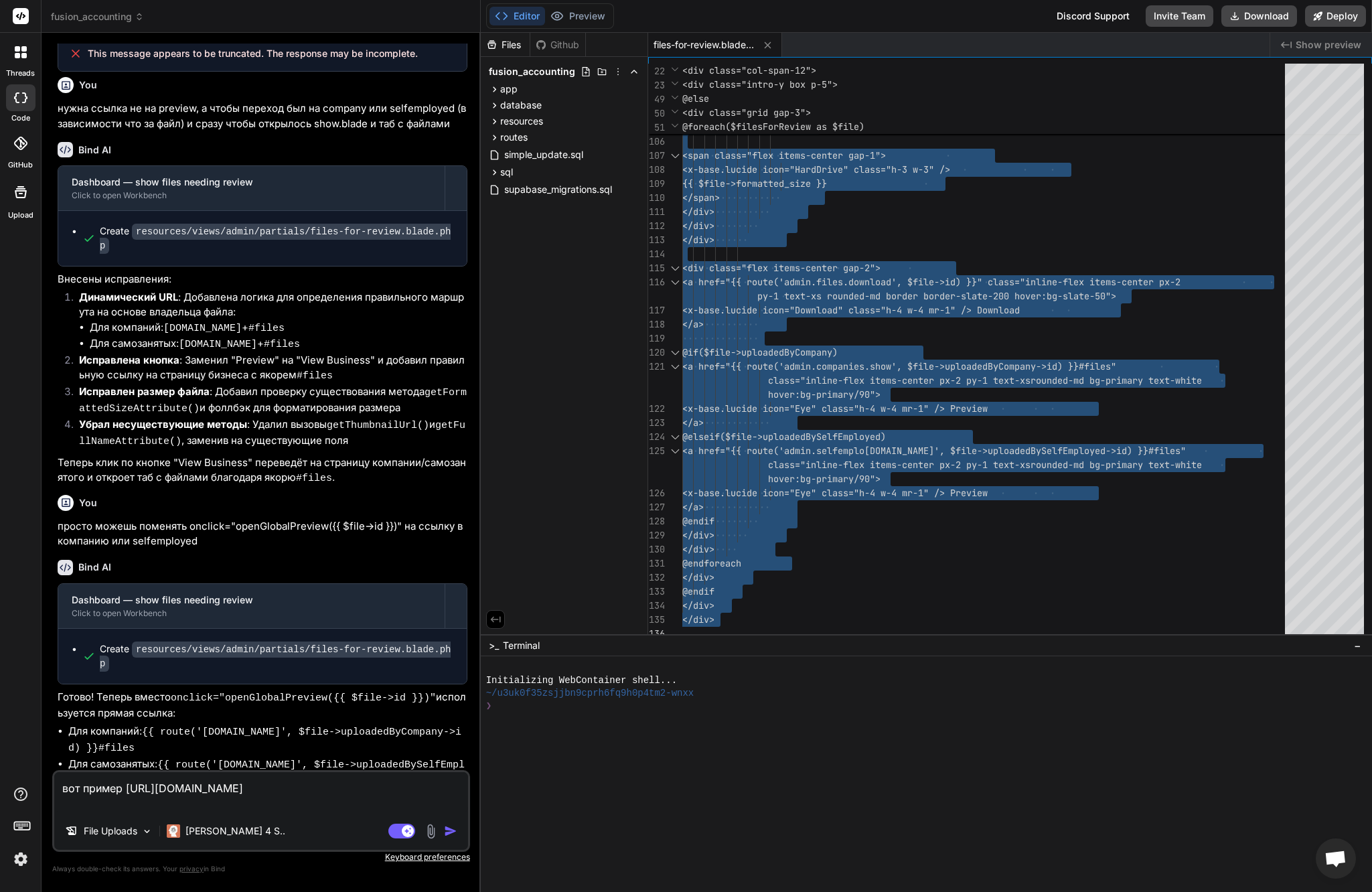
scroll to position [4536, 0]
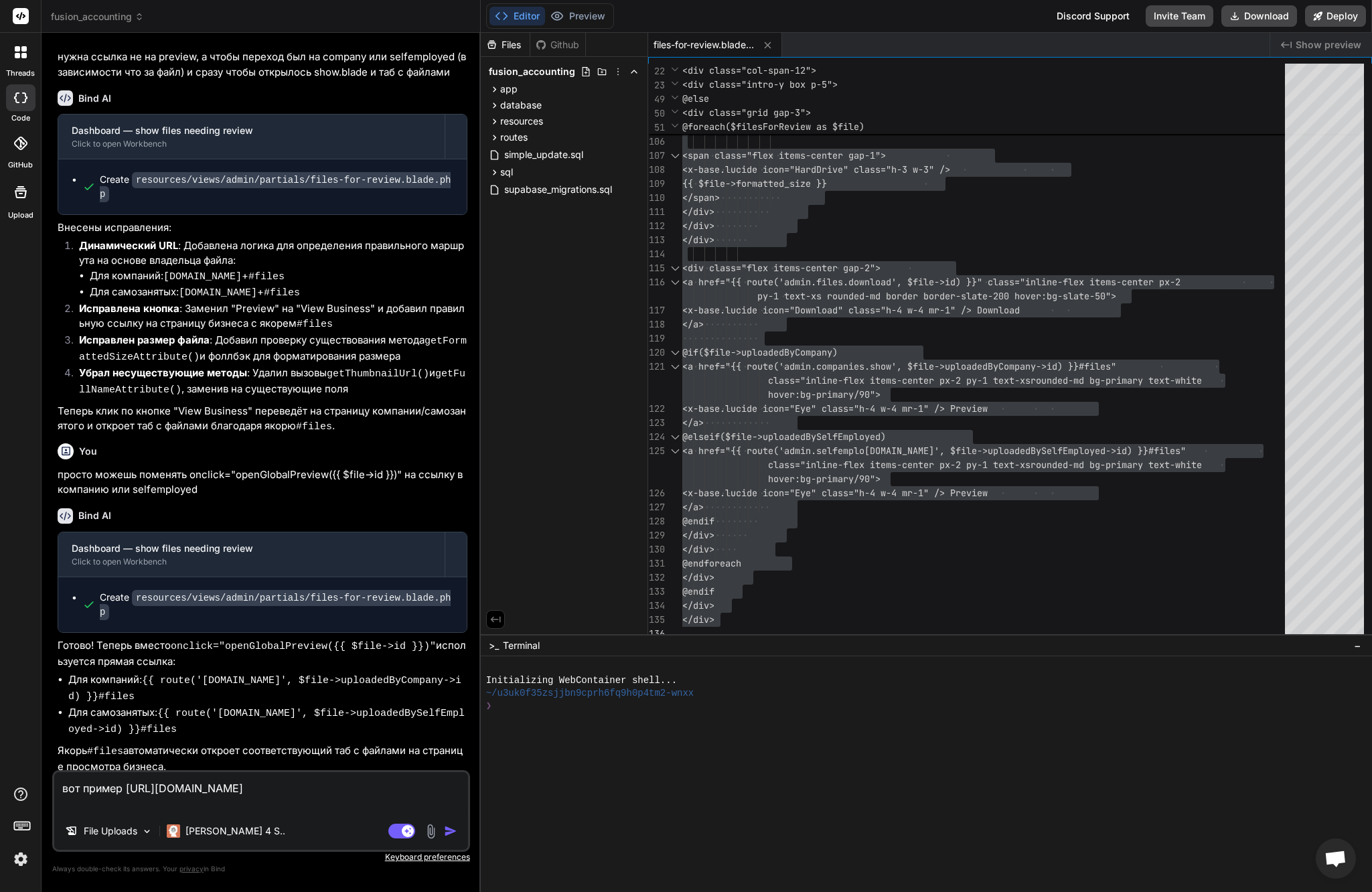
click at [295, 807] on textarea "вот пример https://fusionaccounting.online/admin/companies/72?tab=files" at bounding box center [261, 793] width 414 height 40
type textarea "x"
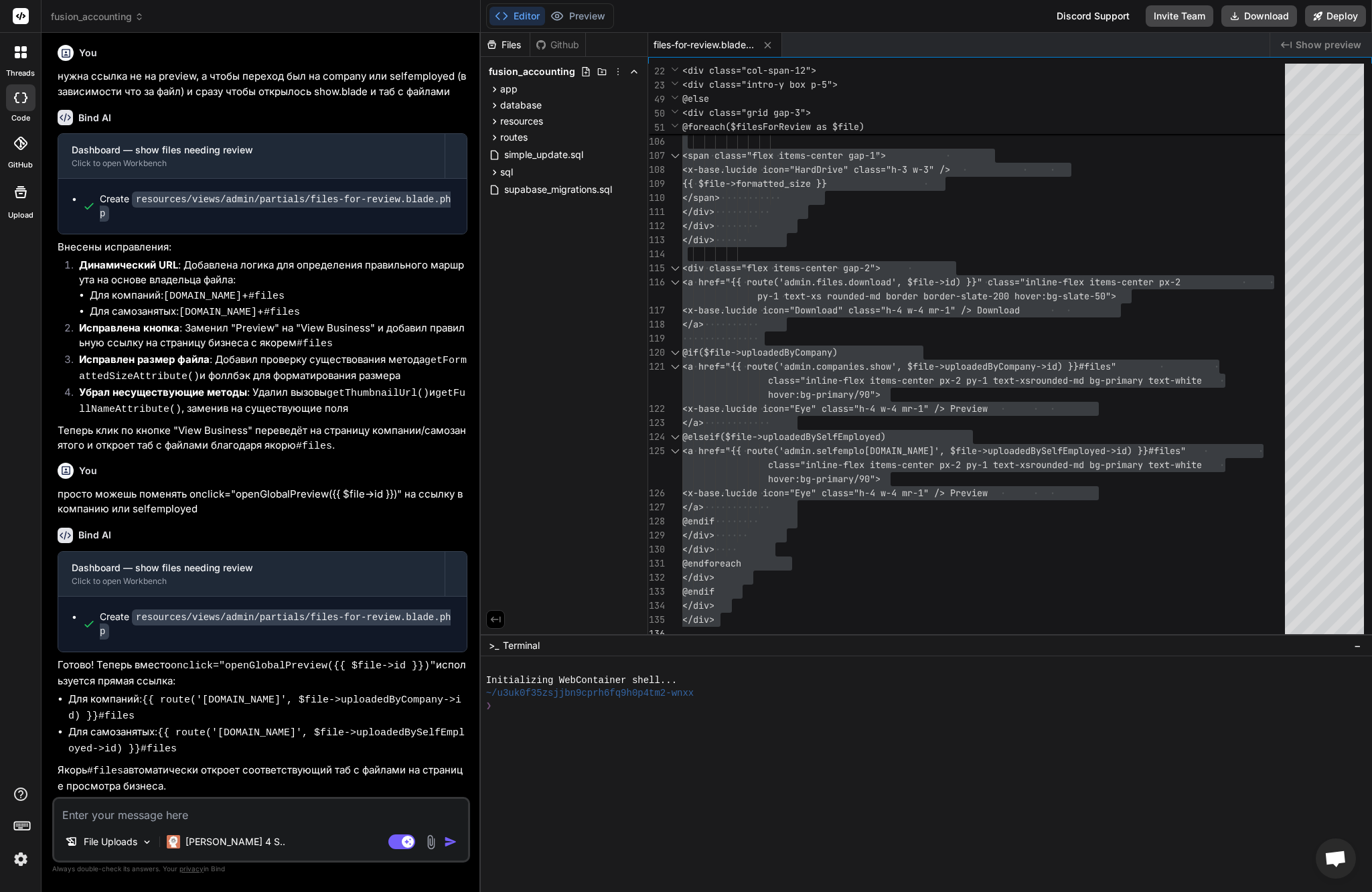
scroll to position [4510, 0]
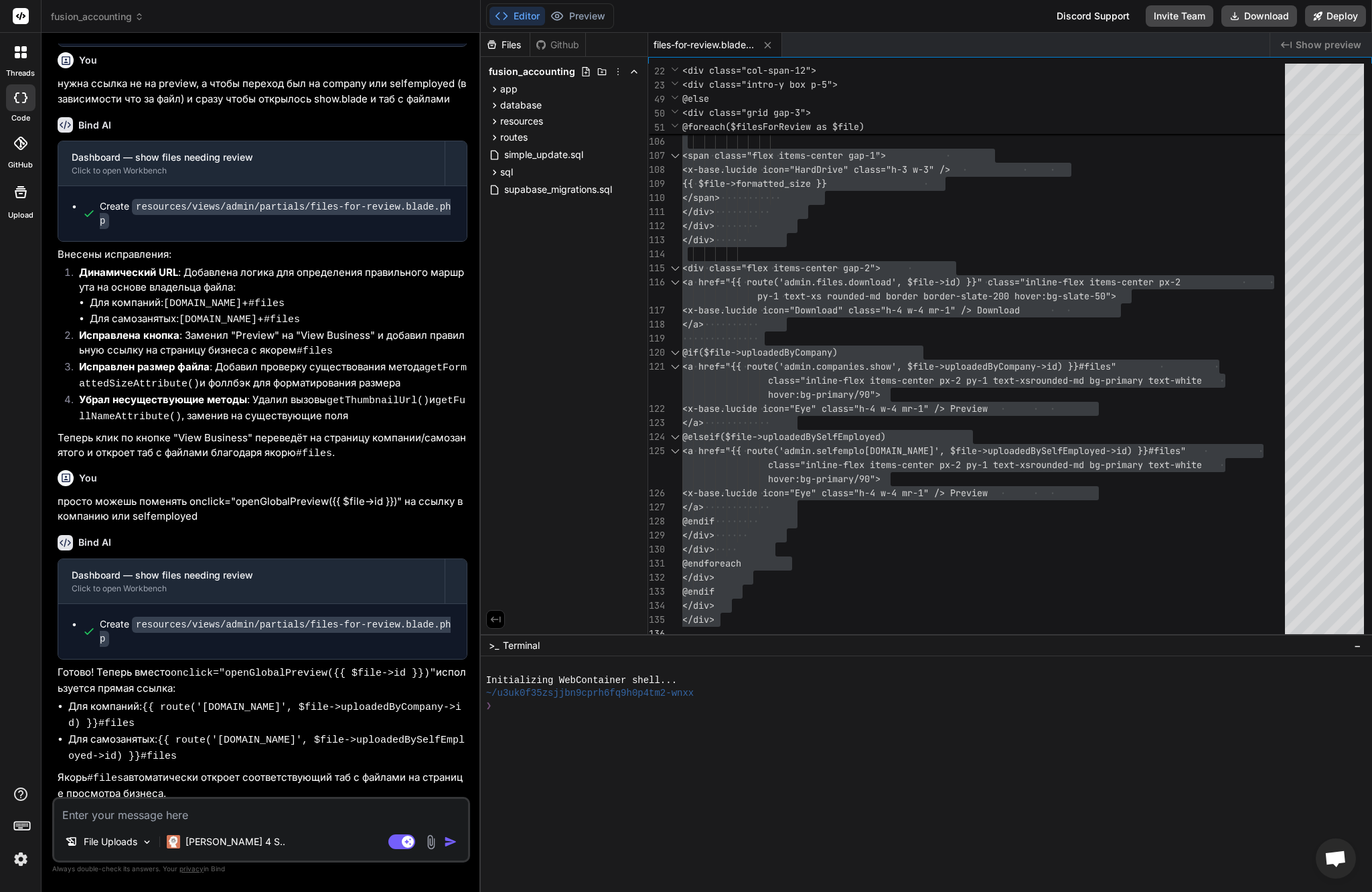
type textarea "к"
type textarea "x"
type textarea "кн"
type textarea "x"
type textarea "кно"
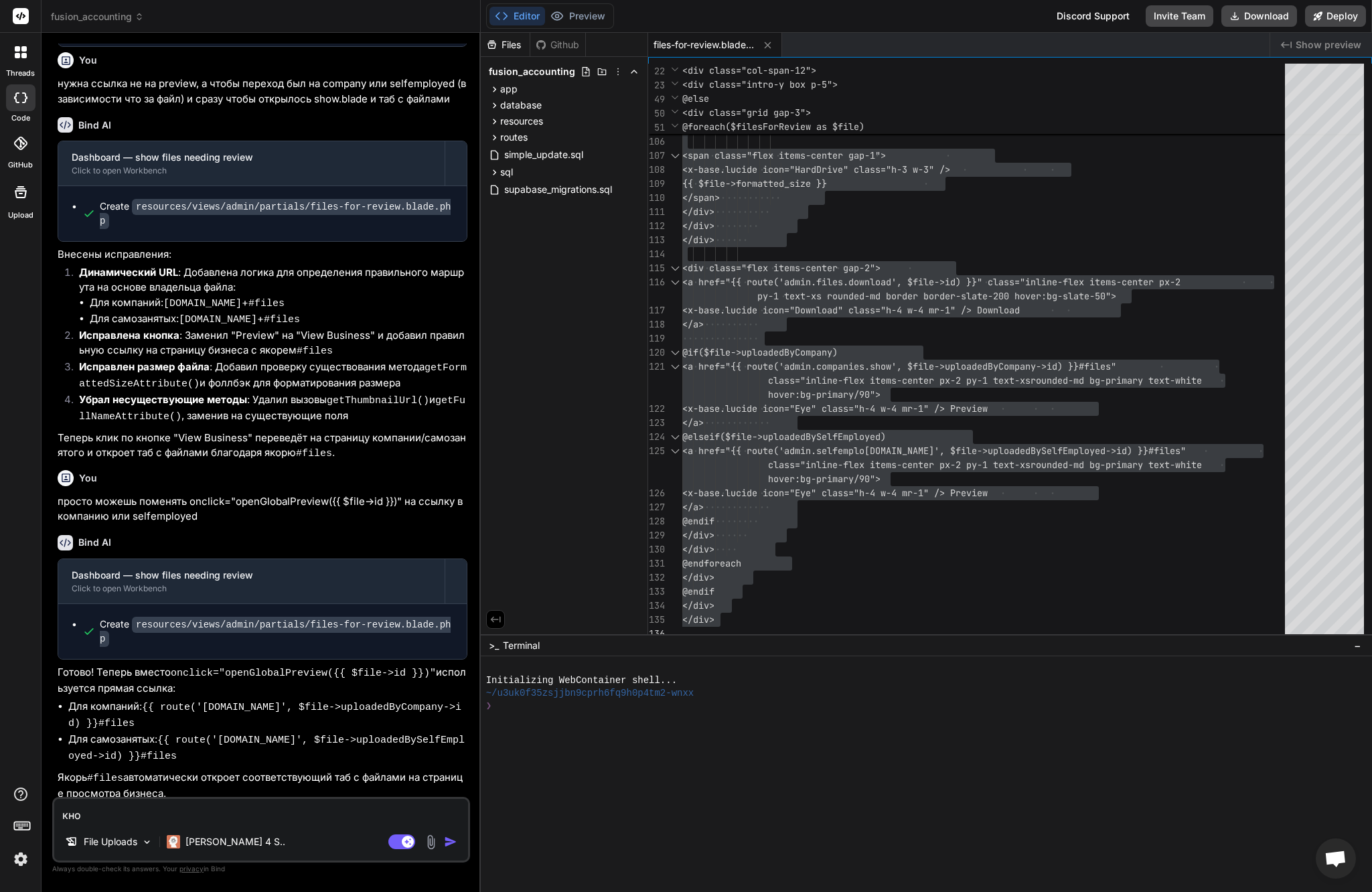
type textarea "x"
type textarea "кноп"
type textarea "x"
type textarea "кнопу"
type textarea "x"
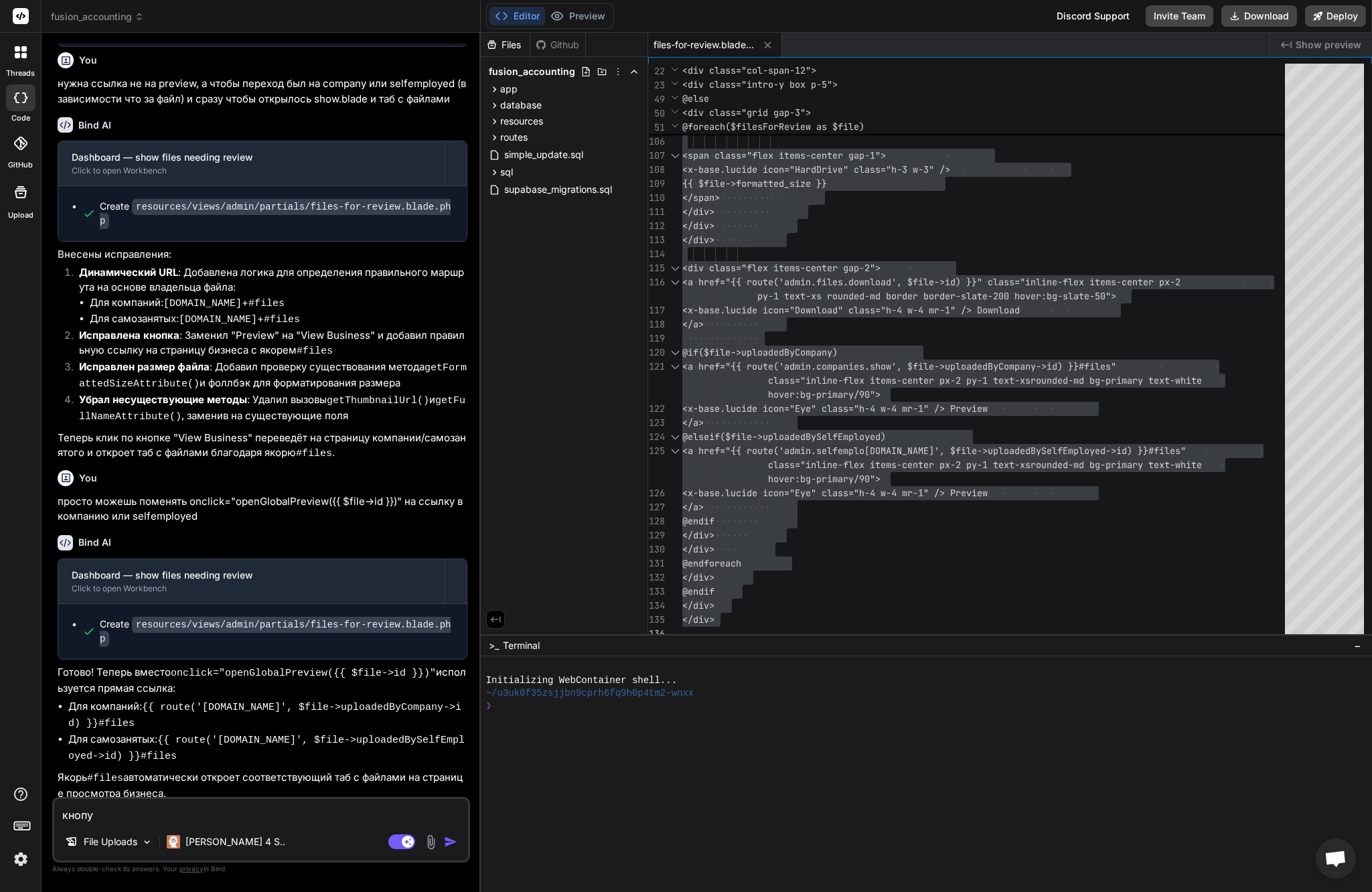
type textarea "кнопуа"
type textarea "x"
type textarea "кнопу"
type textarea "x"
type textarea "кноп"
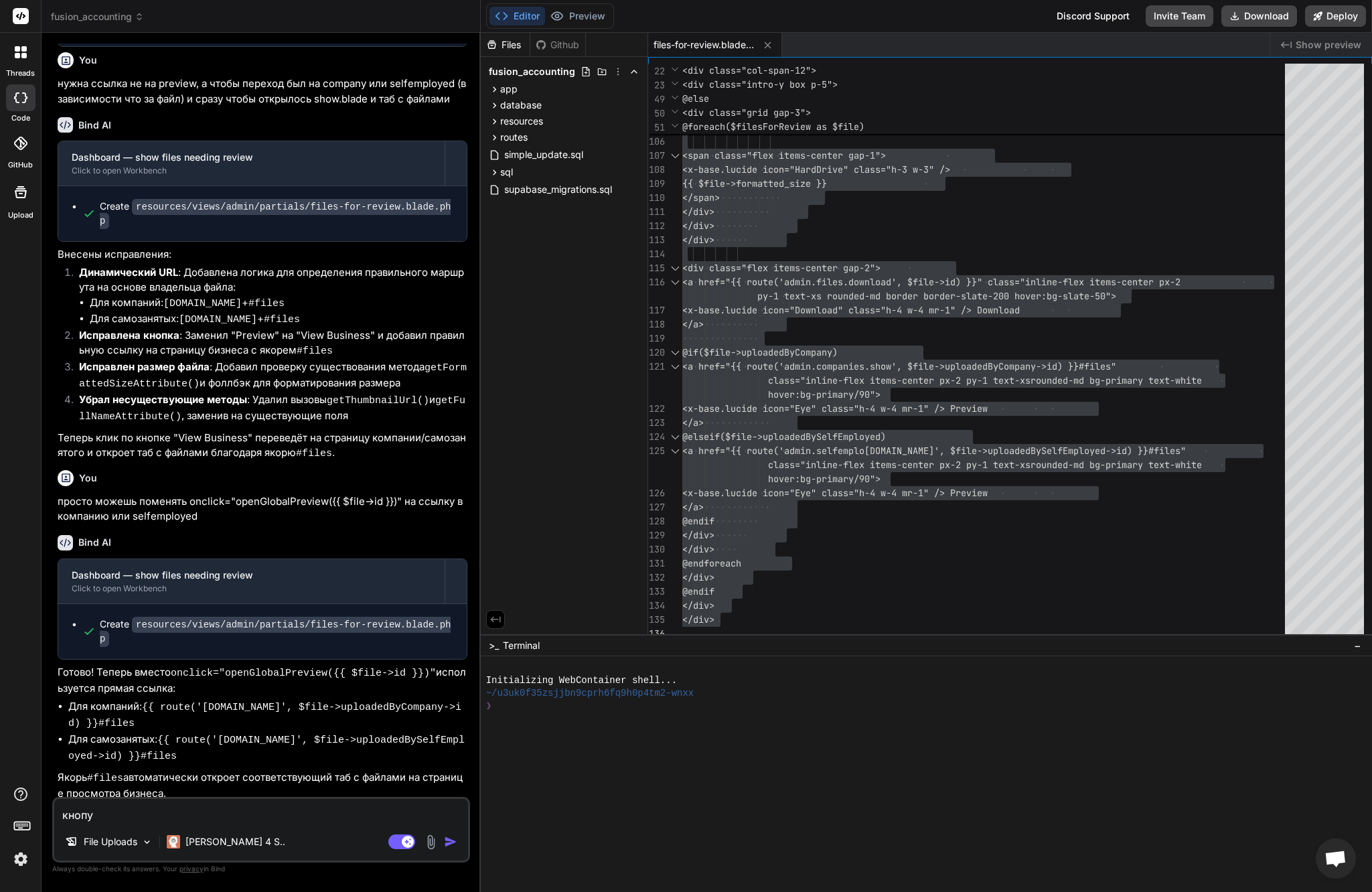
type textarea "x"
type textarea "кнопк"
type textarea "x"
type textarea "кнопка"
type textarea "x"
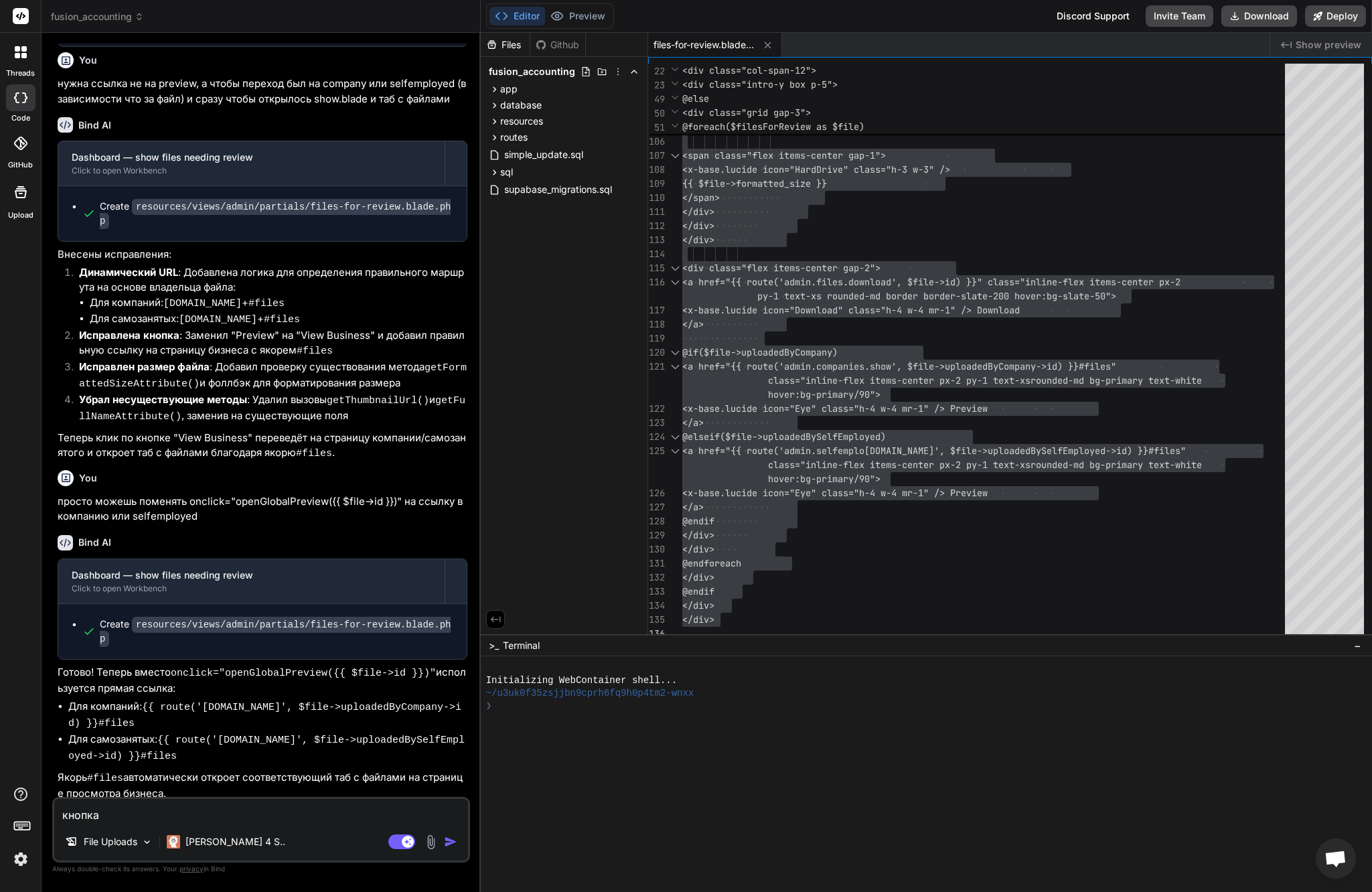
type textarea "кнопка"
type textarea "x"
type textarea "кнопка н"
type textarea "x"
type textarea "кнопка не"
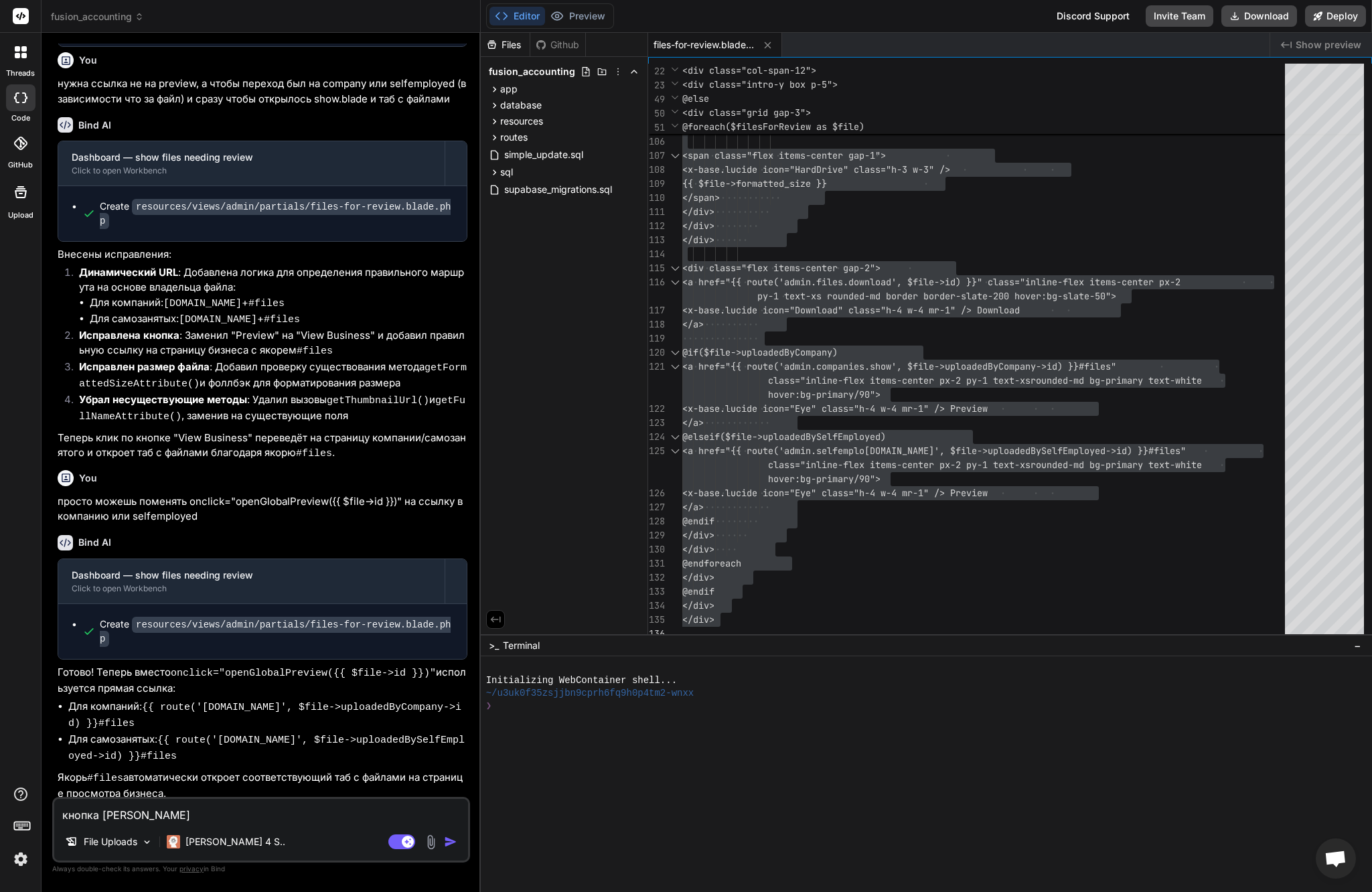
type textarea "x"
type textarea "кнопка не"
type textarea "x"
type textarea "кнопка не п"
type textarea "x"
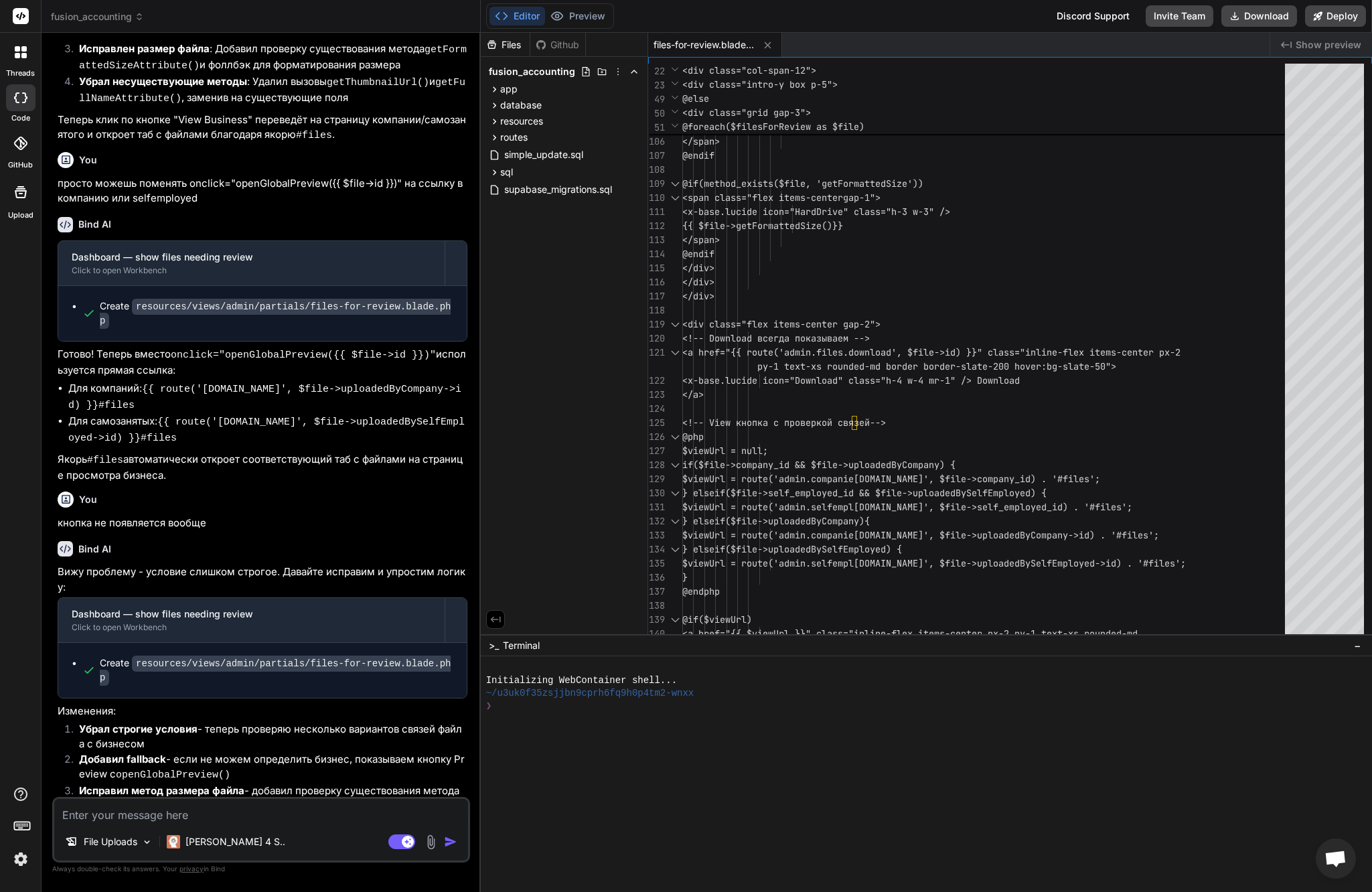
scroll to position [4877, 0]
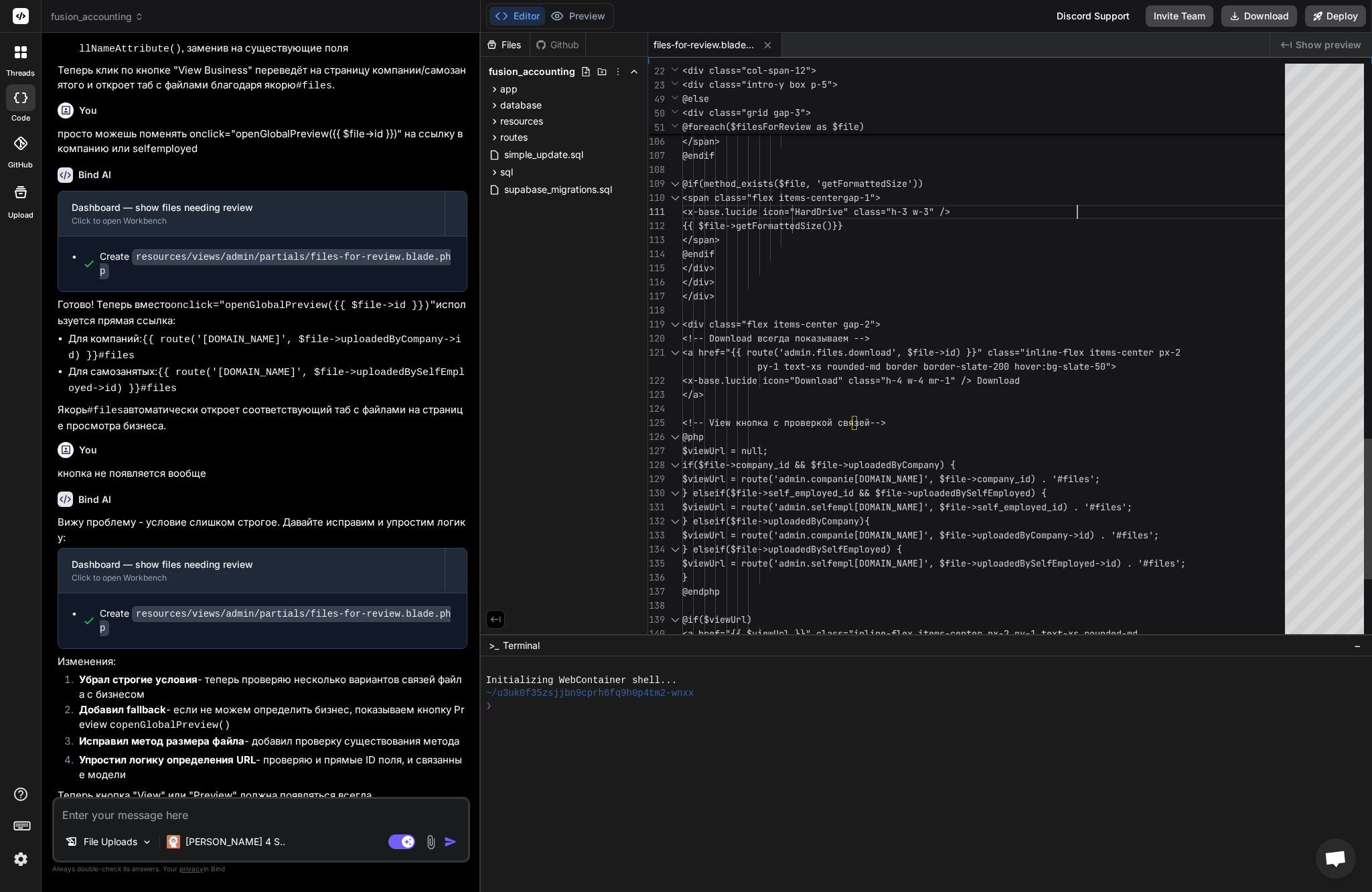
scroll to position [127, 0]
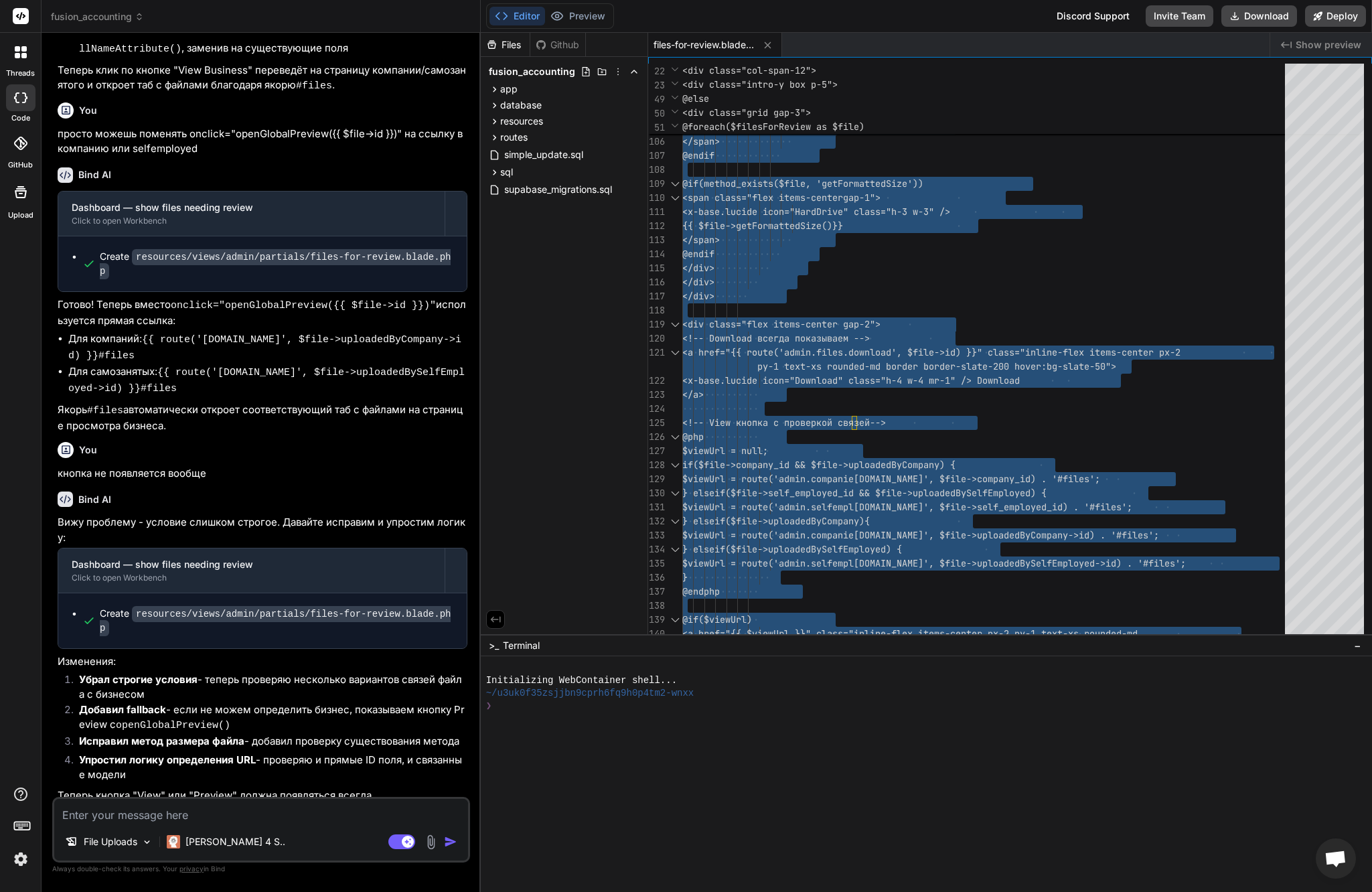
click at [234, 803] on textarea at bounding box center [261, 810] width 414 height 24
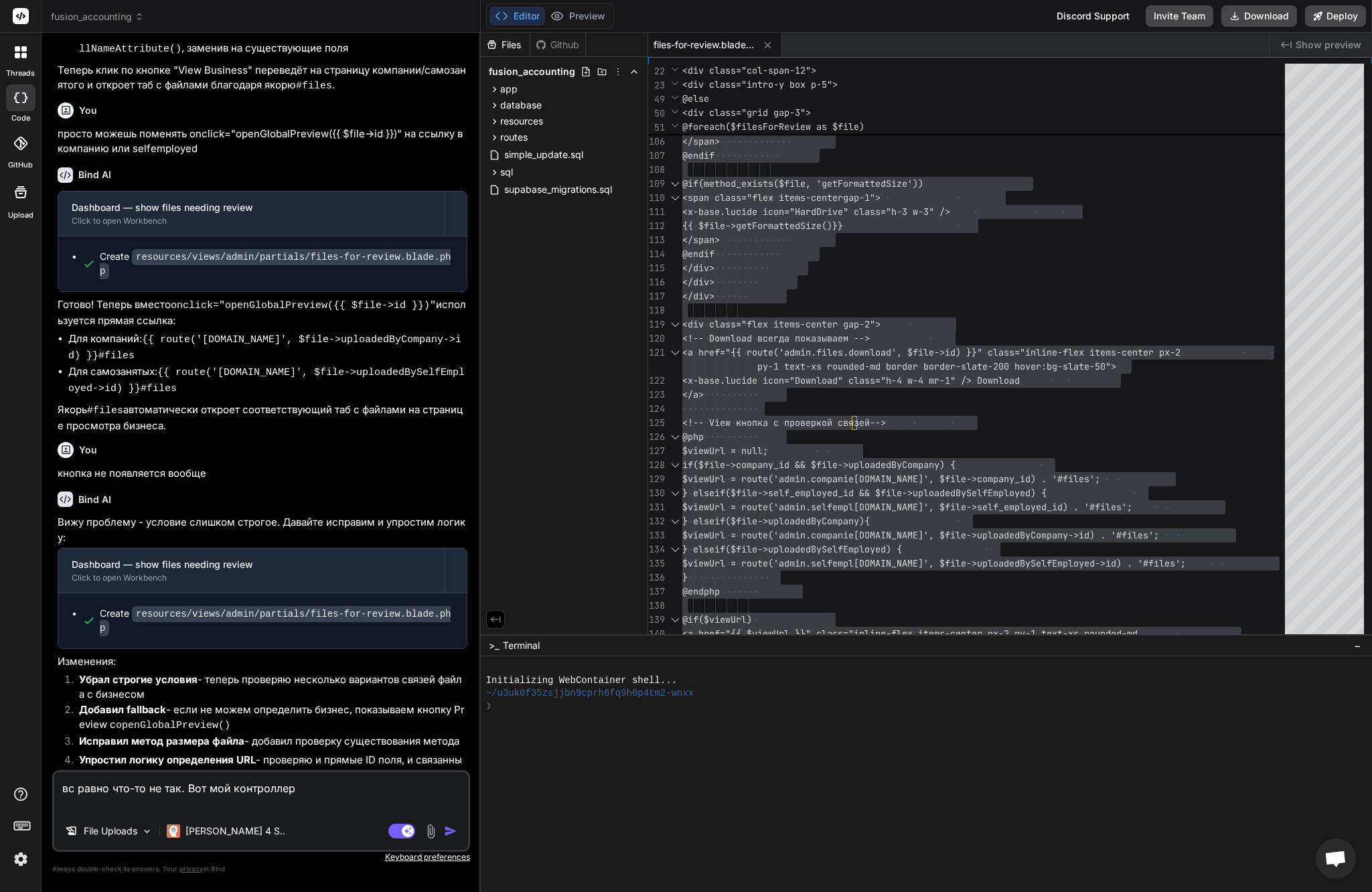
paste textarea "<?php namespace App\Http\Controllers\Admin; use App\Http\Controllers\Controller…"
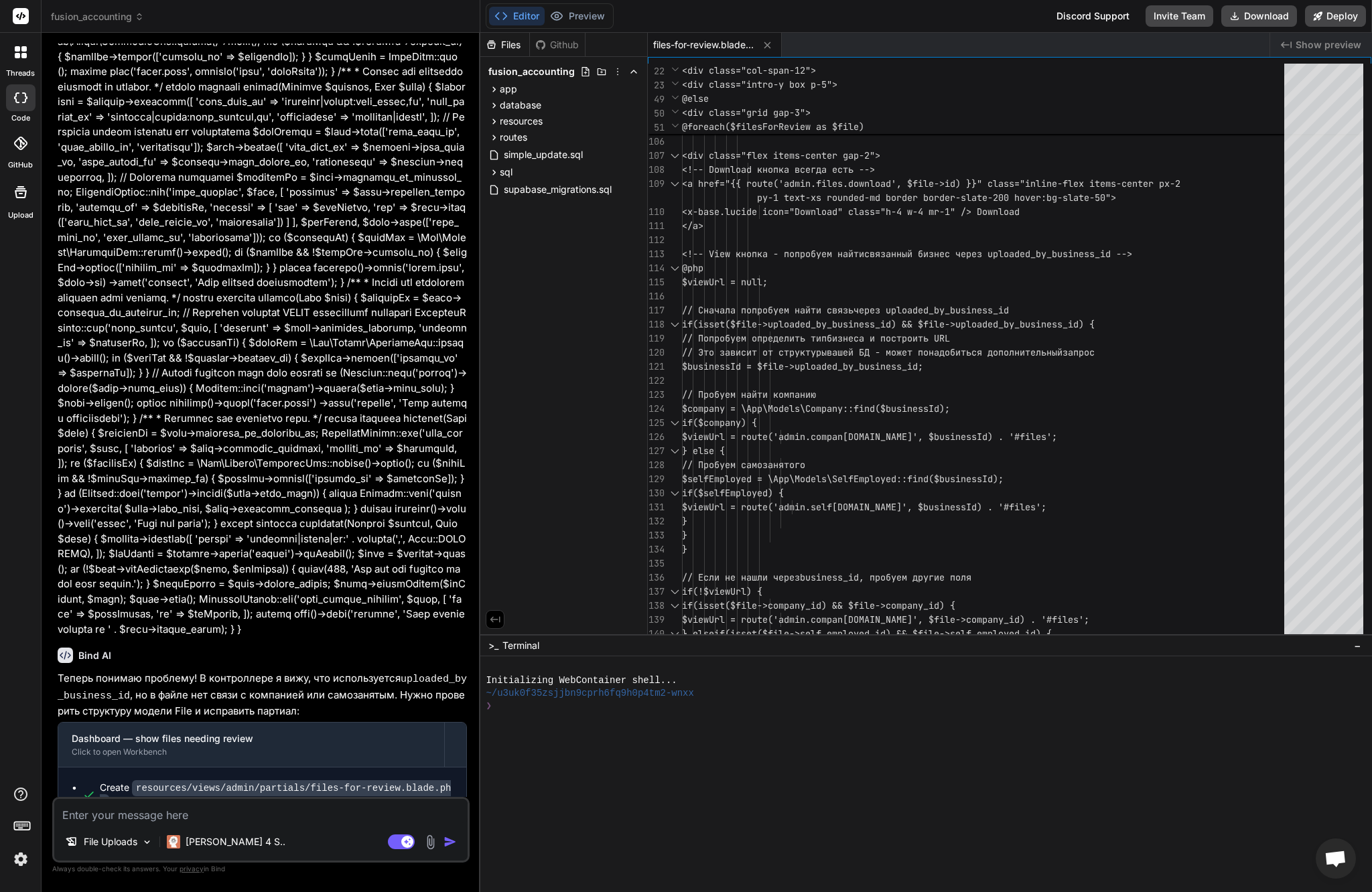
scroll to position [6688, 0]
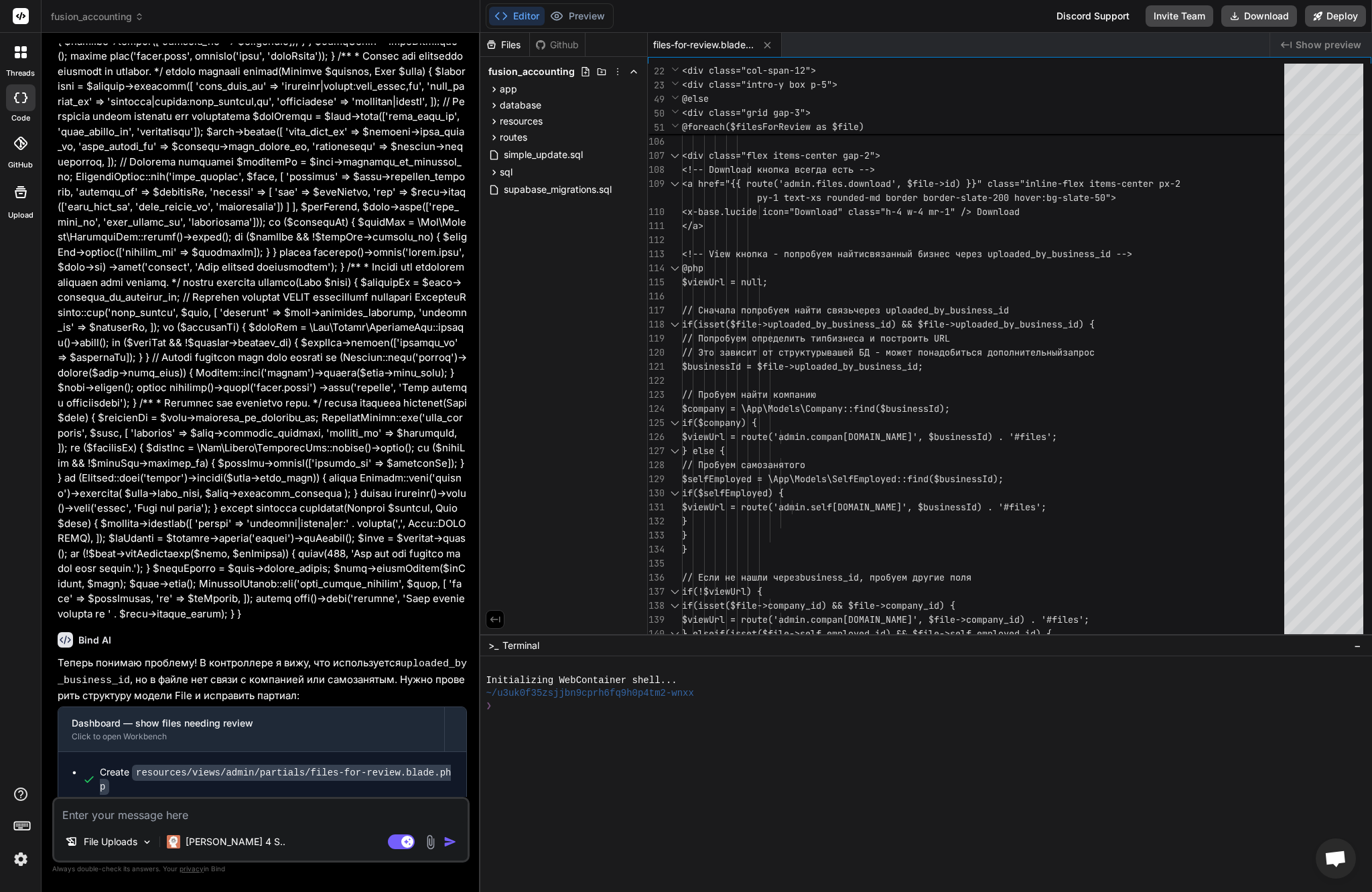
click at [239, 825] on div "File Uploads Claude 4 S.. Agent Mode. When this toggle is activated, AI automat…" at bounding box center [260, 830] width 417 height 66
click at [245, 812] on textarea at bounding box center [261, 810] width 413 height 24
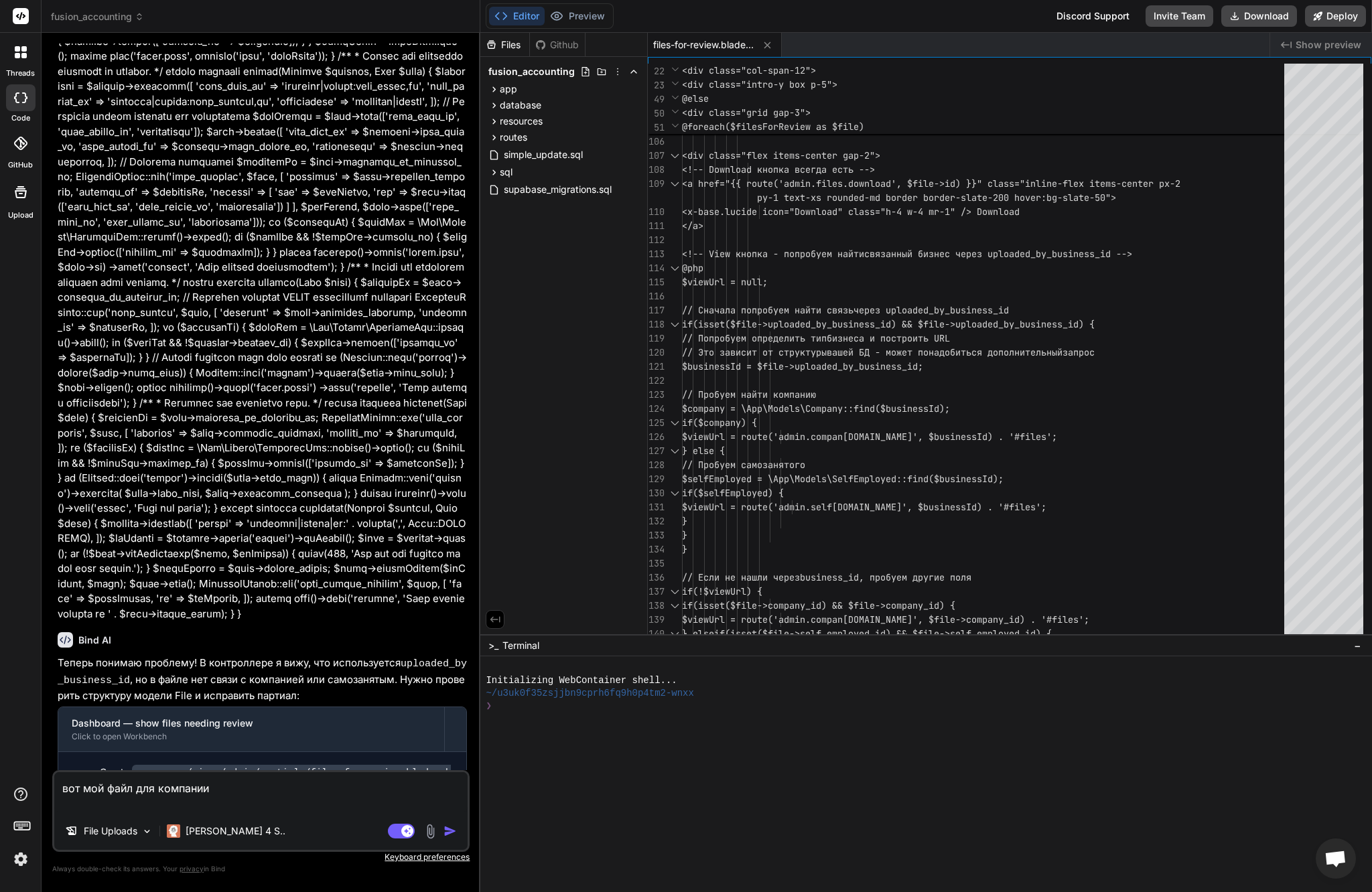
paste textarea "@php $url = Storage::disk('public')->url($file->file_path); $extension = strtol…"
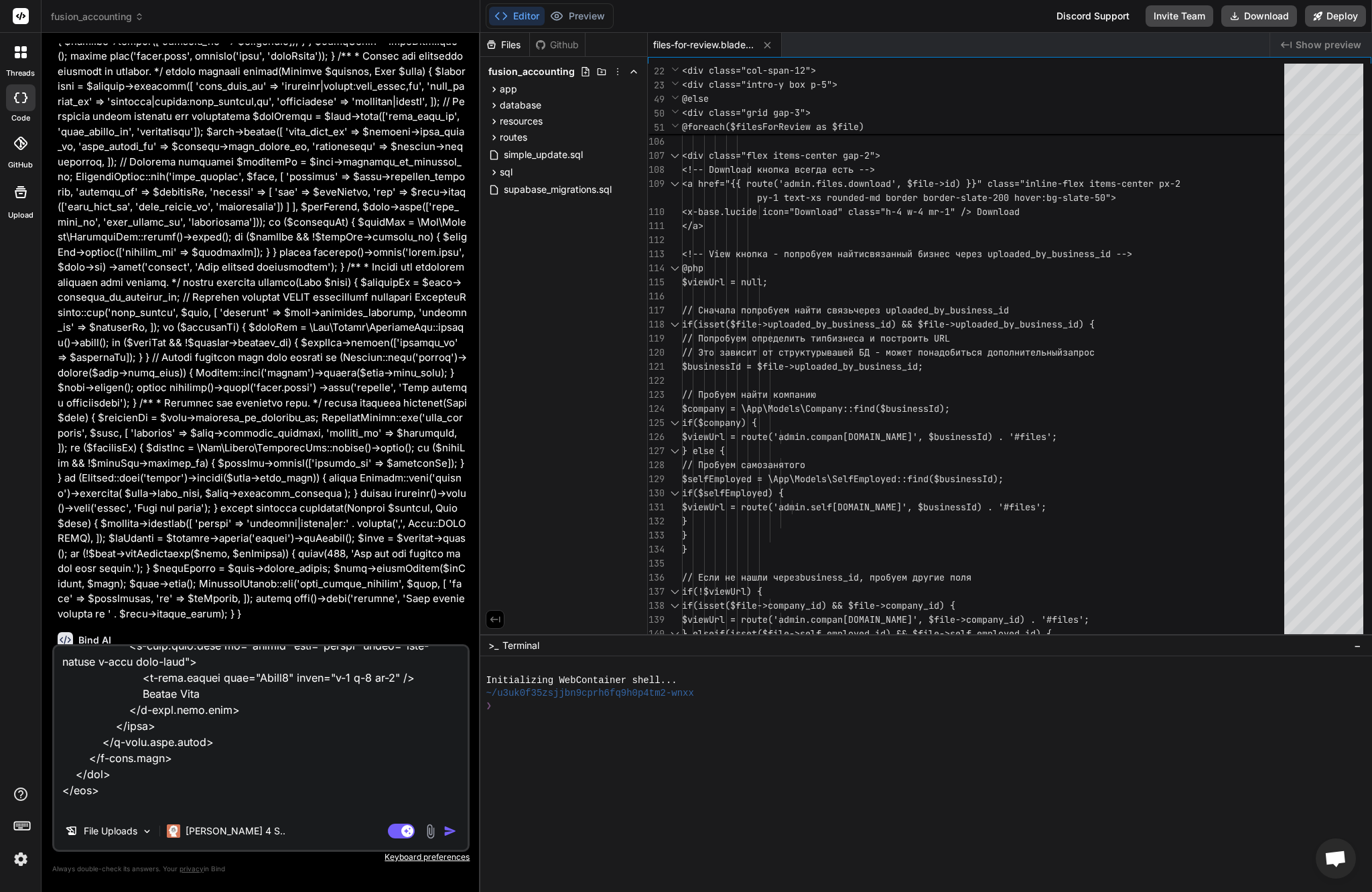
scroll to position [4100, 0]
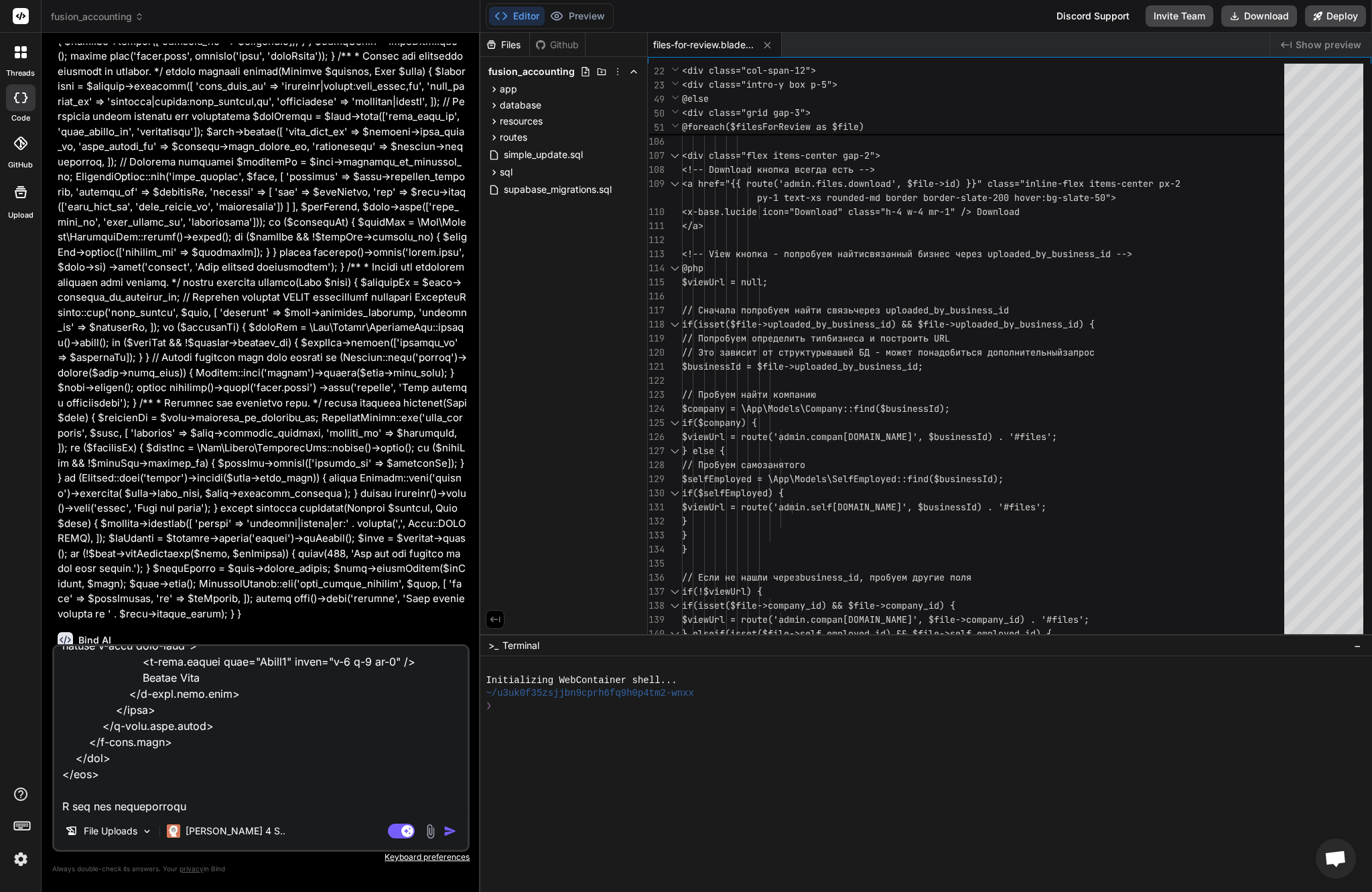
paste textarea "@php $url = Storage::disk('public')->url($file->file_path); $extension = strtol…"
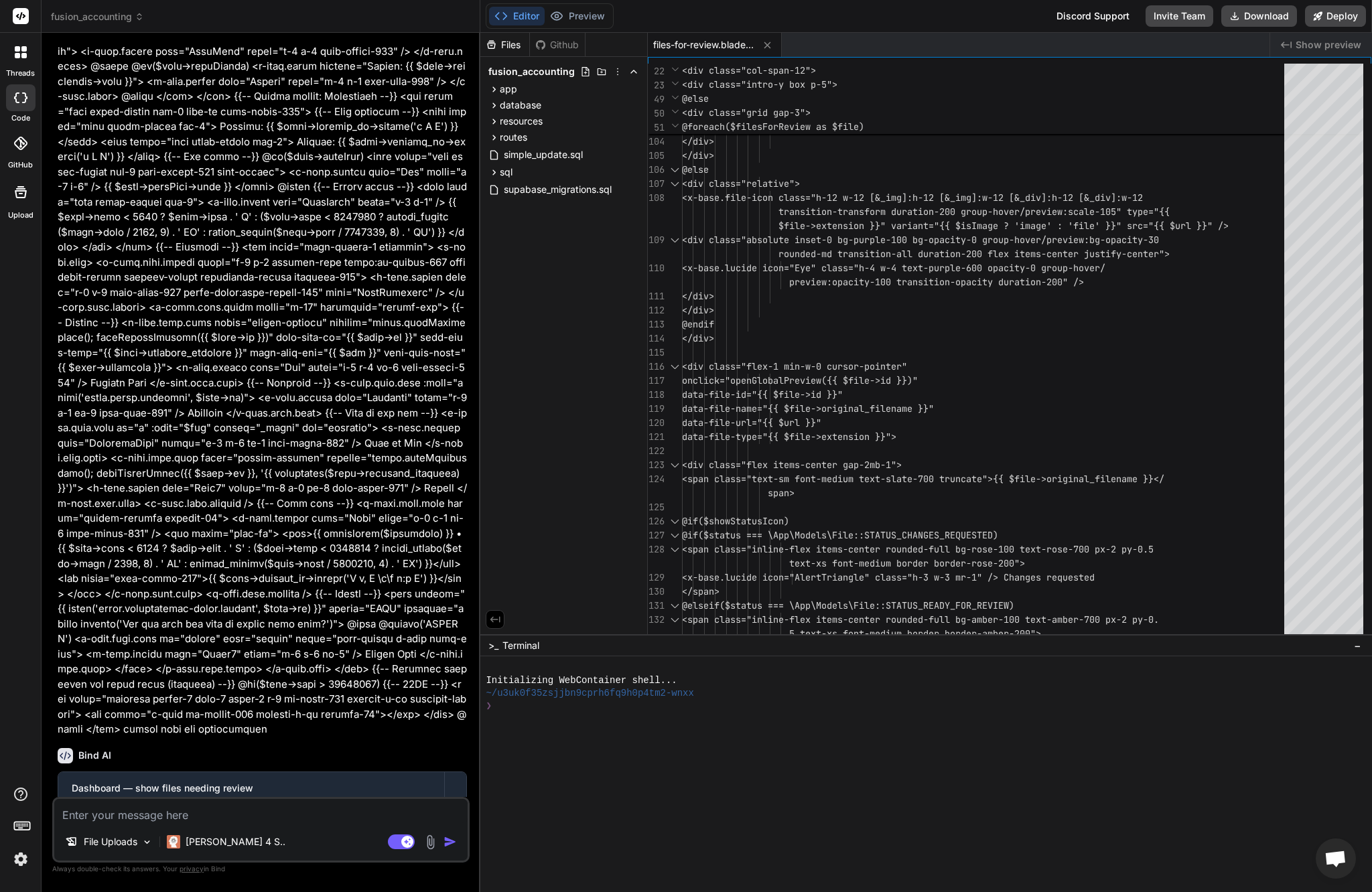
scroll to position [10084, 0]
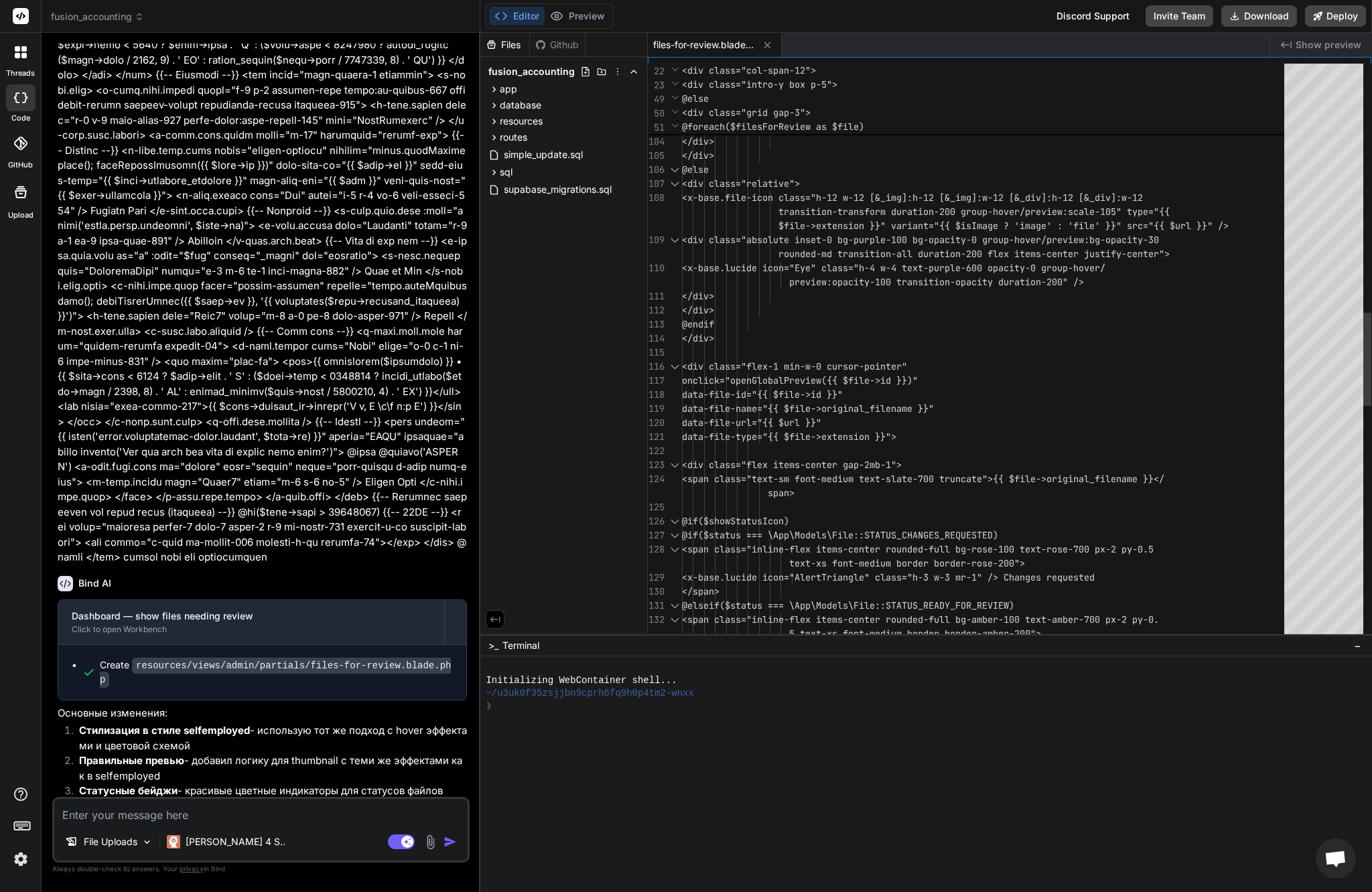
click at [899, 267] on div "</div> @endif </div> <div class="flex-1 min-w-0 cursor-poin ter" onclick="openG…" at bounding box center [987, 311] width 610 height 3559
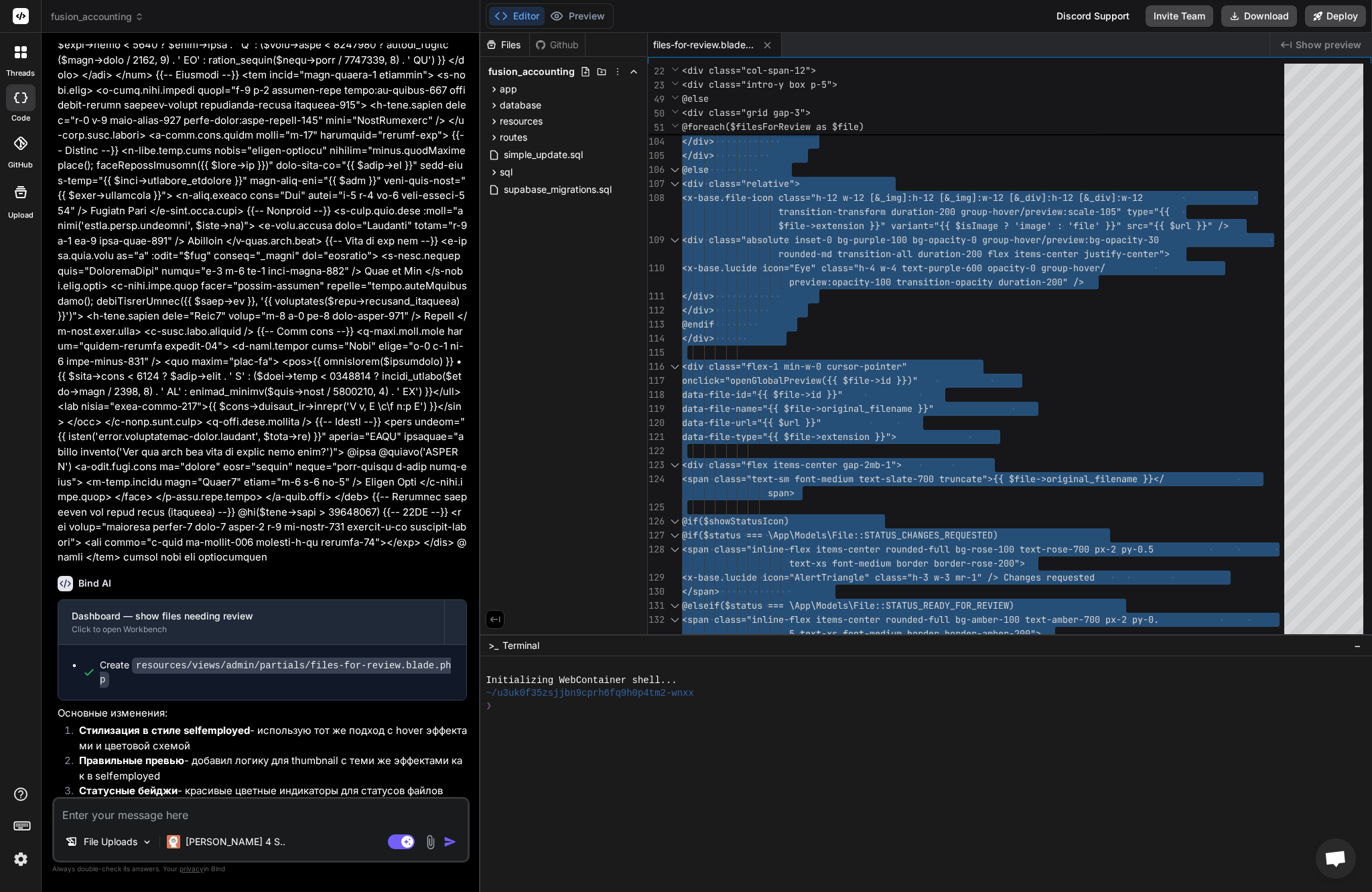
click at [204, 808] on textarea at bounding box center [261, 810] width 413 height 24
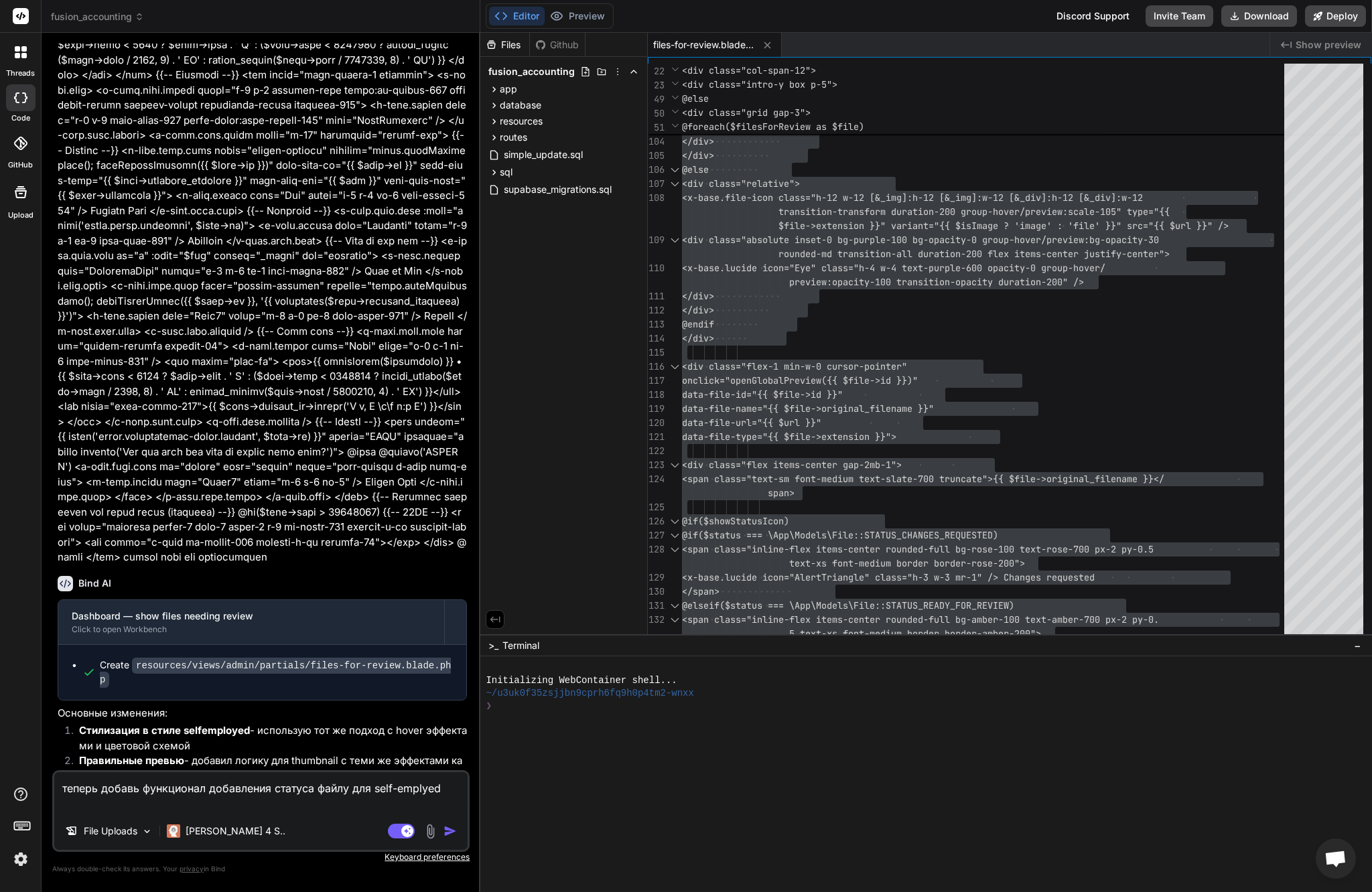
paste textarea "@php use App\Models\File; // Fetch latest files that require review (changes re…"
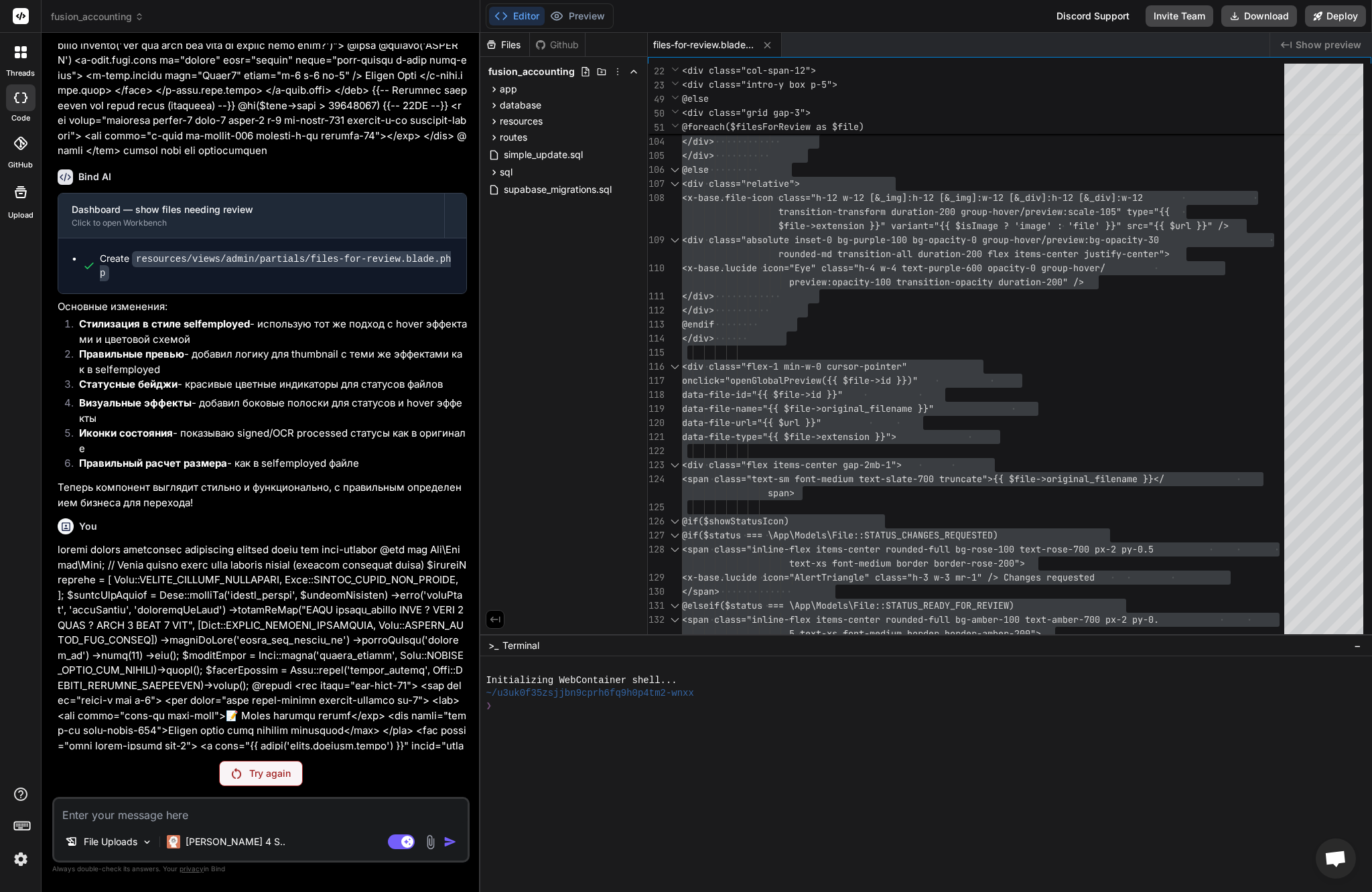
scroll to position [10484, 0]
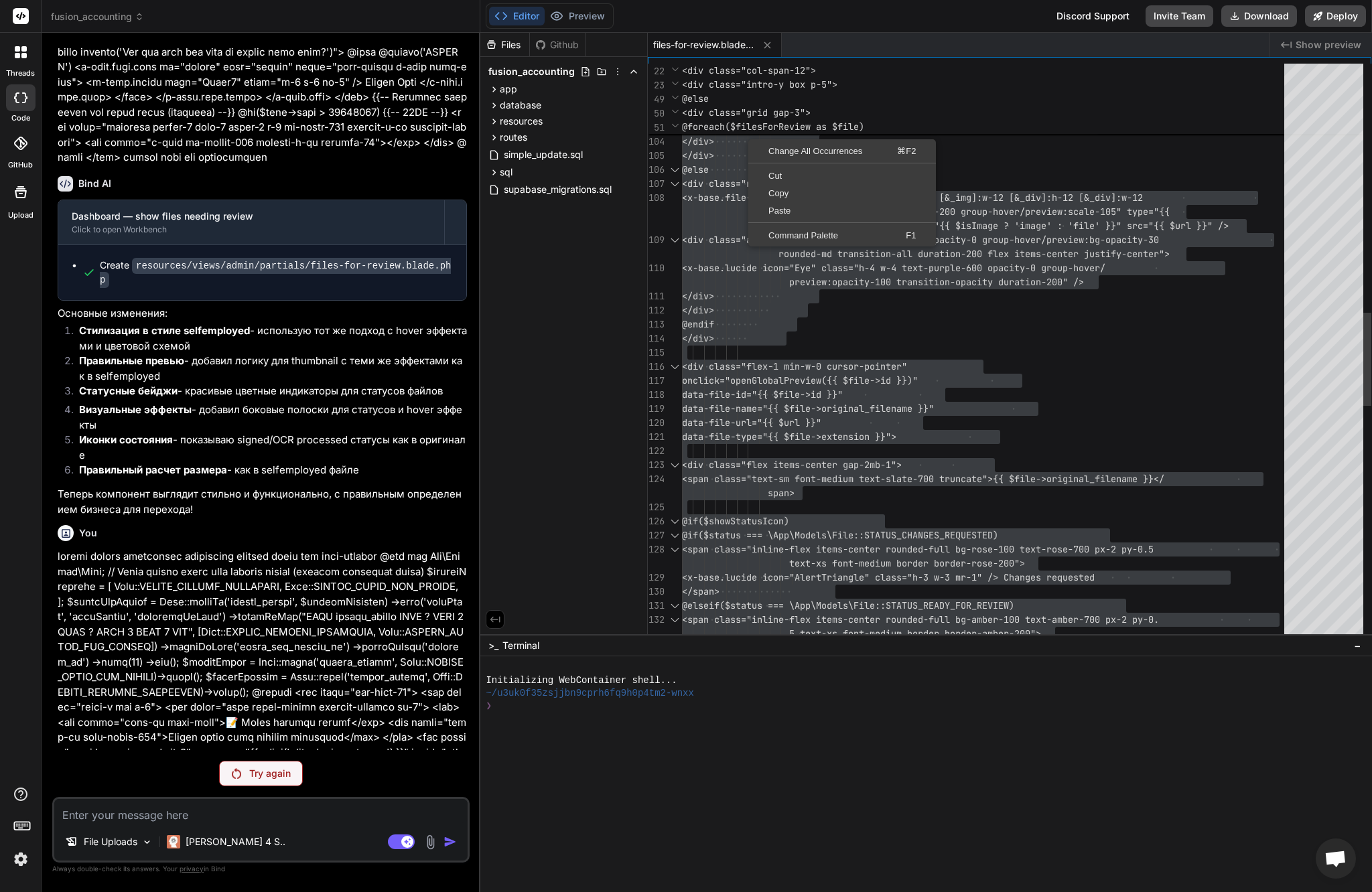
click at [975, 415] on div "</div> @endif </div> <div class="flex-1 min-w-0 cursor-poin ter" onclick="openG…" at bounding box center [987, 311] width 610 height 3559
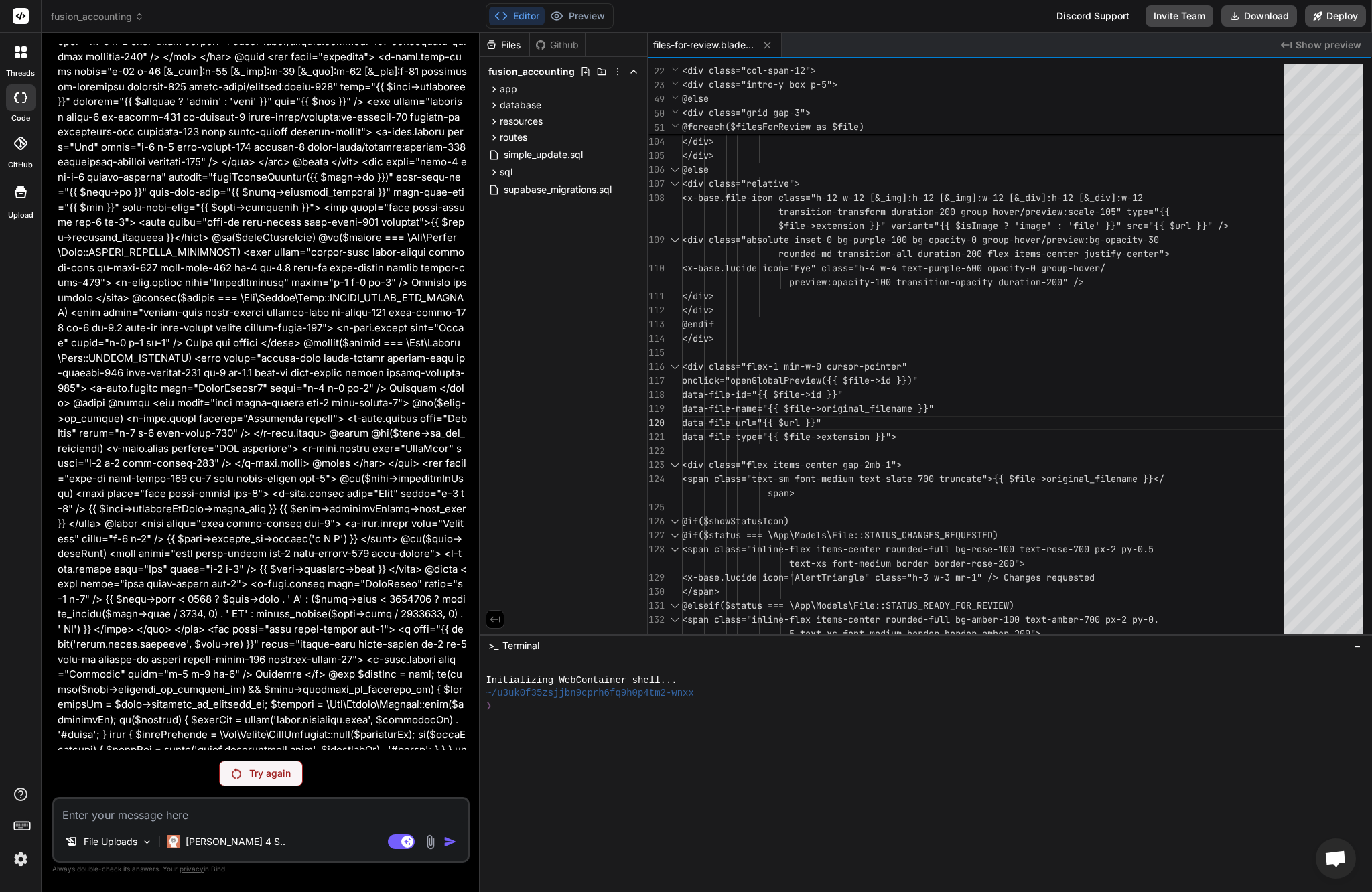
scroll to position [11789, 0]
click at [273, 771] on p "Try again" at bounding box center [269, 773] width 41 height 13
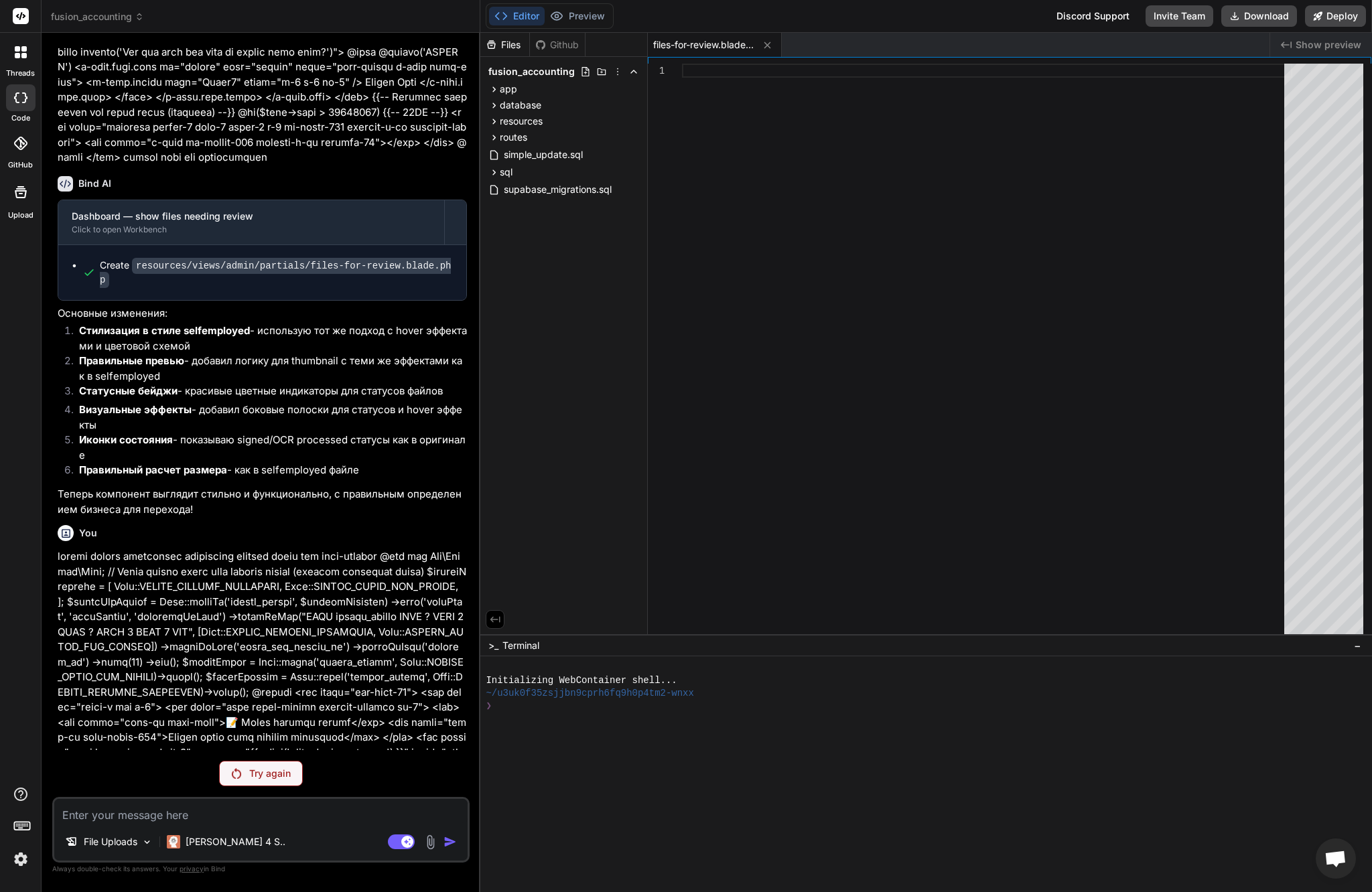
scroll to position [10487, 0]
click at [276, 767] on p "Try again" at bounding box center [269, 773] width 41 height 13
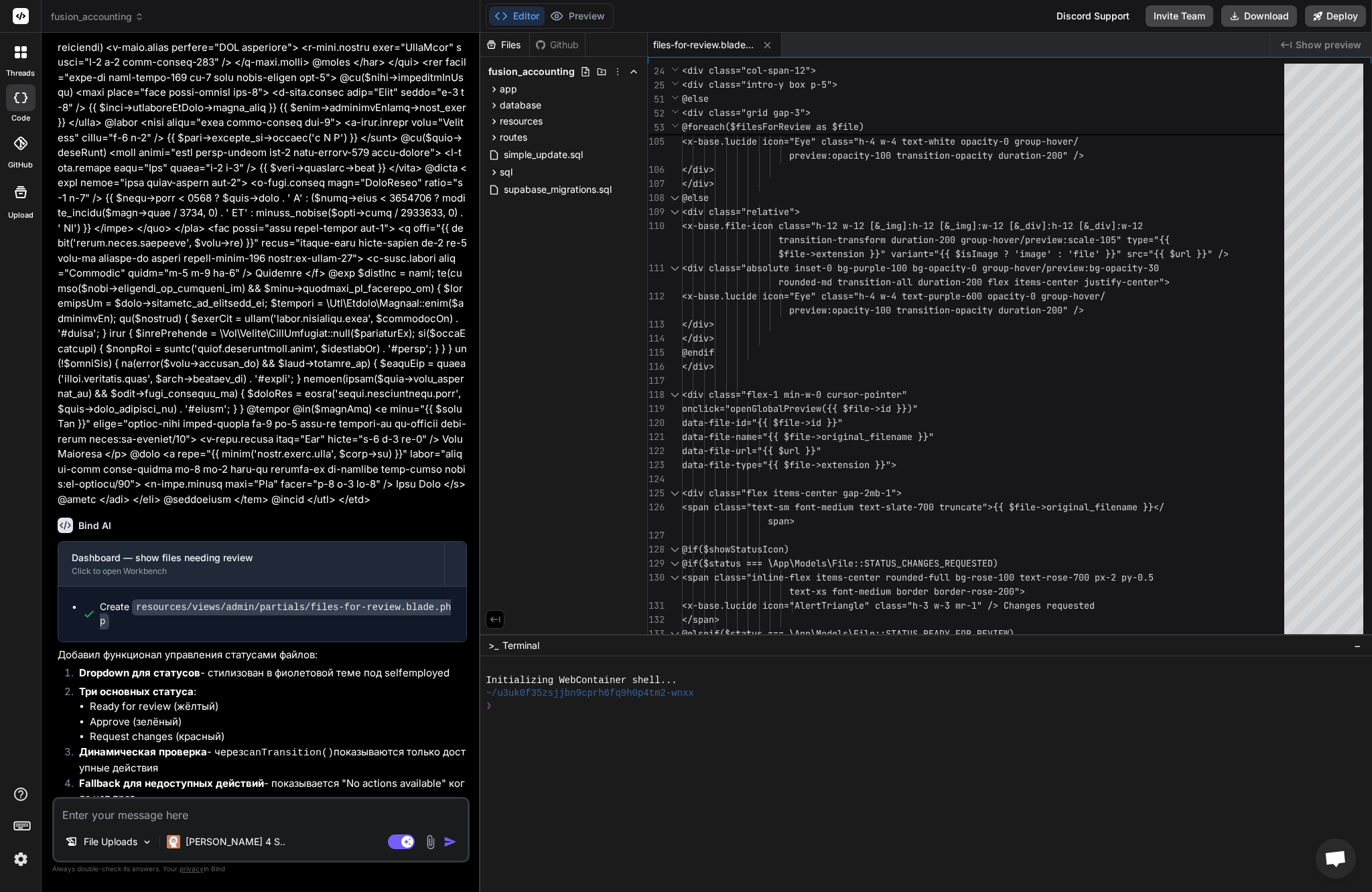
scroll to position [12137, 0]
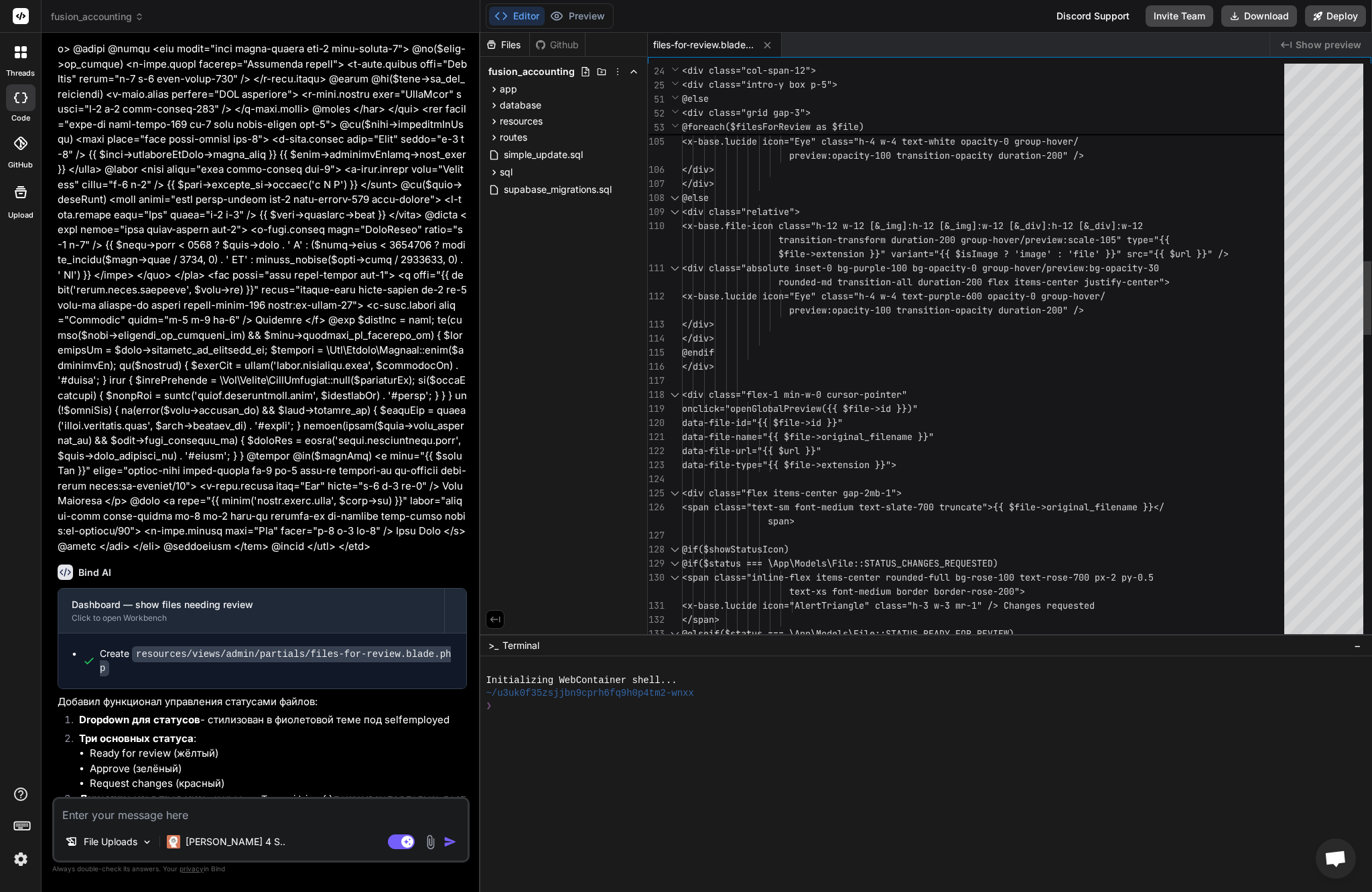
click at [806, 398] on div "object-cover transition-transform duration-200 gro up-hover/preview:scale-110" …" at bounding box center [987, 774] width 610 height 4486
click at [1191, 135] on div "object-cover transition-transform duration-200 gro up-hover/preview:scale-110" …" at bounding box center [987, 774] width 610 height 4486
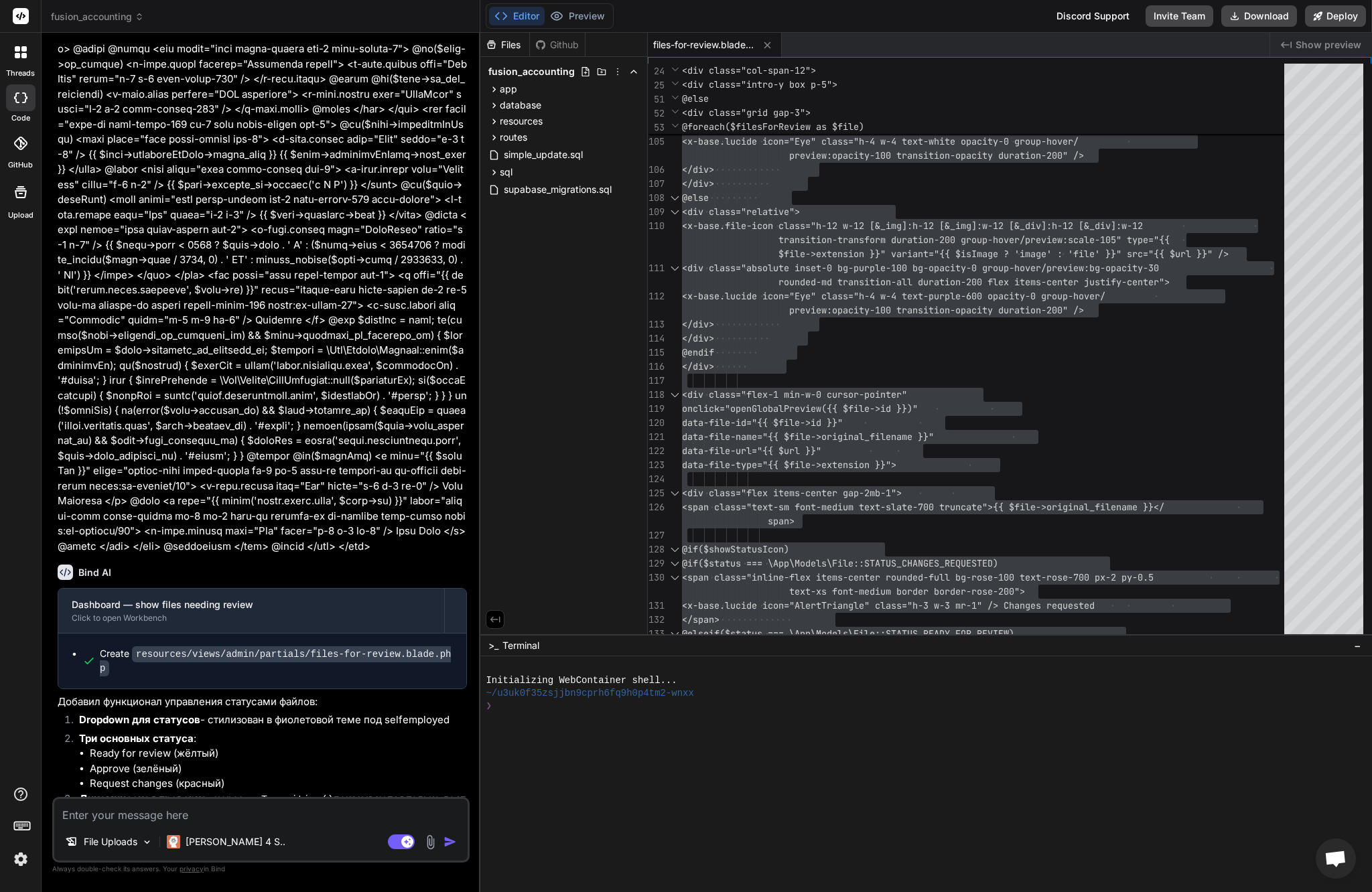
click at [269, 807] on textarea at bounding box center [261, 810] width 413 height 24
drag, startPoint x: 761, startPoint y: 321, endPoint x: 675, endPoint y: 305, distance: 87.5
